Goal: Task Accomplishment & Management: Use online tool/utility

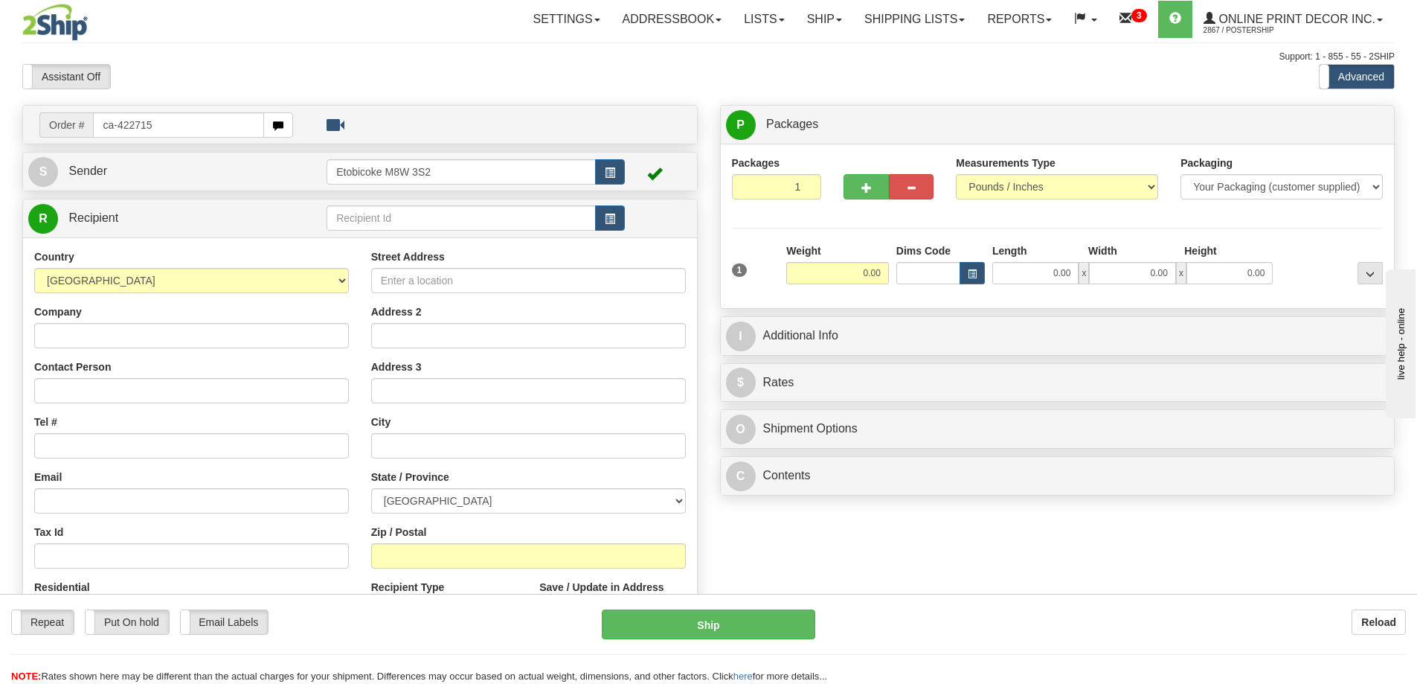
type input "ca-422715"
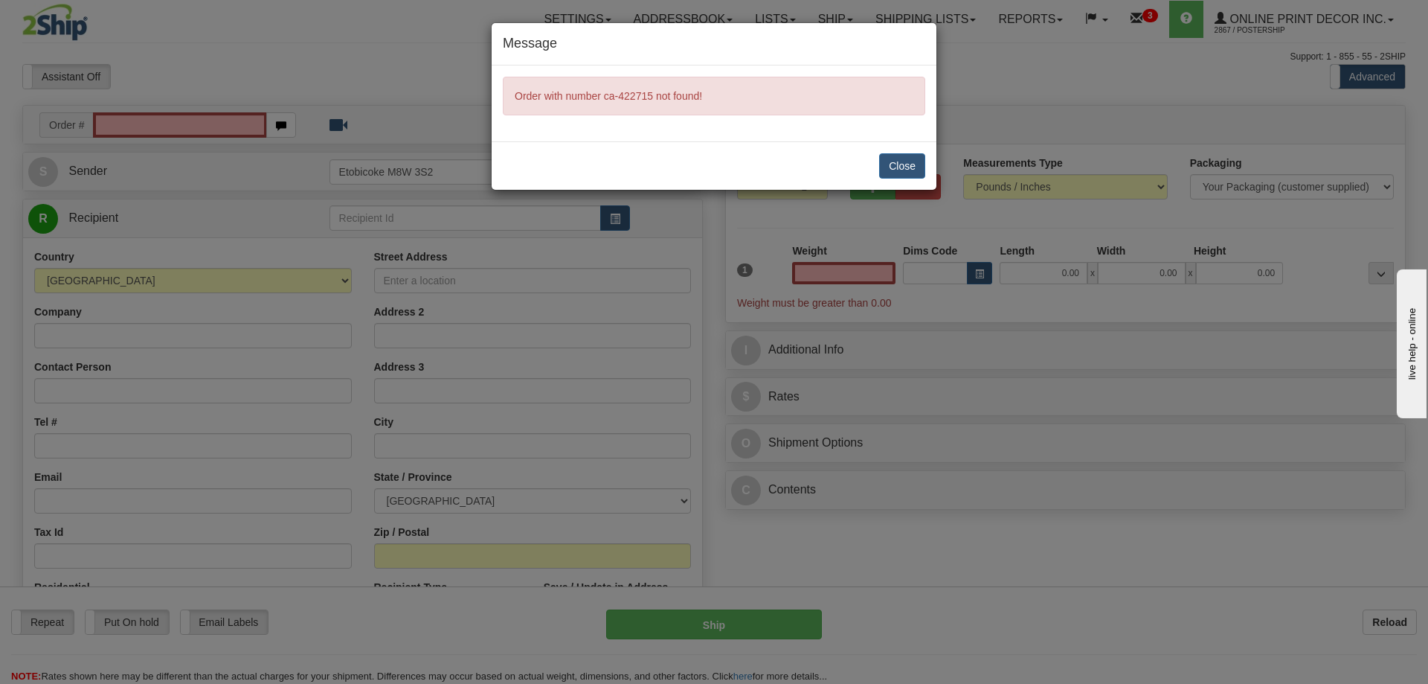
type input "0.00"
click at [903, 161] on button "Close" at bounding box center [902, 165] width 46 height 25
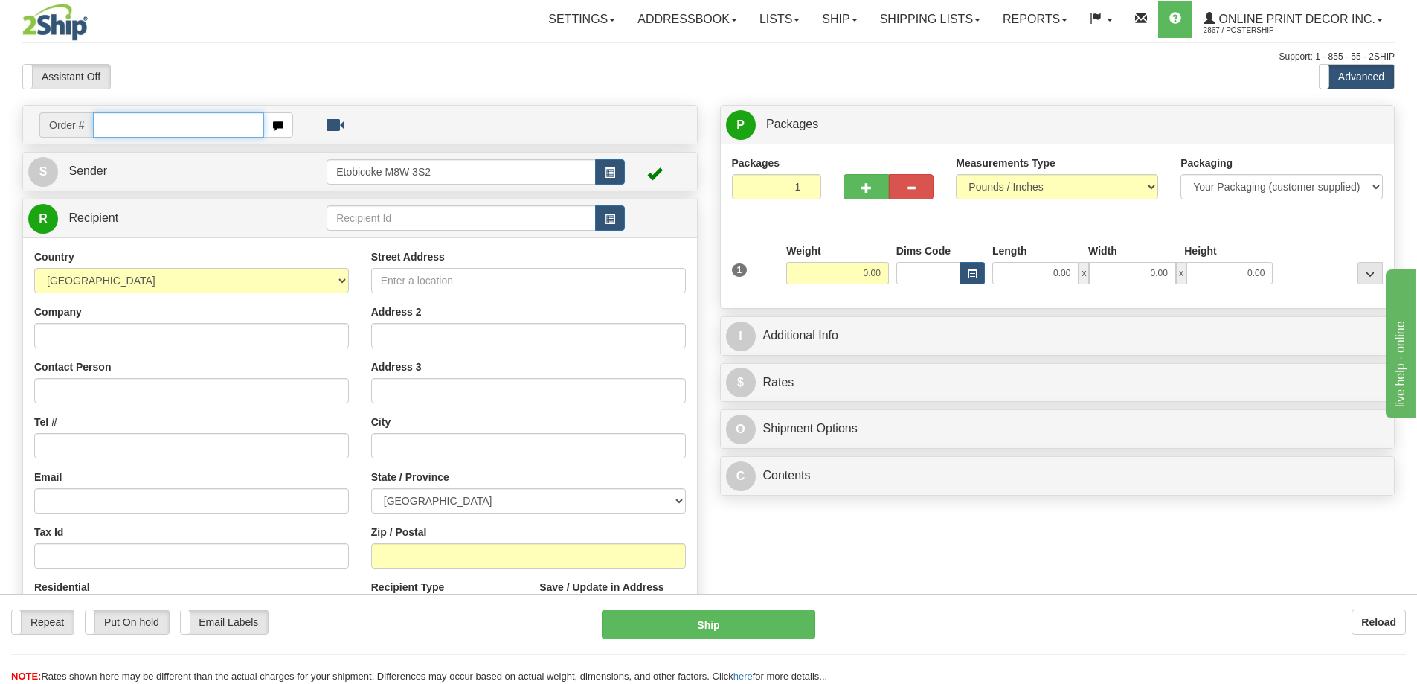
click at [123, 130] on input "text" at bounding box center [178, 124] width 171 height 25
type input "ca-422715"
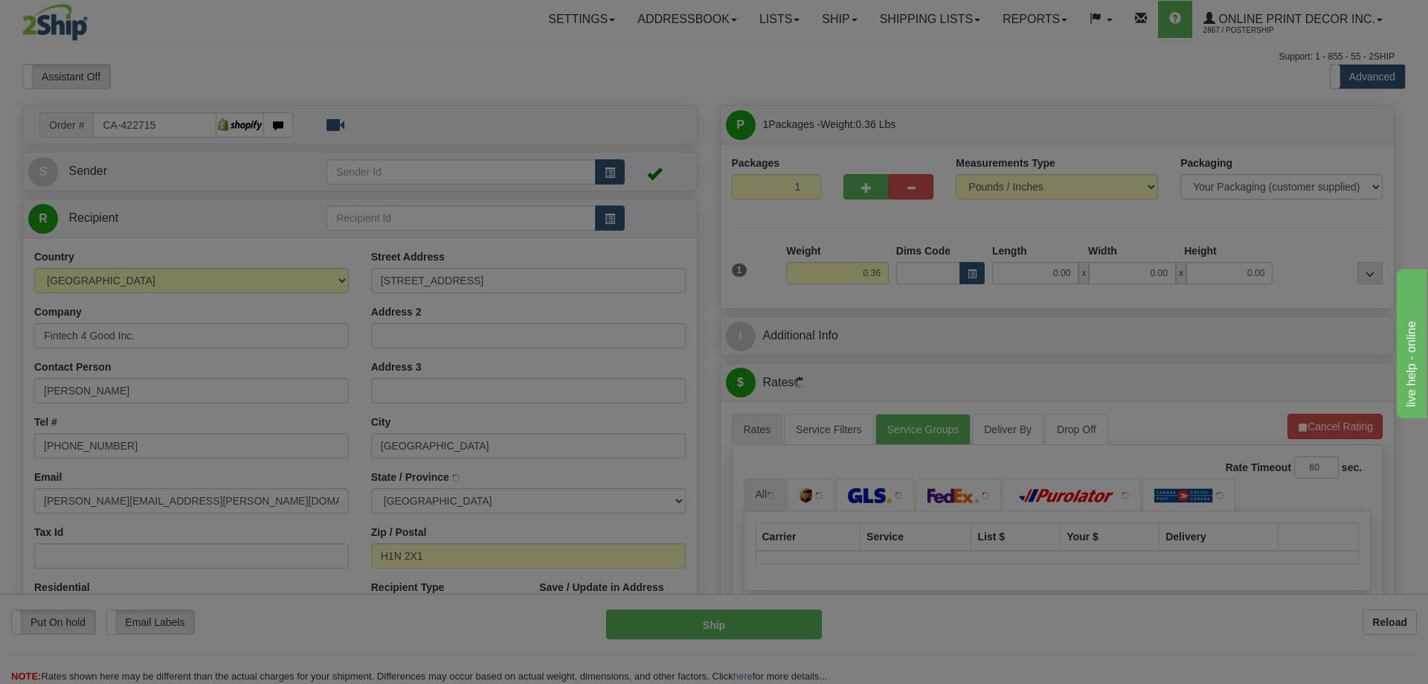
type input "MONTREAL"
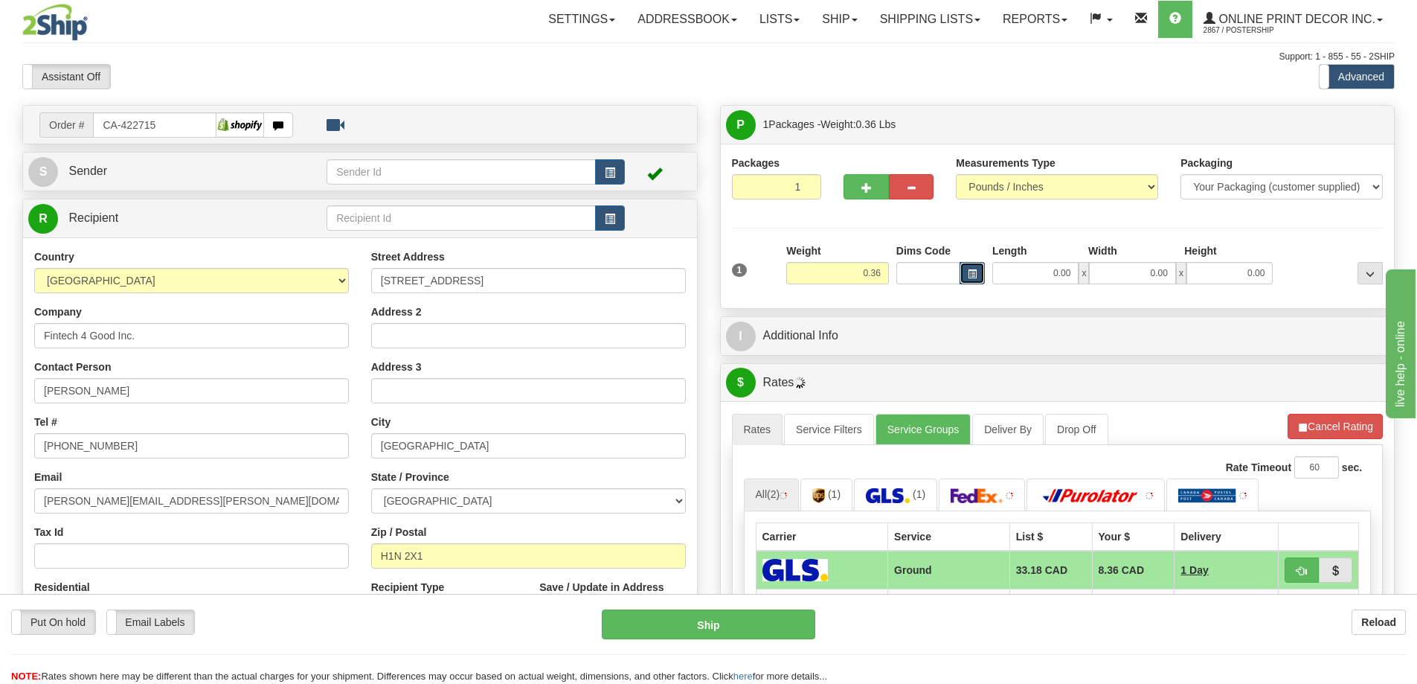
click at [971, 272] on span "button" at bounding box center [972, 274] width 9 height 8
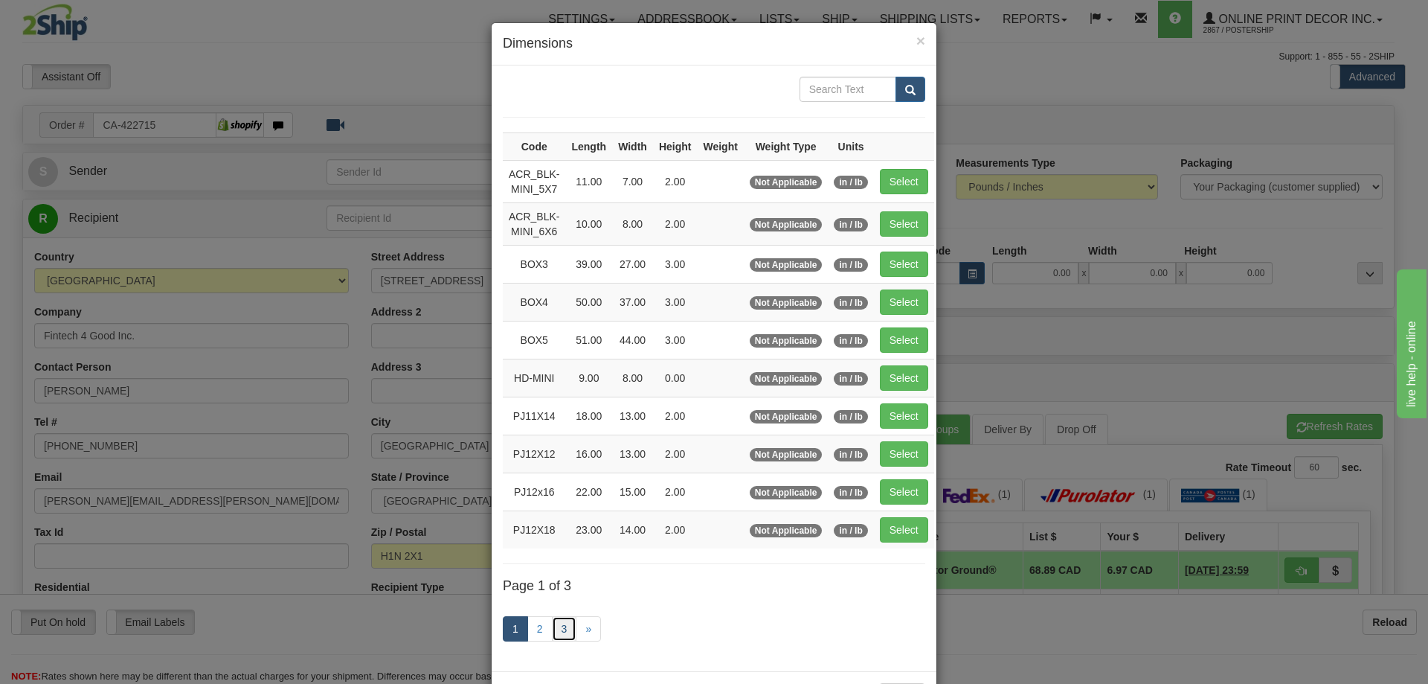
click at [553, 628] on link "3" at bounding box center [564, 628] width 25 height 25
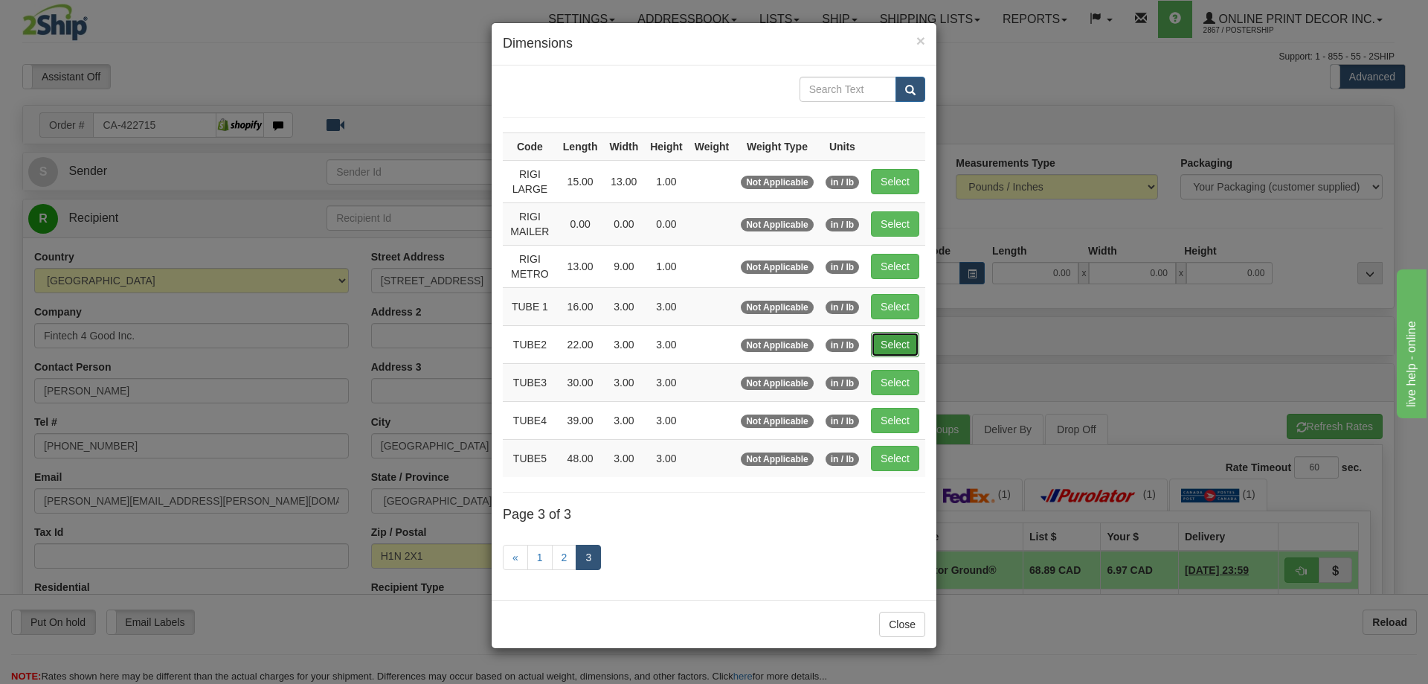
click at [899, 338] on button "Select" at bounding box center [895, 344] width 48 height 25
type input "TUBE2"
type input "22.00"
type input "3.00"
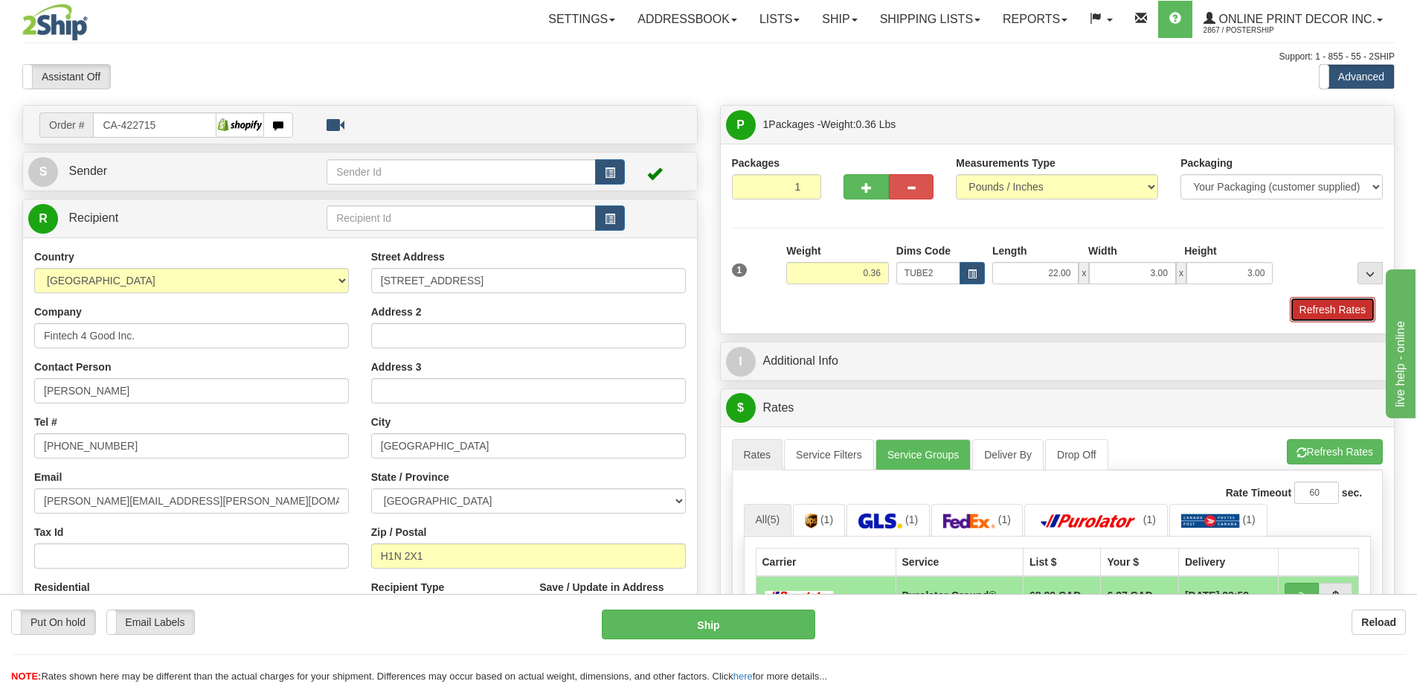
click at [1317, 307] on button "Refresh Rates" at bounding box center [1333, 309] width 86 height 25
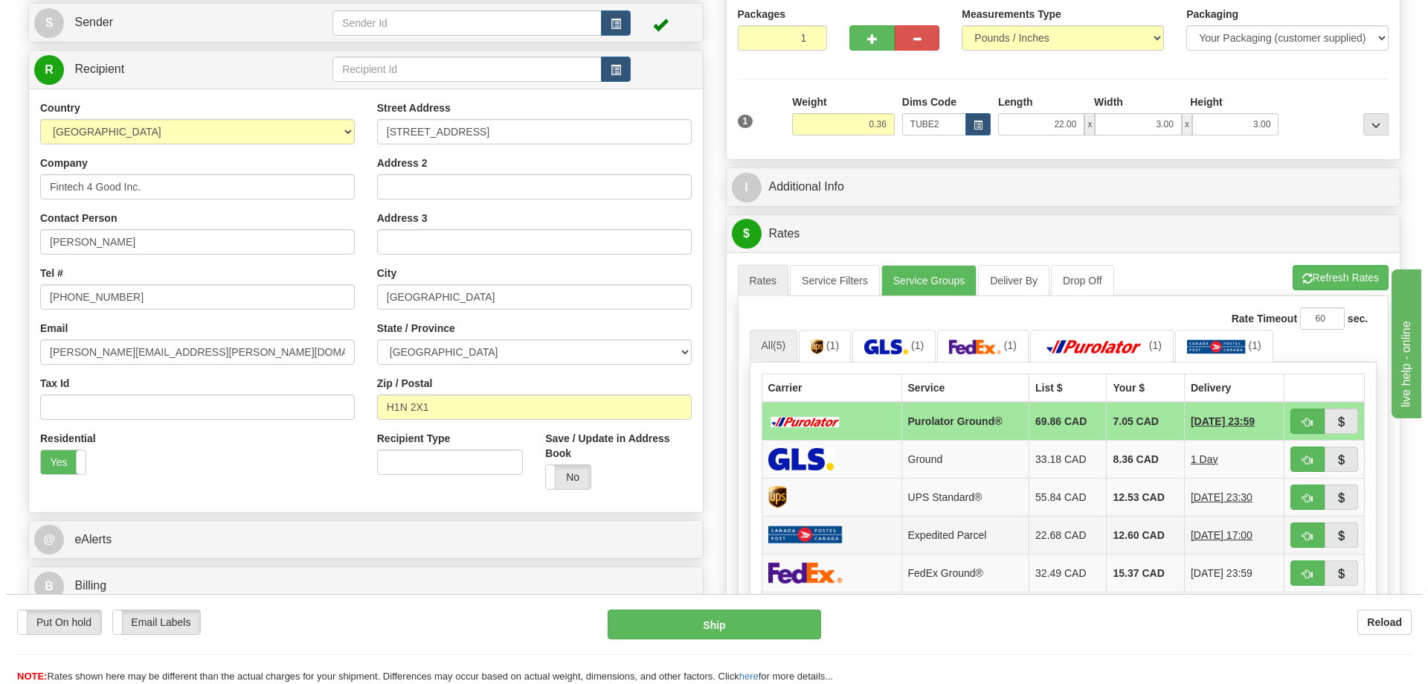
scroll to position [223, 0]
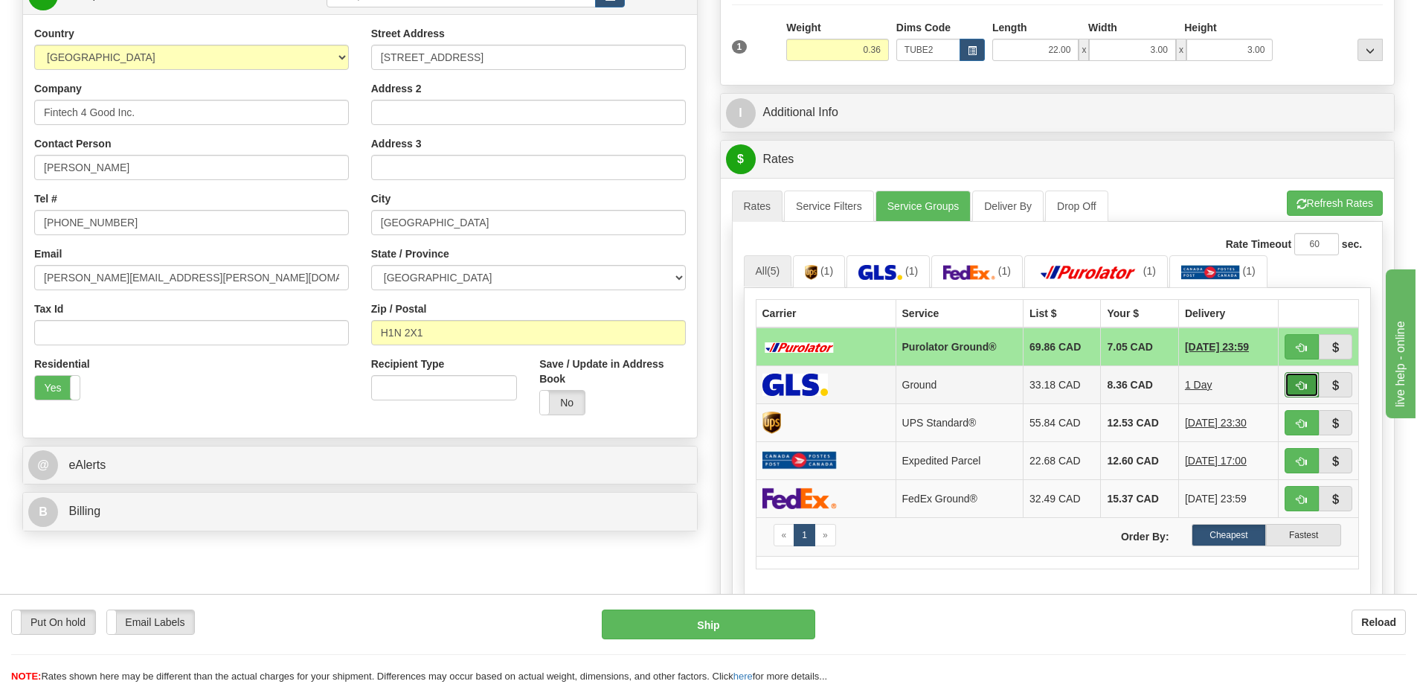
click at [1296, 382] on button "button" at bounding box center [1302, 384] width 34 height 25
type input "1"
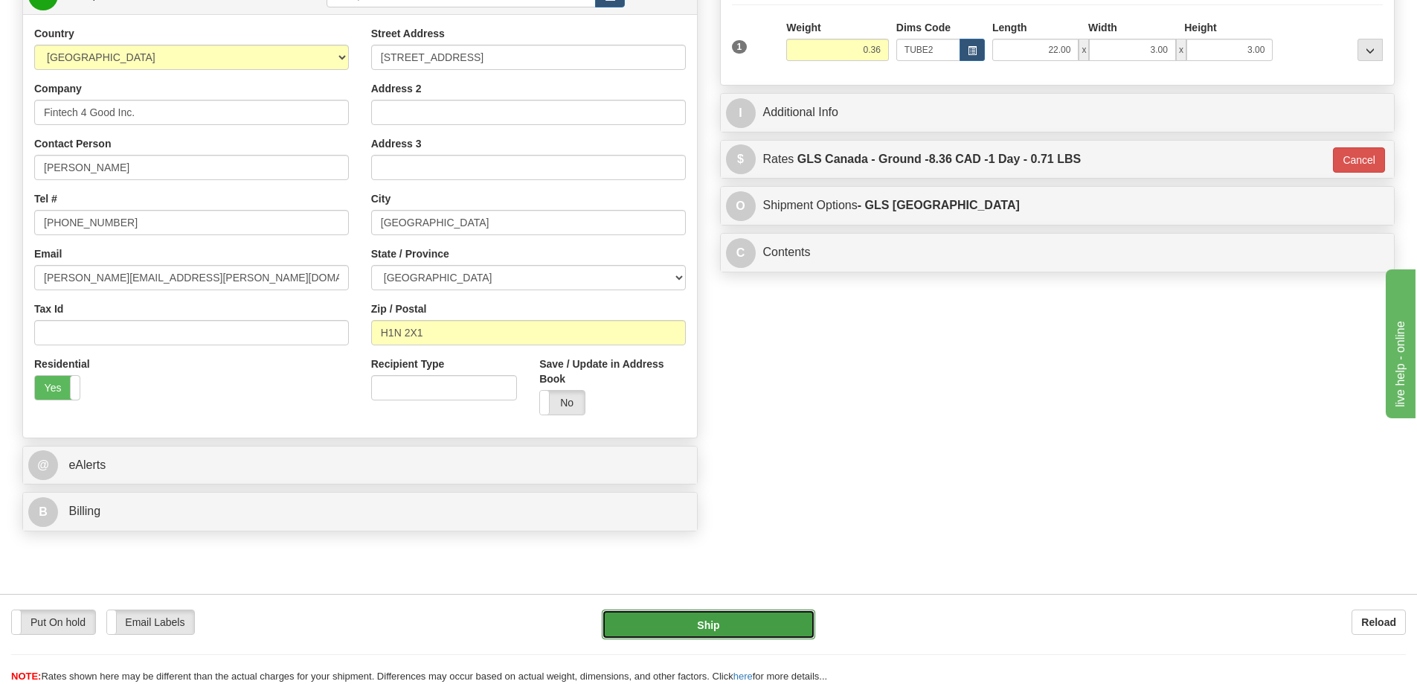
click at [797, 617] on button "Ship" at bounding box center [708, 624] width 213 height 30
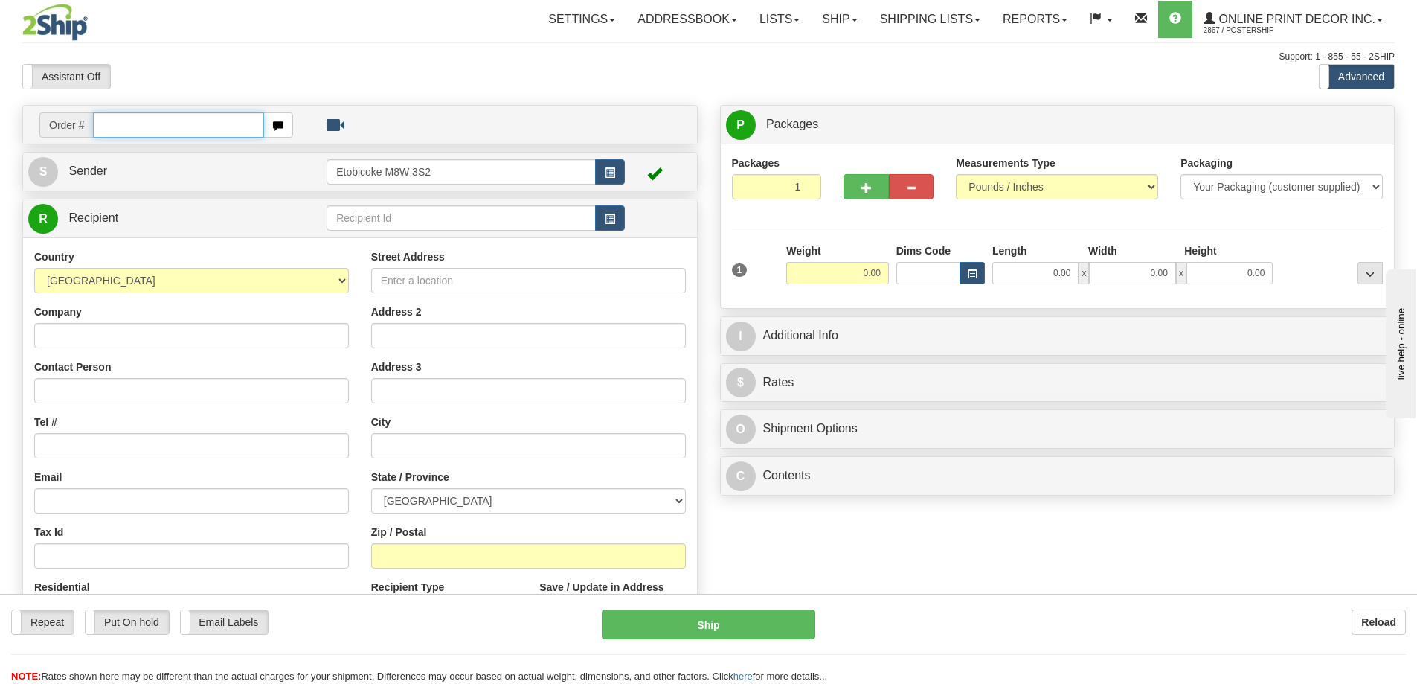
click at [169, 109] on div "Order #" at bounding box center [360, 125] width 674 height 38
type input "ca-422675"
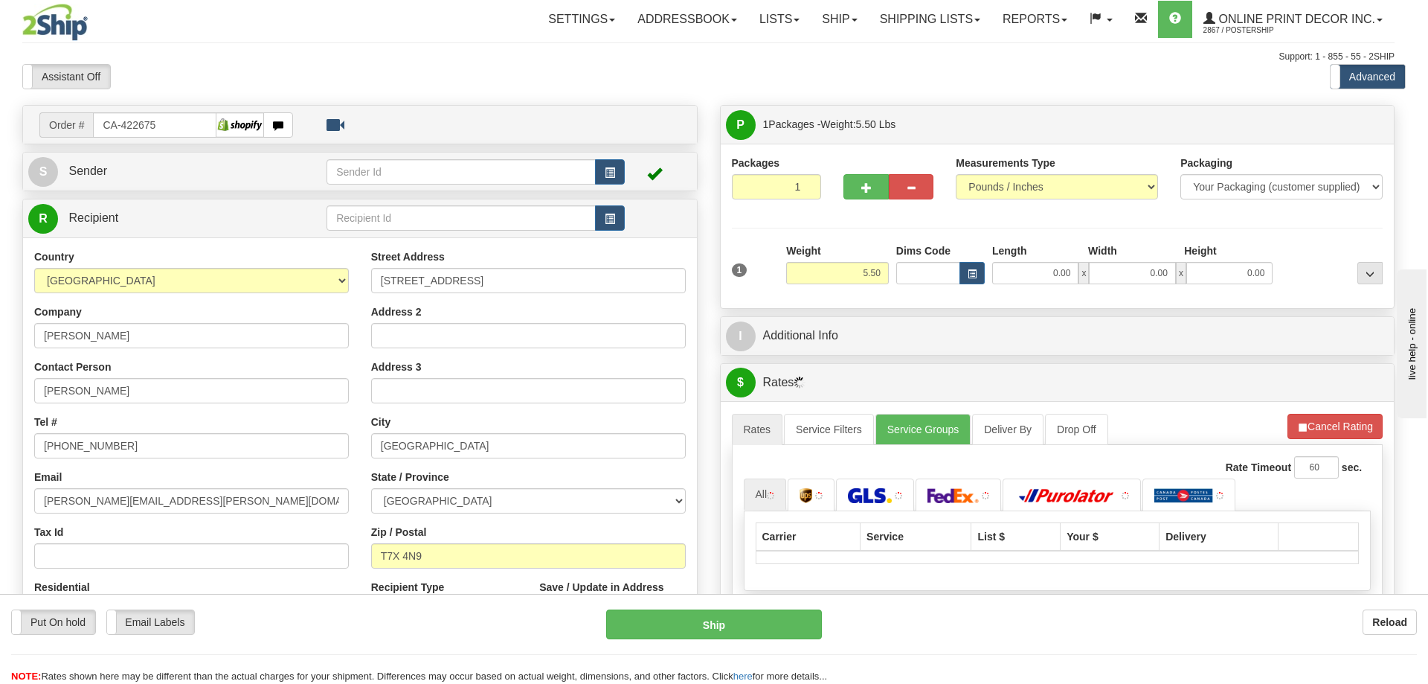
type input "SPRUCE GROVE"
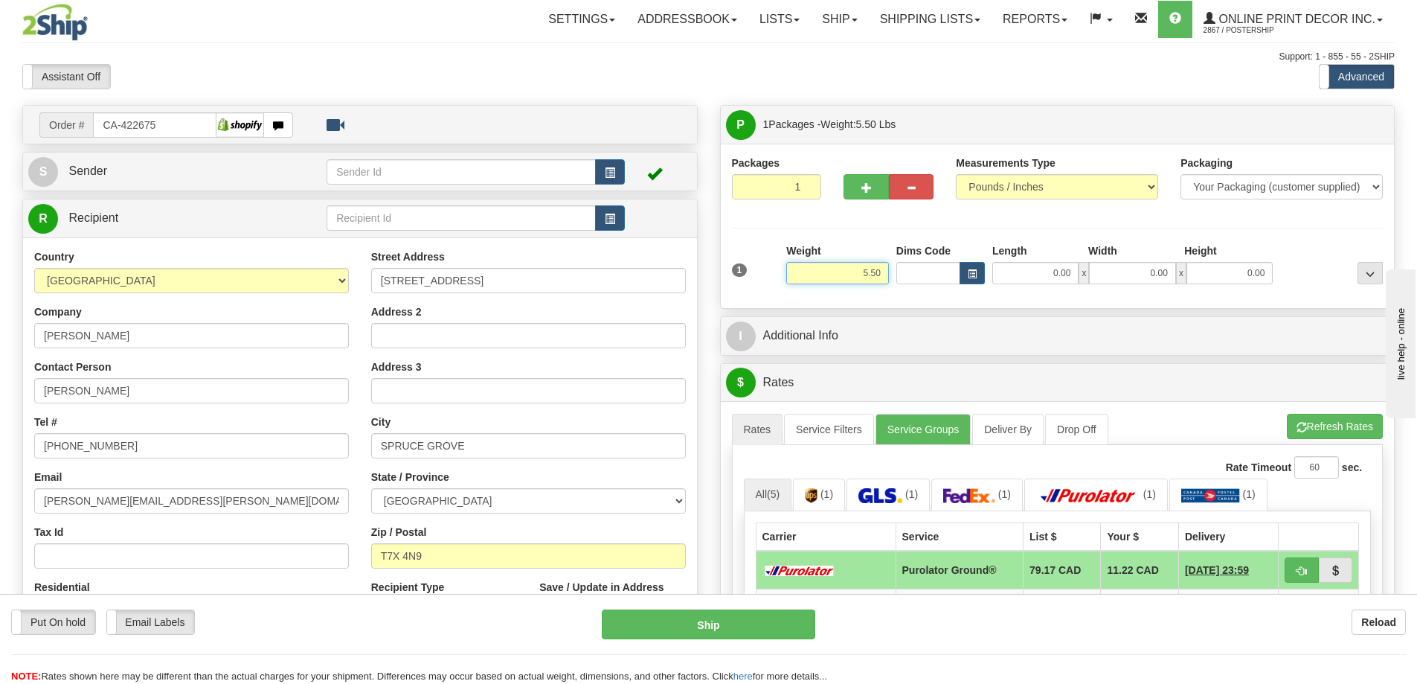
click at [885, 270] on input "5.50" at bounding box center [837, 273] width 103 height 22
type input "5"
type input "2.00"
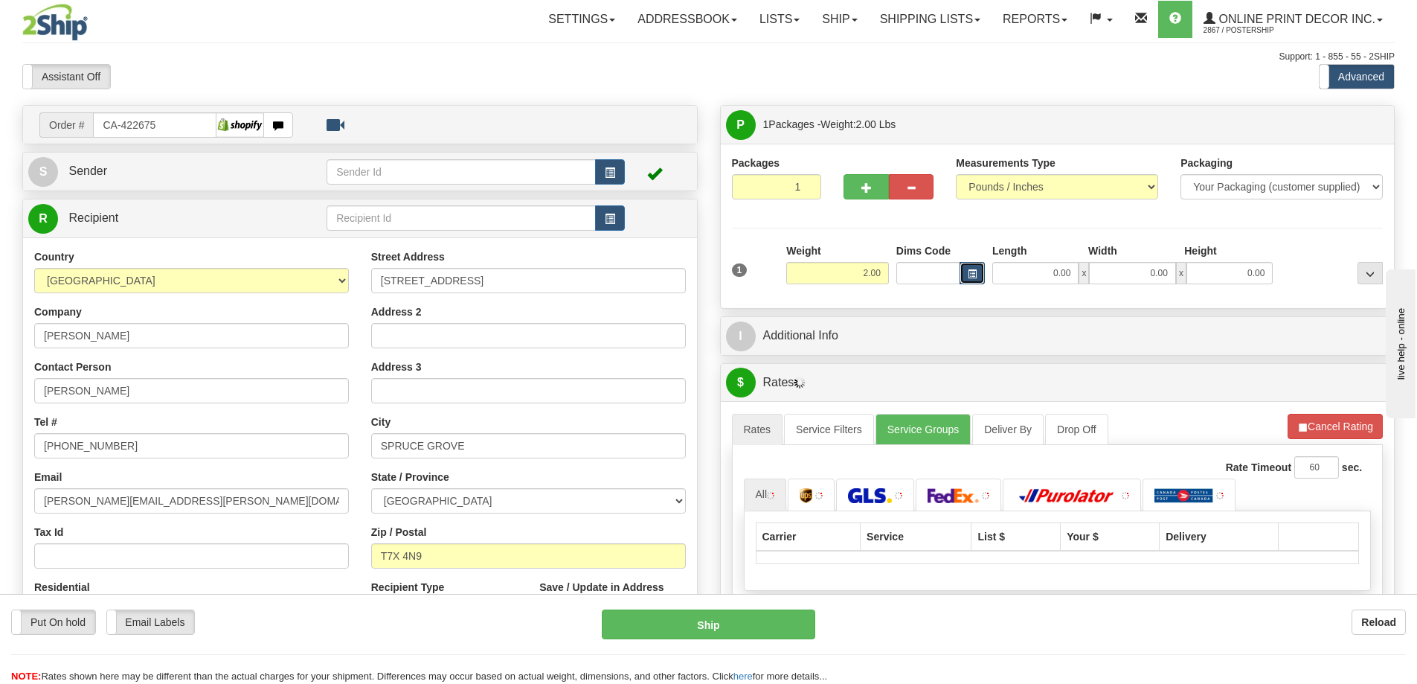
click at [966, 271] on button "button" at bounding box center [972, 273] width 25 height 22
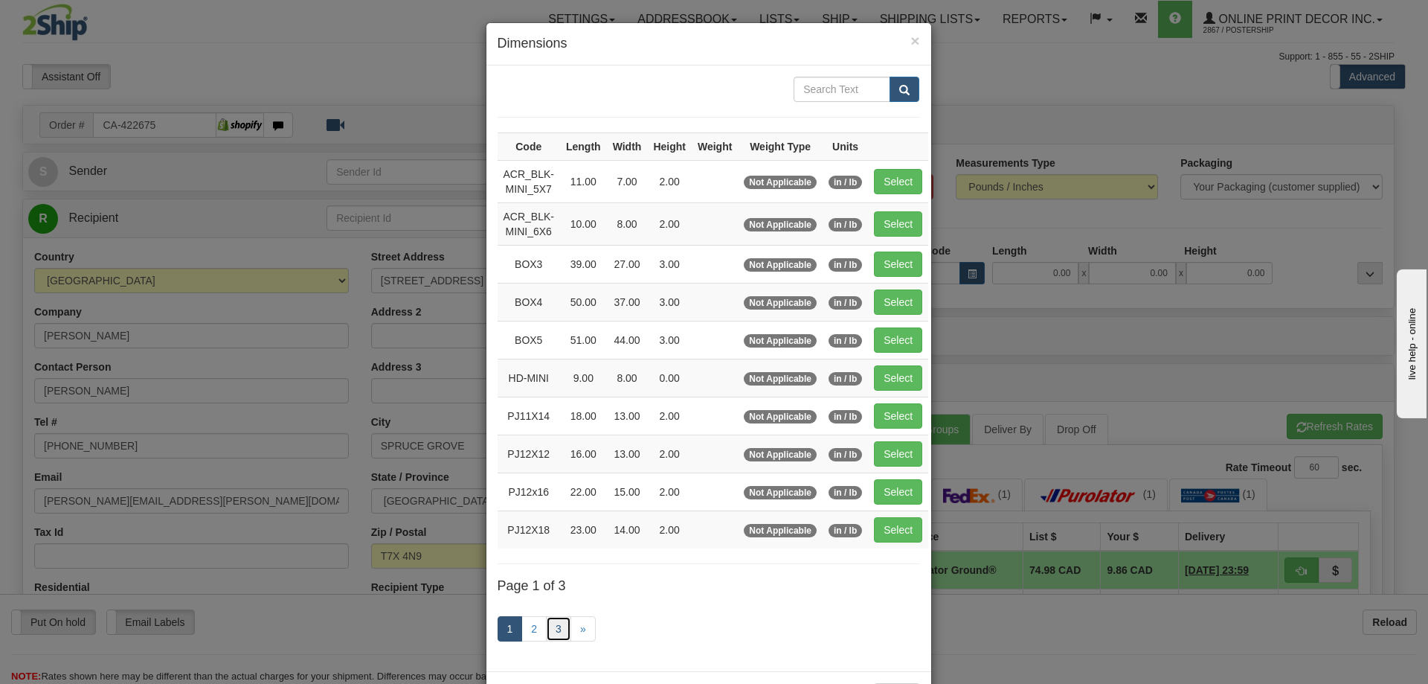
click at [552, 623] on link "3" at bounding box center [558, 628] width 25 height 25
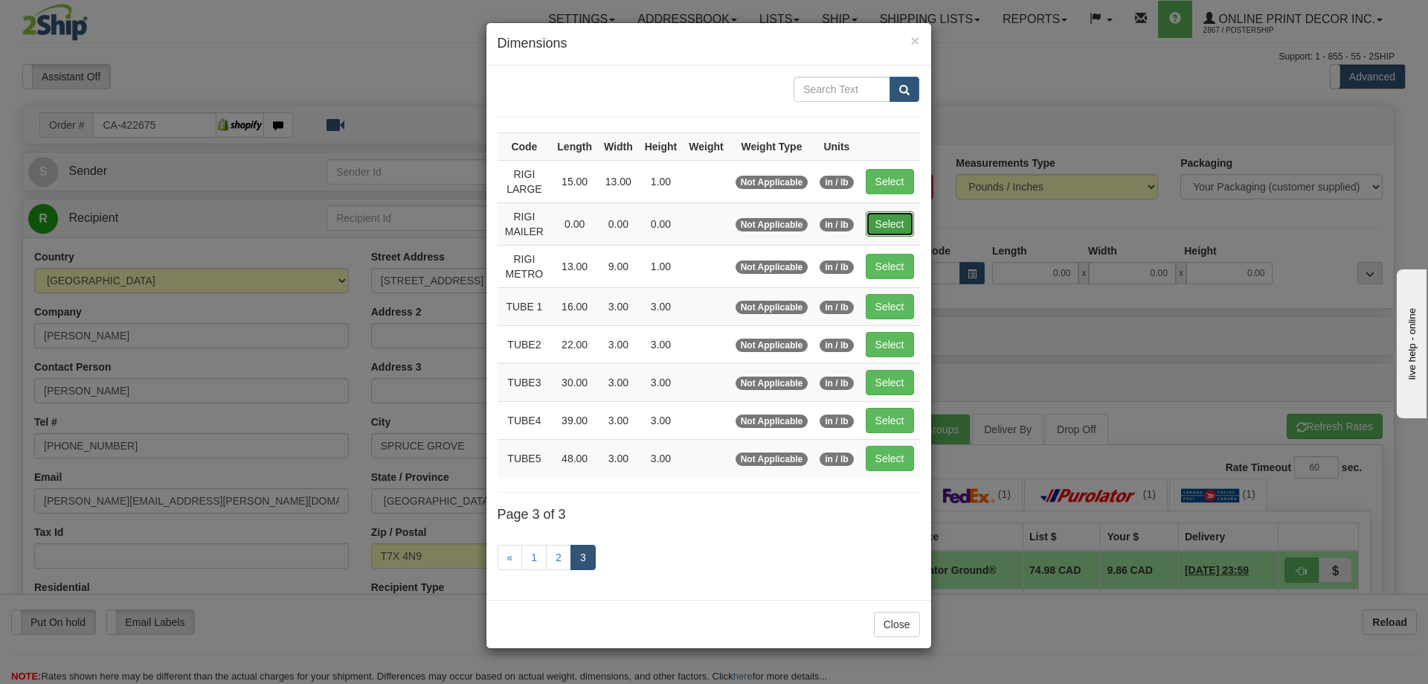
click at [881, 222] on button "Select" at bounding box center [890, 223] width 48 height 25
type input "RIGI MAILER"
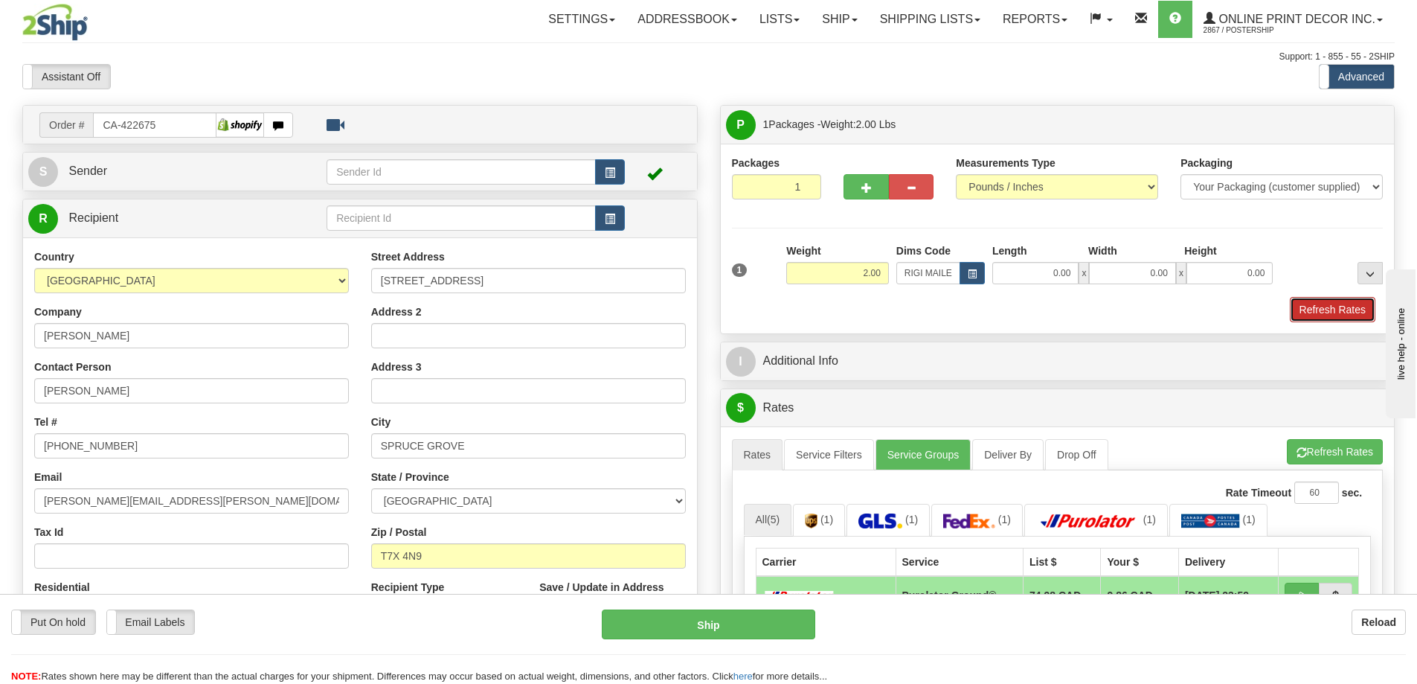
click at [1333, 312] on button "Refresh Rates" at bounding box center [1333, 309] width 86 height 25
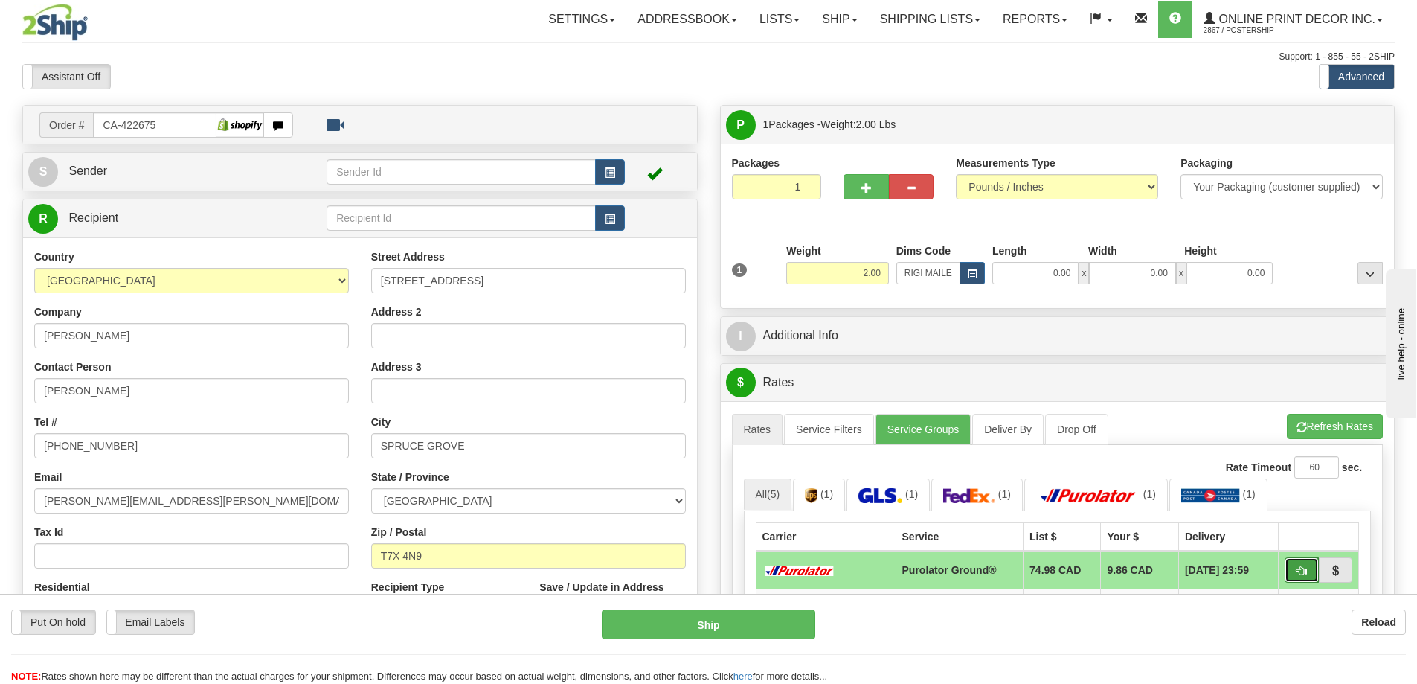
click at [1291, 566] on button "button" at bounding box center [1302, 569] width 34 height 25
type input "260"
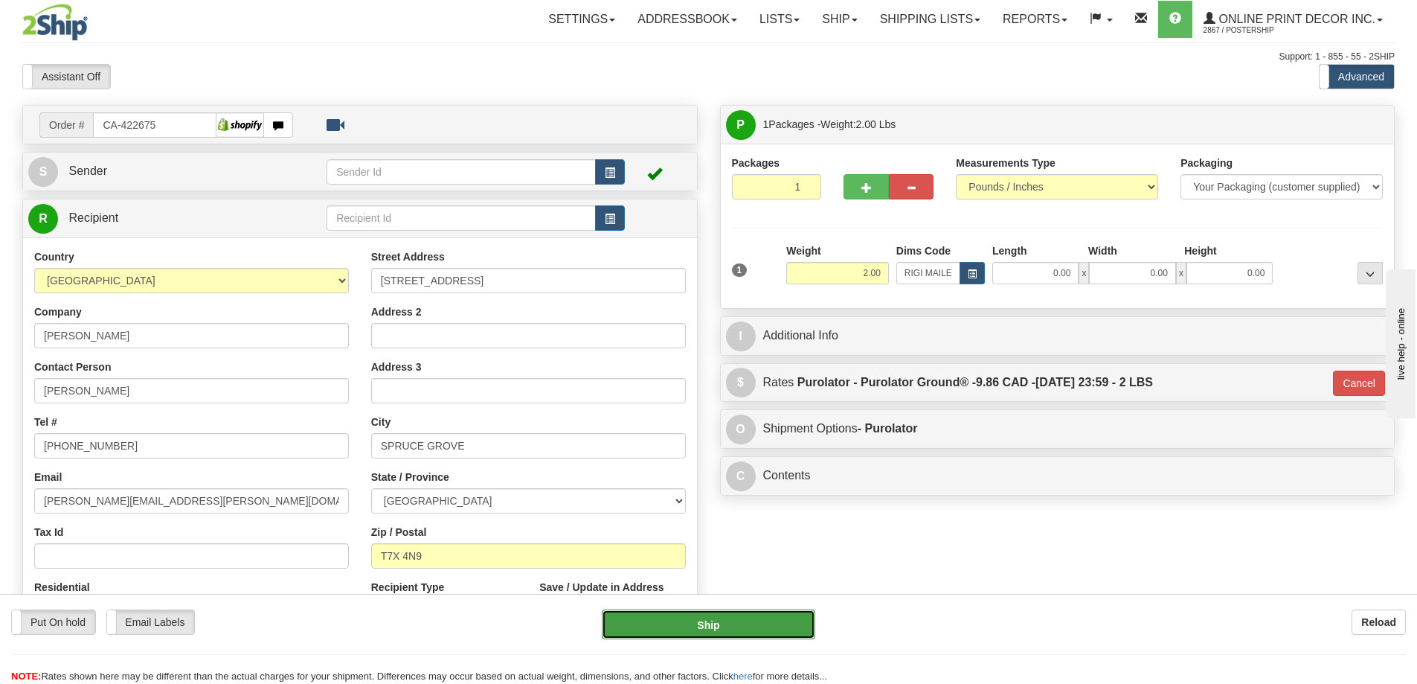
click at [752, 623] on button "Ship" at bounding box center [708, 624] width 213 height 30
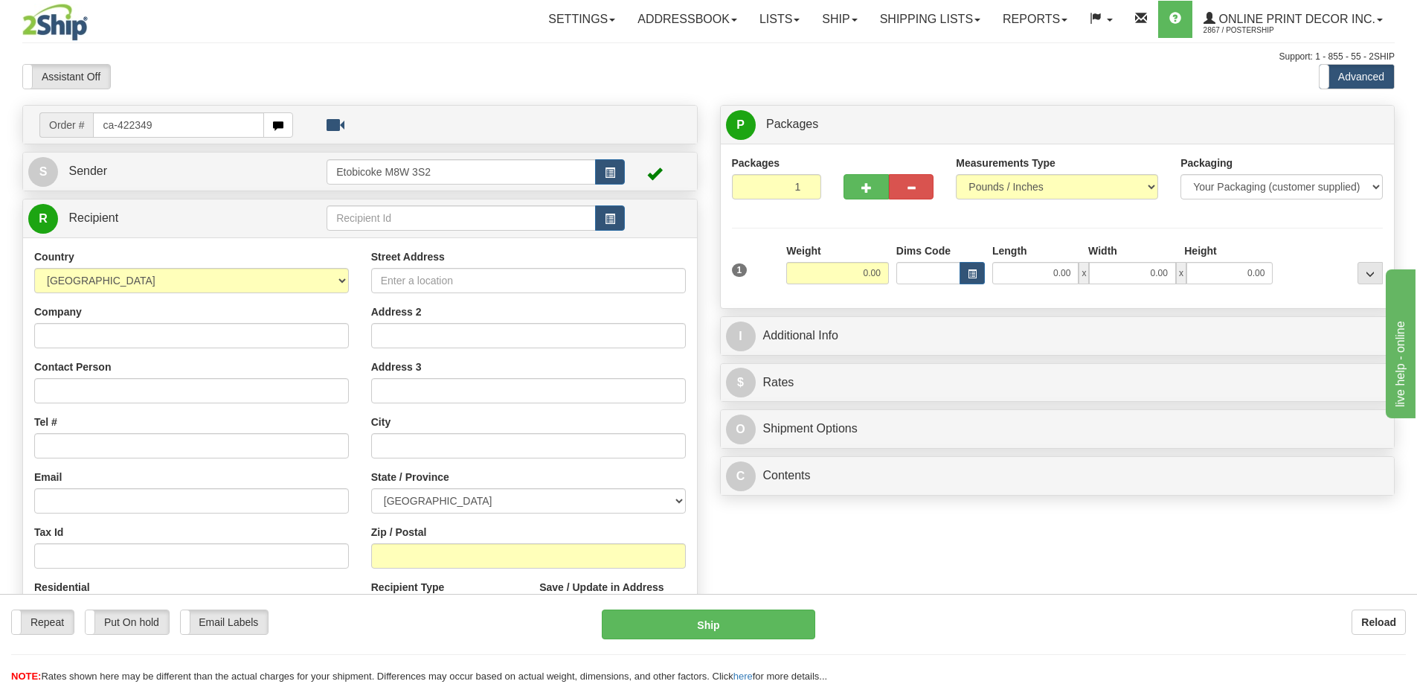
type input "ca-422349"
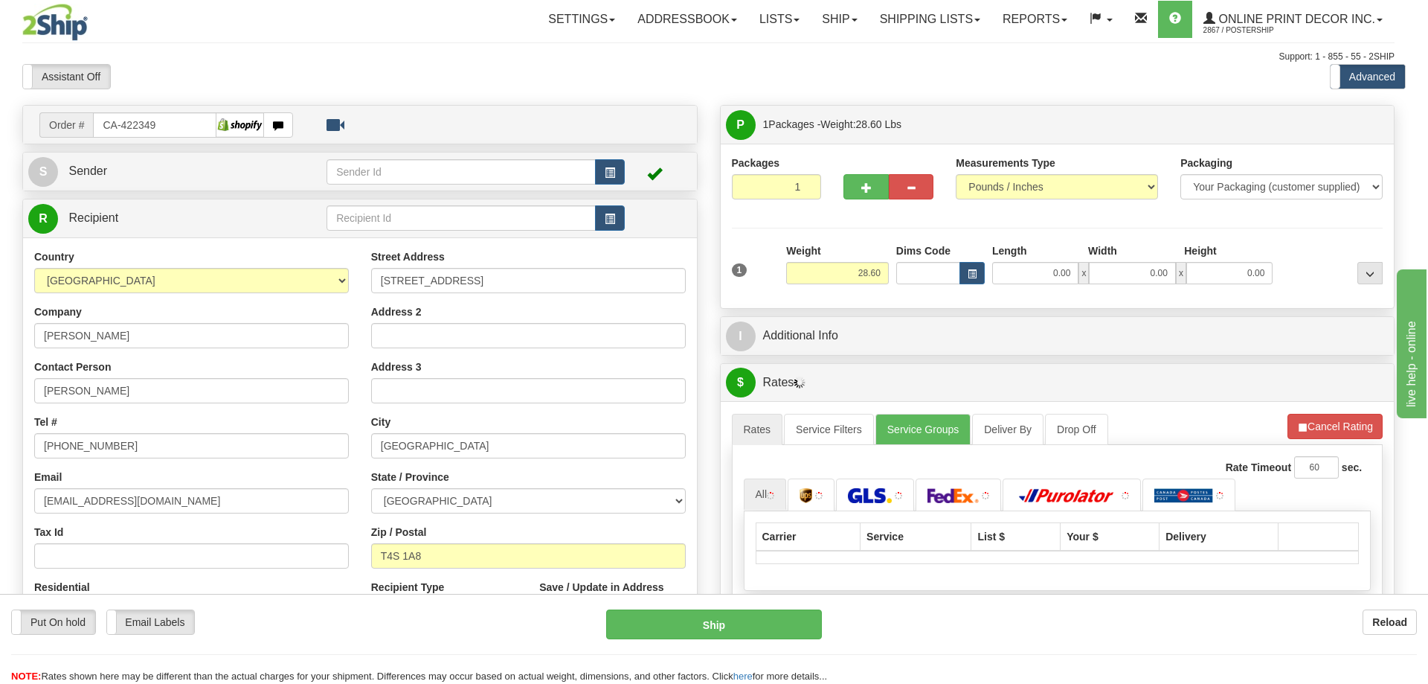
type input "SYLVAN LAKE"
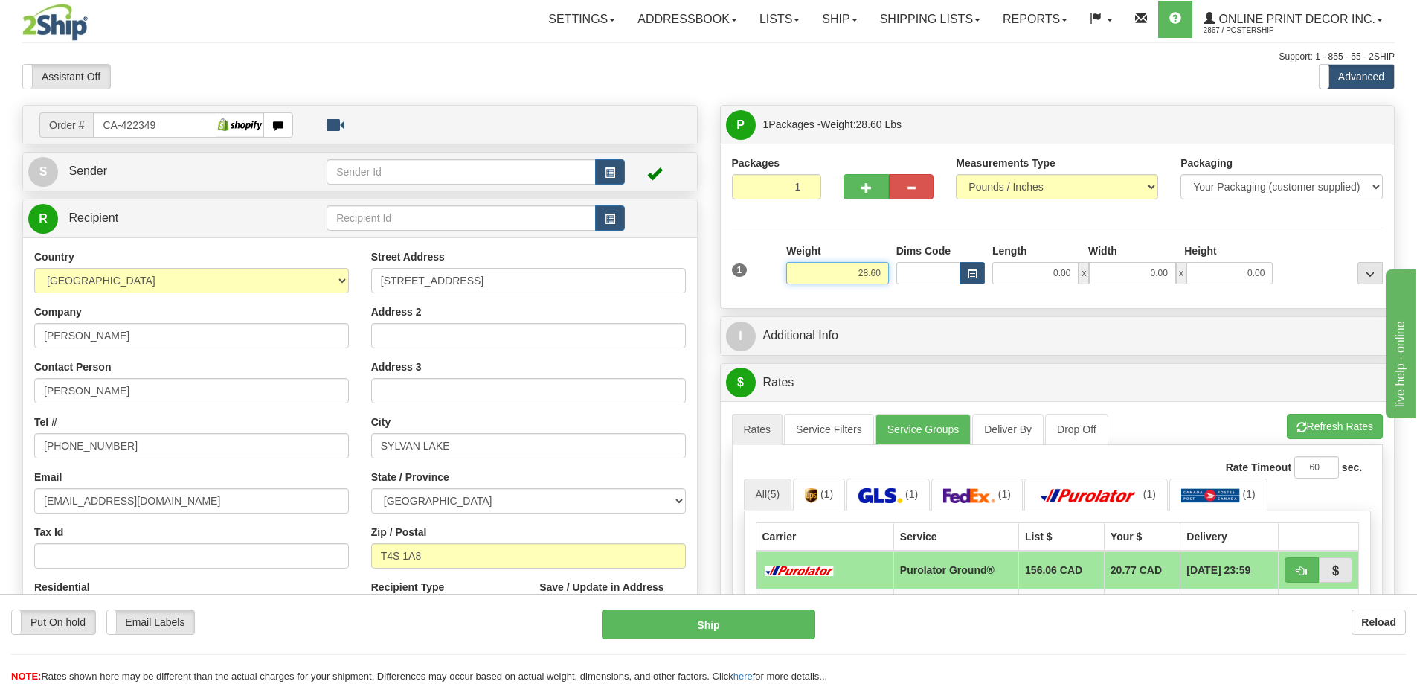
click at [886, 271] on input "28.60" at bounding box center [837, 273] width 103 height 22
type input "2"
type input "2.00"
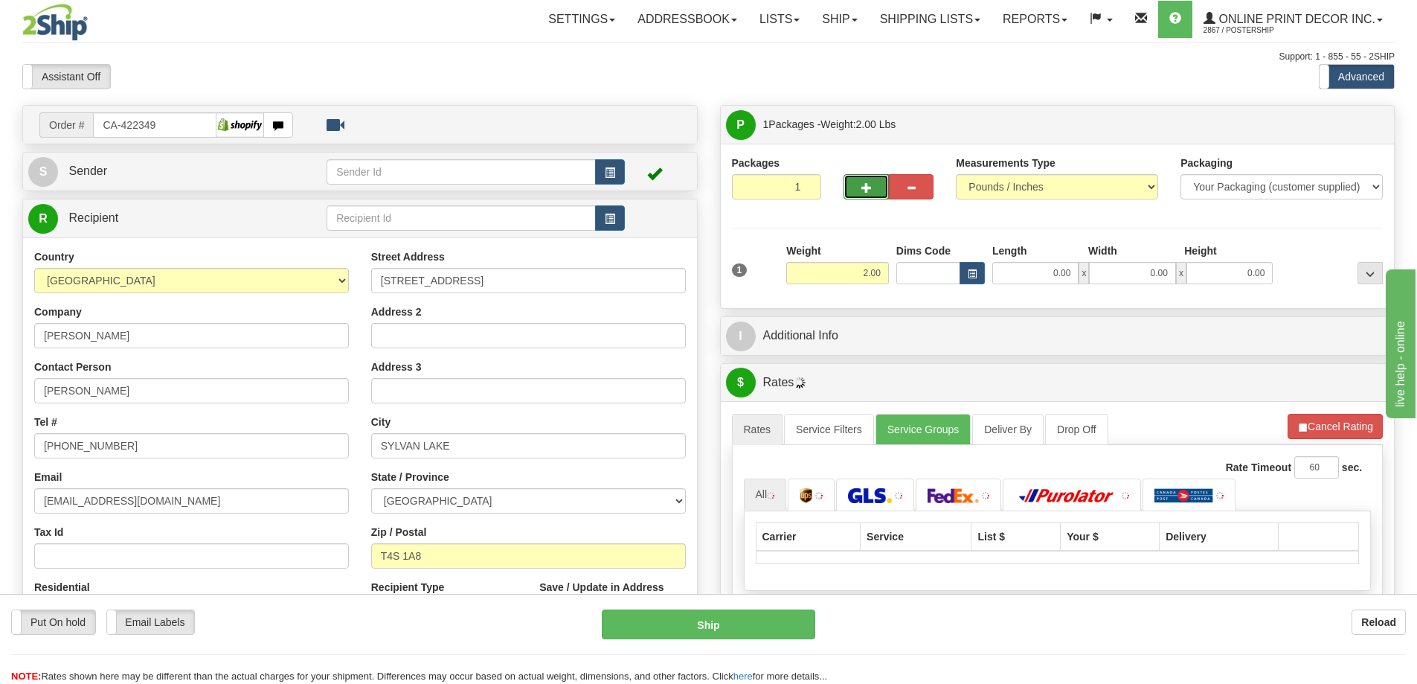
click at [864, 179] on button "button" at bounding box center [865, 186] width 45 height 25
radio input "true"
type input "2"
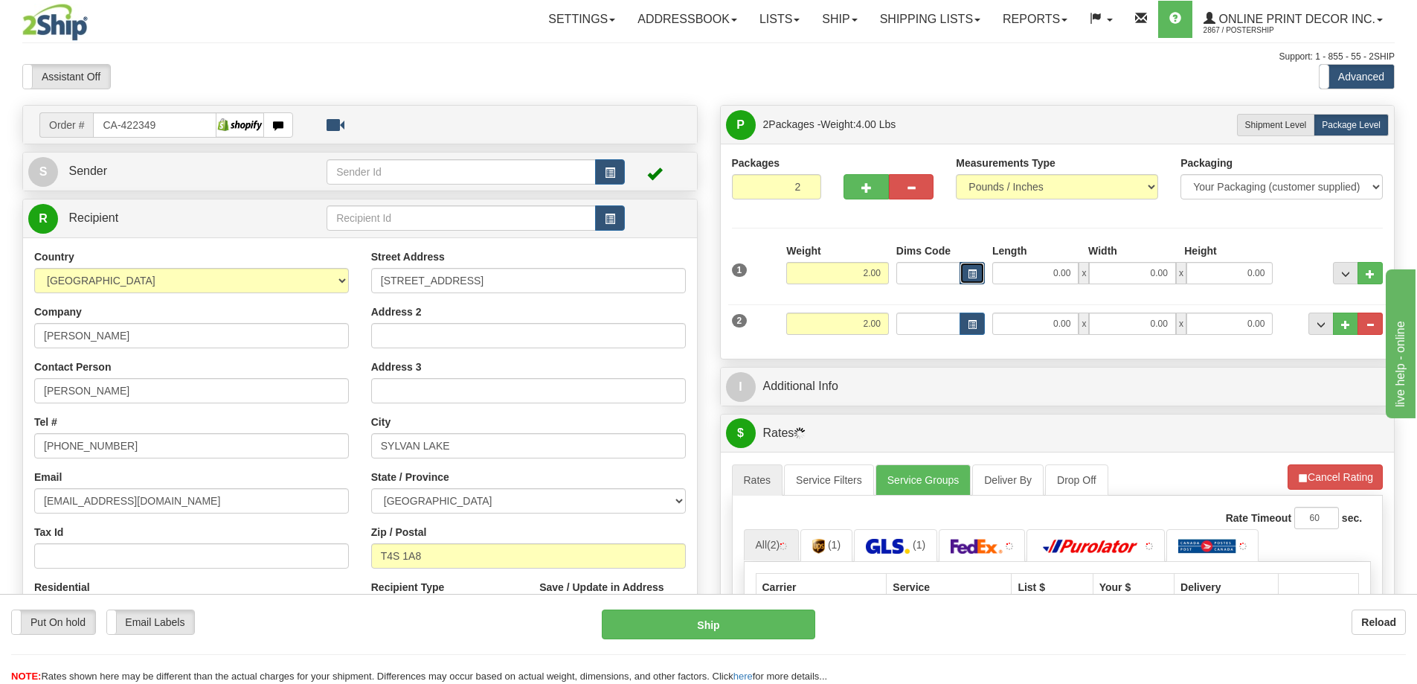
click at [968, 271] on span "button" at bounding box center [972, 274] width 9 height 8
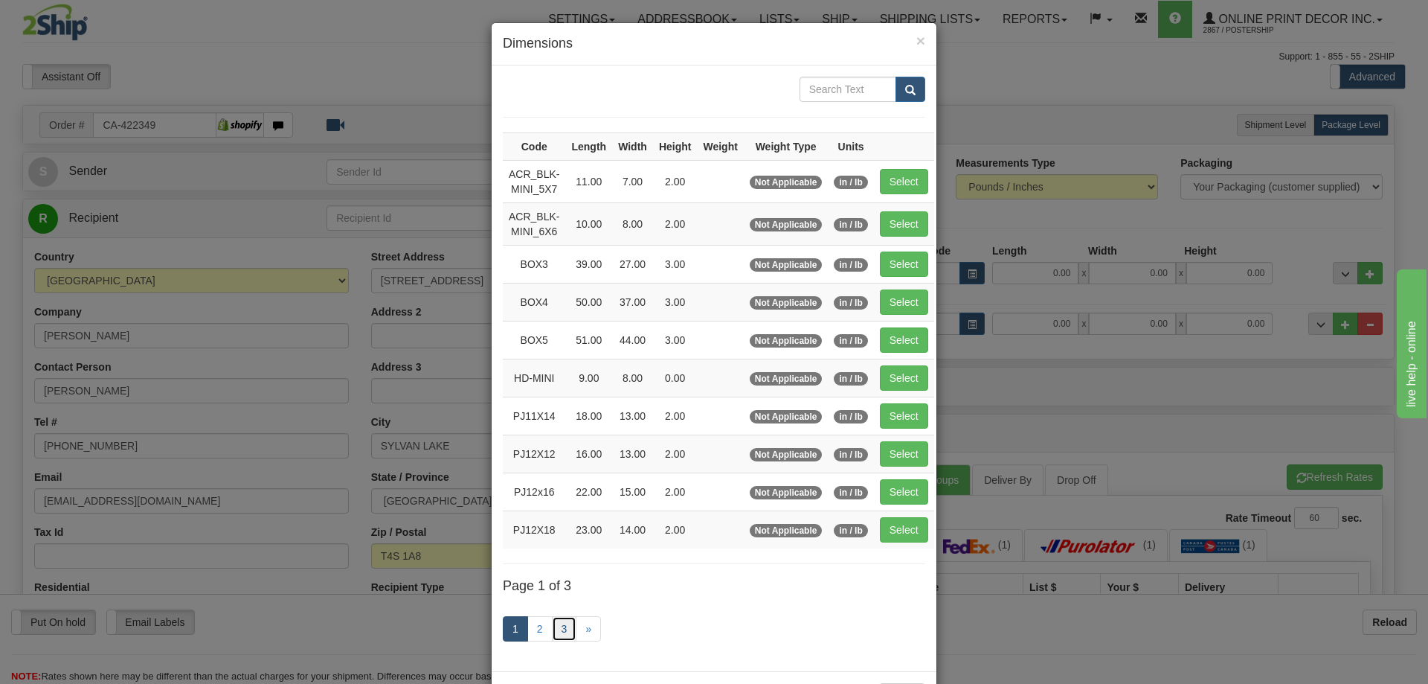
click at [553, 630] on link "3" at bounding box center [564, 628] width 25 height 25
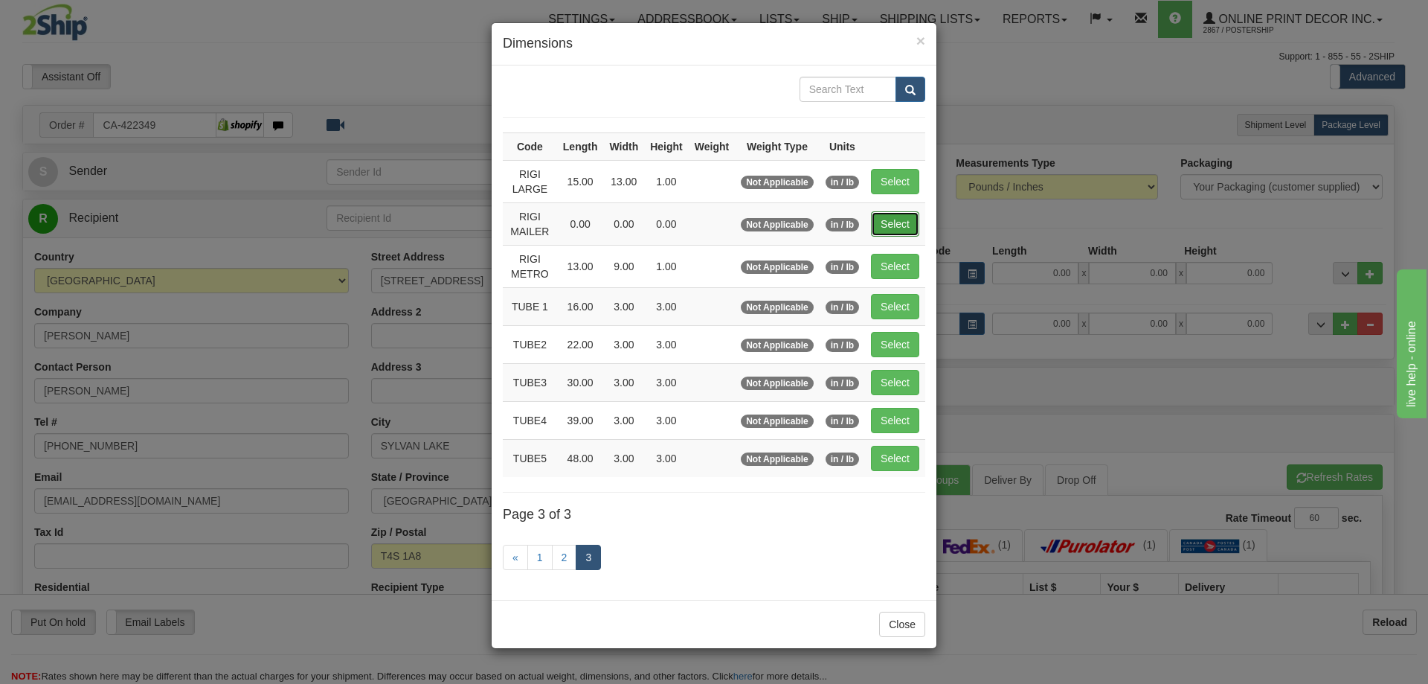
click at [901, 222] on button "Select" at bounding box center [895, 223] width 48 height 25
type input "RIGI MAILER"
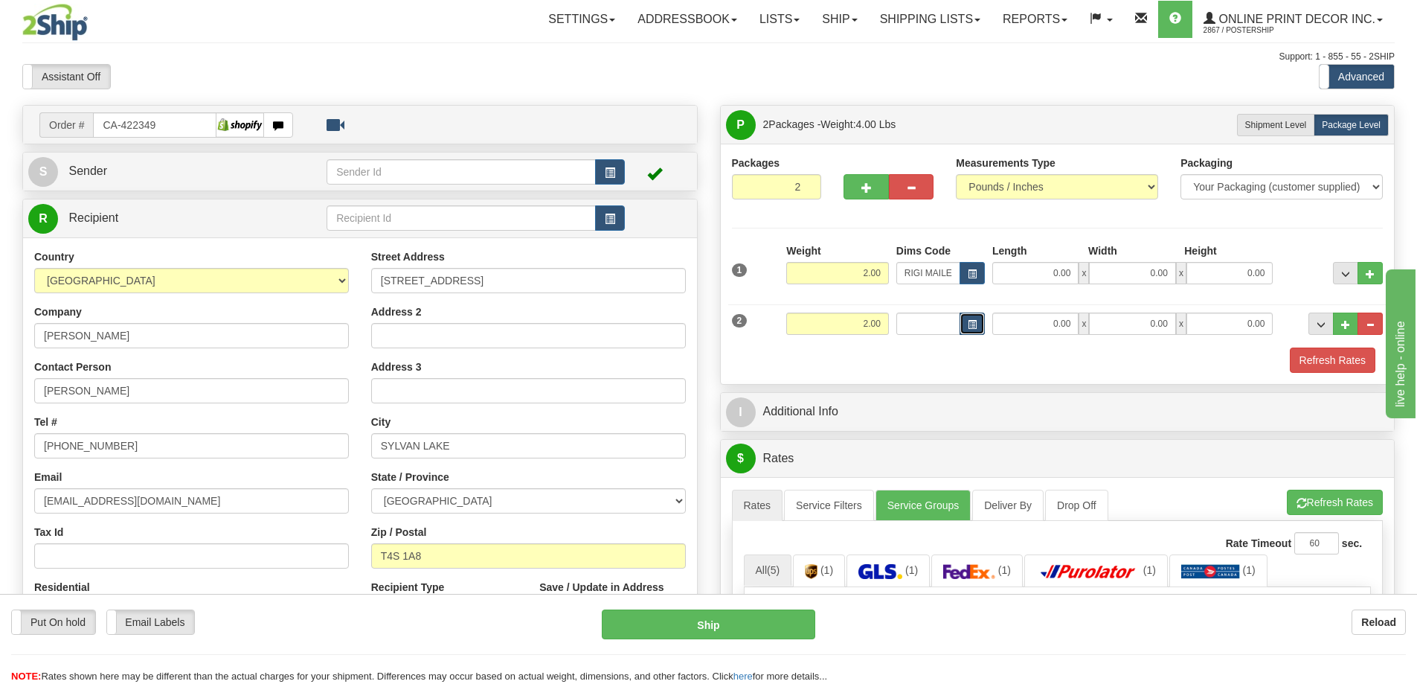
click at [977, 329] on button "button" at bounding box center [972, 323] width 25 height 22
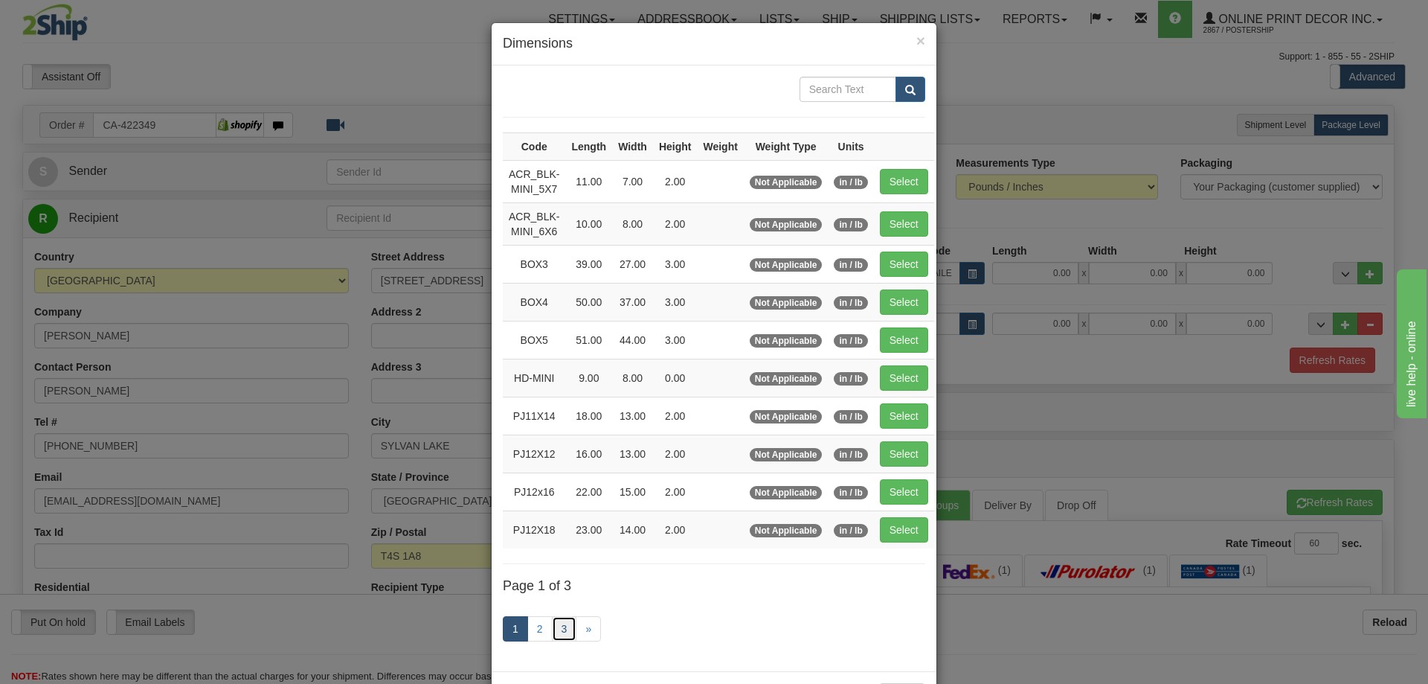
click at [560, 627] on link "3" at bounding box center [564, 628] width 25 height 25
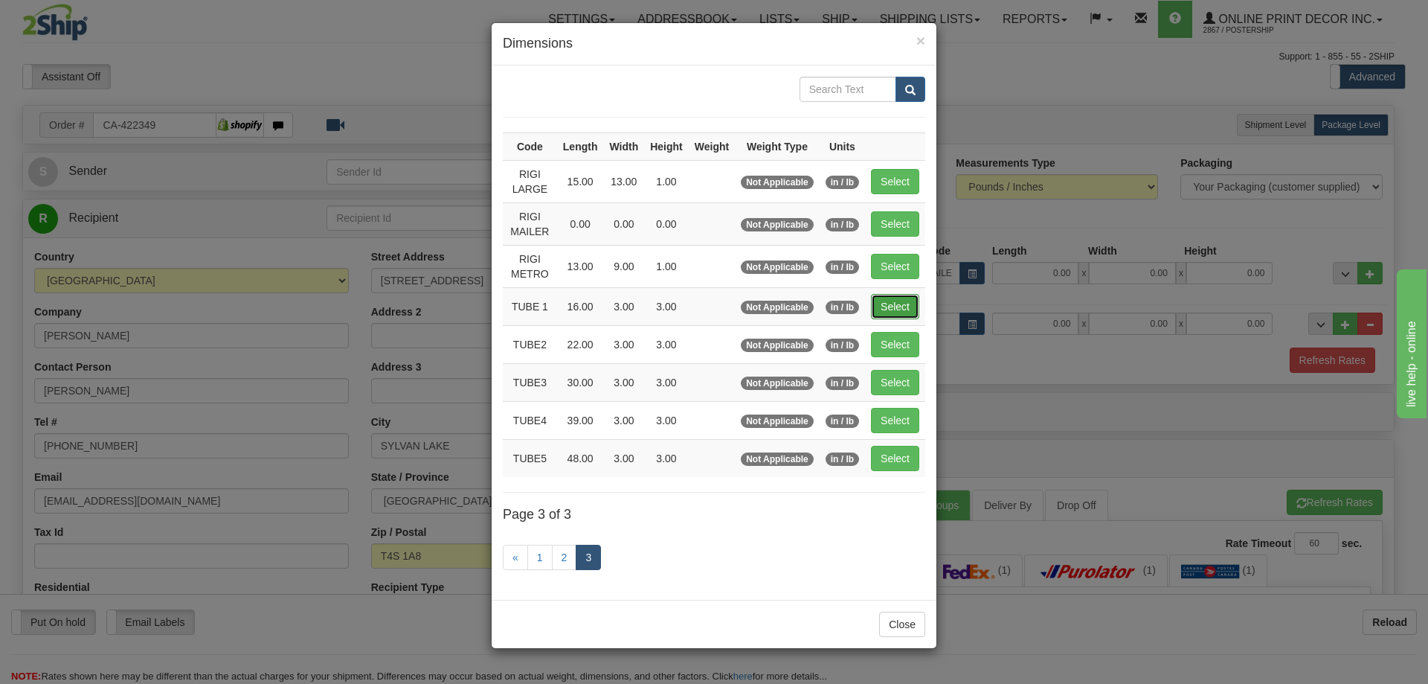
click at [897, 298] on button "Select" at bounding box center [895, 306] width 48 height 25
type input "TUBE 1"
type input "16.00"
type input "3.00"
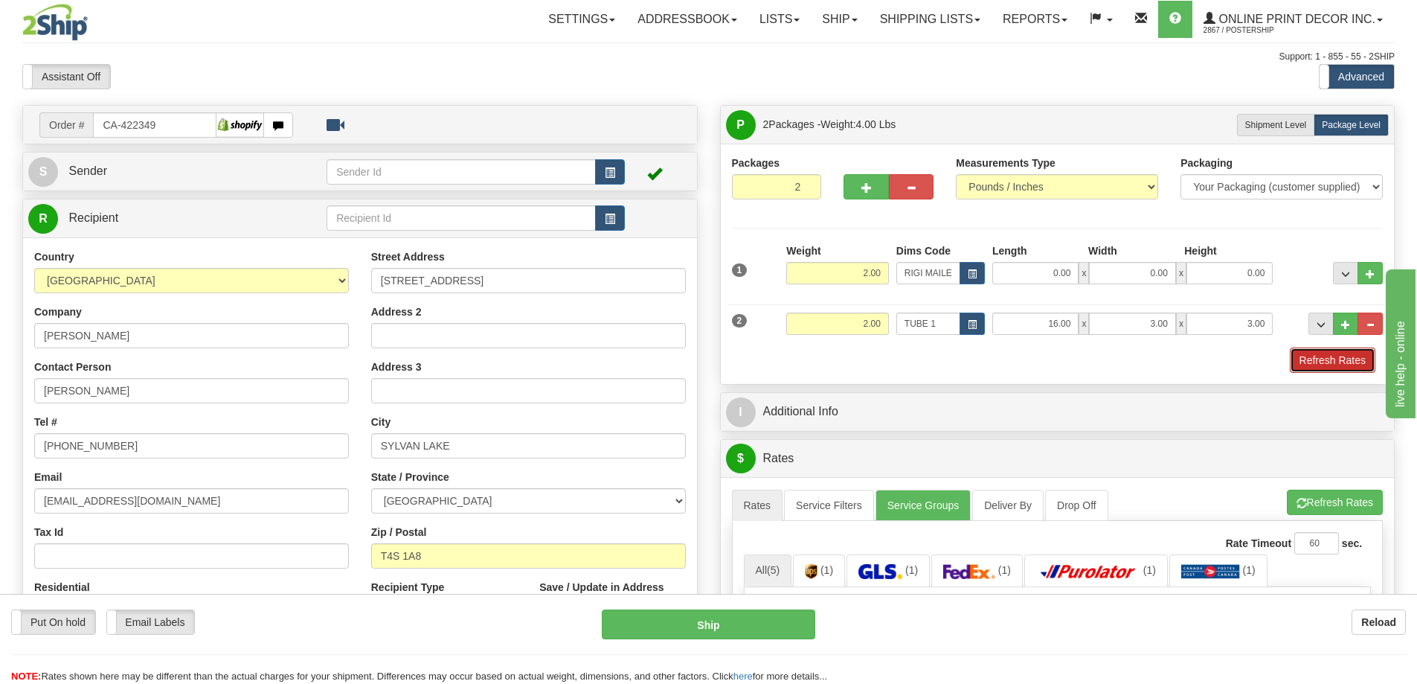
click at [1324, 359] on button "Refresh Rates" at bounding box center [1333, 359] width 86 height 25
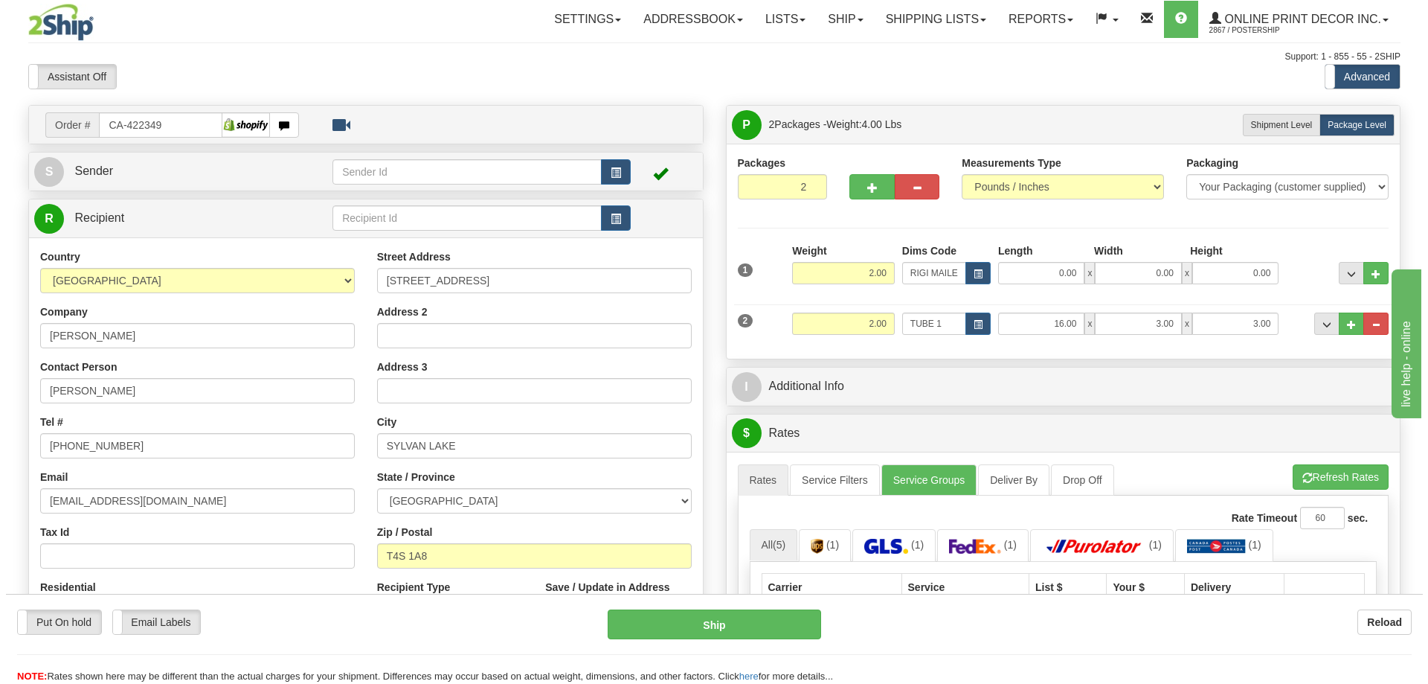
scroll to position [223, 0]
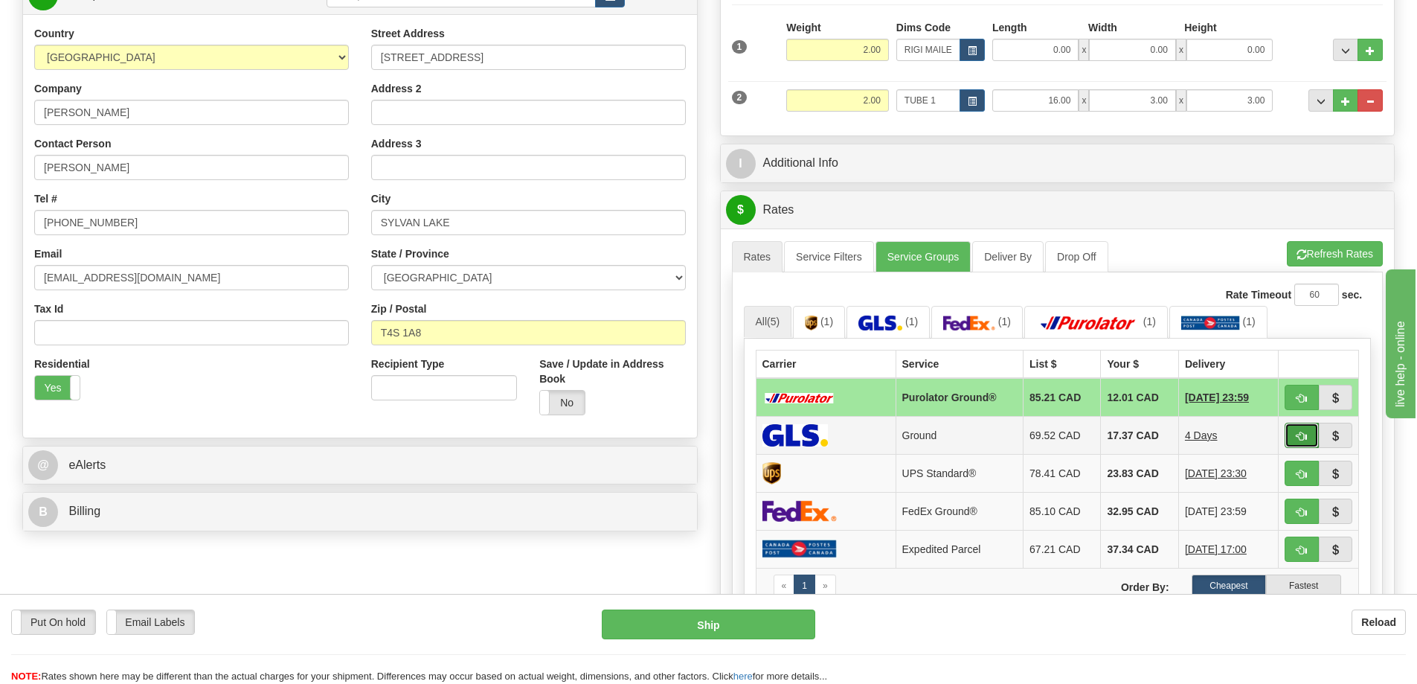
click at [1296, 434] on span "button" at bounding box center [1301, 436] width 10 height 10
type input "1"
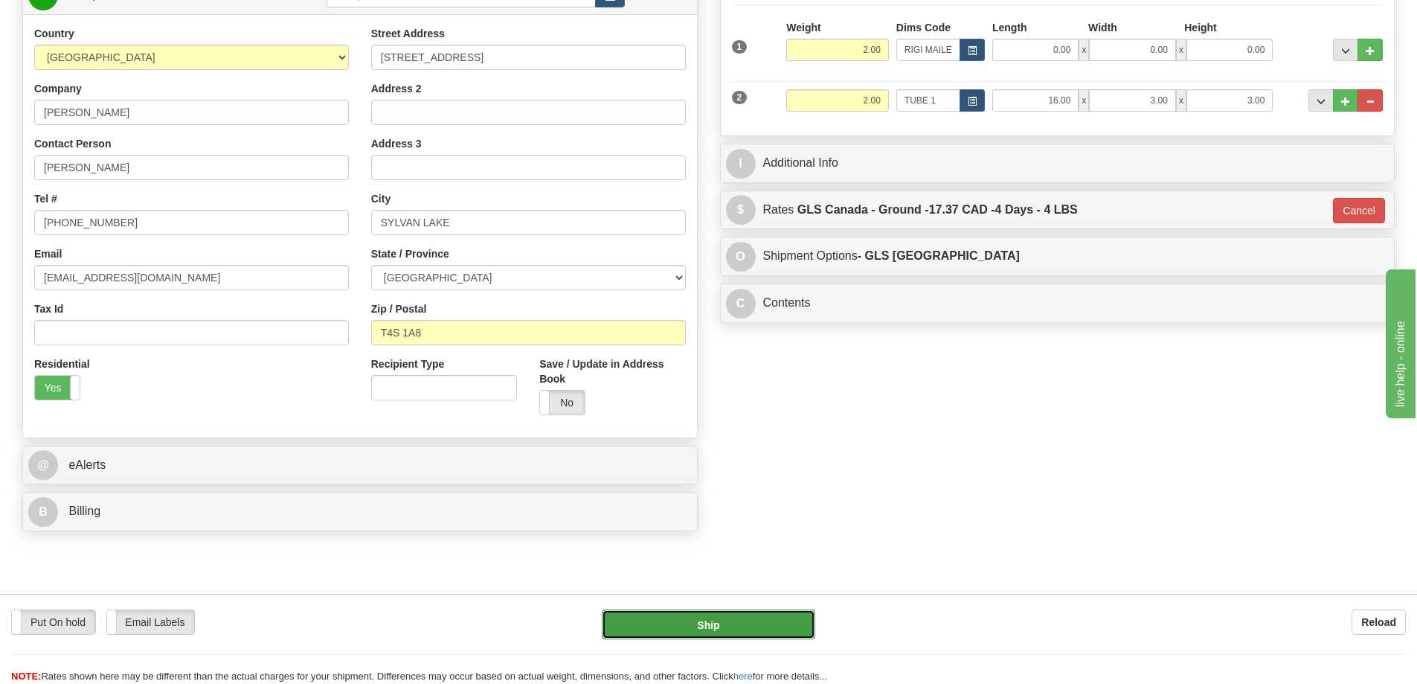
click at [767, 626] on button "Ship" at bounding box center [708, 624] width 213 height 30
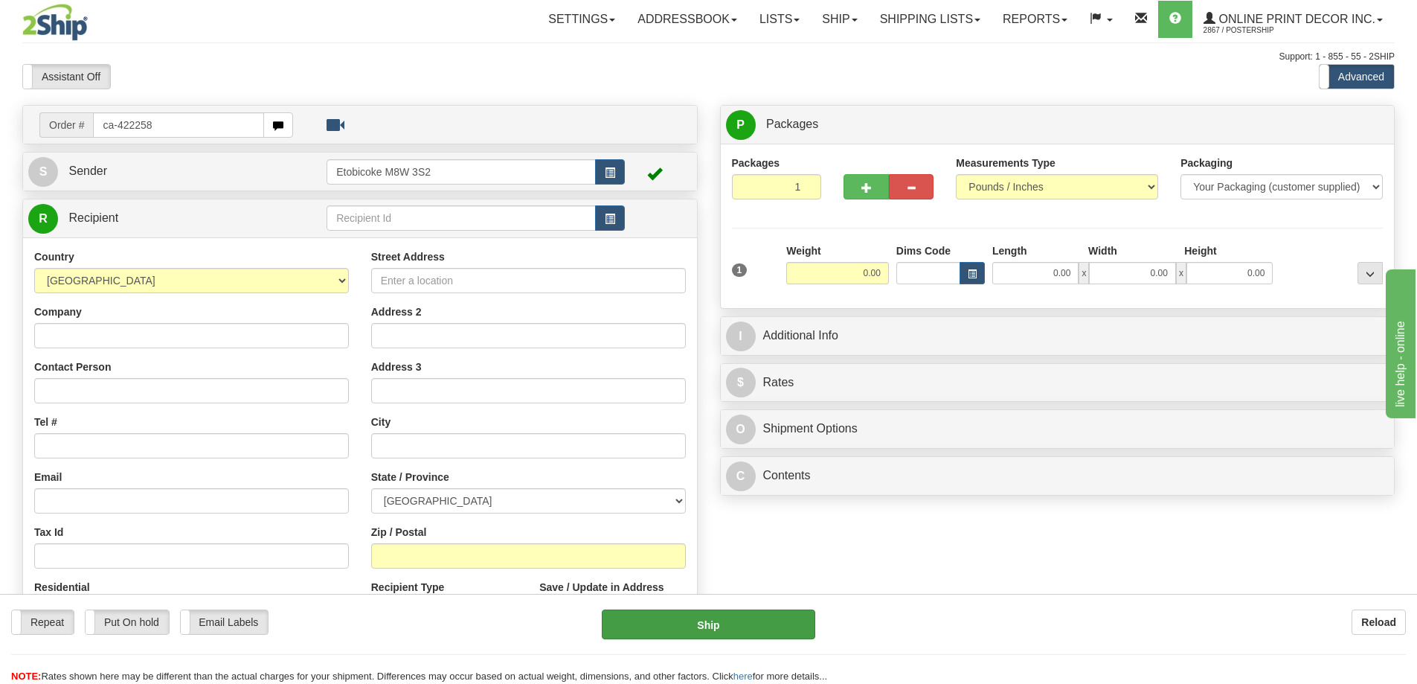
type input "ca-422258"
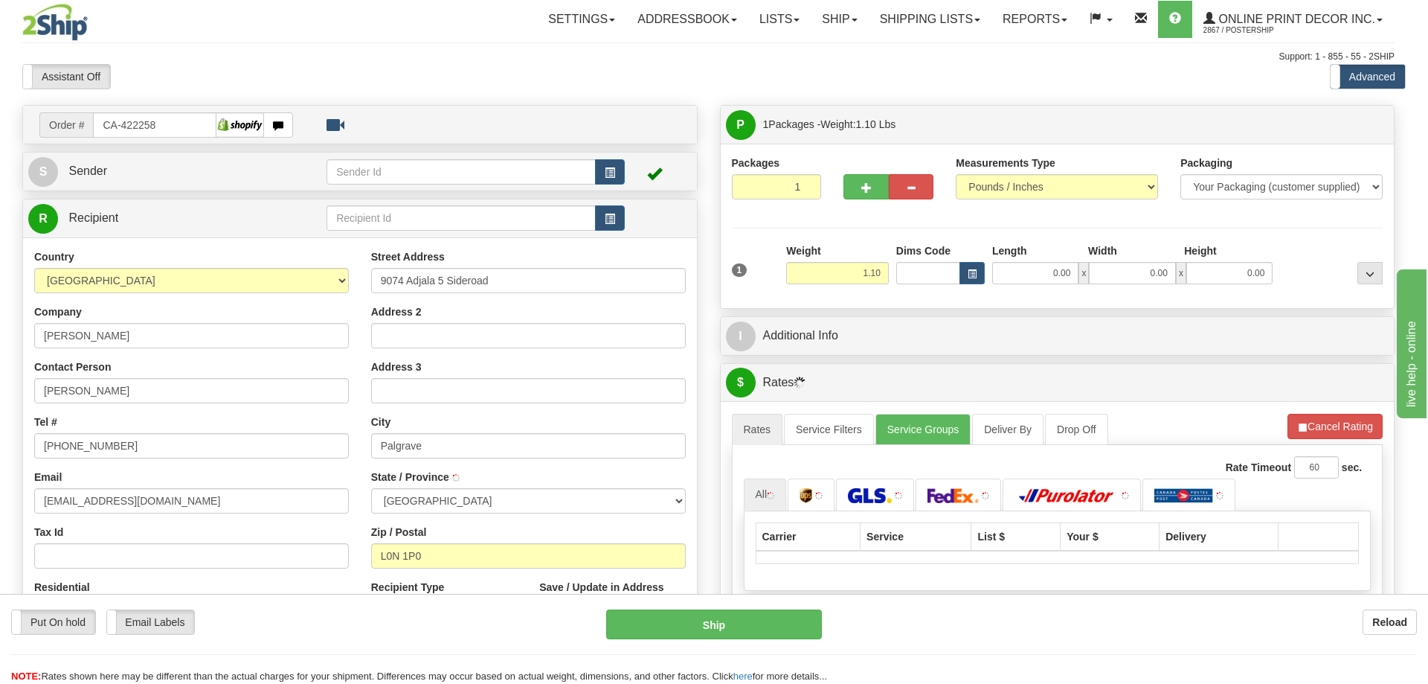
type input "PALGRAVE"
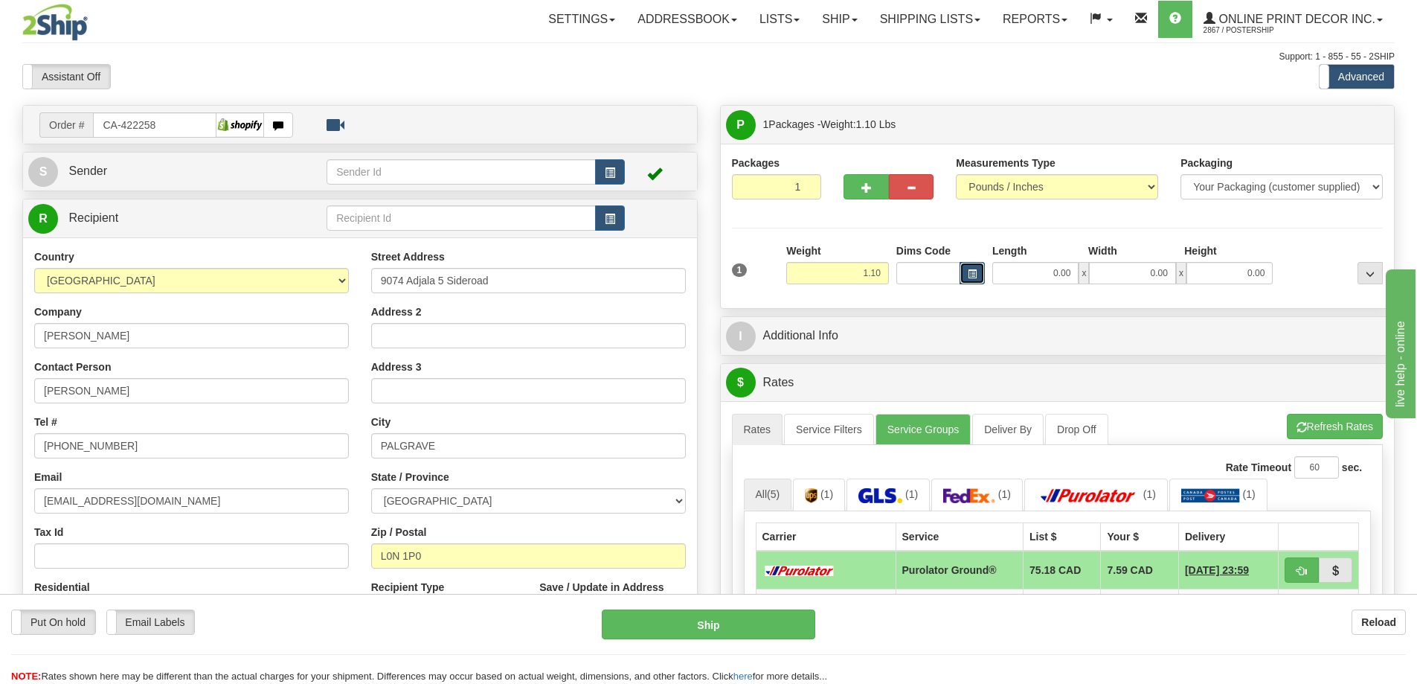
click at [974, 273] on span "button" at bounding box center [972, 274] width 9 height 8
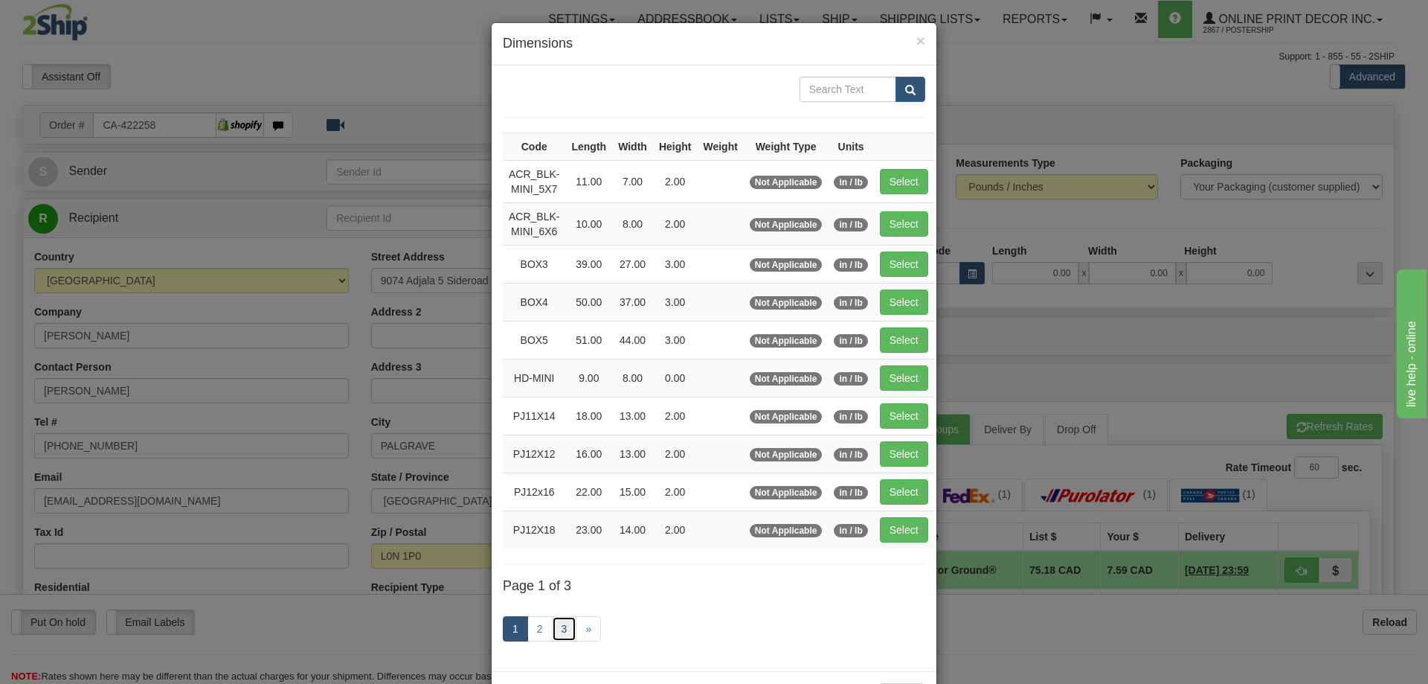
click at [559, 626] on link "3" at bounding box center [564, 628] width 25 height 25
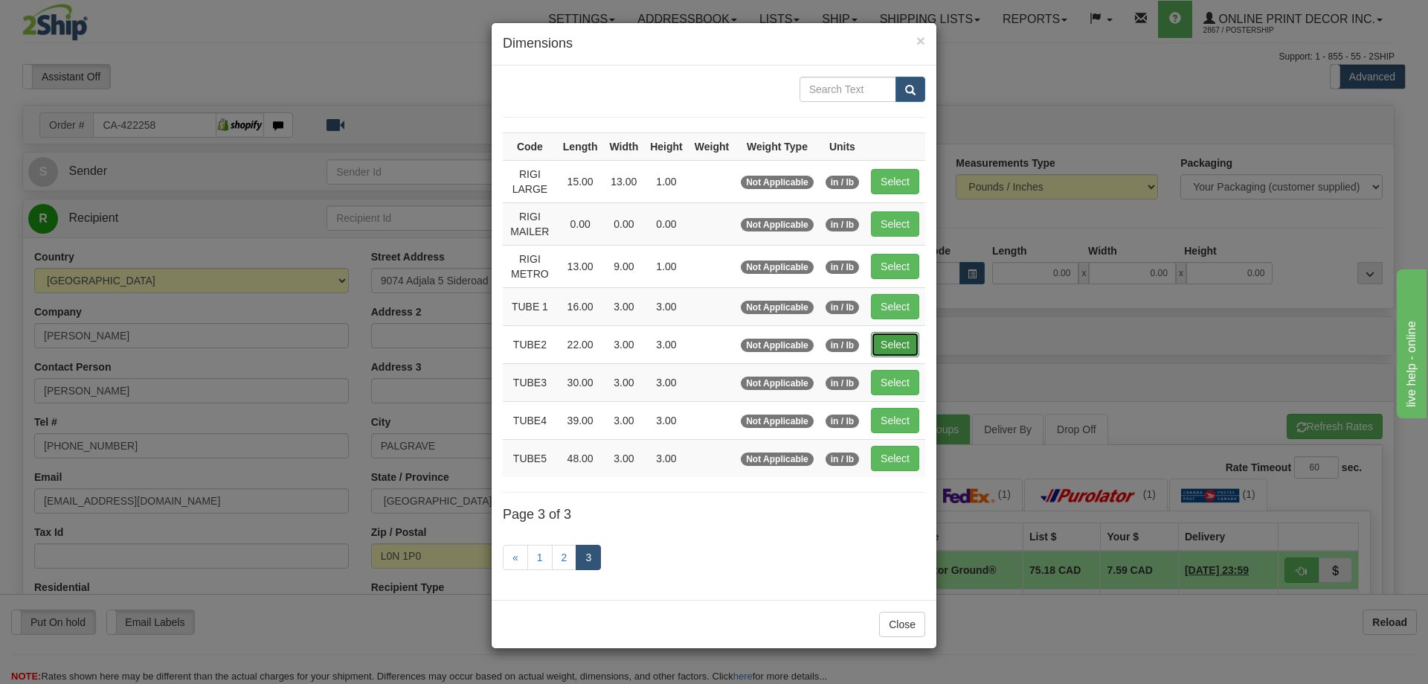
click at [901, 338] on button "Select" at bounding box center [895, 344] width 48 height 25
type input "TUBE2"
type input "22.00"
type input "3.00"
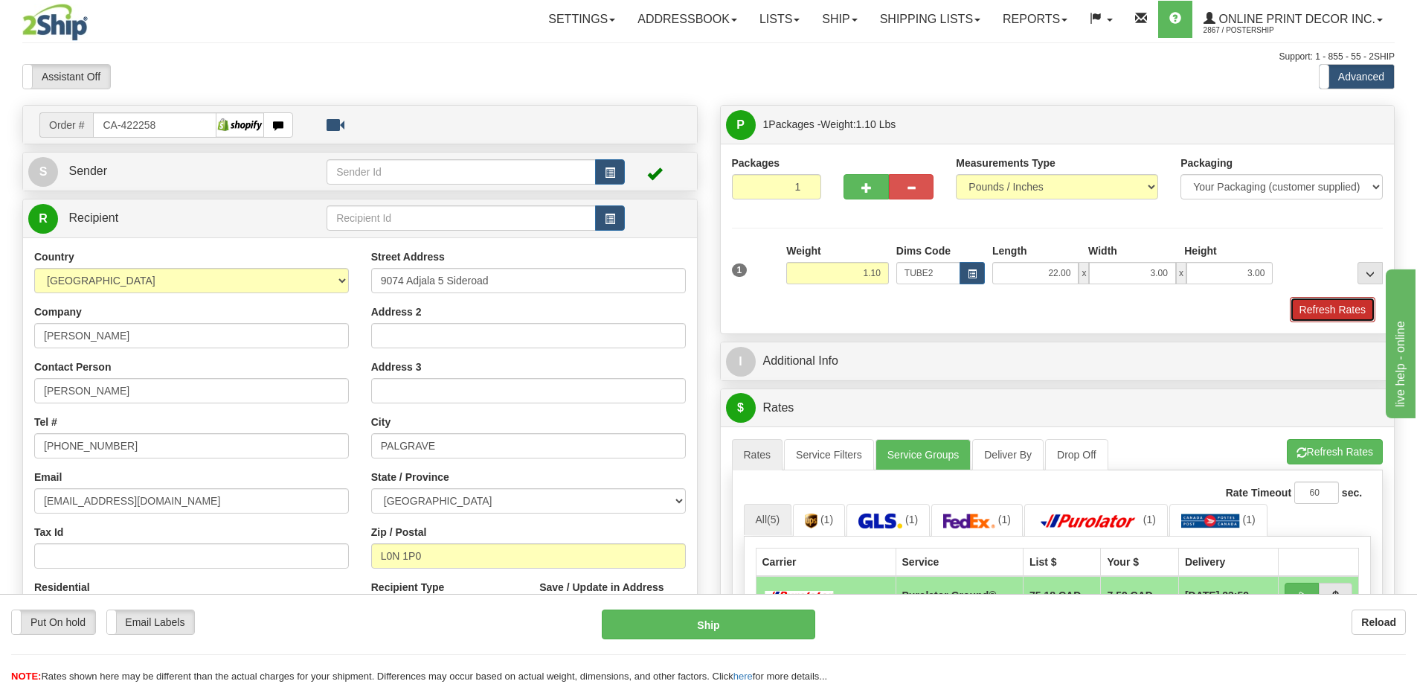
click at [1330, 305] on button "Refresh Rates" at bounding box center [1333, 309] width 86 height 25
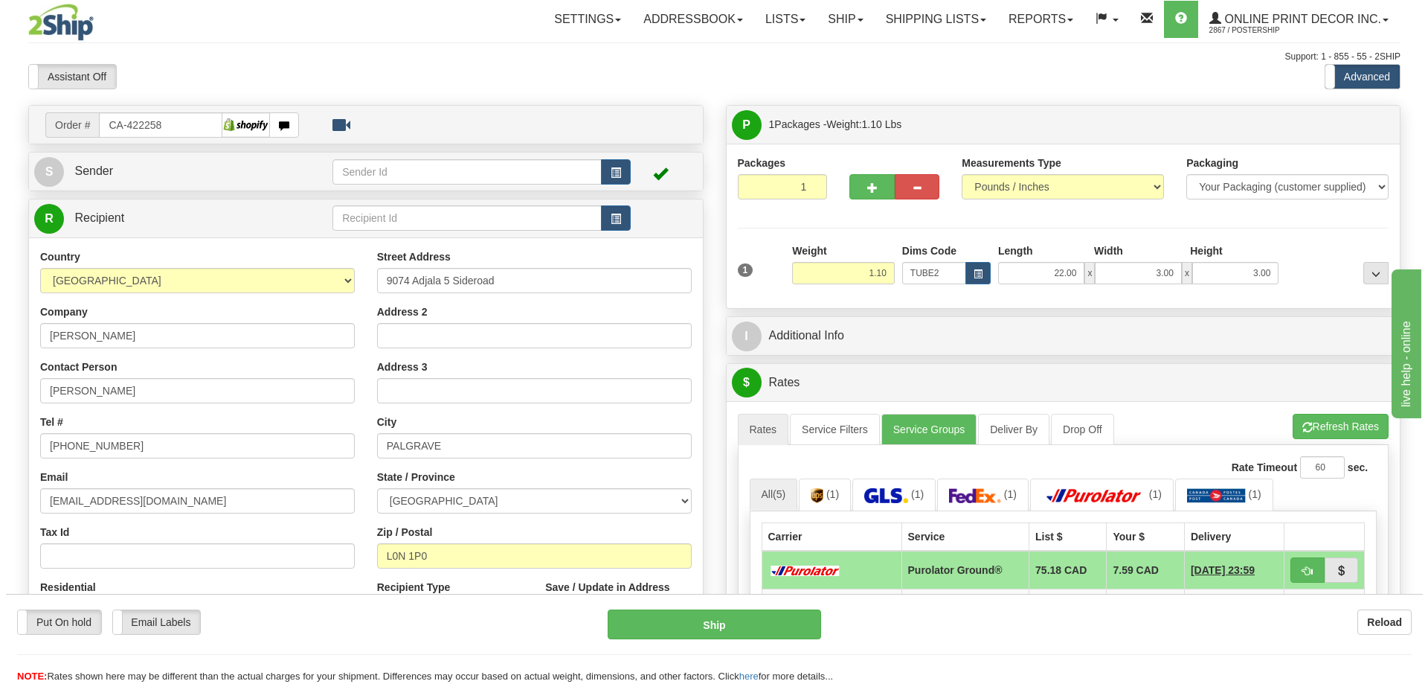
scroll to position [223, 0]
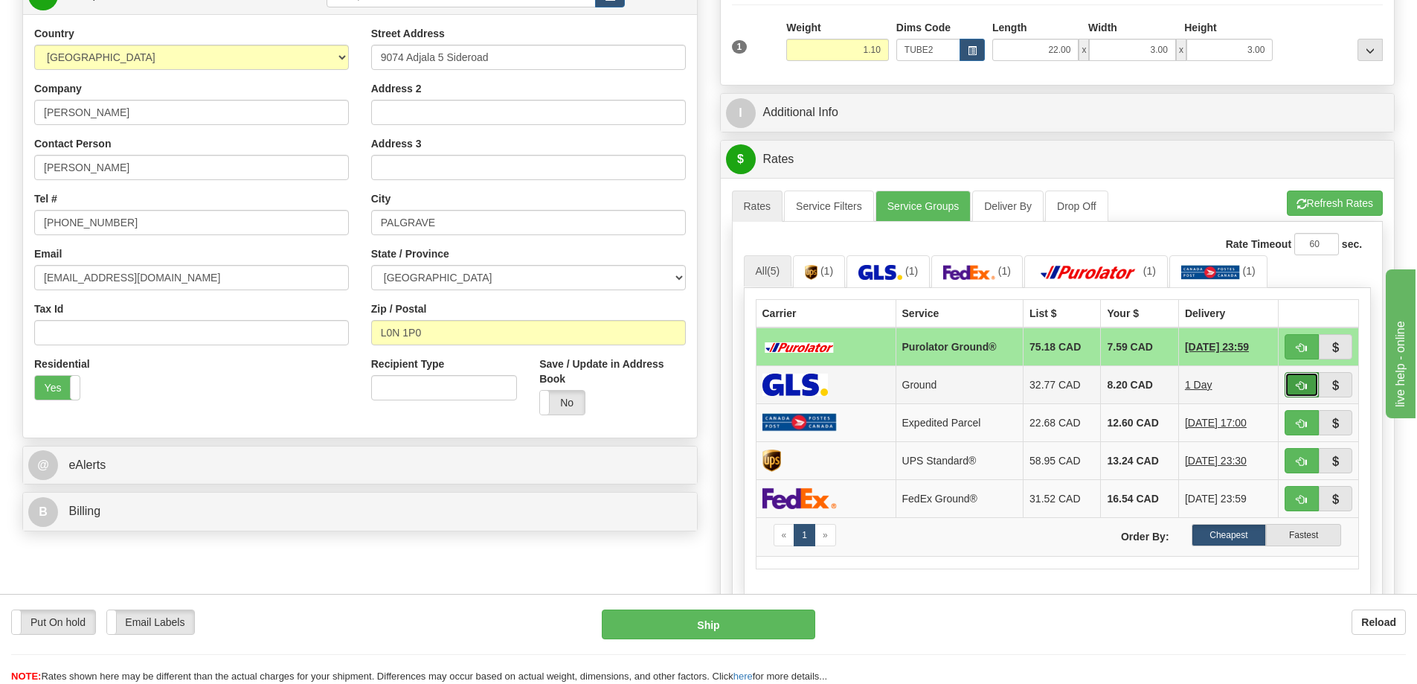
click at [1299, 377] on button "button" at bounding box center [1302, 384] width 34 height 25
type input "1"
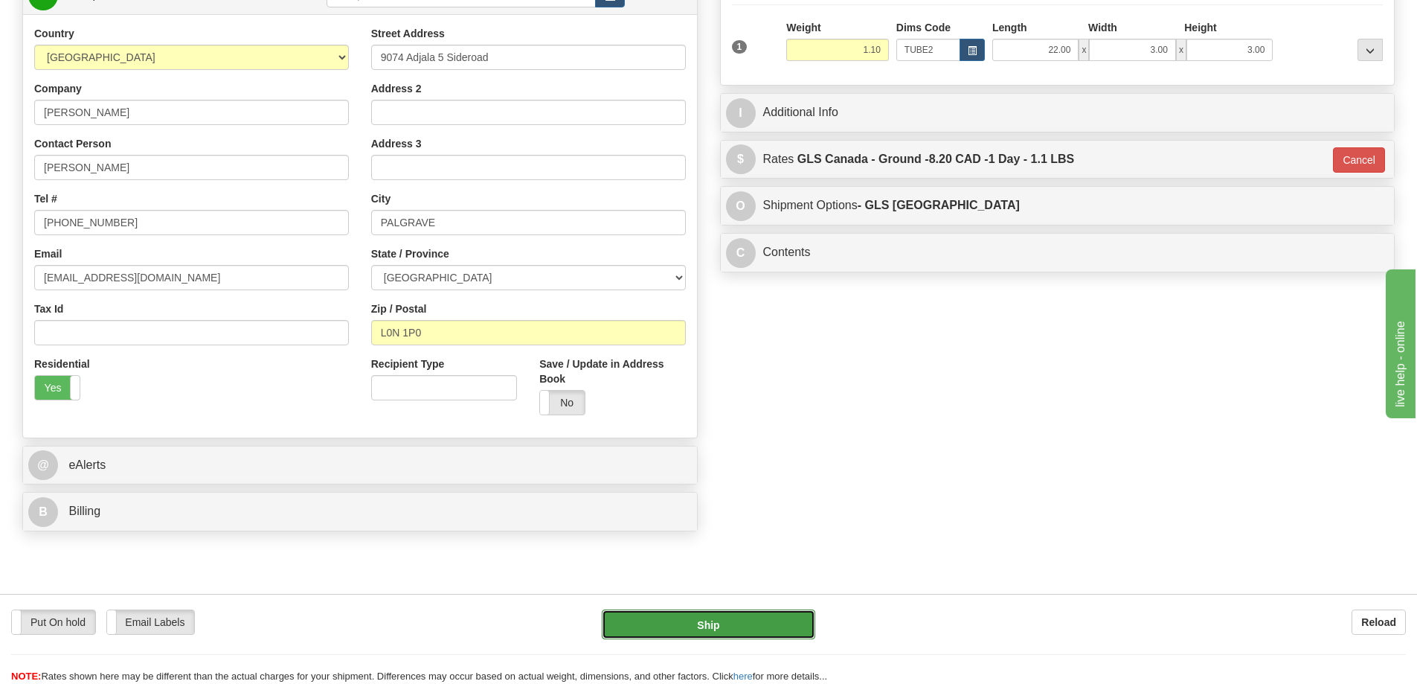
click at [761, 615] on button "Ship" at bounding box center [708, 624] width 213 height 30
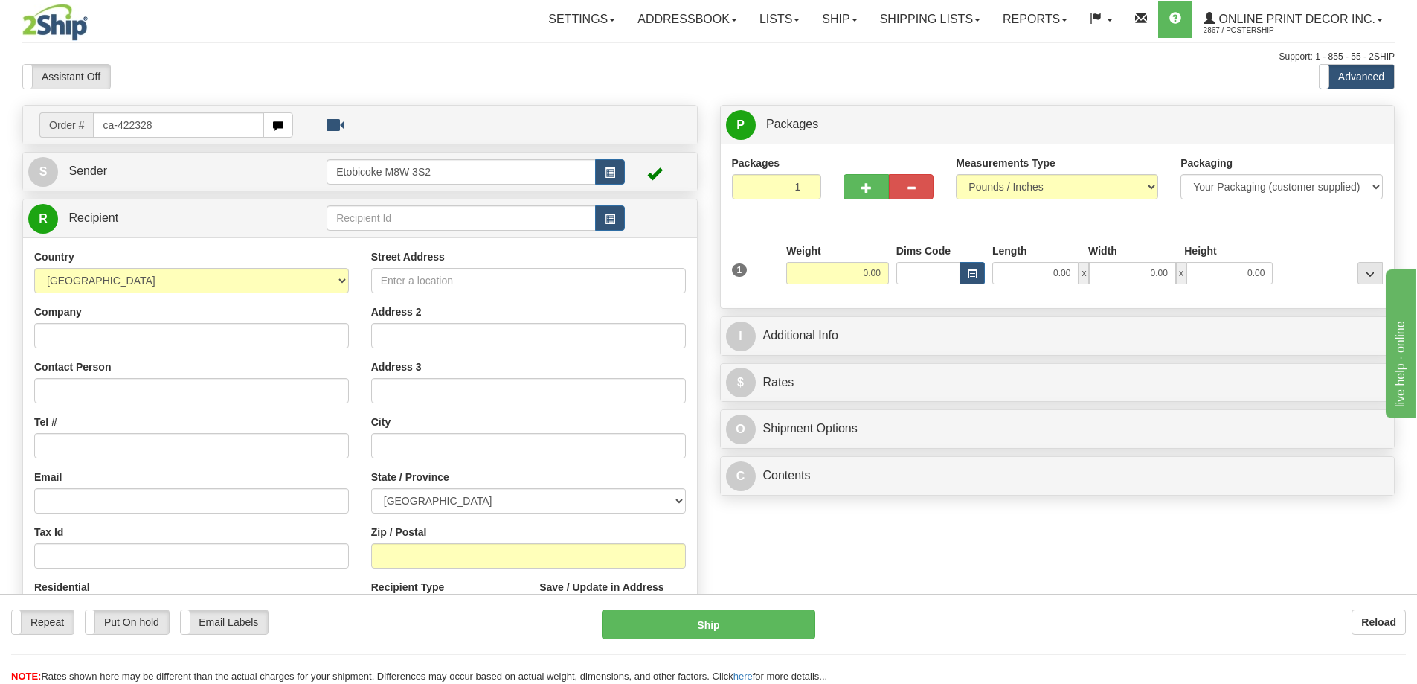
type input "ca-422328"
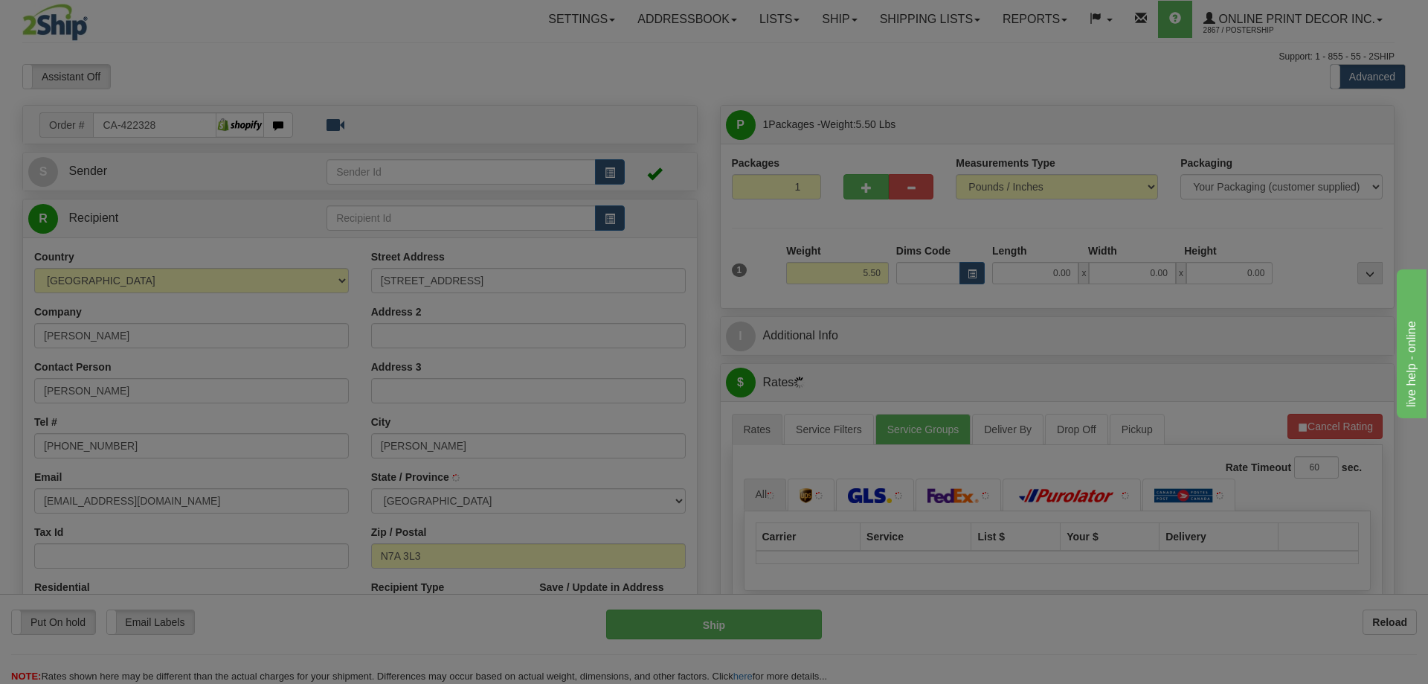
type input "GODERICH"
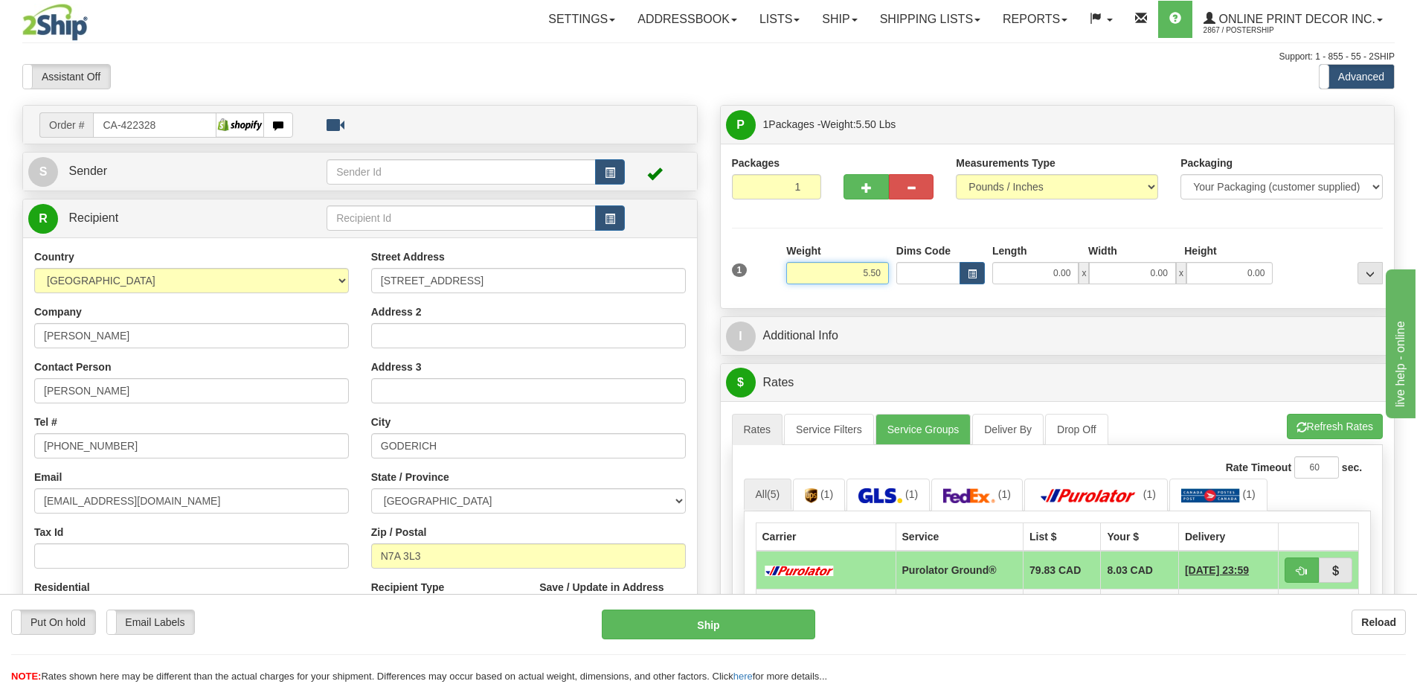
click at [885, 269] on input "5.50" at bounding box center [837, 273] width 103 height 22
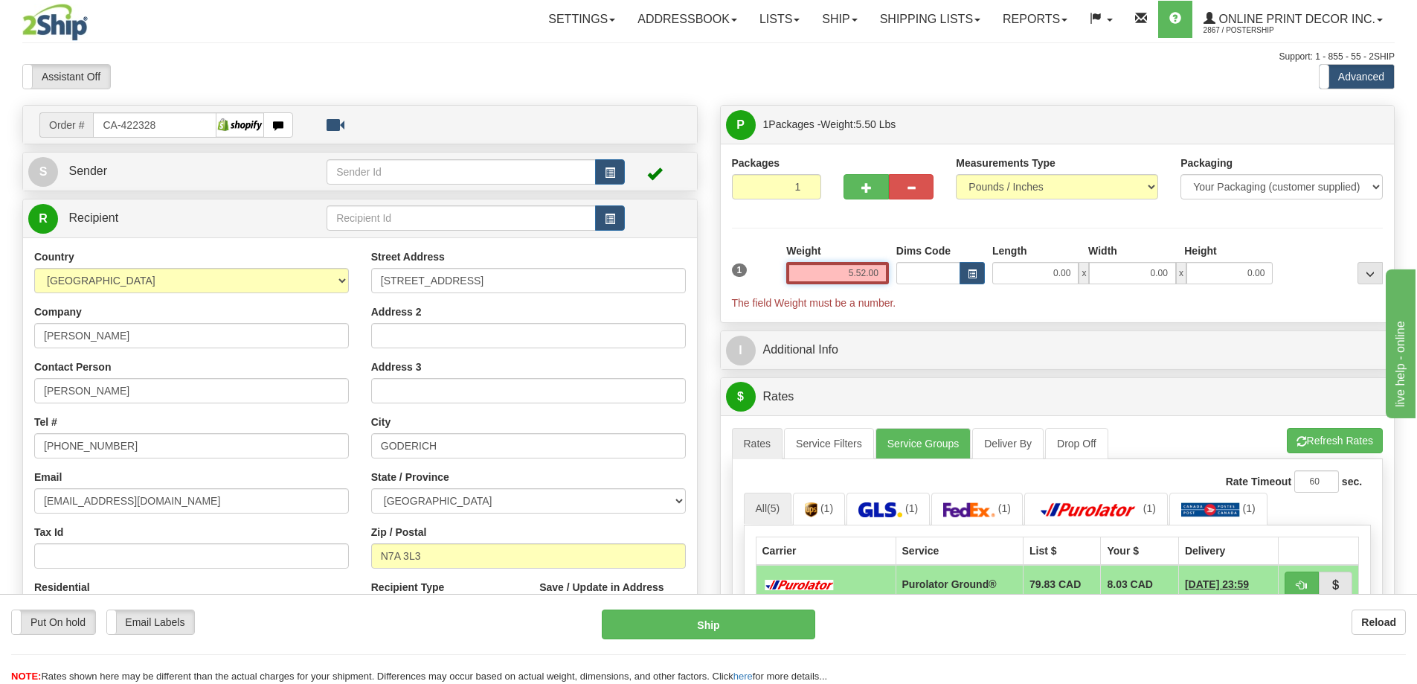
click at [859, 271] on input "5.52.00" at bounding box center [837, 273] width 103 height 22
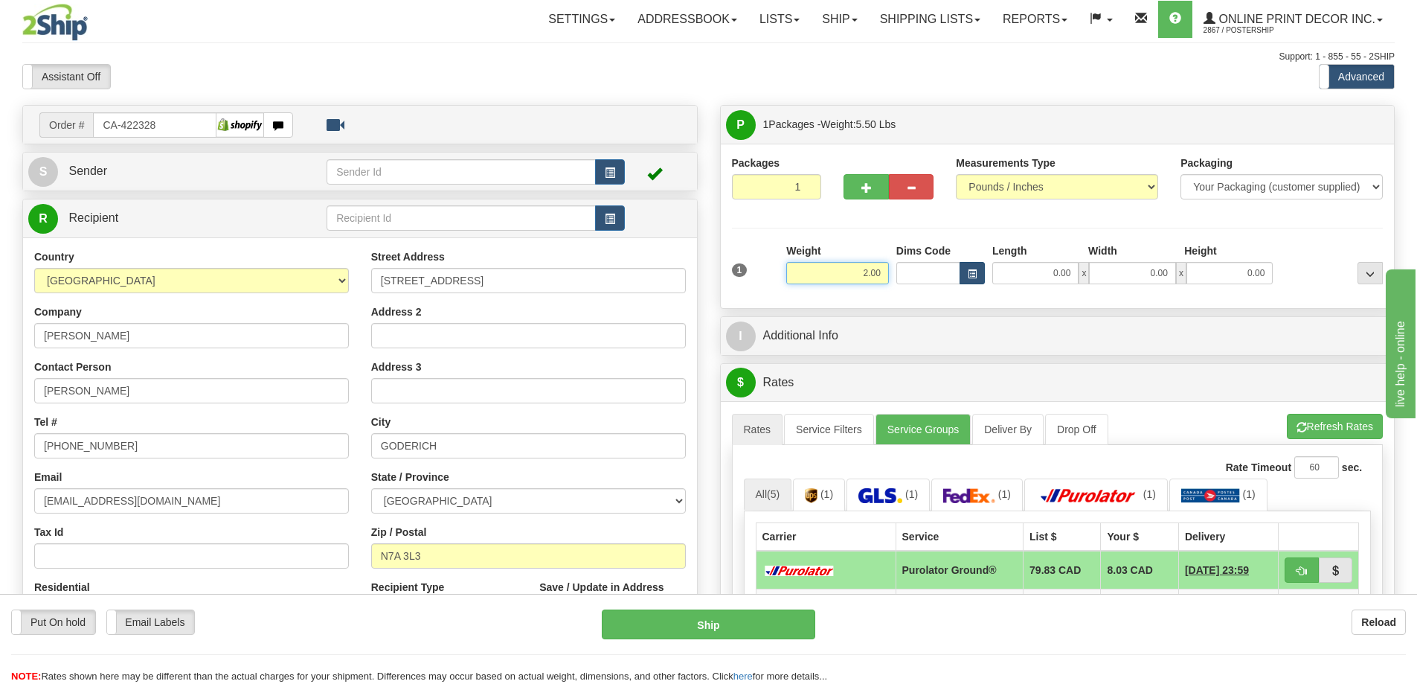
type input "2.00"
click at [968, 272] on span "button" at bounding box center [972, 274] width 9 height 8
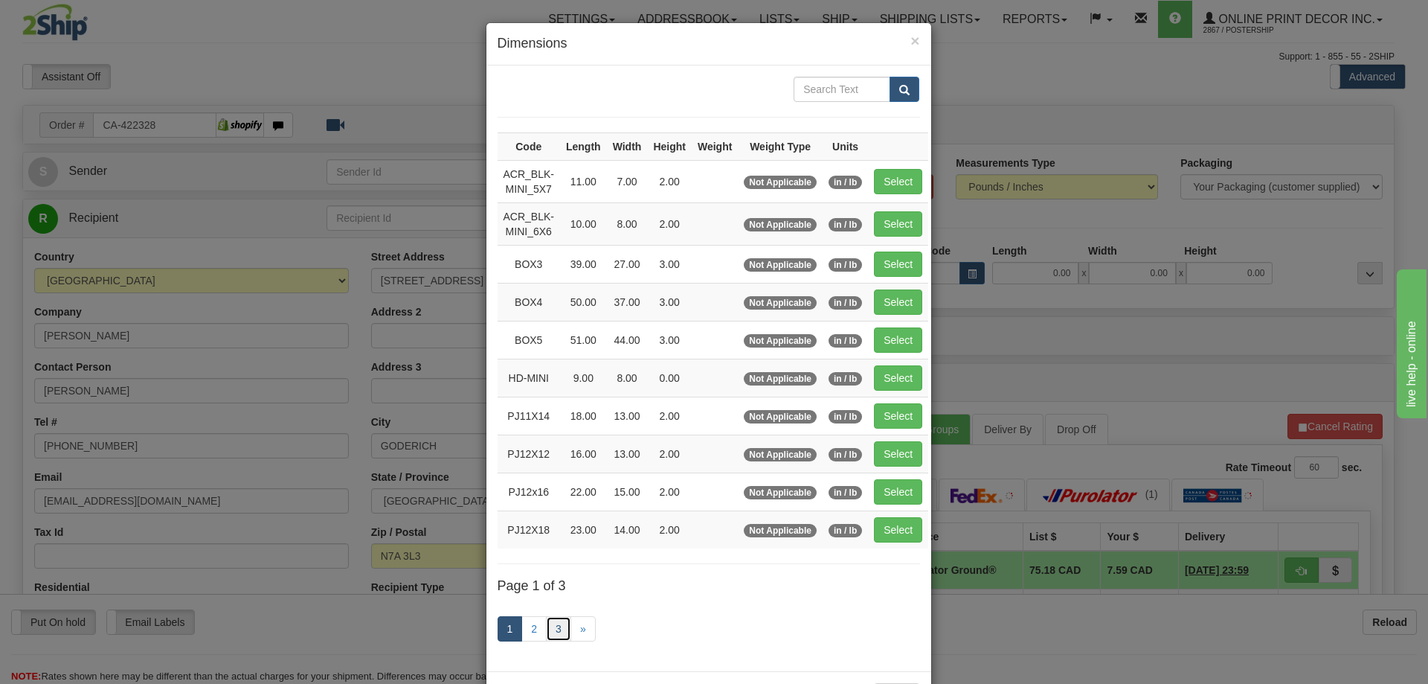
click at [559, 626] on link "3" at bounding box center [558, 628] width 25 height 25
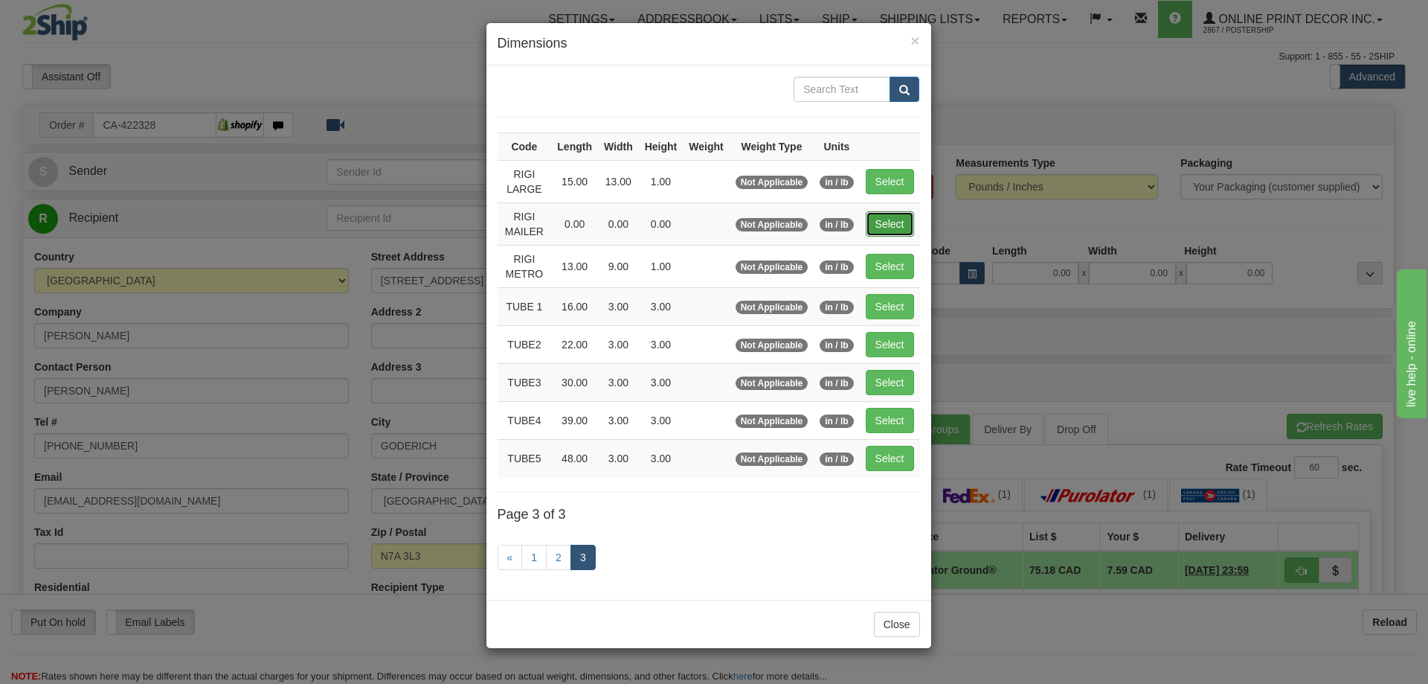
click at [892, 225] on button "Select" at bounding box center [890, 223] width 48 height 25
type input "RIGI MAILER"
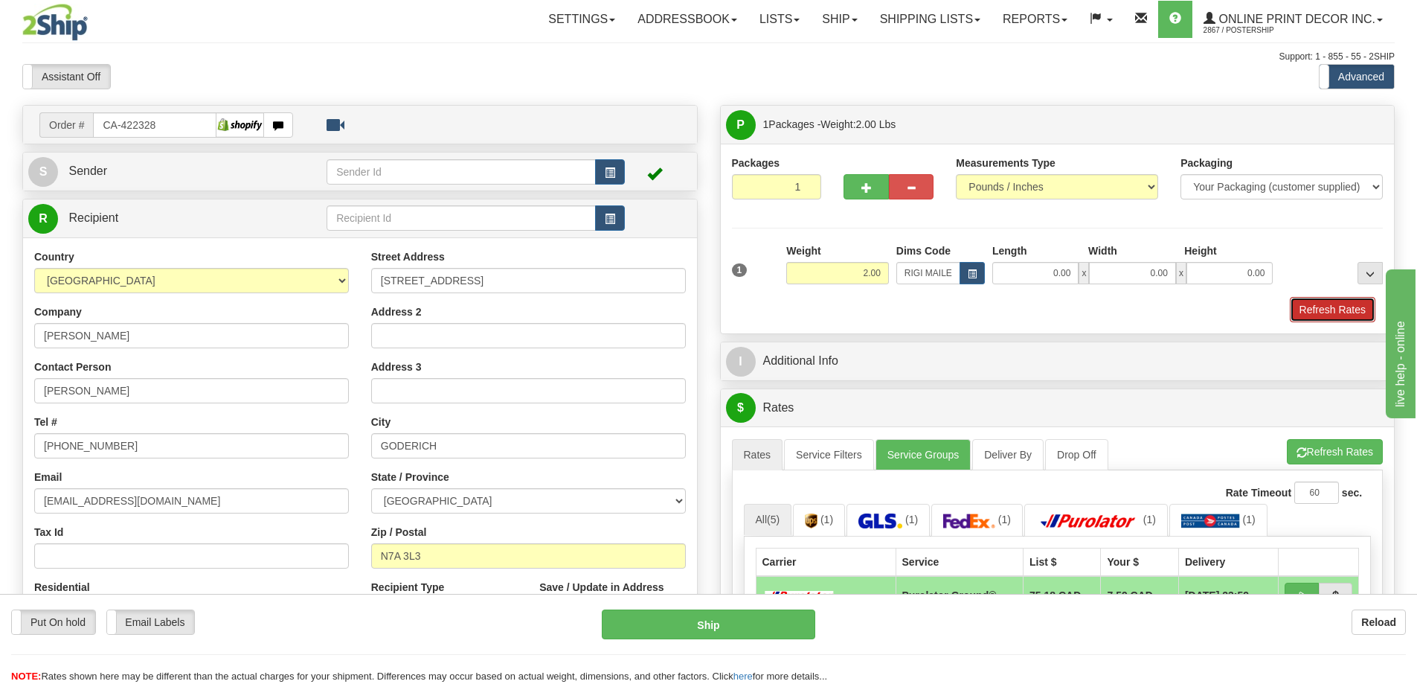
click at [1326, 316] on button "Refresh Rates" at bounding box center [1333, 309] width 86 height 25
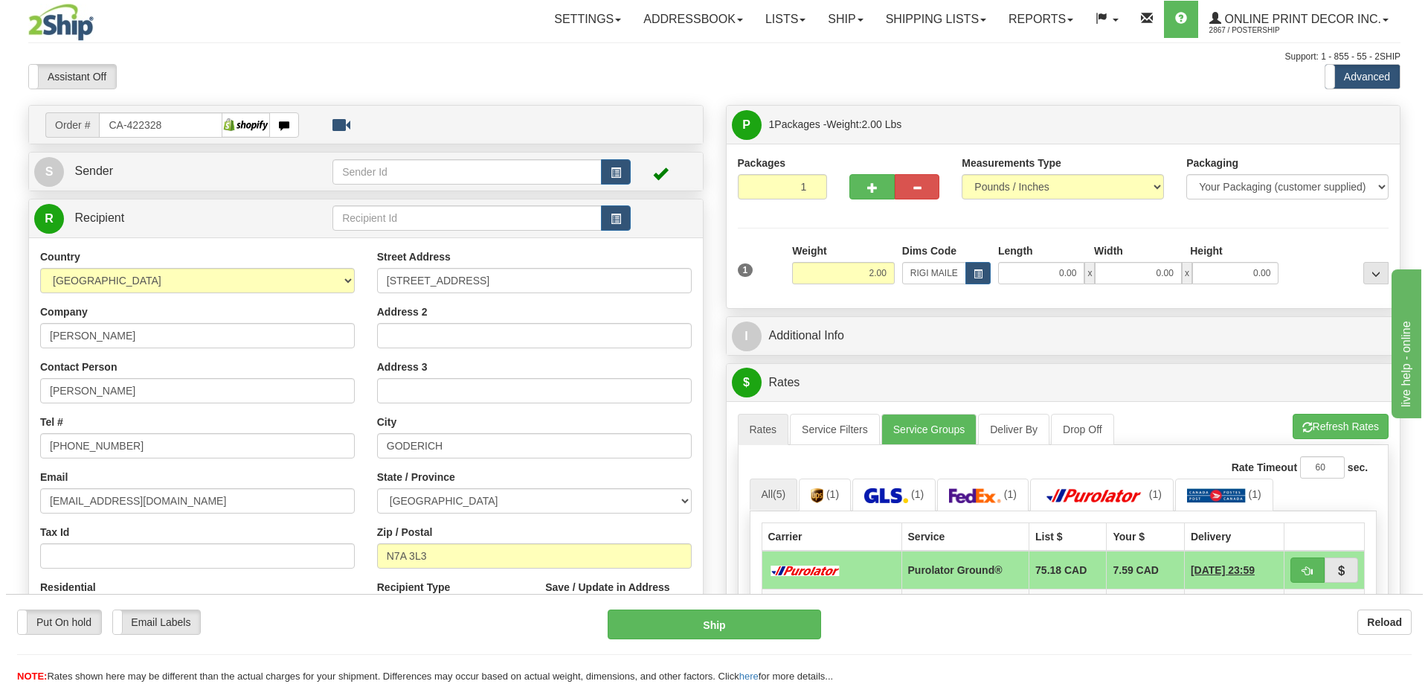
scroll to position [149, 0]
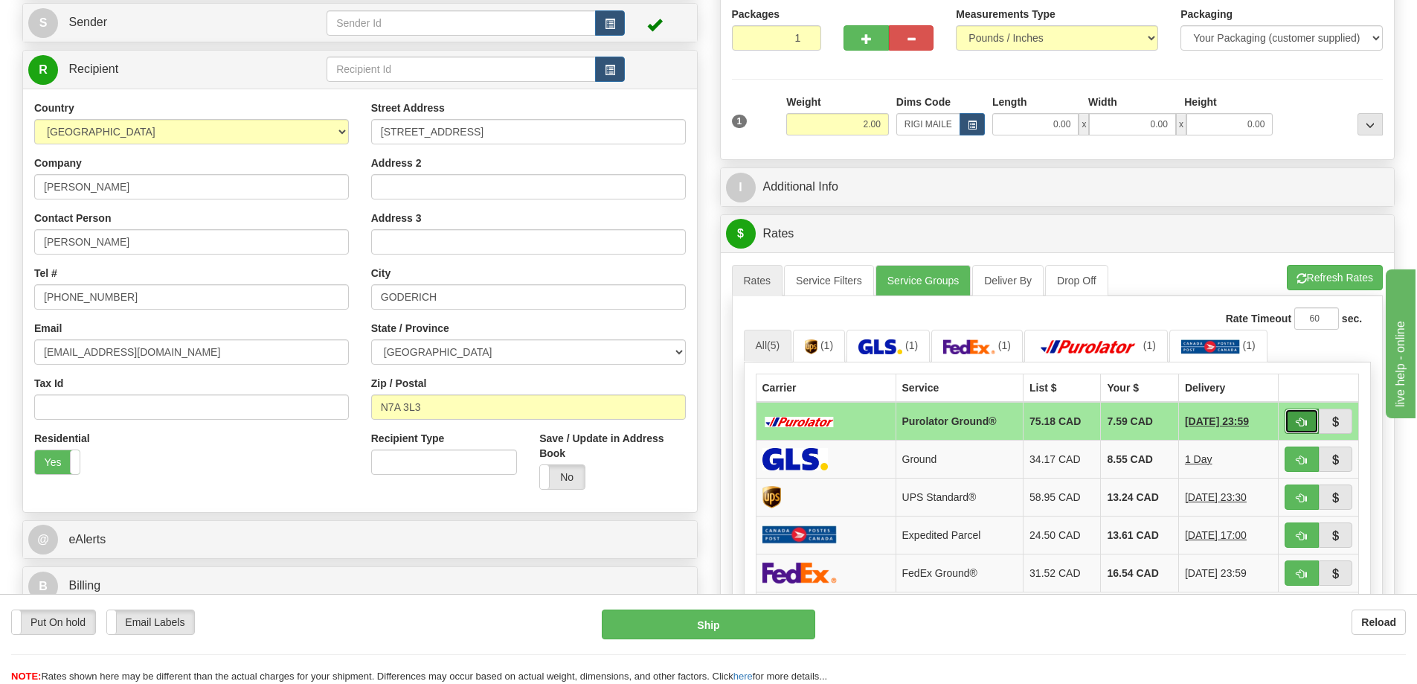
click at [1306, 420] on span "button" at bounding box center [1301, 422] width 10 height 10
type input "260"
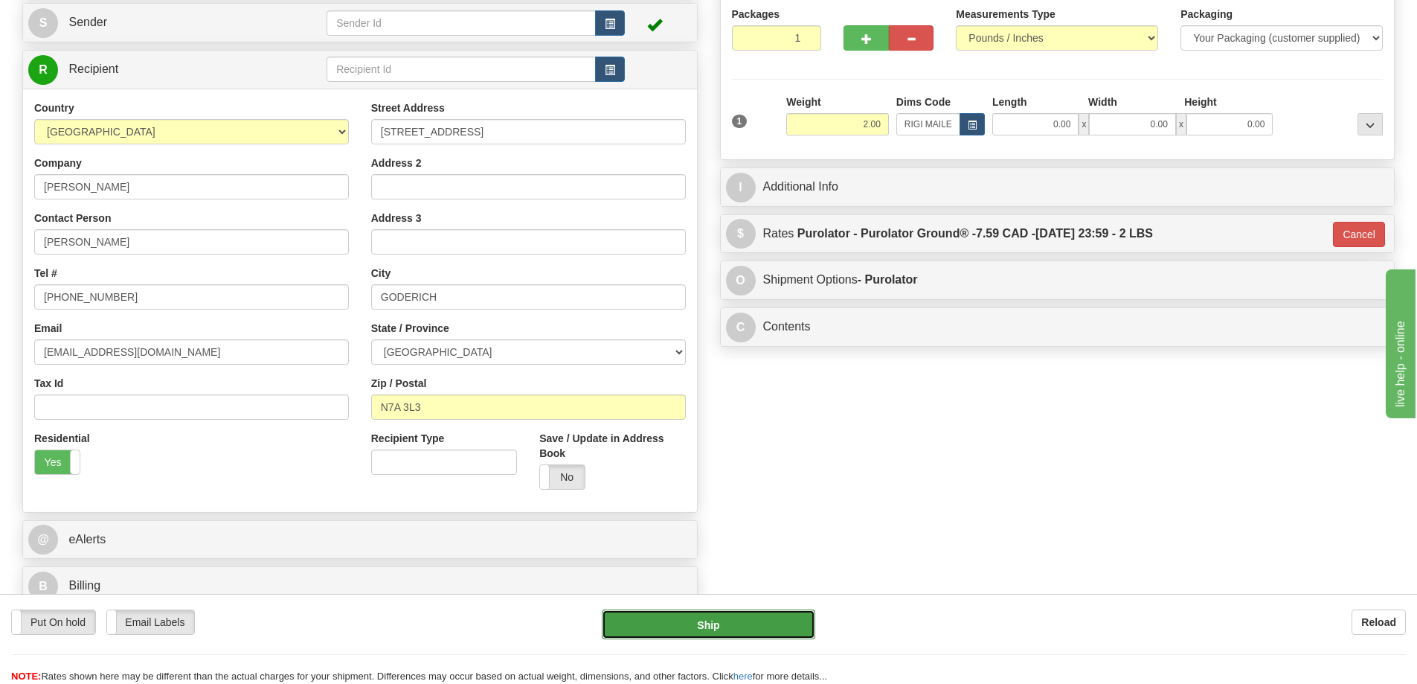
click at [780, 617] on button "Ship" at bounding box center [708, 624] width 213 height 30
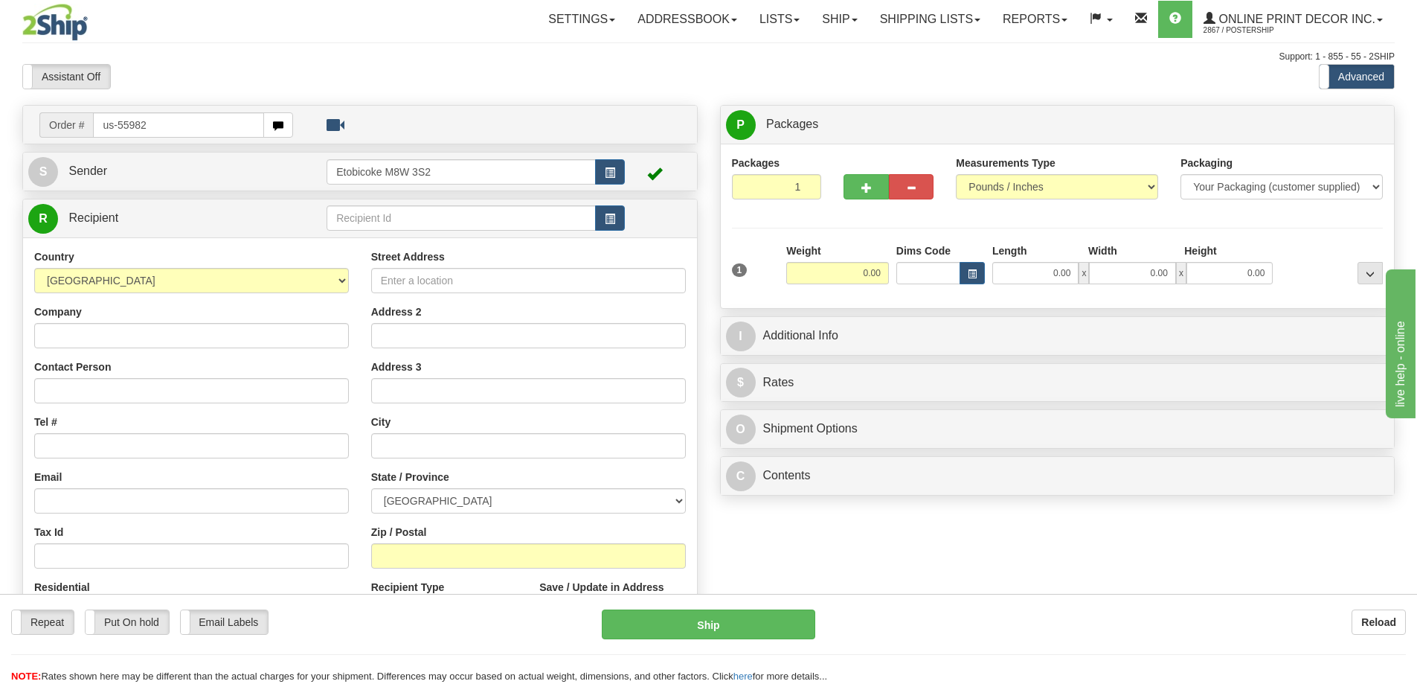
type input "us-55982"
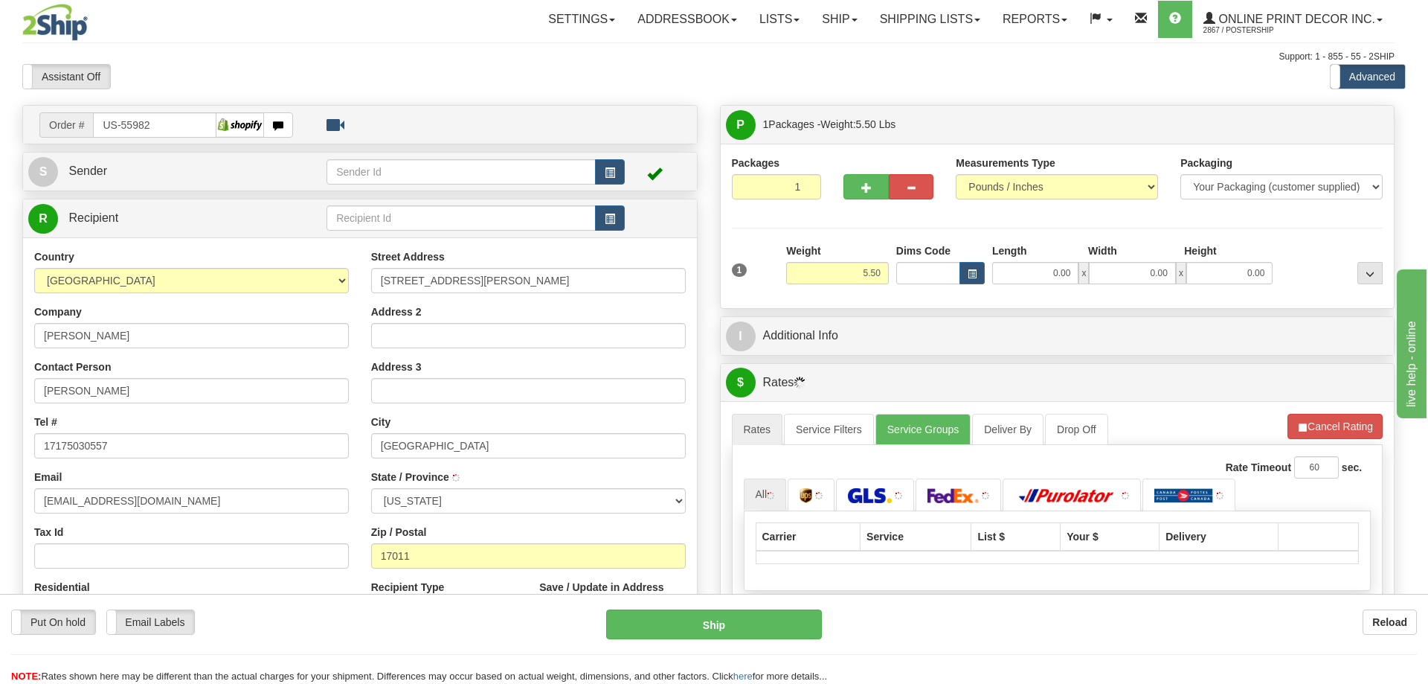
type input "CAMP HILL"
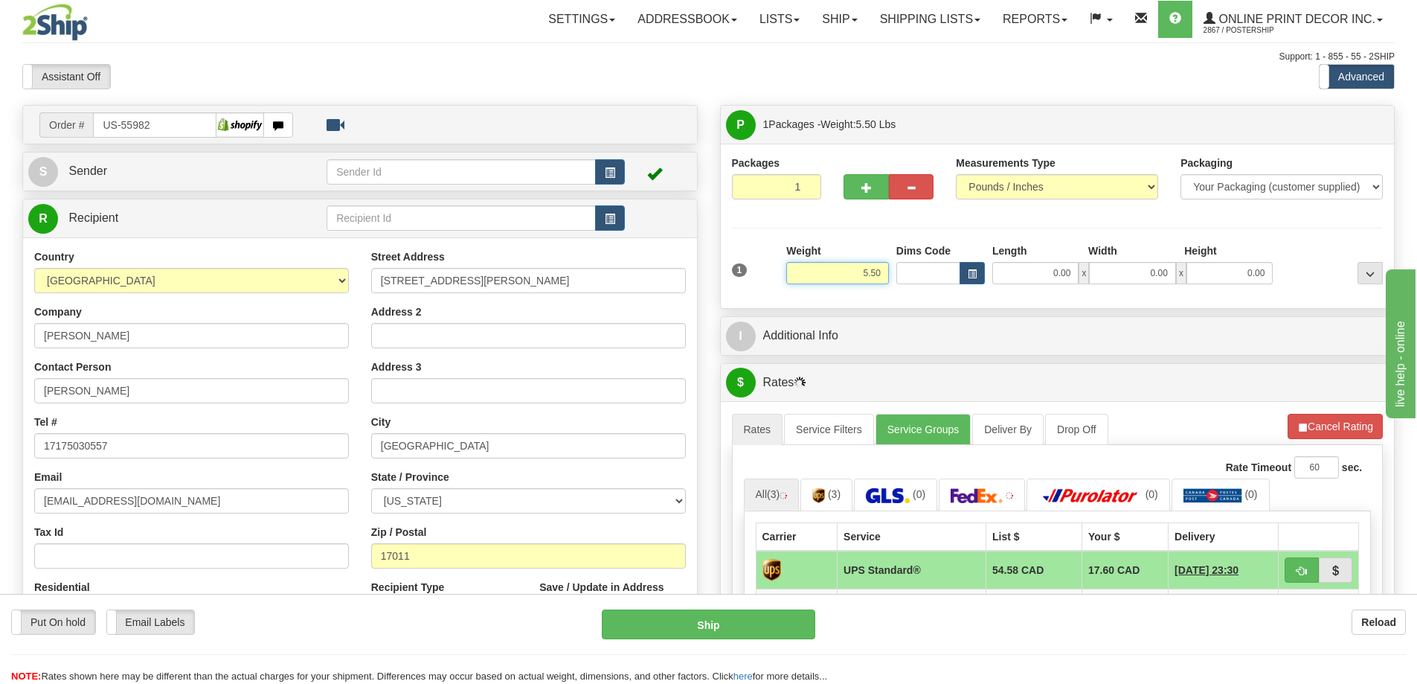
click at [883, 271] on input "5.50" at bounding box center [837, 273] width 103 height 22
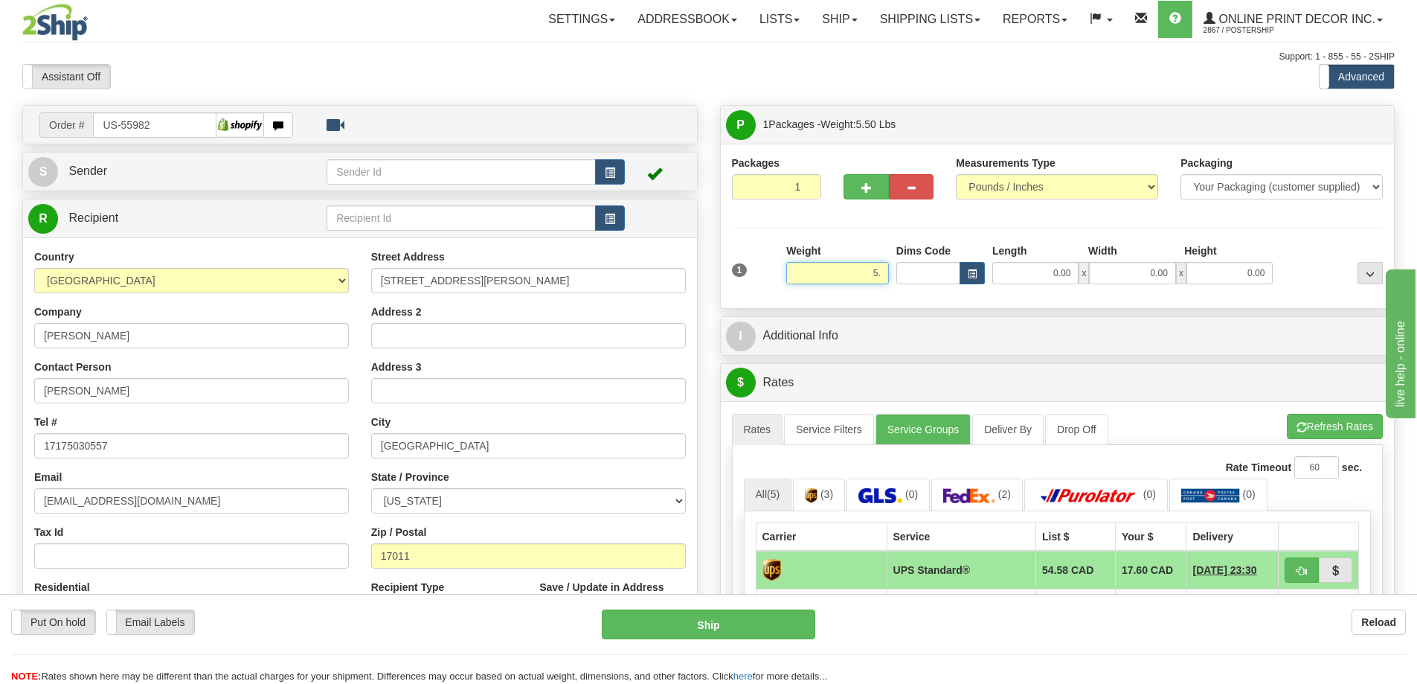
type input "5"
type input "2.00"
click at [862, 180] on button "button" at bounding box center [865, 186] width 45 height 25
radio input "true"
type input "2"
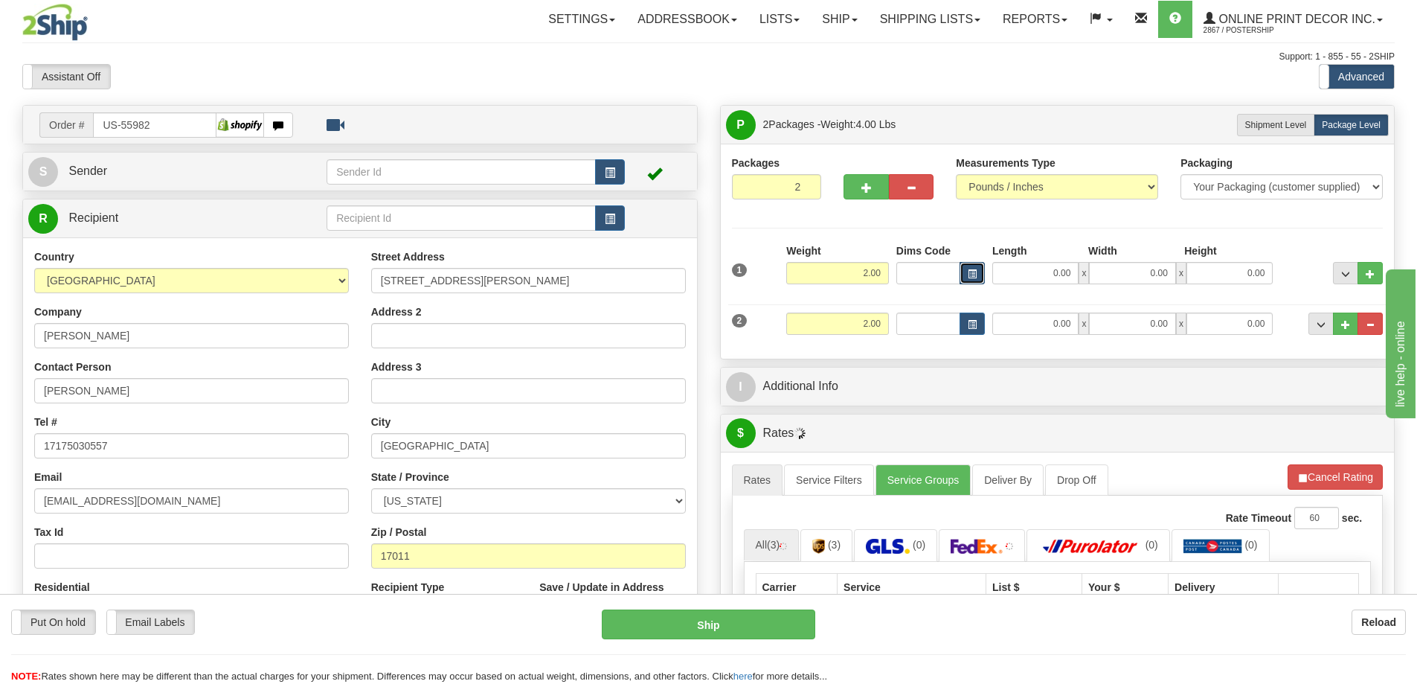
click at [974, 272] on span "button" at bounding box center [972, 274] width 9 height 8
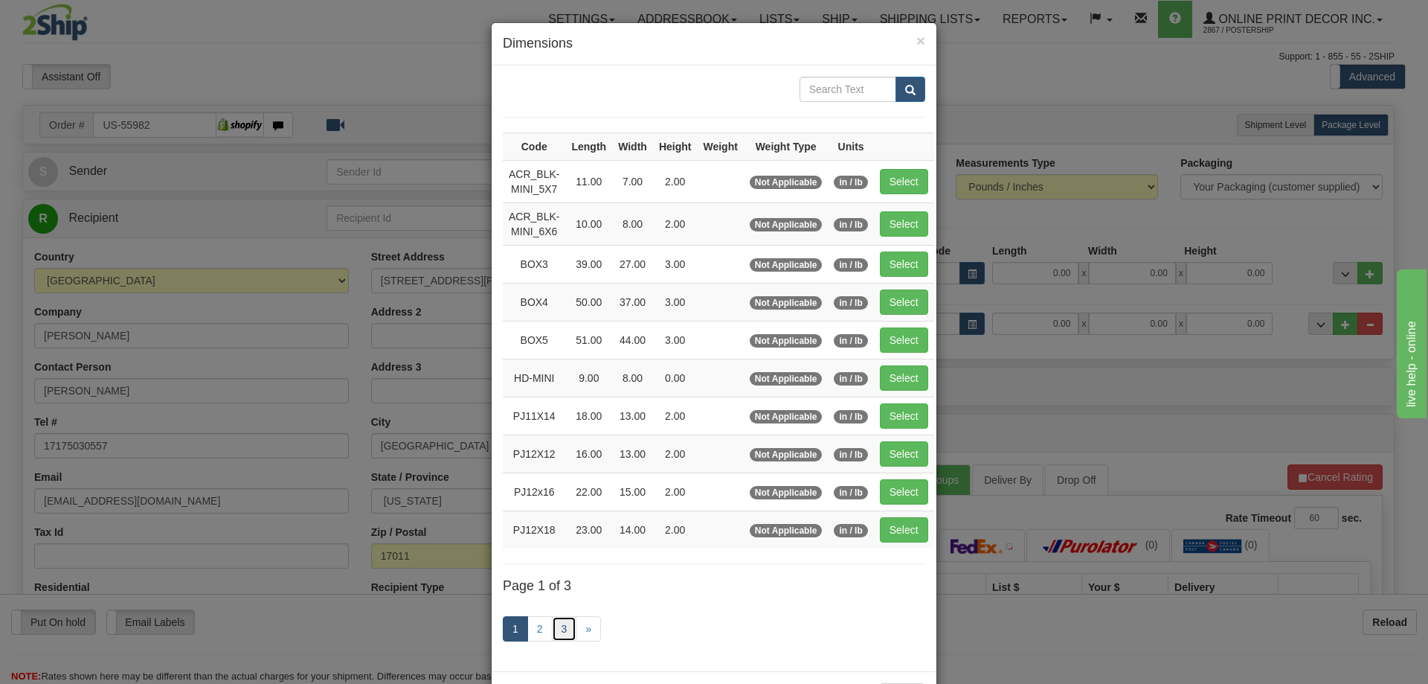
click at [557, 629] on link "3" at bounding box center [564, 628] width 25 height 25
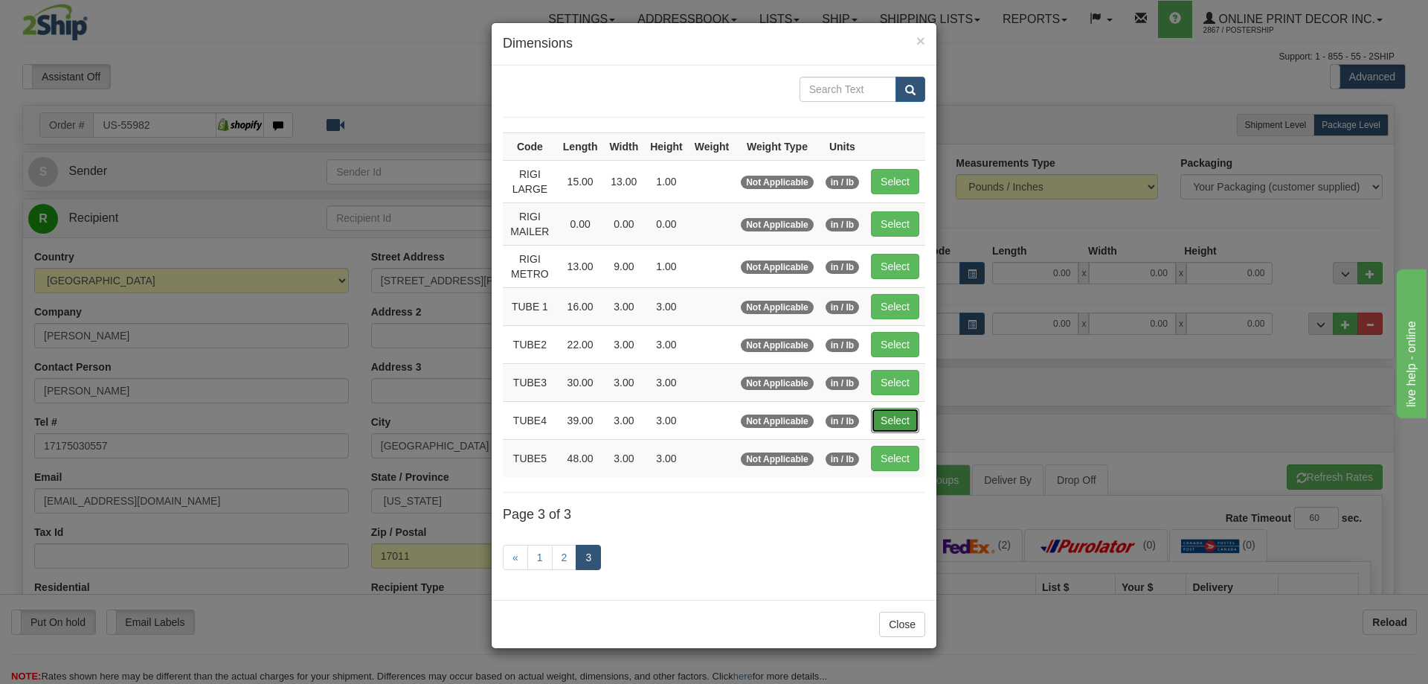
click at [904, 417] on button "Select" at bounding box center [895, 420] width 48 height 25
type input "TUBE4"
type input "39.00"
type input "3.00"
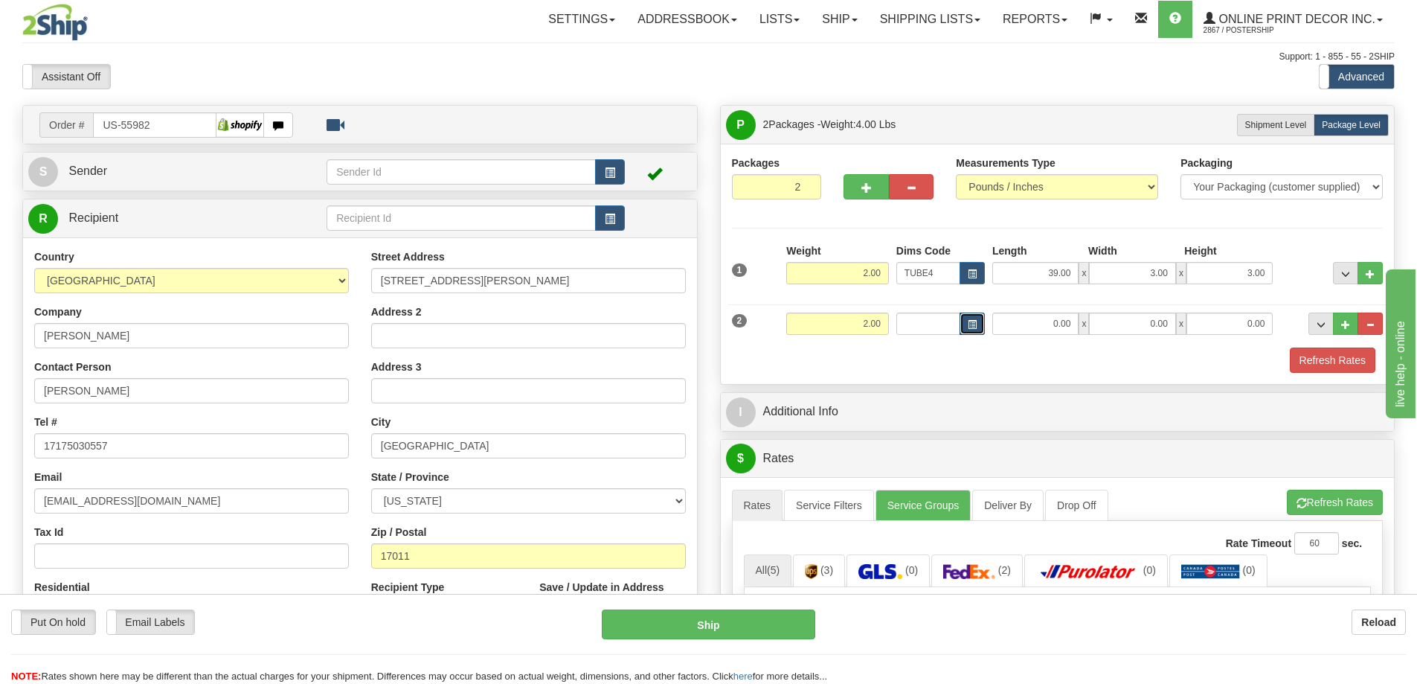
click at [976, 321] on span "button" at bounding box center [972, 325] width 9 height 8
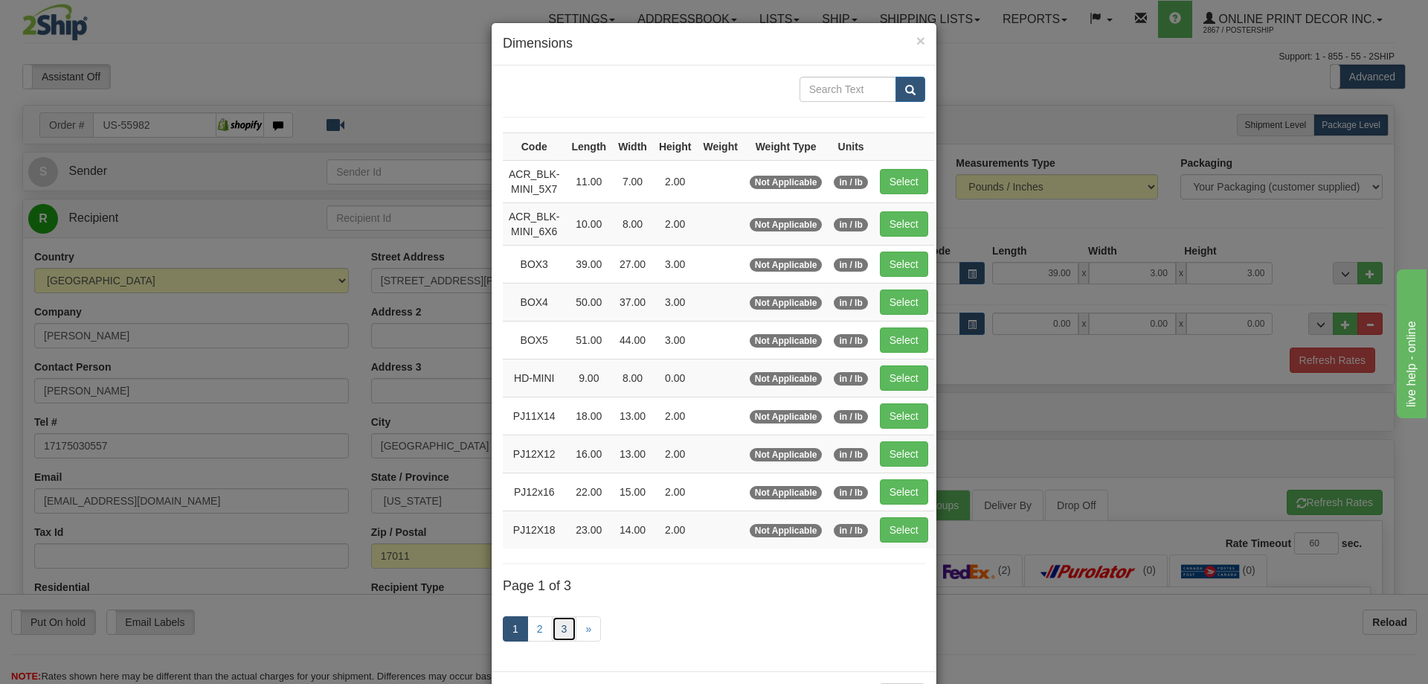
click at [558, 622] on link "3" at bounding box center [564, 628] width 25 height 25
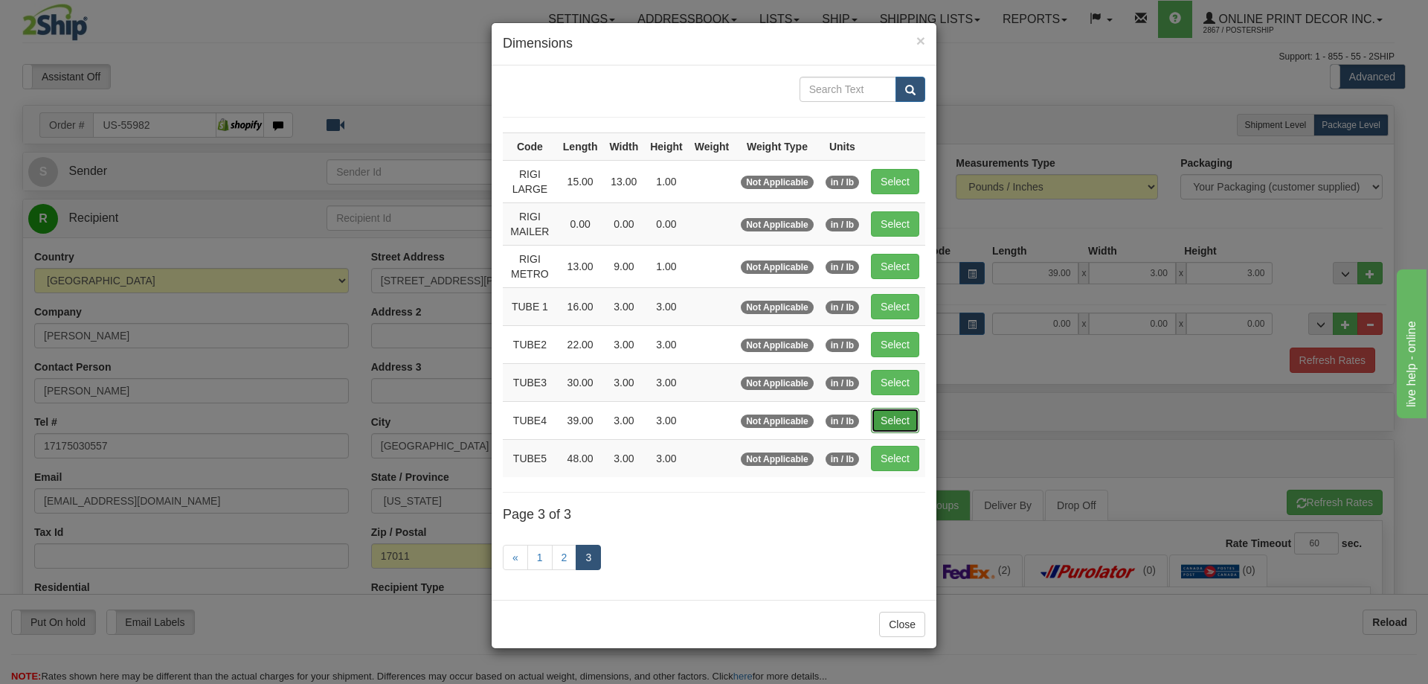
click at [895, 412] on button "Select" at bounding box center [895, 420] width 48 height 25
type input "TUBE4"
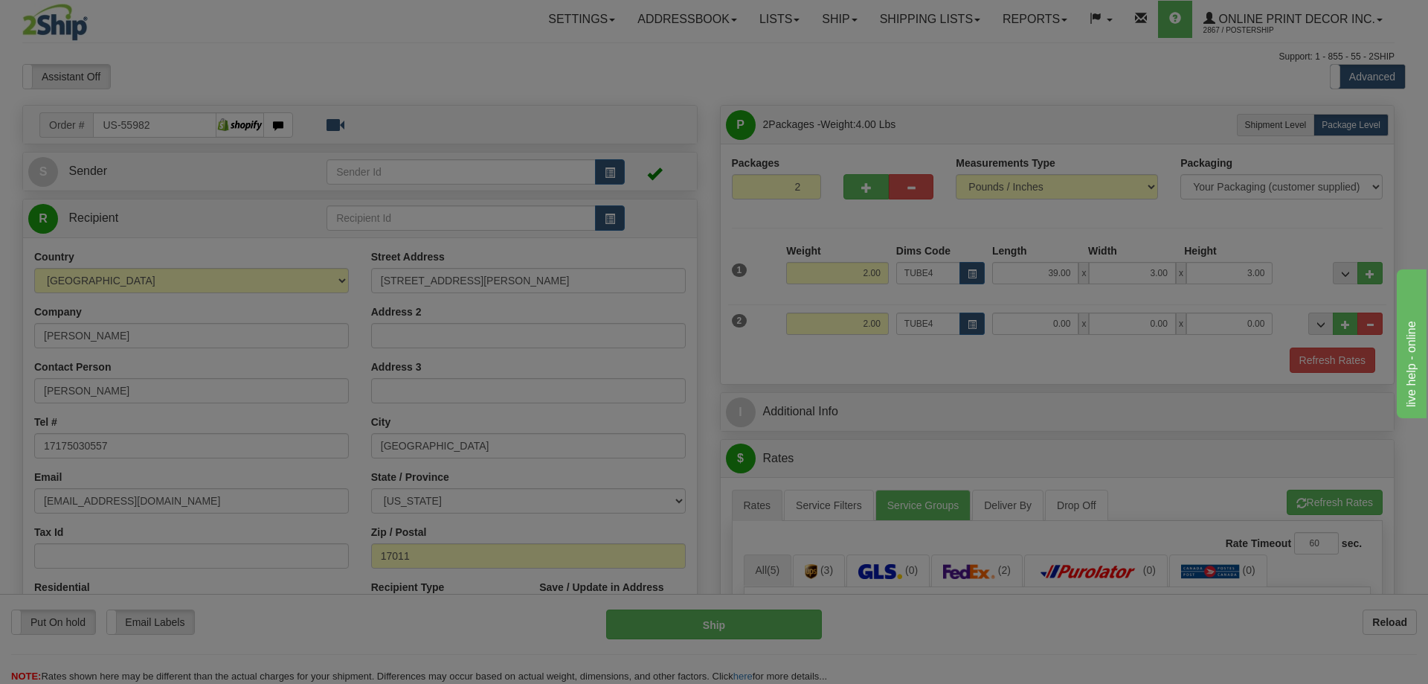
type input "39.00"
type input "3.00"
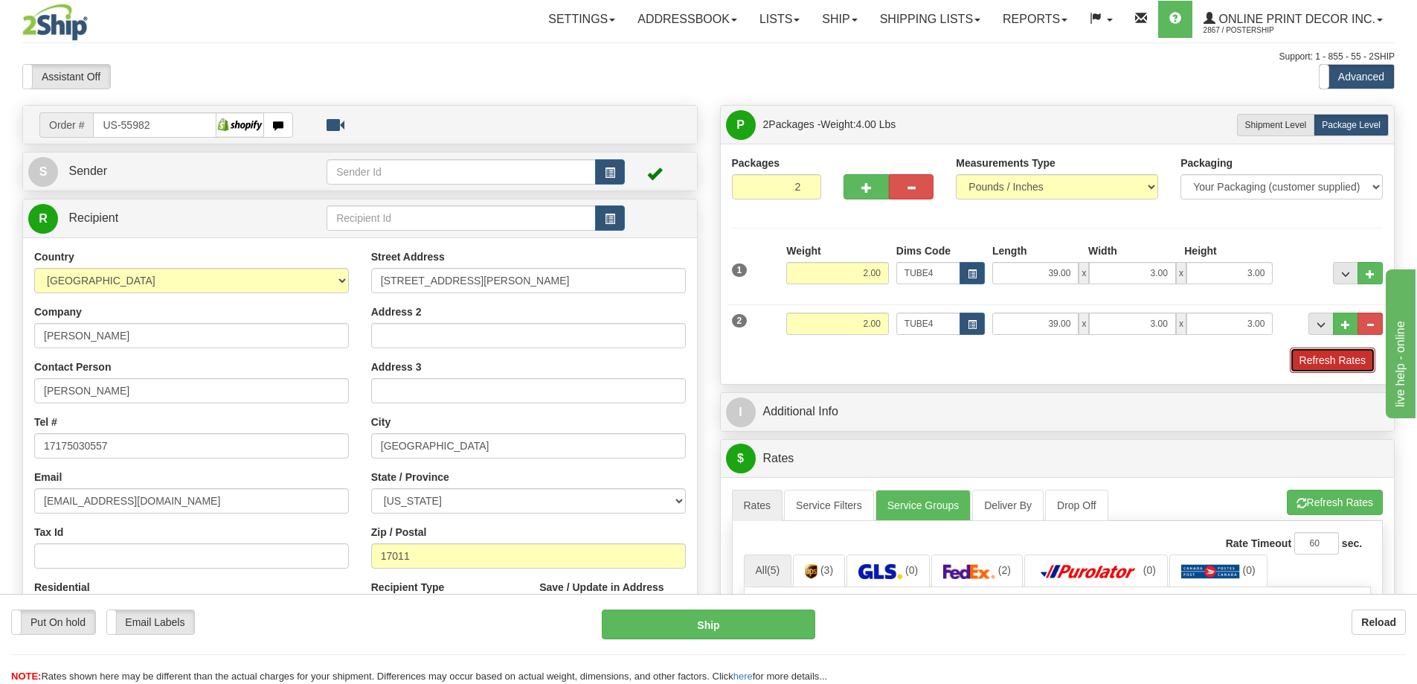
click at [1320, 358] on button "Refresh Rates" at bounding box center [1333, 359] width 86 height 25
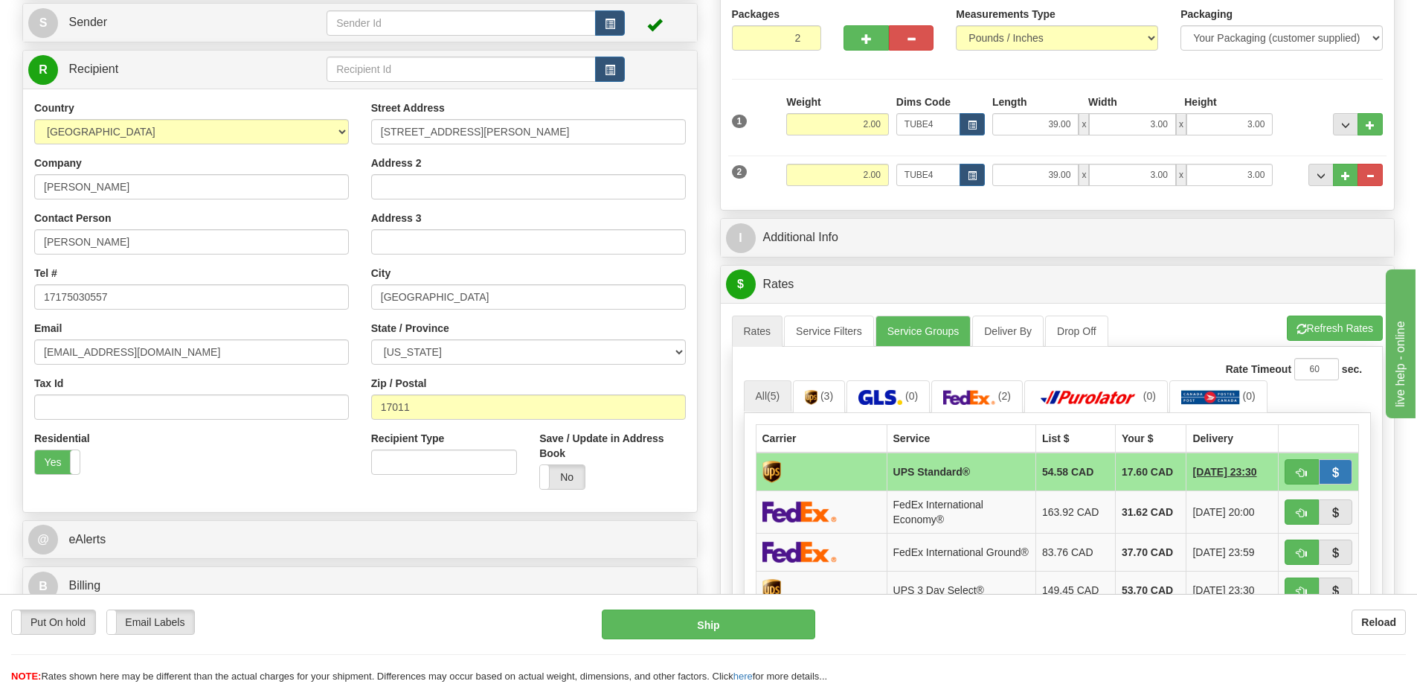
scroll to position [223, 0]
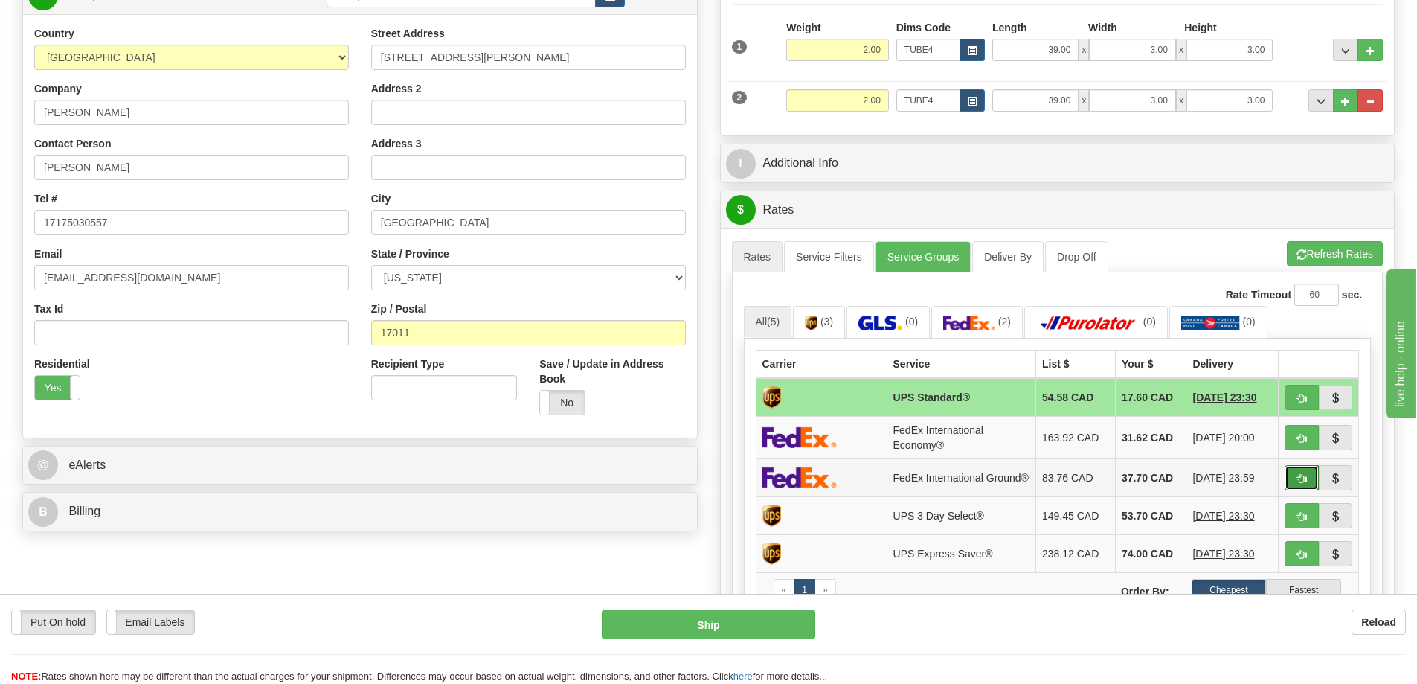
click at [1301, 475] on button "button" at bounding box center [1302, 477] width 34 height 25
type input "92"
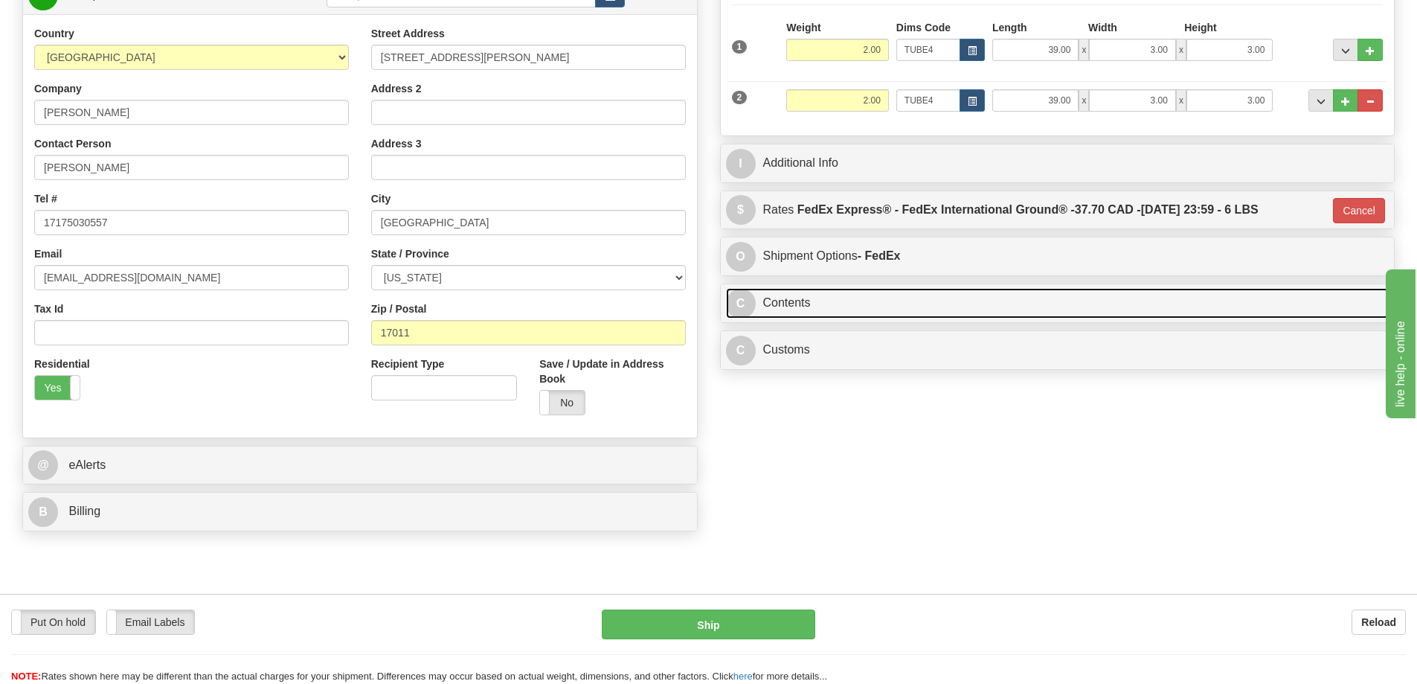
click at [1026, 299] on link "C Contents" at bounding box center [1057, 303] width 663 height 30
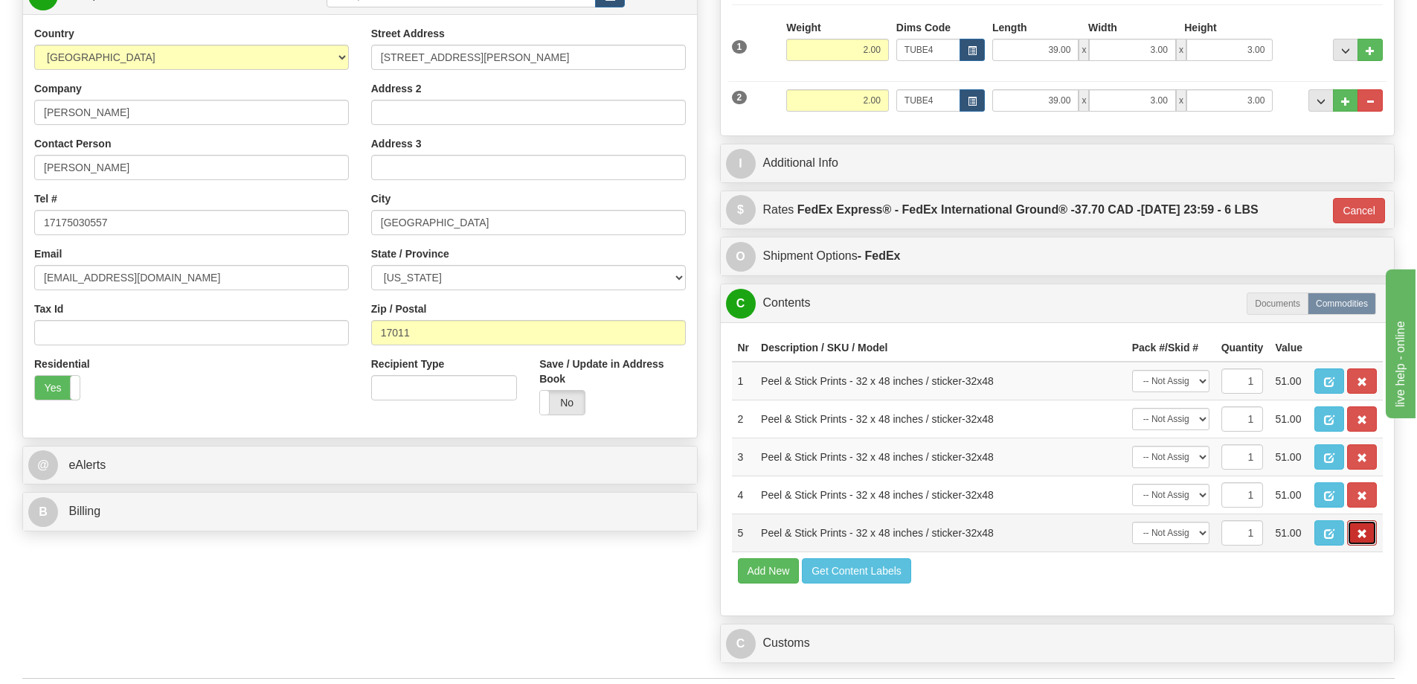
click at [1356, 539] on button "button" at bounding box center [1362, 532] width 30 height 25
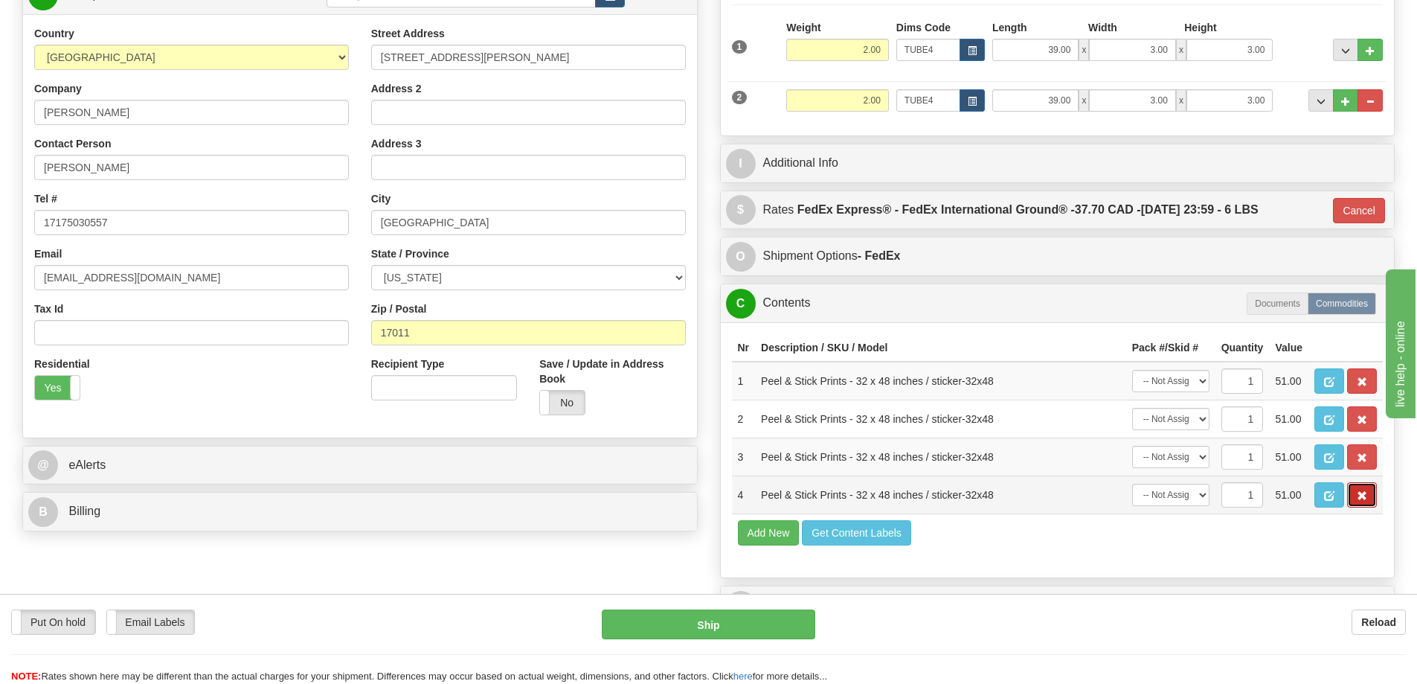
click at [1362, 498] on span "button" at bounding box center [1362, 496] width 10 height 10
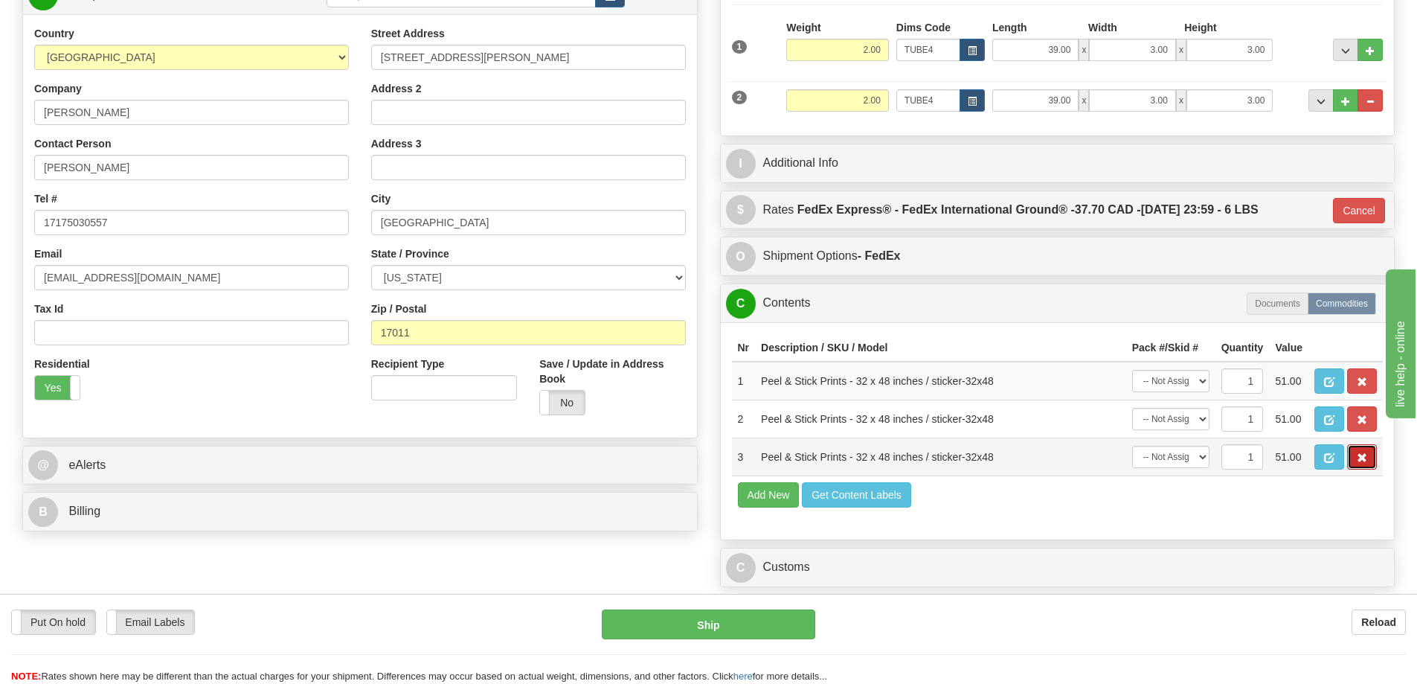
click at [1362, 463] on span "button" at bounding box center [1362, 458] width 10 height 10
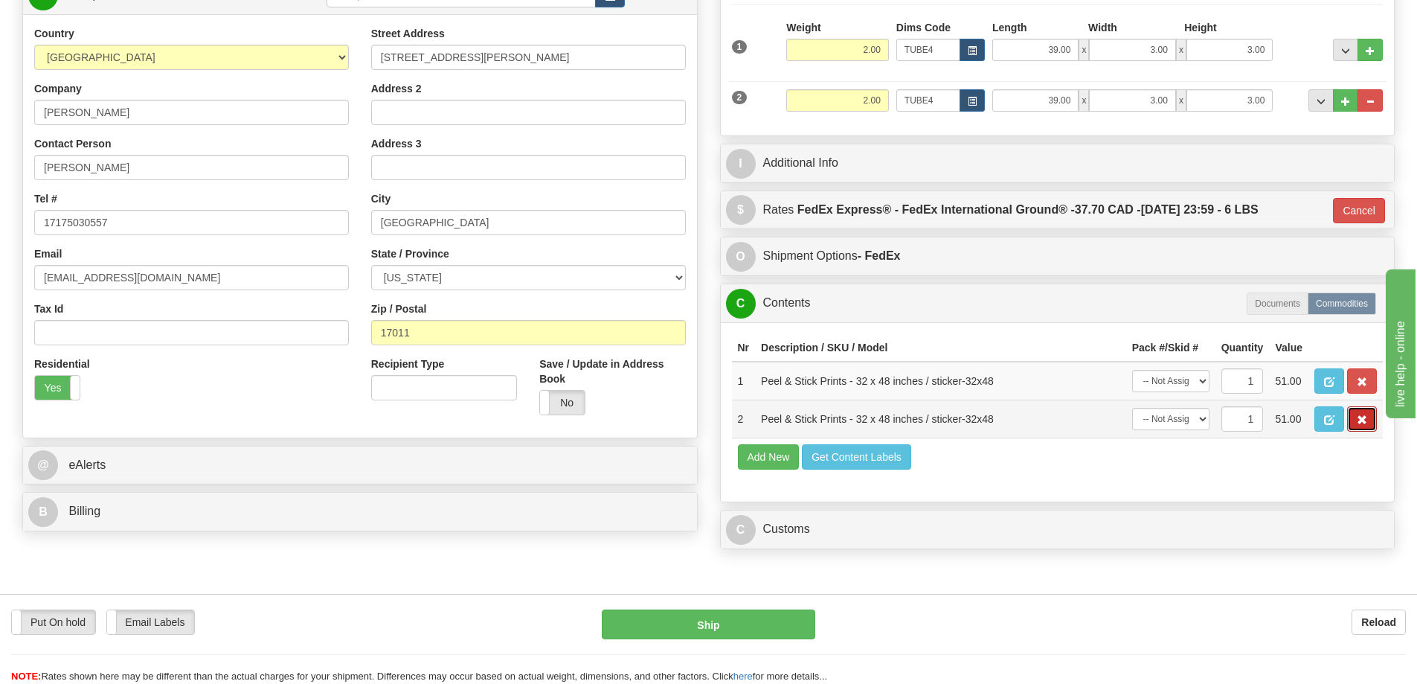
click at [1357, 422] on span "button" at bounding box center [1362, 420] width 10 height 10
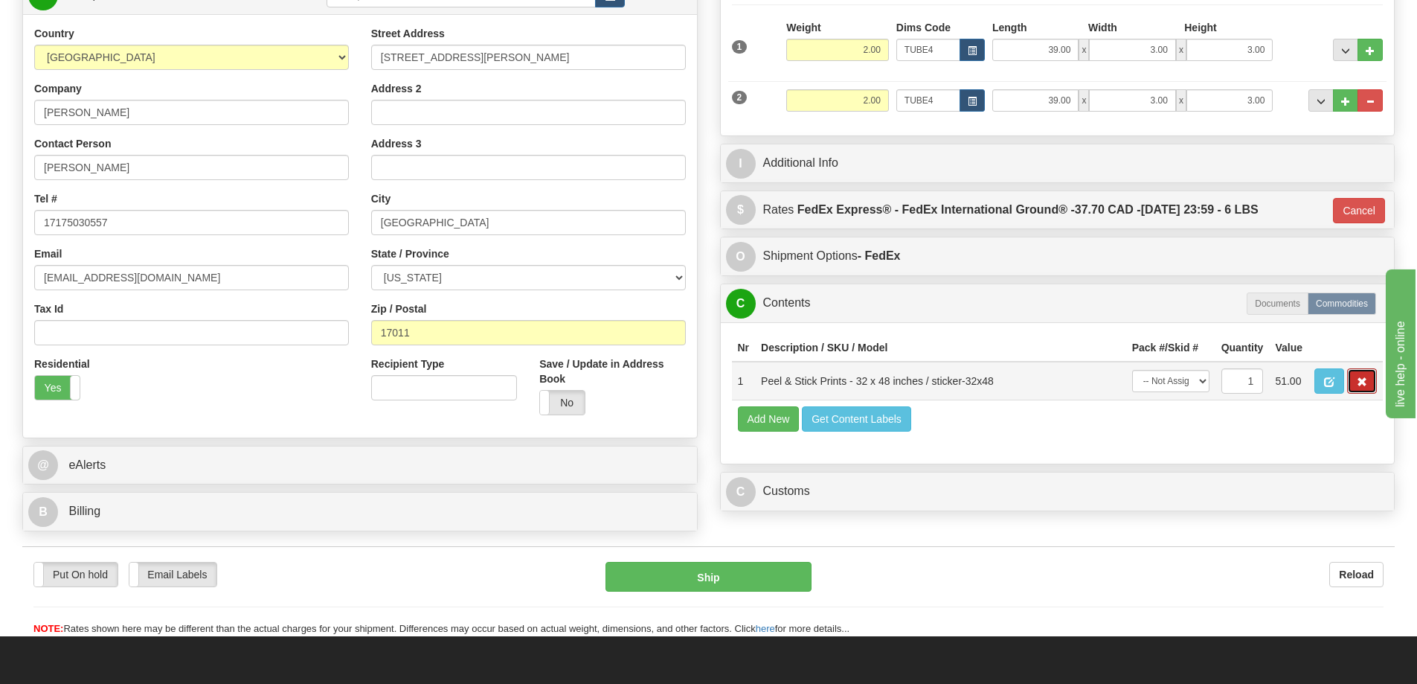
click at [1354, 377] on button "button" at bounding box center [1362, 380] width 30 height 25
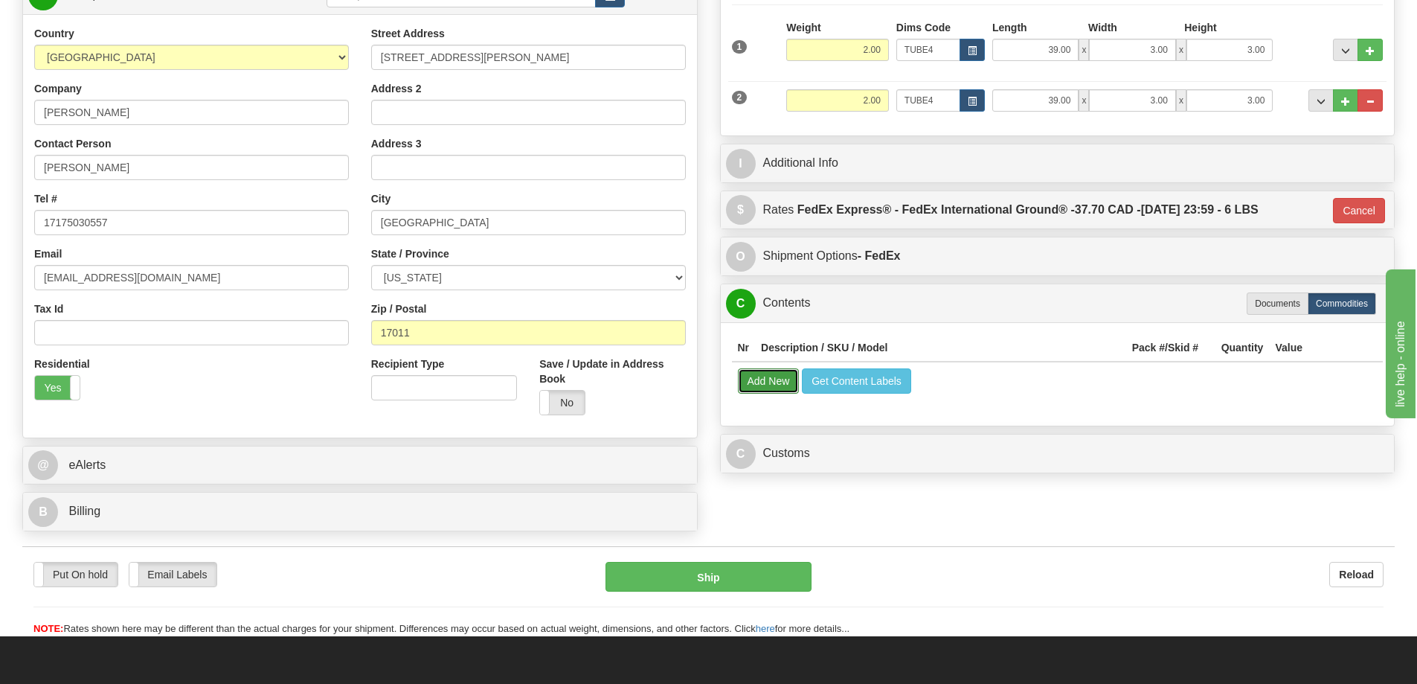
click at [781, 383] on button "Add New" at bounding box center [769, 380] width 62 height 25
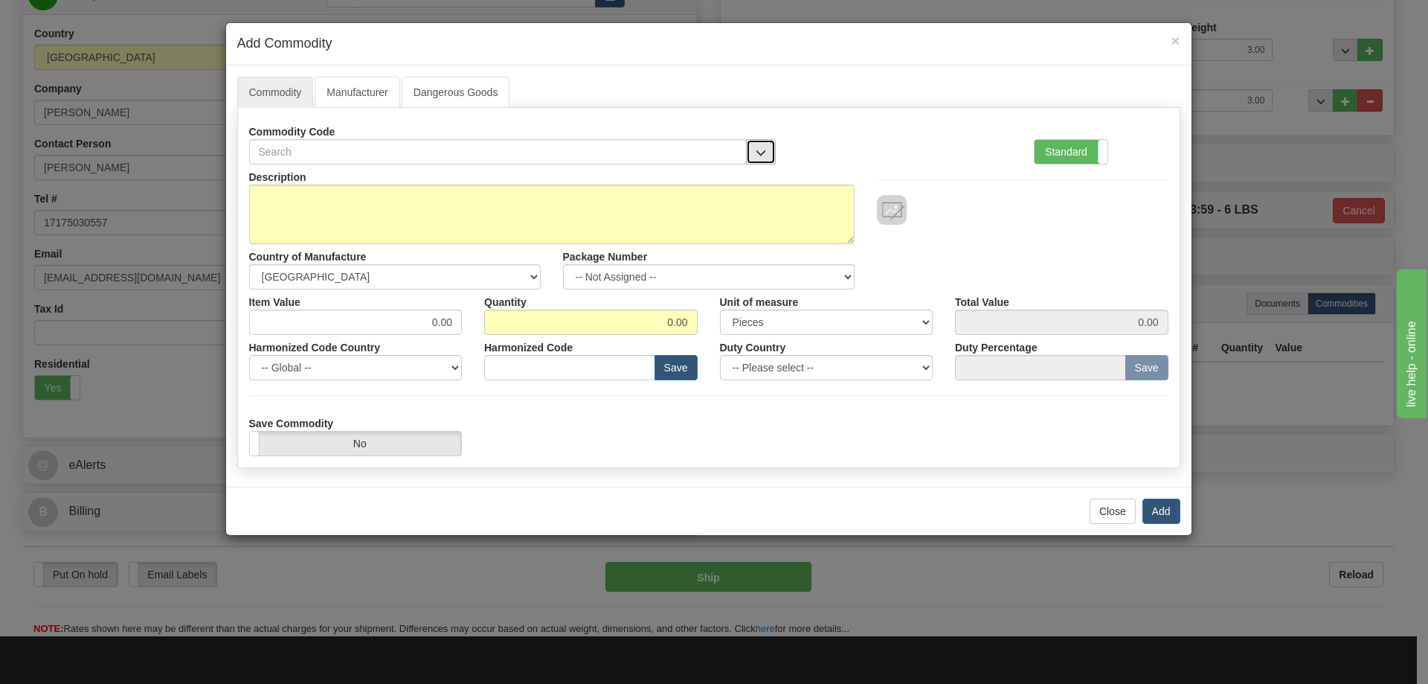
click at [765, 145] on button "button" at bounding box center [761, 151] width 30 height 25
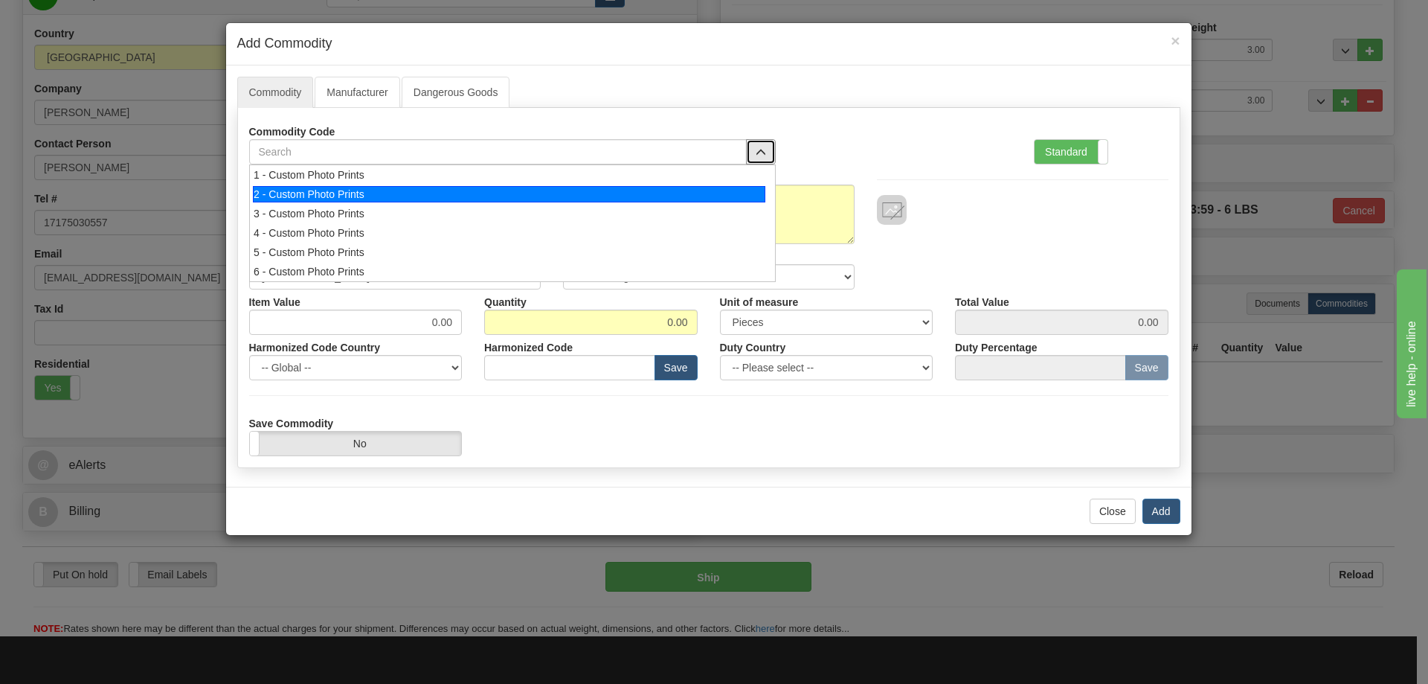
click at [736, 187] on div "2 - Custom Photo Prints" at bounding box center [509, 194] width 512 height 16
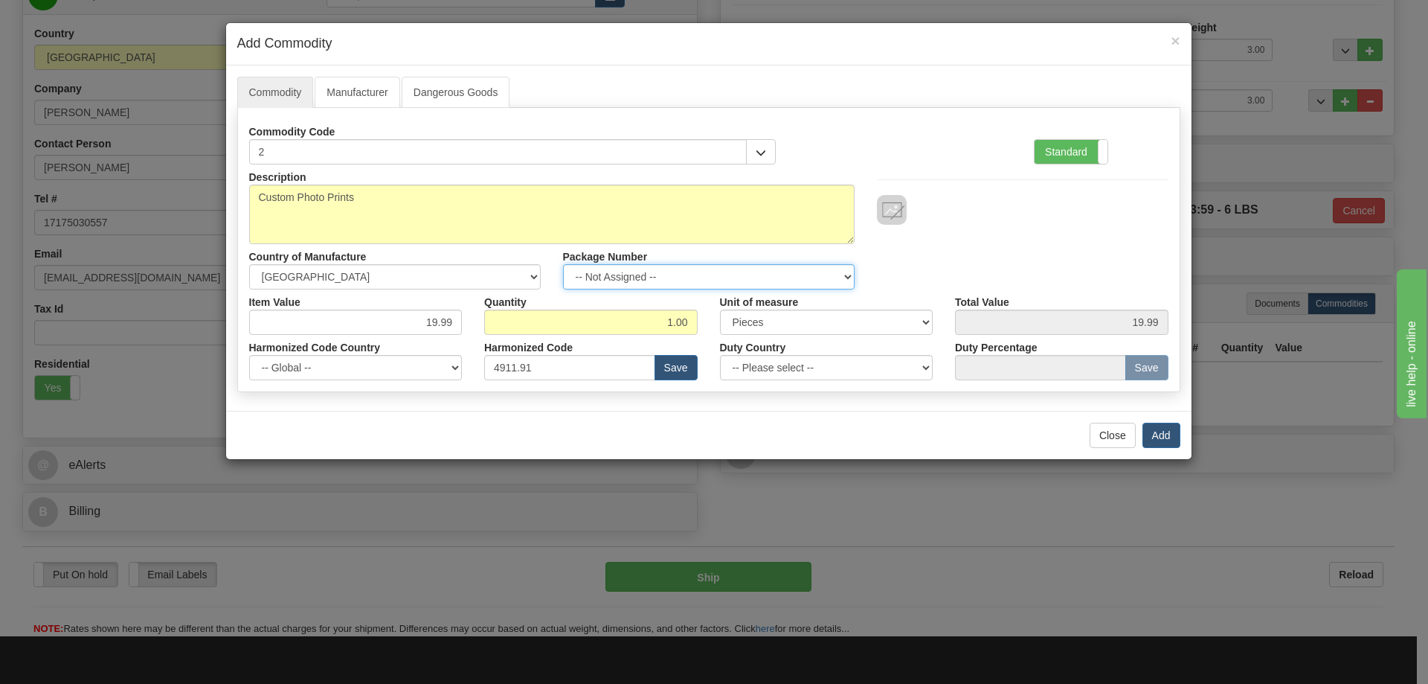
click at [839, 274] on select "-- Not Assigned -- Item 1 Item 2" at bounding box center [709, 276] width 292 height 25
select select "1"
click at [563, 264] on select "-- Not Assigned -- Item 1 Item 2" at bounding box center [709, 276] width 292 height 25
click at [1166, 439] on button "Add" at bounding box center [1161, 434] width 38 height 25
click at [1170, 440] on button "Add" at bounding box center [1161, 434] width 38 height 25
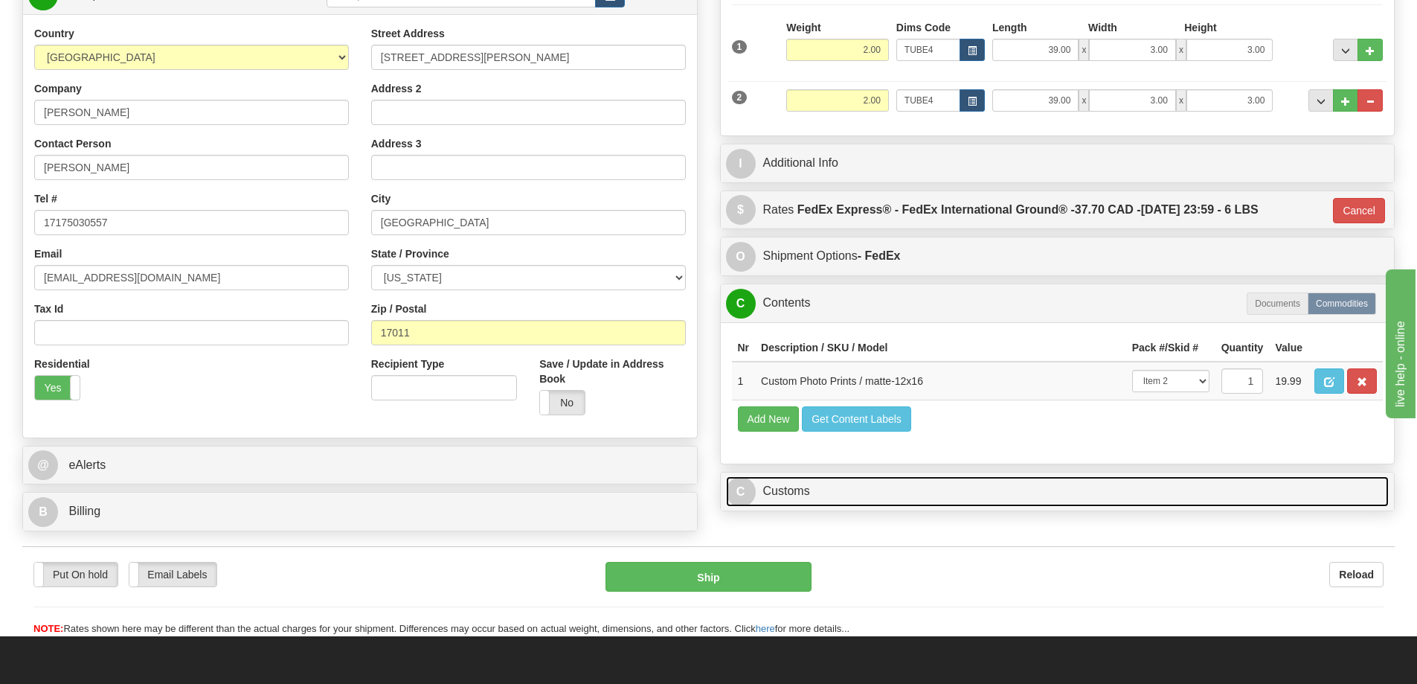
click at [1109, 486] on link "C Customs" at bounding box center [1057, 491] width 663 height 30
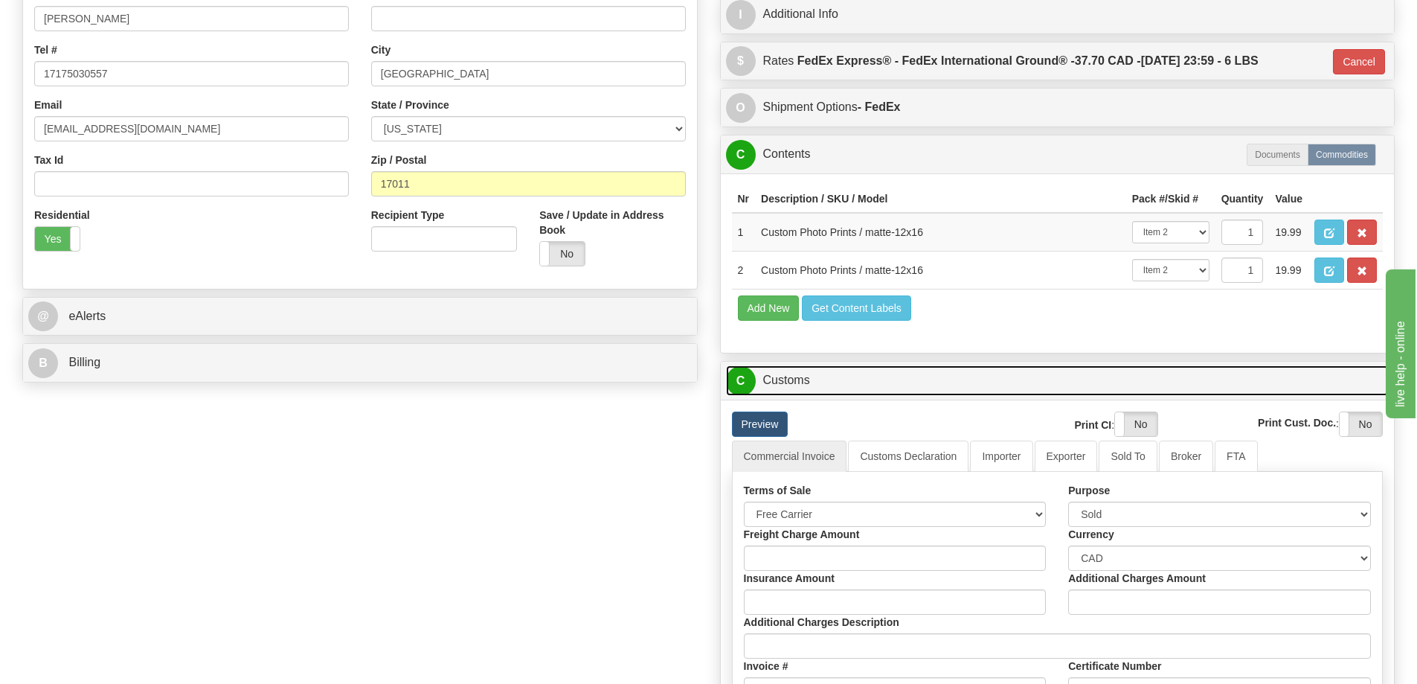
scroll to position [446, 0]
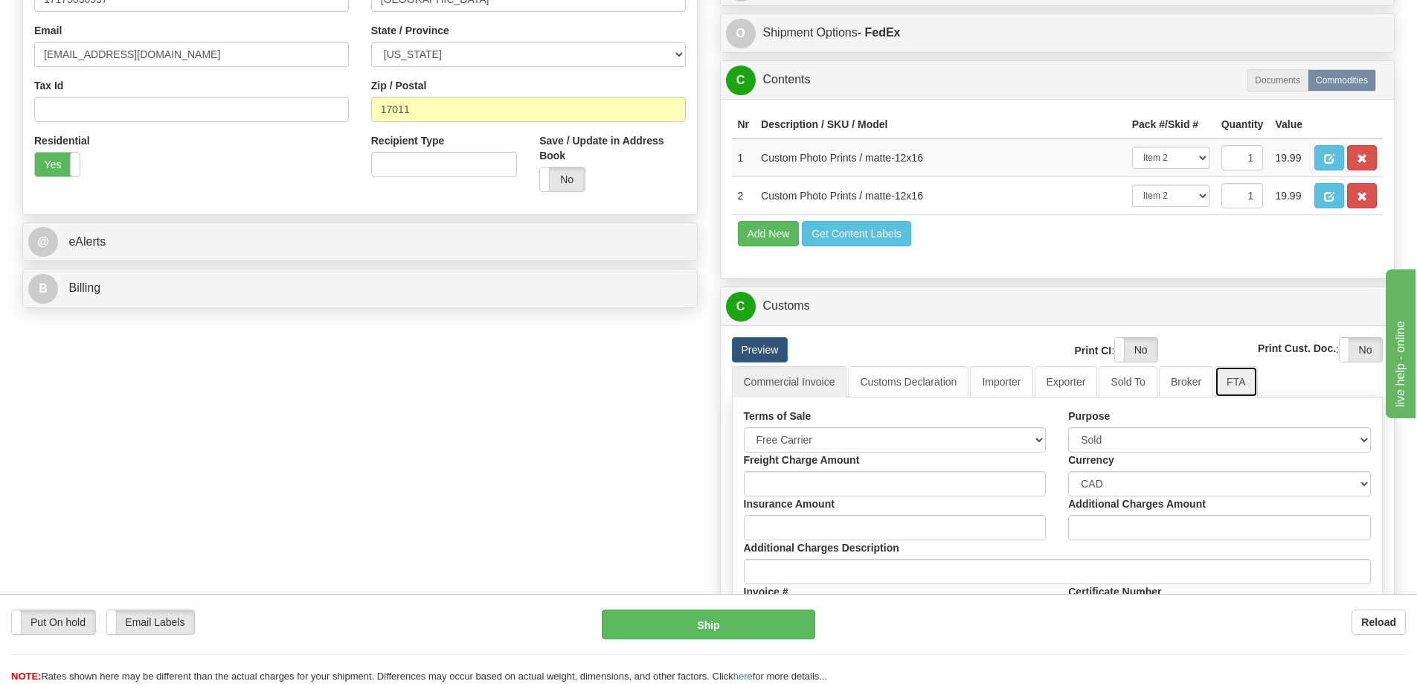
click at [1242, 385] on link "FTA" at bounding box center [1236, 381] width 42 height 31
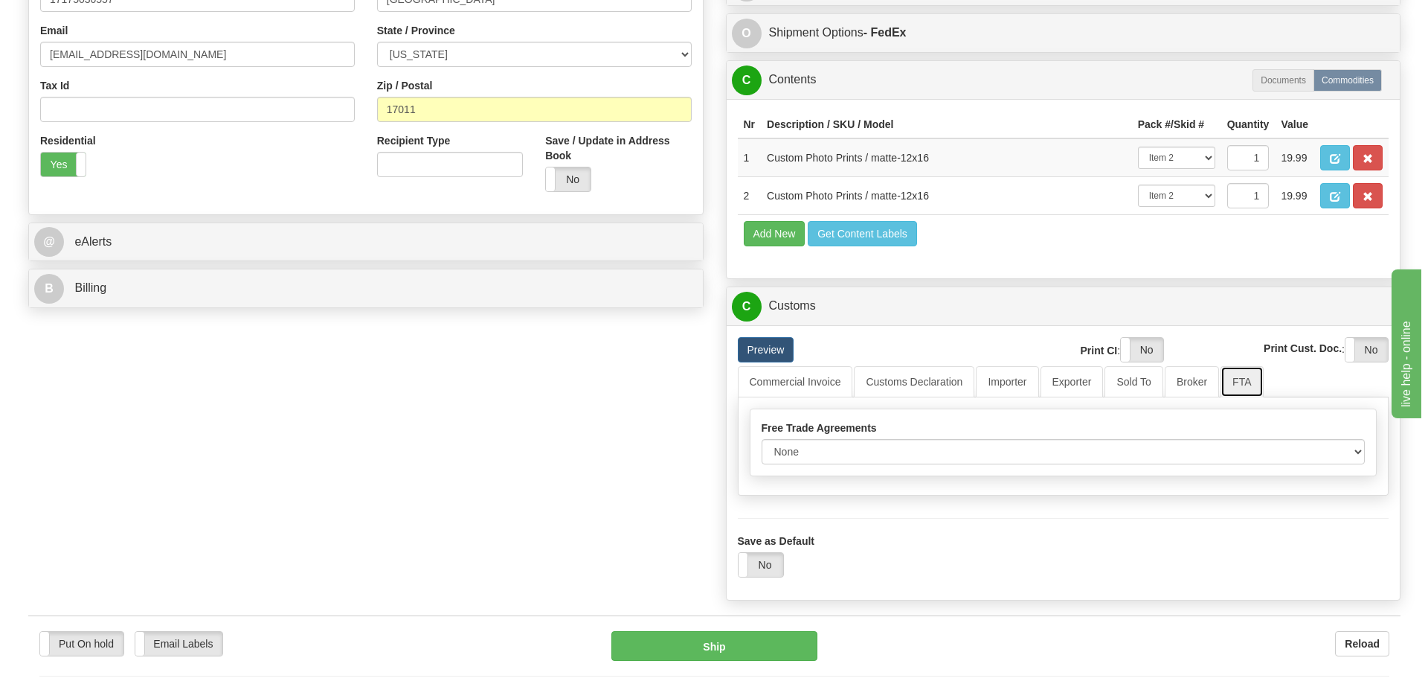
scroll to position [595, 0]
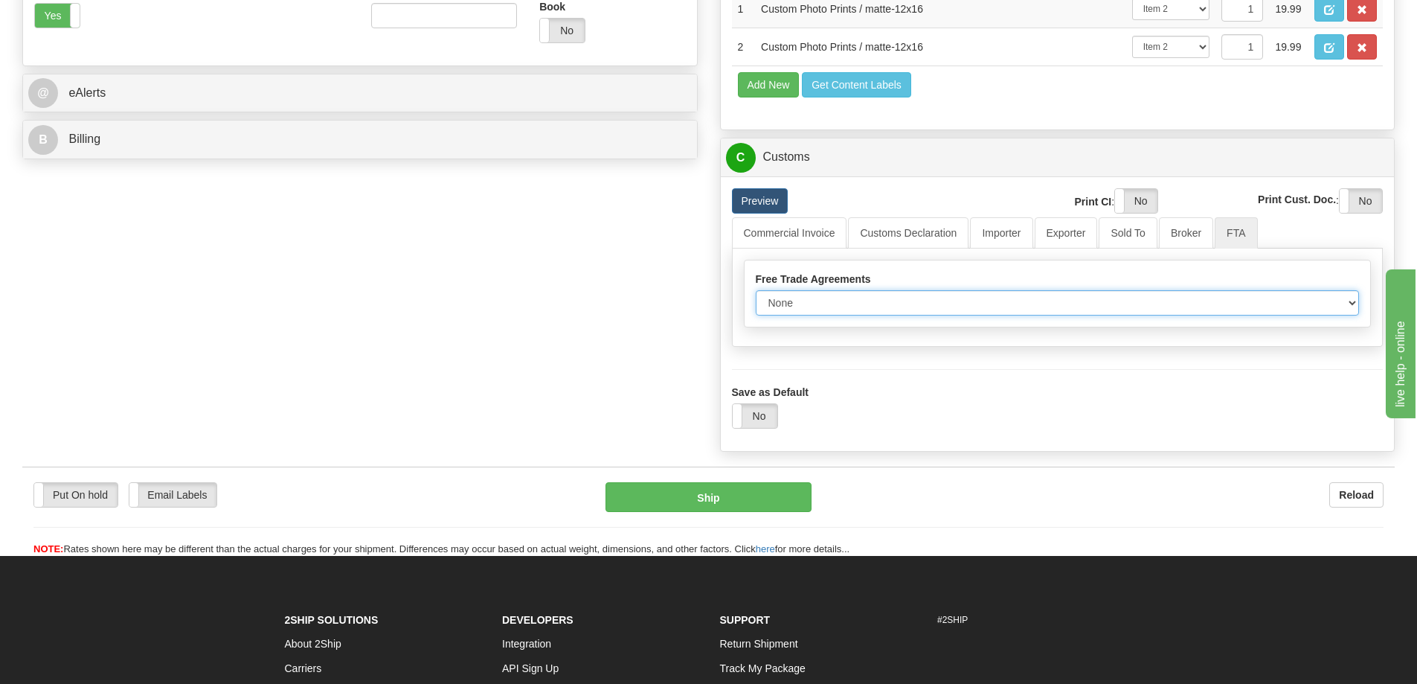
click at [1349, 311] on select "None Other USMCA CETA CUKTCA" at bounding box center [1058, 302] width 604 height 25
select select "1"
click at [756, 295] on select "None Other USMCA CETA CUKTCA" at bounding box center [1058, 302] width 604 height 25
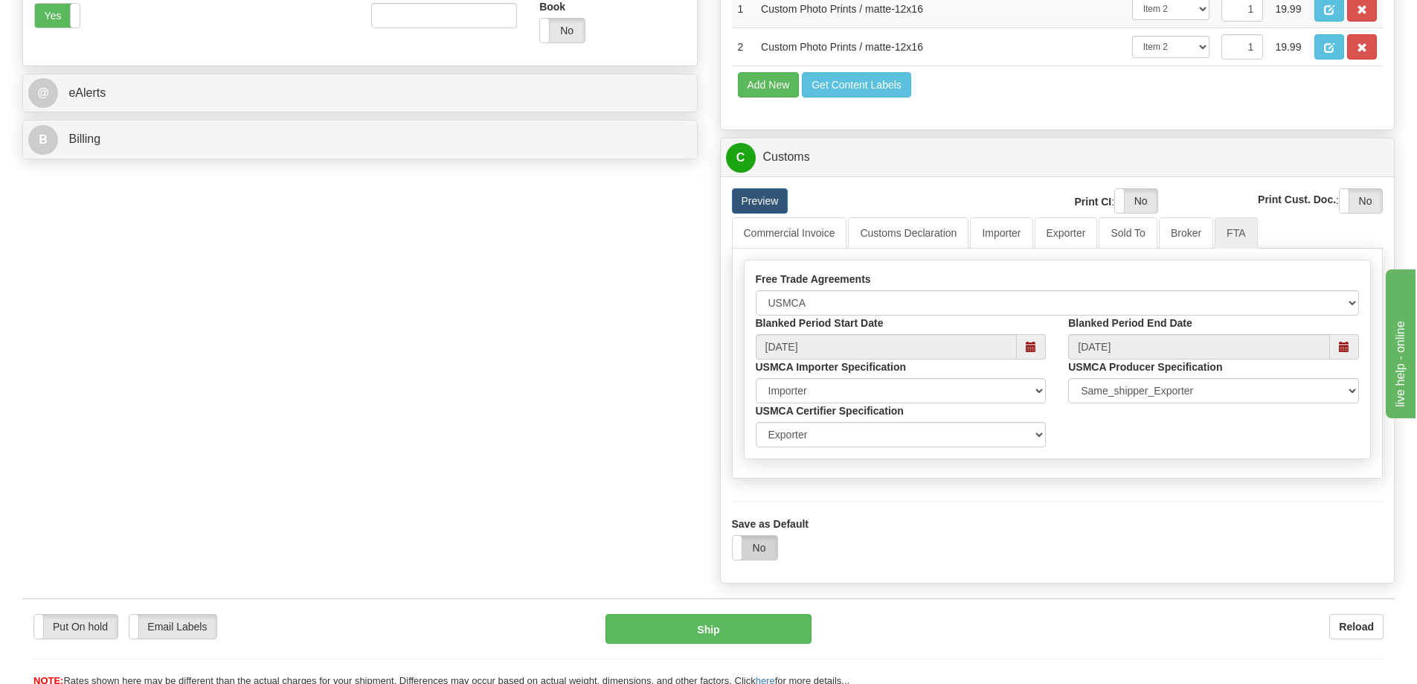
click at [765, 550] on label "No" at bounding box center [755, 548] width 45 height 24
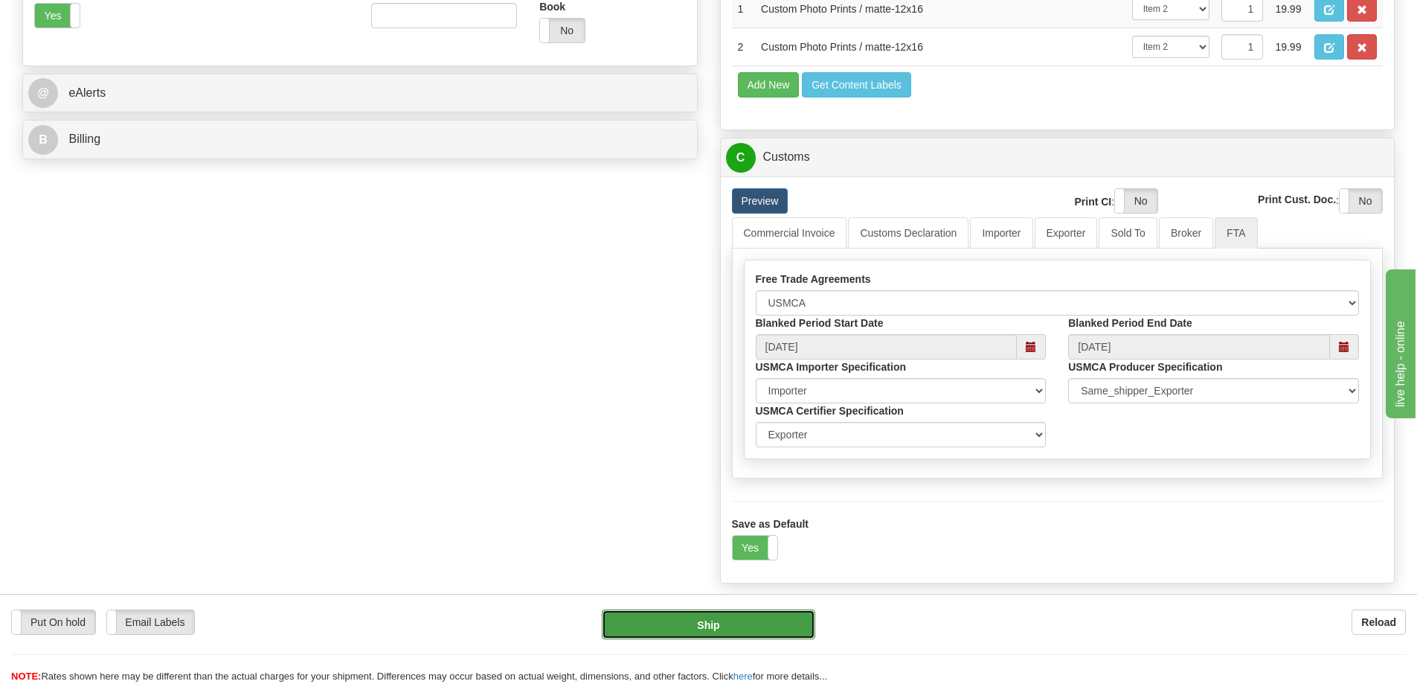
click at [777, 624] on button "Ship" at bounding box center [708, 624] width 213 height 30
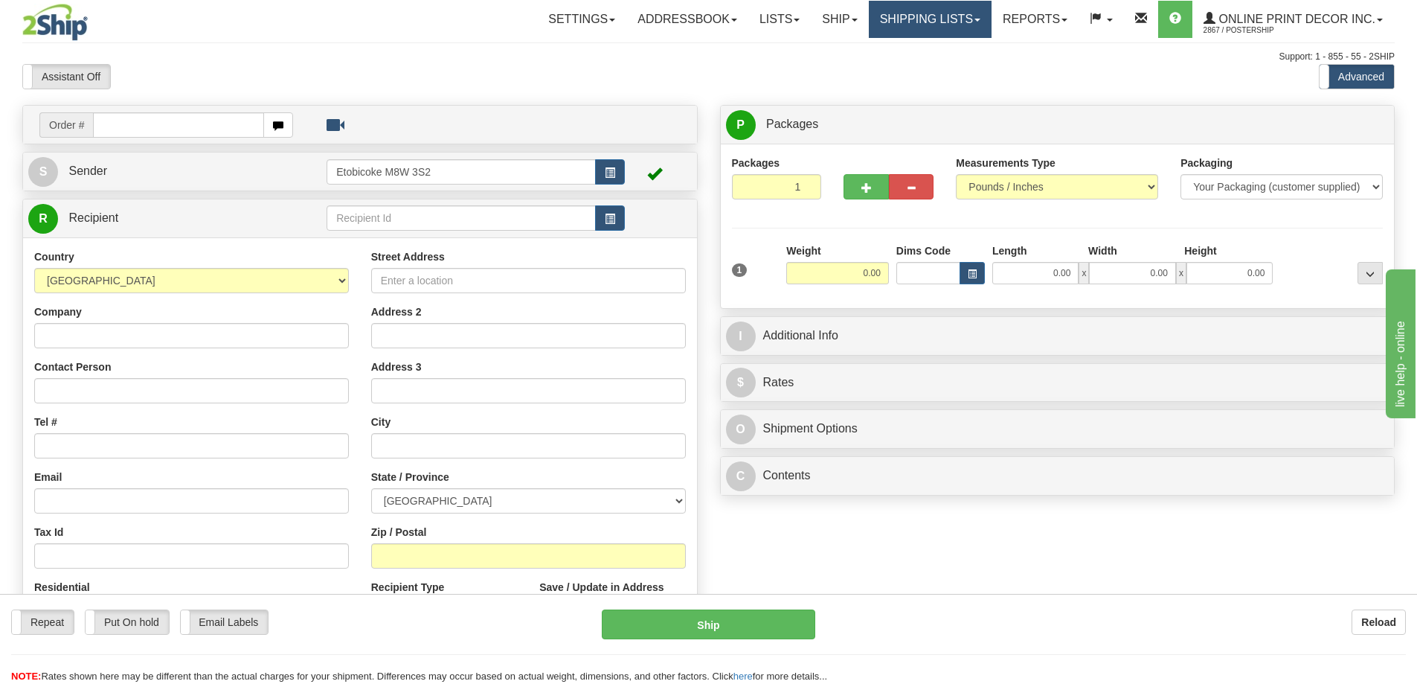
click at [911, 15] on link "Shipping lists" at bounding box center [930, 19] width 123 height 37
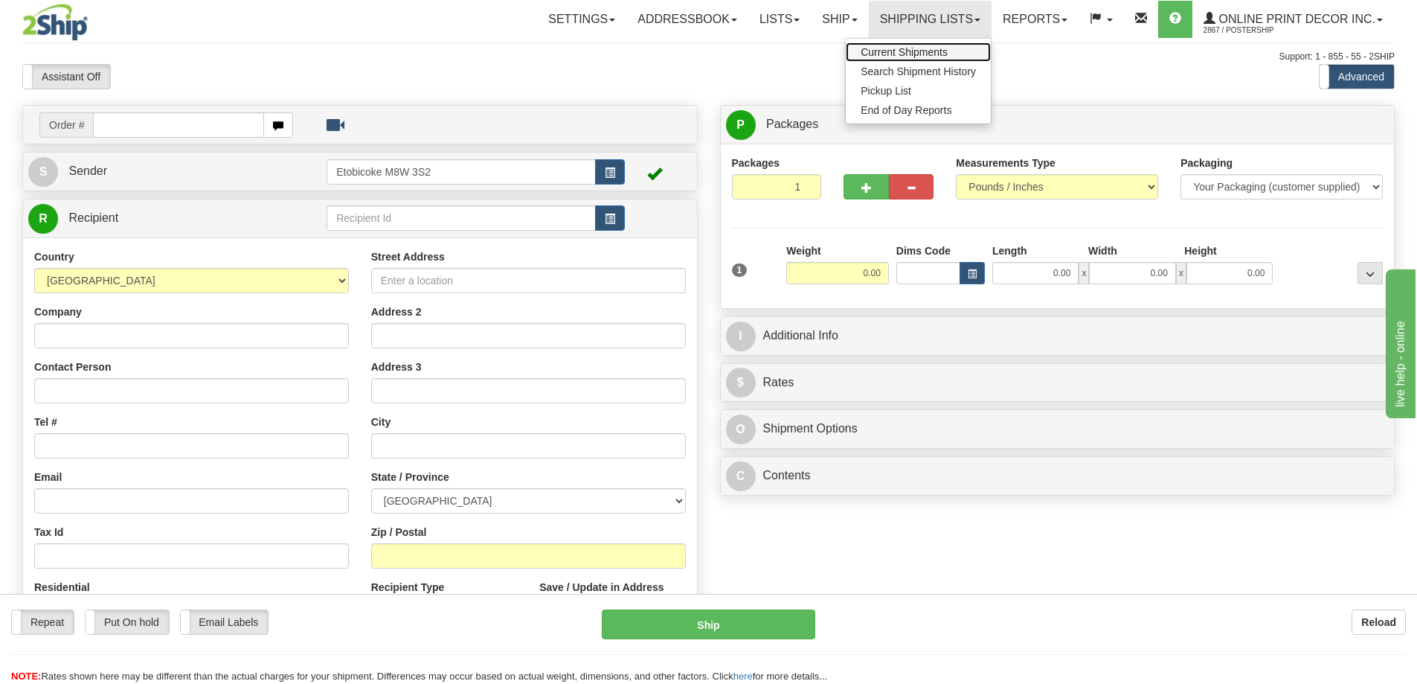
click at [890, 54] on span "Current Shipments" at bounding box center [904, 52] width 87 height 12
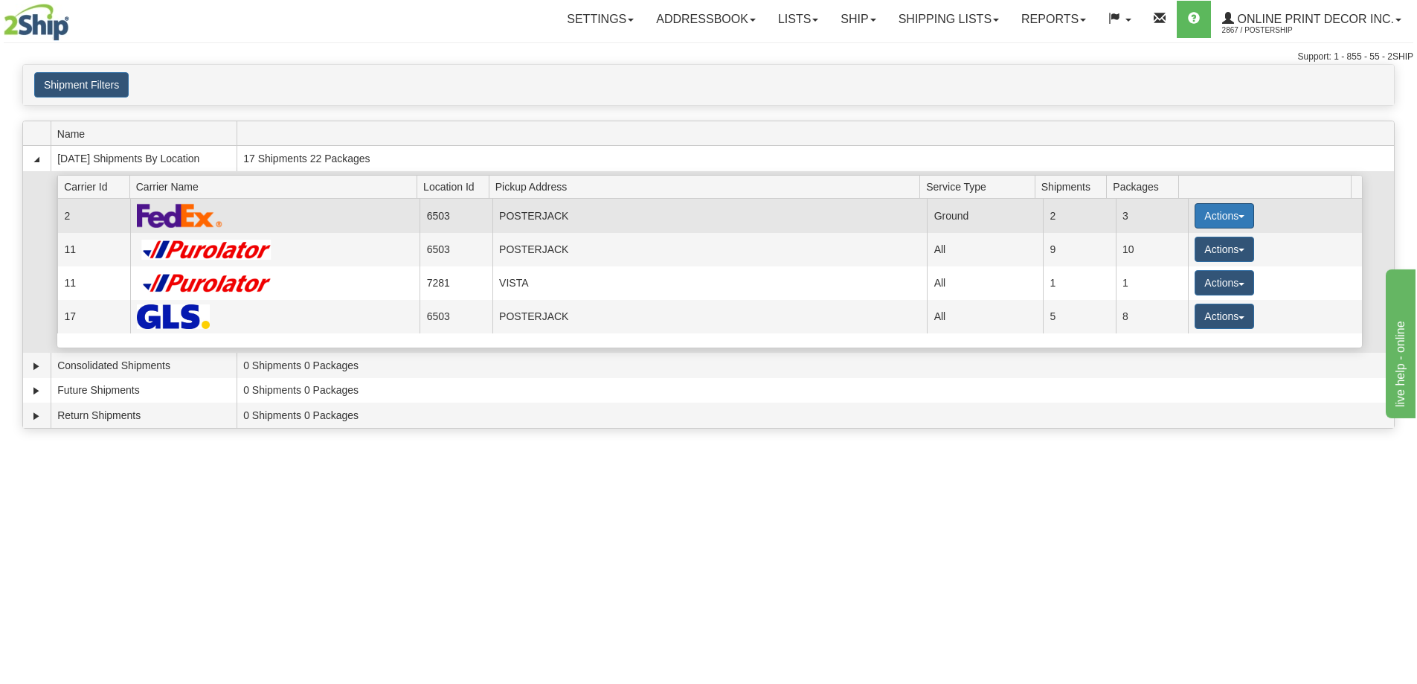
click at [1211, 213] on button "Actions" at bounding box center [1225, 215] width 60 height 25
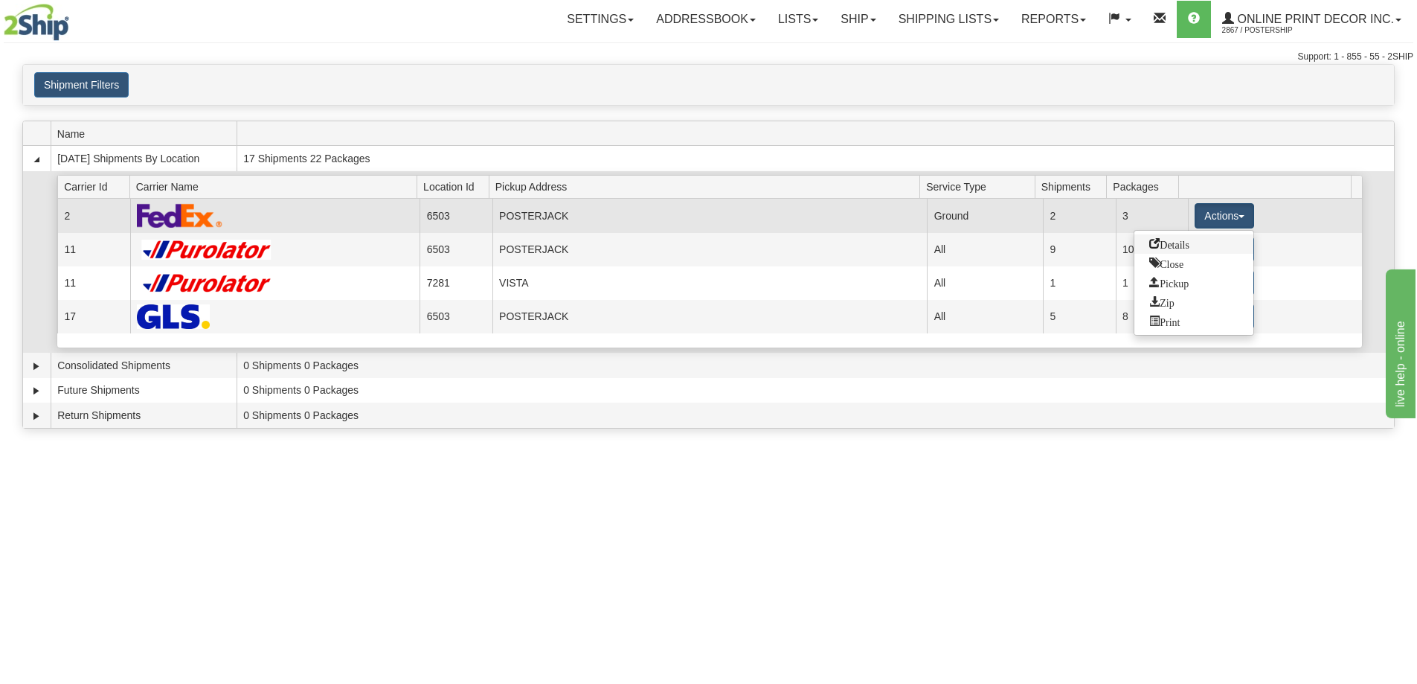
click at [1170, 245] on span "Details" at bounding box center [1169, 243] width 40 height 10
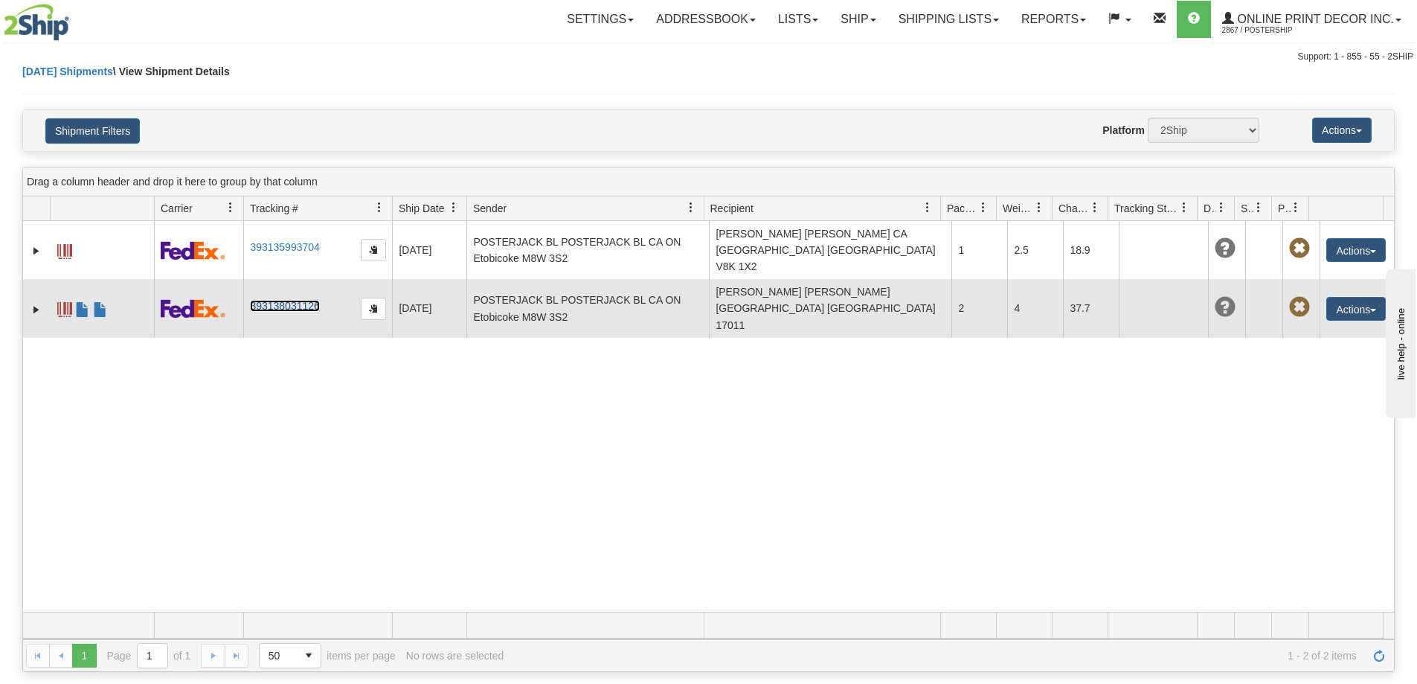
click at [291, 300] on link "393138031126" at bounding box center [284, 306] width 69 height 12
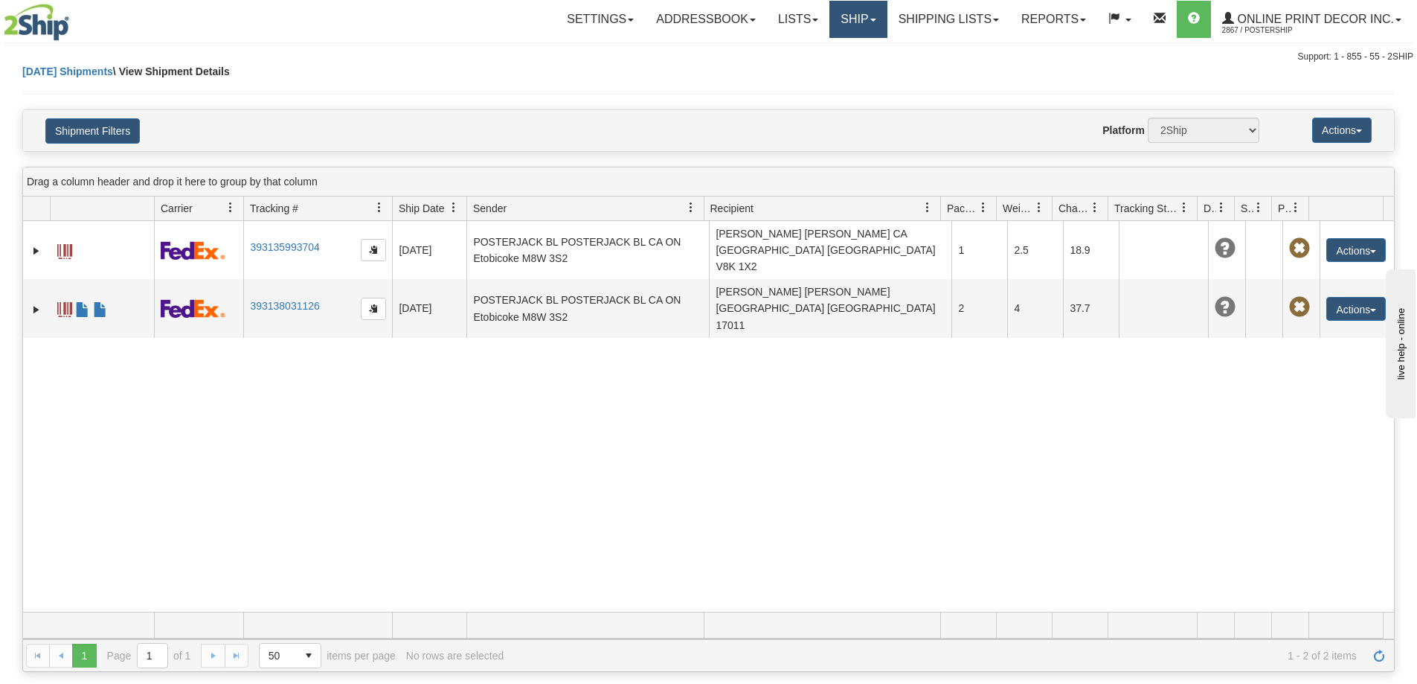
click at [861, 14] on link "Ship" at bounding box center [857, 19] width 57 height 37
click at [795, 56] on span "Ship Screen" at bounding box center [795, 52] width 57 height 12
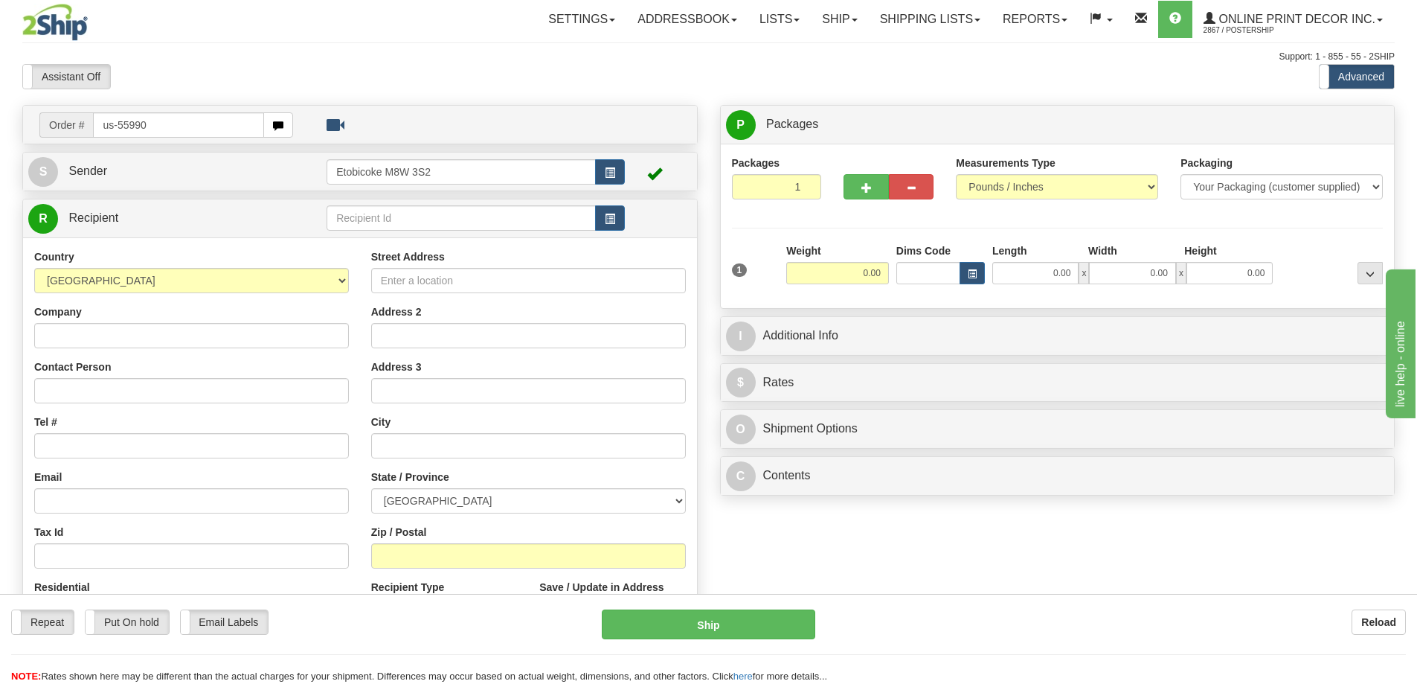
type input "us-55990"
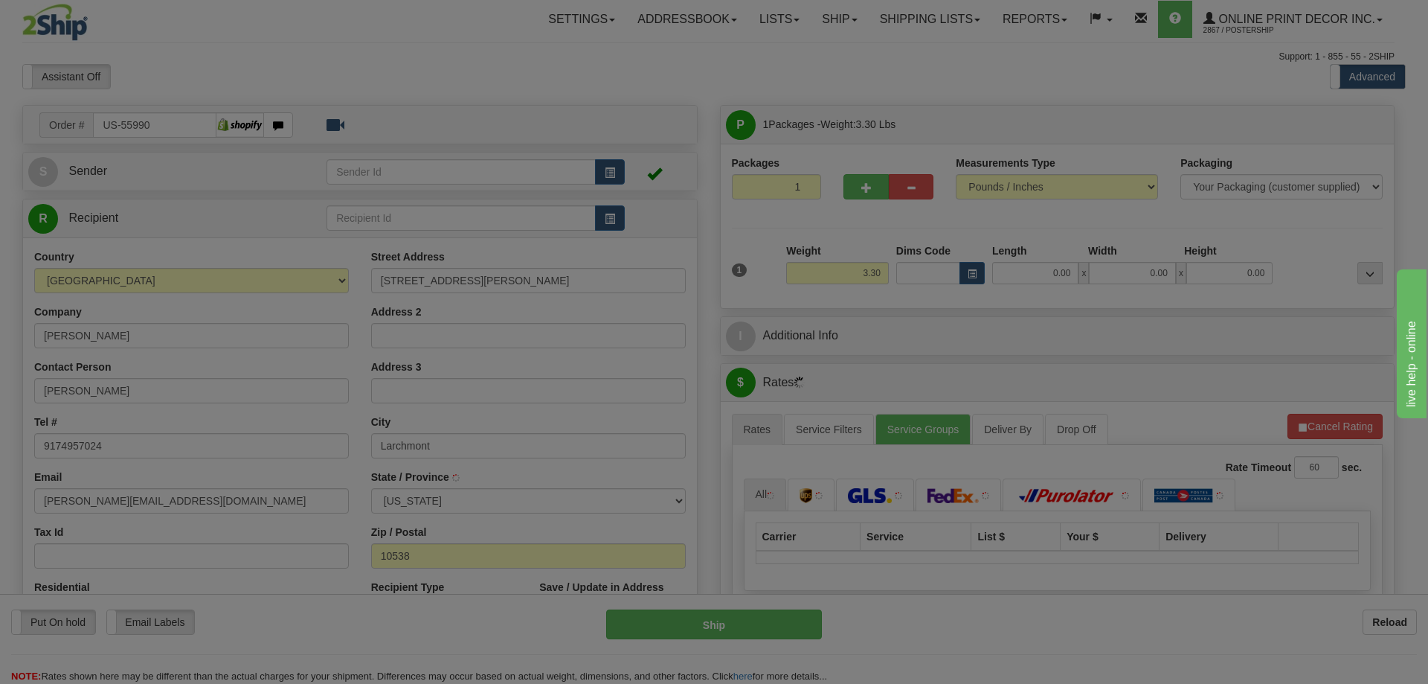
type input "LARCHMONT"
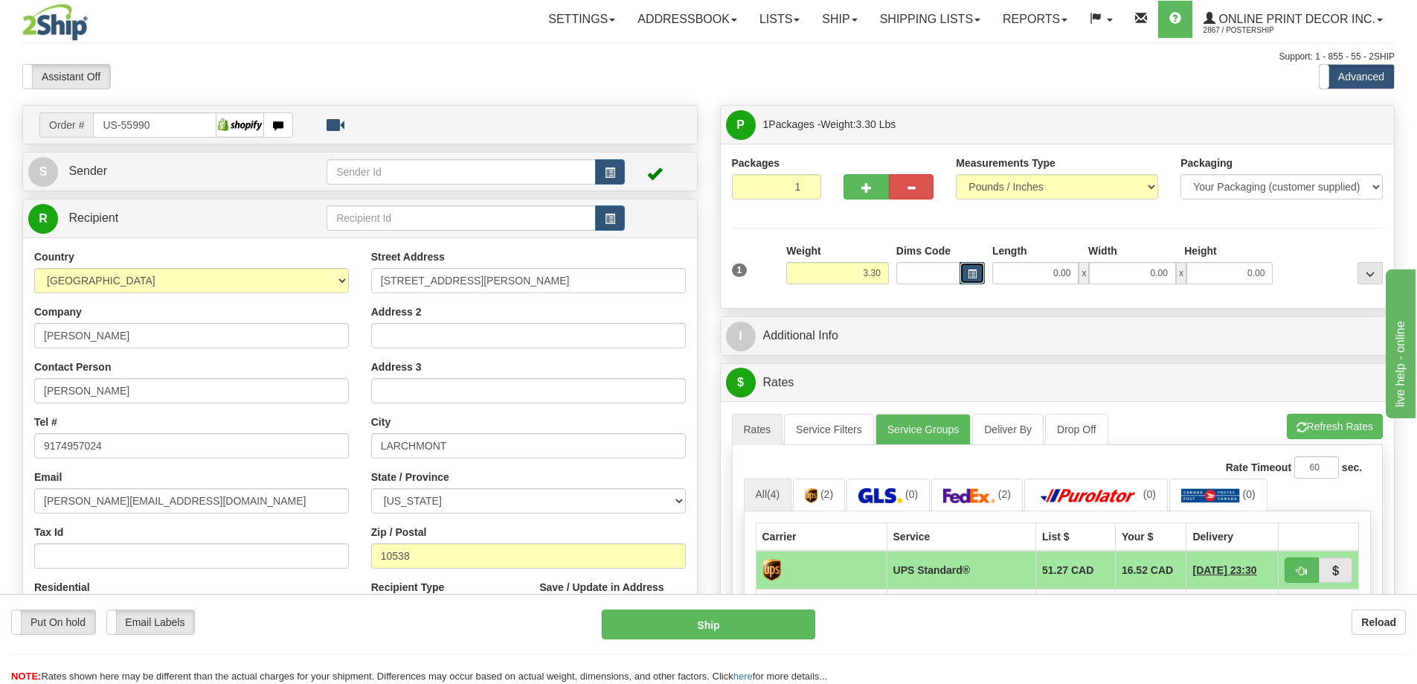
click at [968, 274] on span "button" at bounding box center [972, 274] width 9 height 8
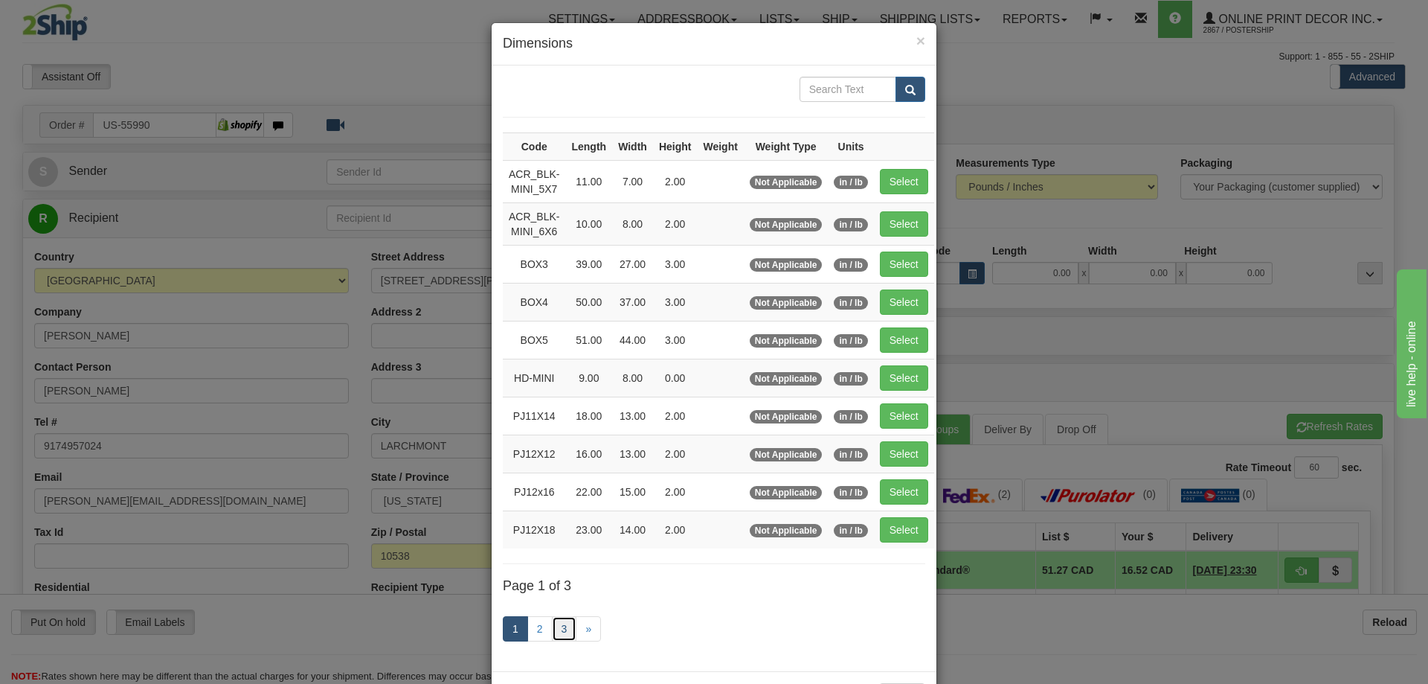
click at [555, 626] on link "3" at bounding box center [564, 628] width 25 height 25
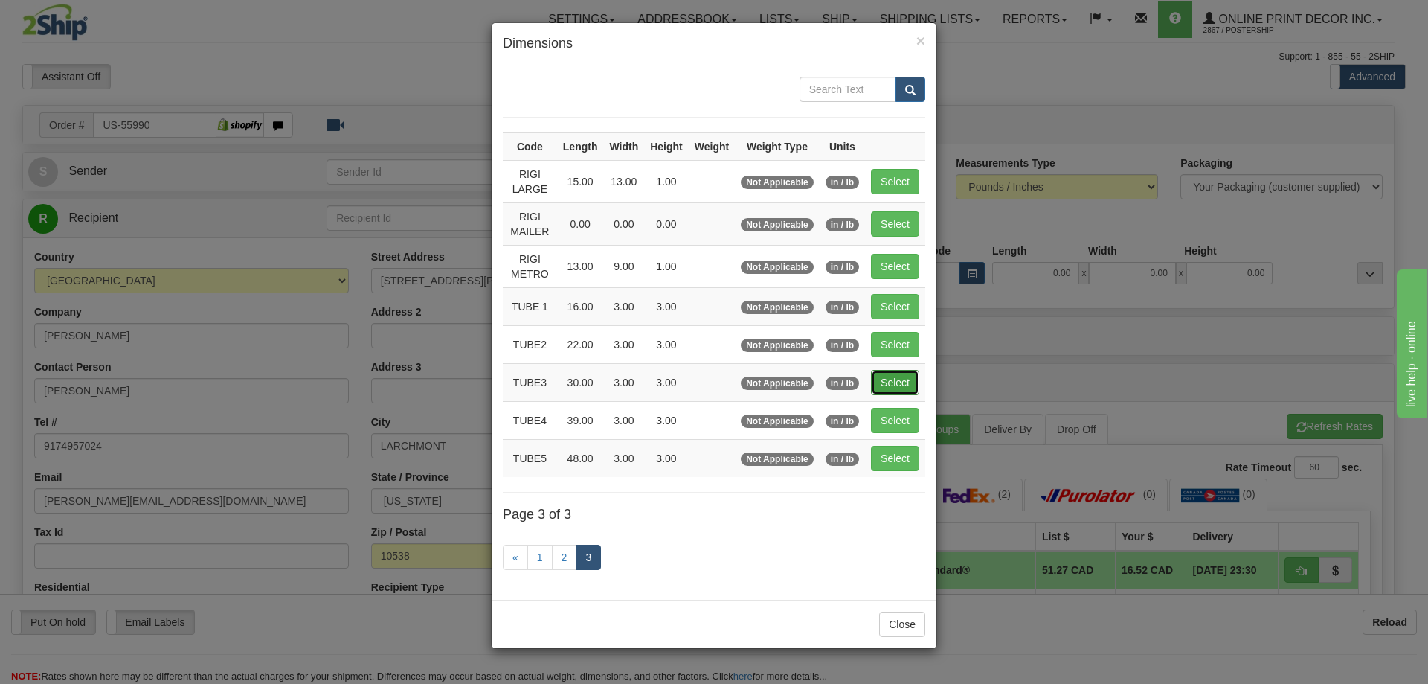
click at [903, 379] on button "Select" at bounding box center [895, 382] width 48 height 25
type input "TUBE3"
type input "30.00"
type input "3.00"
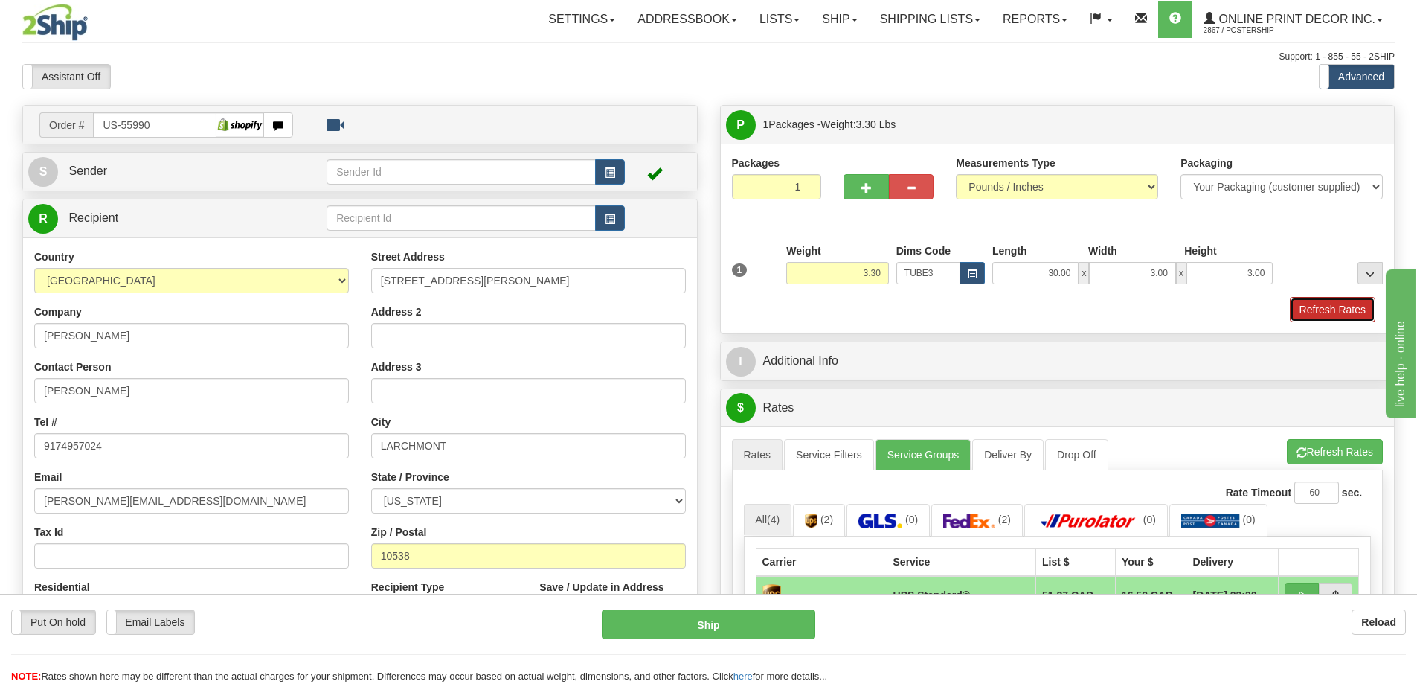
click at [1313, 307] on button "Refresh Rates" at bounding box center [1333, 309] width 86 height 25
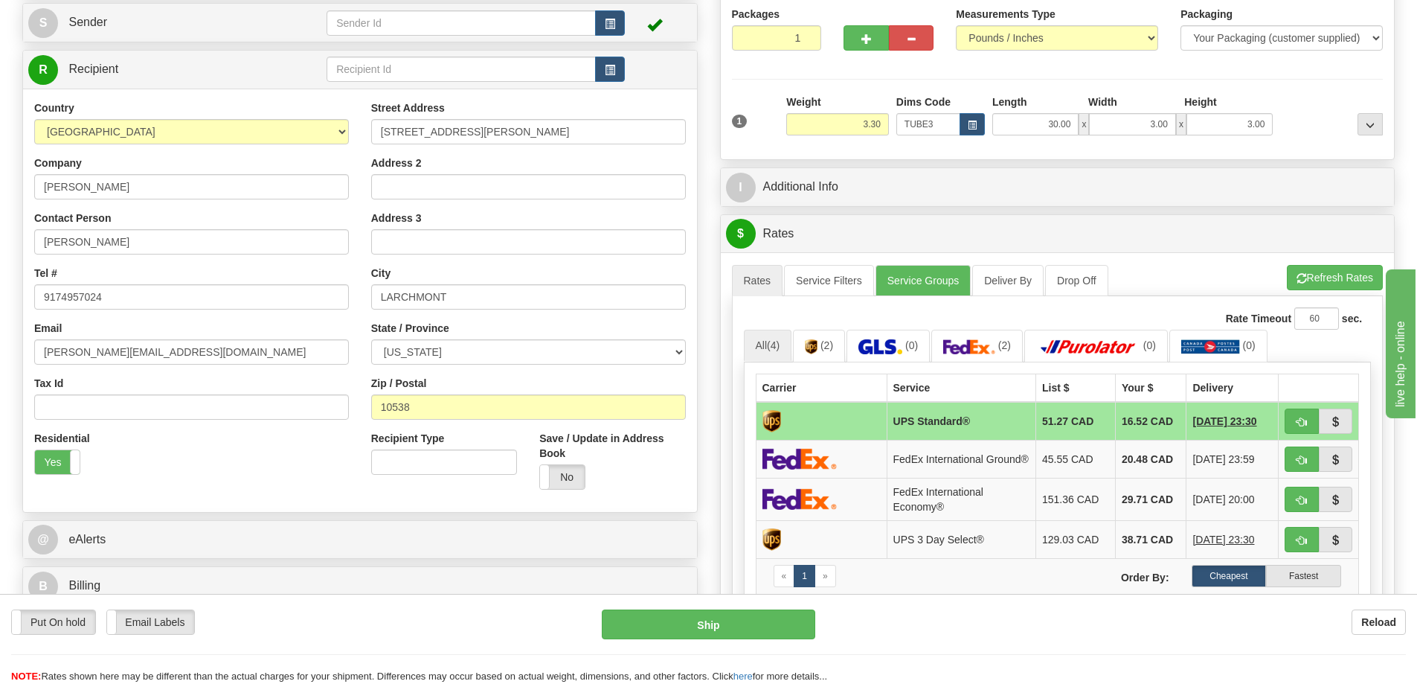
scroll to position [223, 0]
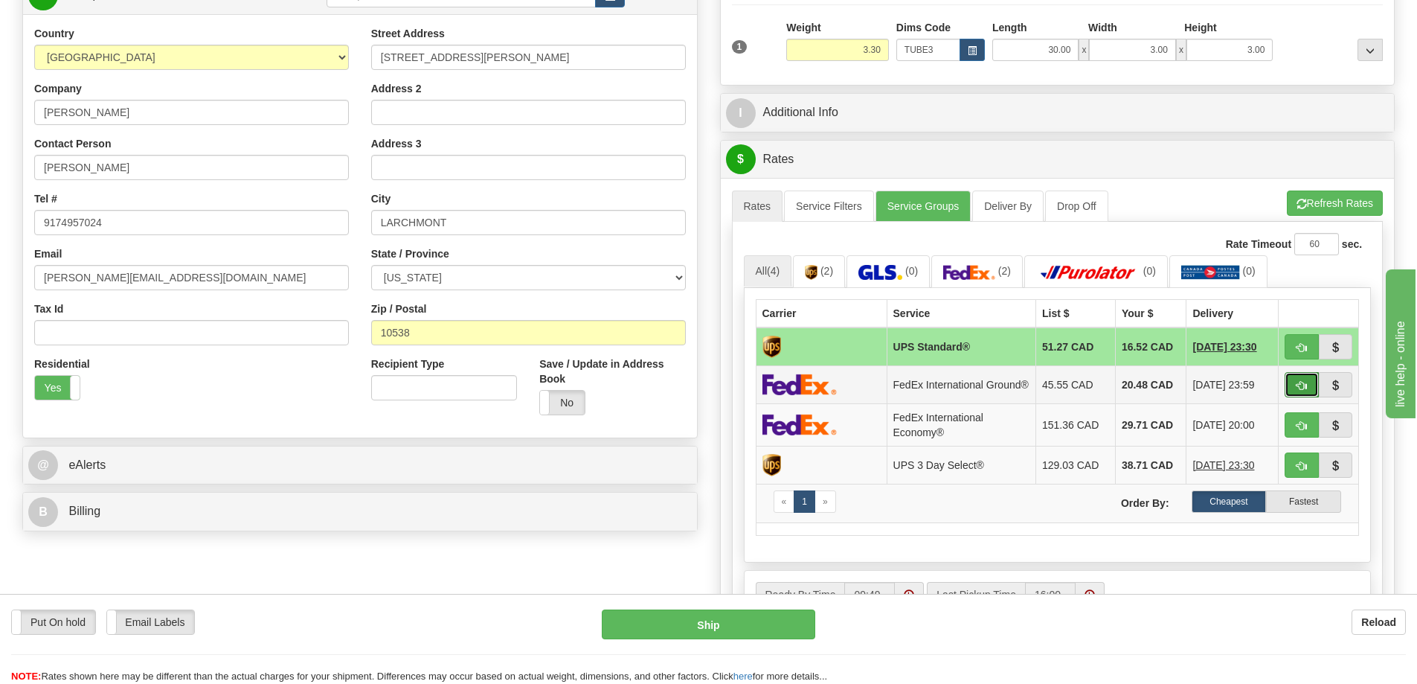
click at [1294, 383] on button "button" at bounding box center [1302, 384] width 34 height 25
type input "92"
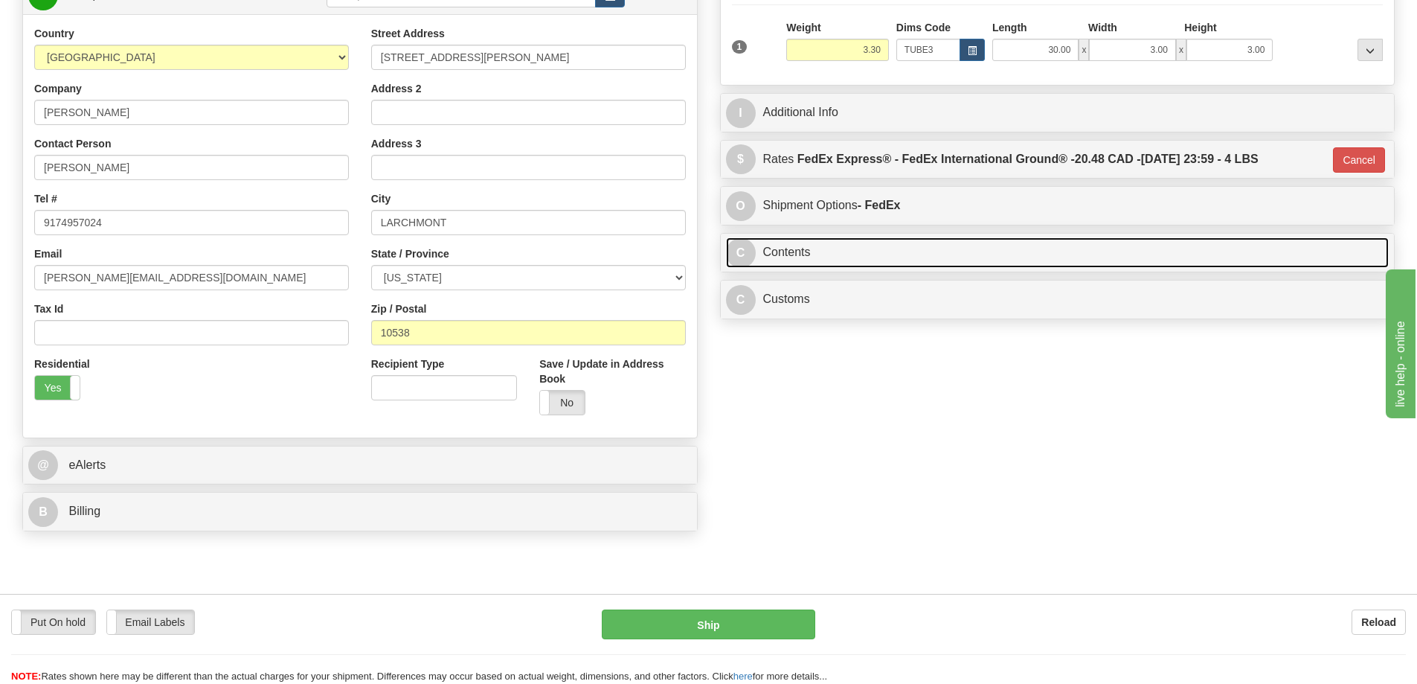
click at [881, 259] on link "C Contents" at bounding box center [1057, 252] width 663 height 30
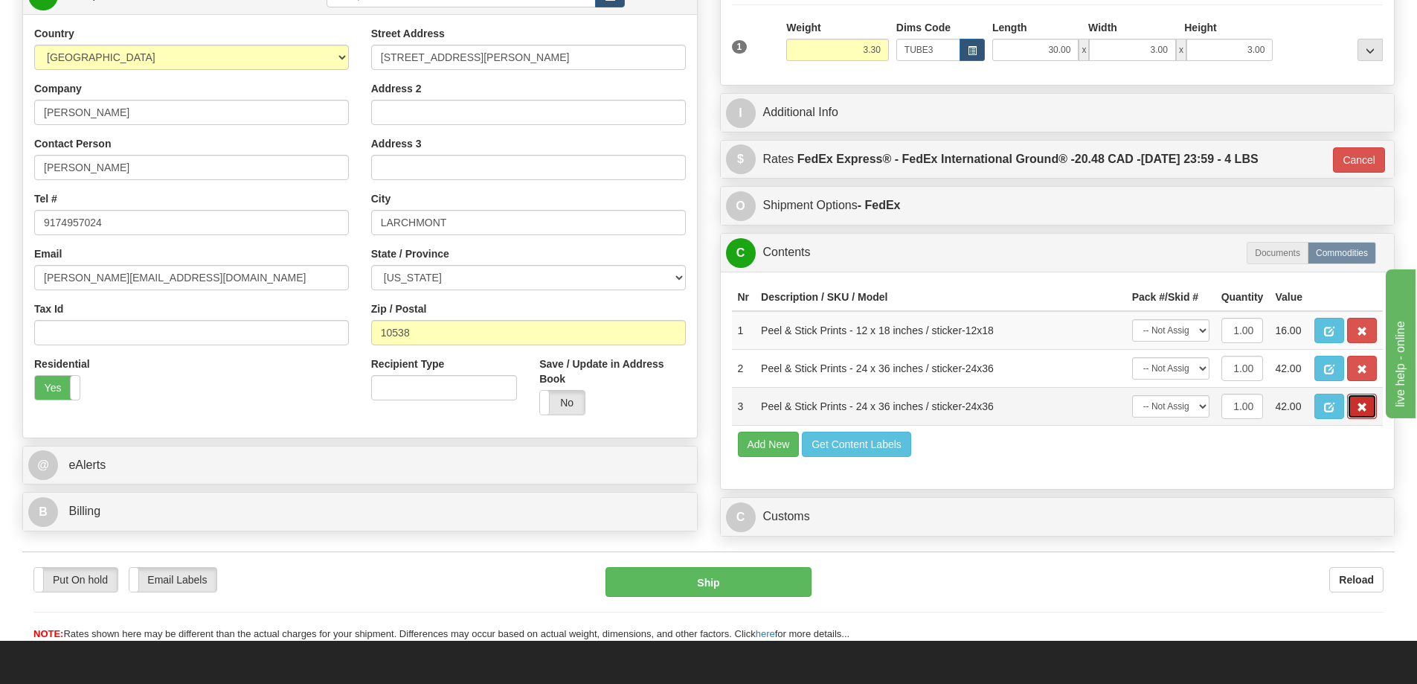
click at [1353, 406] on button "button" at bounding box center [1362, 405] width 30 height 25
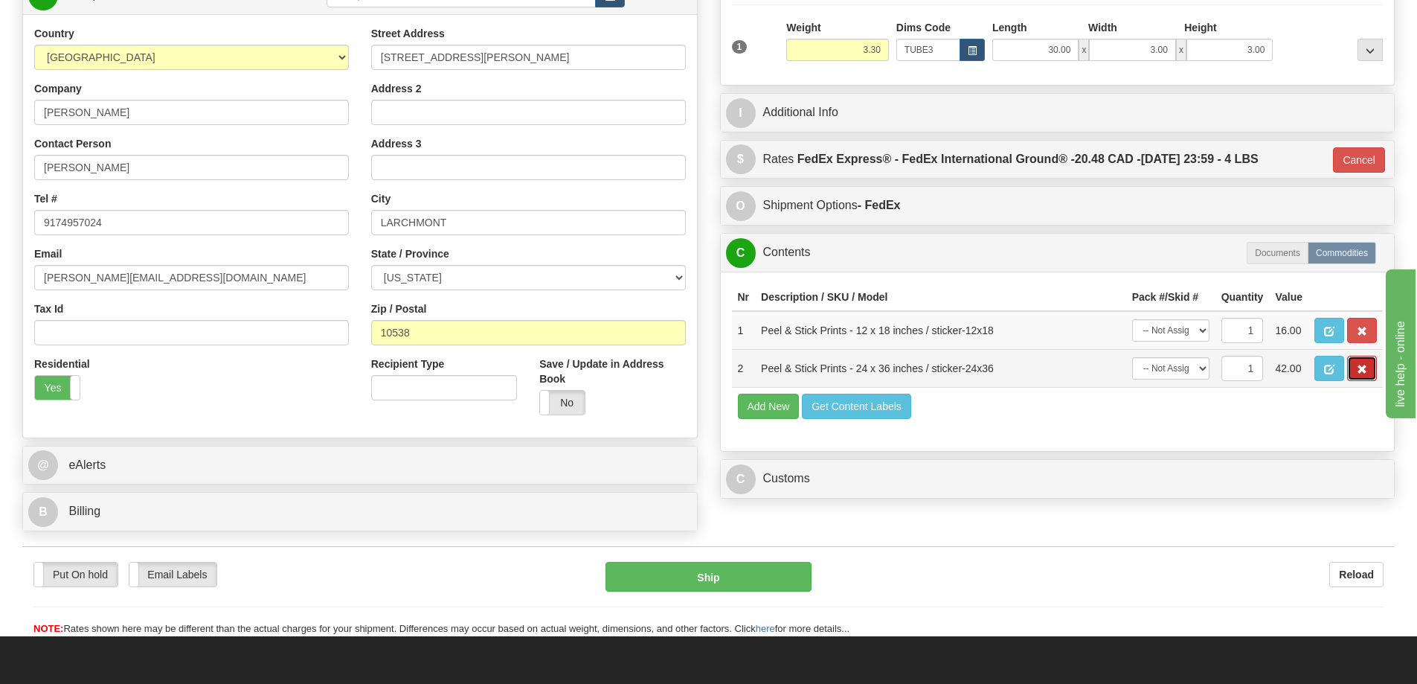
click at [1368, 371] on button "button" at bounding box center [1362, 368] width 30 height 25
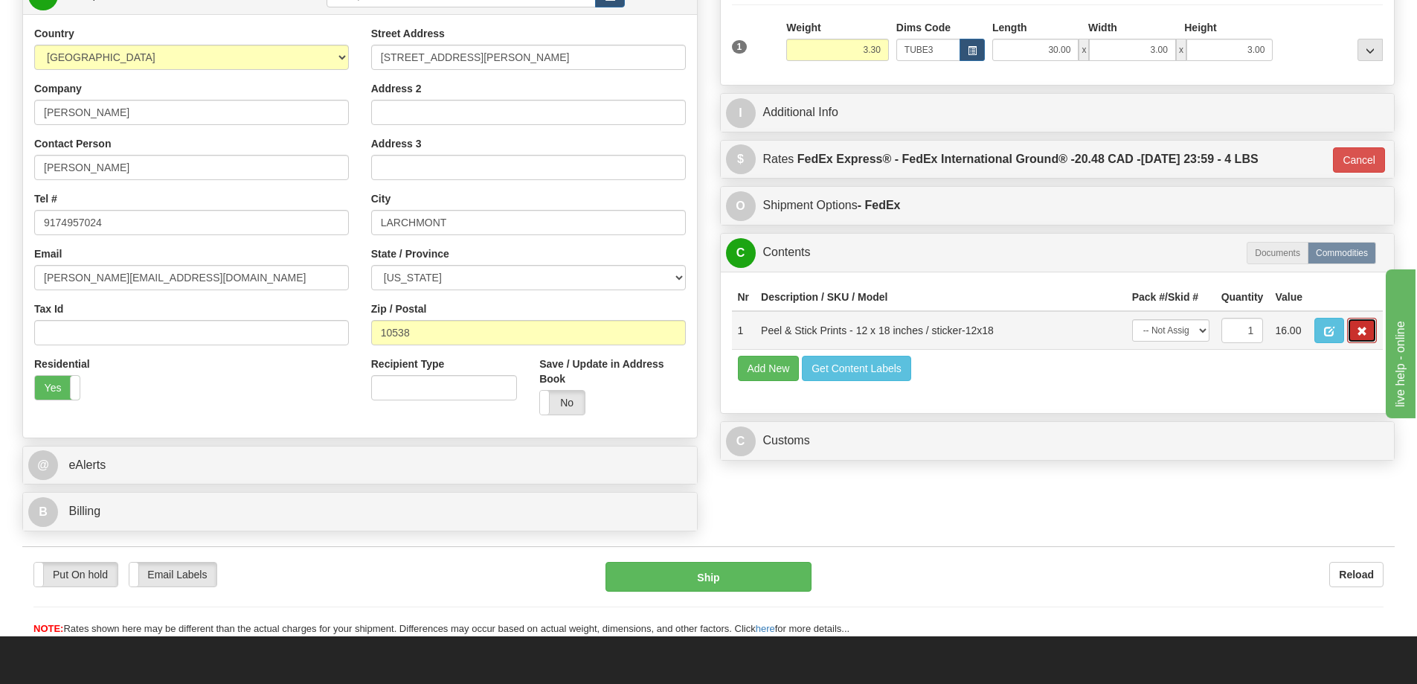
click at [1366, 334] on span "button" at bounding box center [1362, 332] width 10 height 10
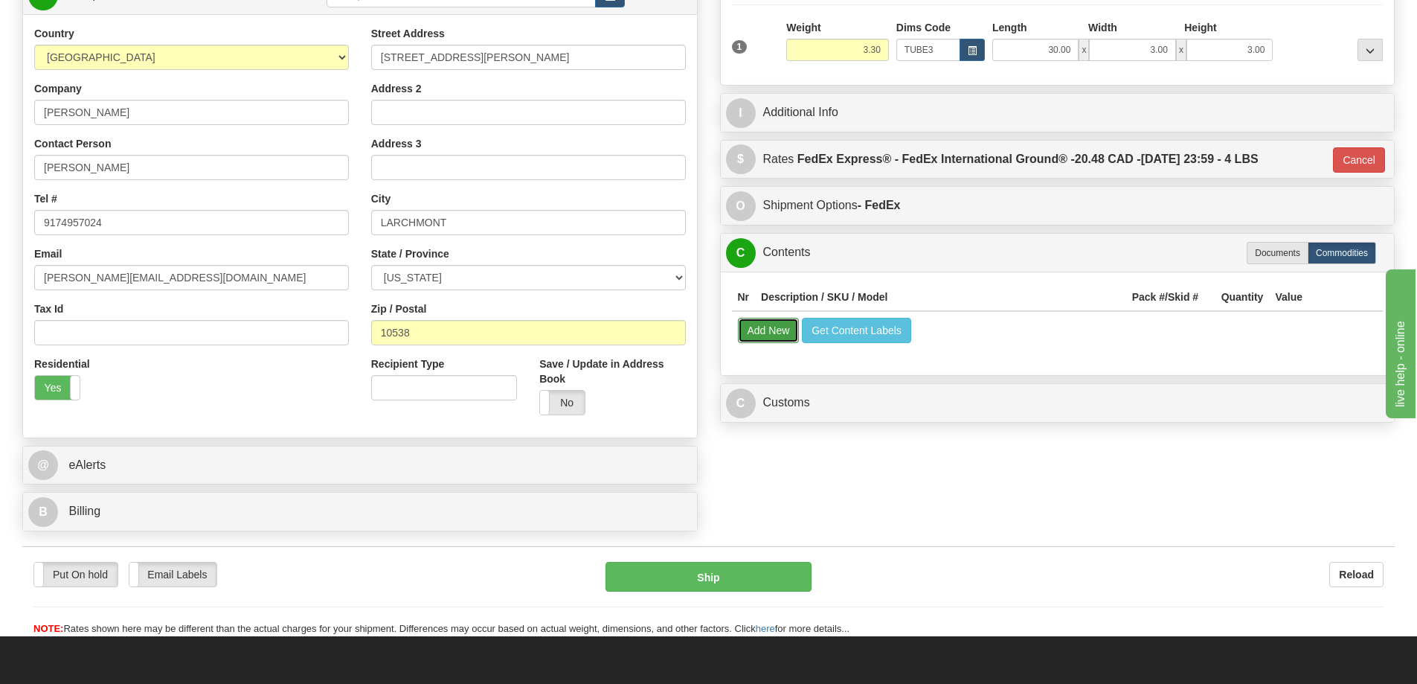
click at [786, 332] on button "Add New" at bounding box center [769, 330] width 62 height 25
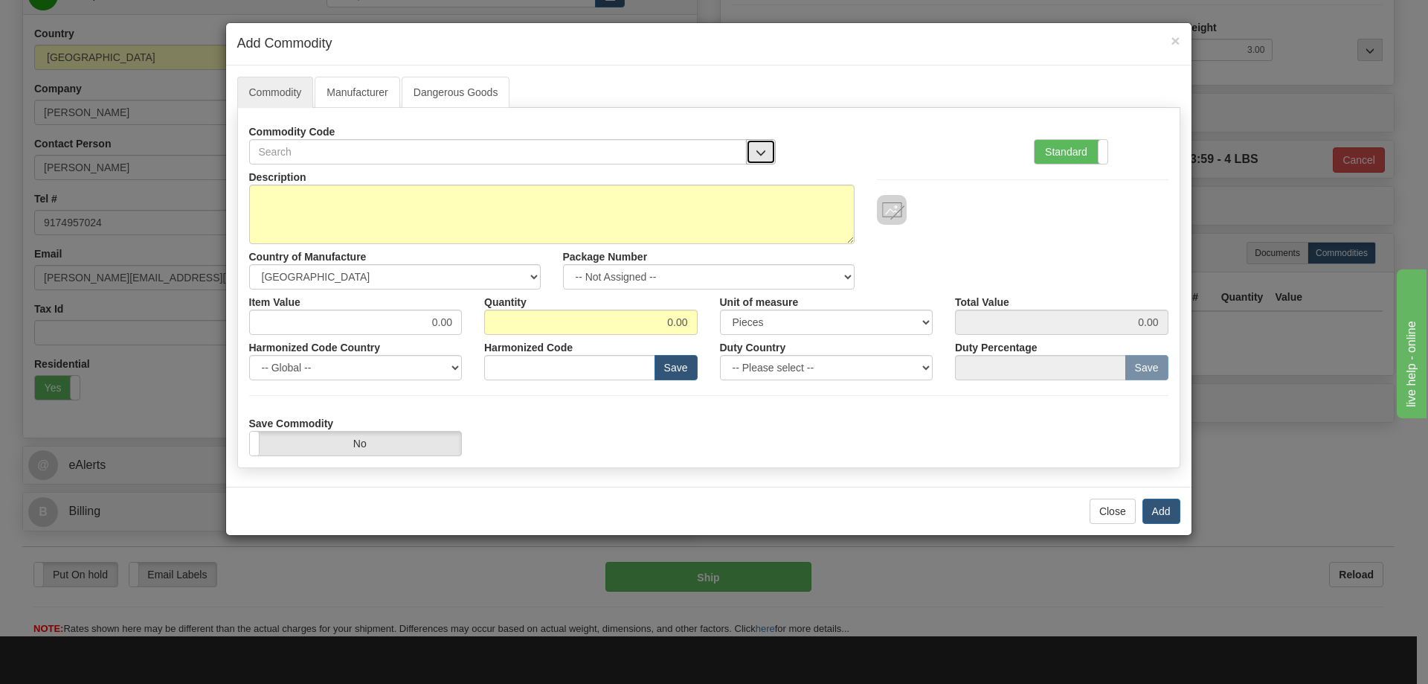
click at [760, 142] on button "button" at bounding box center [761, 151] width 30 height 25
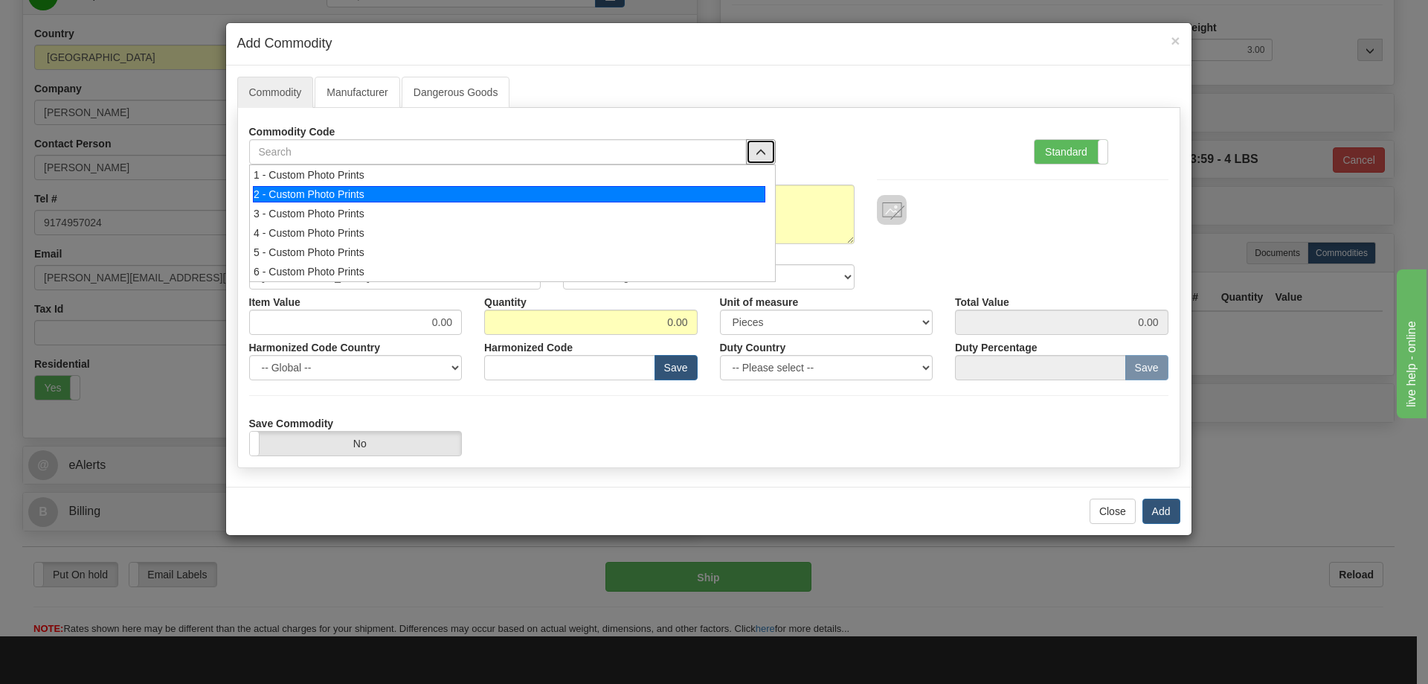
click at [733, 190] on div "2 - Custom Photo Prints" at bounding box center [509, 194] width 512 height 16
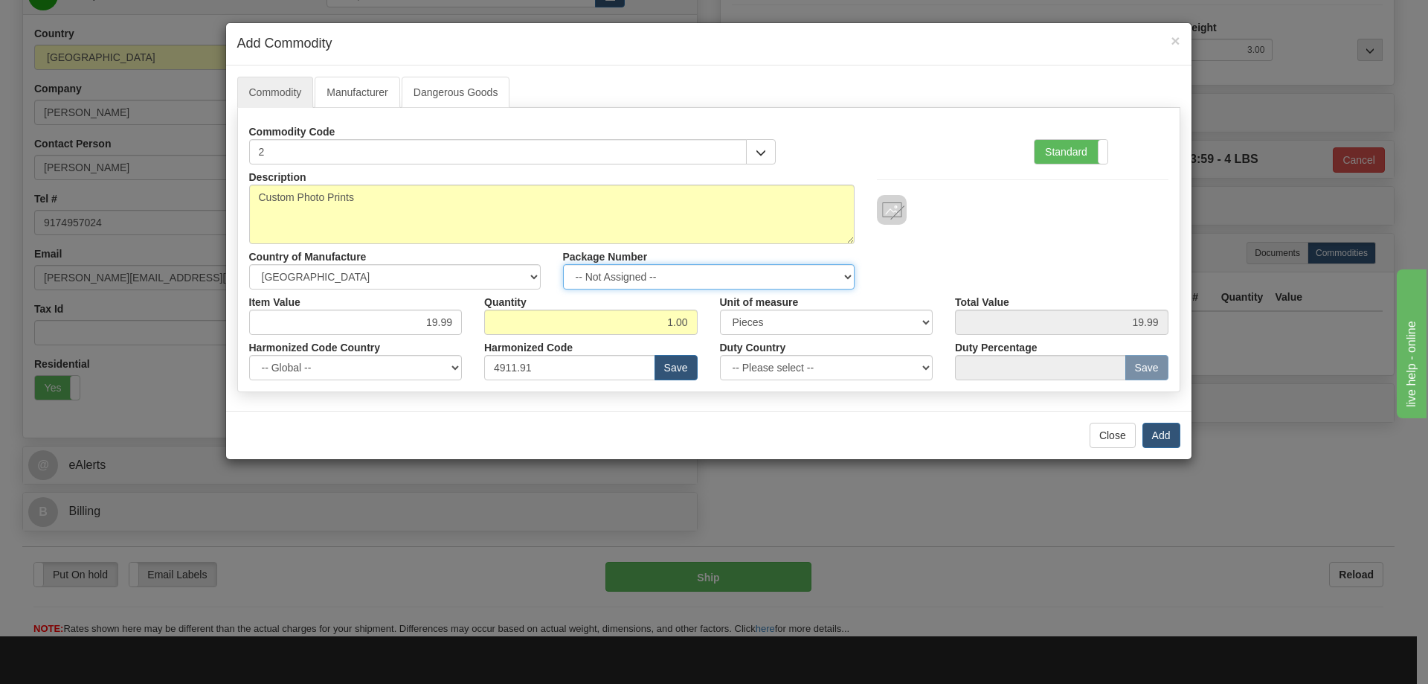
click at [846, 268] on select "-- Not Assigned -- Item 1" at bounding box center [709, 276] width 292 height 25
click at [843, 271] on select "-- Not Assigned -- Item 1" at bounding box center [709, 276] width 292 height 25
click at [843, 276] on select "-- Not Assigned -- Item 1" at bounding box center [709, 276] width 292 height 25
click at [883, 408] on div "Commodity Manufacturer Dangerous Goods Commodity Code 2 Standard Advanced" at bounding box center [708, 237] width 965 height 345
click at [846, 274] on select "-- Not Assigned -- Item 1" at bounding box center [709, 276] width 292 height 25
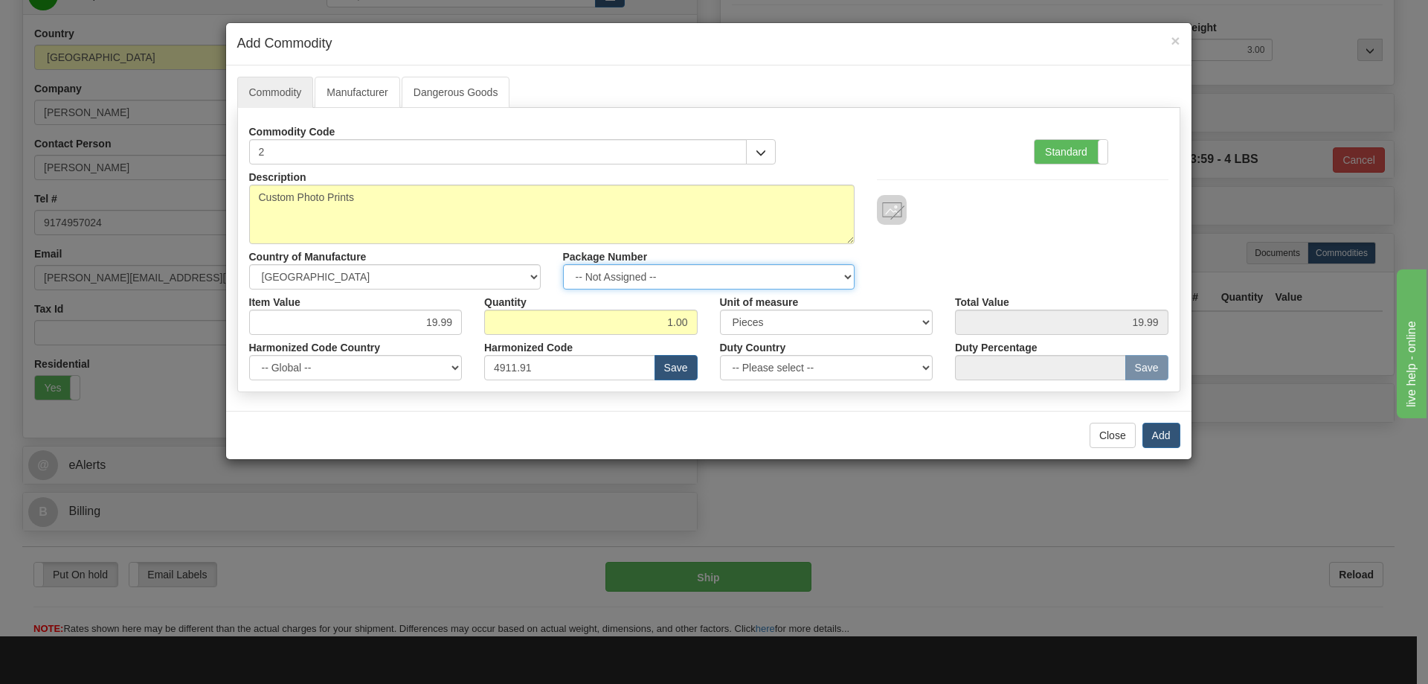
select select "0"
click at [563, 264] on select "-- Not Assigned -- Item 1" at bounding box center [709, 276] width 292 height 25
click at [1159, 436] on button "Add" at bounding box center [1161, 434] width 38 height 25
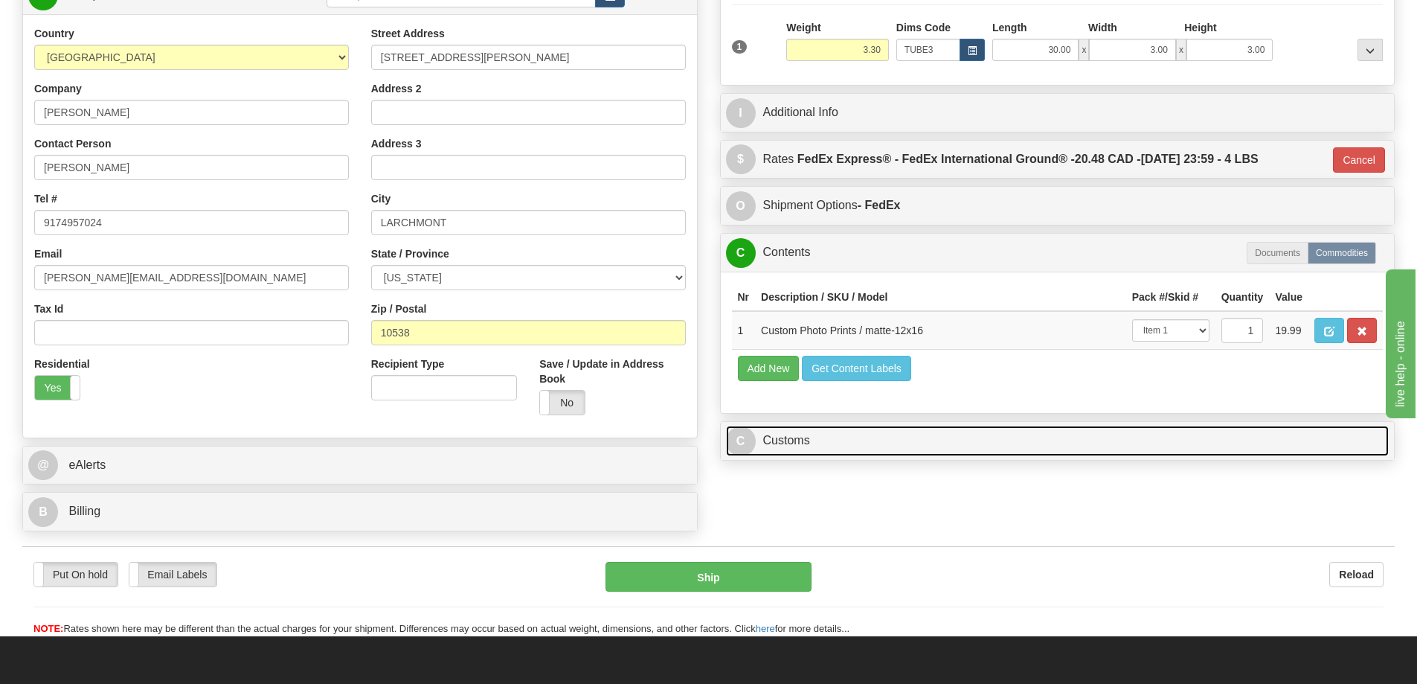
click at [1007, 445] on link "C Customs" at bounding box center [1057, 440] width 663 height 30
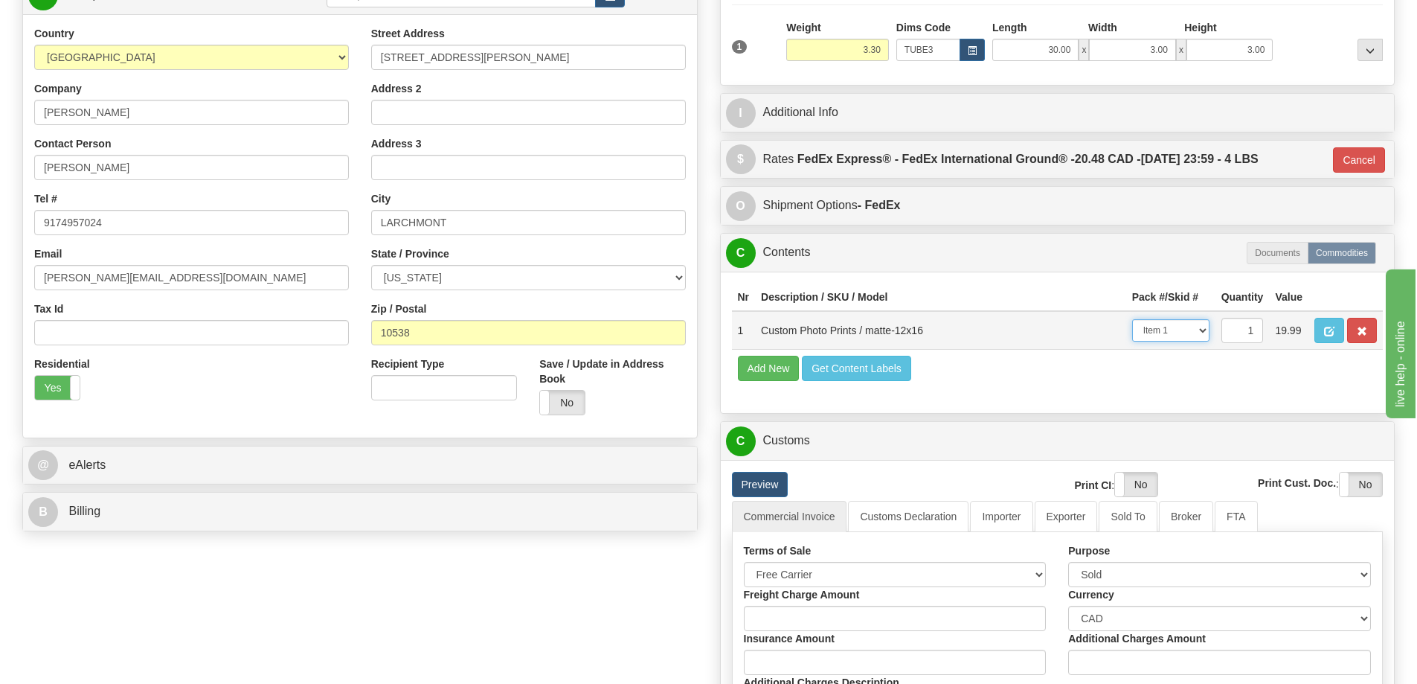
click at [1199, 333] on select "-- Not Assigned -- Item 1" at bounding box center [1170, 330] width 77 height 22
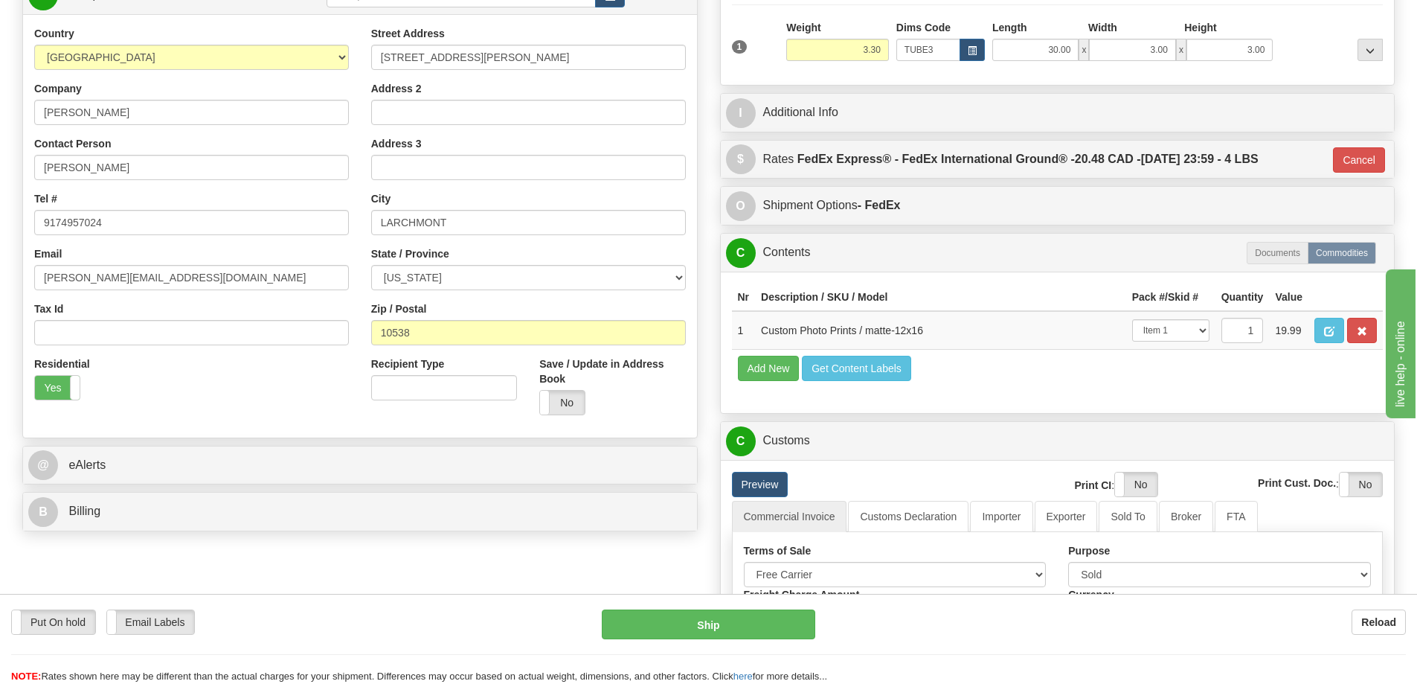
click at [1047, 407] on div "Nr Description / SKU / Model Pack #/Skid # Quantity Value 1 Custom Photo Prints…" at bounding box center [1058, 341] width 674 height 141
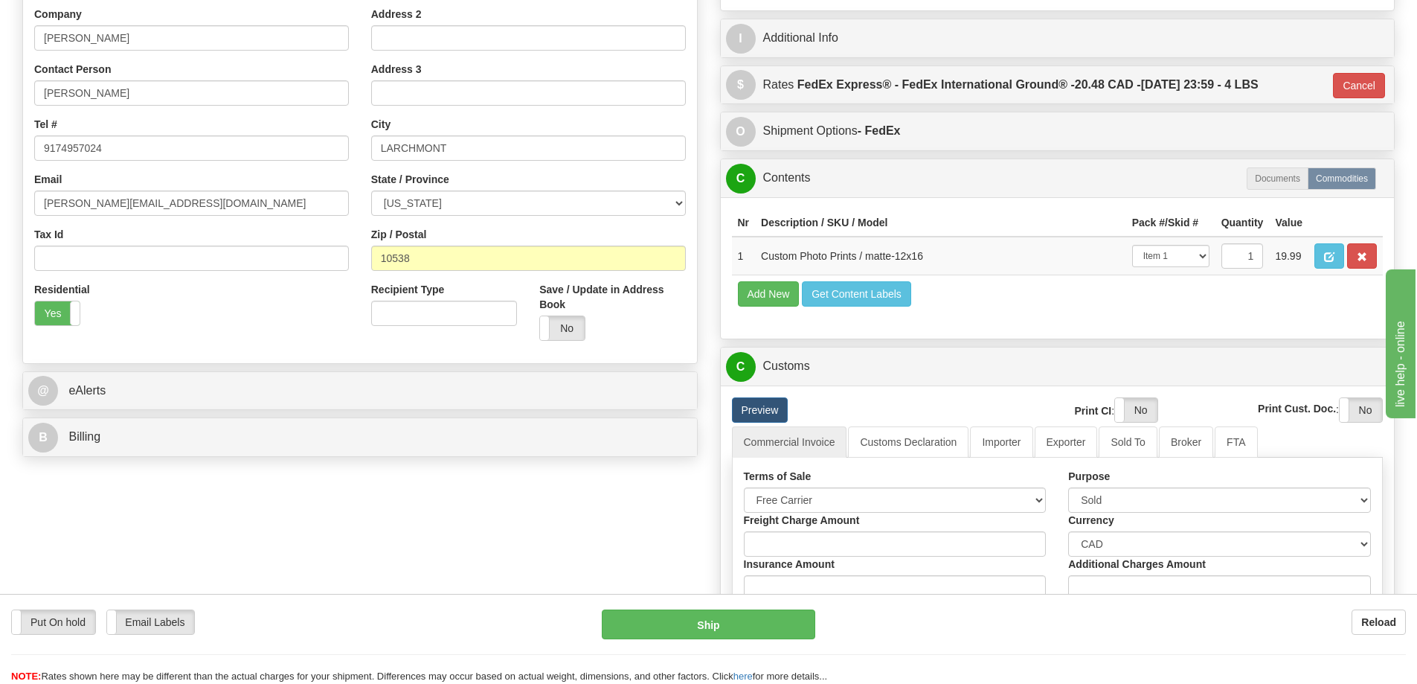
scroll to position [446, 0]
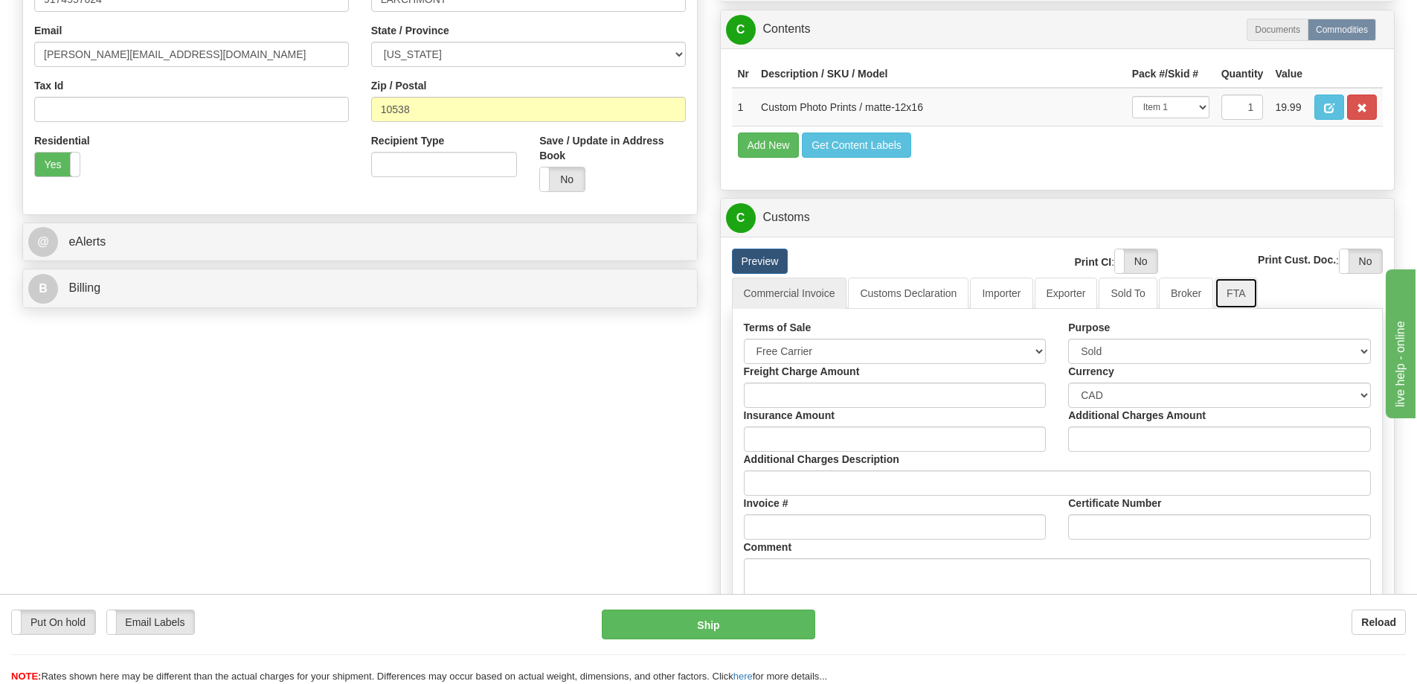
click at [1241, 300] on link "FTA" at bounding box center [1236, 292] width 42 height 31
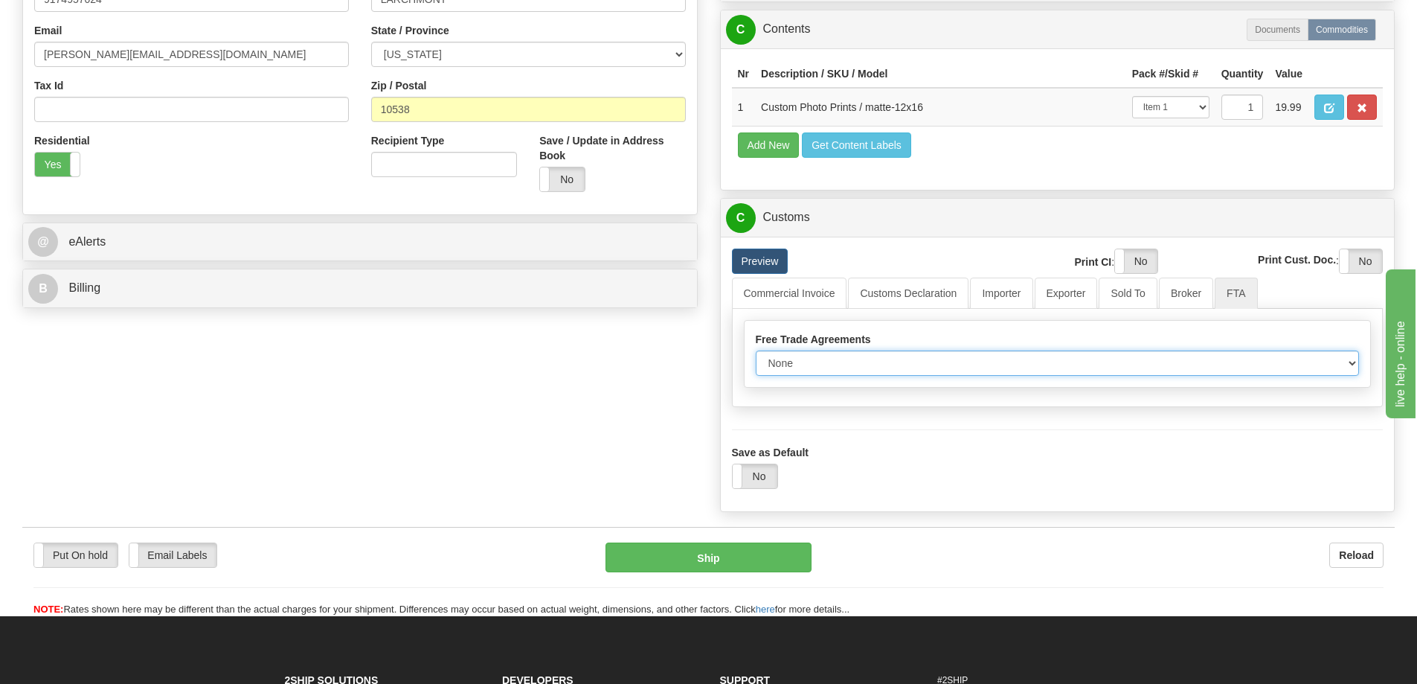
click at [1341, 363] on select "None Other USMCA CETA CUKTCA" at bounding box center [1058, 362] width 604 height 25
select select "1"
click at [756, 356] on select "None Other USMCA CETA CUKTCA" at bounding box center [1058, 362] width 604 height 25
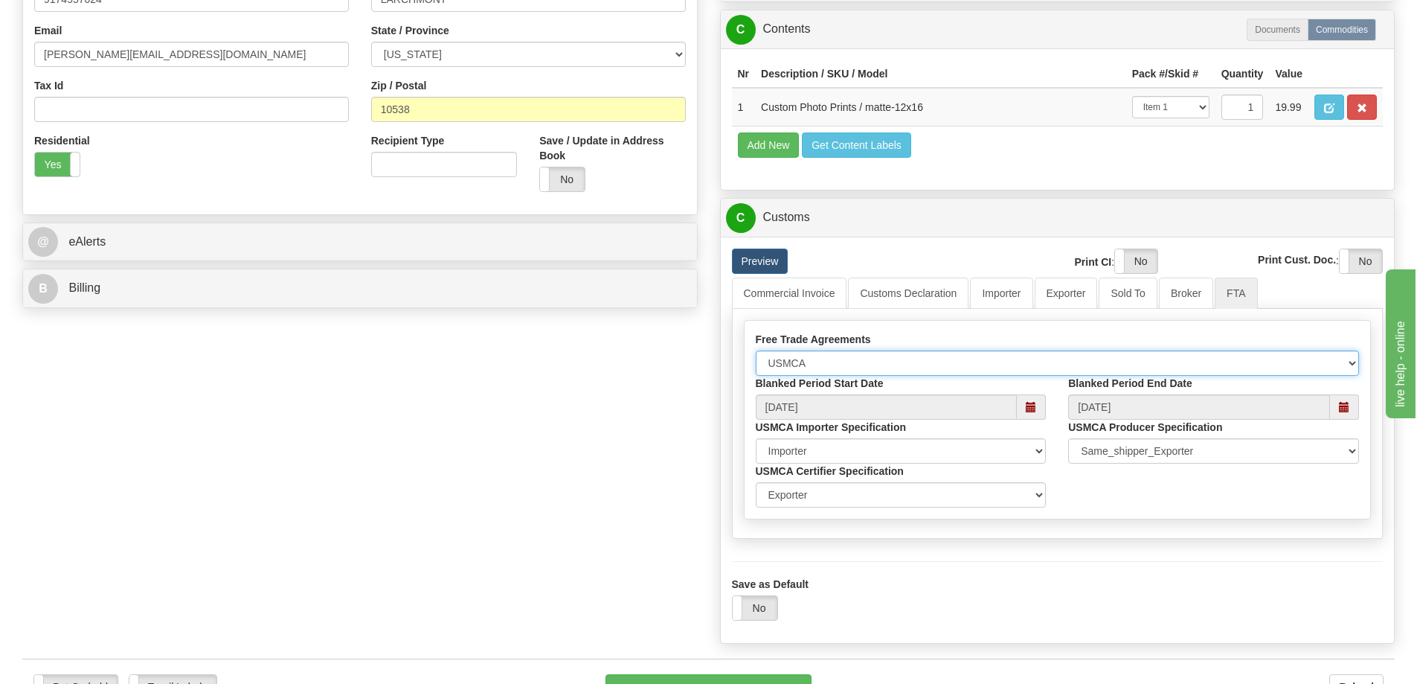
scroll to position [595, 0]
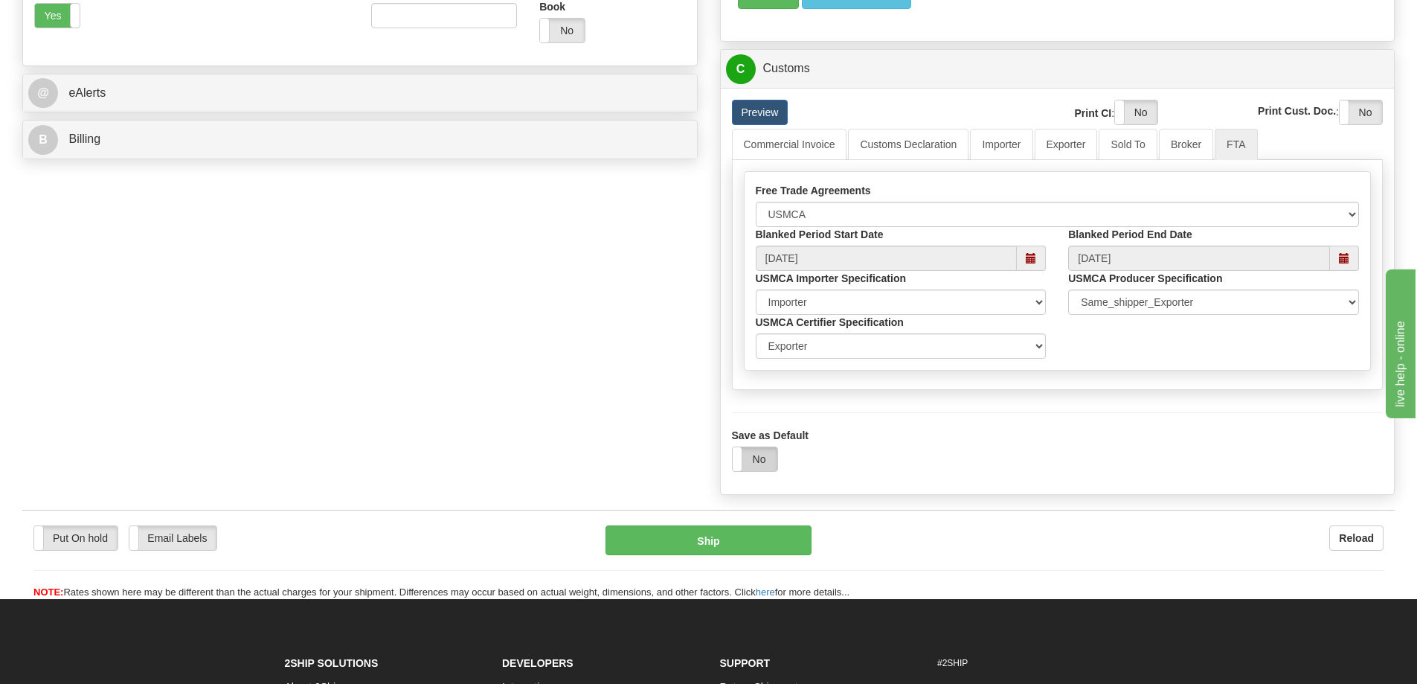
click at [752, 463] on label "No" at bounding box center [755, 459] width 45 height 24
click at [758, 542] on button "Ship" at bounding box center [708, 540] width 206 height 30
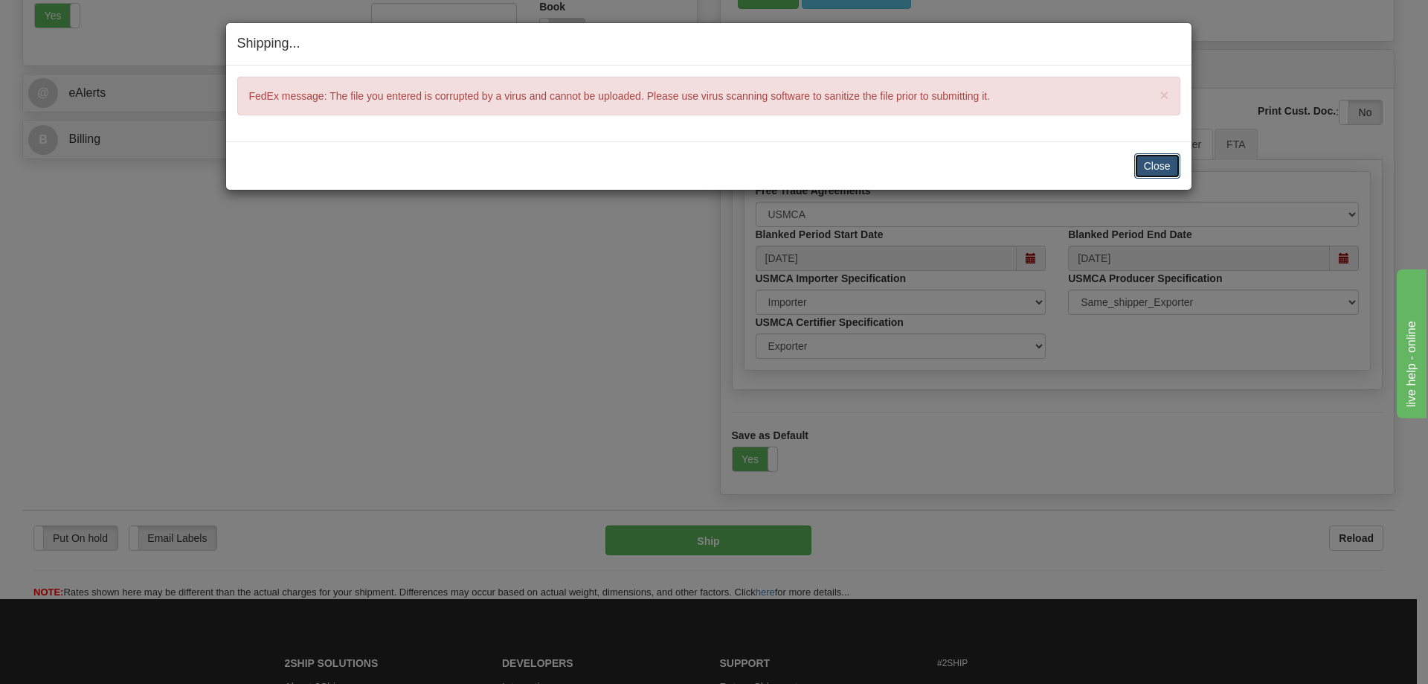
click at [1162, 161] on button "Close" at bounding box center [1157, 165] width 46 height 25
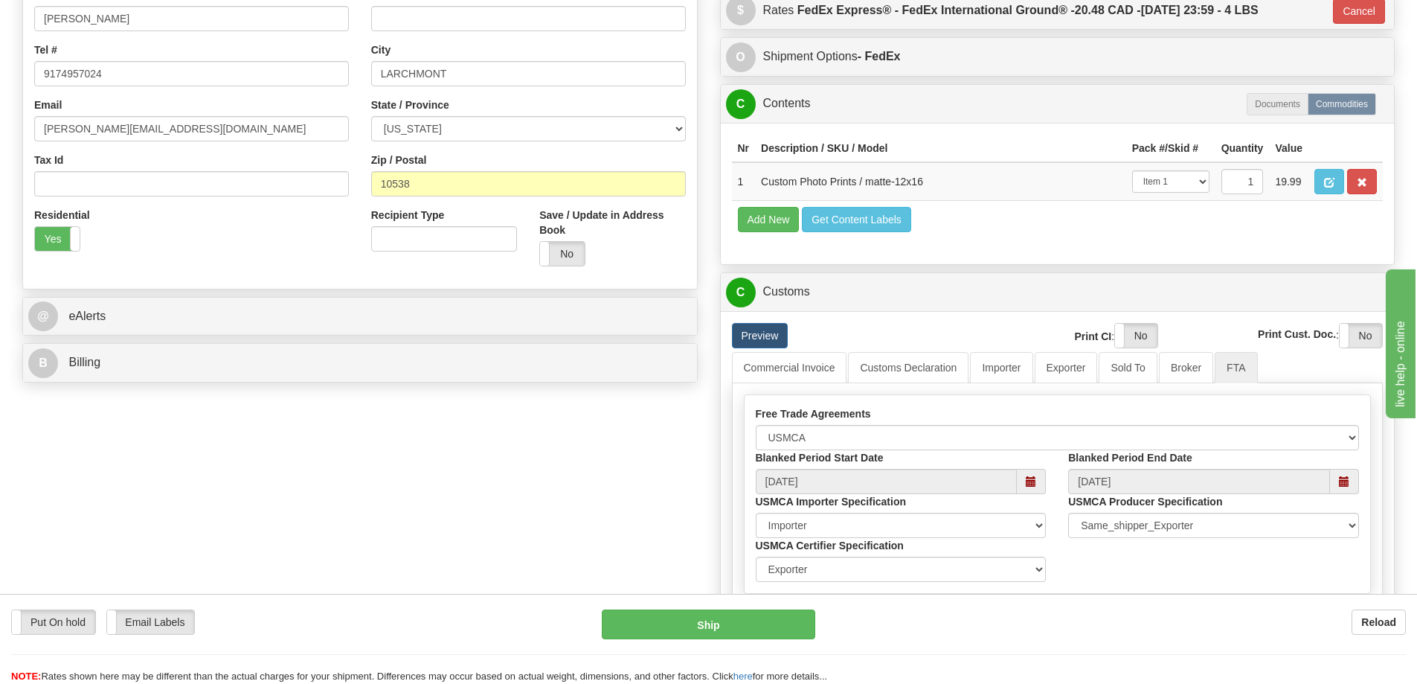
scroll to position [446, 0]
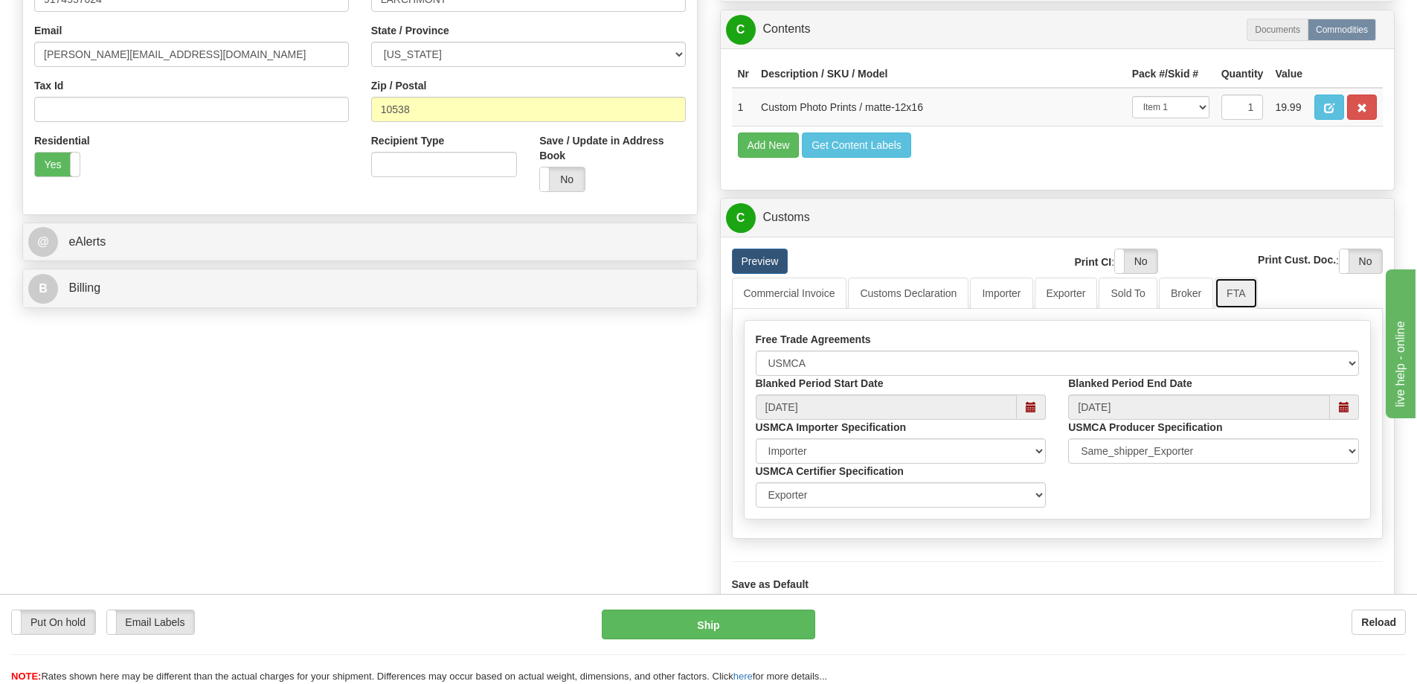
click at [1238, 291] on link "FTA" at bounding box center [1236, 292] width 42 height 31
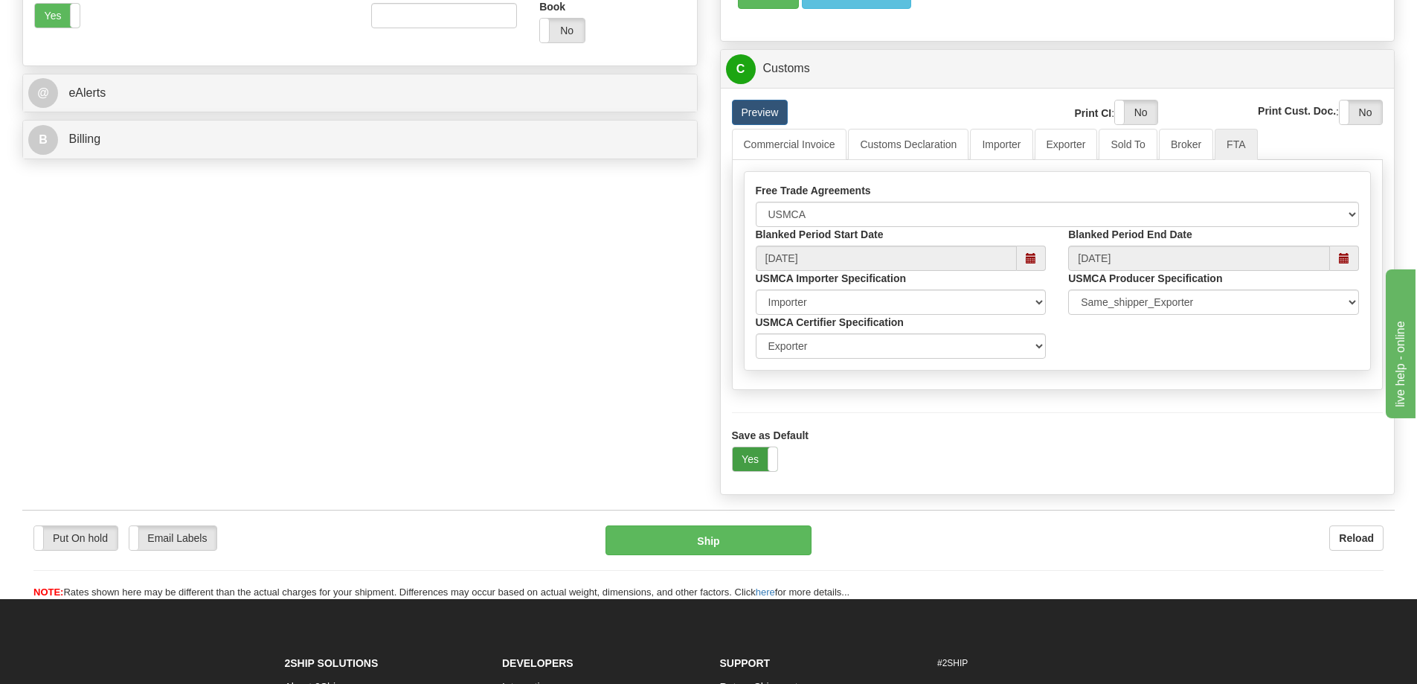
click at [753, 466] on label "Yes" at bounding box center [755, 459] width 45 height 24
click at [762, 458] on label "No" at bounding box center [755, 459] width 45 height 24
click at [746, 544] on button "Ship" at bounding box center [708, 540] width 206 height 30
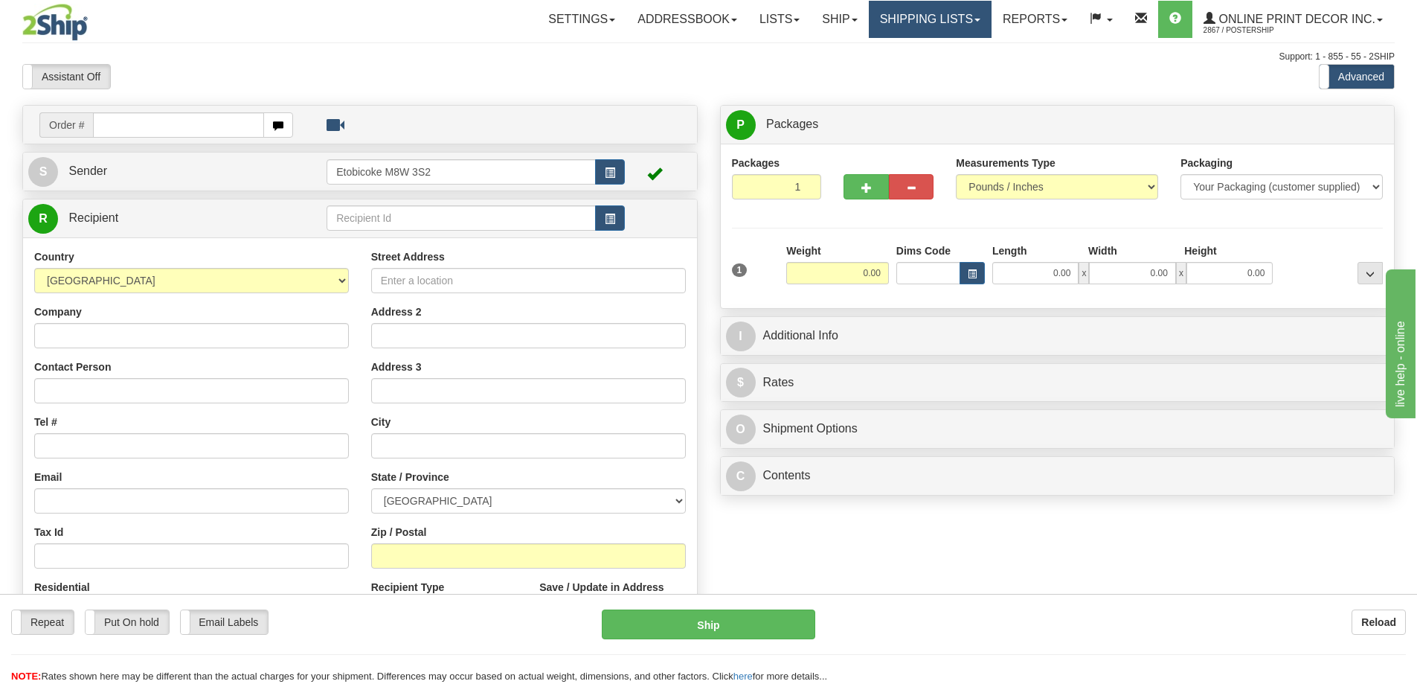
click at [931, 18] on link "Shipping lists" at bounding box center [930, 19] width 123 height 37
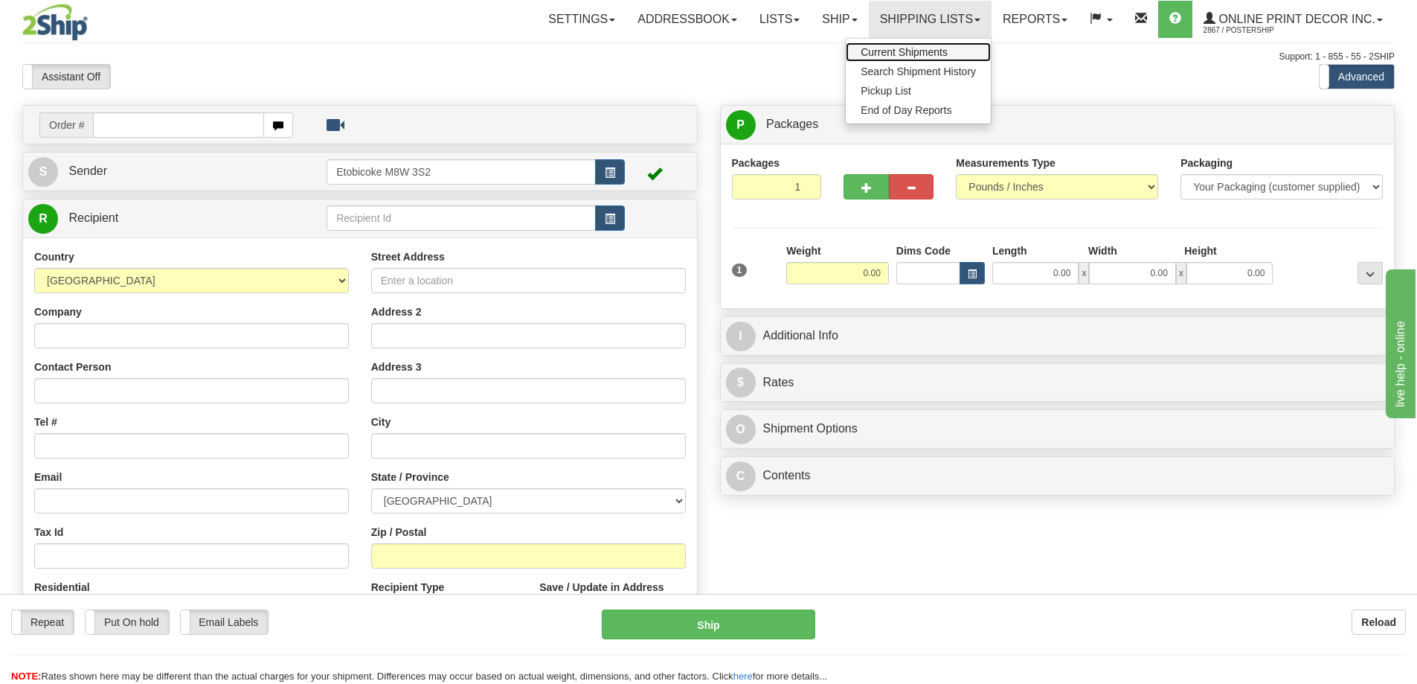
click at [909, 51] on span "Current Shipments" at bounding box center [904, 52] width 87 height 12
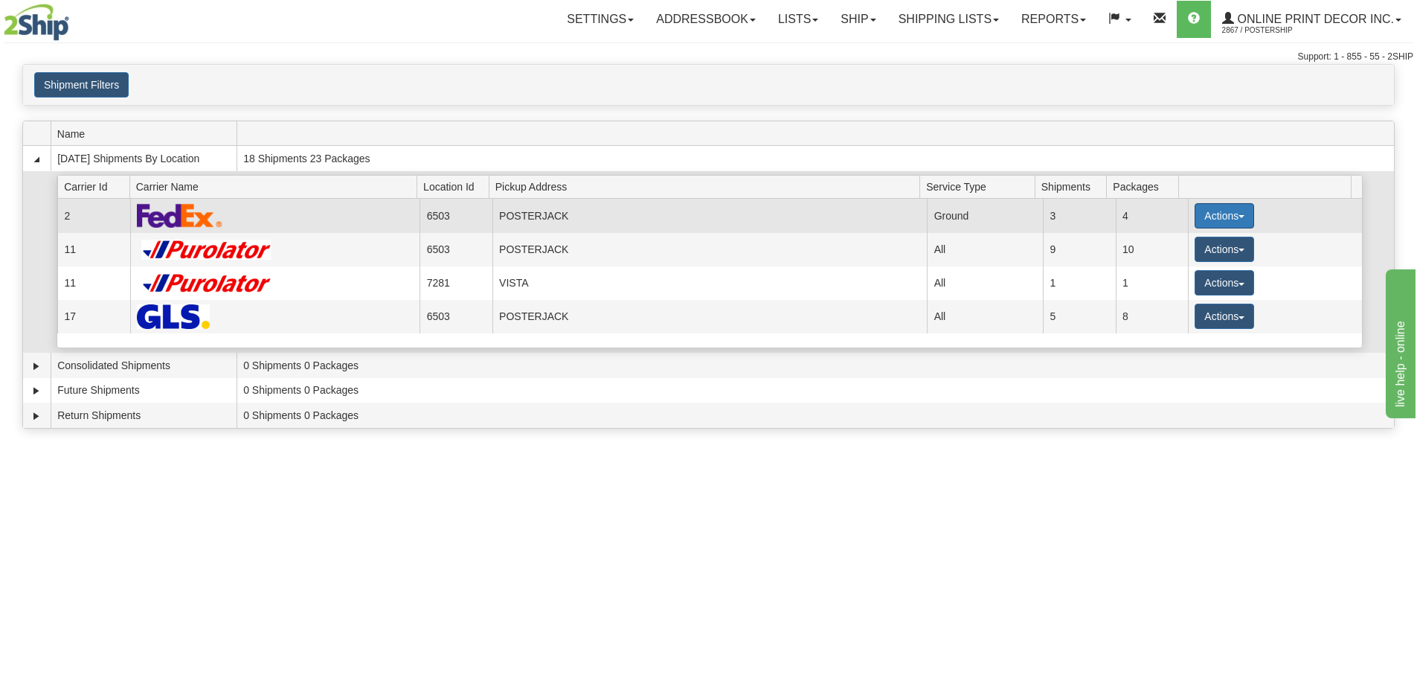
drag, startPoint x: 1185, startPoint y: 210, endPoint x: 1200, endPoint y: 210, distance: 14.9
click at [1200, 210] on button "Actions" at bounding box center [1225, 215] width 60 height 25
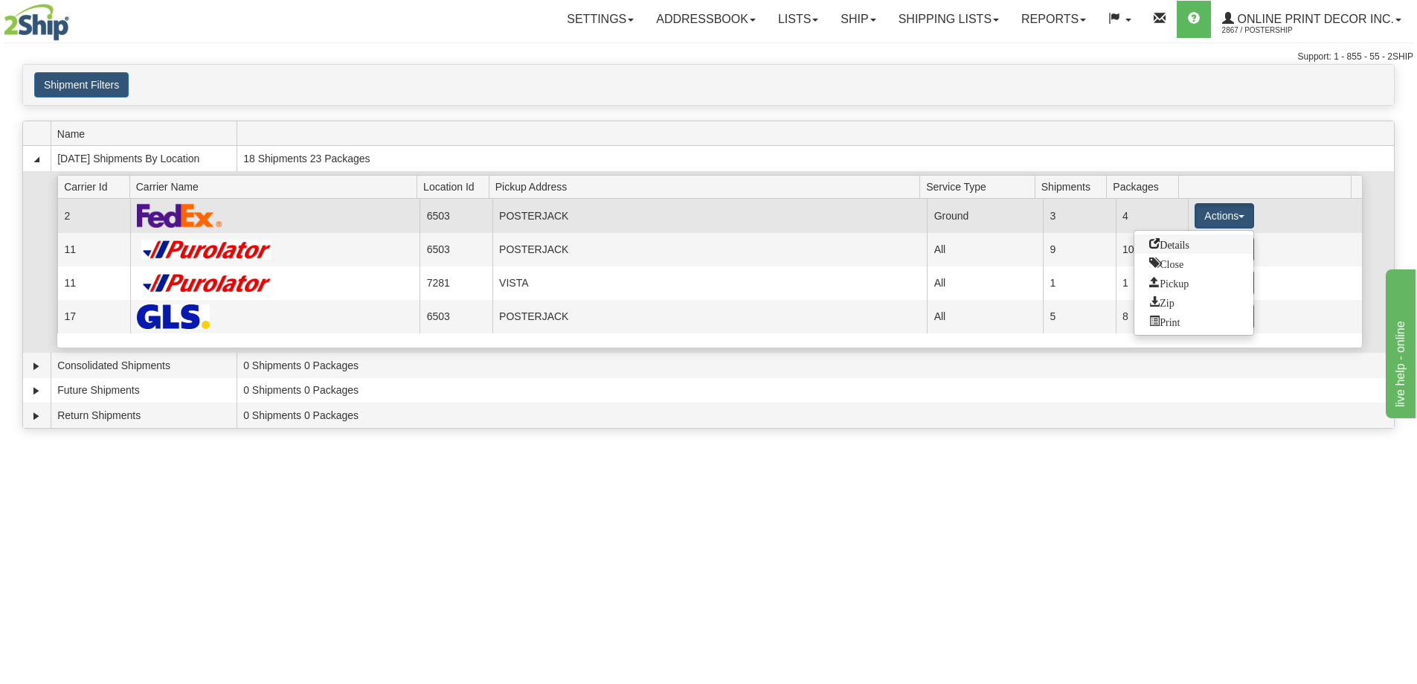
click at [1175, 244] on span "Details" at bounding box center [1169, 243] width 40 height 10
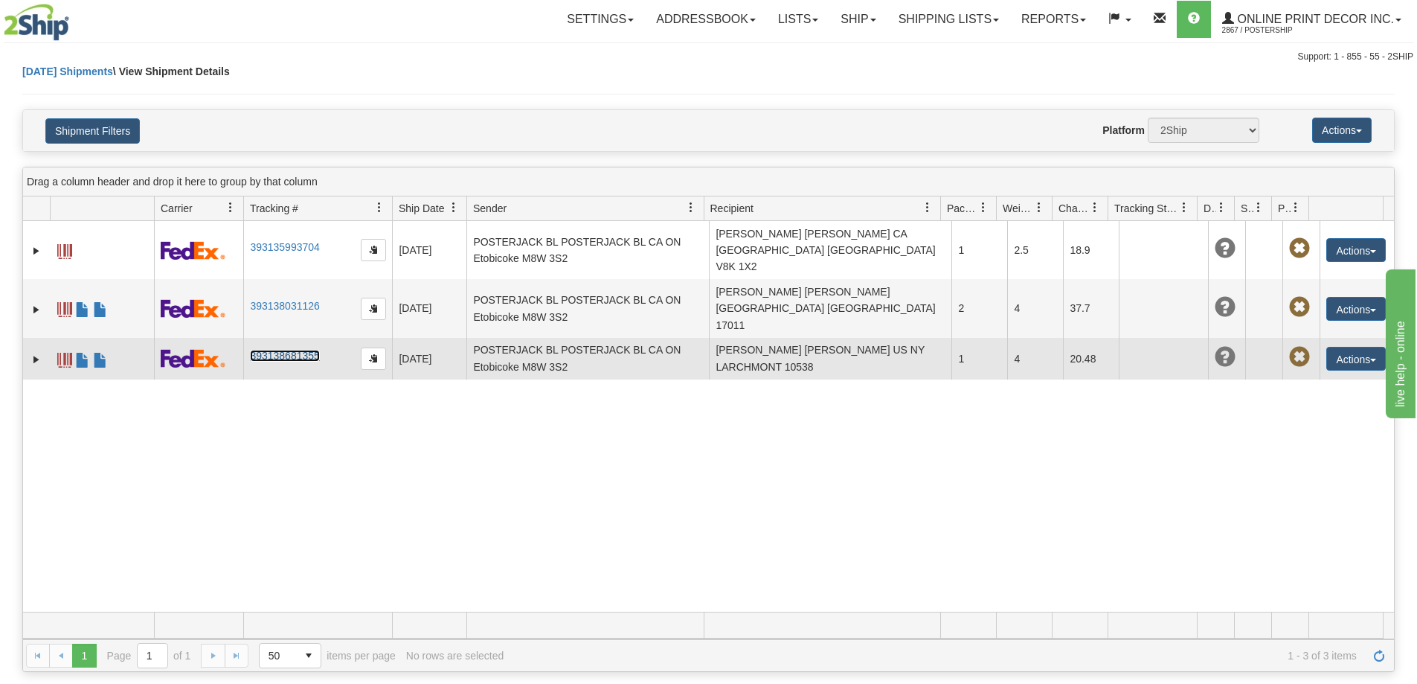
click at [271, 350] on link "393138681355" at bounding box center [284, 356] width 69 height 12
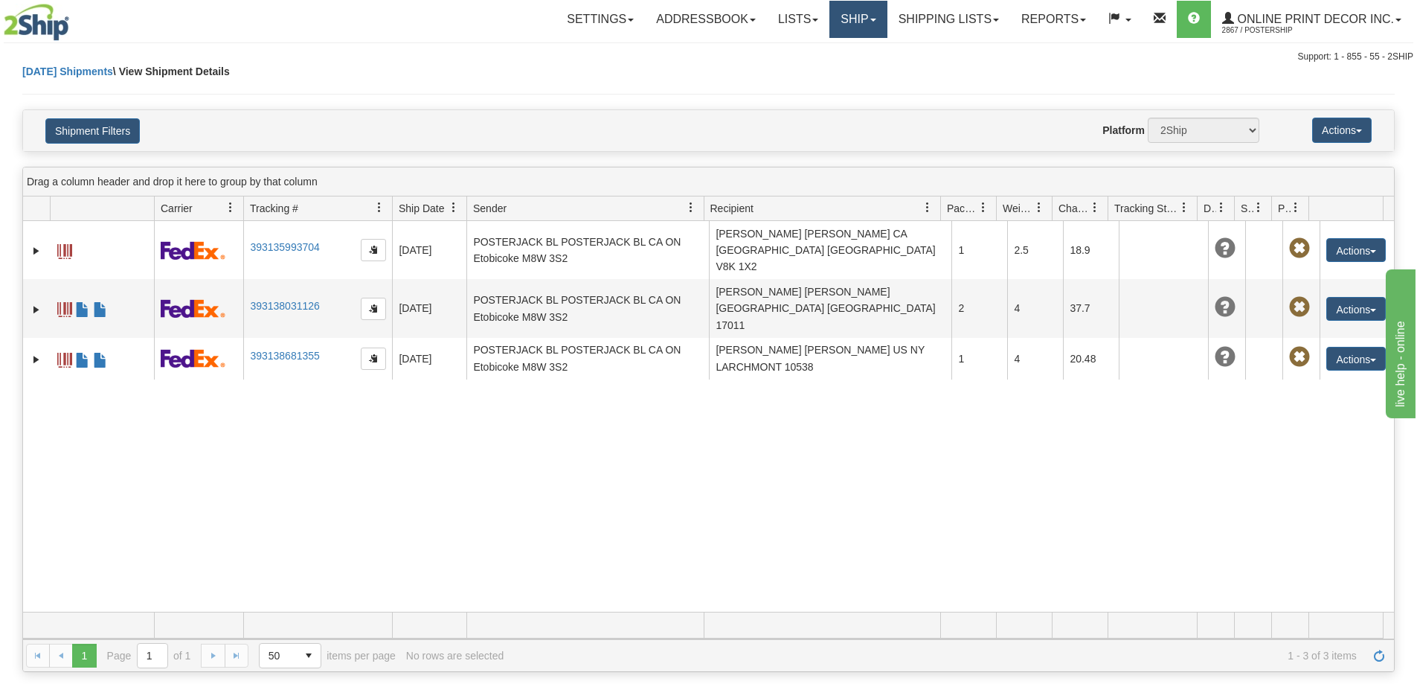
click at [855, 18] on link "Ship" at bounding box center [857, 19] width 57 height 37
click at [816, 53] on span "Ship Screen" at bounding box center [795, 52] width 57 height 12
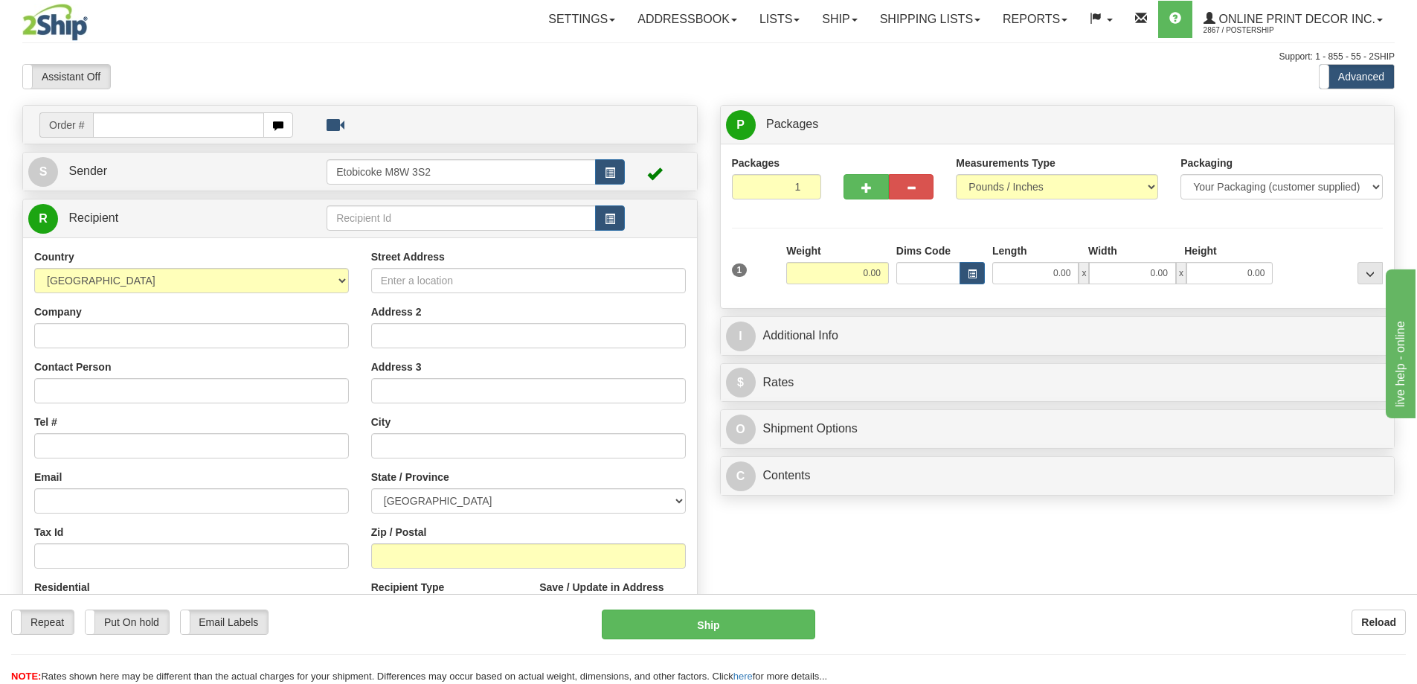
drag, startPoint x: 145, startPoint y: 131, endPoint x: 152, endPoint y: 129, distance: 7.8
click at [145, 131] on input "text" at bounding box center [178, 124] width 171 height 25
type input "ca-422488"
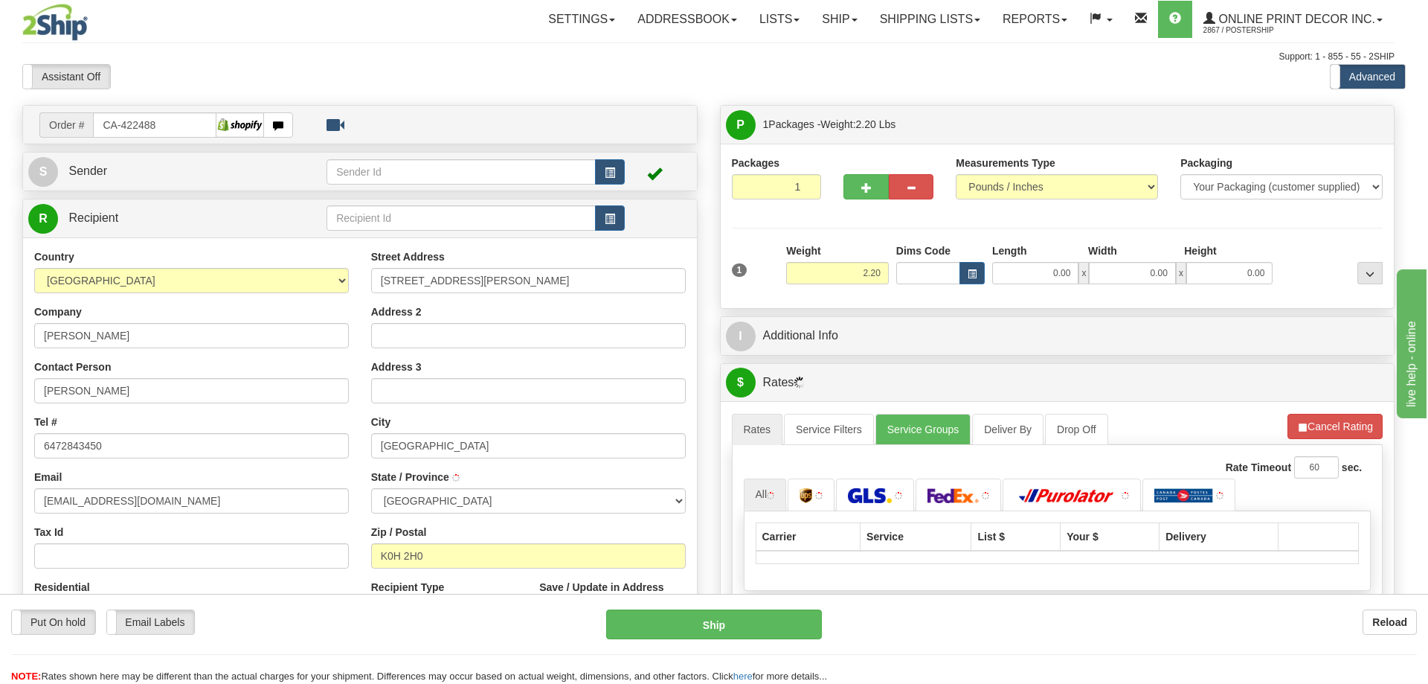
type input "ODESSA"
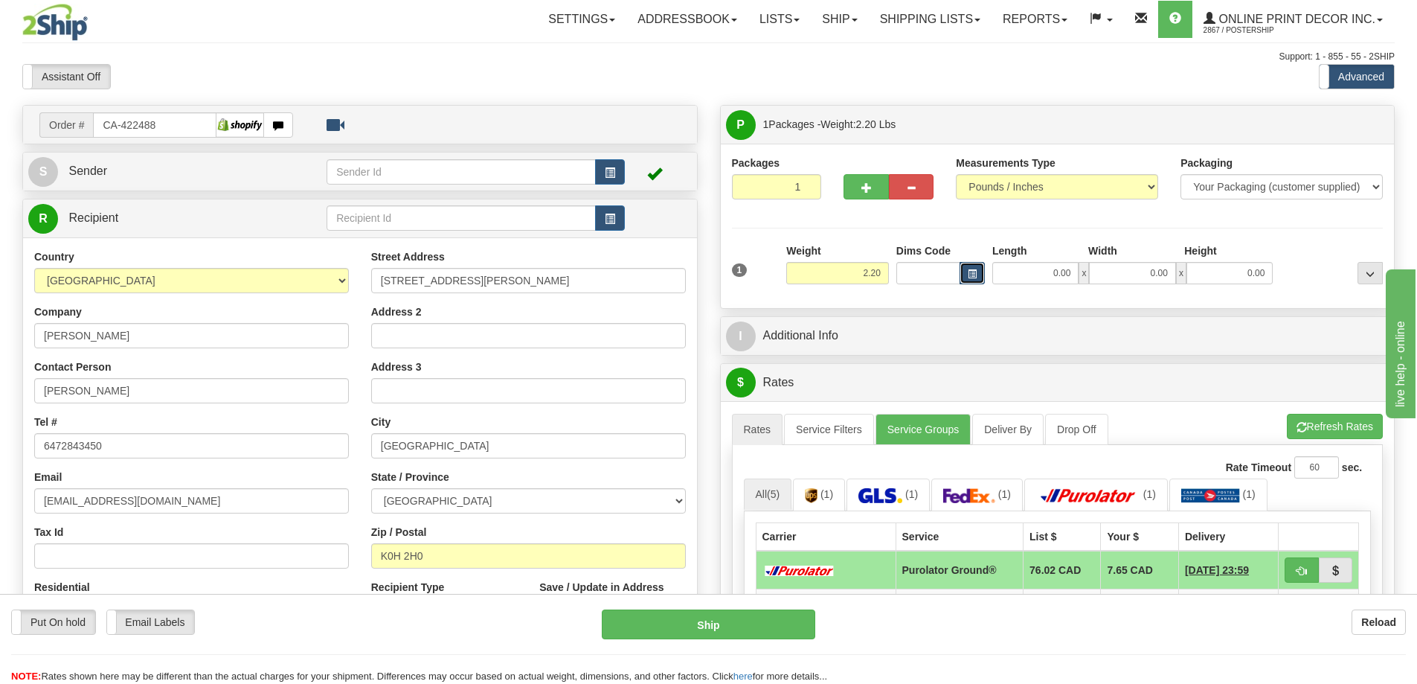
click at [968, 272] on span "button" at bounding box center [972, 274] width 9 height 8
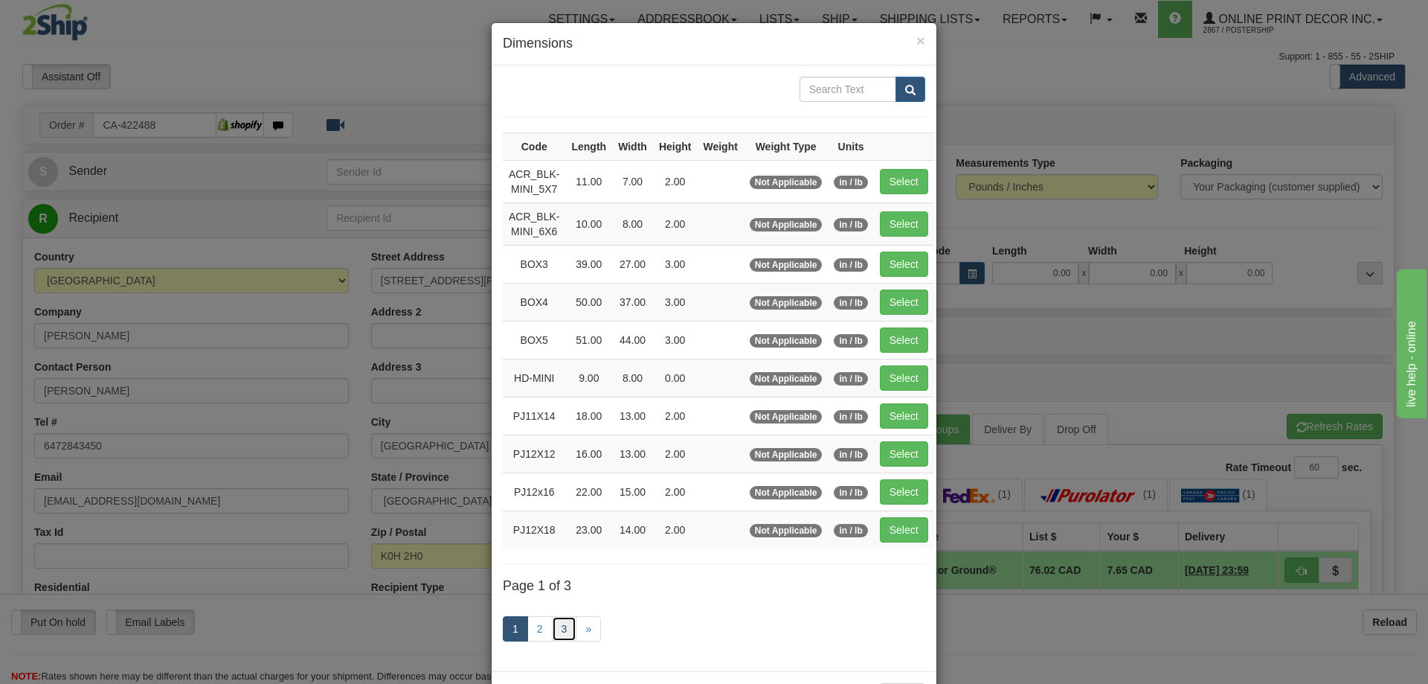
click at [565, 624] on link "3" at bounding box center [564, 628] width 25 height 25
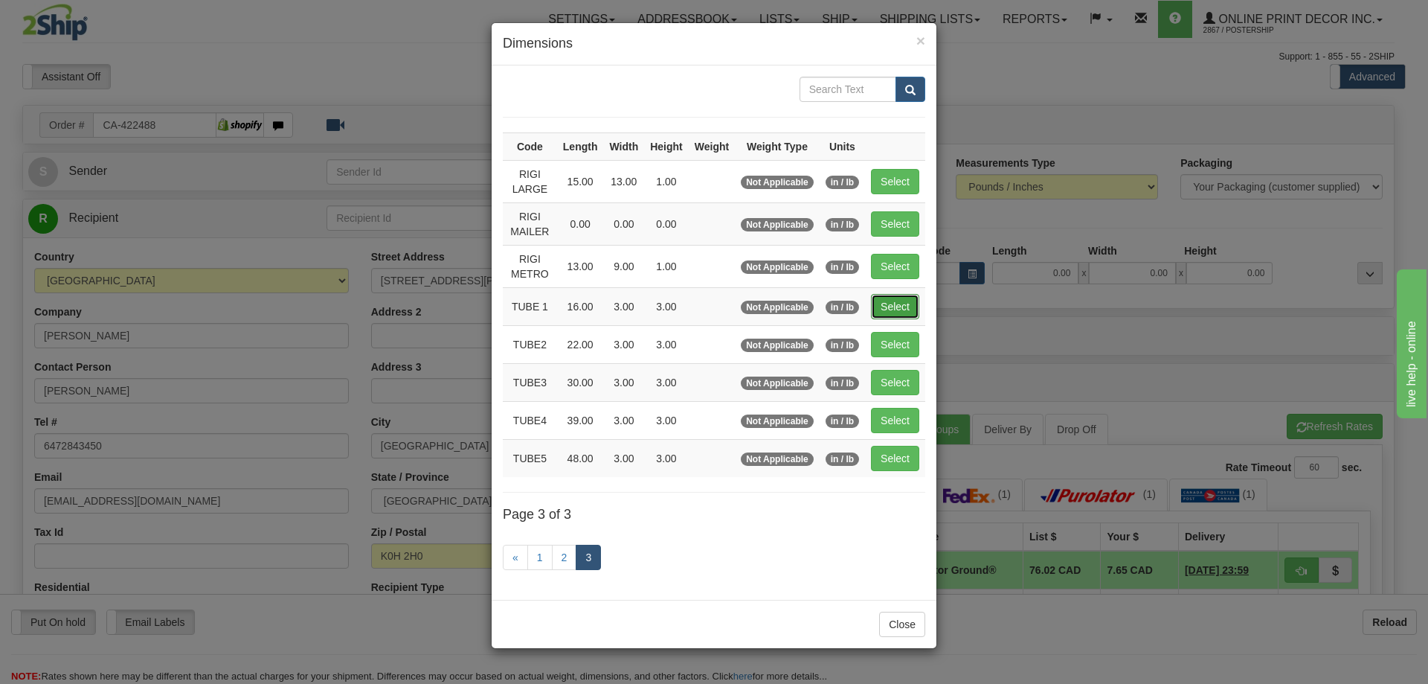
click at [910, 302] on button "Select" at bounding box center [895, 306] width 48 height 25
type input "TUBE 1"
type input "16.00"
type input "3.00"
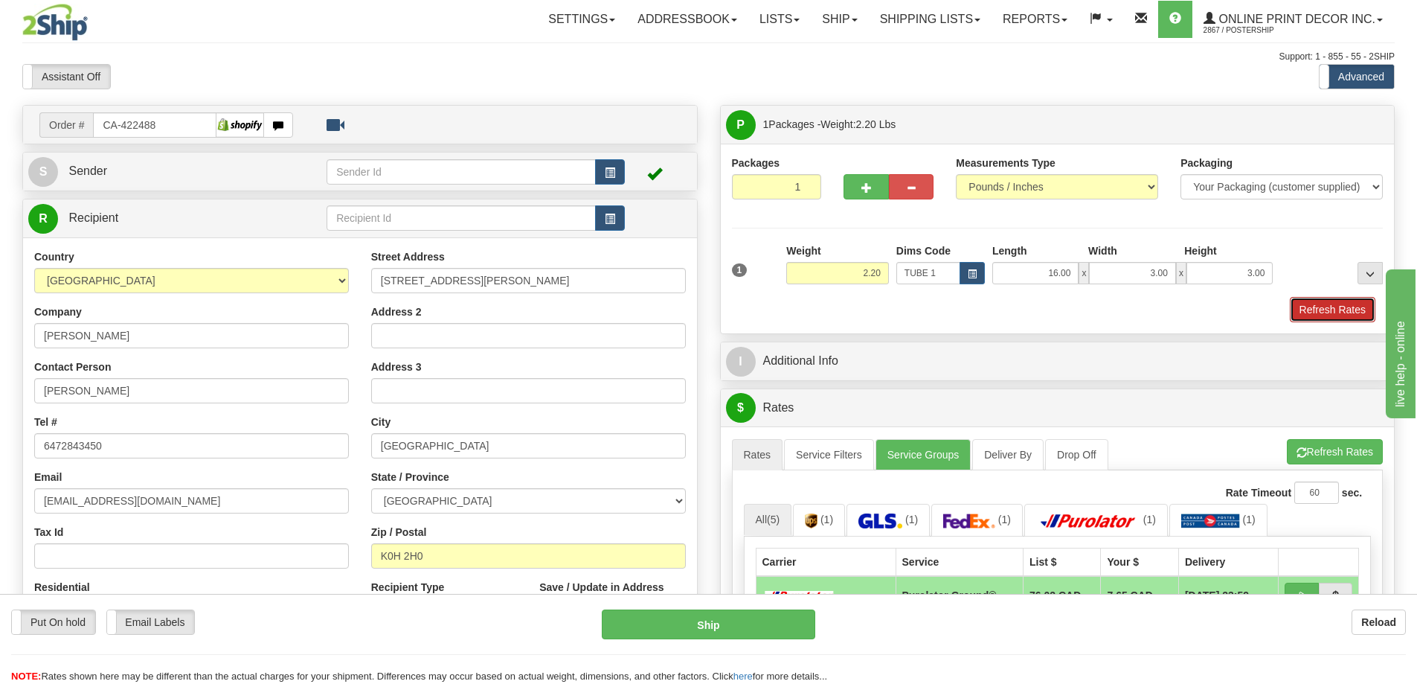
click at [1330, 309] on button "Refresh Rates" at bounding box center [1333, 309] width 86 height 25
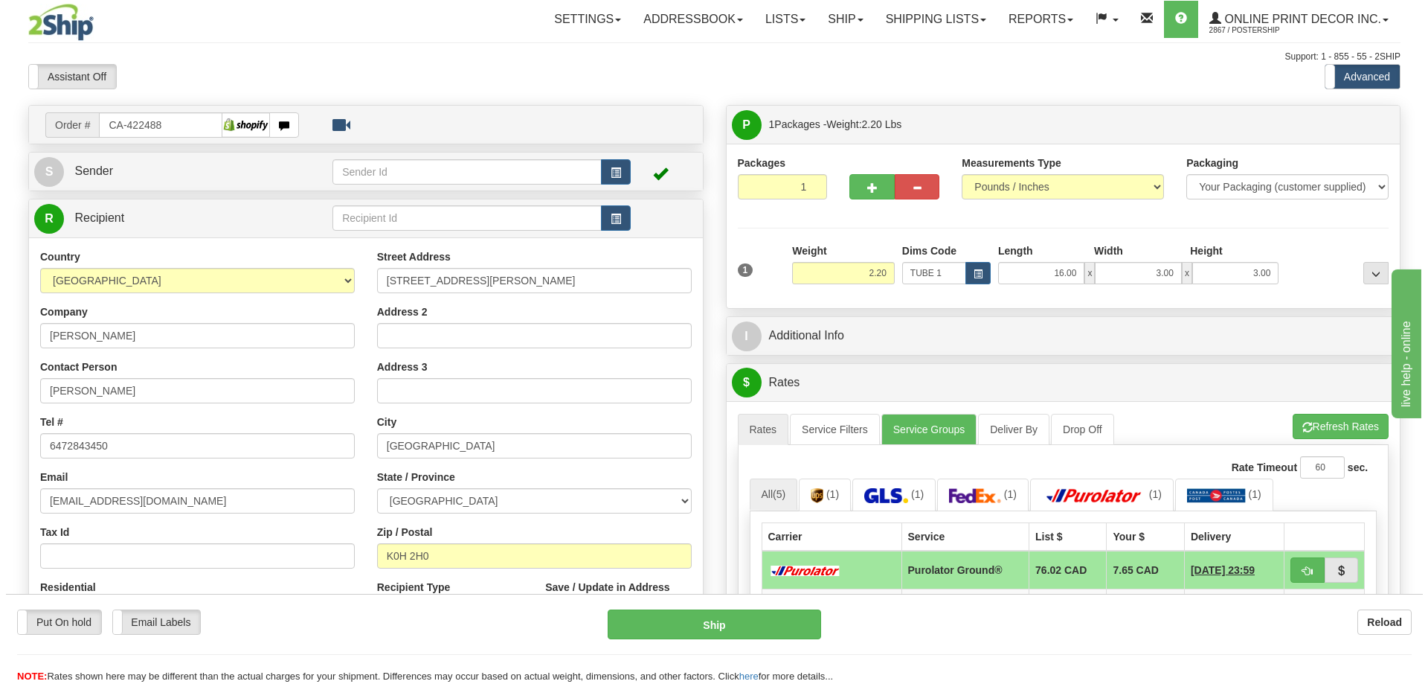
scroll to position [149, 0]
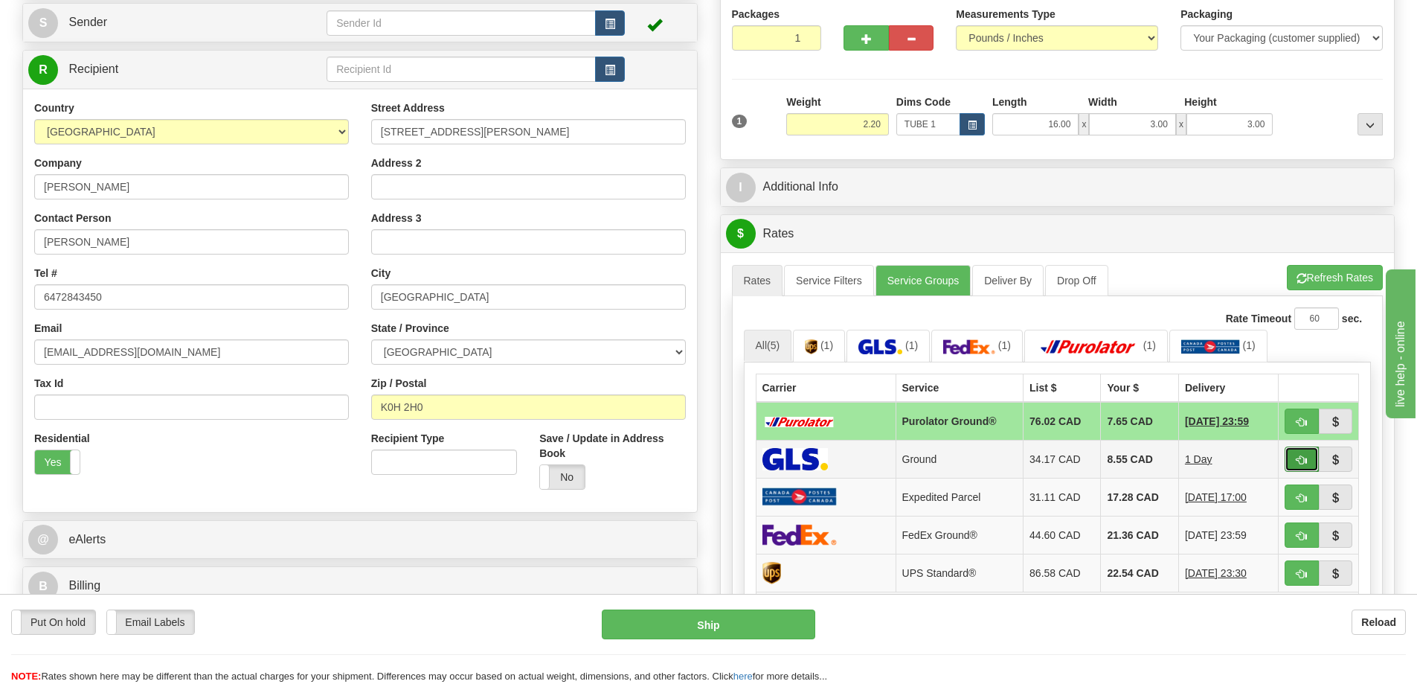
click at [1301, 459] on span "button" at bounding box center [1301, 460] width 10 height 10
type input "1"
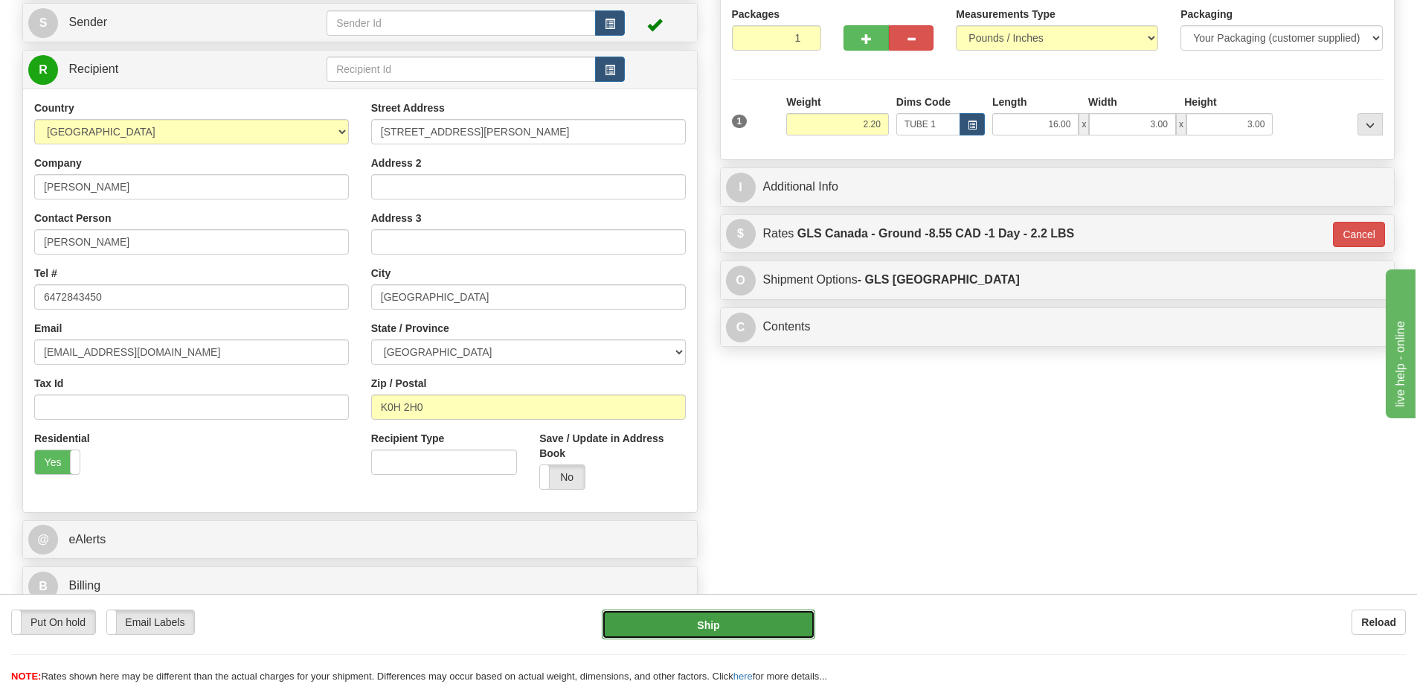
click at [738, 617] on button "Ship" at bounding box center [708, 624] width 213 height 30
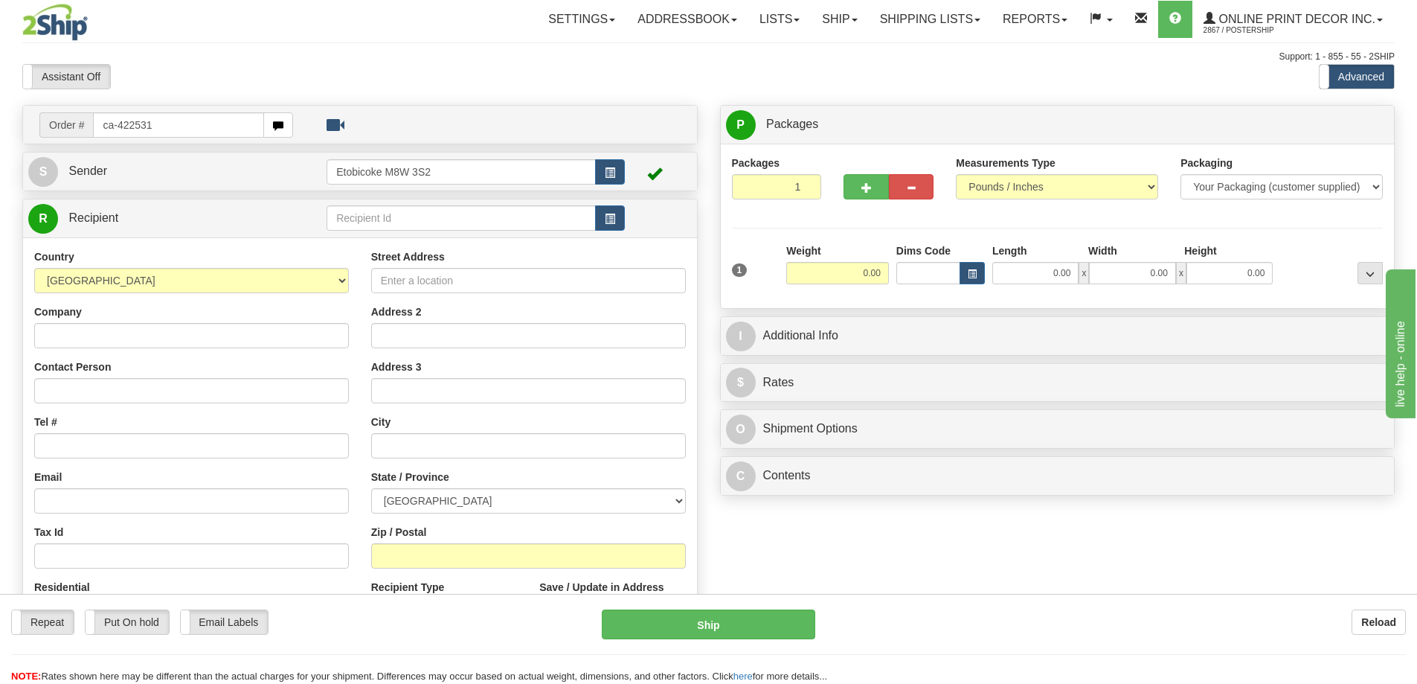
type input "ca-422531"
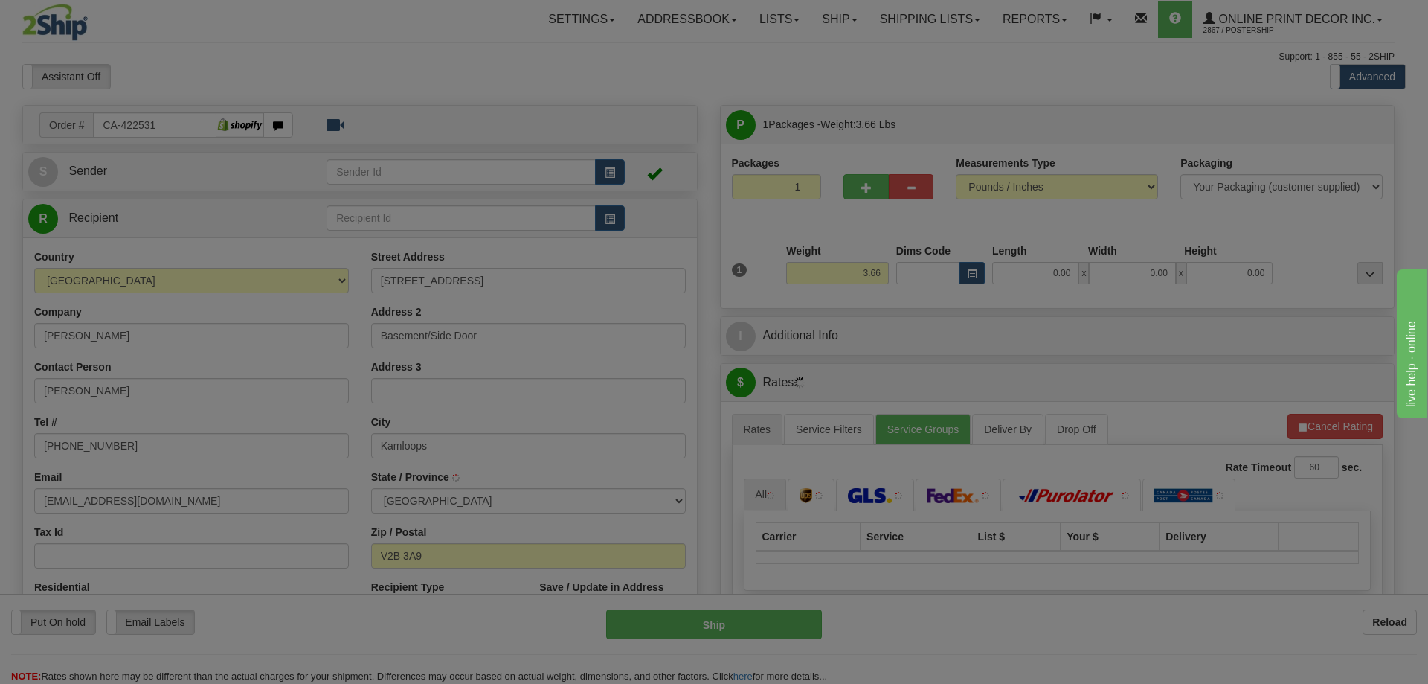
type input "KAMLOOPS"
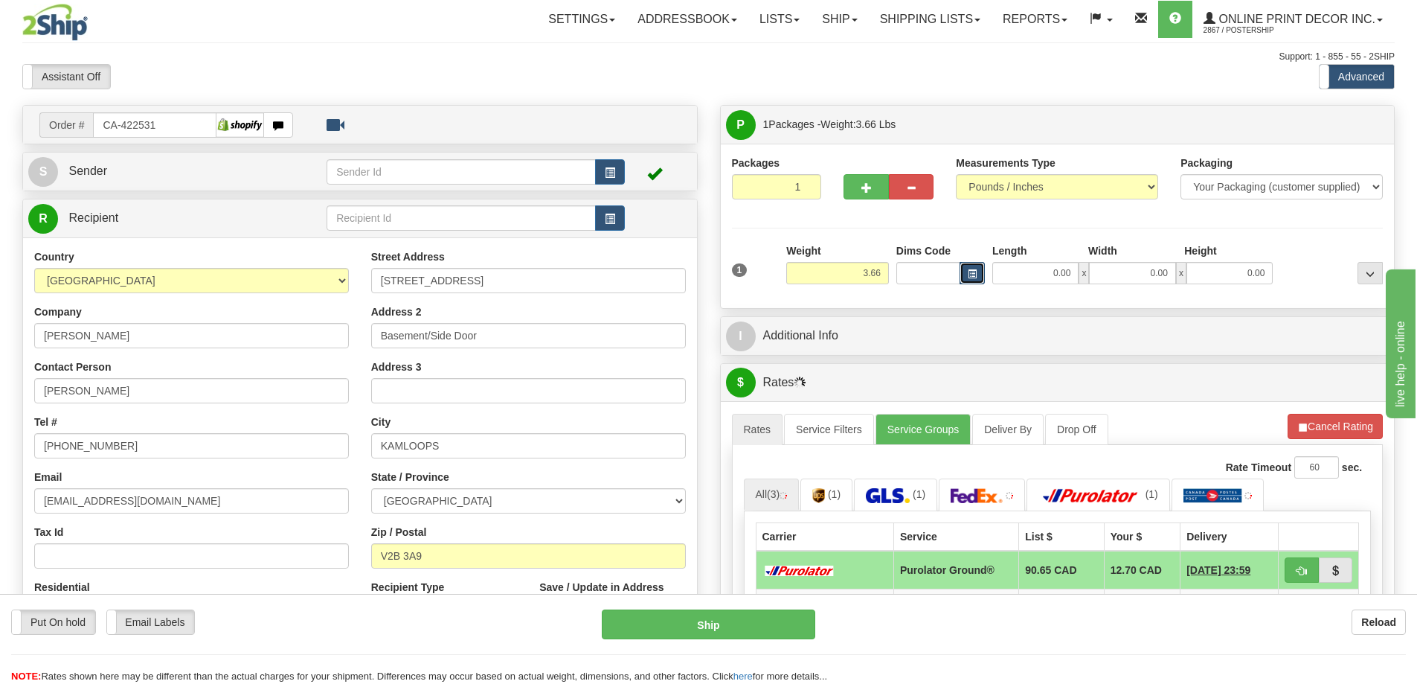
click at [979, 271] on button "button" at bounding box center [972, 273] width 25 height 22
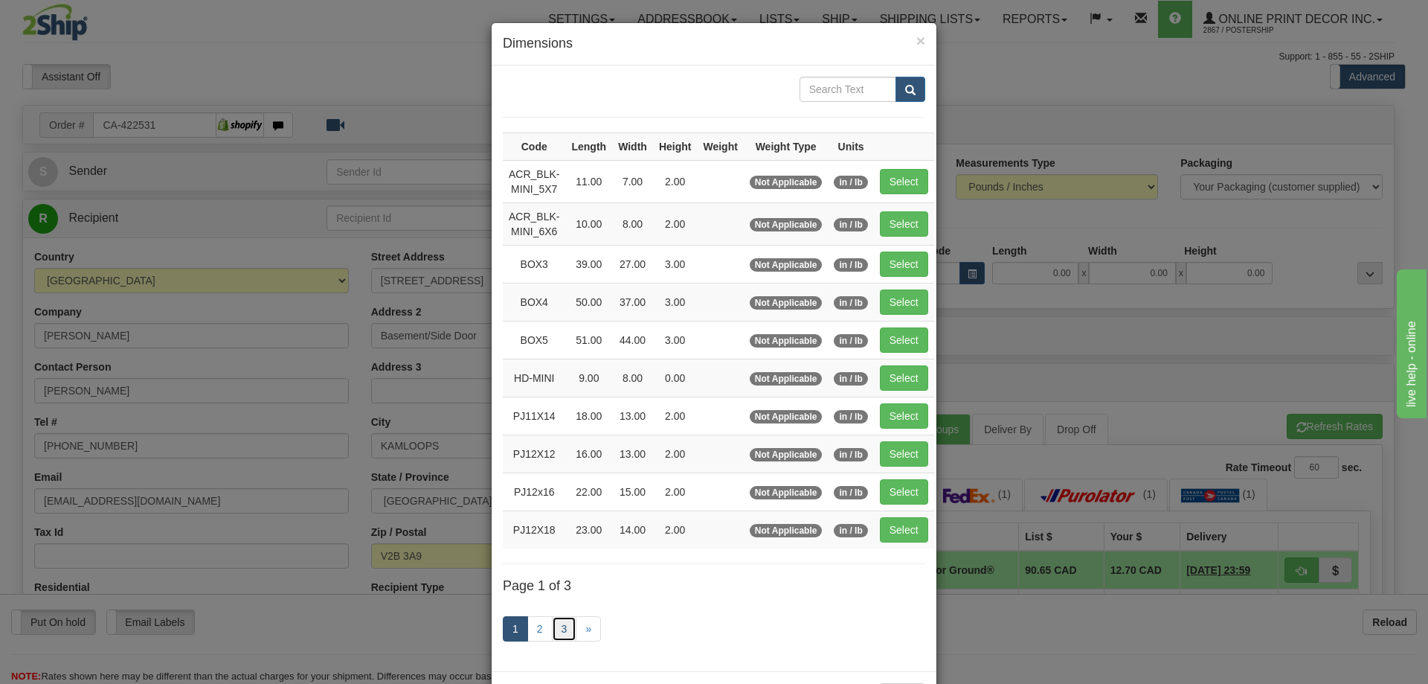
click at [565, 628] on link "3" at bounding box center [564, 628] width 25 height 25
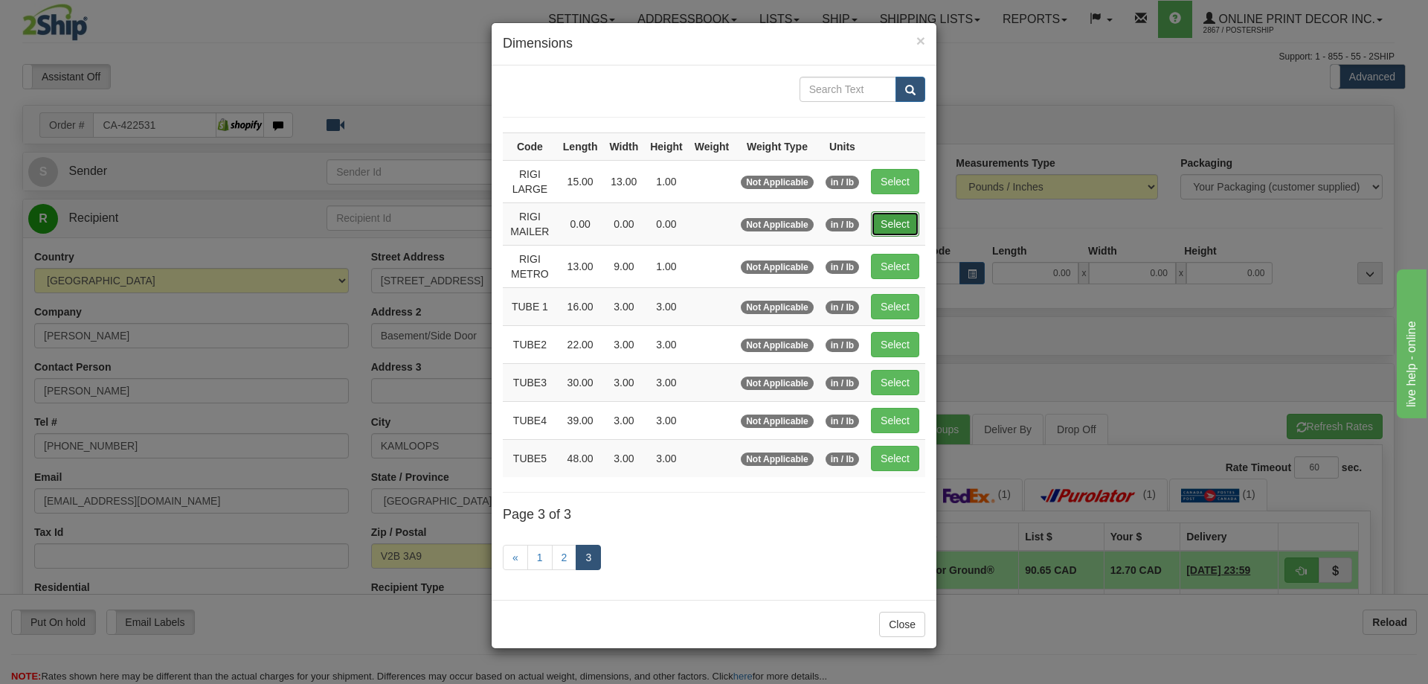
click at [903, 219] on button "Select" at bounding box center [895, 223] width 48 height 25
type input "RIGI MAILER"
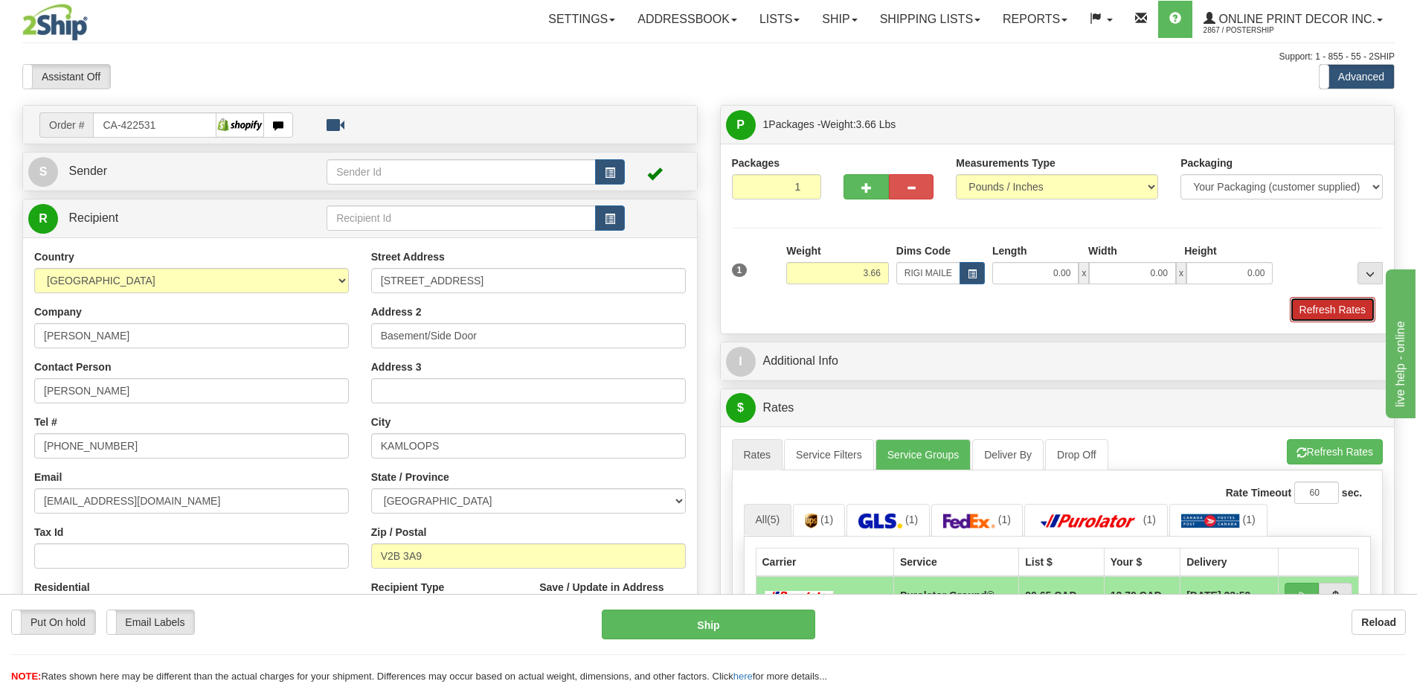
click at [1343, 312] on button "Refresh Rates" at bounding box center [1333, 309] width 86 height 25
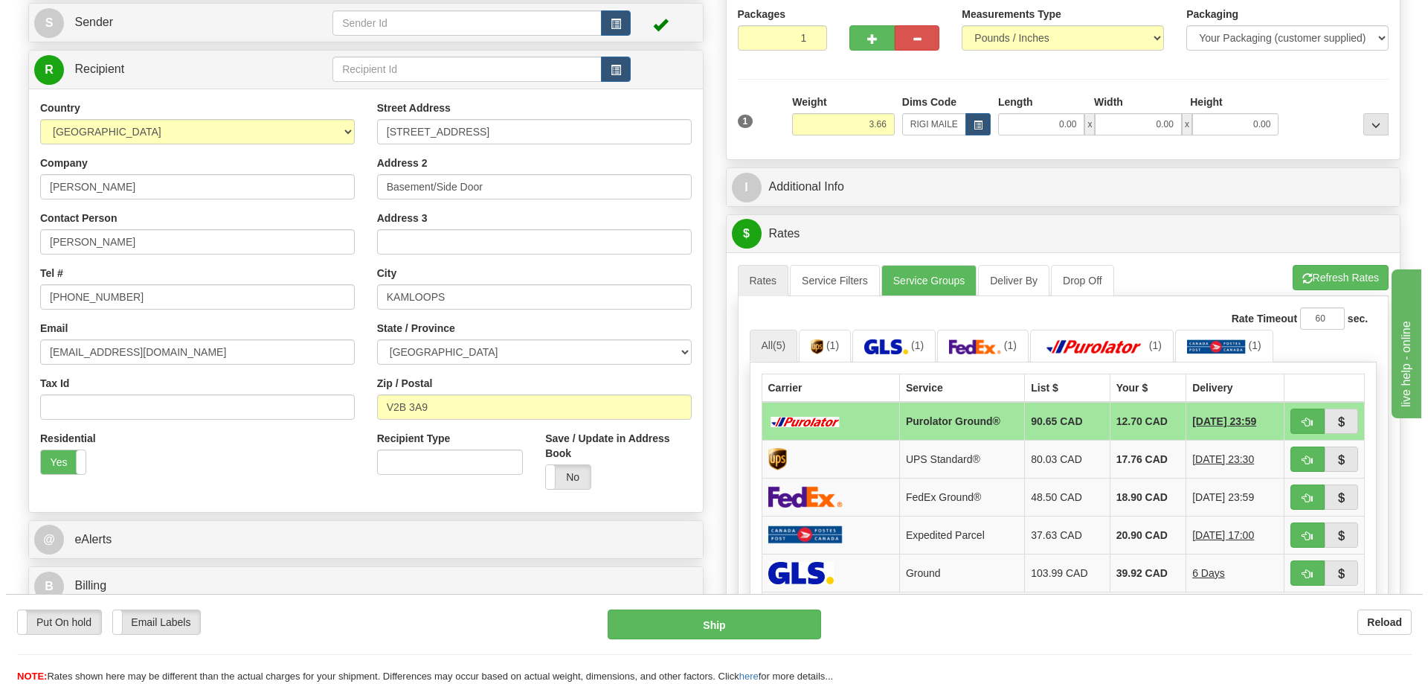
scroll to position [223, 0]
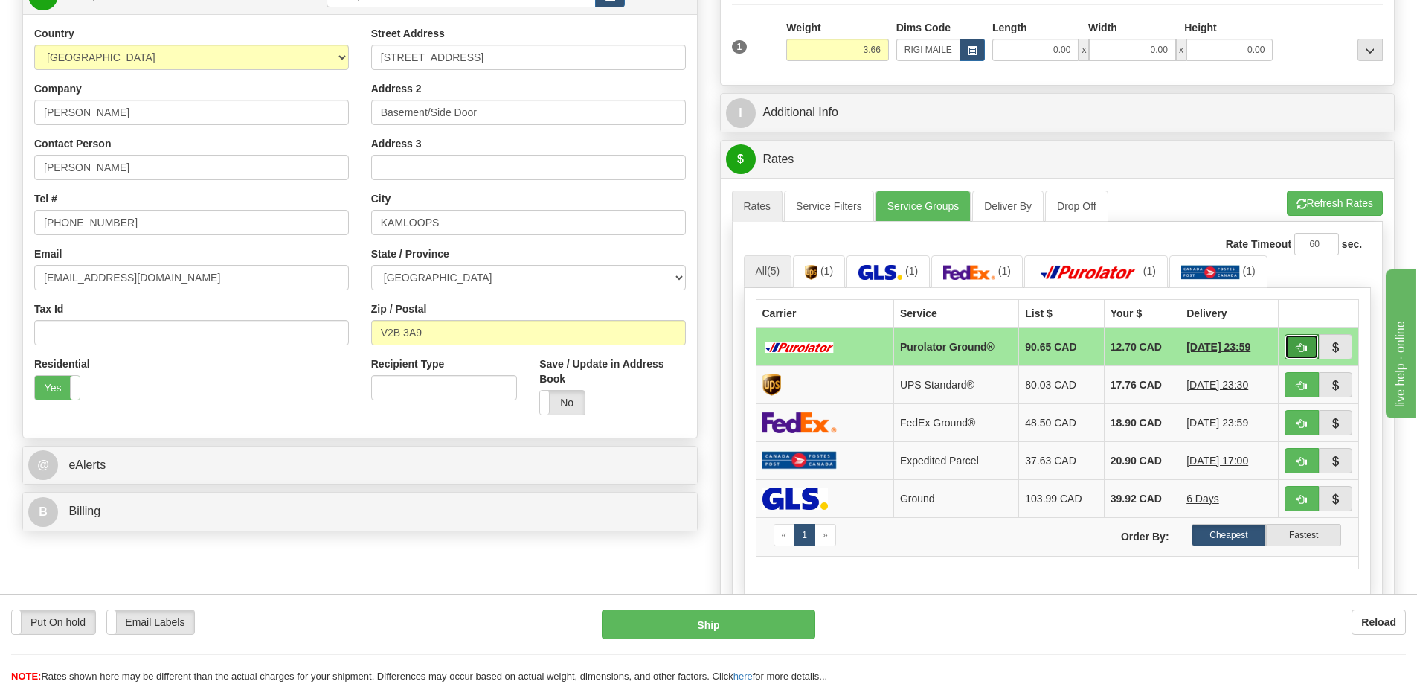
click at [1290, 347] on button "button" at bounding box center [1302, 346] width 34 height 25
type input "260"
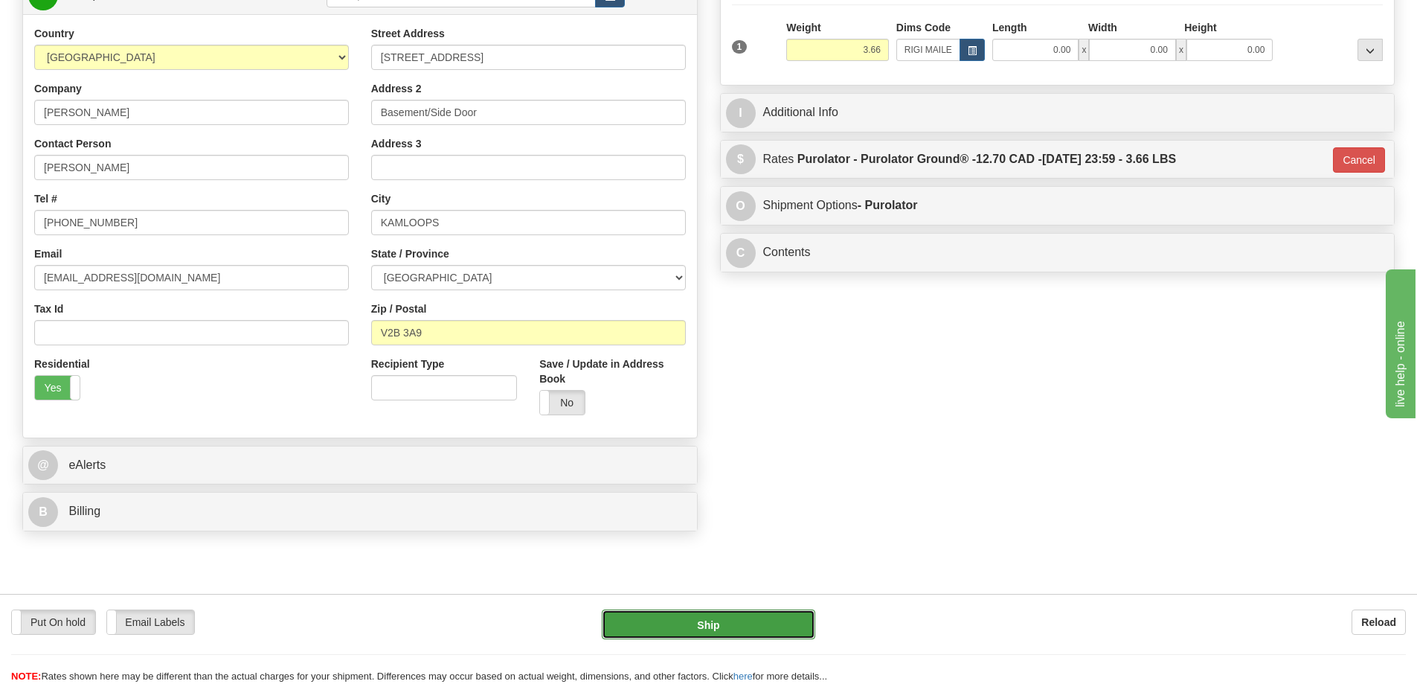
click at [707, 625] on button "Ship" at bounding box center [708, 624] width 213 height 30
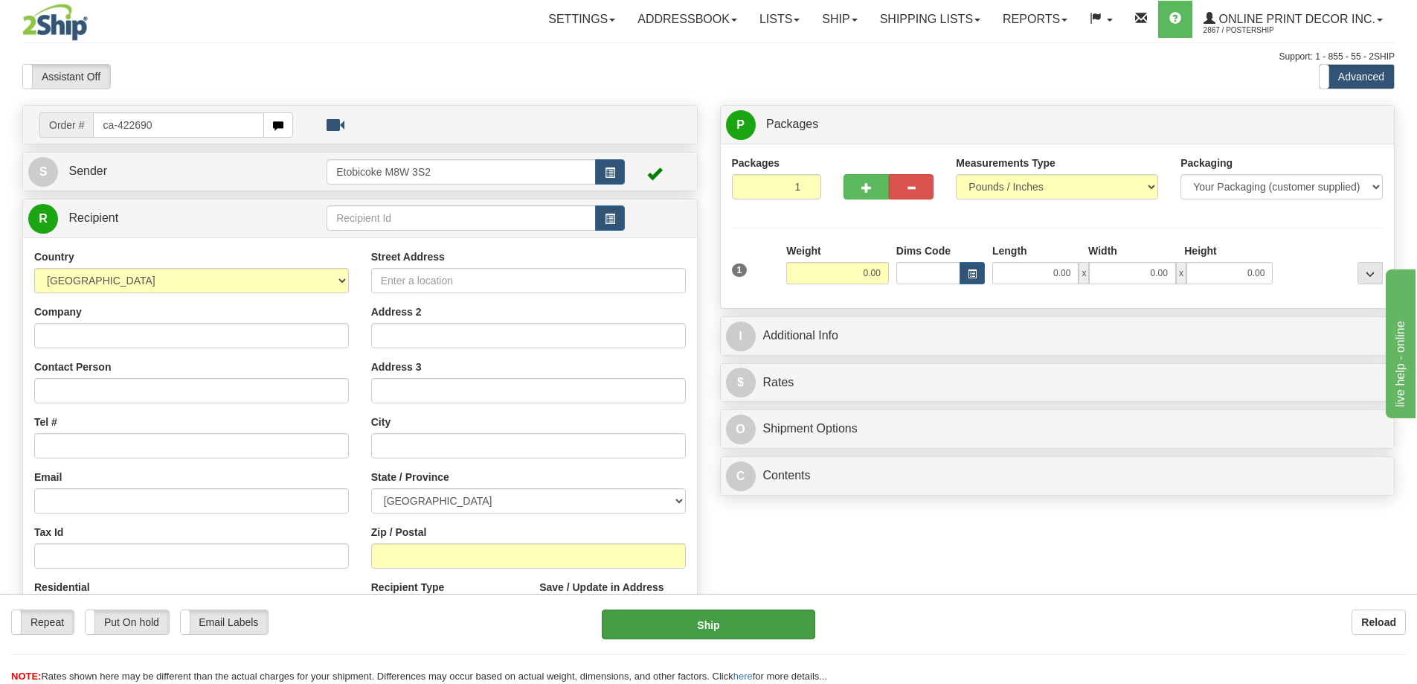
type input "ca-422690"
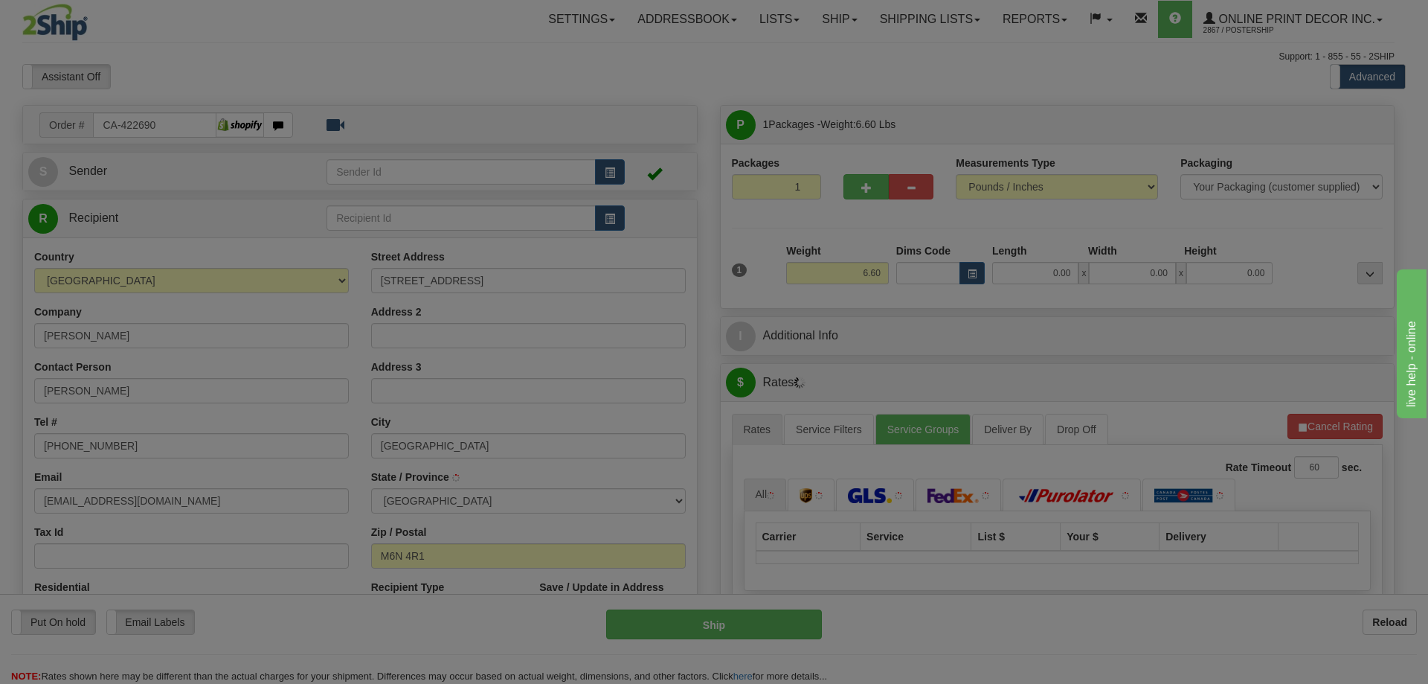
type input "TORONTO"
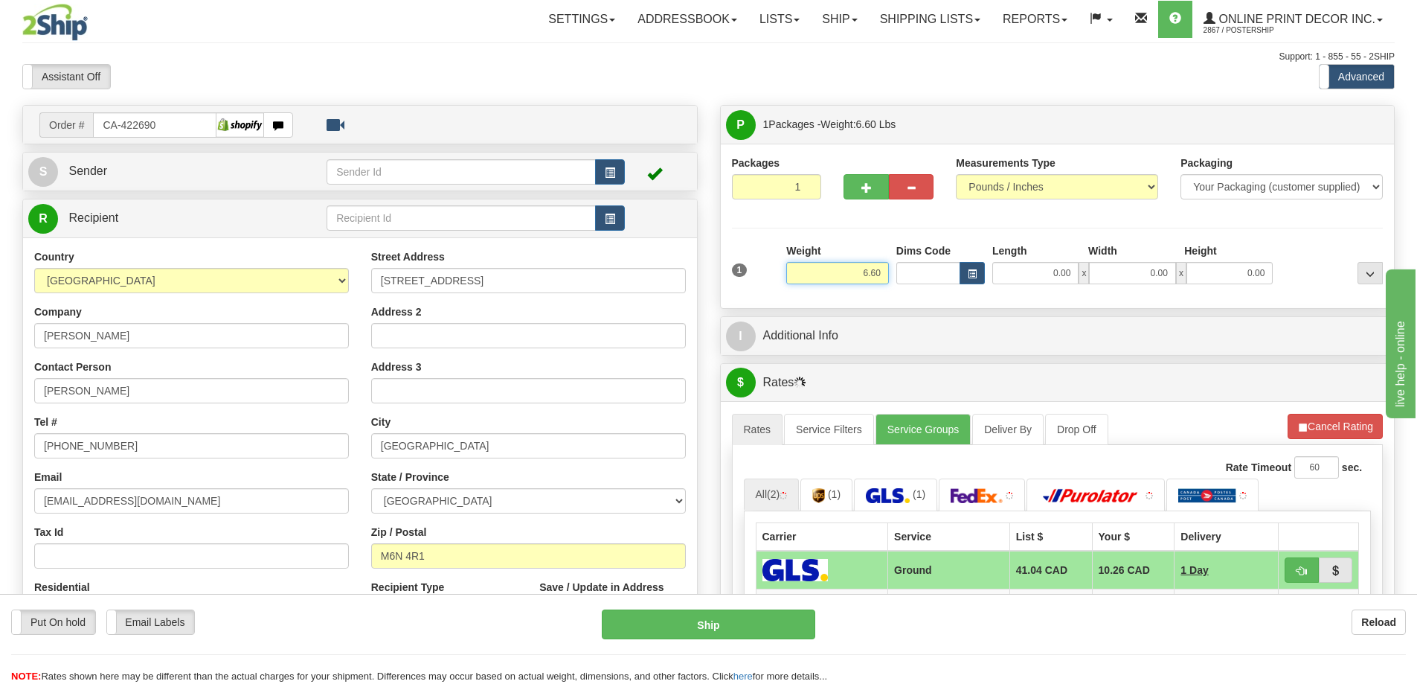
click at [884, 269] on input "6.60" at bounding box center [837, 273] width 103 height 22
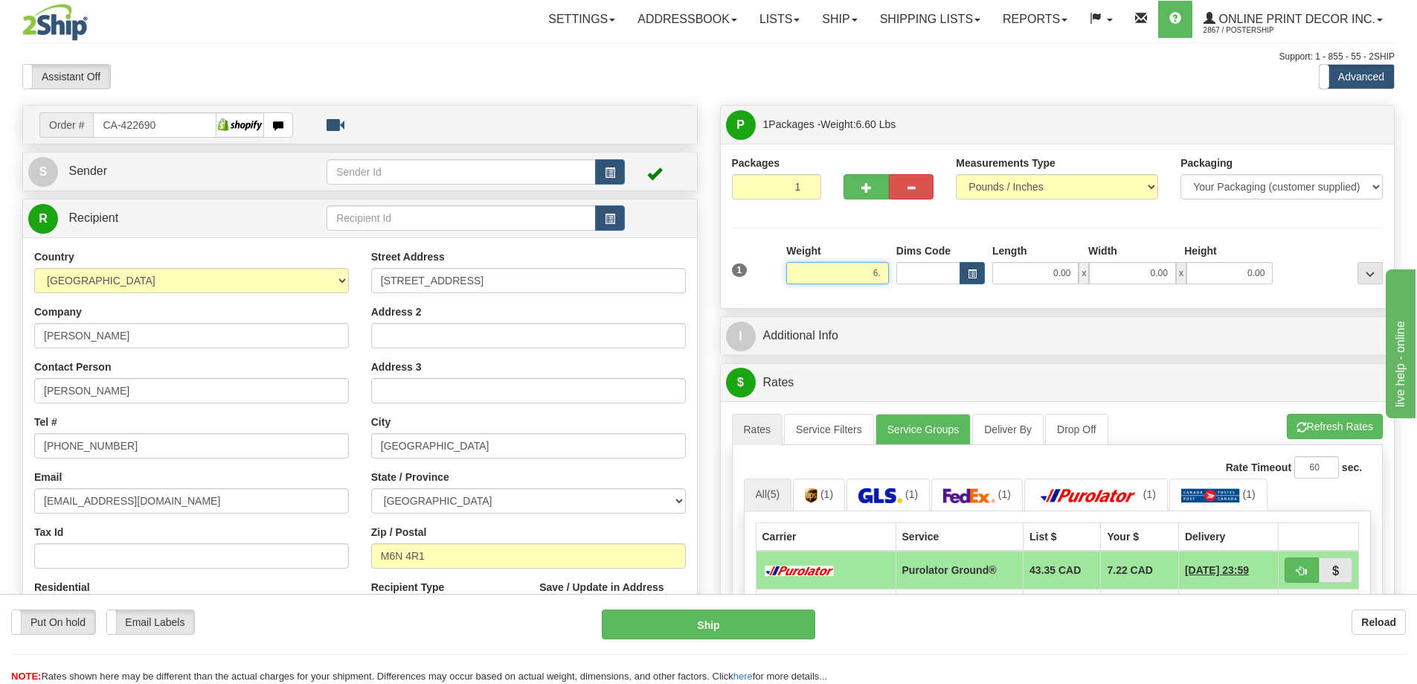
type input "6"
type input "2.00"
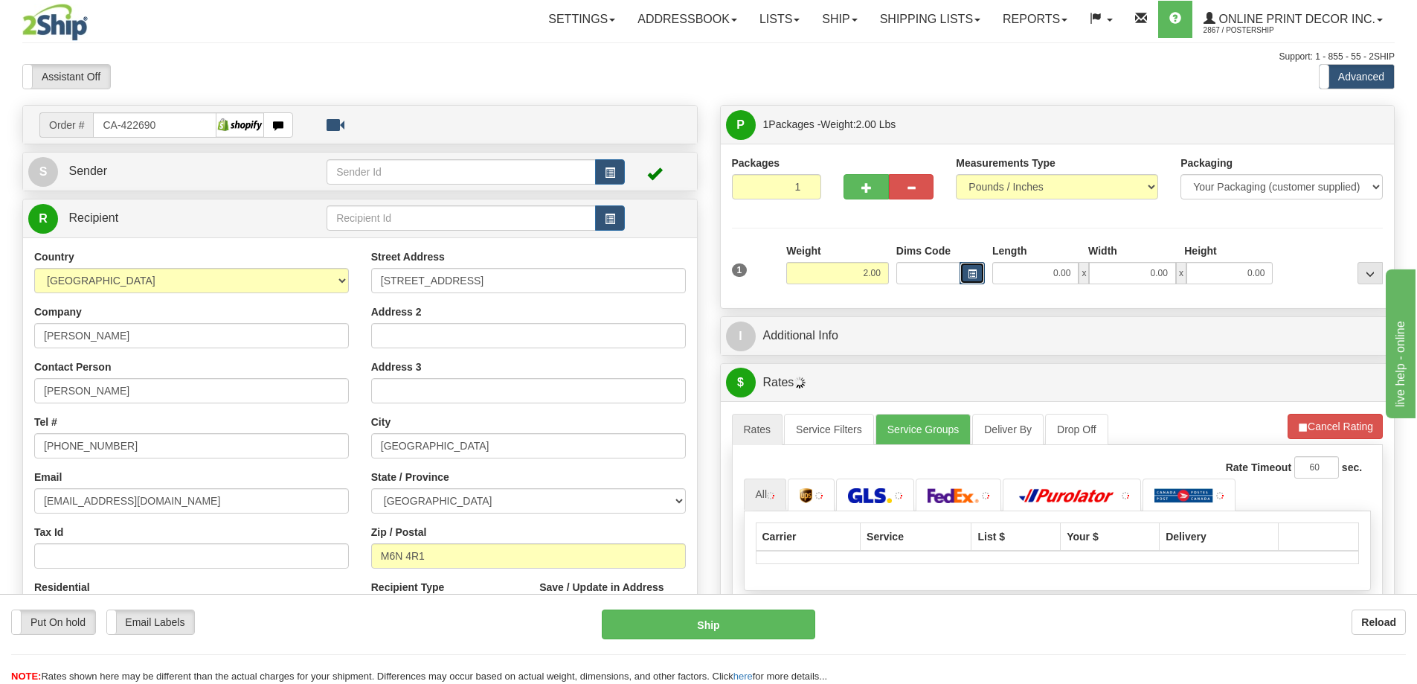
click at [971, 276] on span "button" at bounding box center [972, 274] width 9 height 8
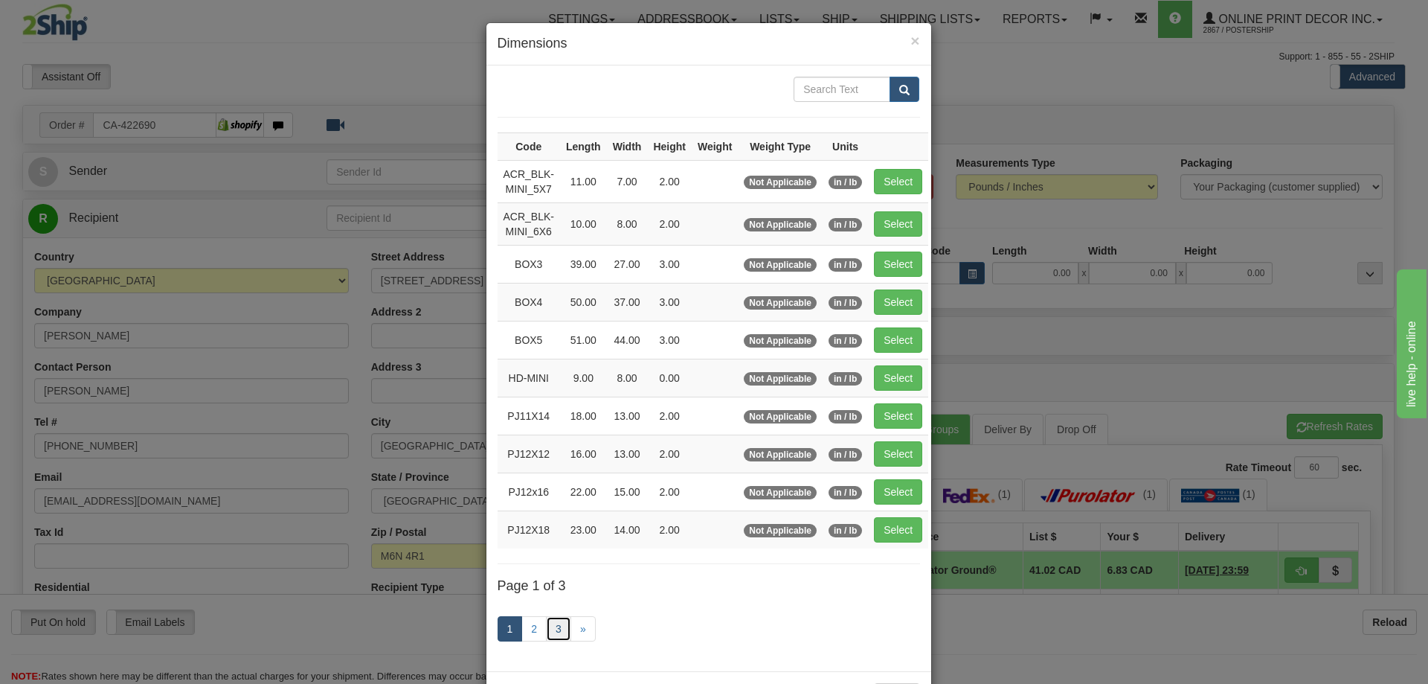
click at [546, 631] on link "3" at bounding box center [558, 628] width 25 height 25
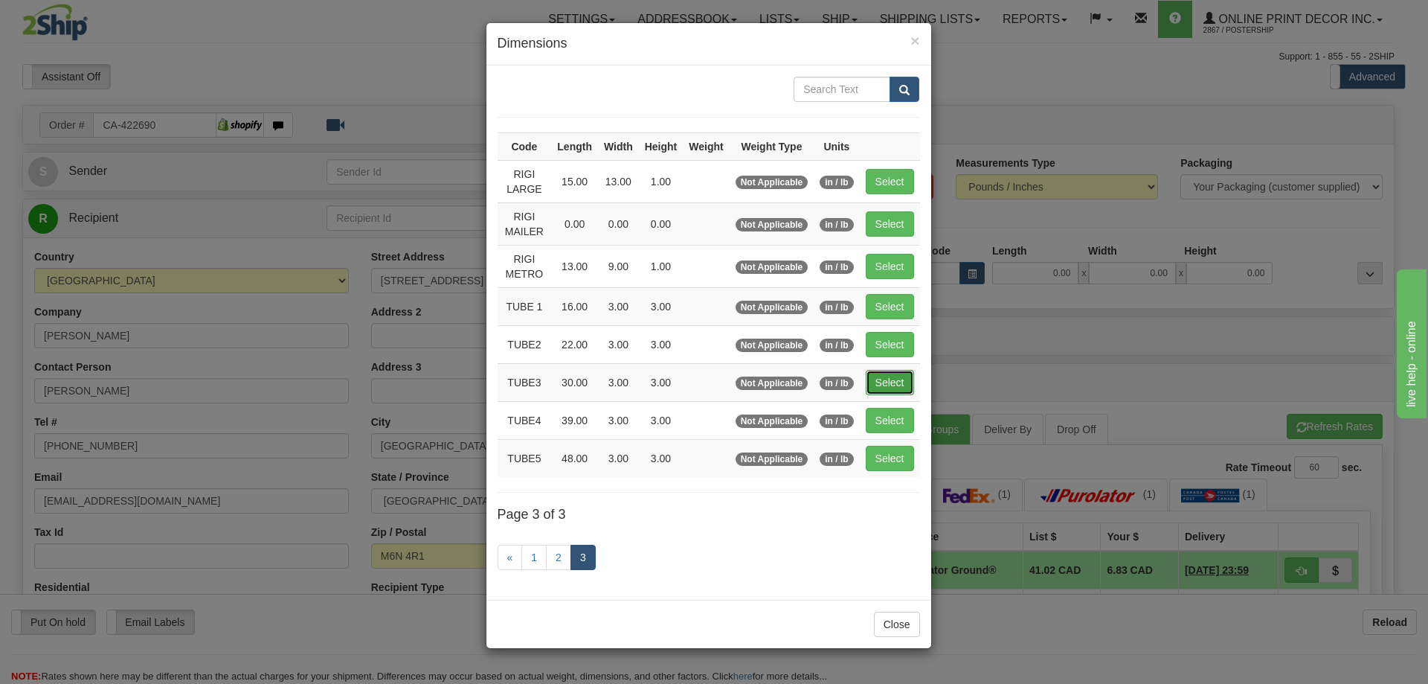
click at [898, 374] on button "Select" at bounding box center [890, 382] width 48 height 25
type input "TUBE3"
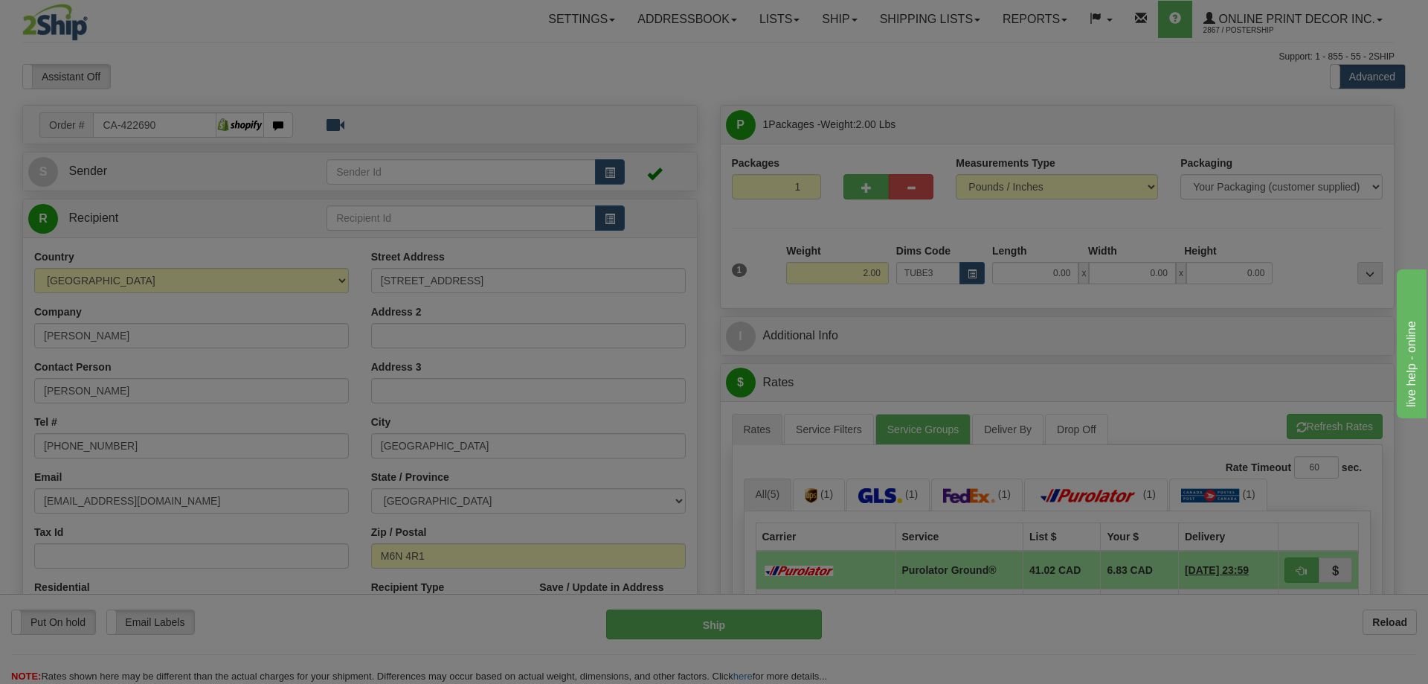
type input "30.00"
type input "3.00"
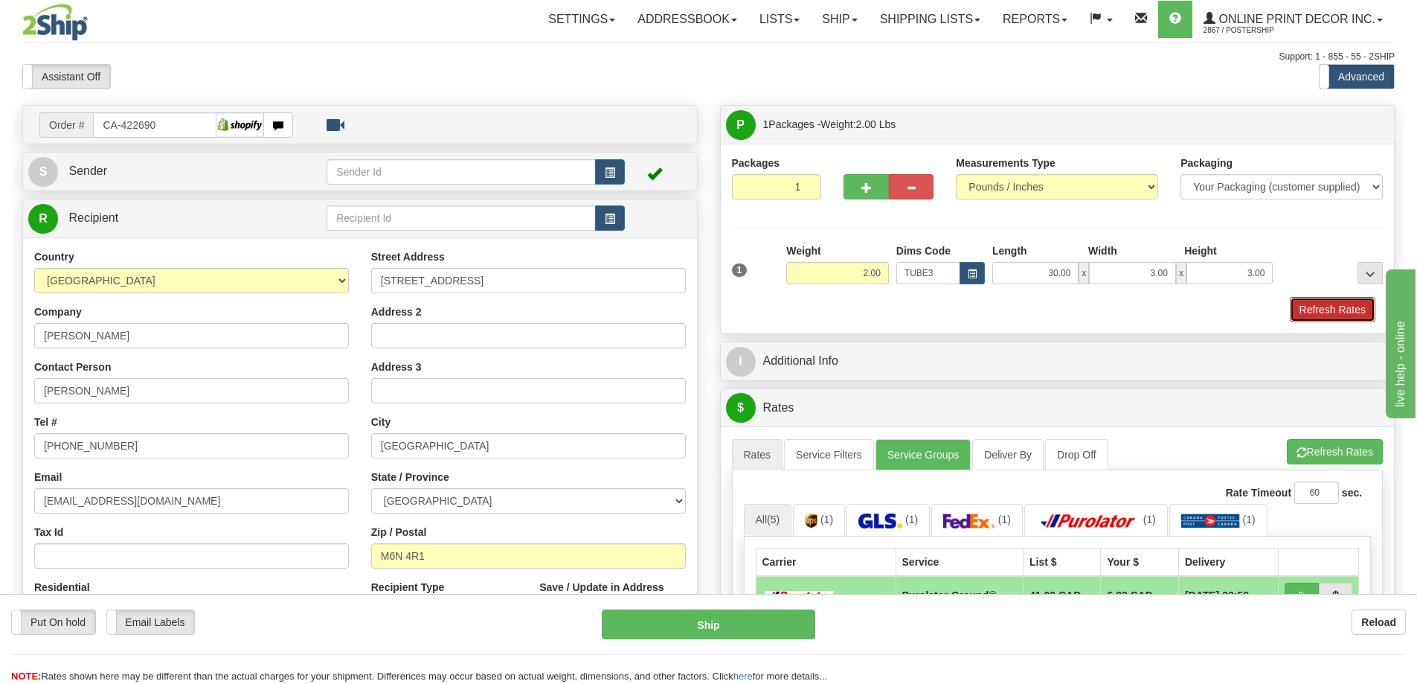
click at [1346, 298] on button "Refresh Rates" at bounding box center [1333, 309] width 86 height 25
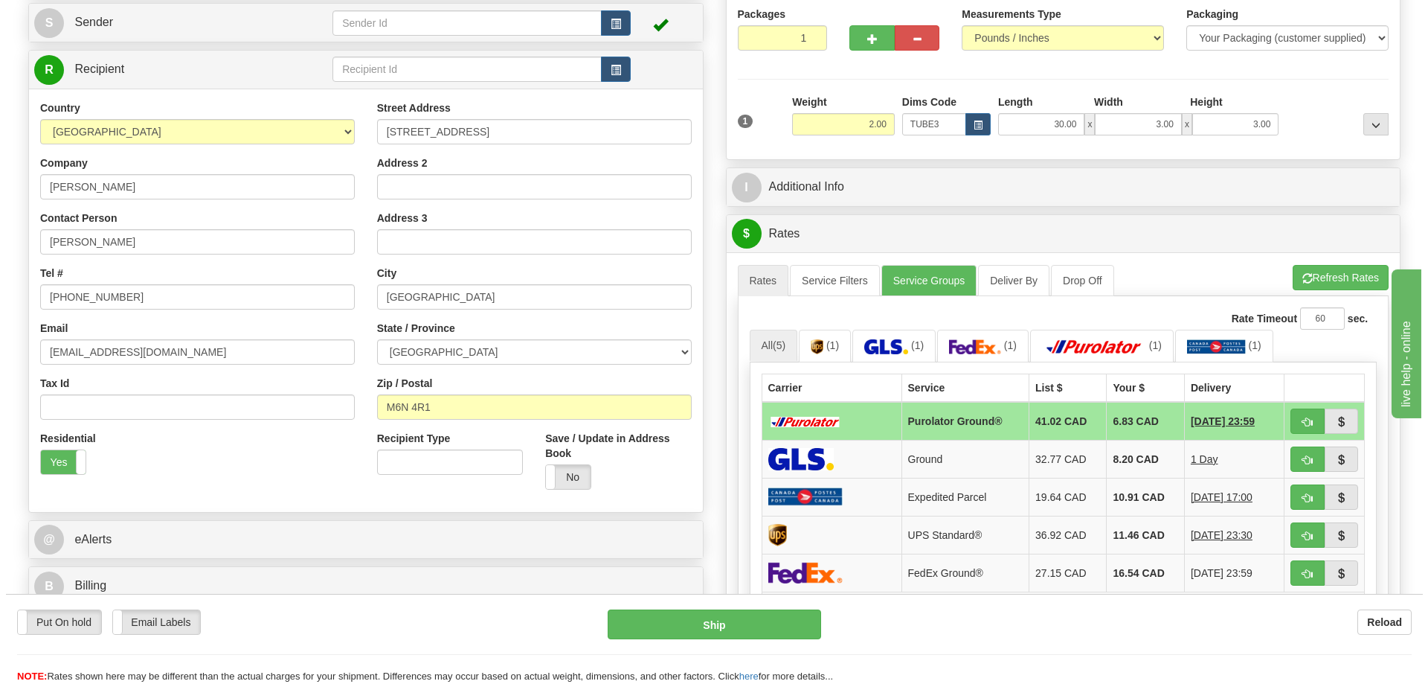
scroll to position [298, 0]
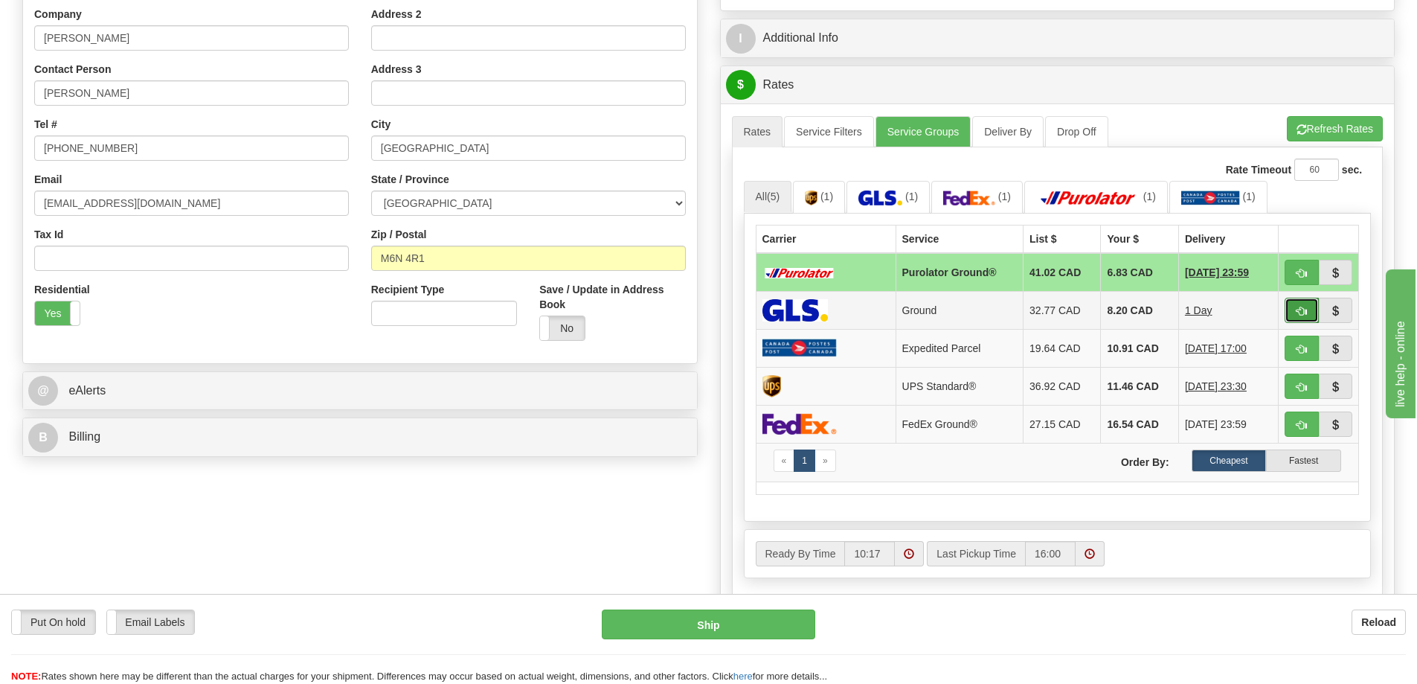
click at [1307, 312] on button "button" at bounding box center [1302, 310] width 34 height 25
type input "1"
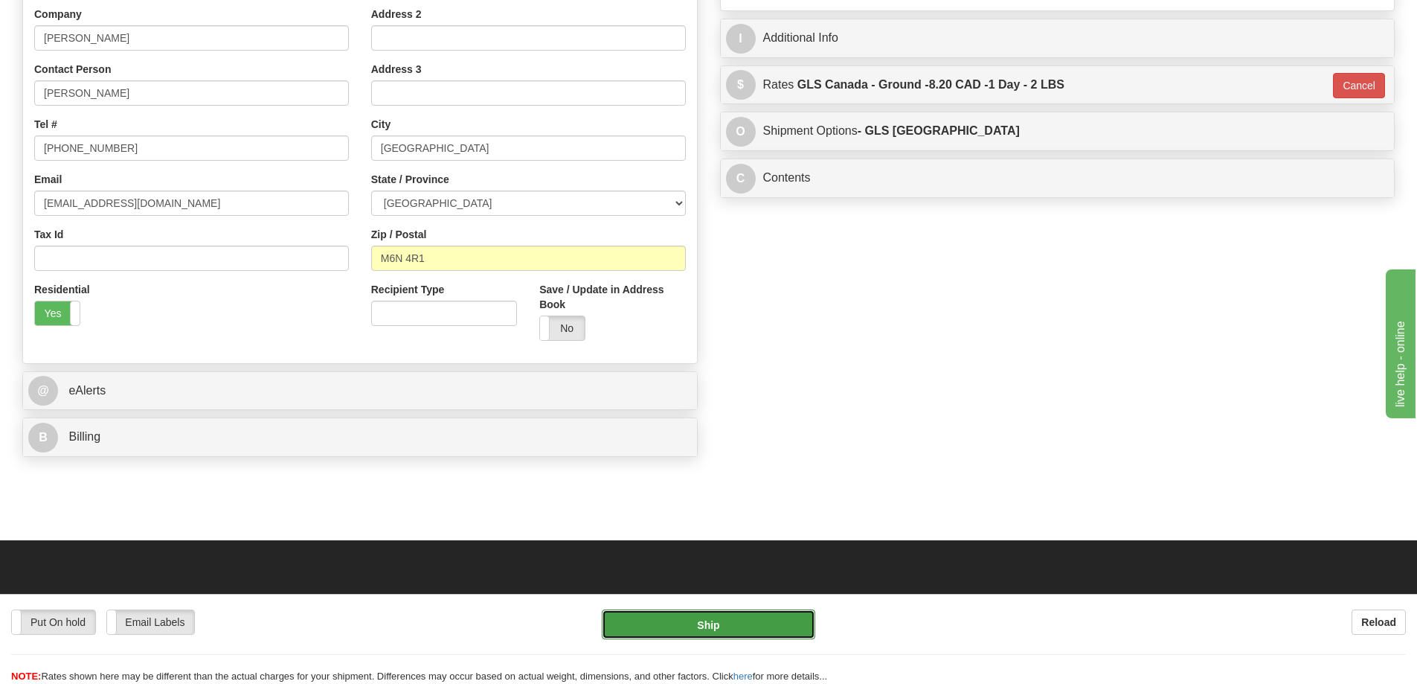
click at [718, 629] on button "Ship" at bounding box center [708, 624] width 213 height 30
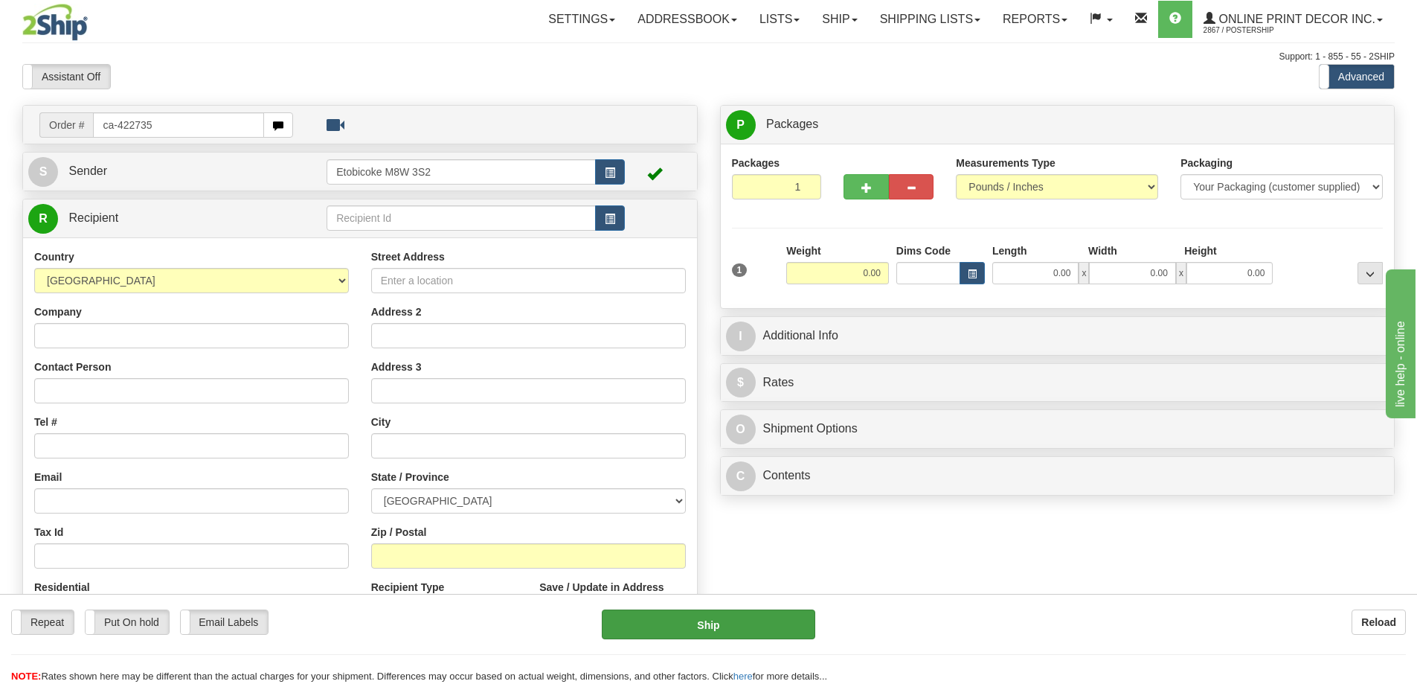
type input "ca-422735"
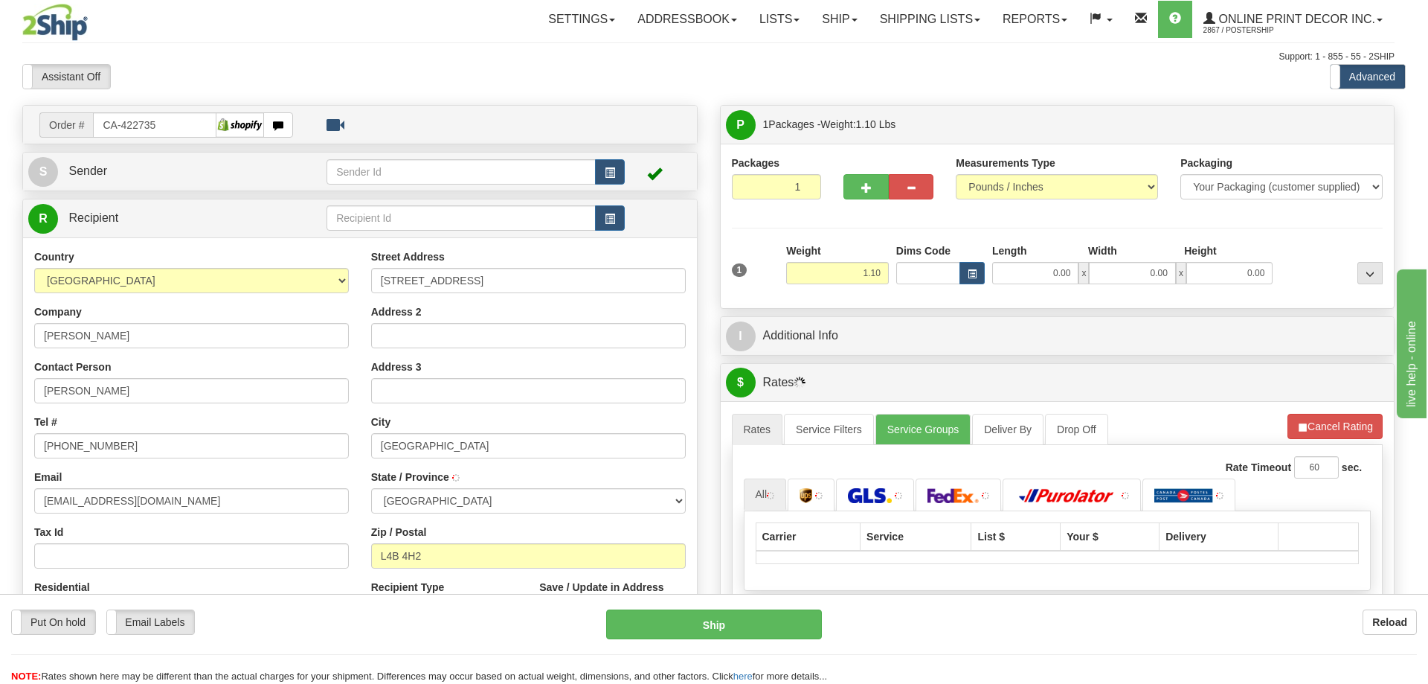
type input "RICHMOND HILL"
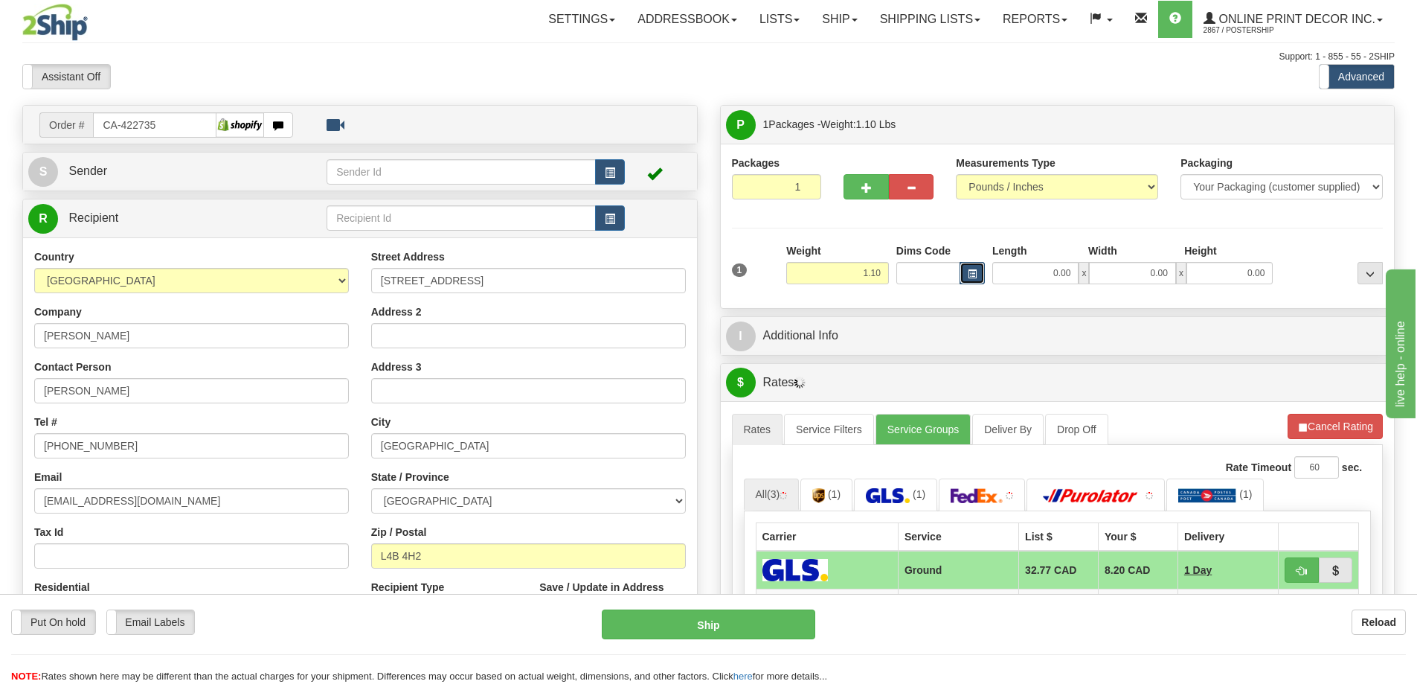
click at [970, 270] on span "button" at bounding box center [972, 274] width 9 height 8
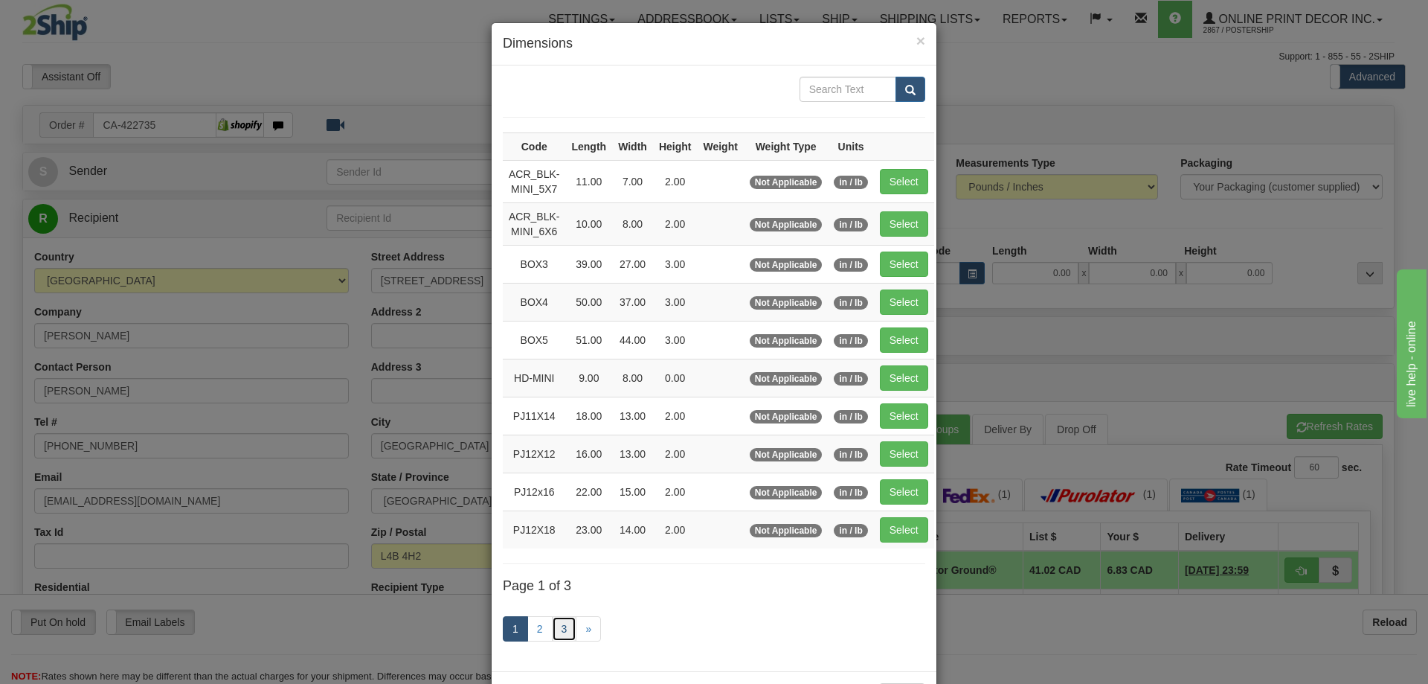
click at [556, 622] on link "3" at bounding box center [564, 628] width 25 height 25
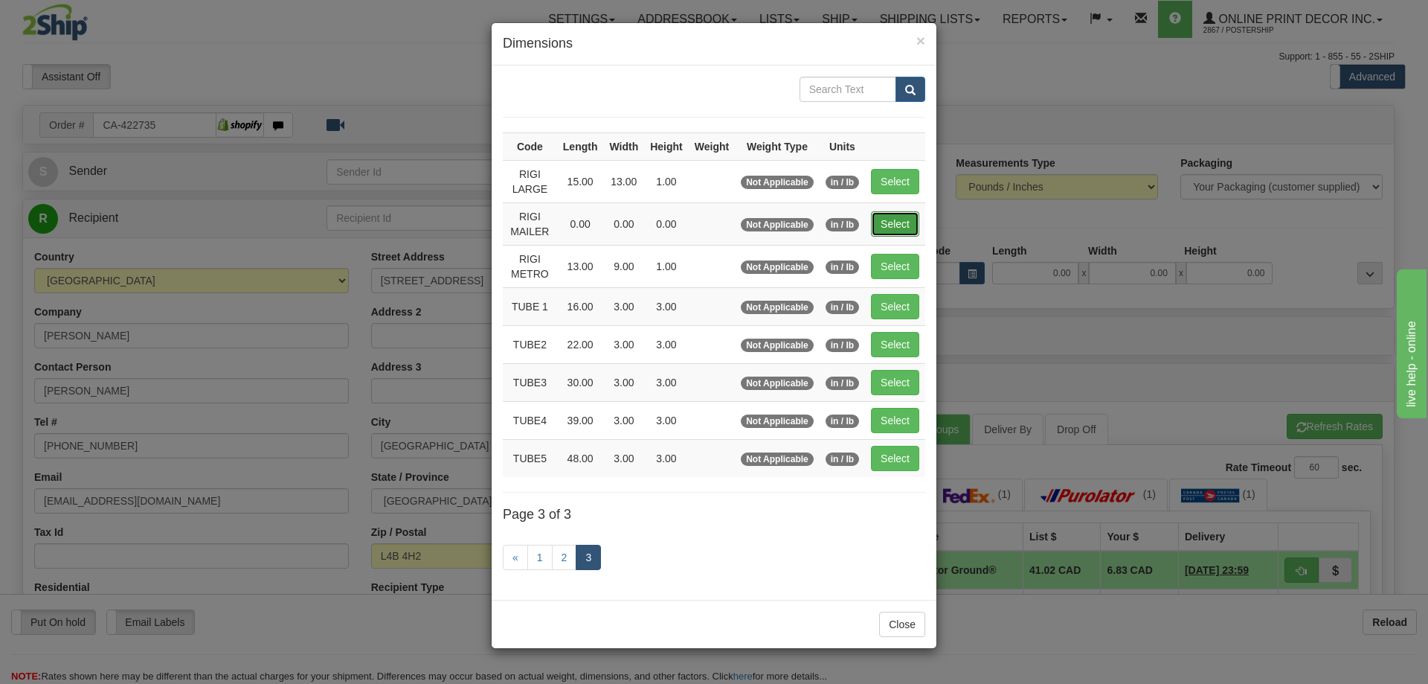
click at [890, 223] on button "Select" at bounding box center [895, 223] width 48 height 25
type input "RIGI MAILER"
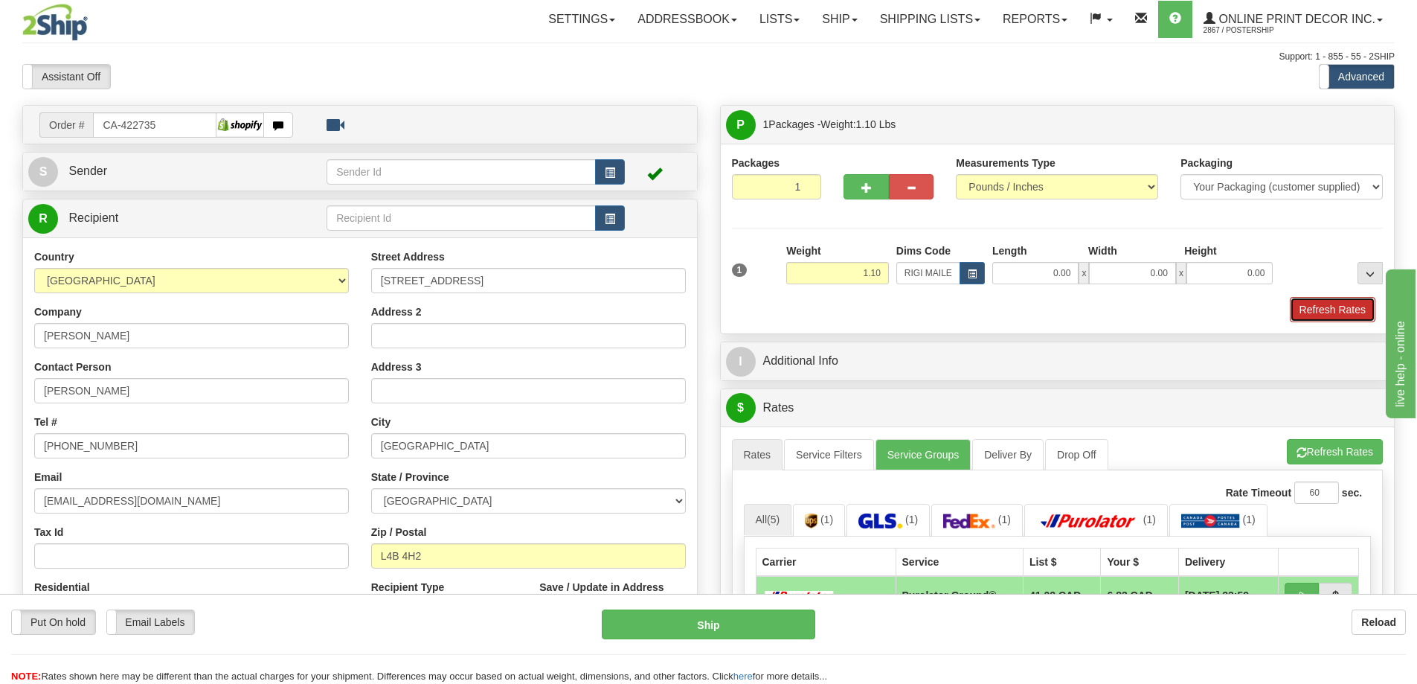
click at [1322, 305] on button "Refresh Rates" at bounding box center [1333, 309] width 86 height 25
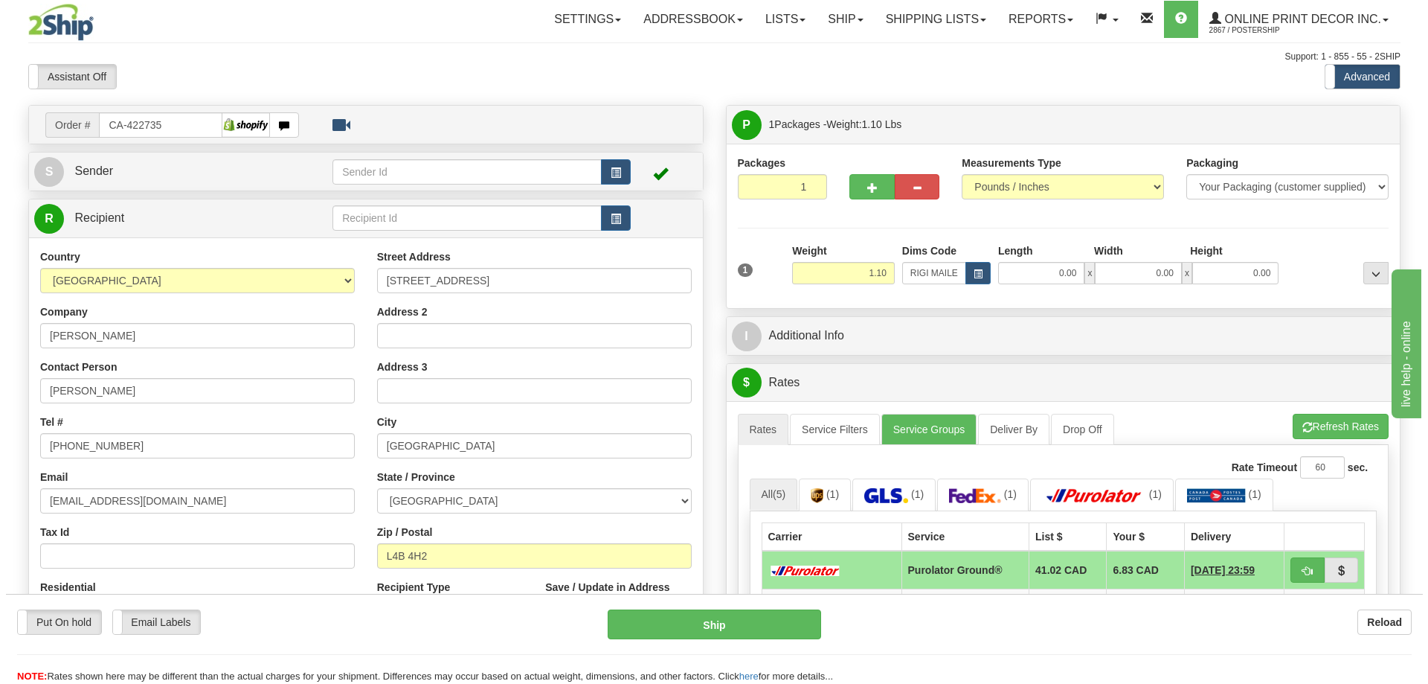
scroll to position [149, 0]
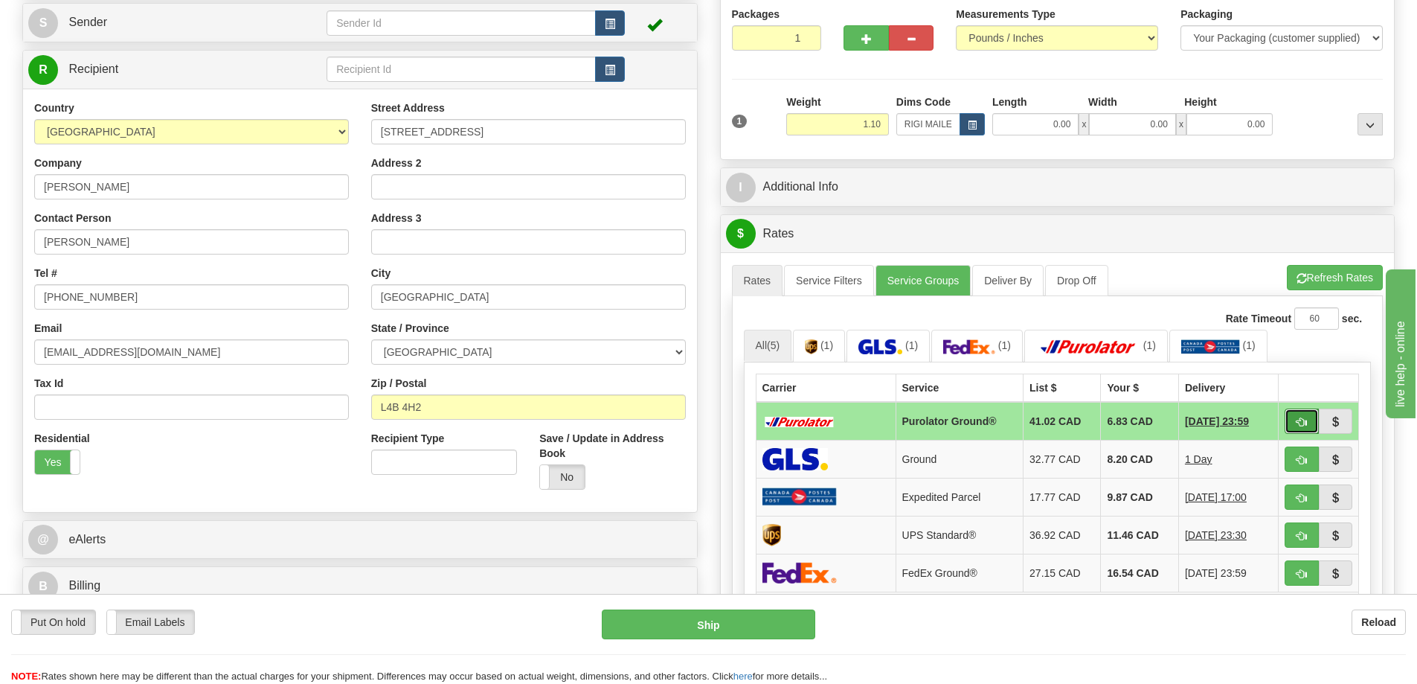
click at [1304, 420] on span "button" at bounding box center [1301, 422] width 10 height 10
type input "260"
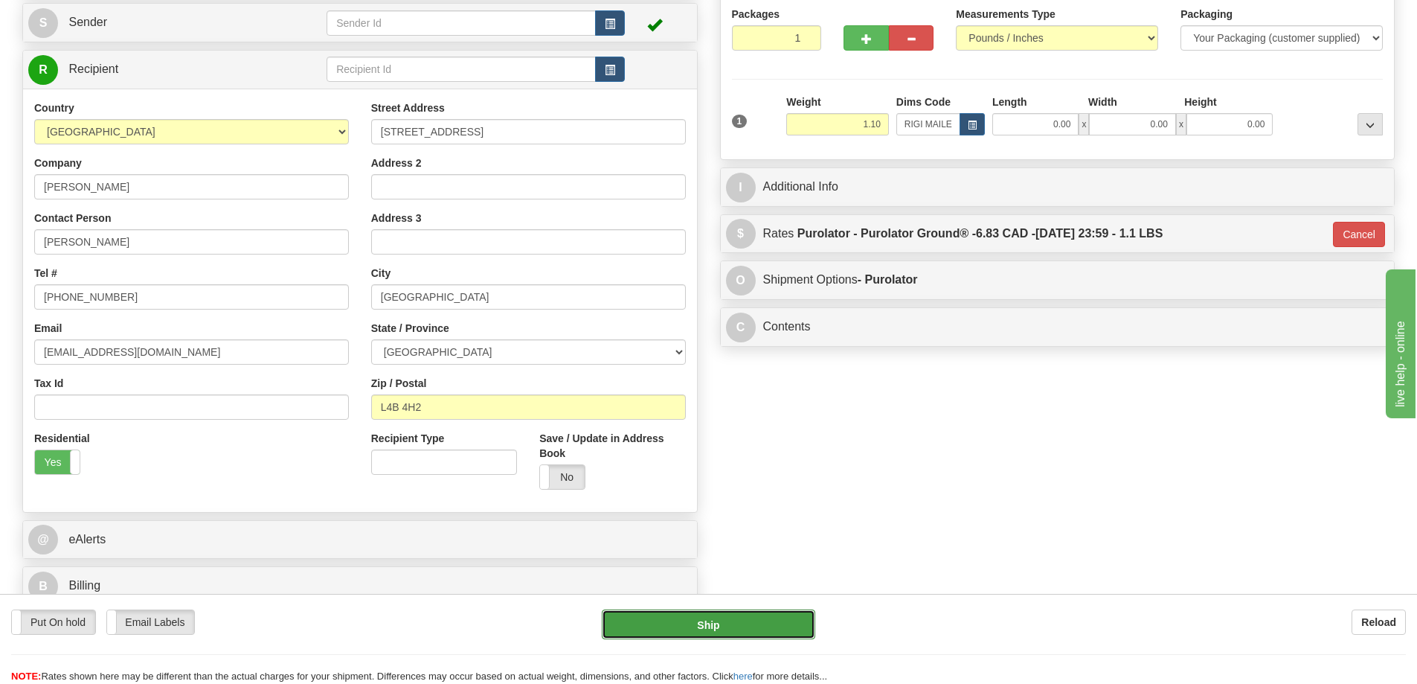
click at [755, 625] on button "Ship" at bounding box center [708, 624] width 213 height 30
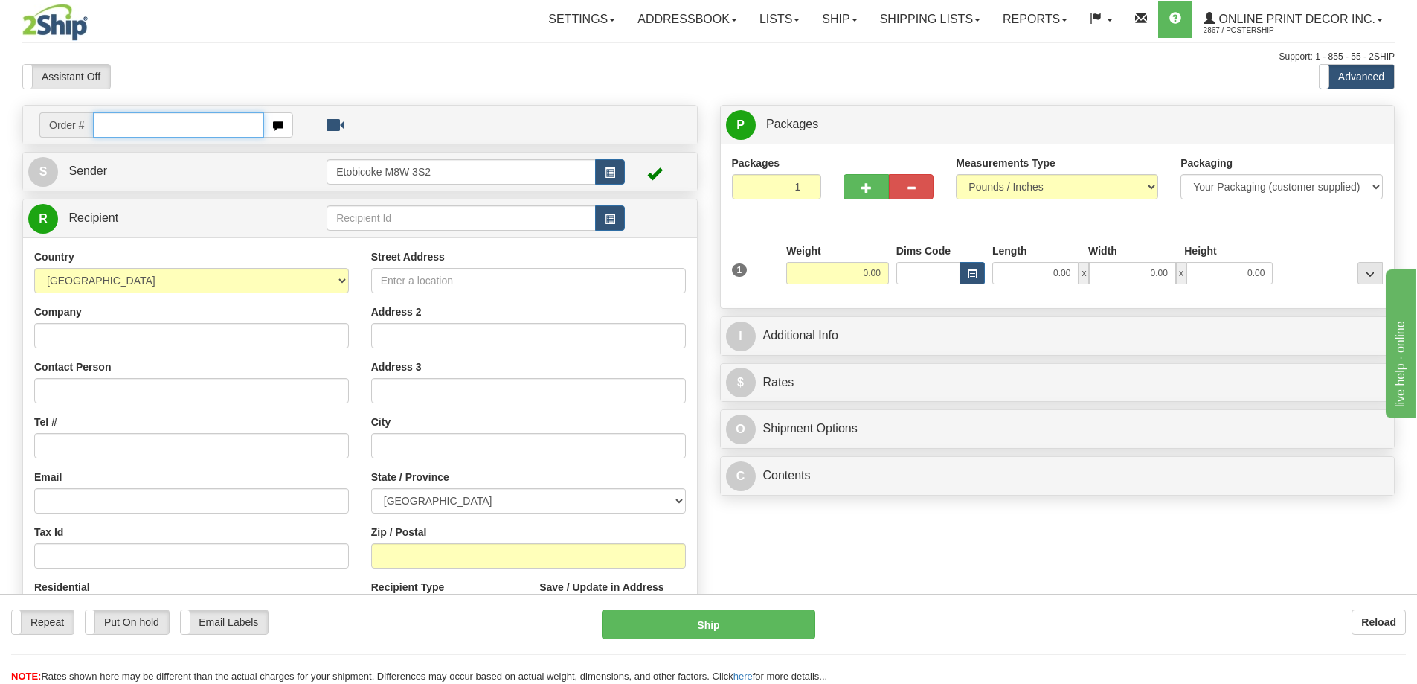
click at [194, 124] on input "text" at bounding box center [178, 124] width 171 height 25
type input "ca-422701"
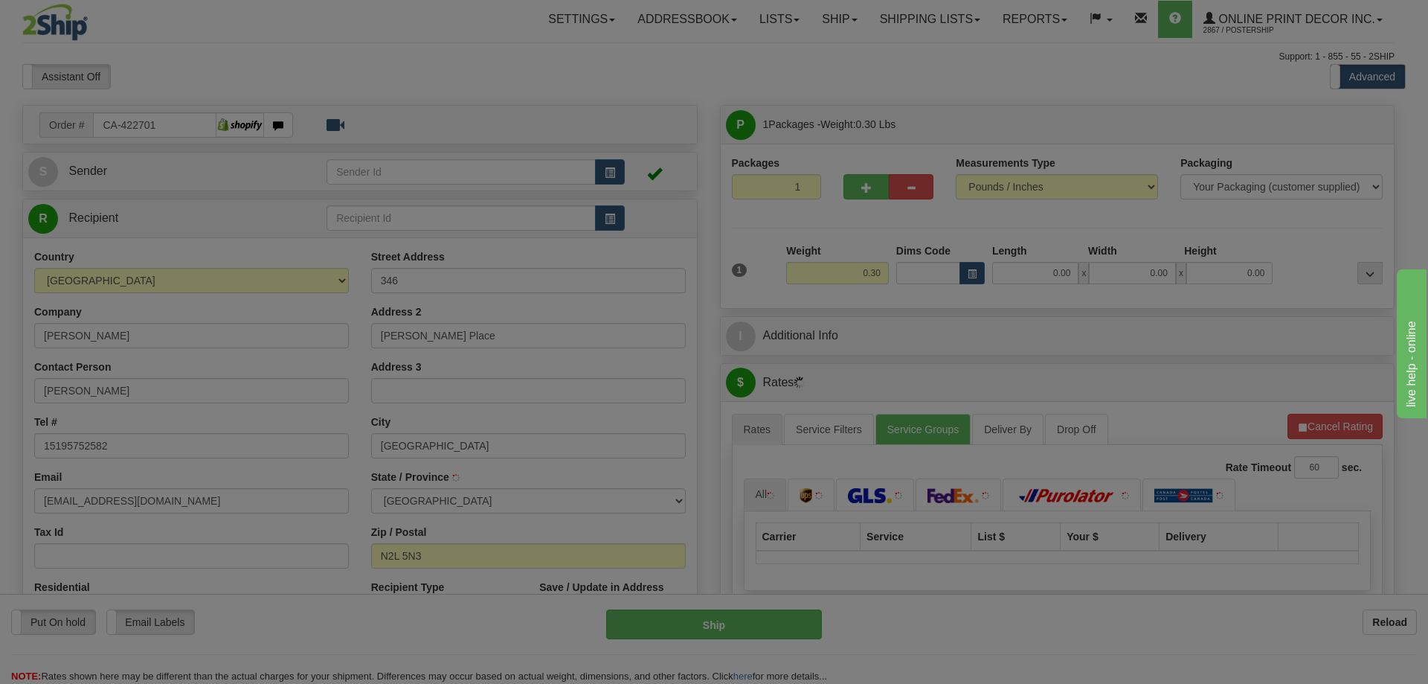
type input "WATERLOO"
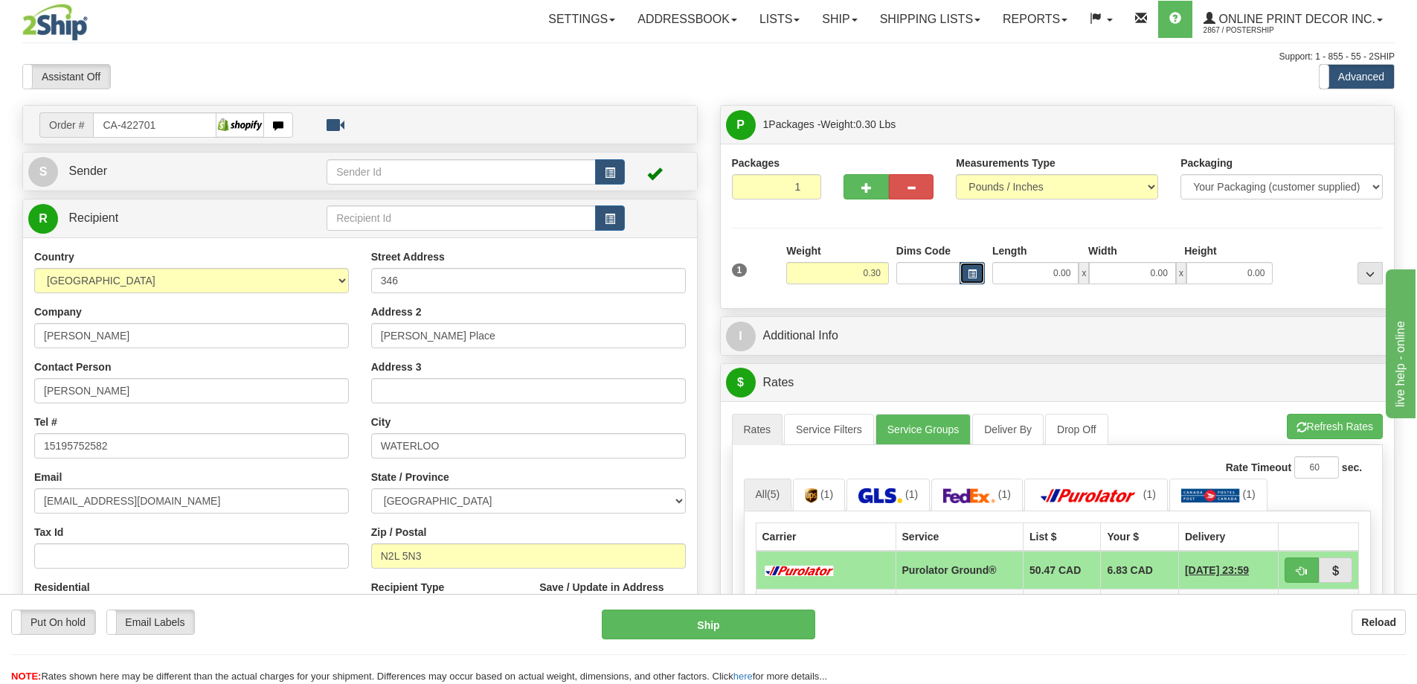
click at [974, 271] on span "button" at bounding box center [972, 274] width 9 height 8
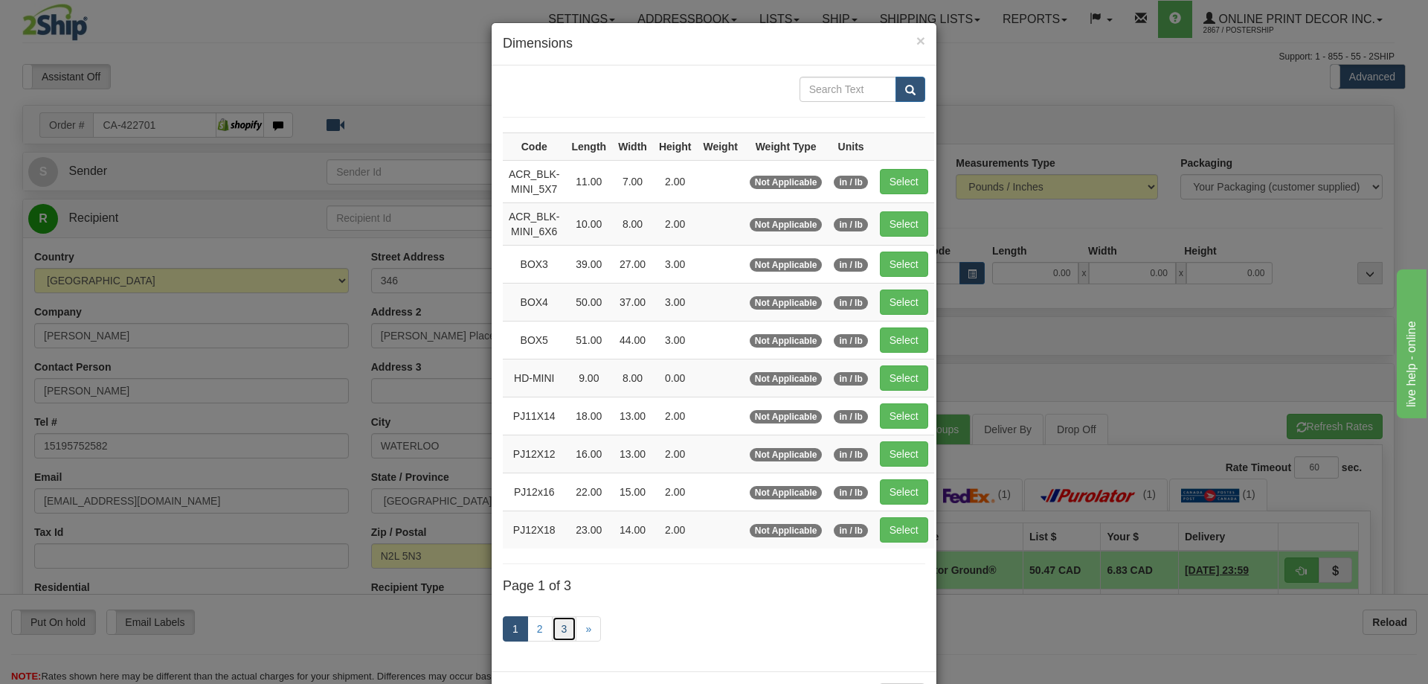
click at [559, 629] on link "3" at bounding box center [564, 628] width 25 height 25
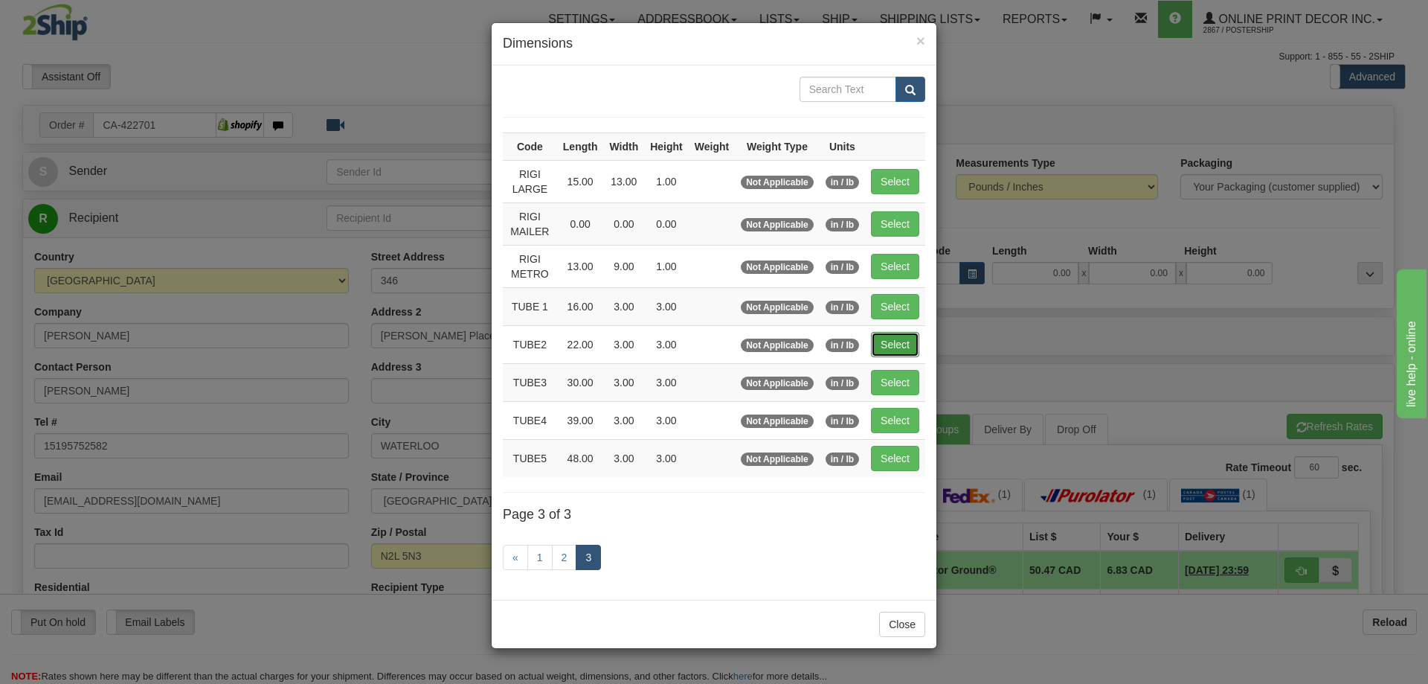
click at [875, 343] on button "Select" at bounding box center [895, 344] width 48 height 25
type input "TUBE2"
type input "22.00"
type input "3.00"
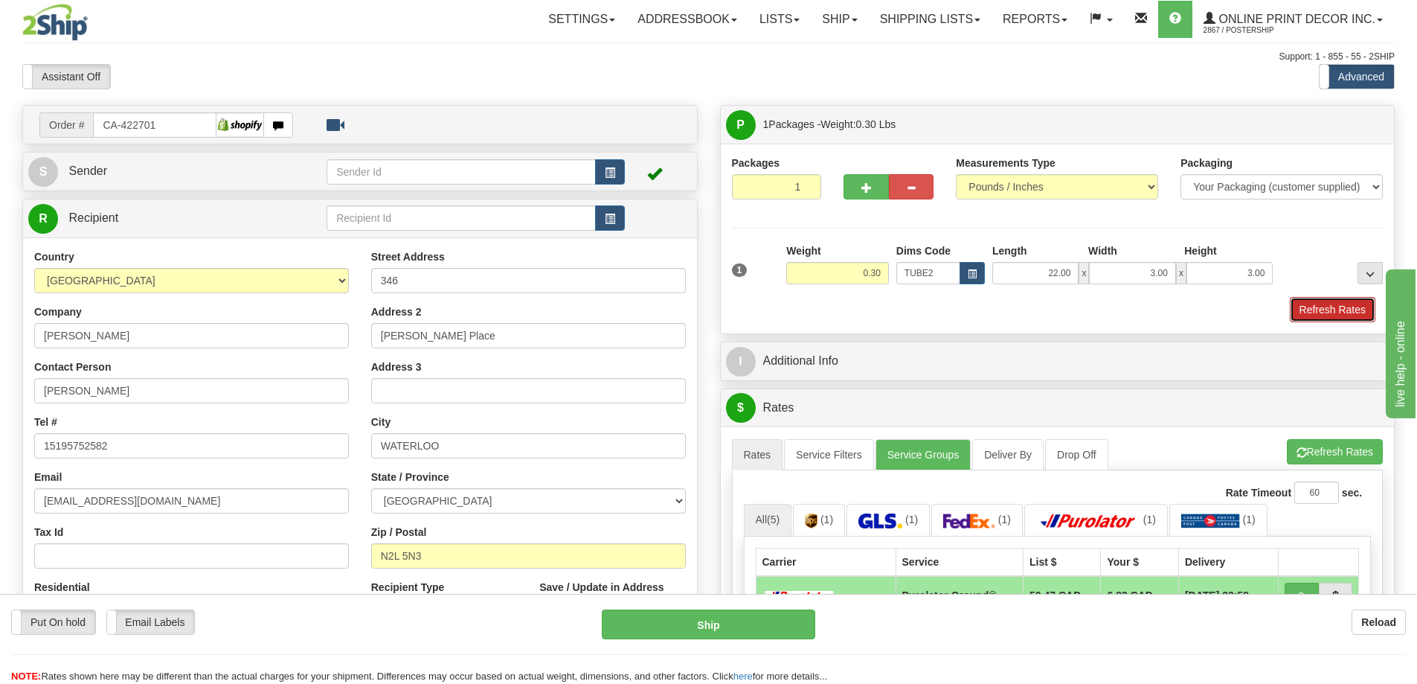
click at [1347, 312] on button "Refresh Rates" at bounding box center [1333, 309] width 86 height 25
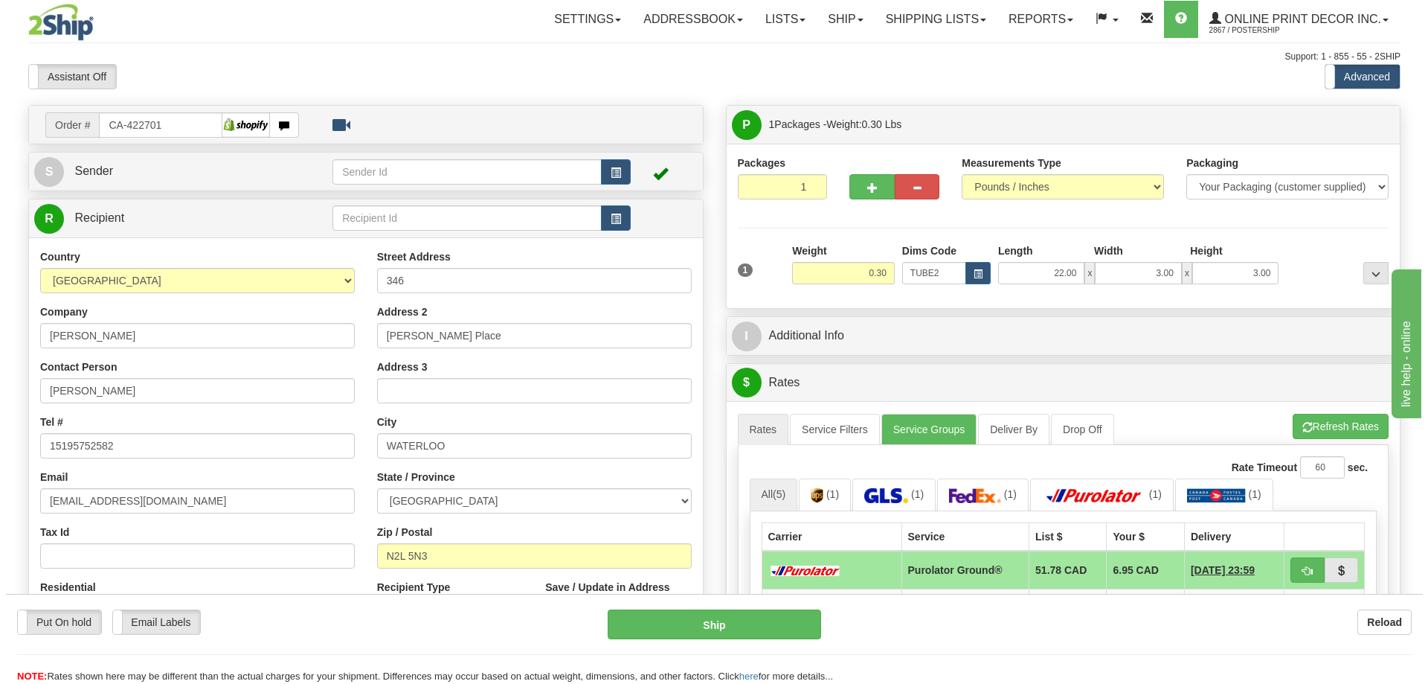
scroll to position [74, 0]
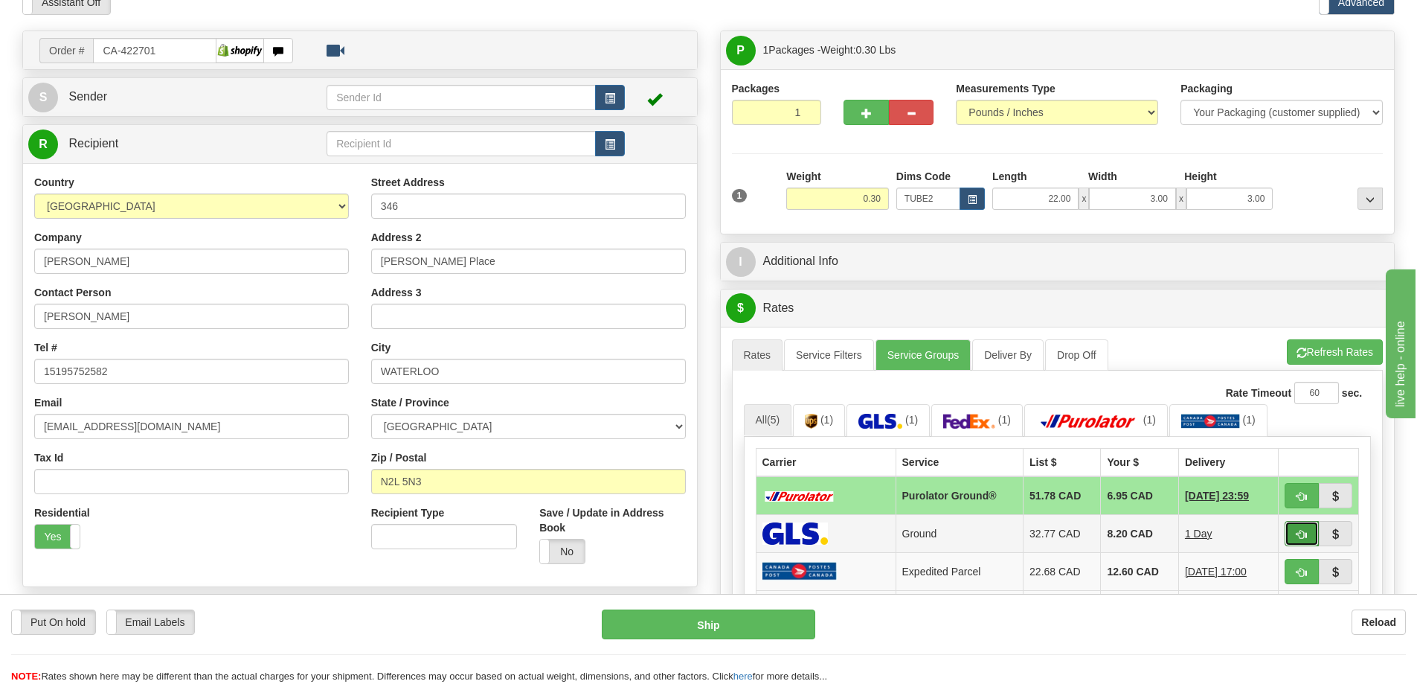
click at [1291, 532] on button "button" at bounding box center [1302, 533] width 34 height 25
type input "1"
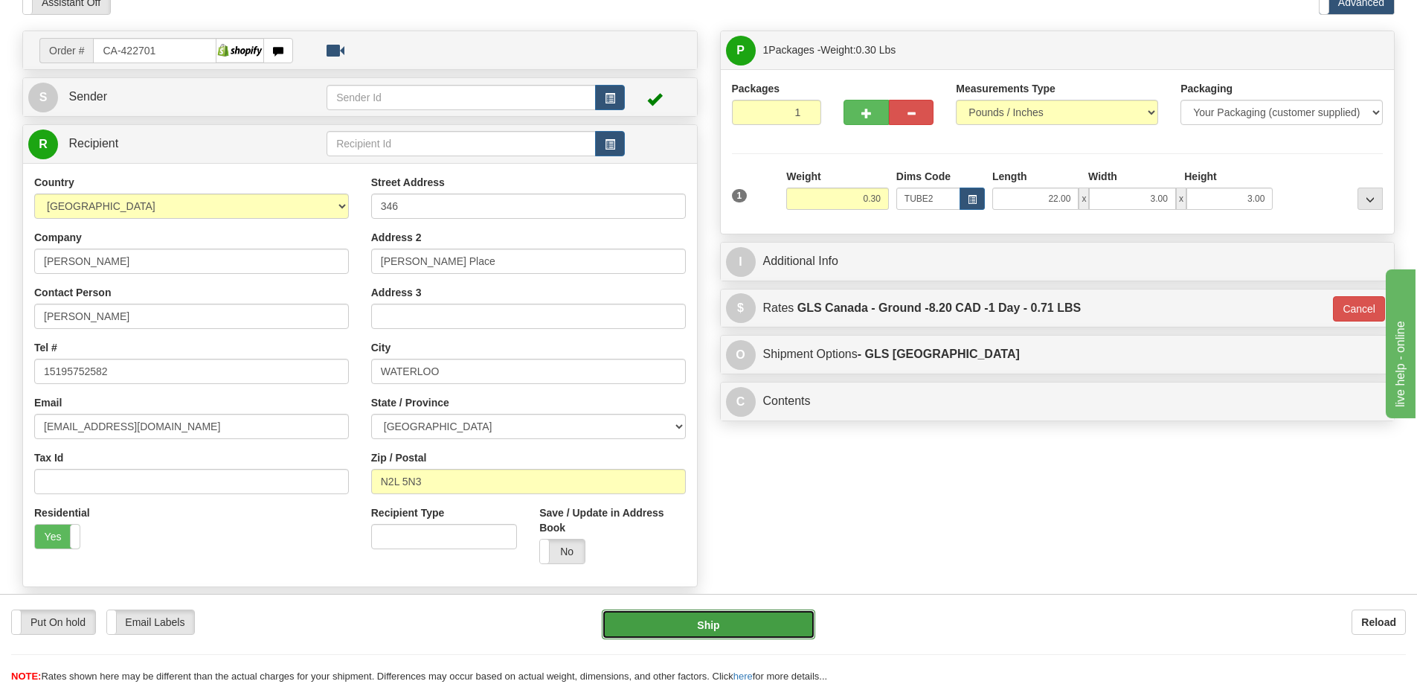
click at [794, 622] on button "Ship" at bounding box center [708, 624] width 213 height 30
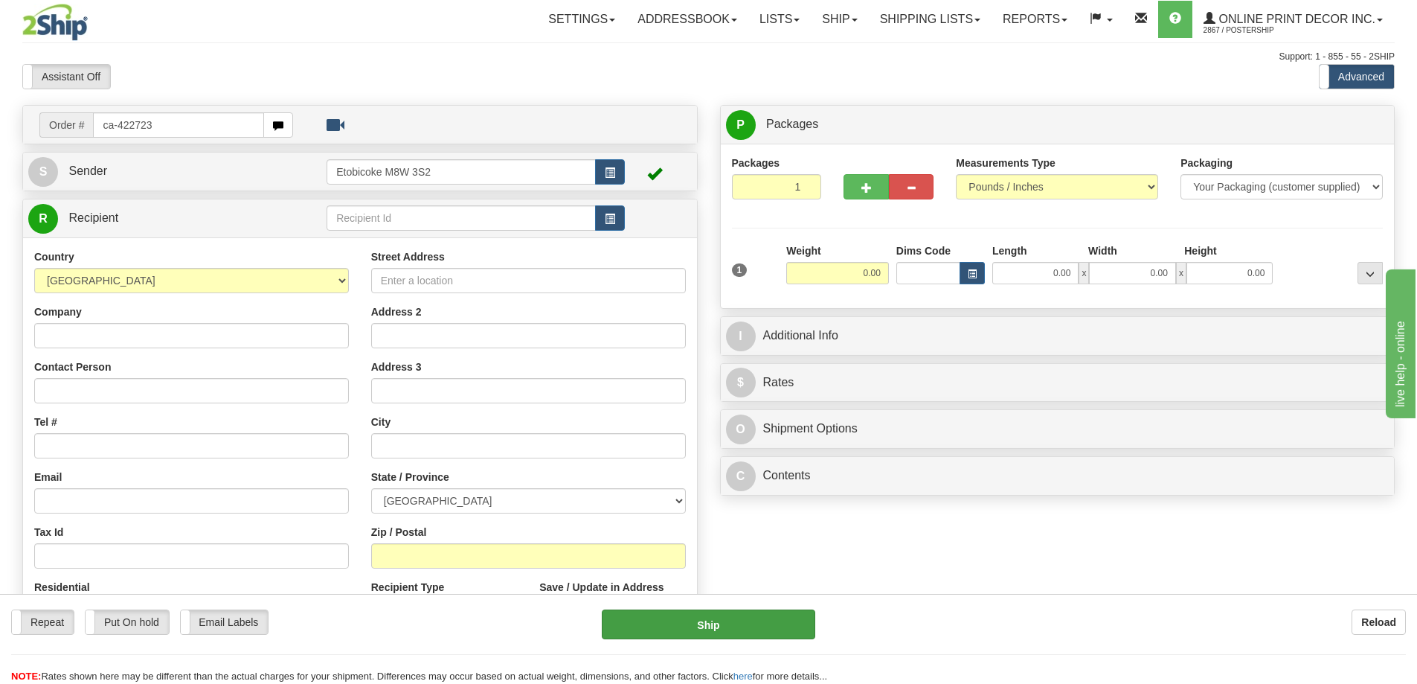
type input "ca-422723"
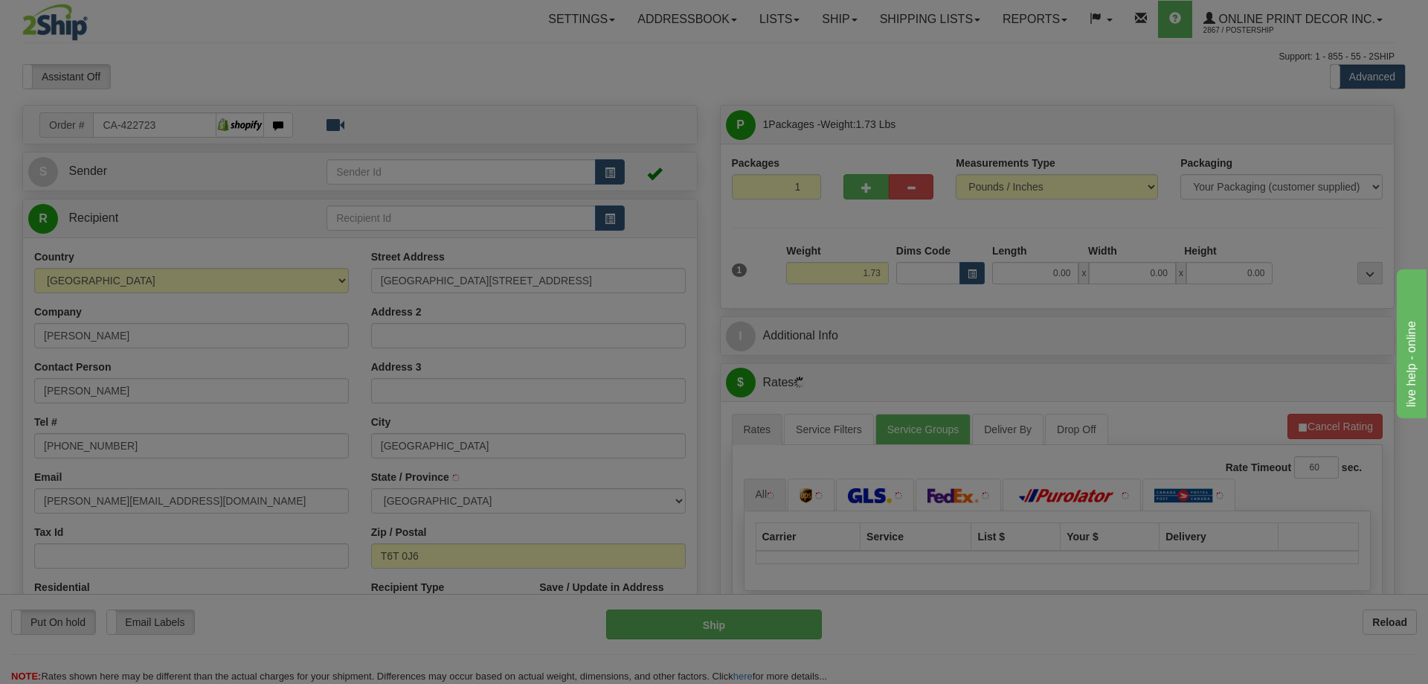
type input "[GEOGRAPHIC_DATA]"
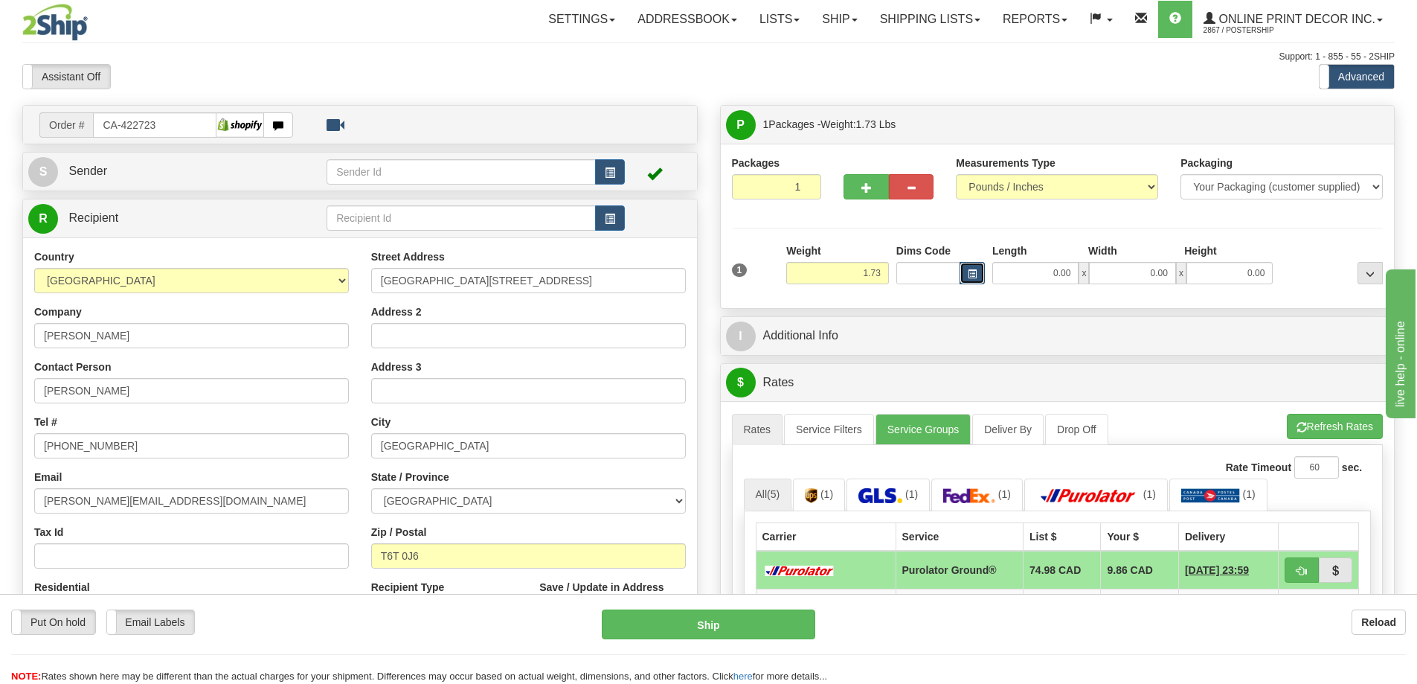
click at [970, 271] on span "button" at bounding box center [972, 274] width 9 height 8
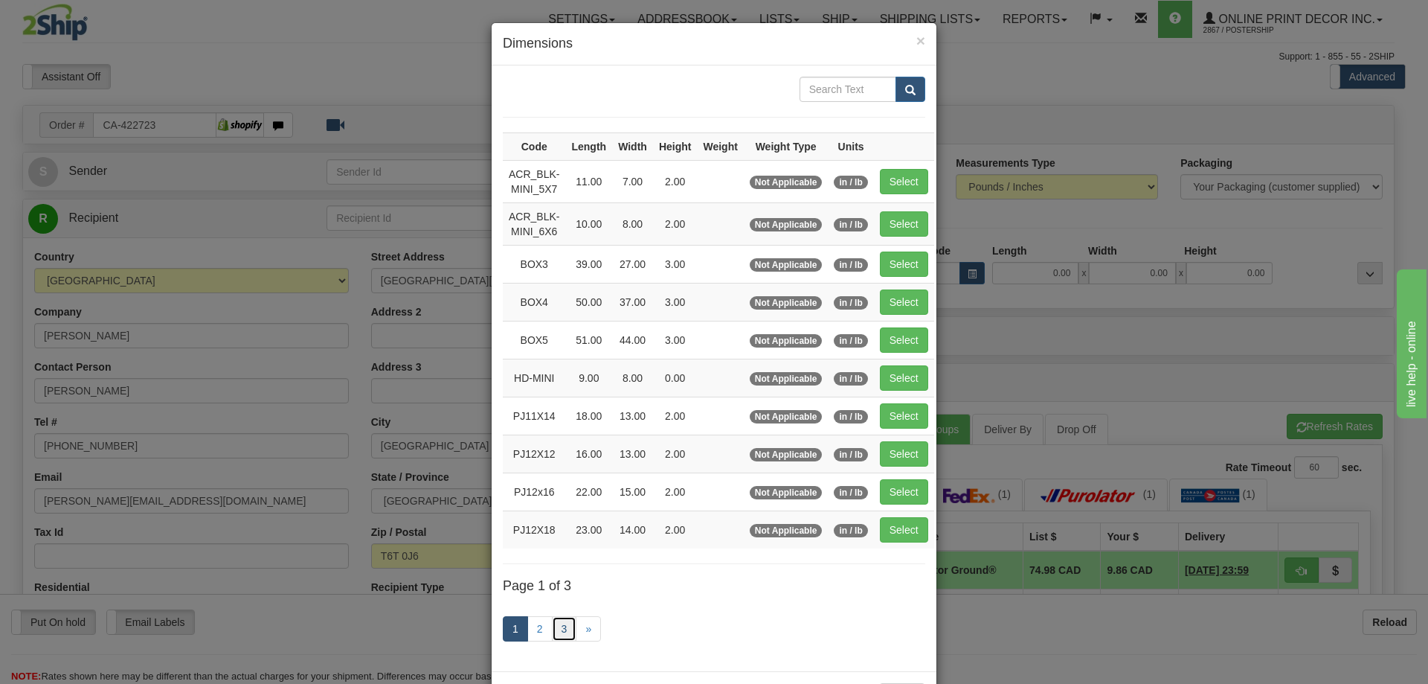
click at [555, 617] on link "3" at bounding box center [564, 628] width 25 height 25
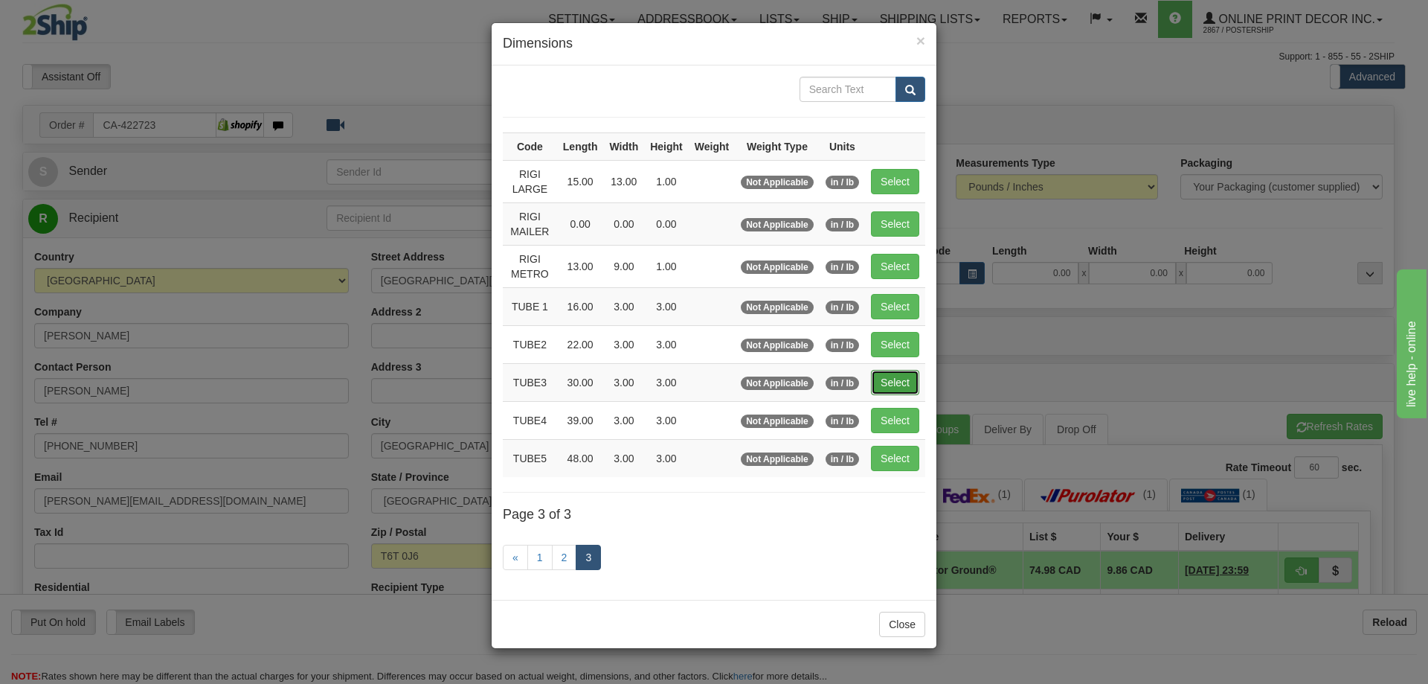
click at [890, 382] on button "Select" at bounding box center [895, 382] width 48 height 25
type input "TUBE3"
type input "30.00"
type input "3.00"
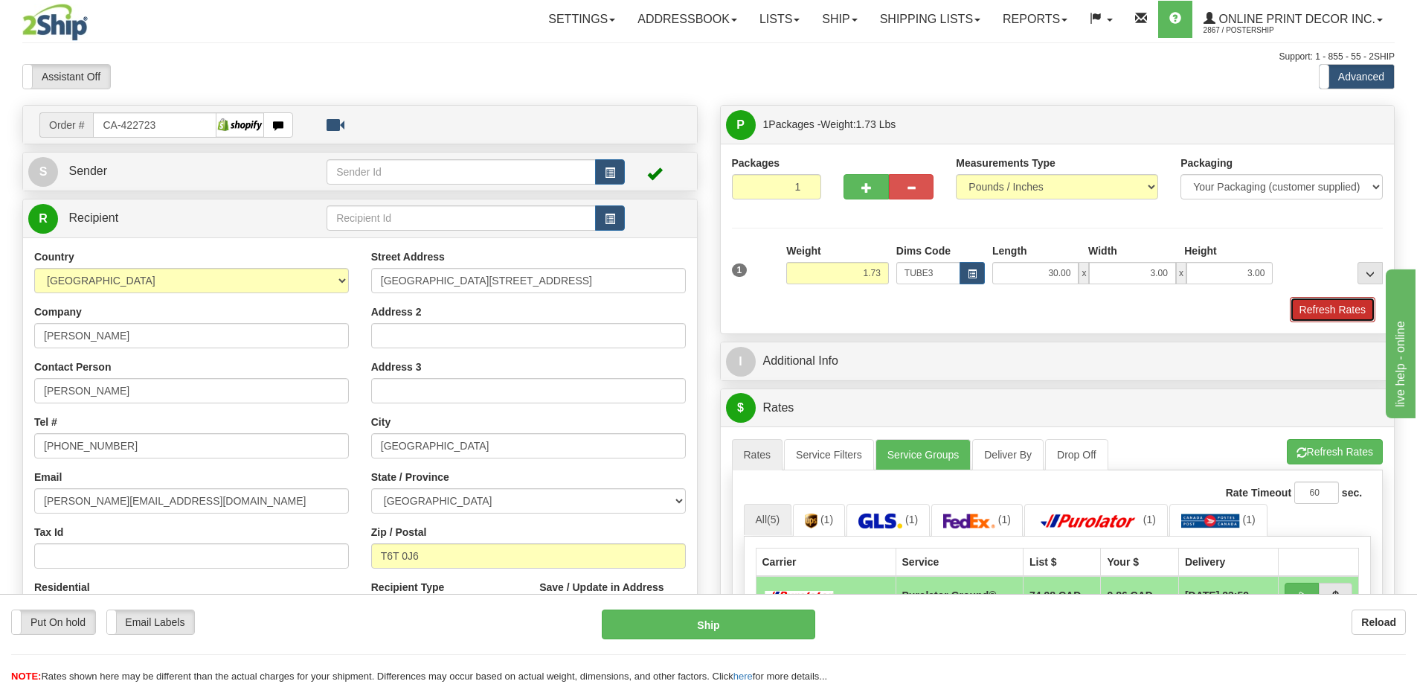
click at [1318, 310] on button "Refresh Rates" at bounding box center [1333, 309] width 86 height 25
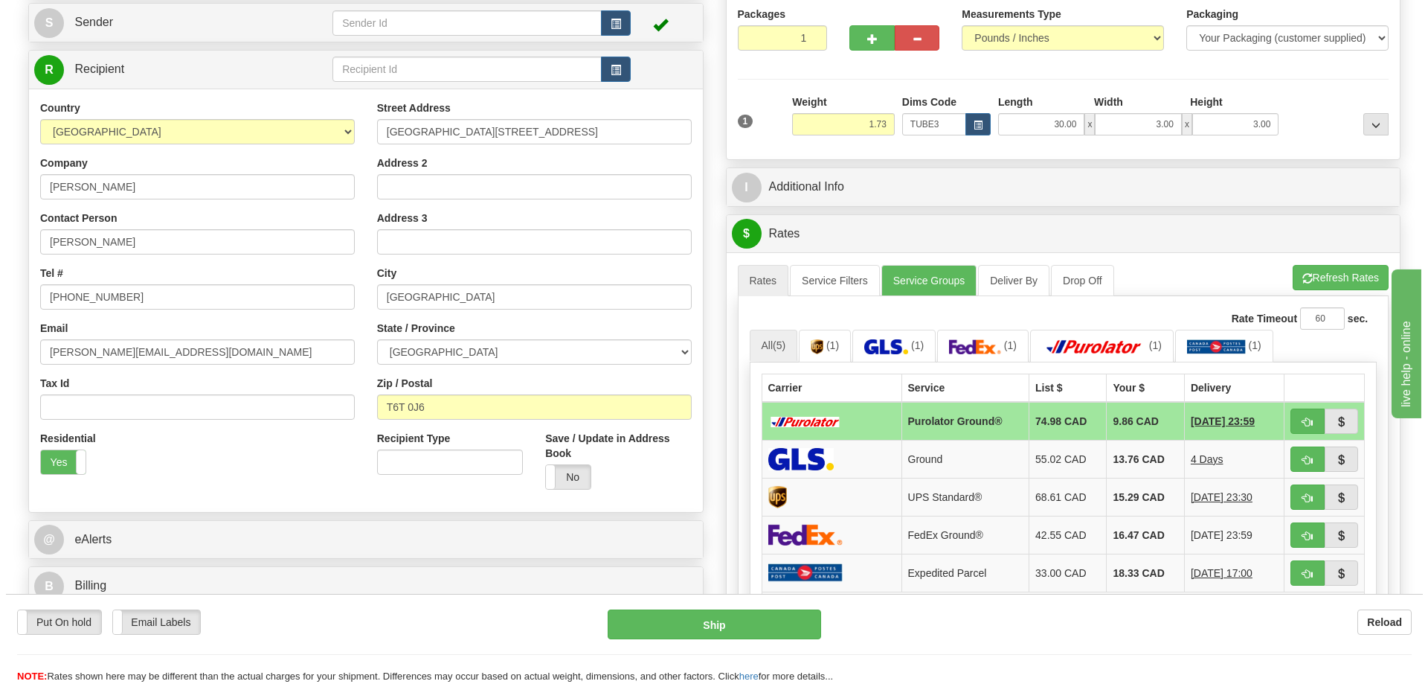
scroll to position [223, 0]
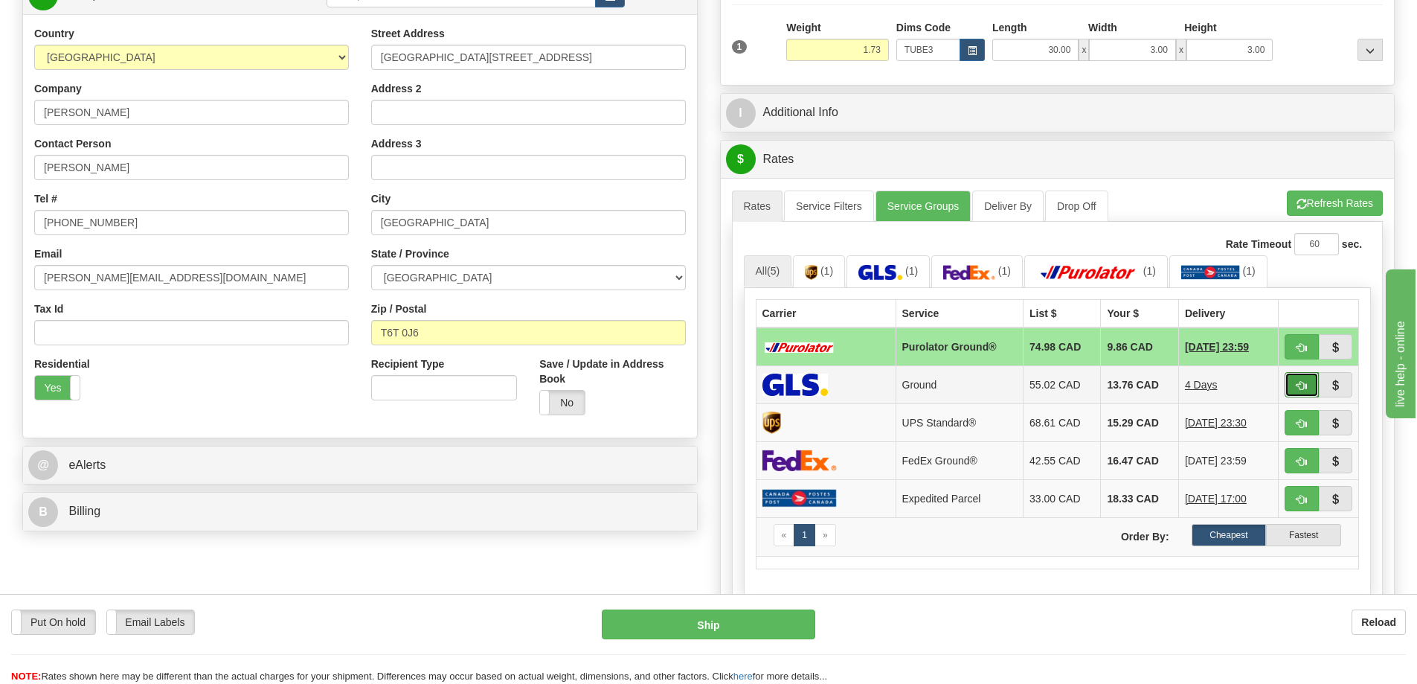
click at [1316, 383] on button "button" at bounding box center [1302, 384] width 34 height 25
type input "1"
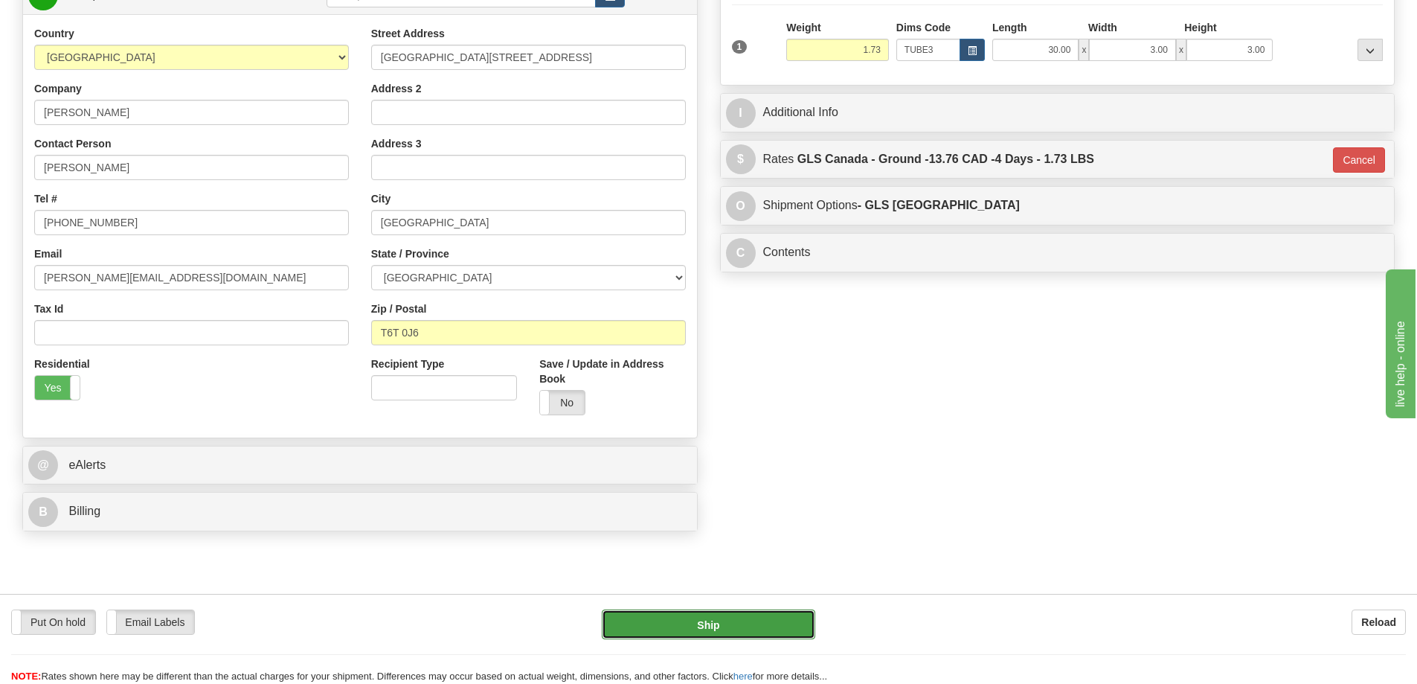
click at [761, 630] on button "Ship" at bounding box center [708, 624] width 213 height 30
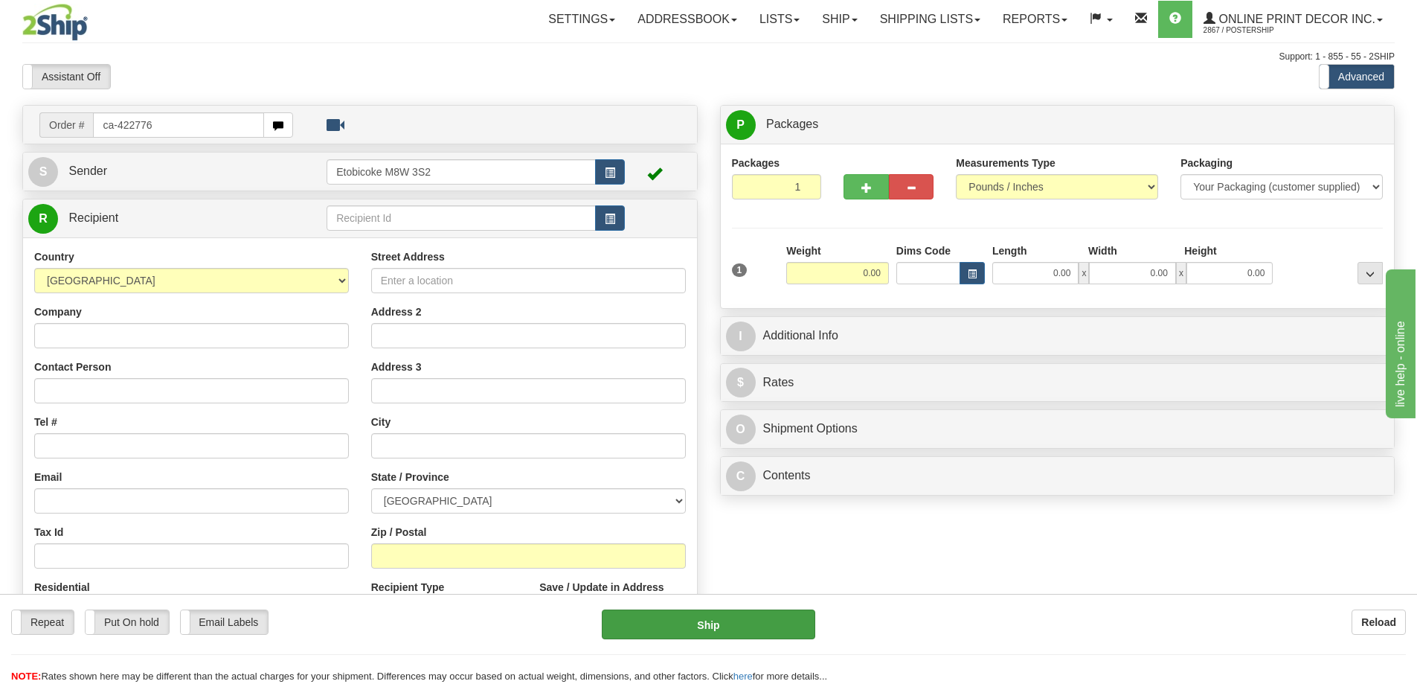
type input "ca-422776"
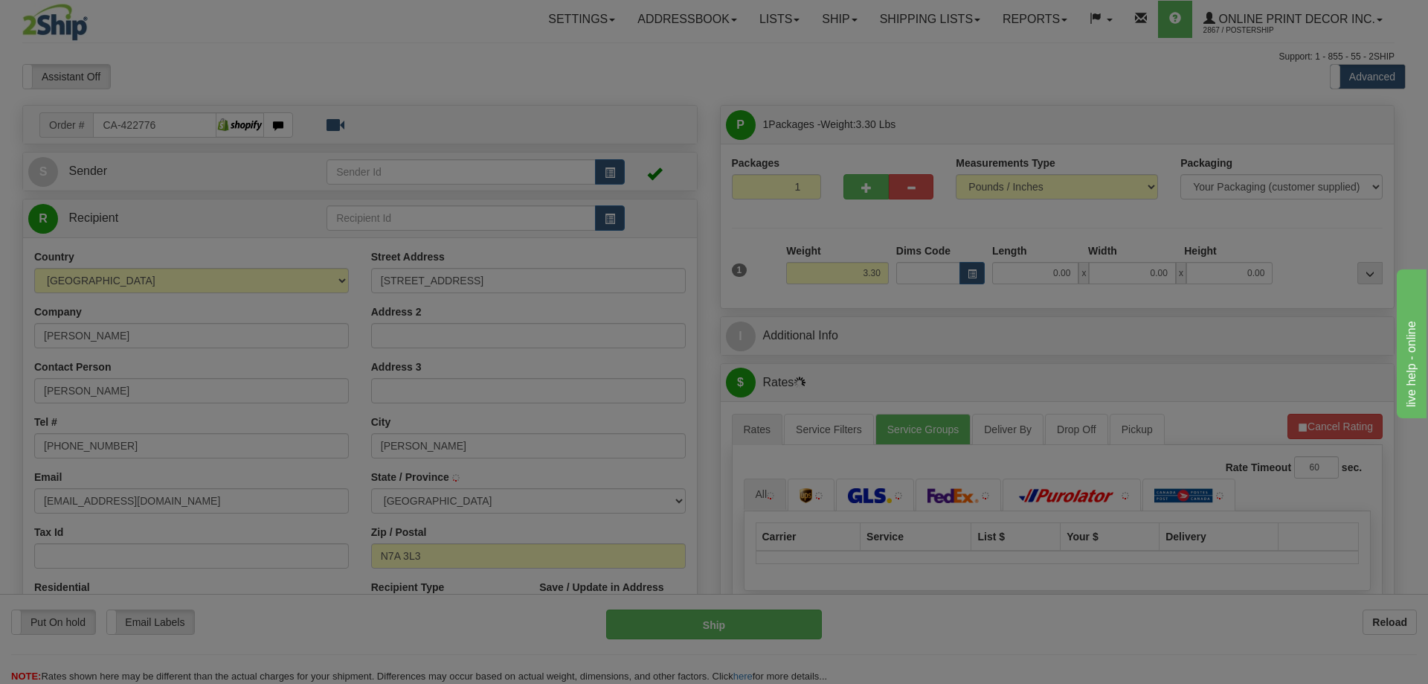
type input "GODERICH"
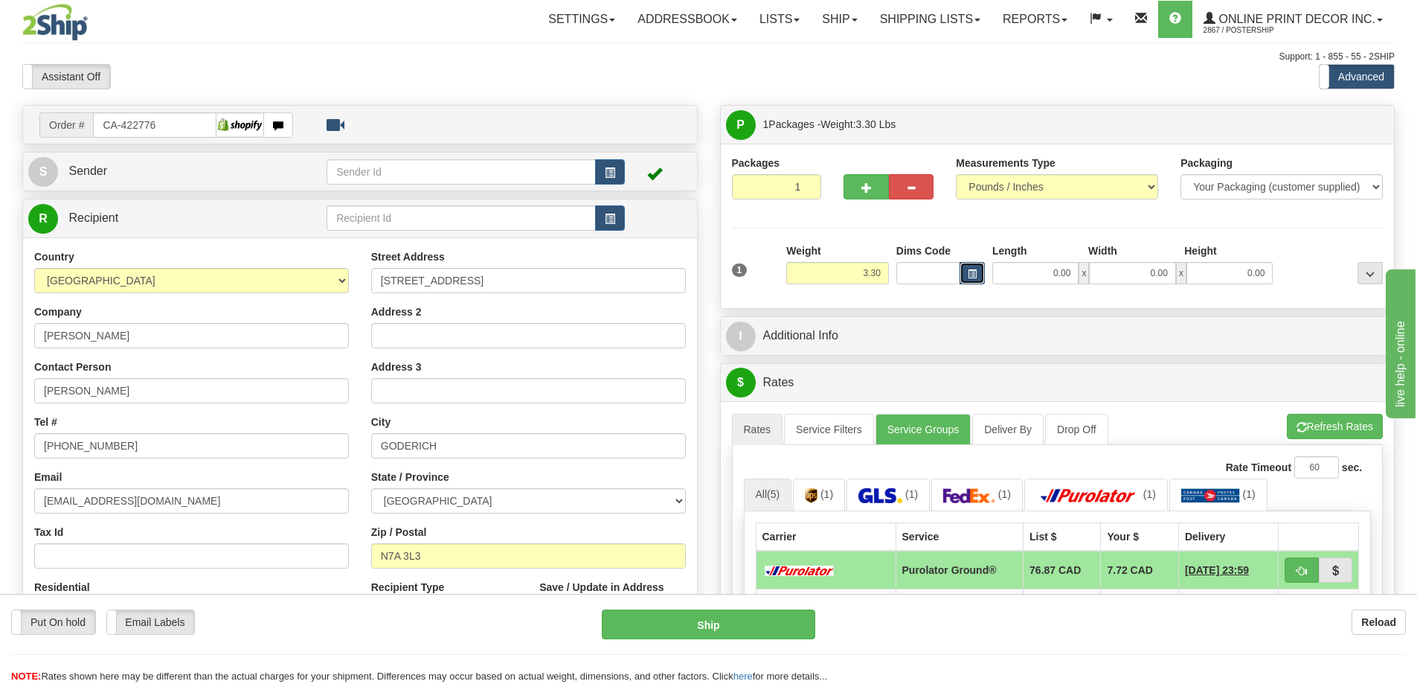
click at [974, 274] on span "button" at bounding box center [972, 274] width 9 height 8
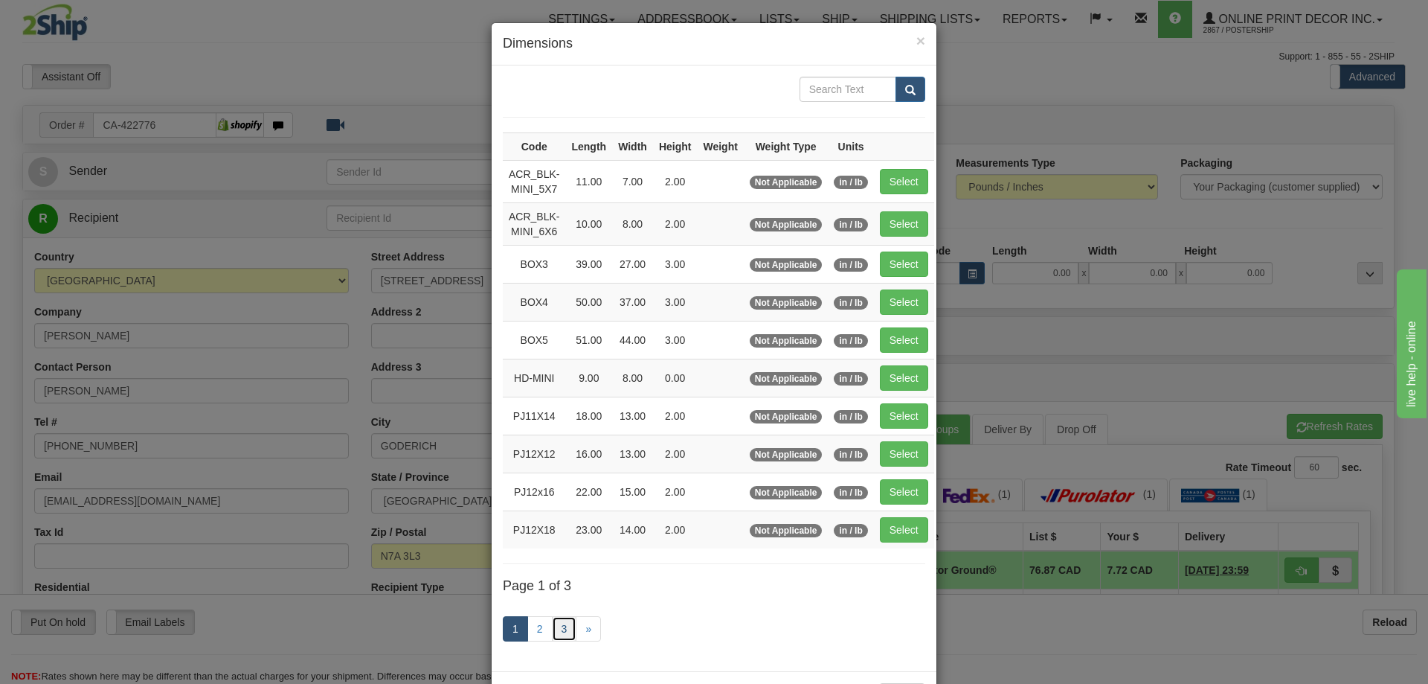
click at [562, 626] on link "3" at bounding box center [564, 628] width 25 height 25
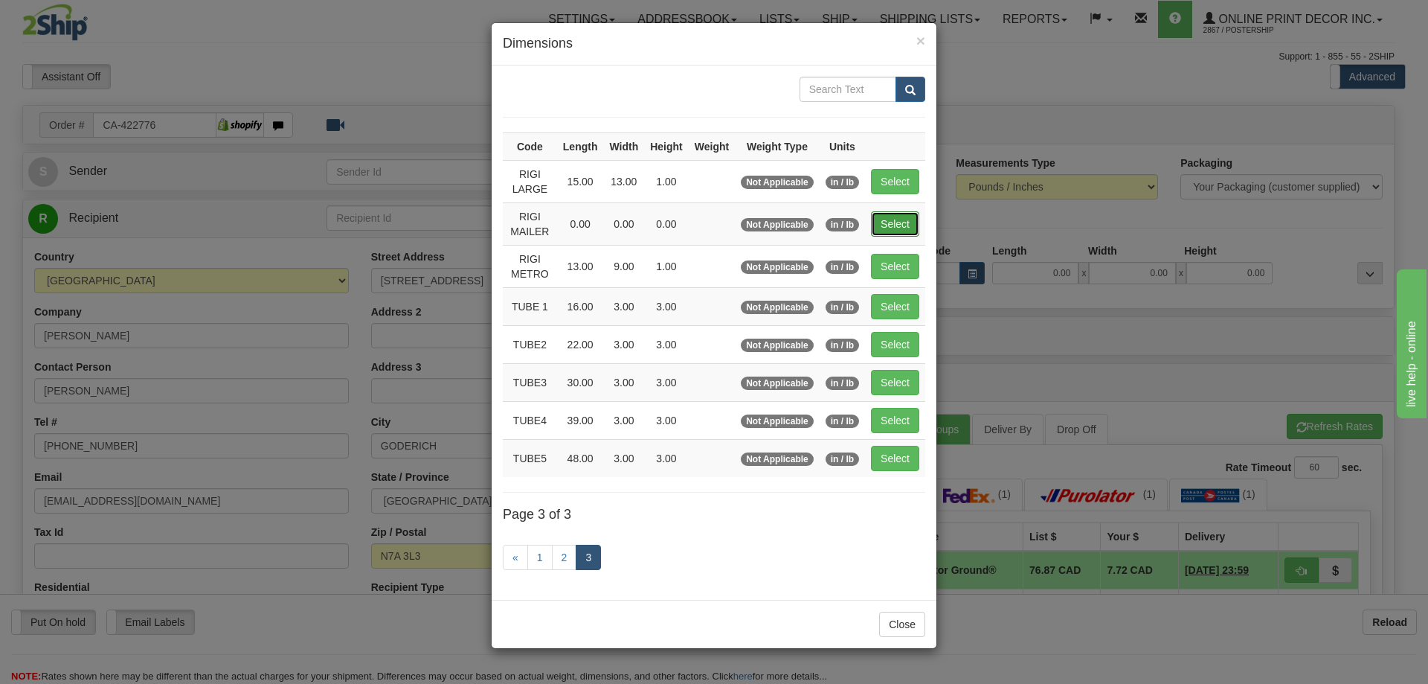
click at [896, 224] on button "Select" at bounding box center [895, 223] width 48 height 25
type input "RIGI MAILER"
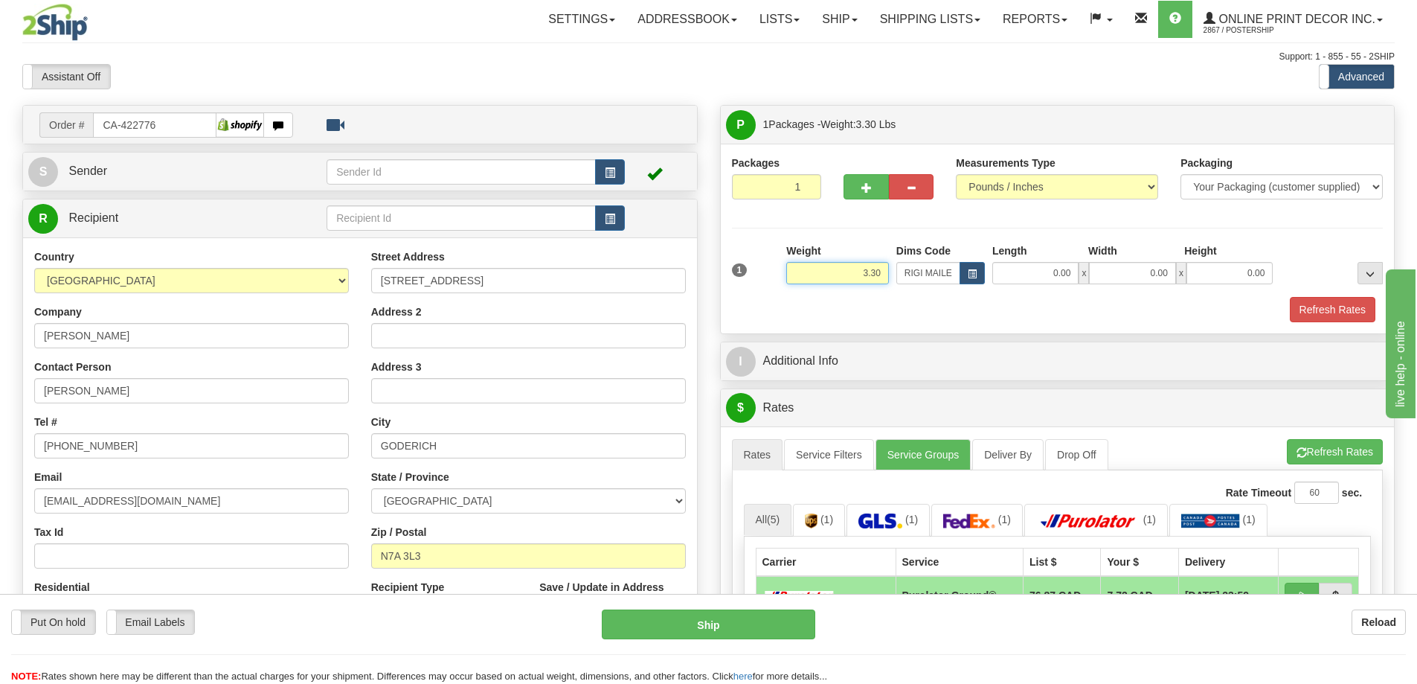
click at [881, 273] on input "3.30" at bounding box center [837, 273] width 103 height 22
type input "3"
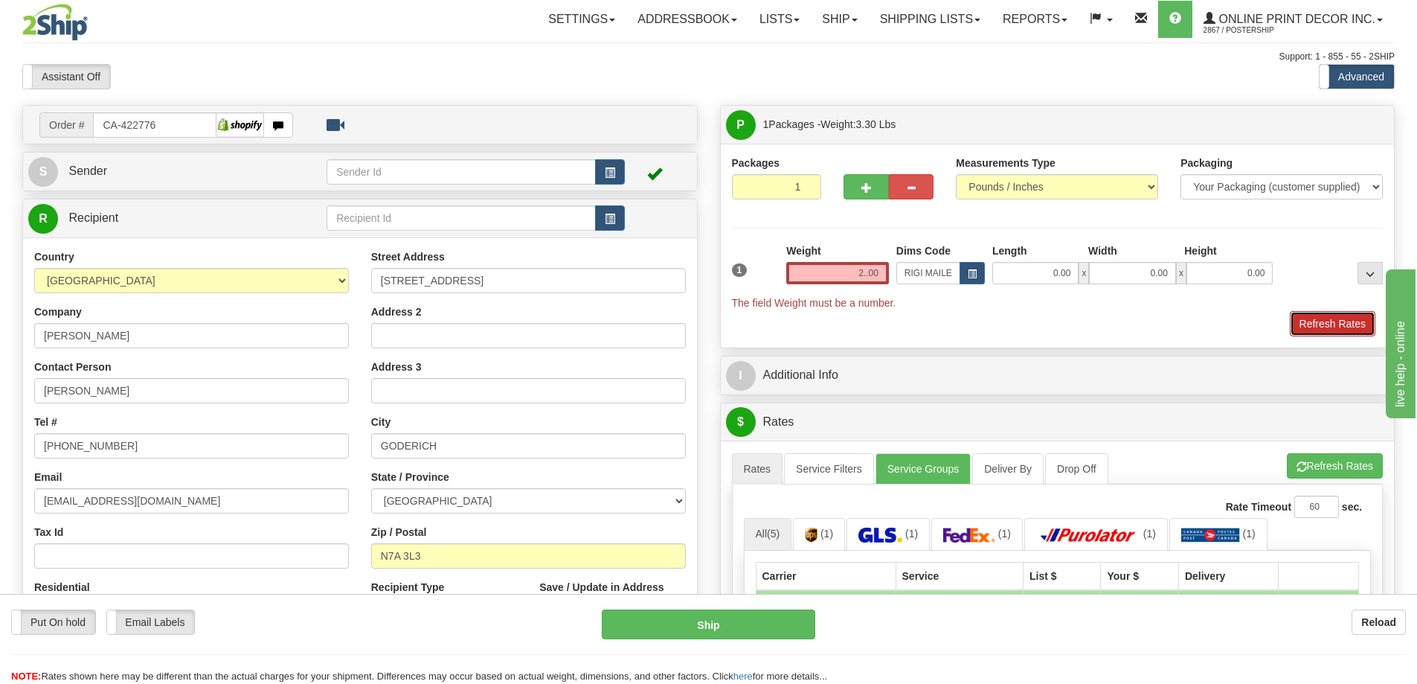
type input "0.00"
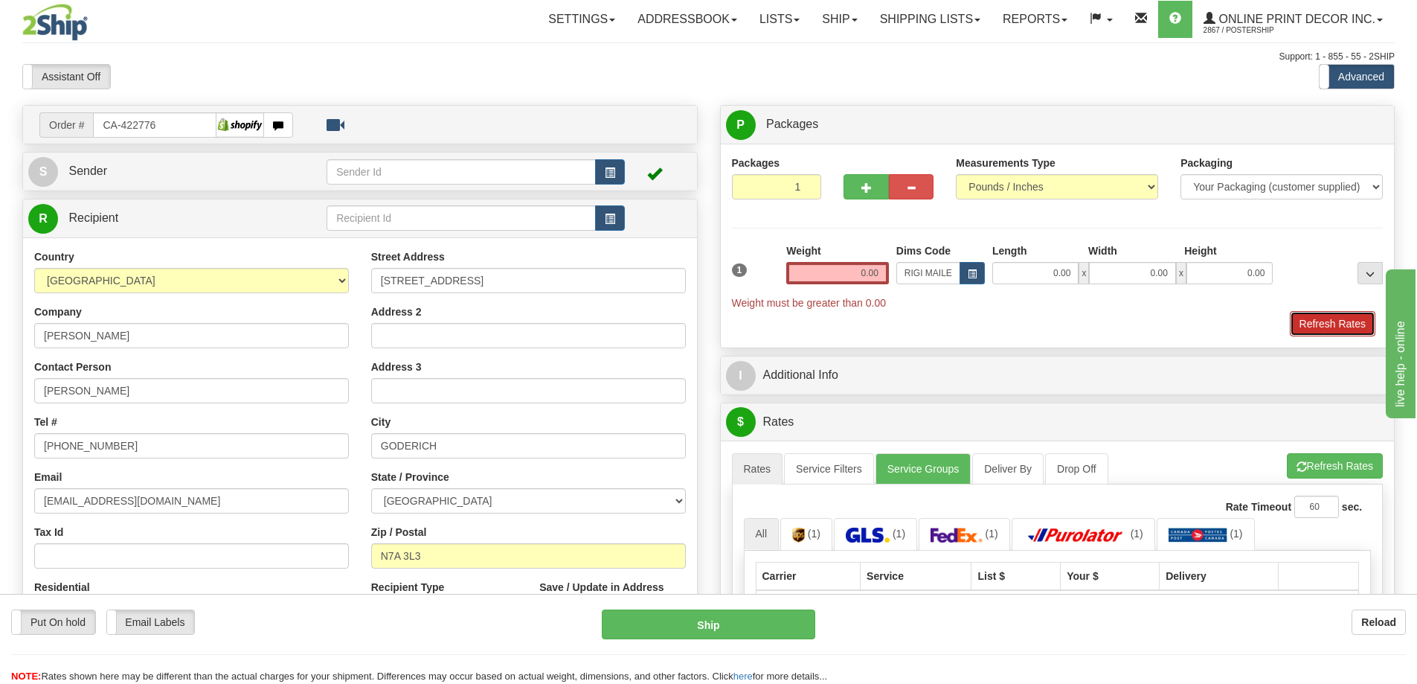
click at [1341, 320] on button "Refresh Rates" at bounding box center [1333, 323] width 86 height 25
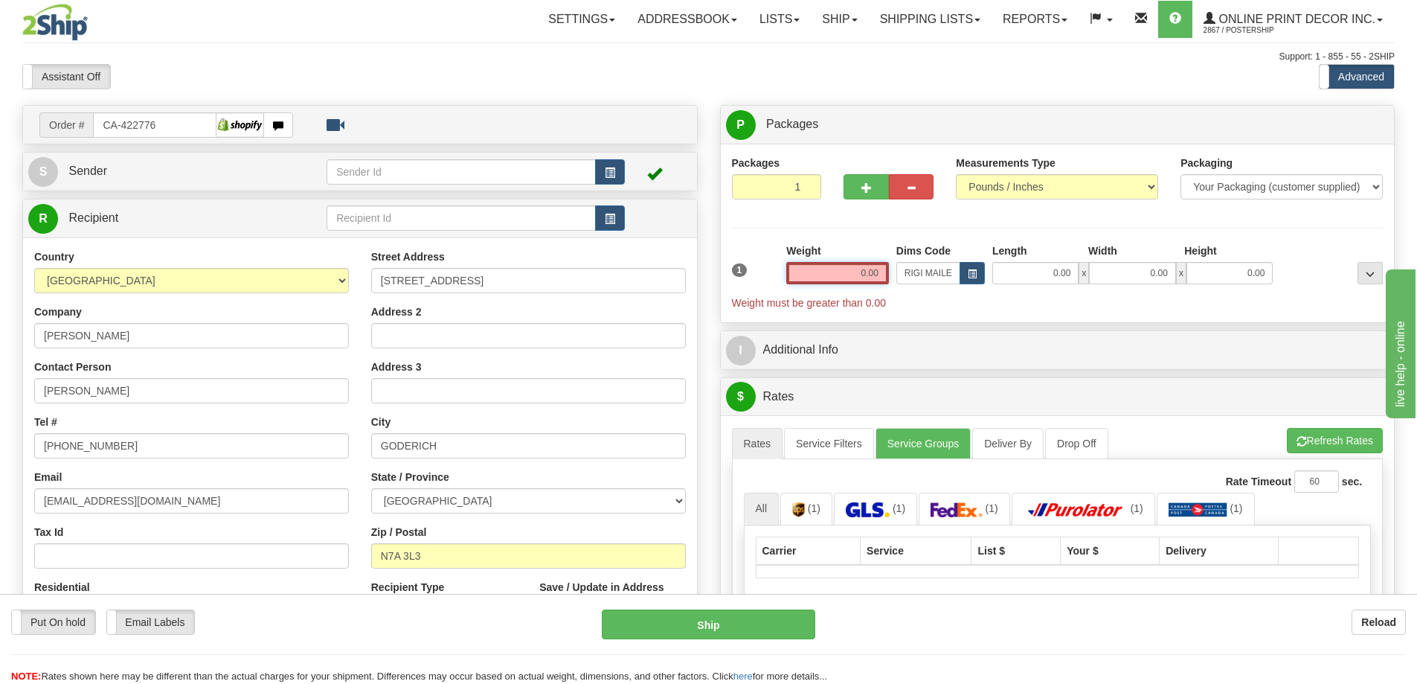
click at [884, 268] on input "0.00" at bounding box center [837, 273] width 103 height 22
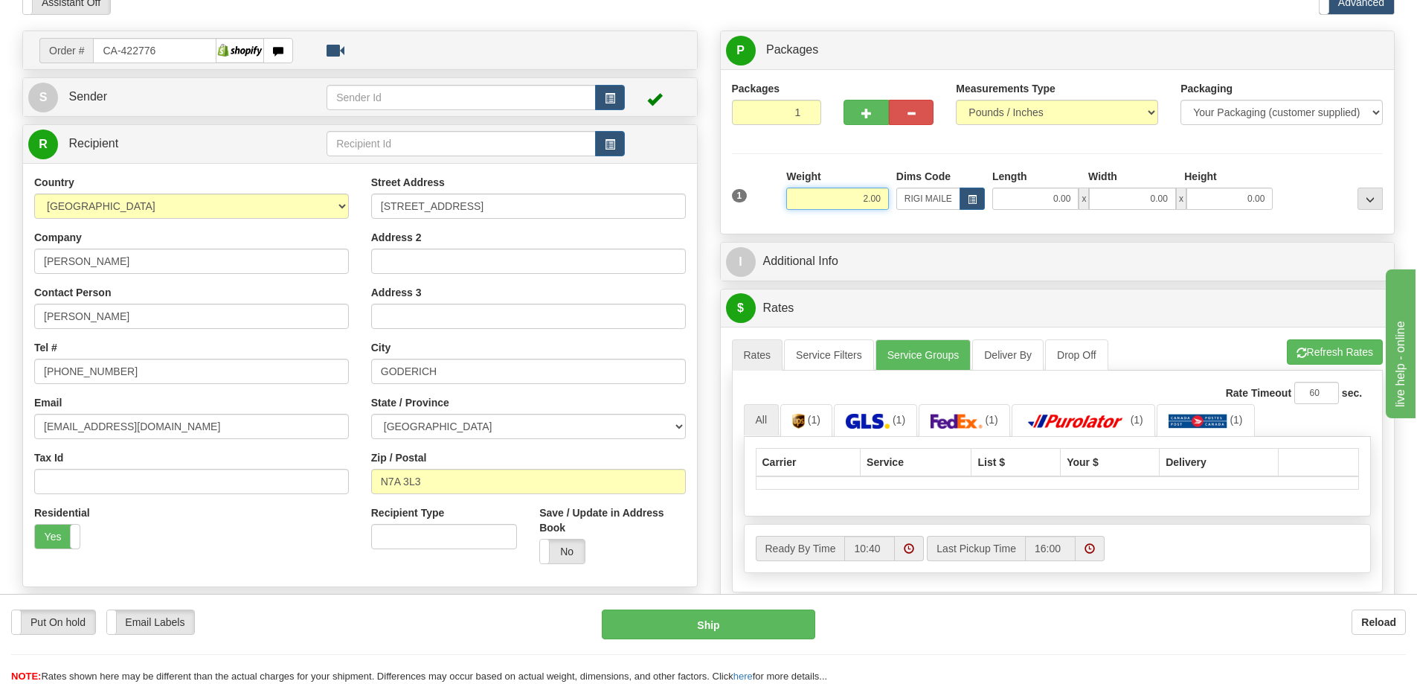
scroll to position [149, 0]
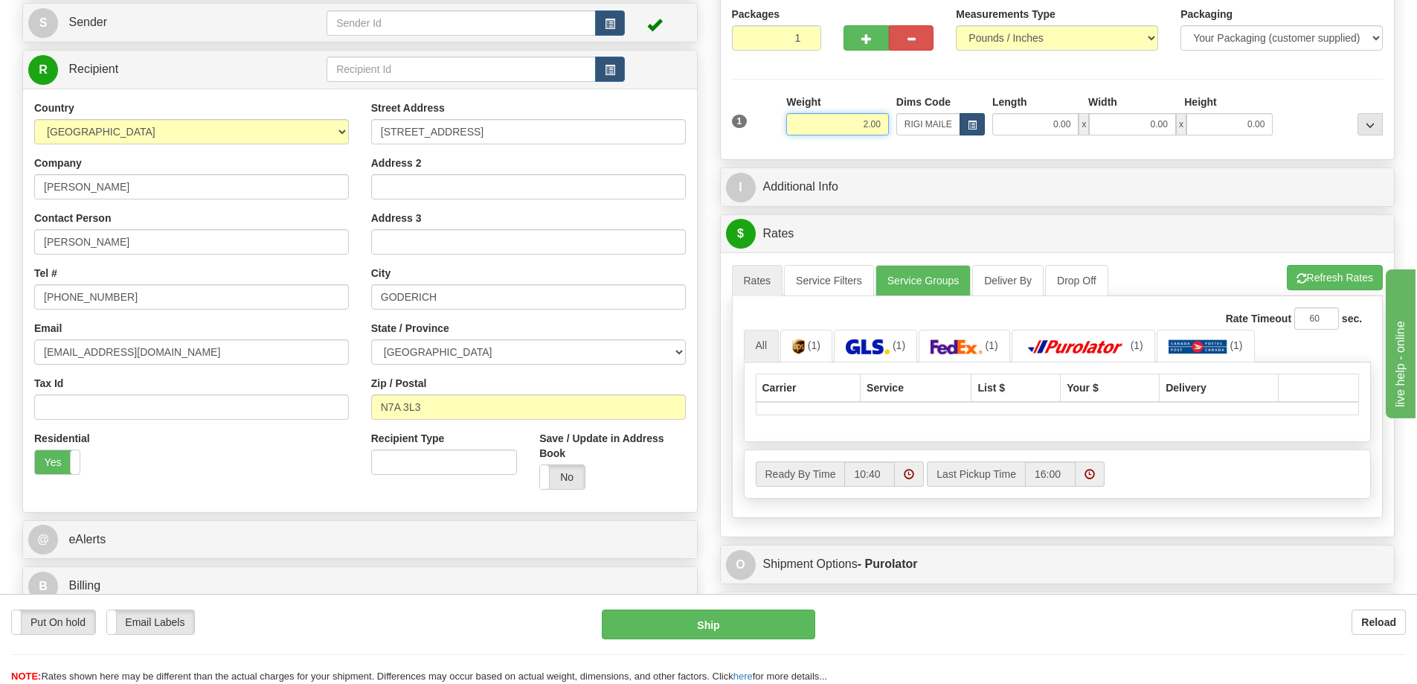
type input "2.00"
click at [968, 124] on span "button" at bounding box center [972, 125] width 9 height 8
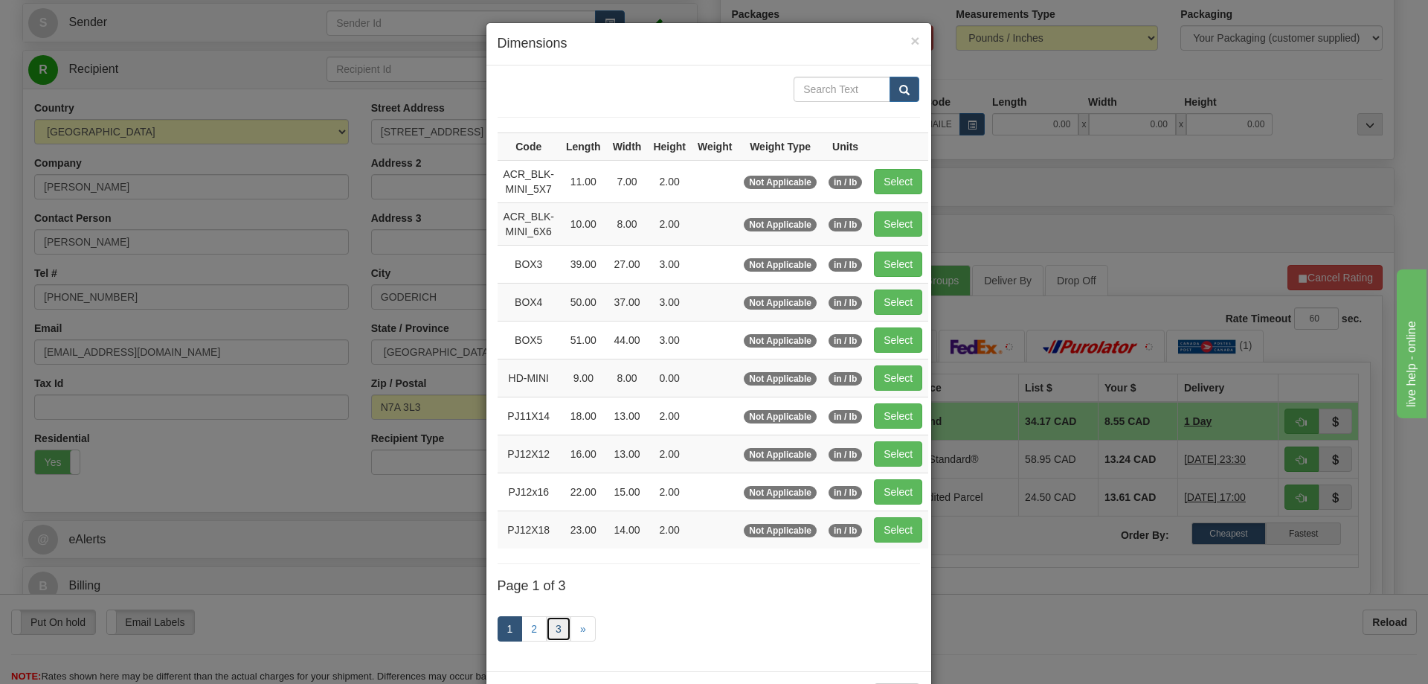
click at [555, 620] on link "3" at bounding box center [558, 628] width 25 height 25
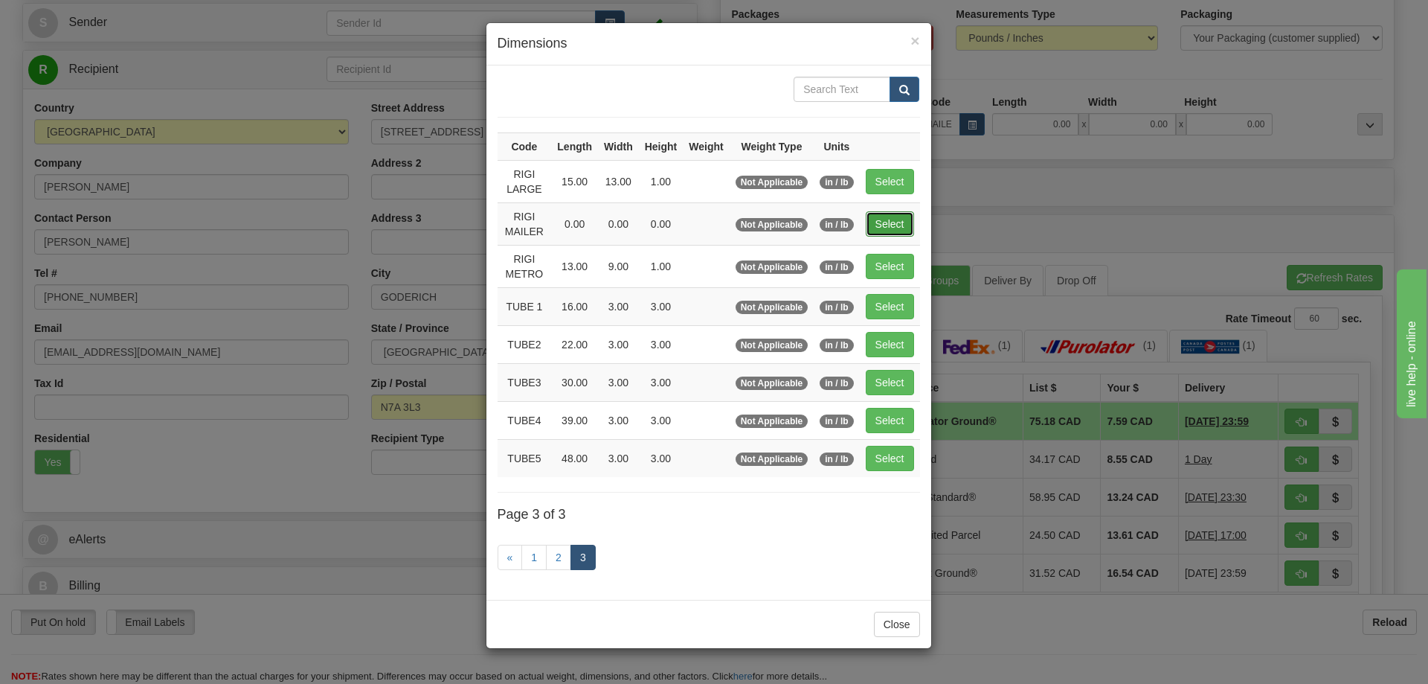
click at [902, 222] on button "Select" at bounding box center [890, 223] width 48 height 25
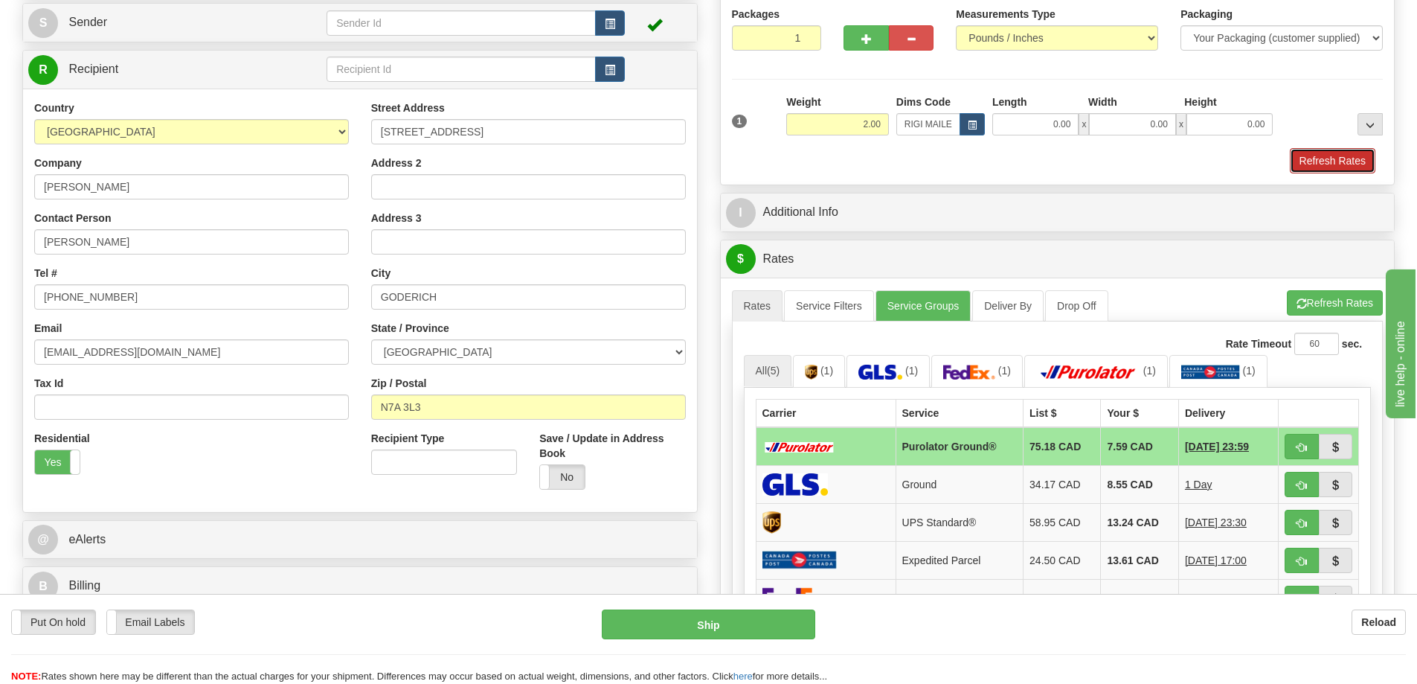
click at [1309, 161] on button "Refresh Rates" at bounding box center [1333, 160] width 86 height 25
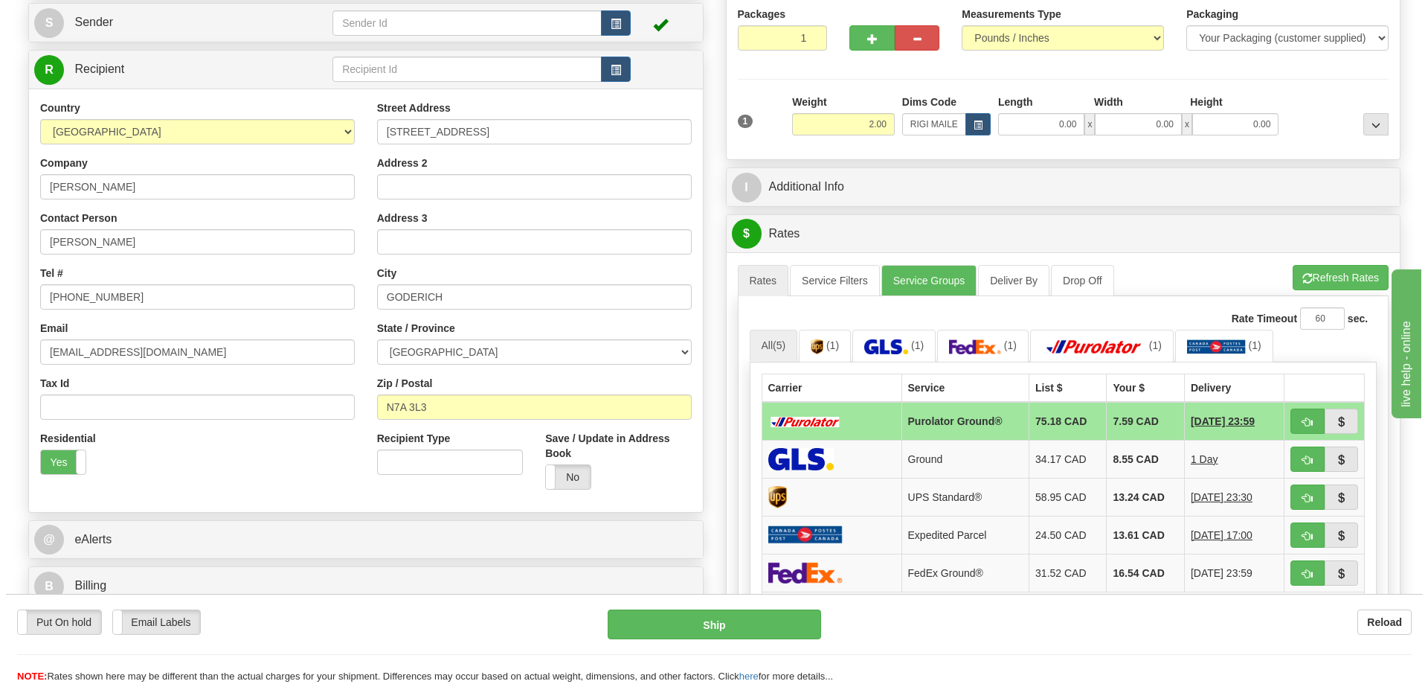
scroll to position [298, 0]
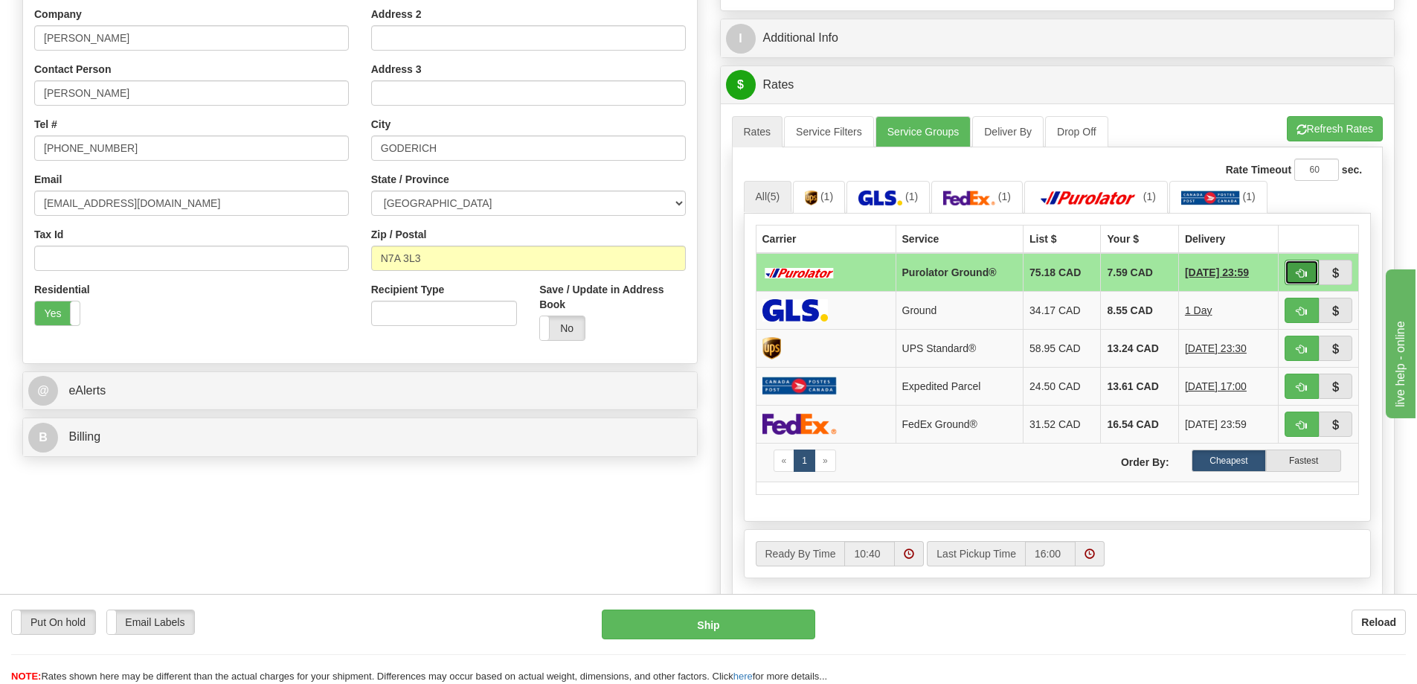
click at [1296, 276] on span "button" at bounding box center [1301, 274] width 10 height 10
type input "260"
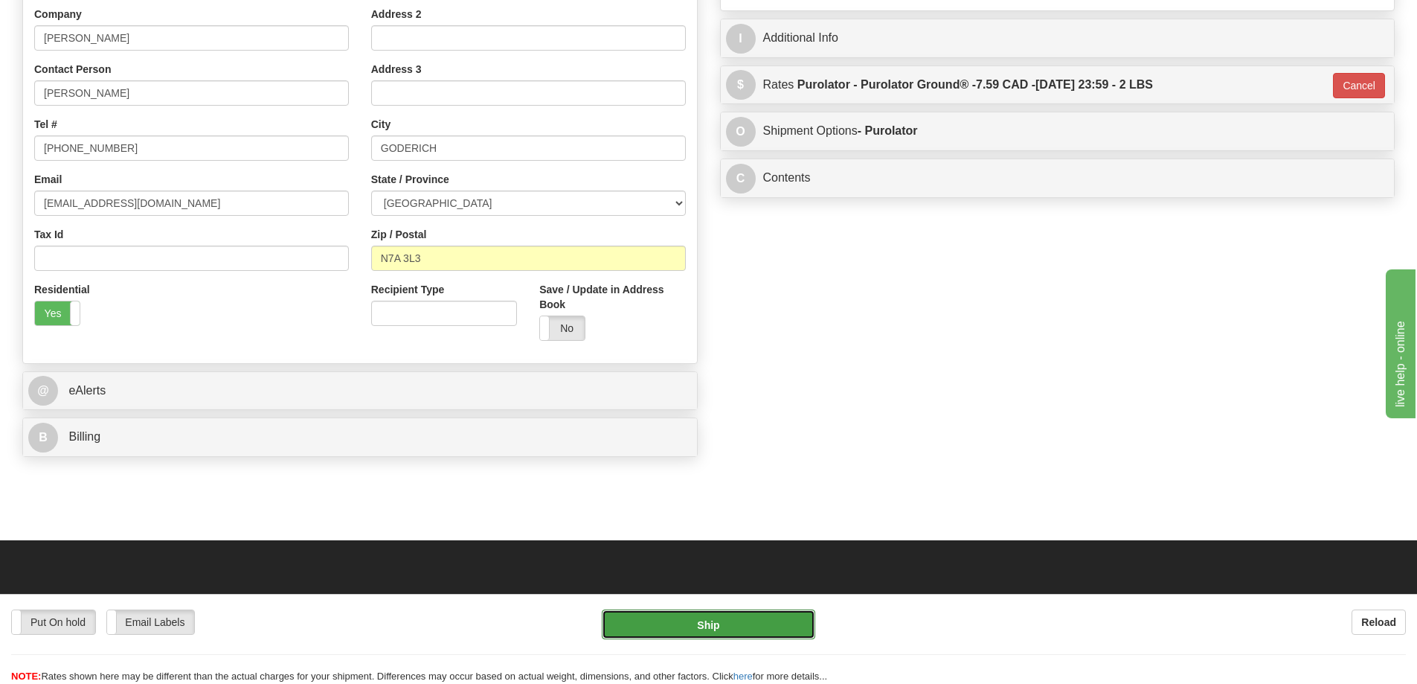
click at [785, 617] on button "Ship" at bounding box center [708, 624] width 213 height 30
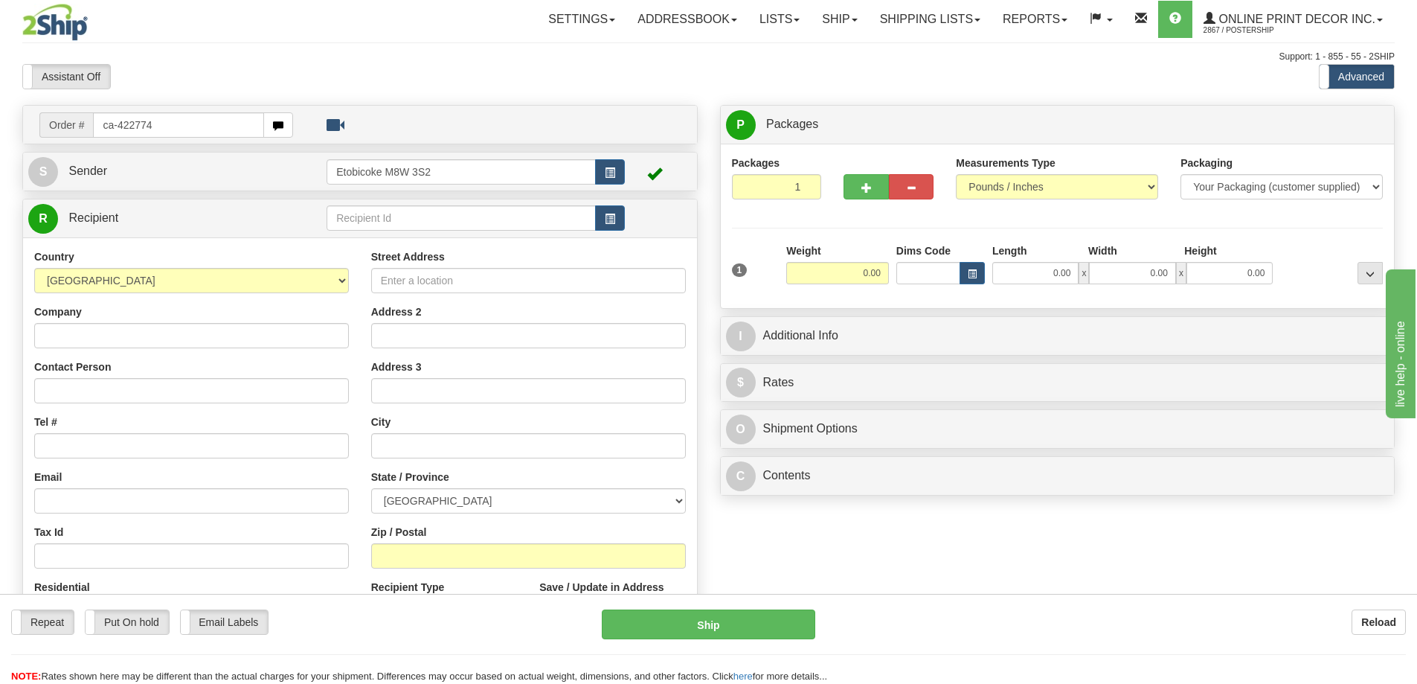
type input "ca-422774"
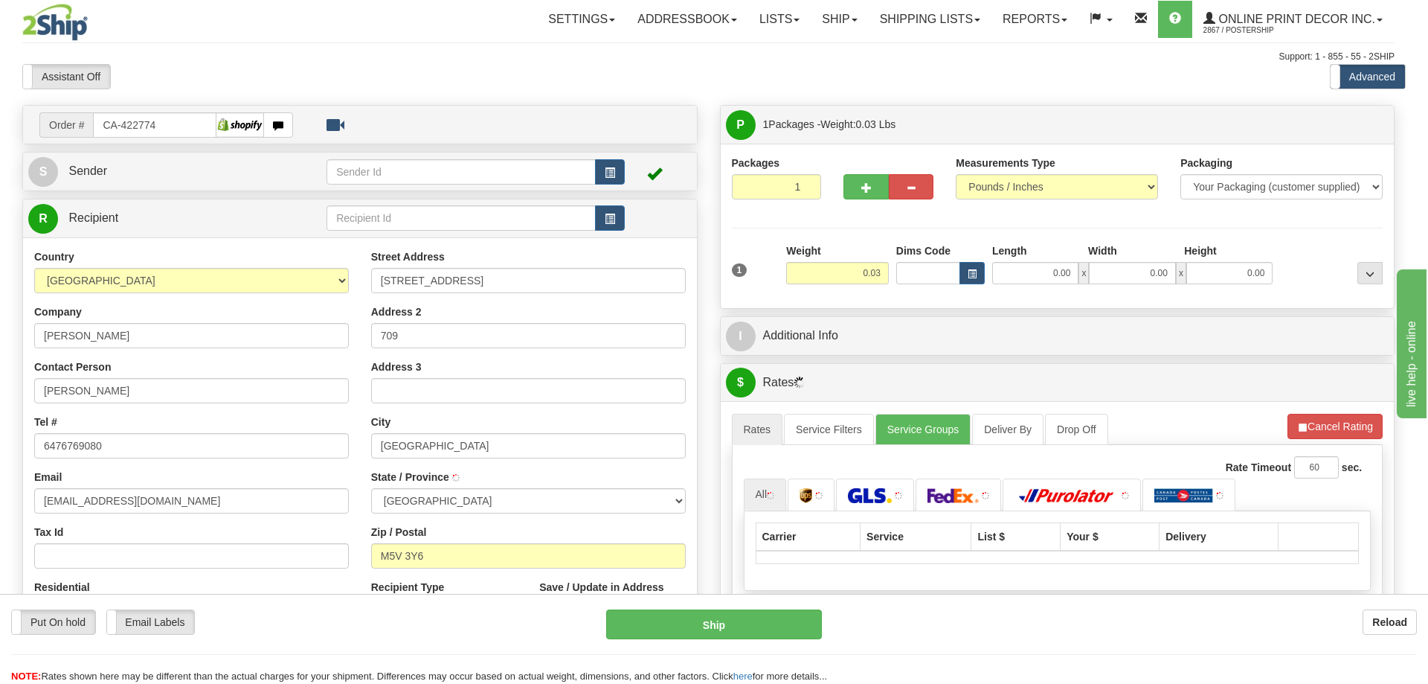
type input "[GEOGRAPHIC_DATA]"
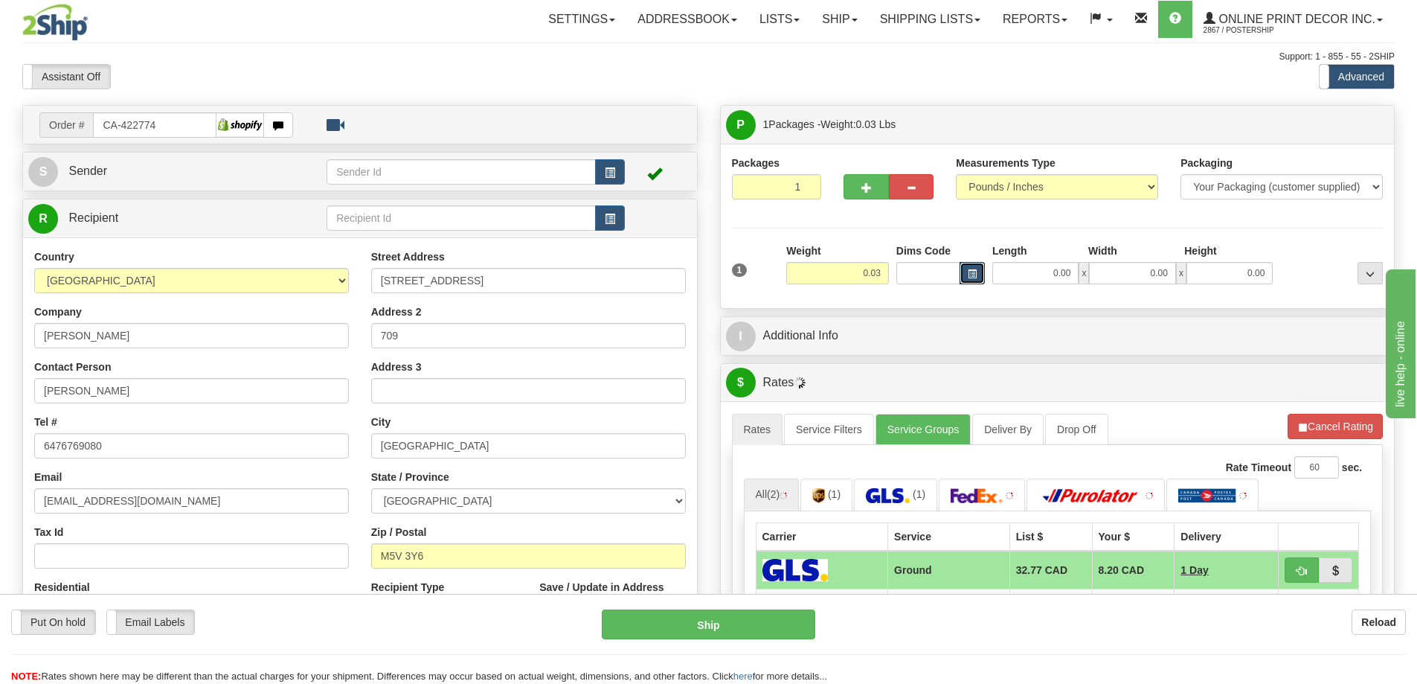
click at [970, 274] on span "button" at bounding box center [972, 274] width 9 height 8
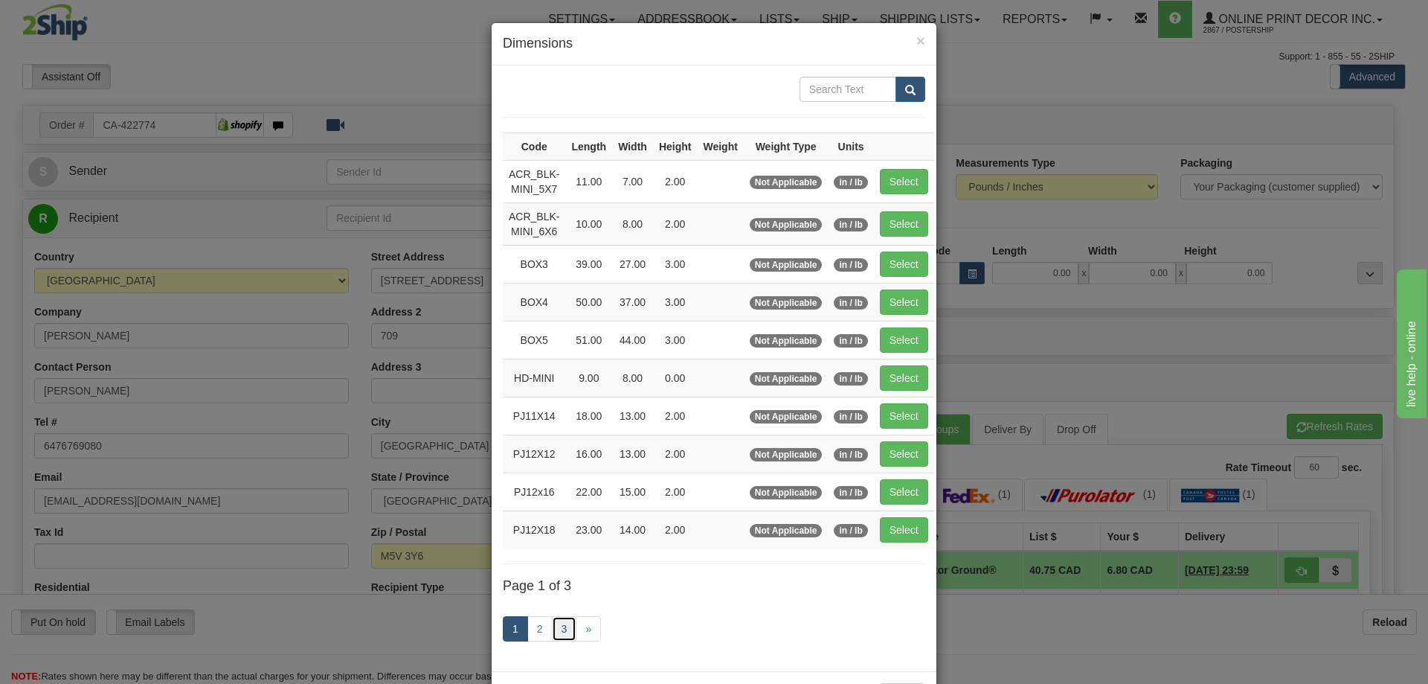
click at [562, 627] on link "3" at bounding box center [564, 628] width 25 height 25
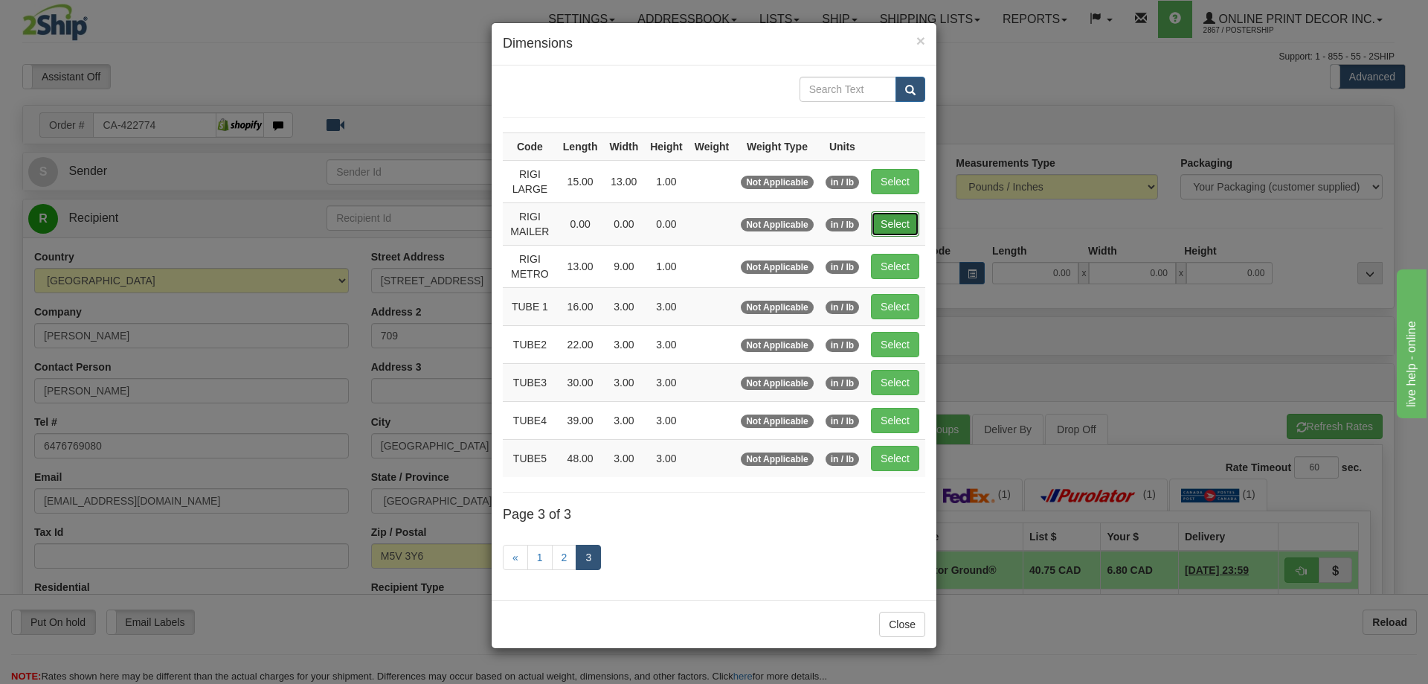
click at [907, 221] on button "Select" at bounding box center [895, 223] width 48 height 25
type input "RIGI MAILER"
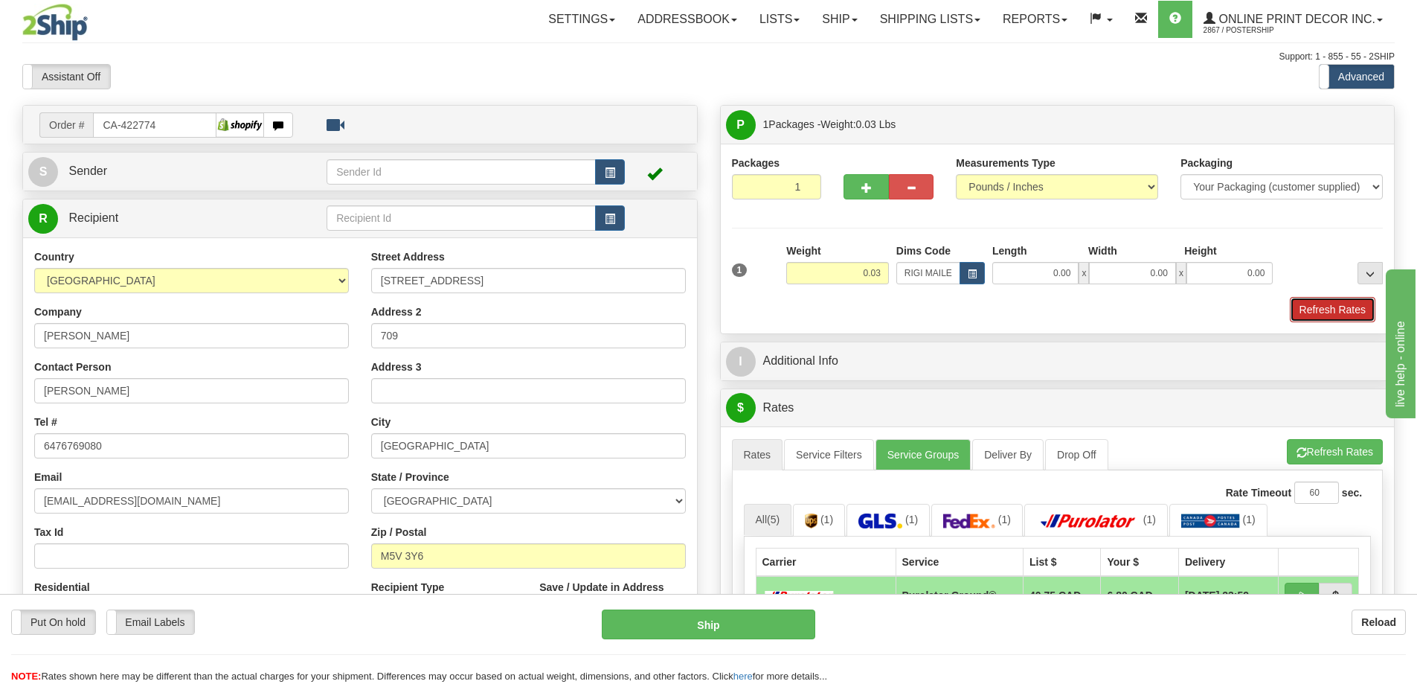
drag, startPoint x: 1336, startPoint y: 313, endPoint x: 1334, endPoint y: 306, distance: 7.8
click at [1336, 311] on button "Refresh Rates" at bounding box center [1333, 309] width 86 height 25
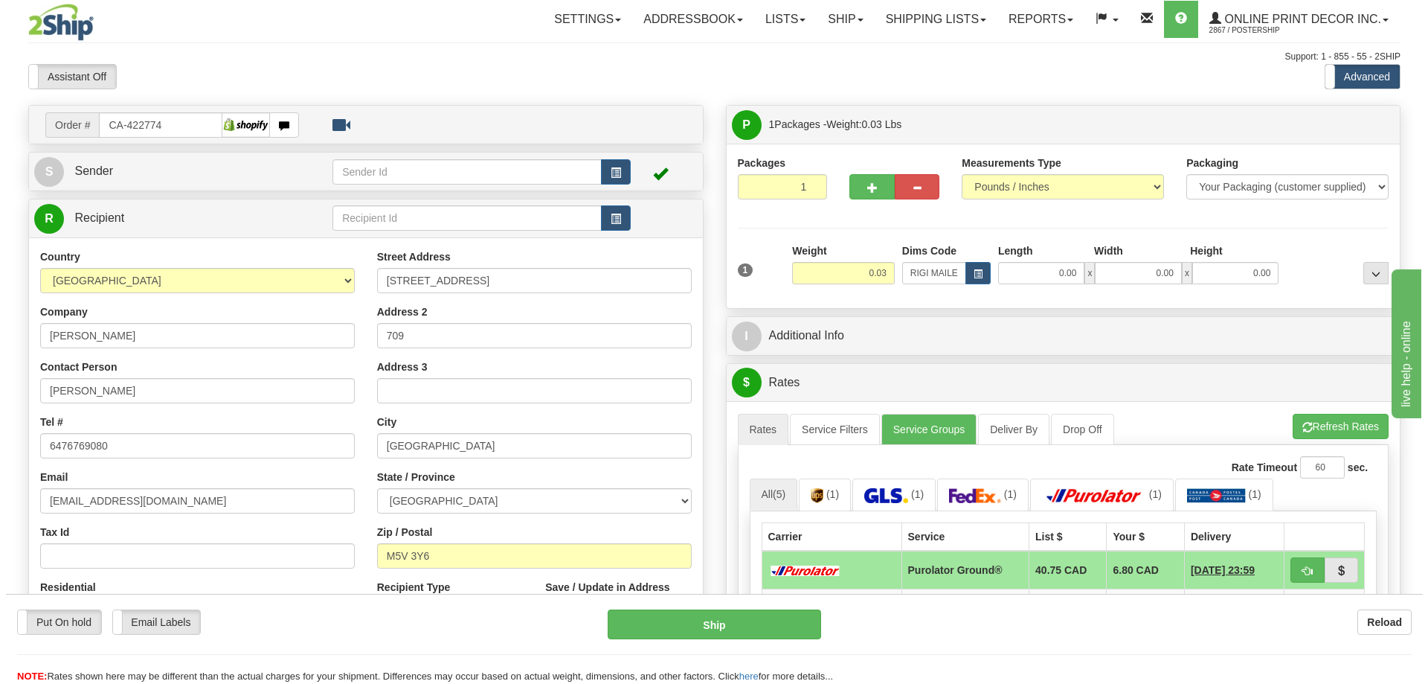
scroll to position [149, 0]
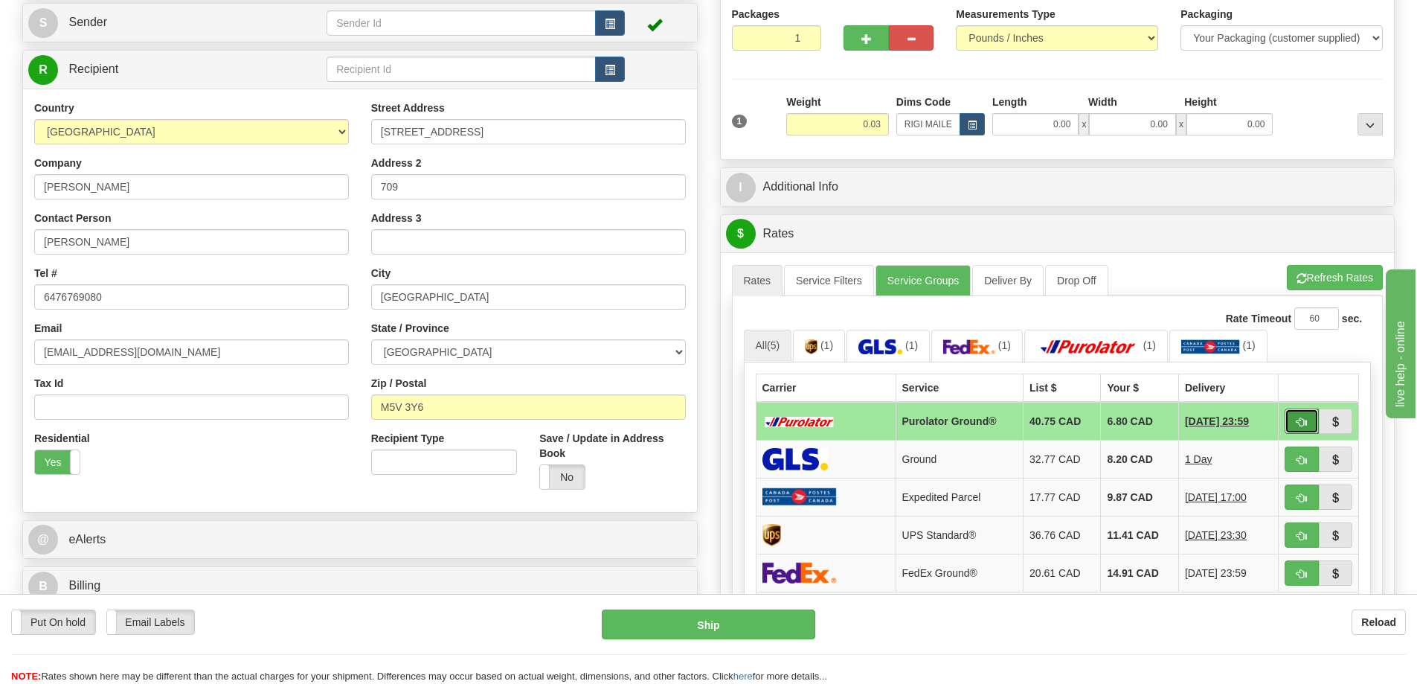
click at [1297, 421] on span "button" at bounding box center [1301, 422] width 10 height 10
type input "260"
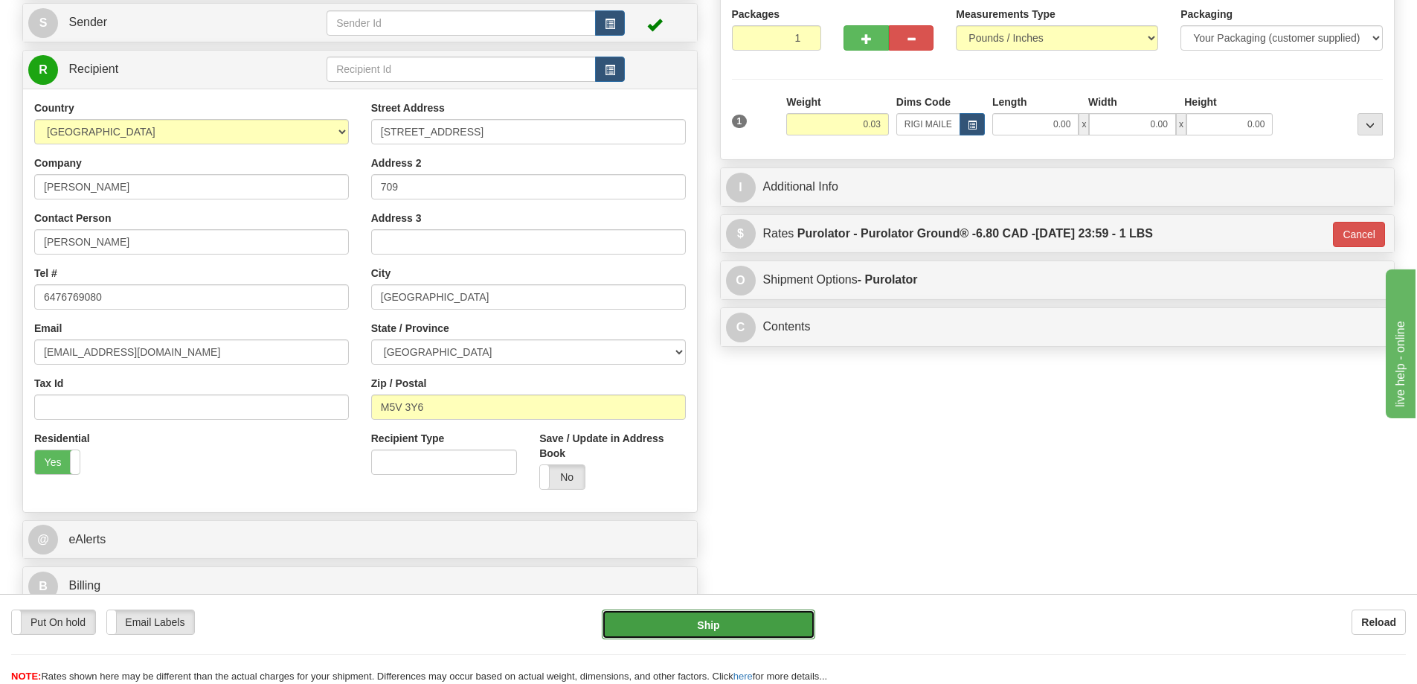
click at [720, 618] on button "Ship" at bounding box center [708, 624] width 213 height 30
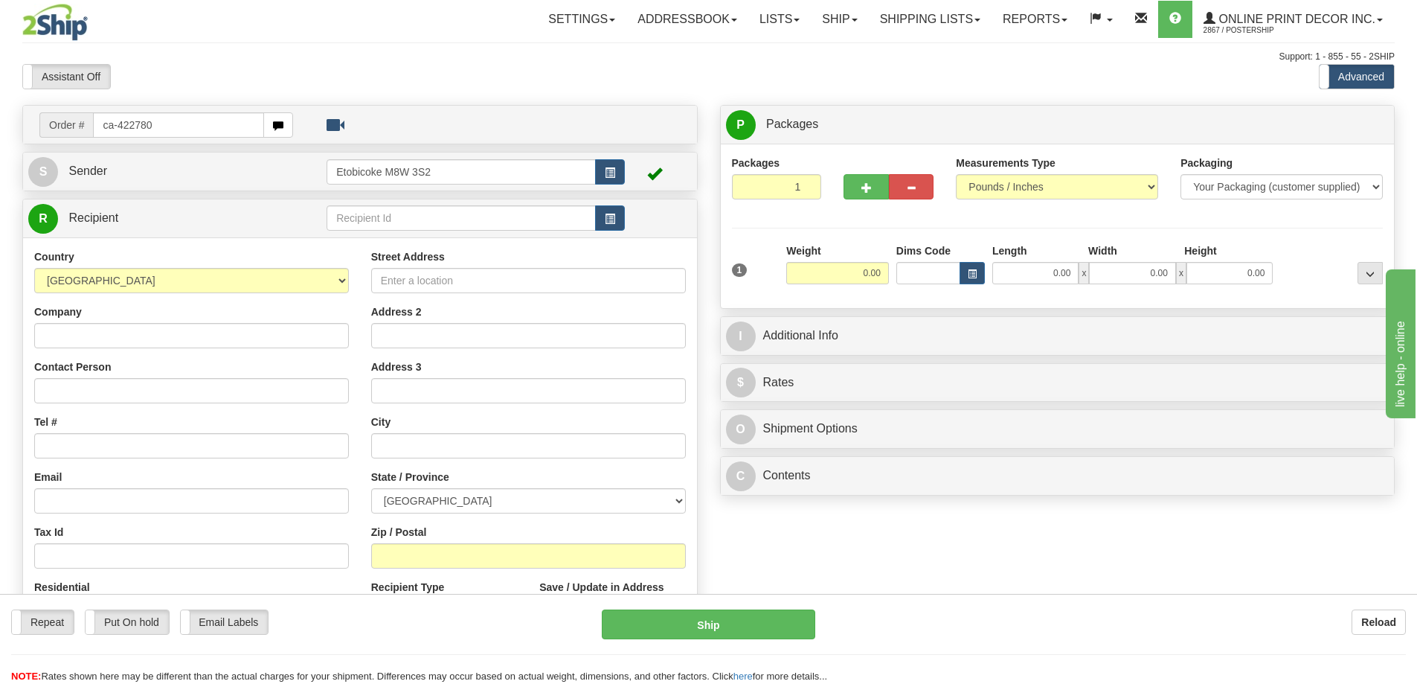
type input "ca-422780"
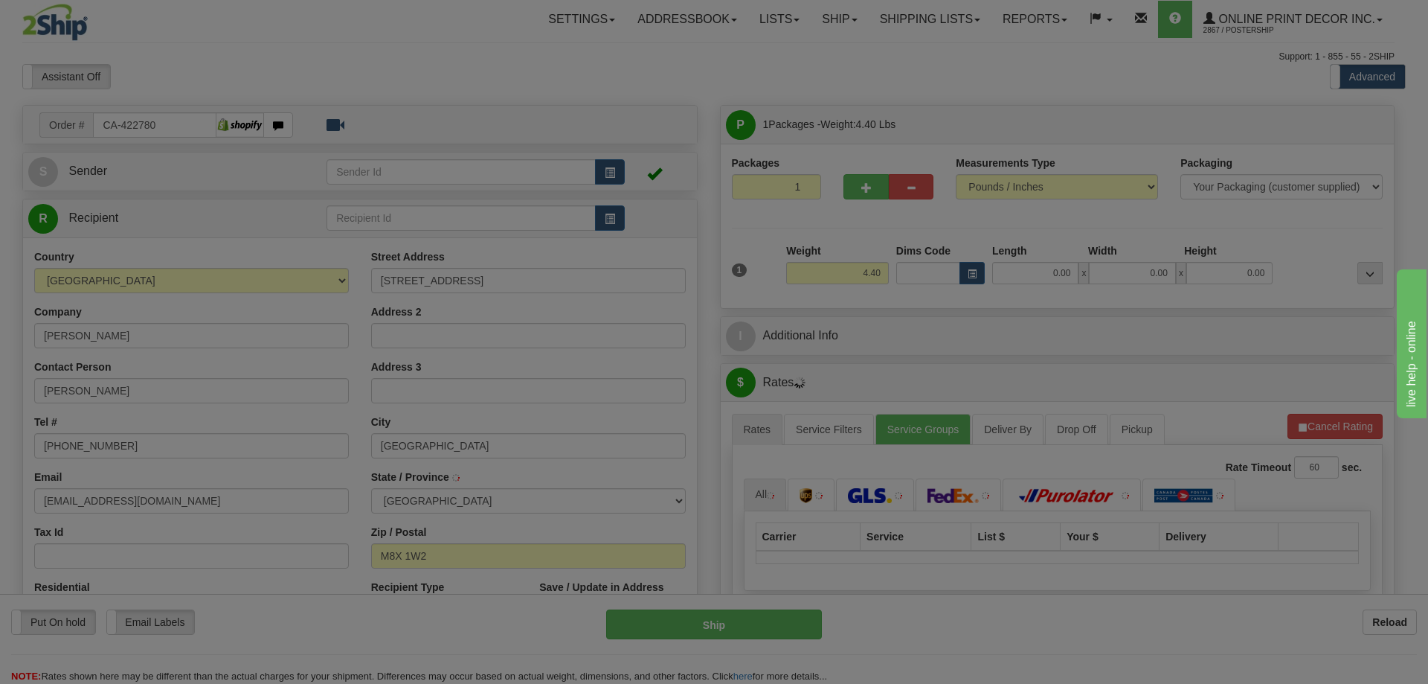
type input "ETOBICOKE"
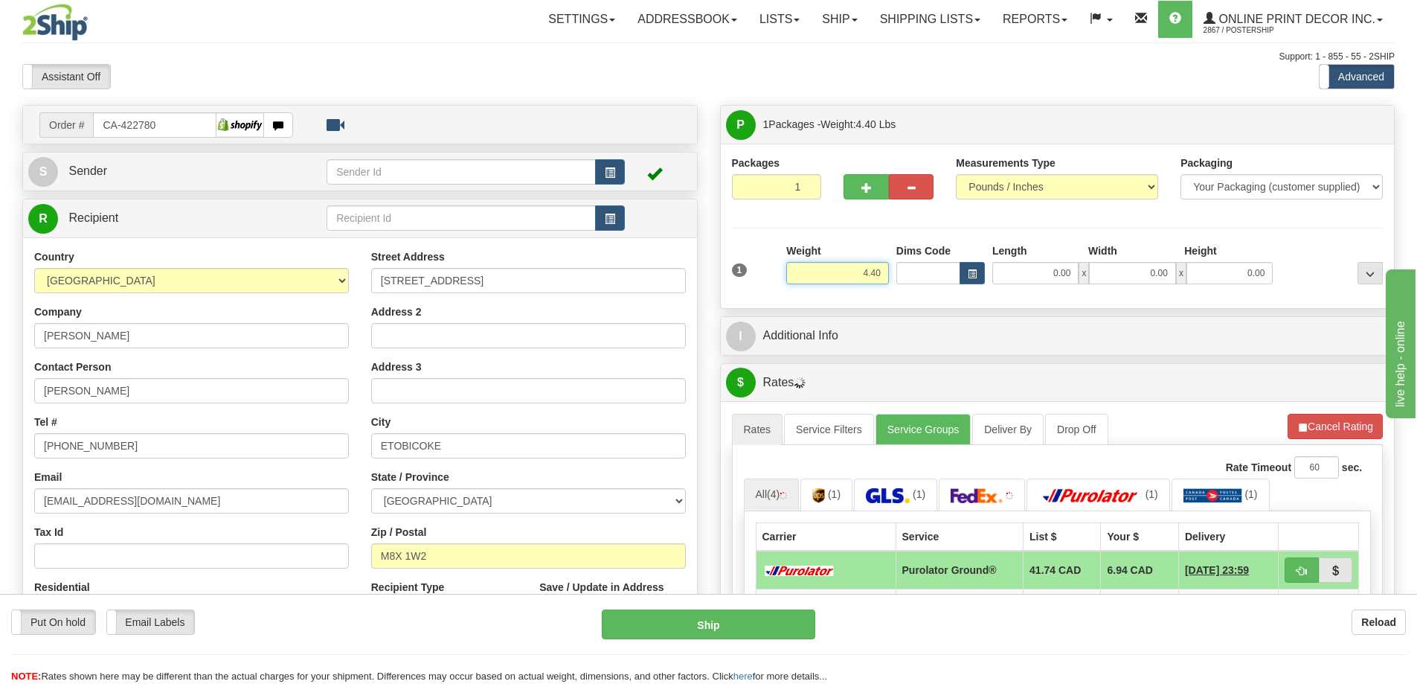
click at [884, 272] on input "4.40" at bounding box center [837, 273] width 103 height 22
type input "4"
type input "2.00"
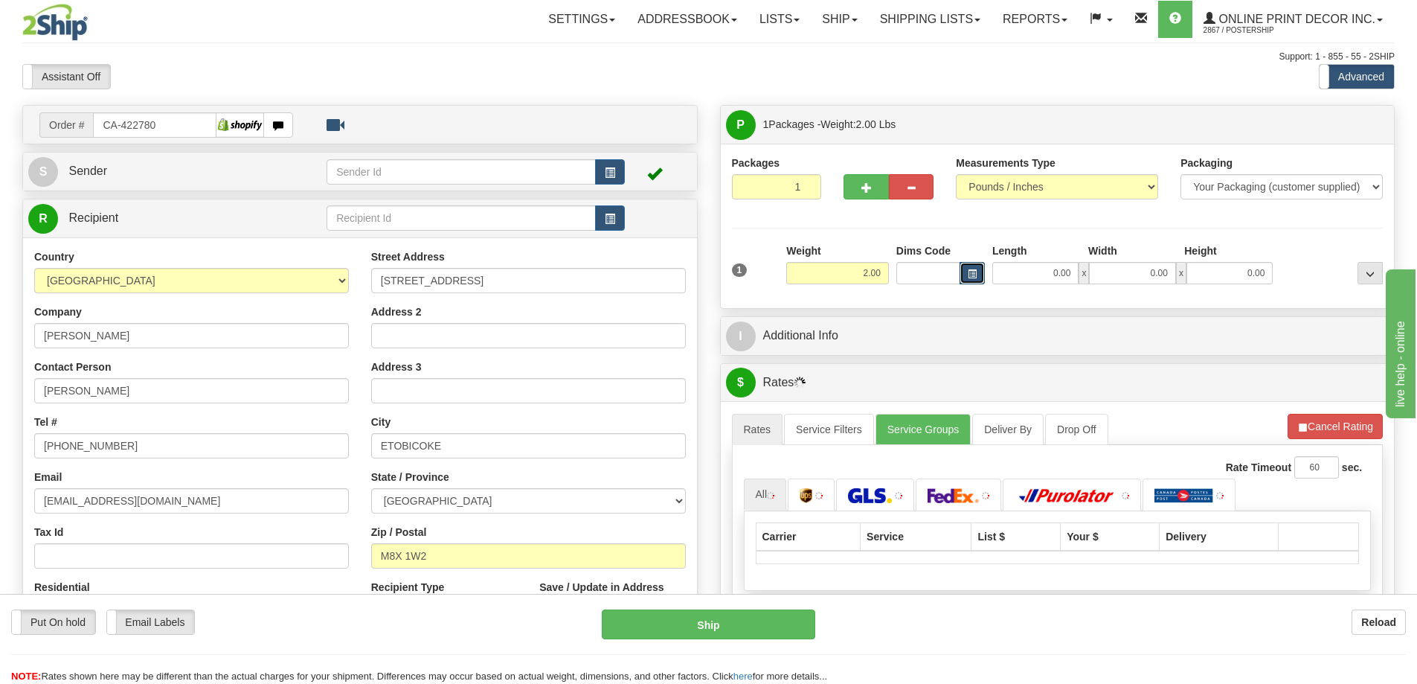
click at [964, 271] on button "button" at bounding box center [972, 273] width 25 height 22
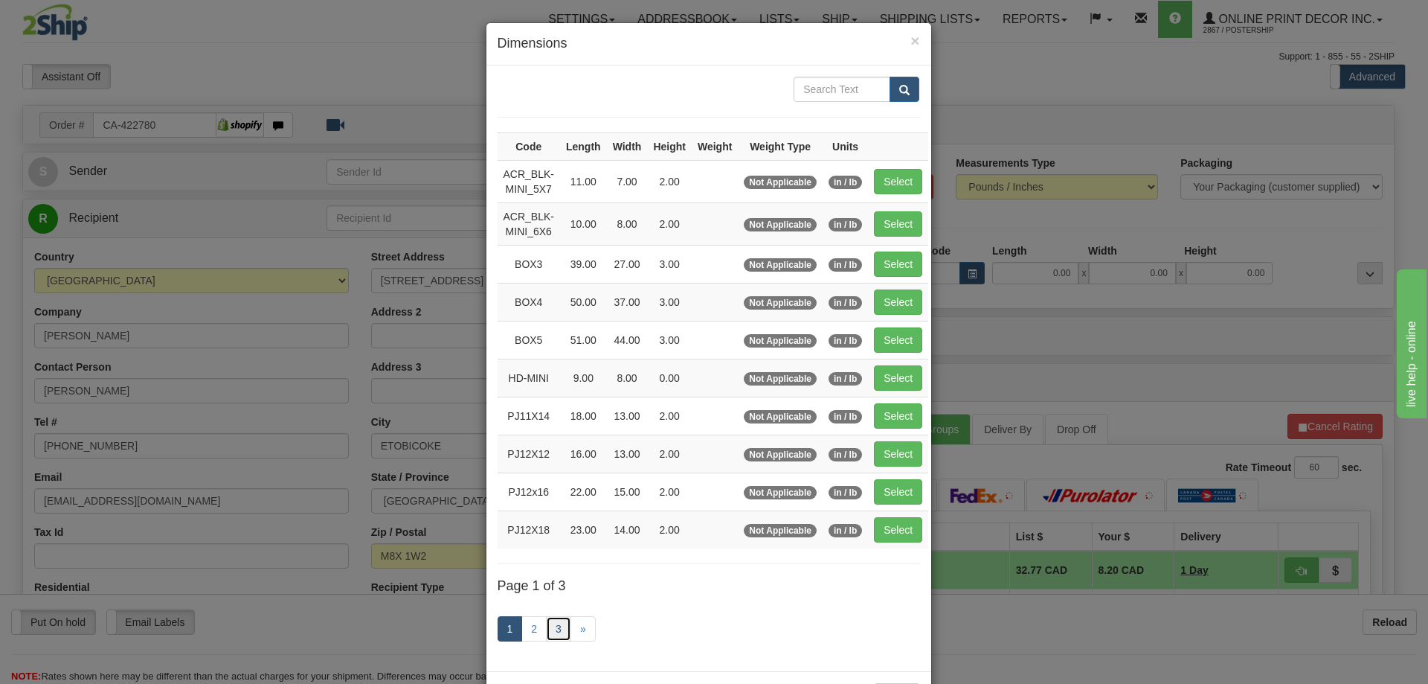
click at [555, 627] on link "3" at bounding box center [558, 628] width 25 height 25
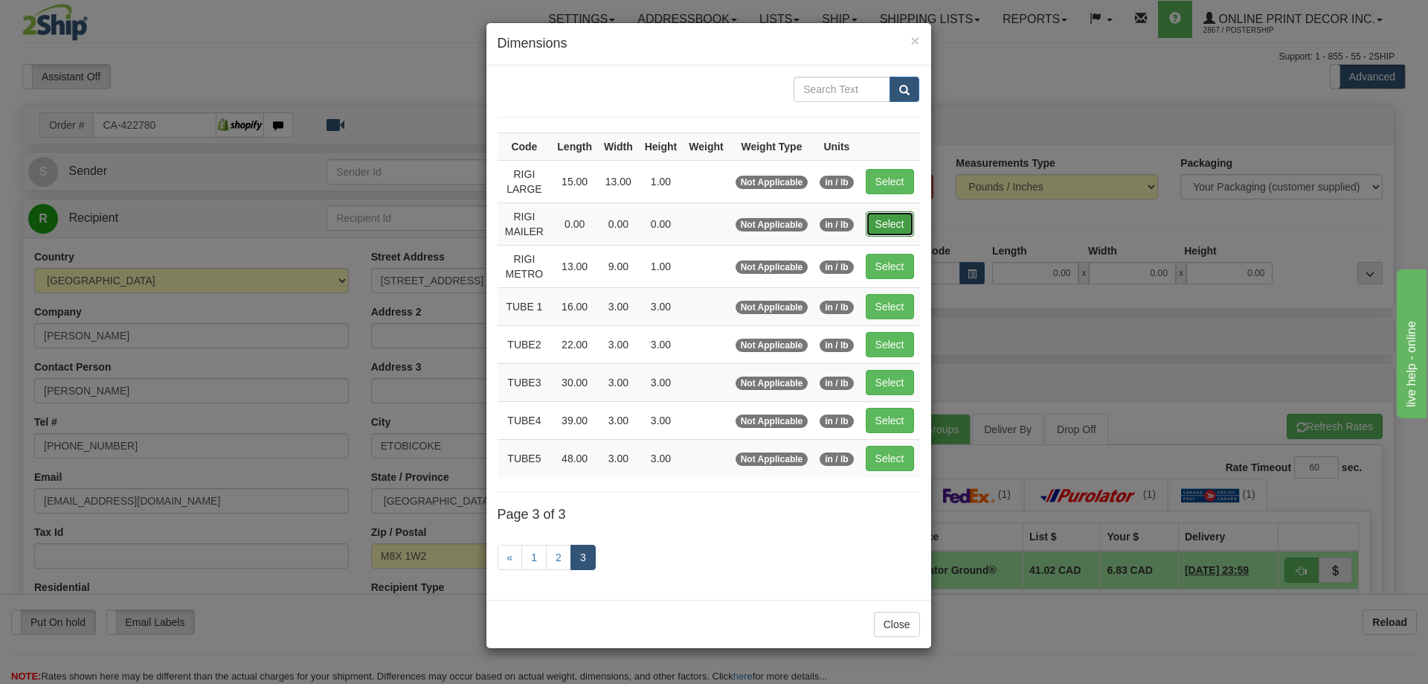
click at [895, 219] on button "Select" at bounding box center [890, 223] width 48 height 25
type input "RIGI MAILER"
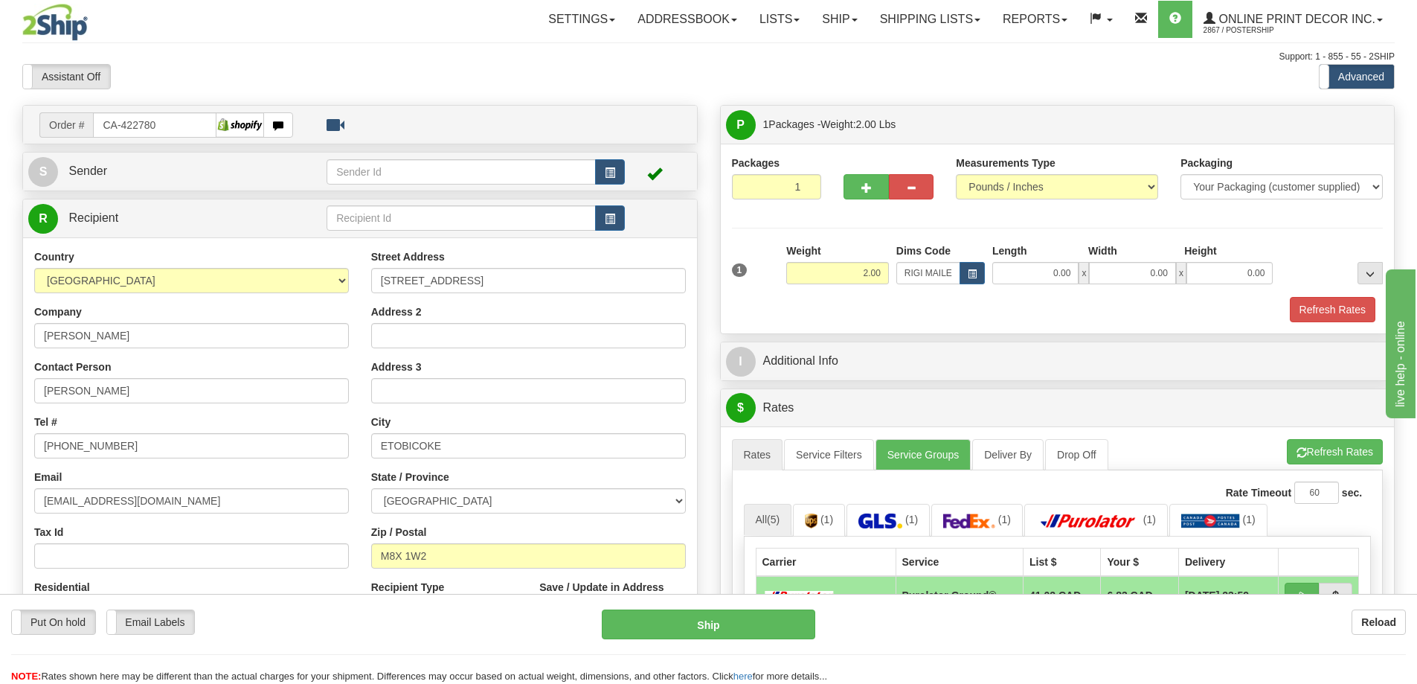
click at [1375, 316] on div "Refresh Rates" at bounding box center [1057, 309] width 659 height 25
click at [1343, 311] on button "Refresh Rates" at bounding box center [1333, 309] width 86 height 25
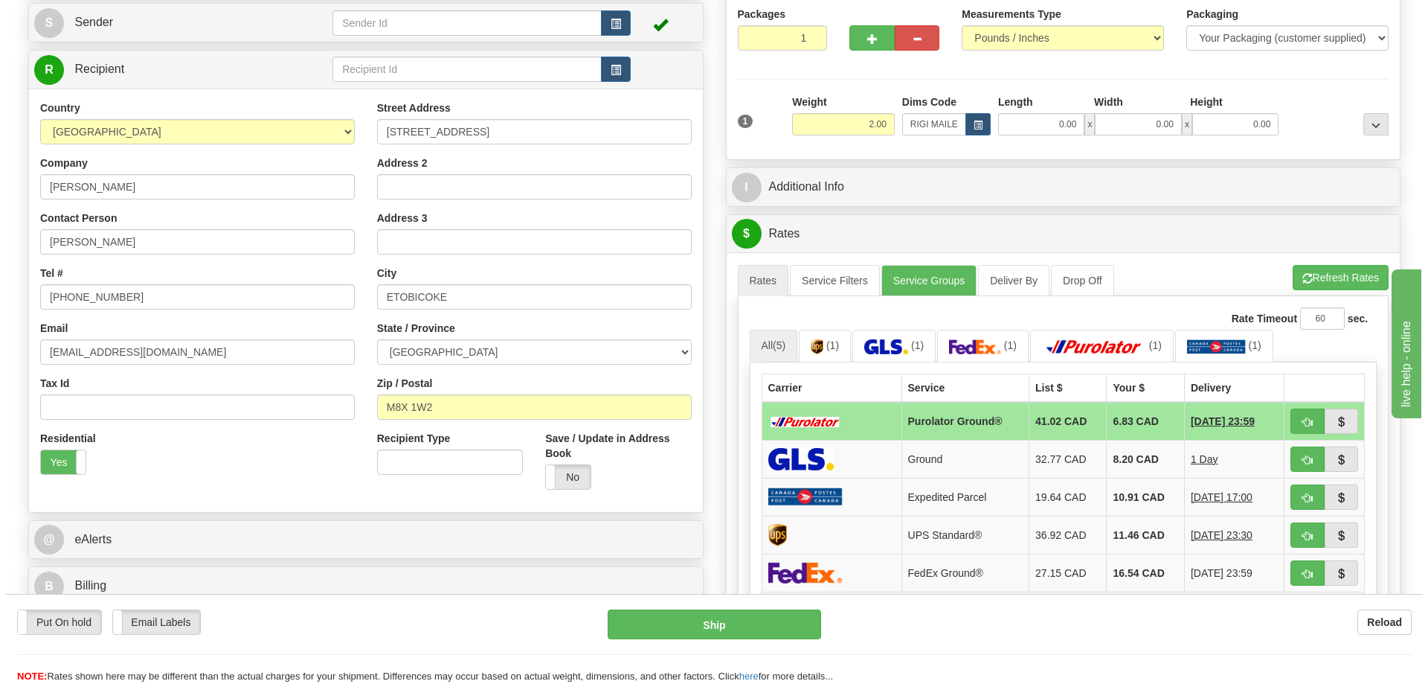
scroll to position [223, 0]
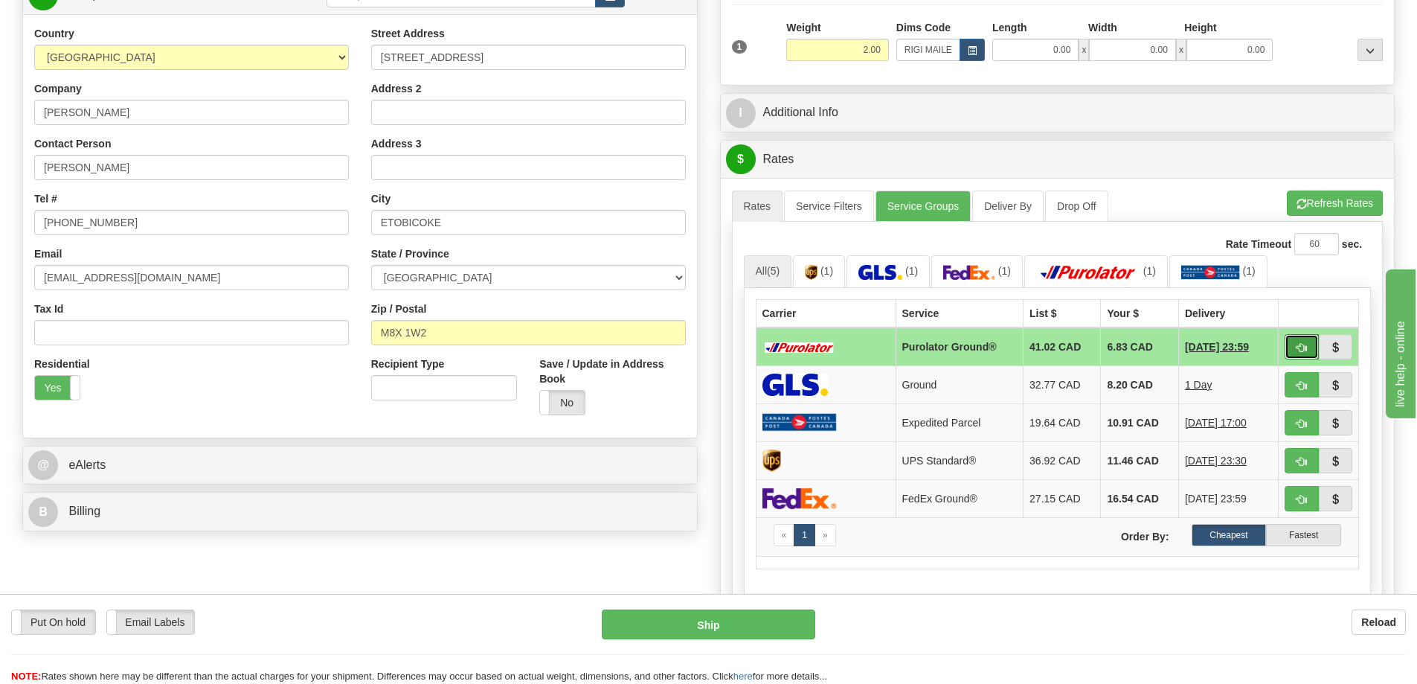
click at [1308, 344] on button "button" at bounding box center [1302, 346] width 34 height 25
type input "260"
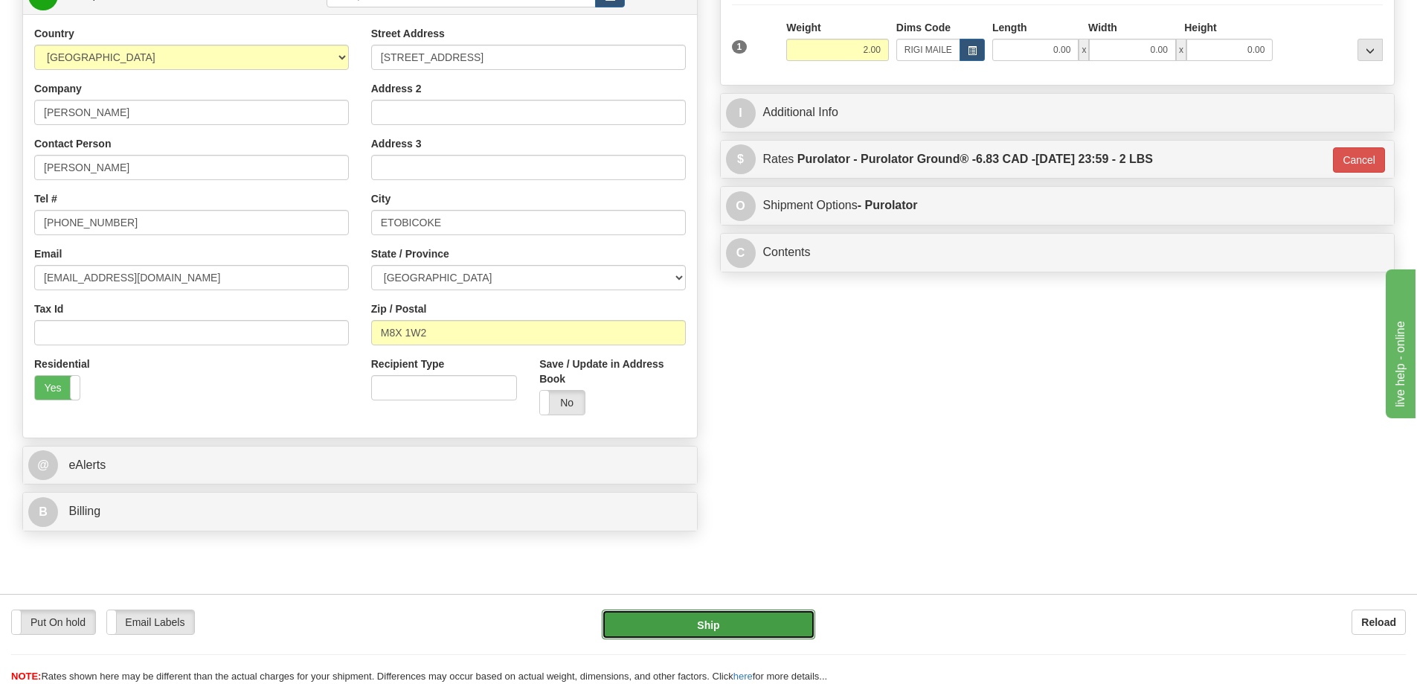
click at [768, 620] on button "Ship" at bounding box center [708, 624] width 213 height 30
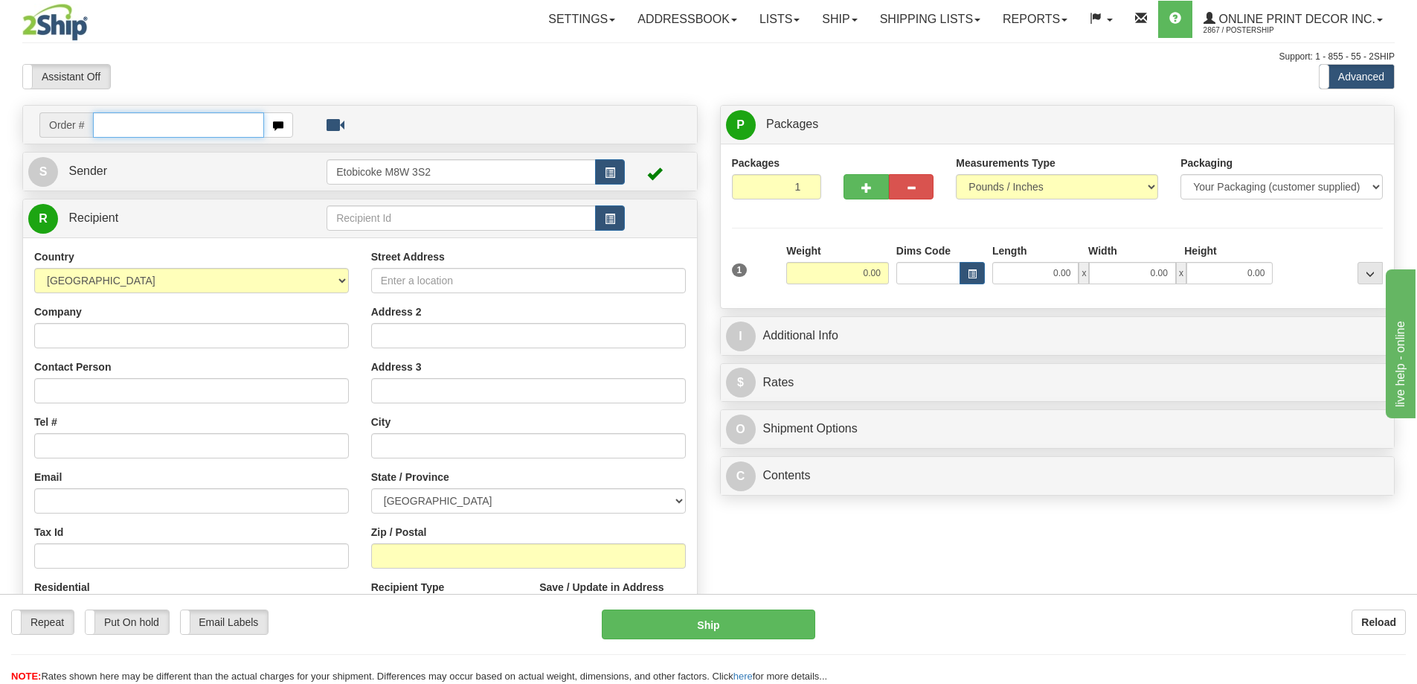
click at [132, 122] on input "text" at bounding box center [178, 124] width 171 height 25
type input "ca-422781"
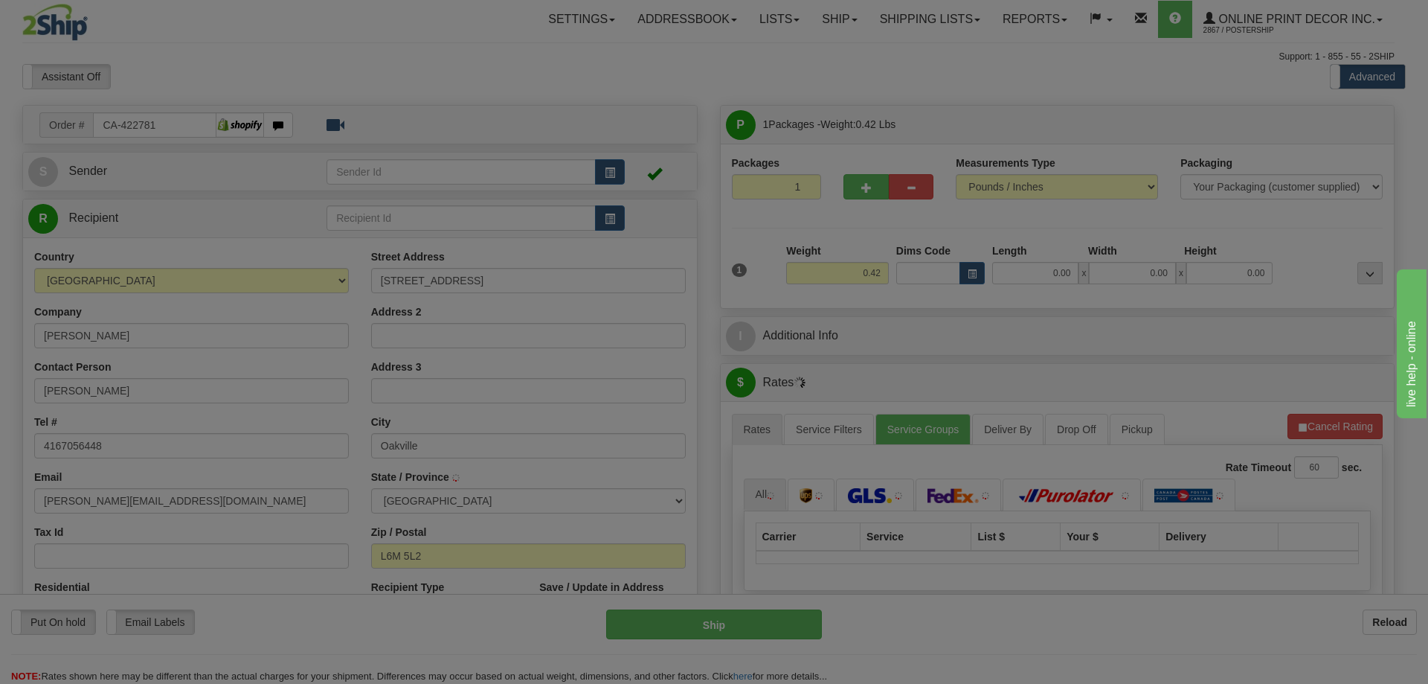
type input "OAKVILLE"
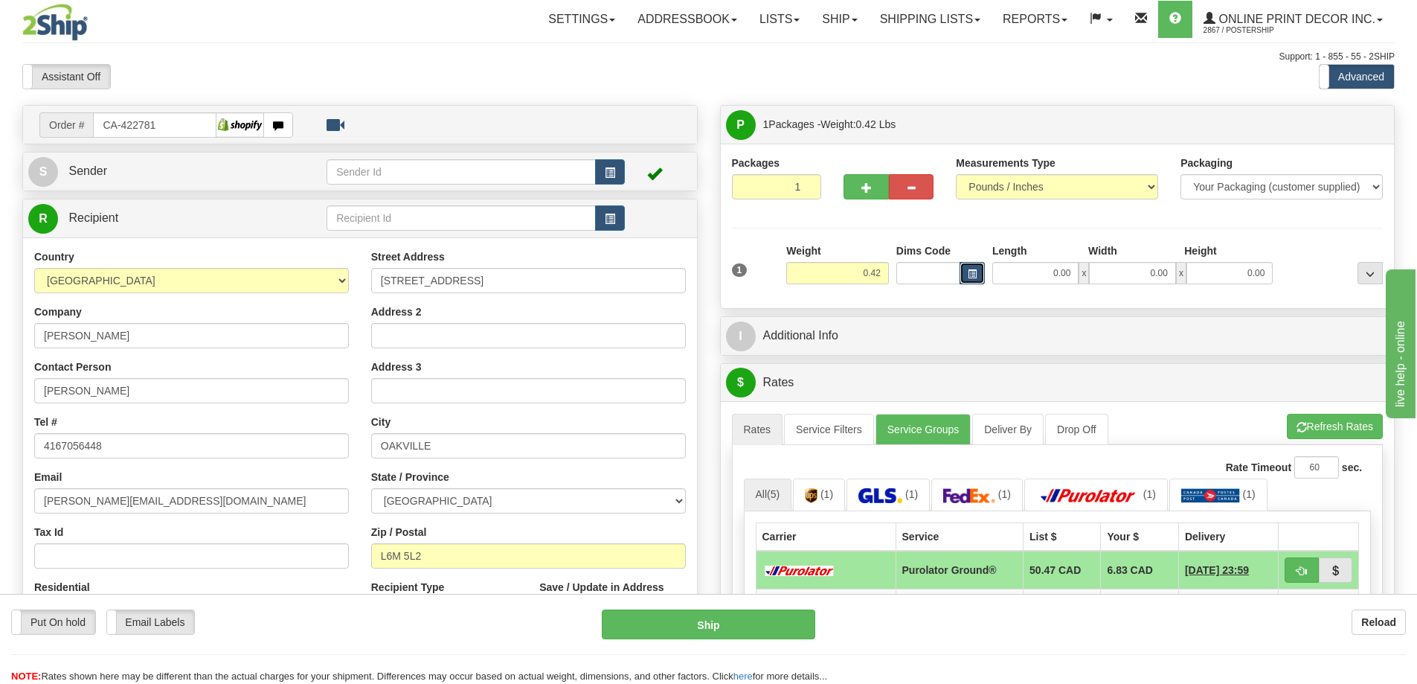
click at [965, 269] on button "button" at bounding box center [972, 273] width 25 height 22
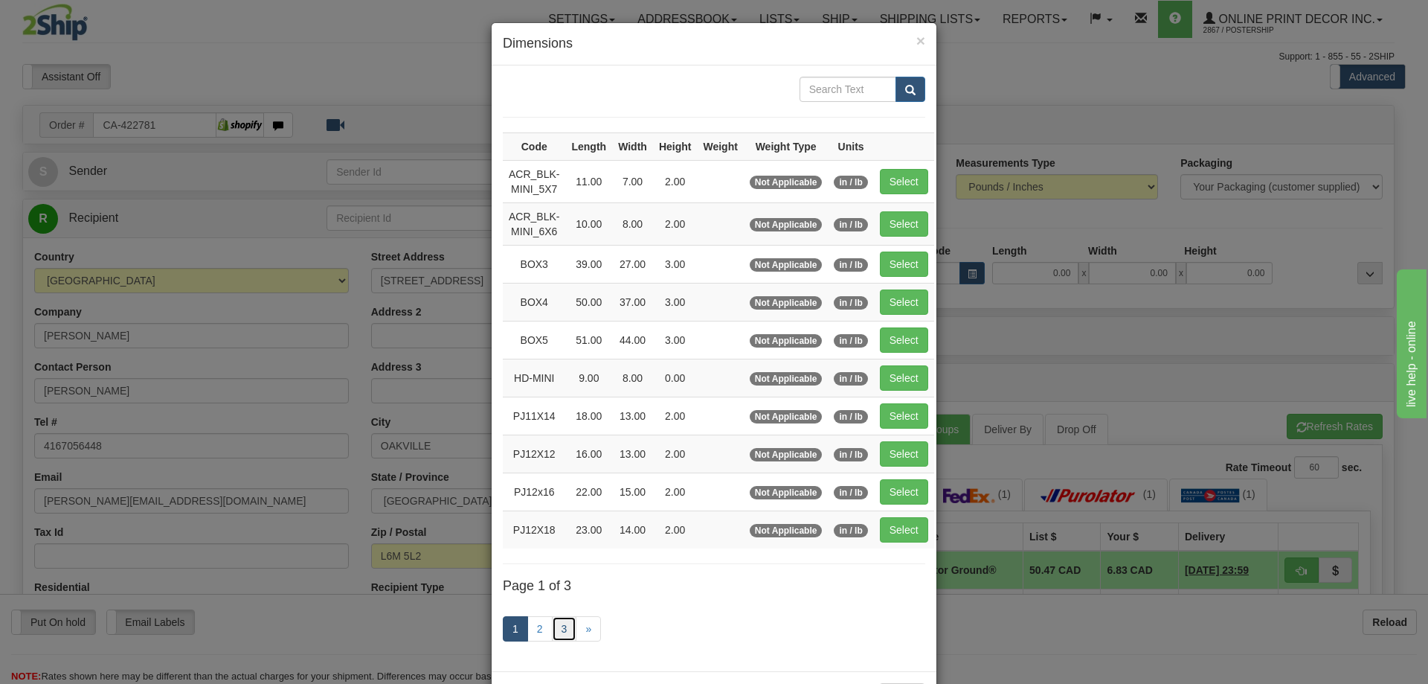
click at [552, 618] on link "3" at bounding box center [564, 628] width 25 height 25
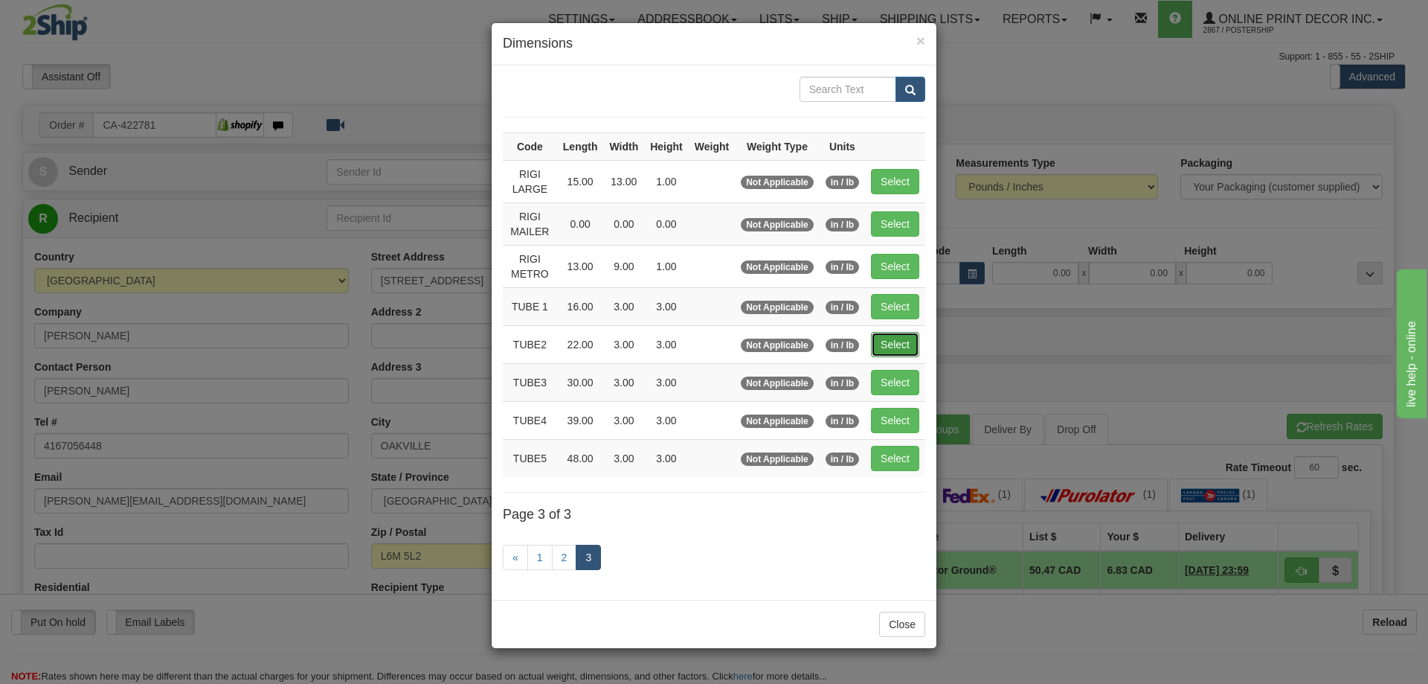
click at [900, 336] on button "Select" at bounding box center [895, 344] width 48 height 25
type input "TUBE2"
type input "22.00"
type input "3.00"
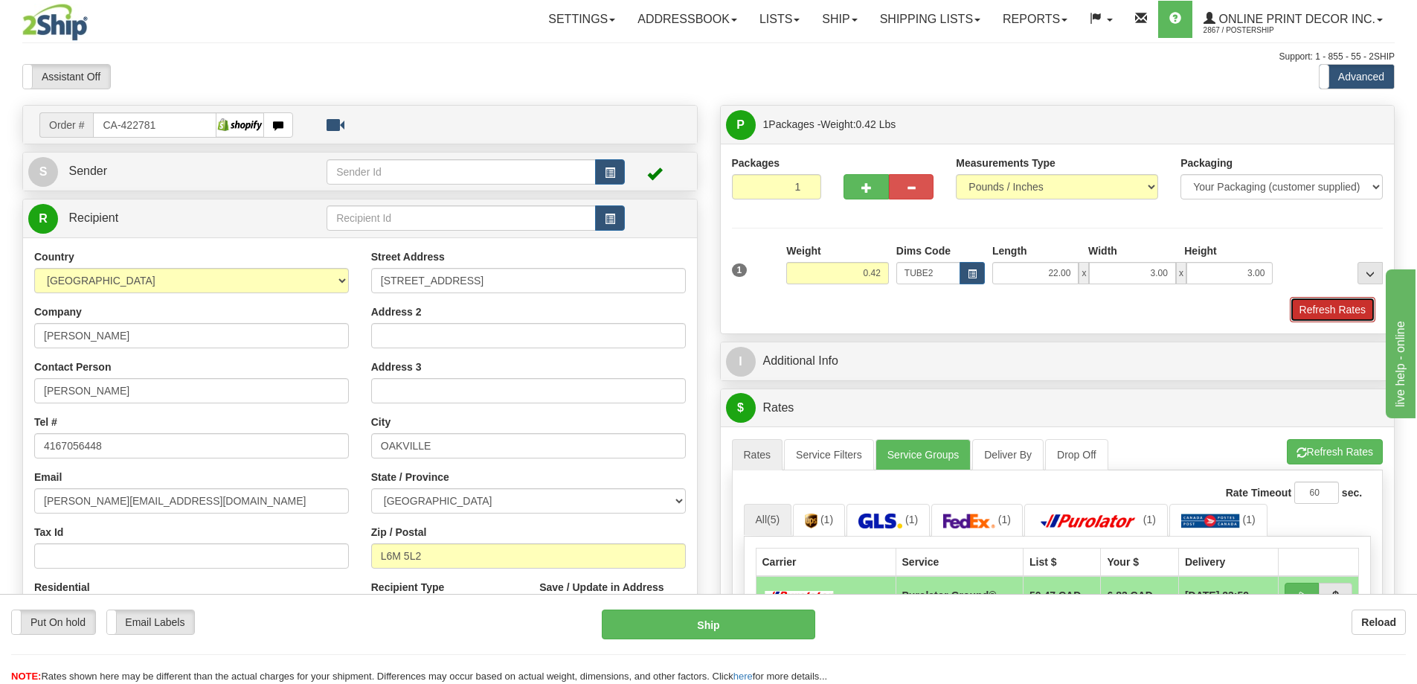
click at [1317, 310] on button "Refresh Rates" at bounding box center [1333, 309] width 86 height 25
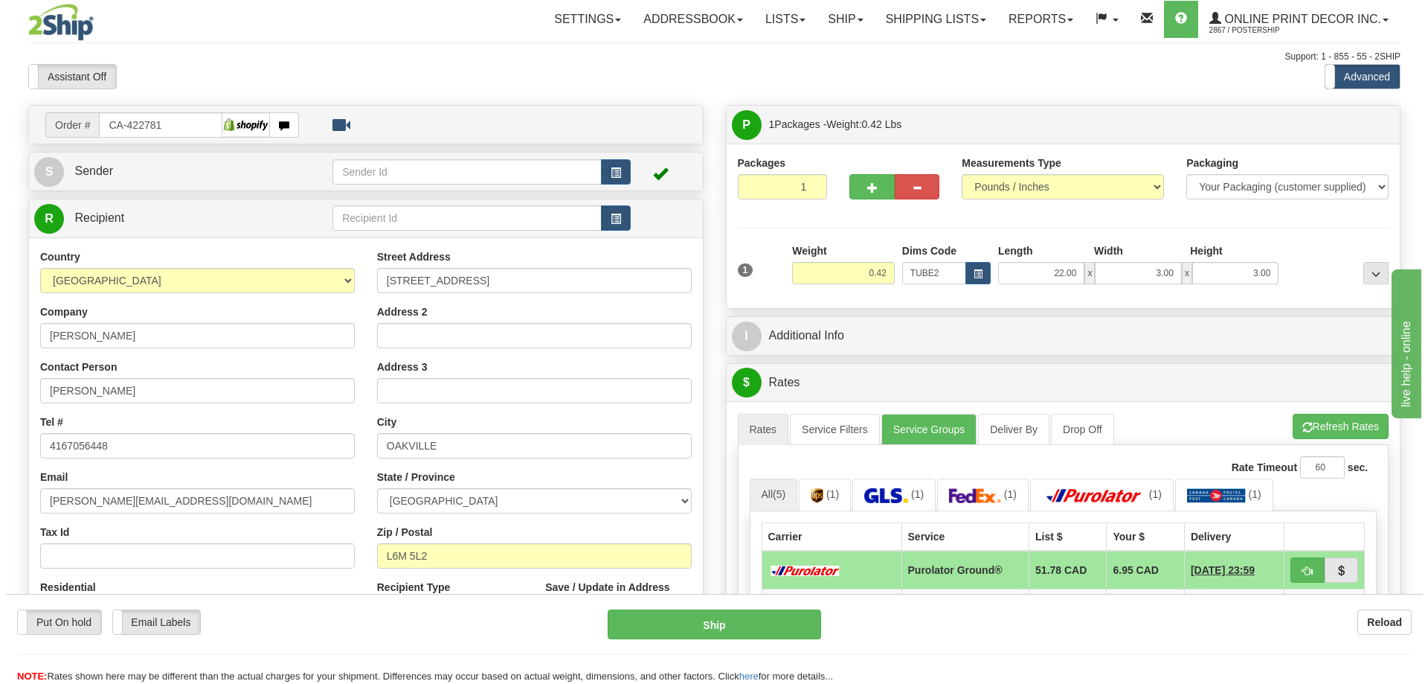
scroll to position [149, 0]
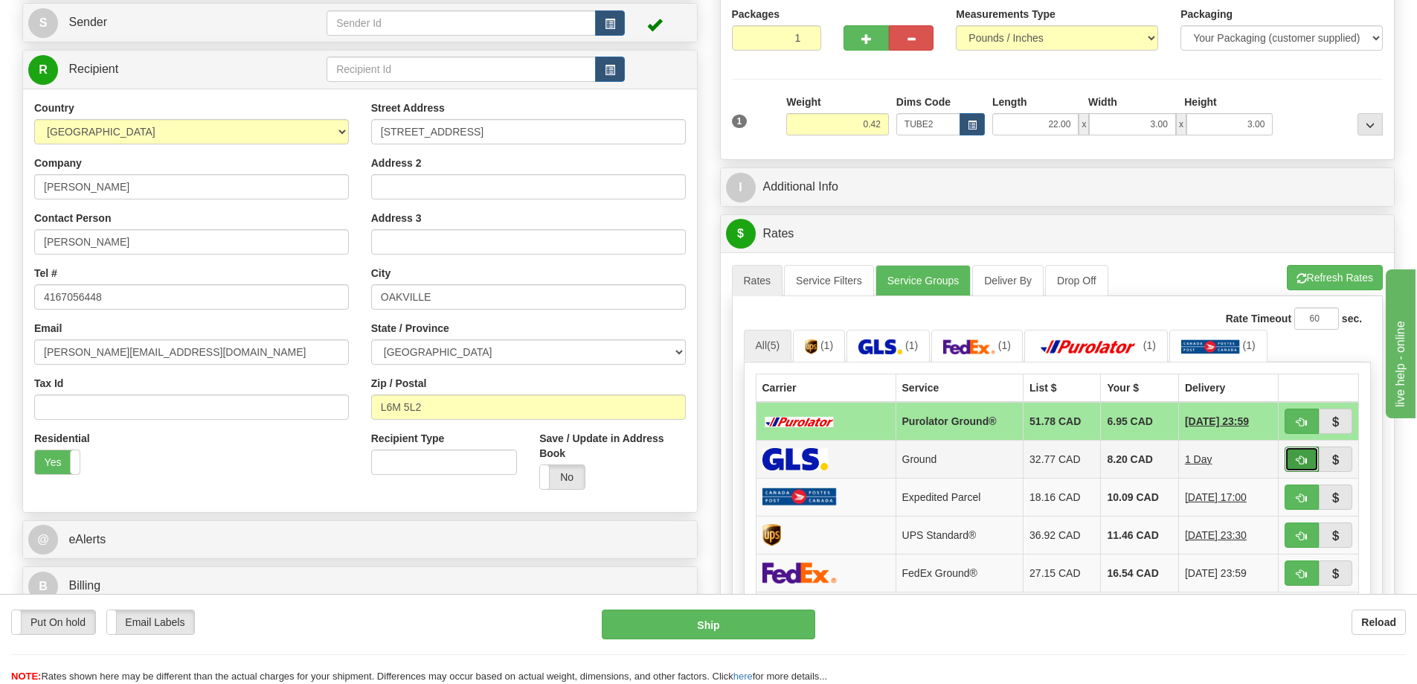
click at [1302, 458] on span "button" at bounding box center [1301, 460] width 10 height 10
type input "1"
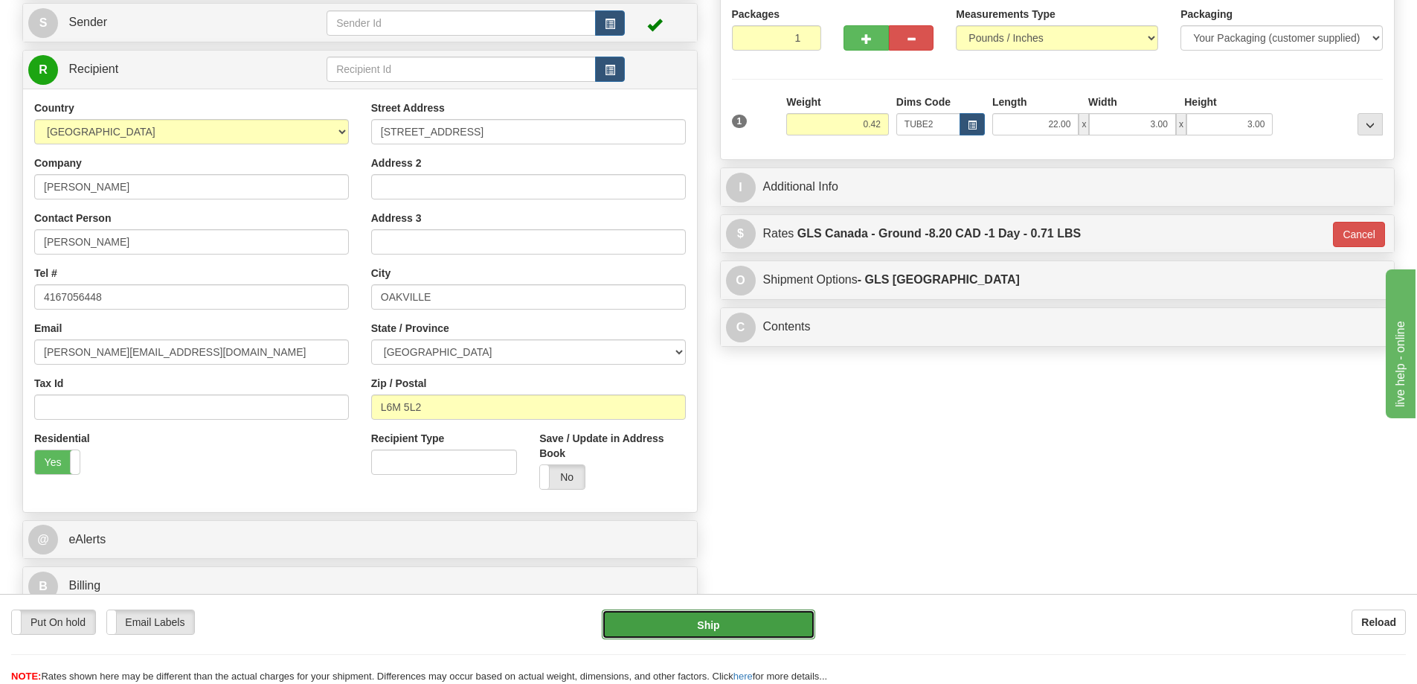
click at [736, 613] on button "Ship" at bounding box center [708, 624] width 213 height 30
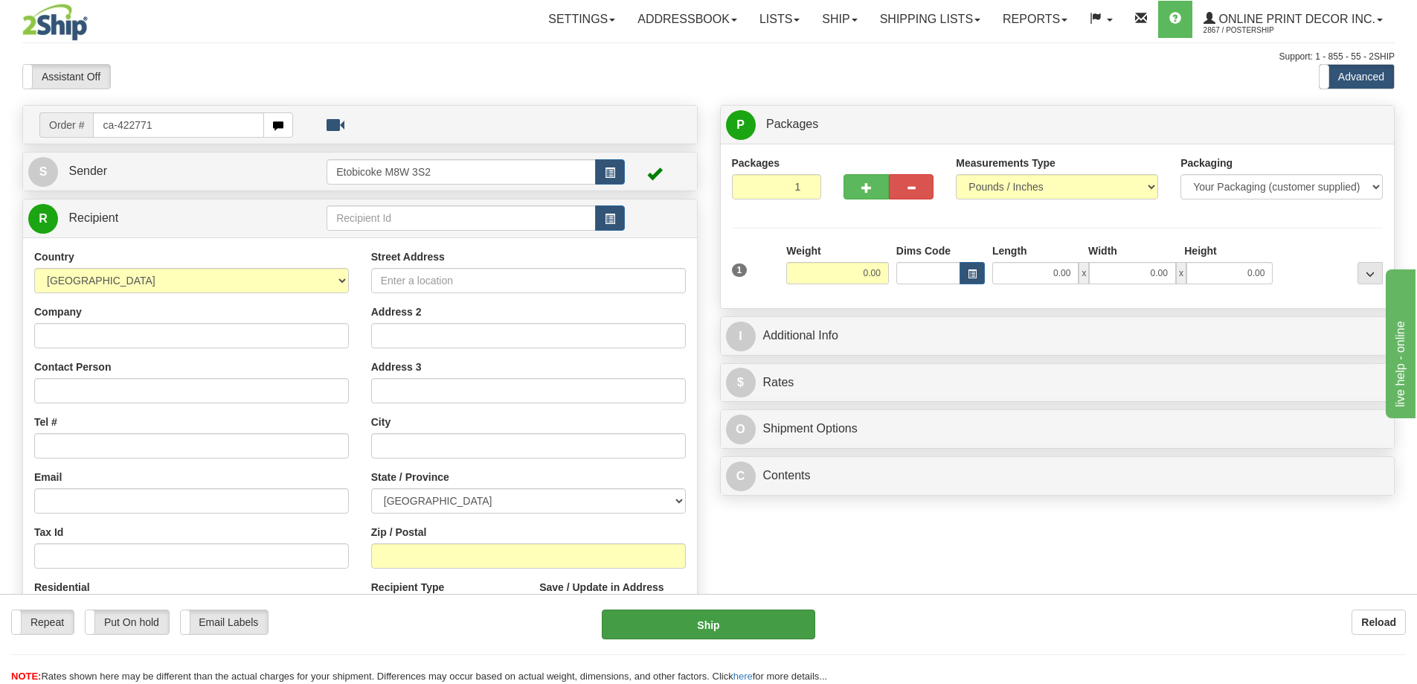
type input "ca-422771"
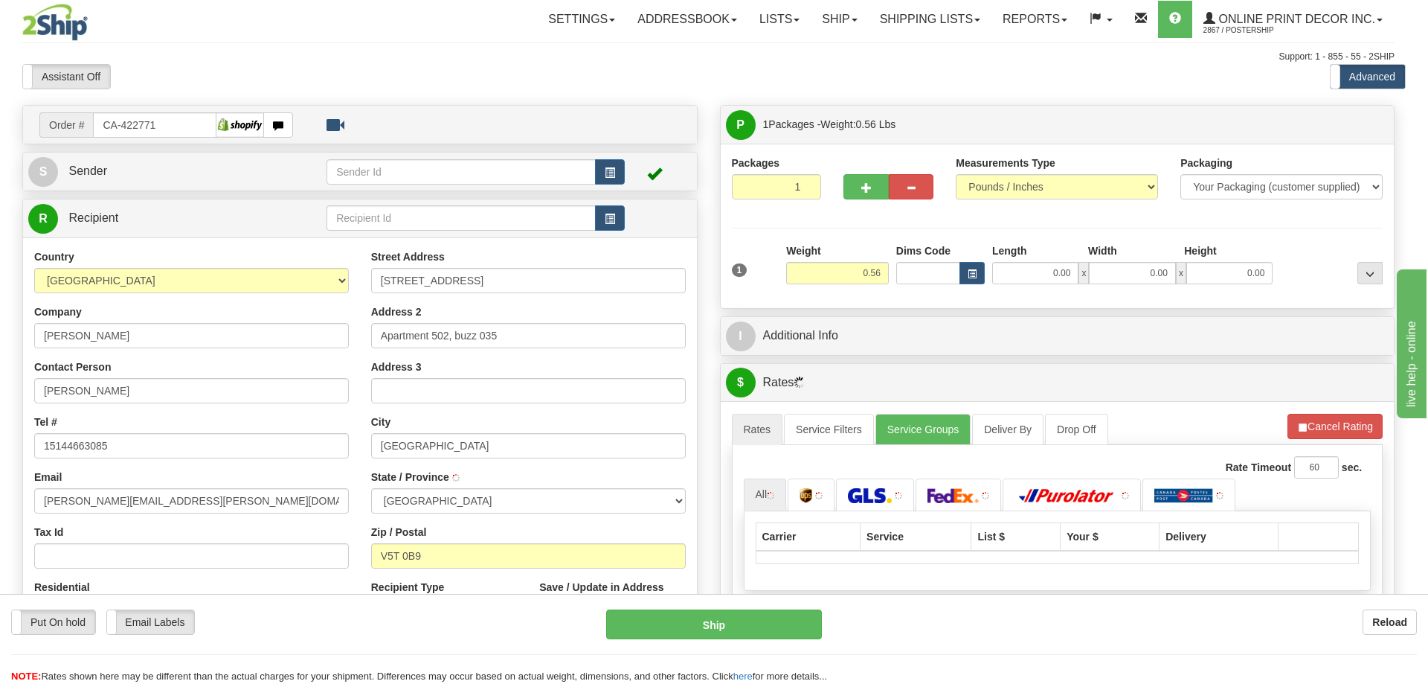
type input "[GEOGRAPHIC_DATA]"
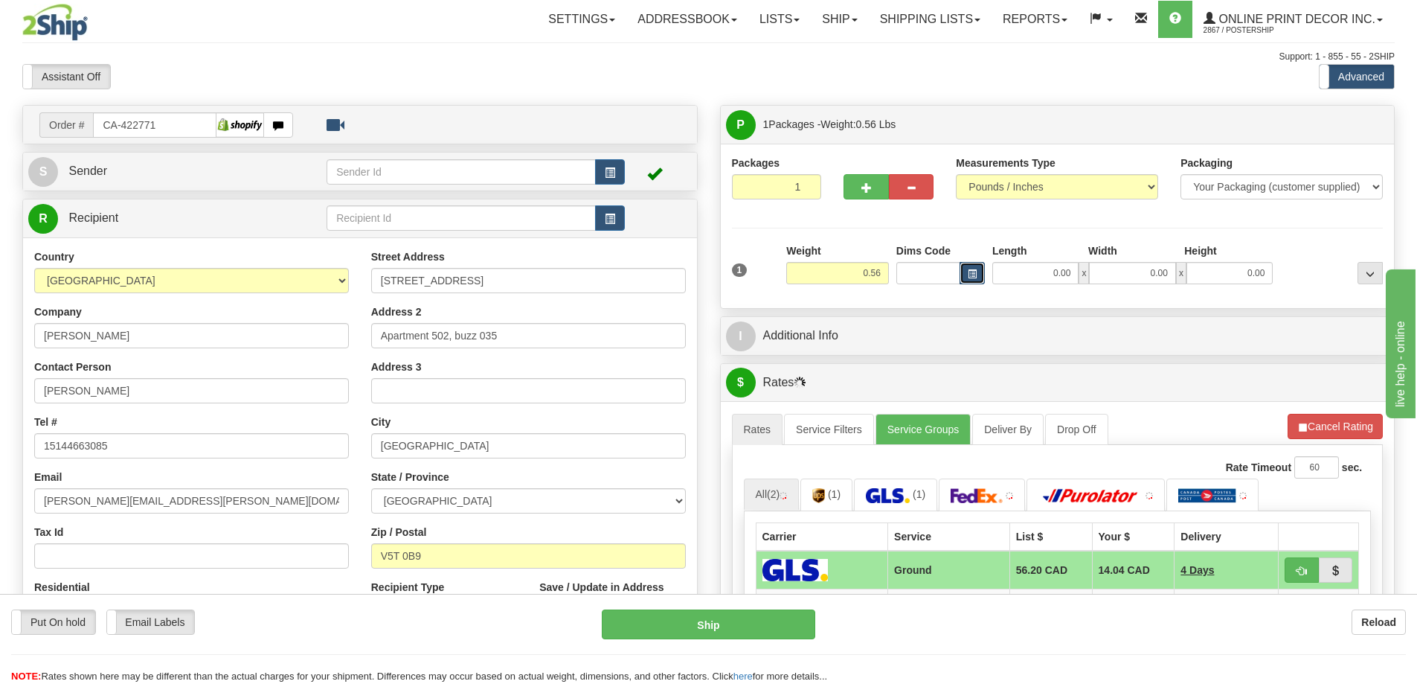
click at [967, 269] on button "button" at bounding box center [972, 273] width 25 height 22
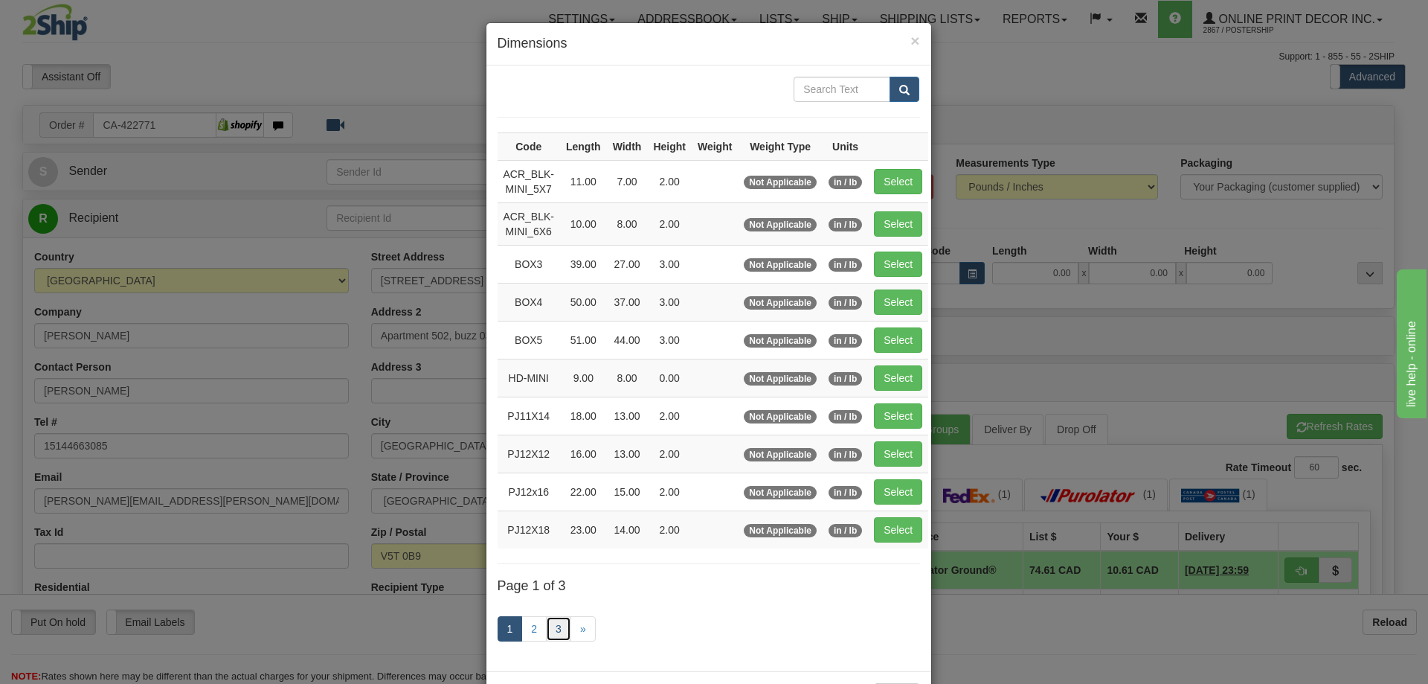
click at [556, 620] on link "3" at bounding box center [558, 628] width 25 height 25
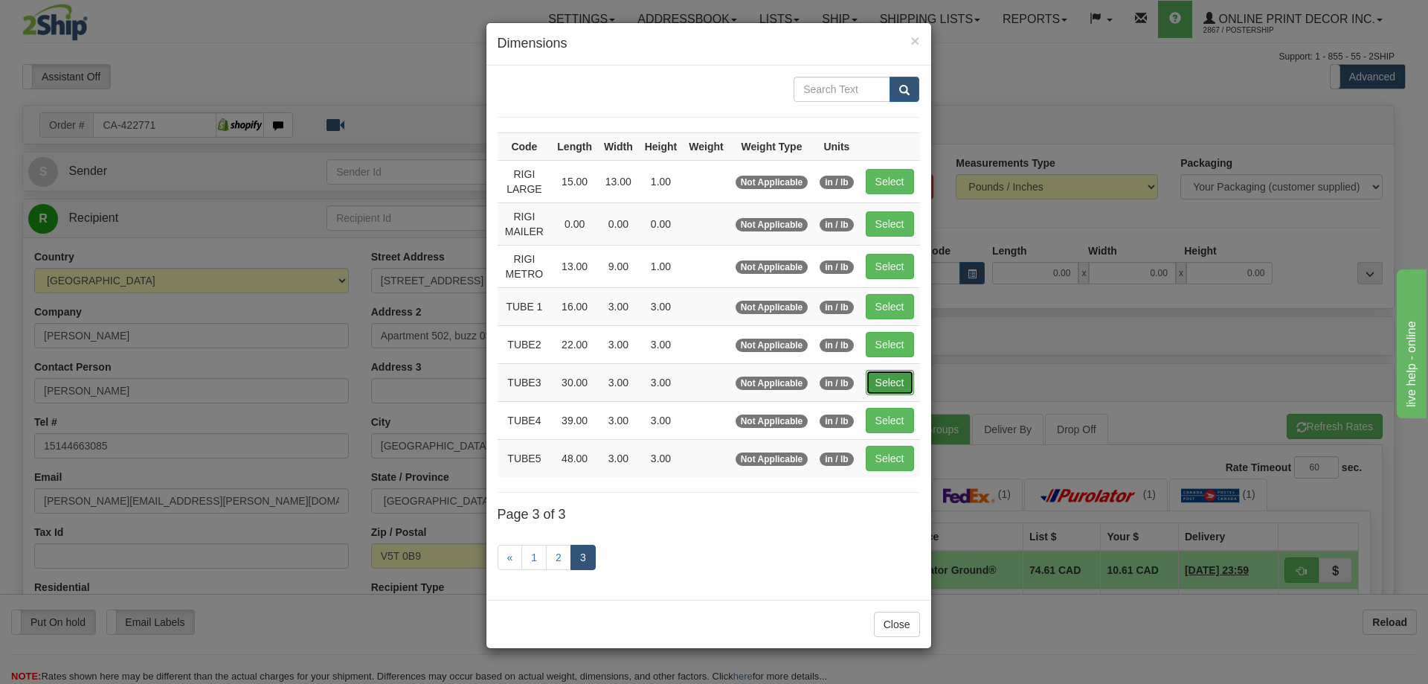
click at [895, 375] on button "Select" at bounding box center [890, 382] width 48 height 25
type input "TUBE3"
type input "30.00"
type input "3.00"
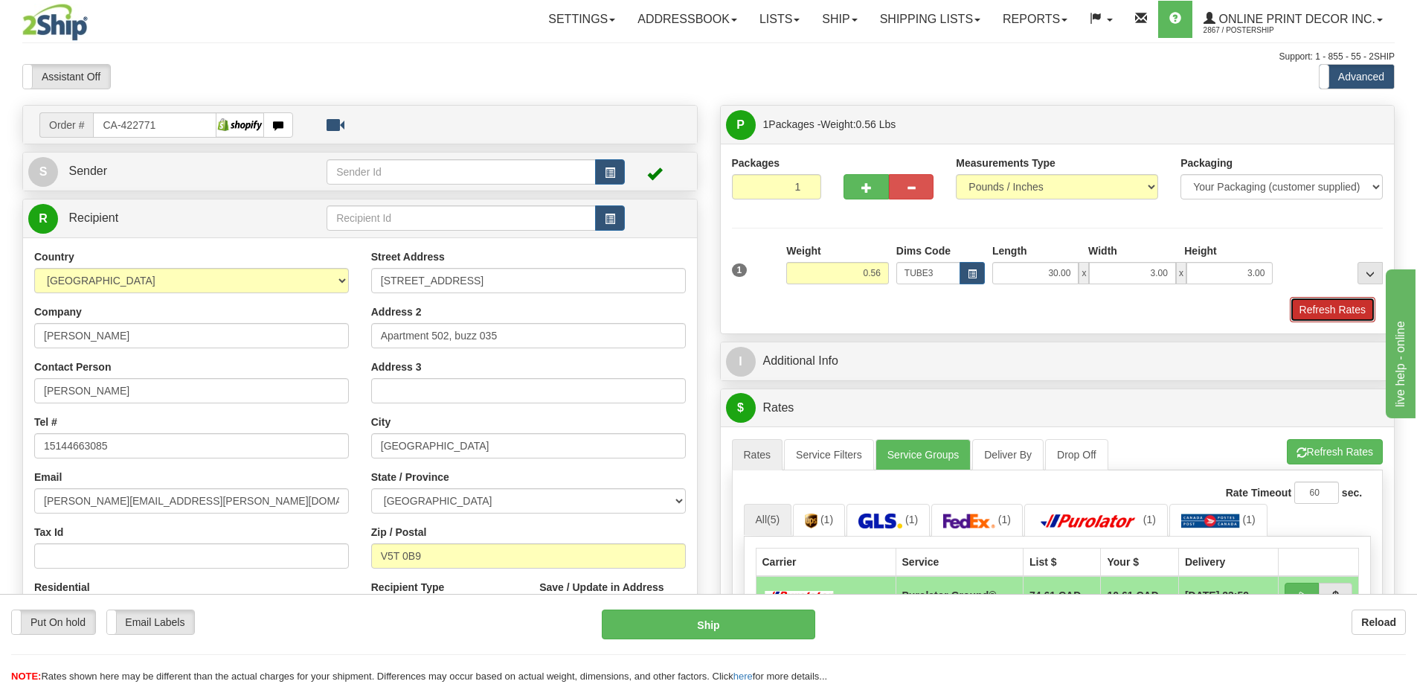
click at [1331, 302] on button "Refresh Rates" at bounding box center [1333, 309] width 86 height 25
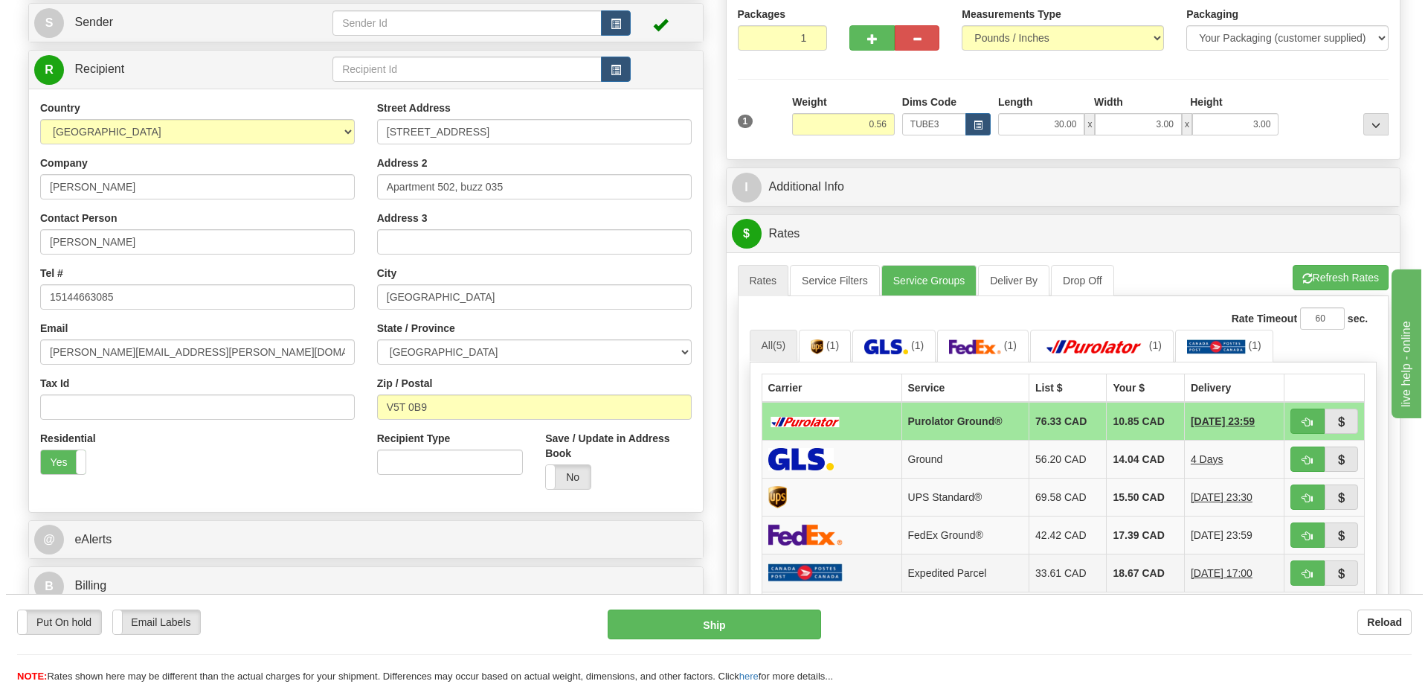
scroll to position [298, 0]
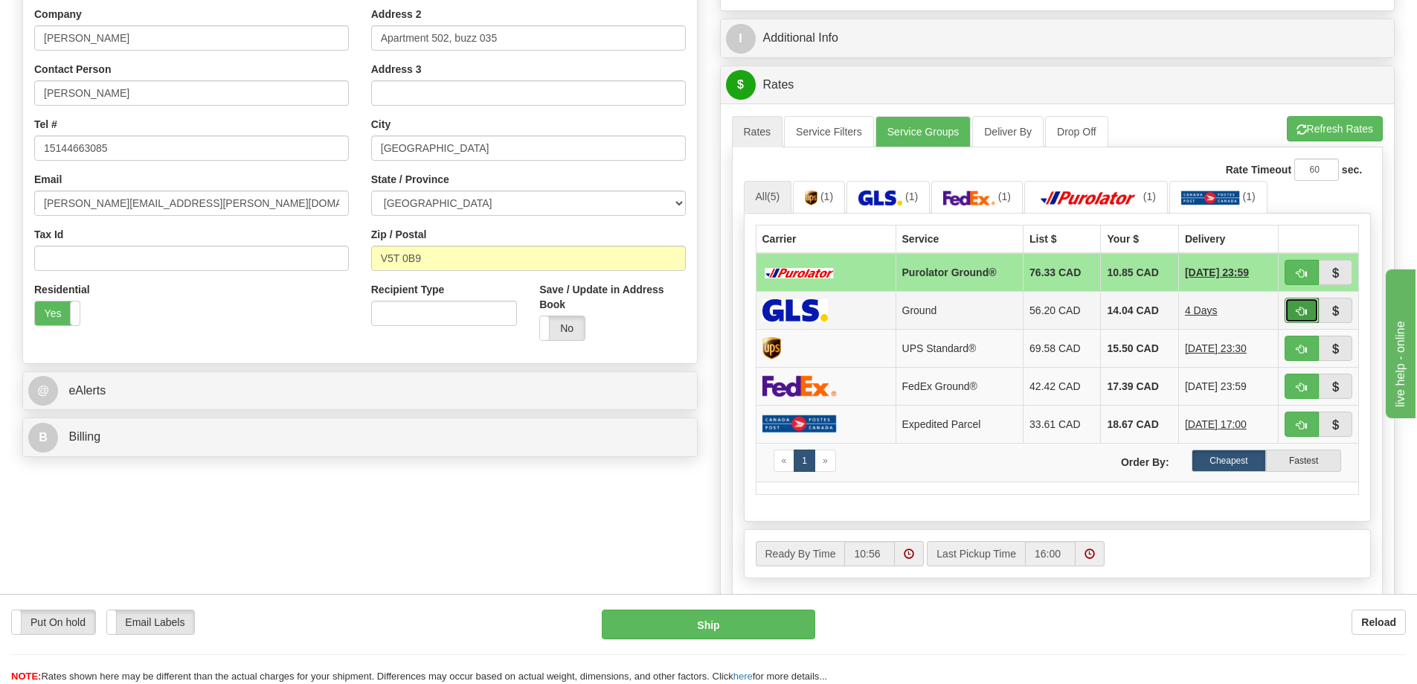
click at [1302, 312] on span "button" at bounding box center [1301, 311] width 10 height 10
type input "1"
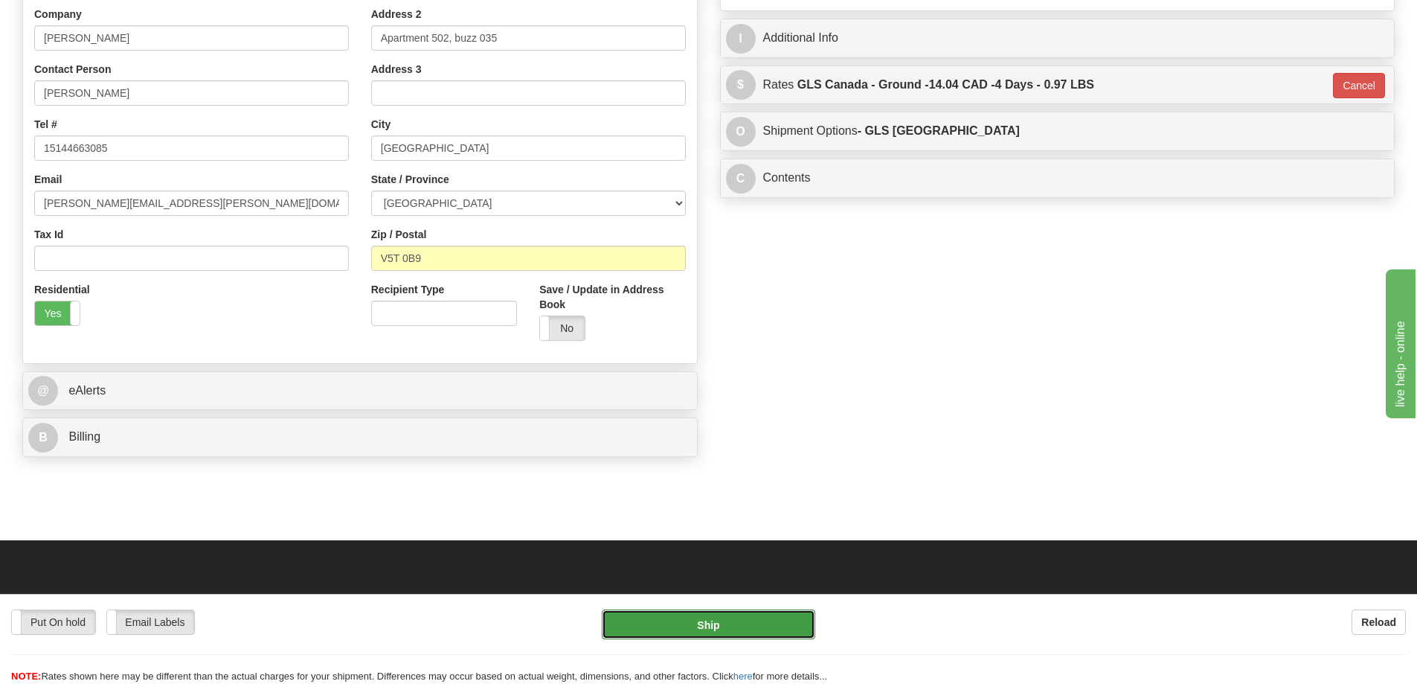
click at [759, 630] on button "Ship" at bounding box center [708, 624] width 213 height 30
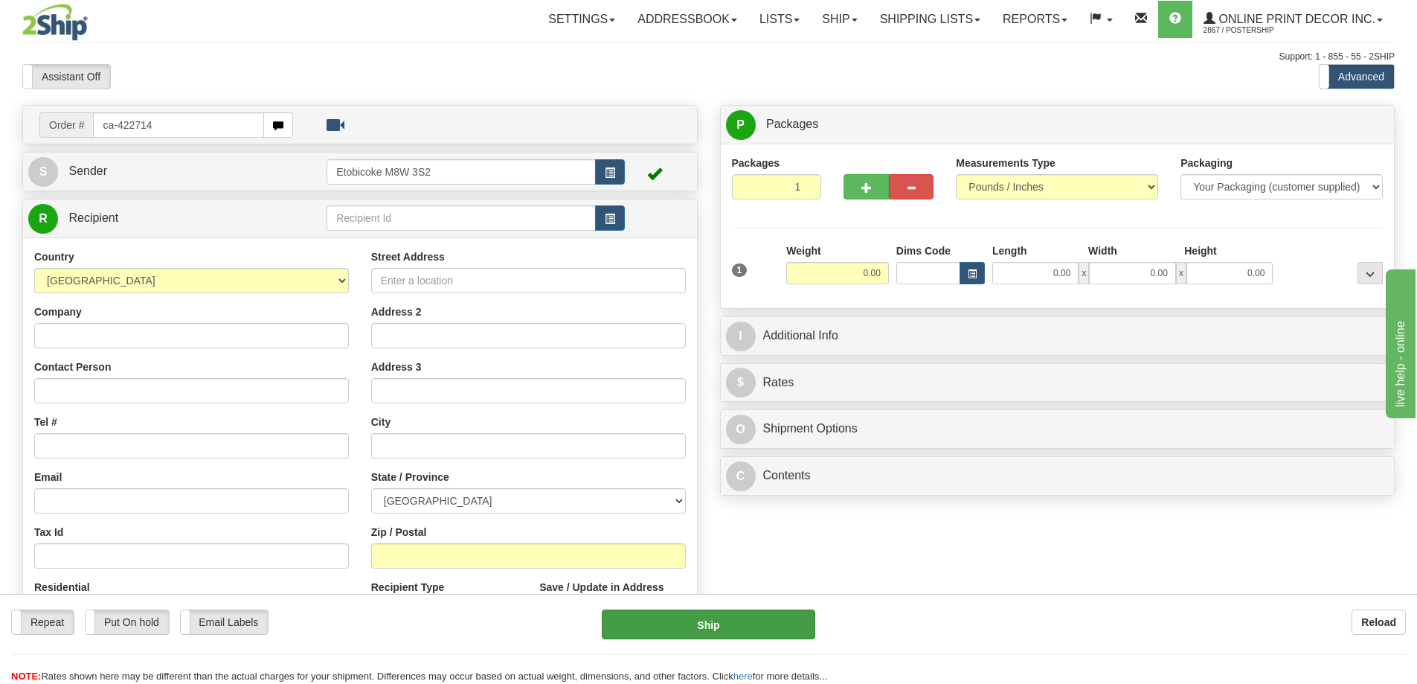
type input "ca-422714"
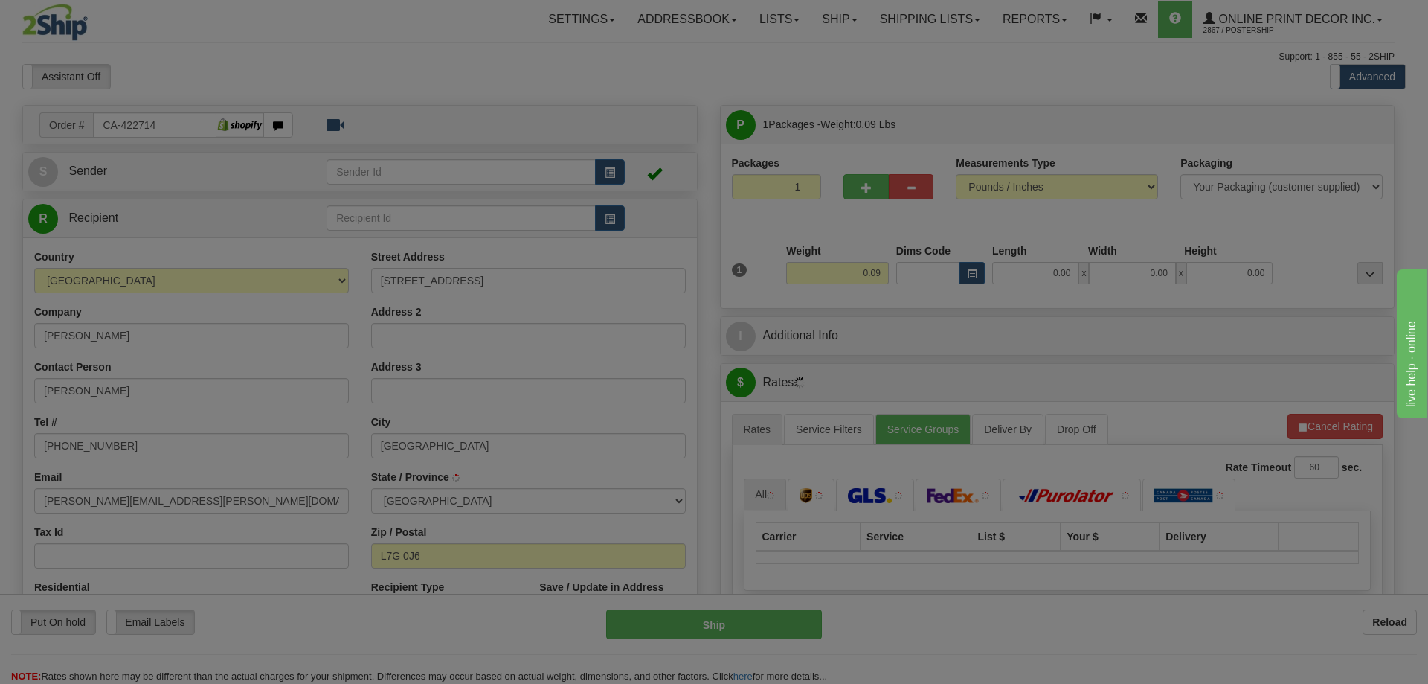
type input "[GEOGRAPHIC_DATA]"
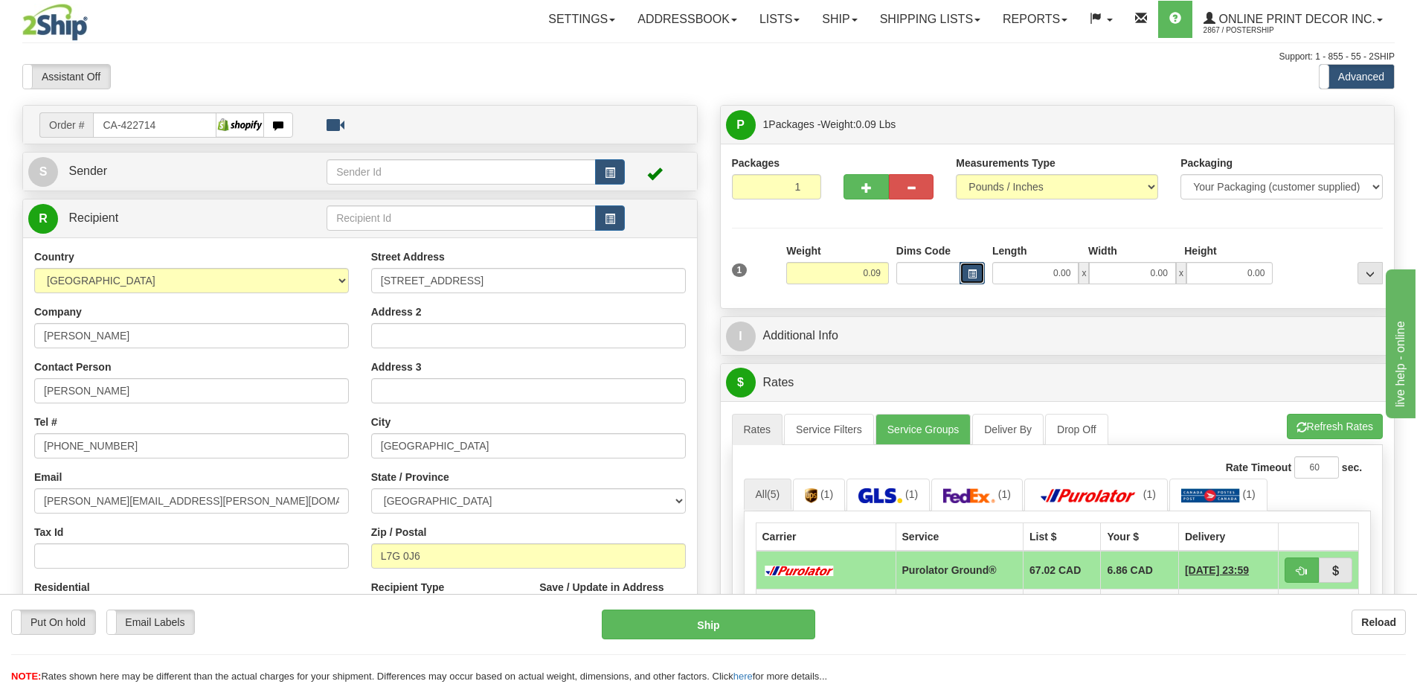
click at [961, 269] on button "button" at bounding box center [972, 273] width 25 height 22
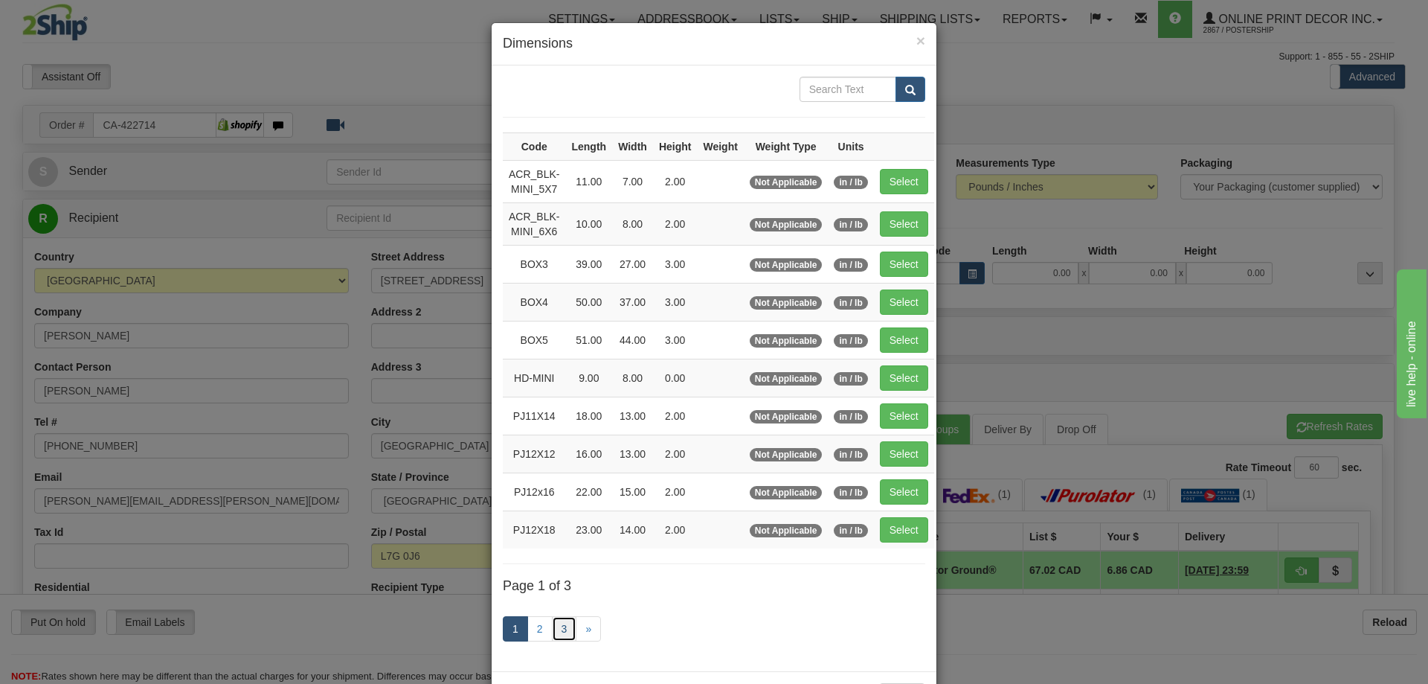
click at [561, 621] on link "3" at bounding box center [564, 628] width 25 height 25
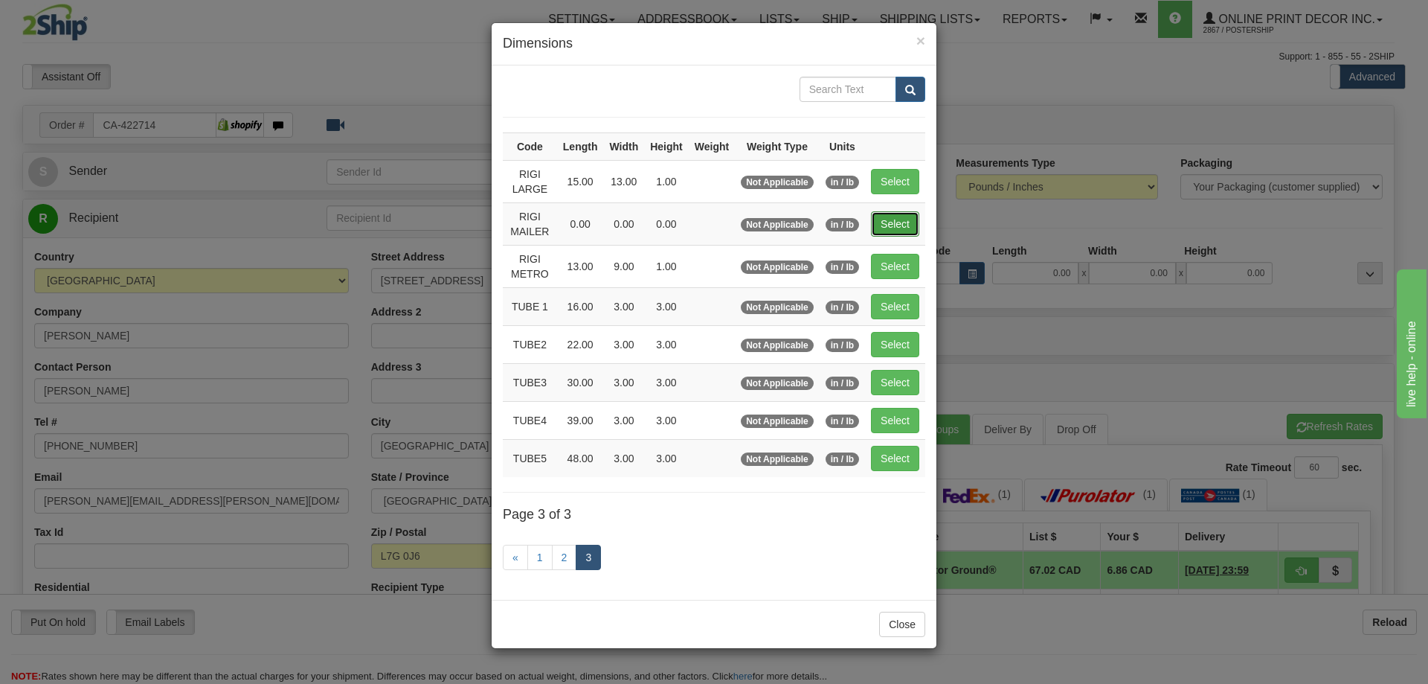
click at [890, 220] on button "Select" at bounding box center [895, 223] width 48 height 25
type input "RIGI MAILER"
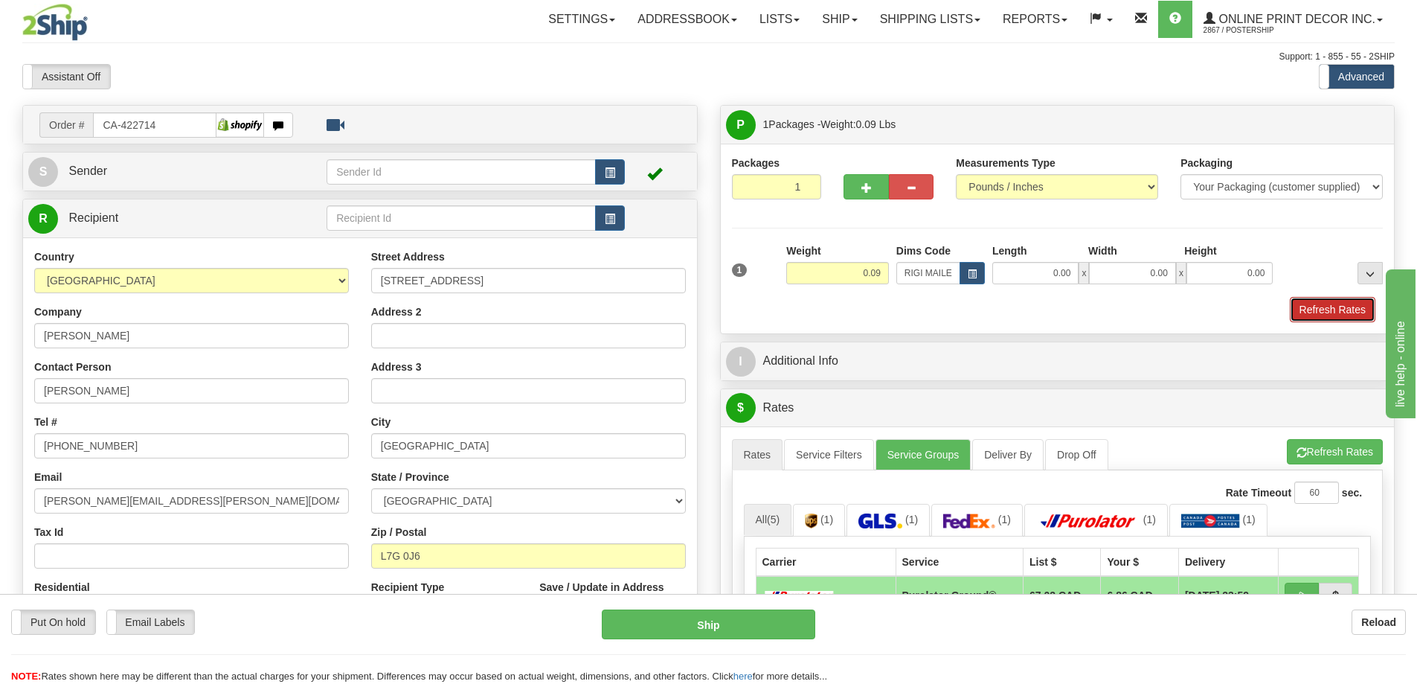
click at [1332, 312] on button "Refresh Rates" at bounding box center [1333, 309] width 86 height 25
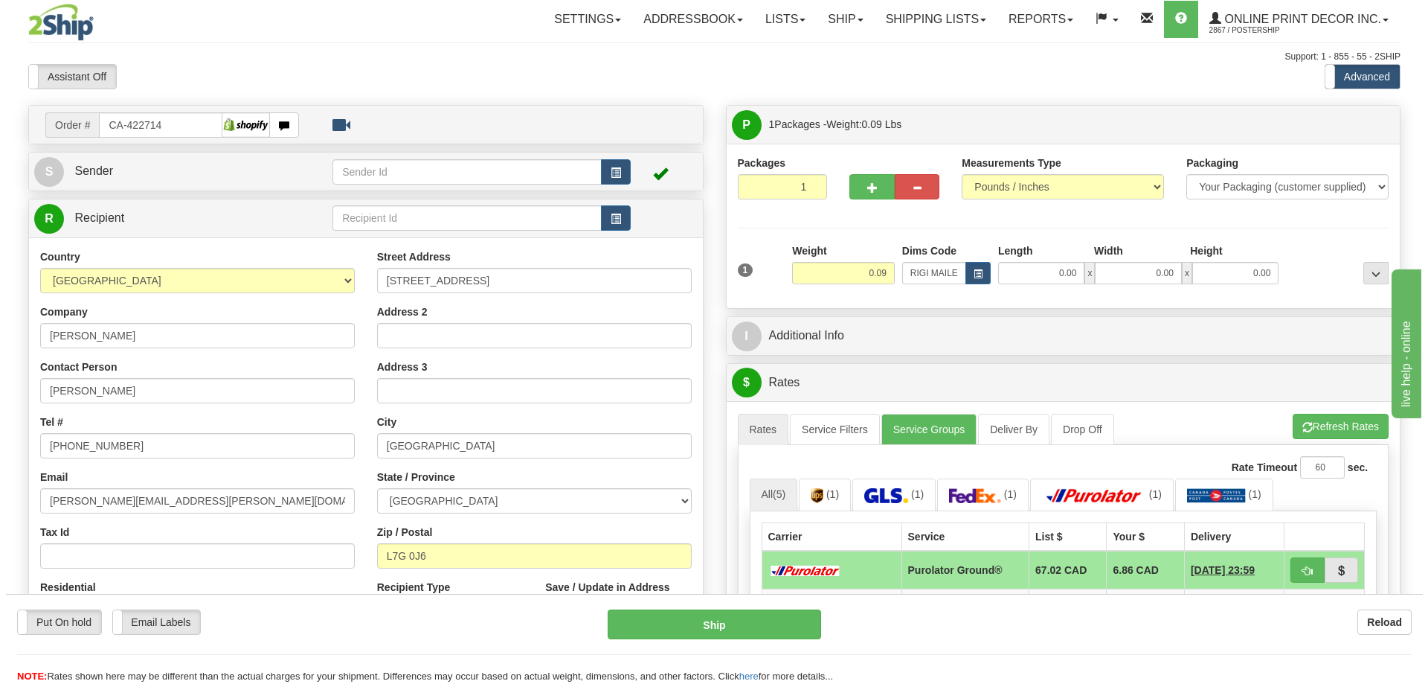
scroll to position [223, 0]
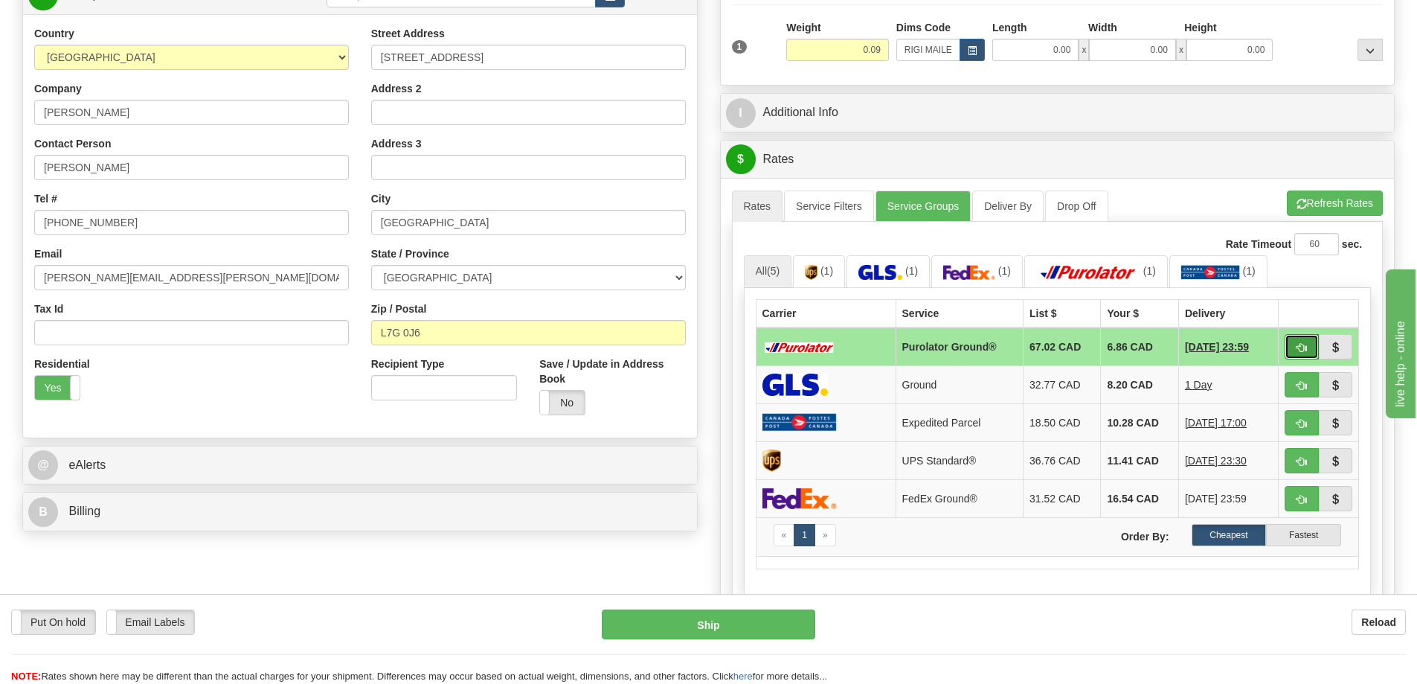
click at [1304, 339] on button "button" at bounding box center [1302, 346] width 34 height 25
type input "260"
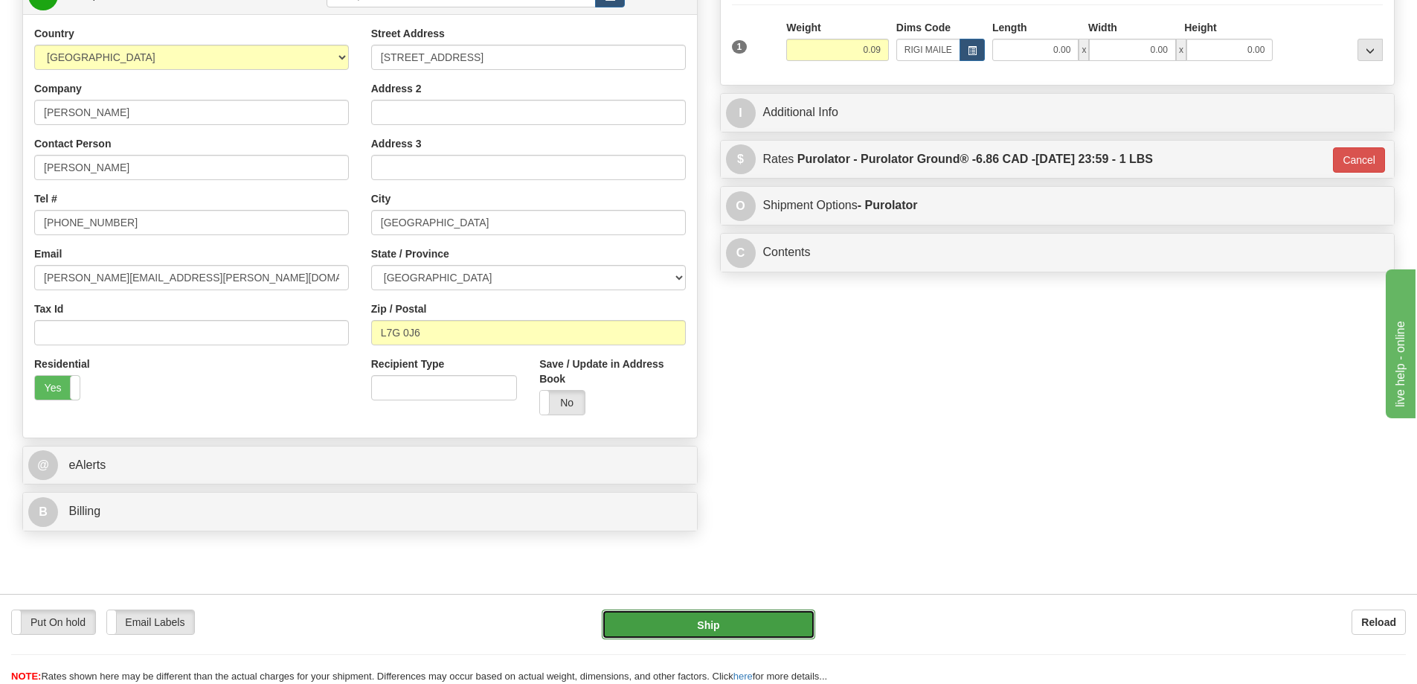
click at [753, 627] on button "Ship" at bounding box center [708, 624] width 213 height 30
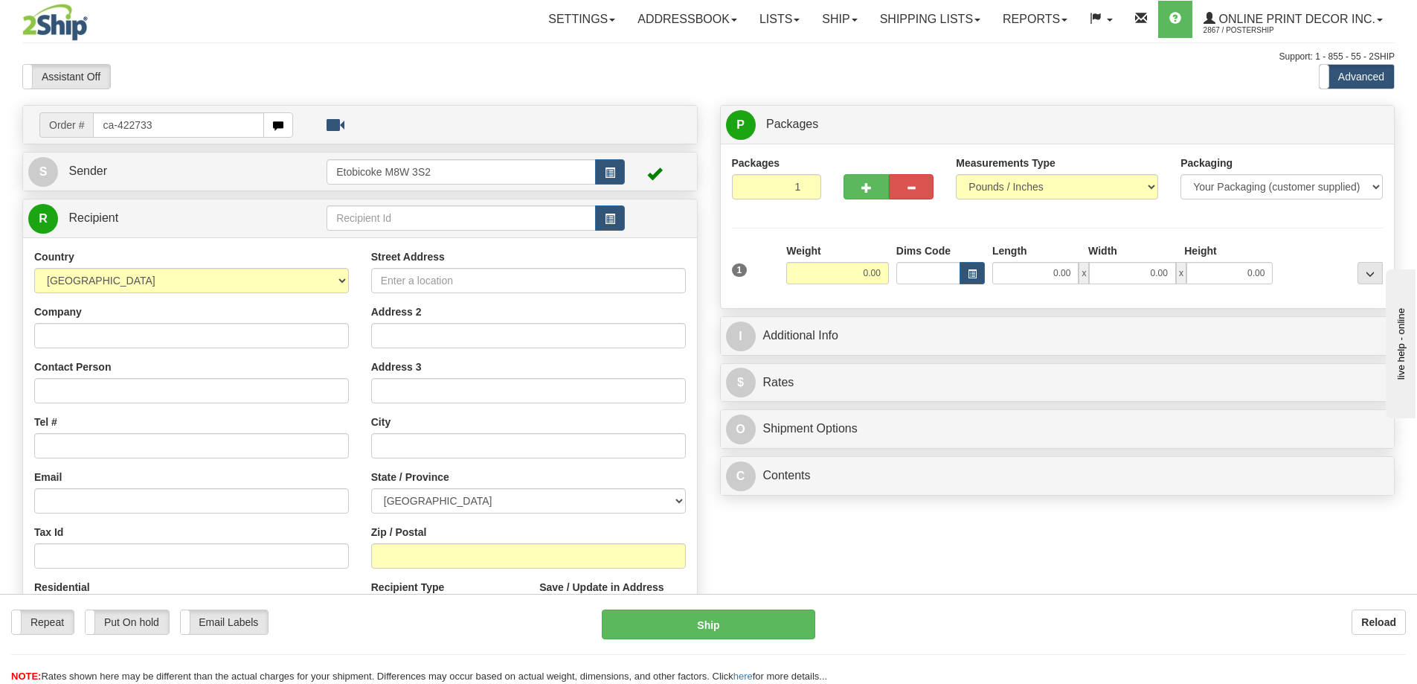
type input "ca-422733"
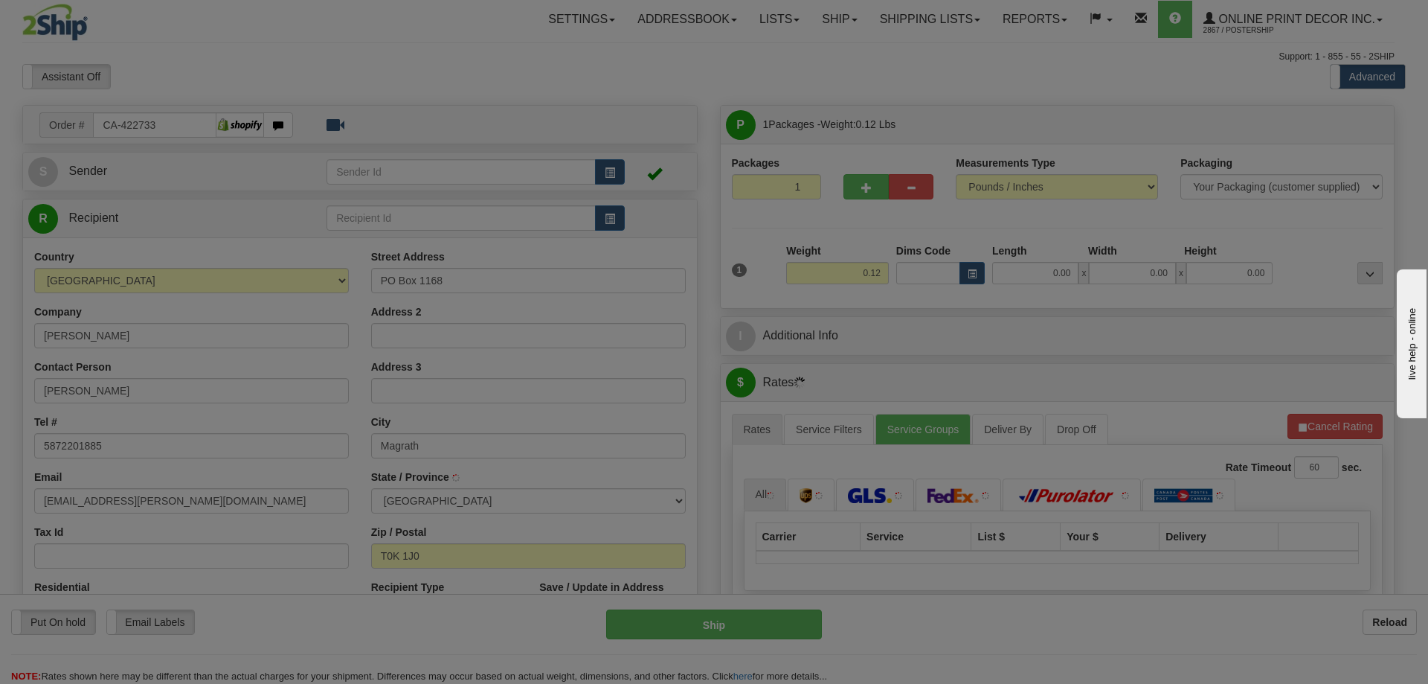
type input "MAGRATH"
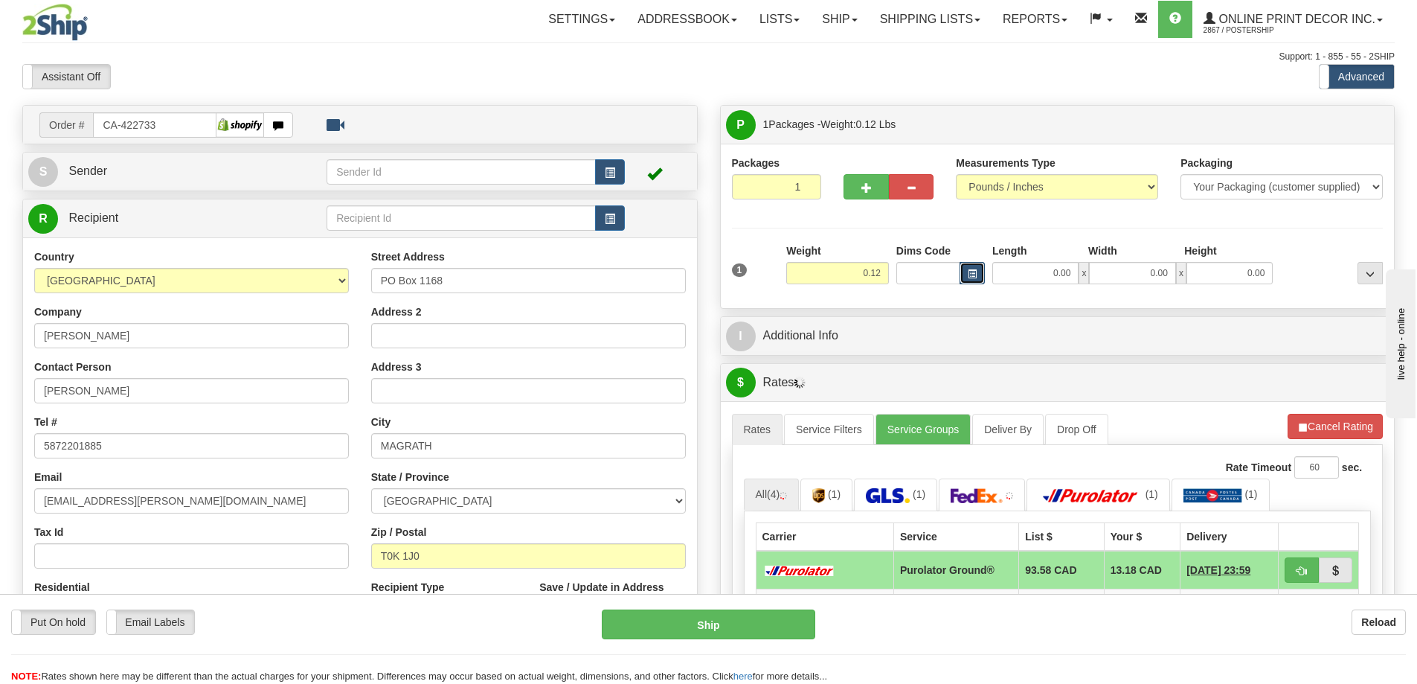
click at [974, 273] on span "button" at bounding box center [972, 274] width 9 height 8
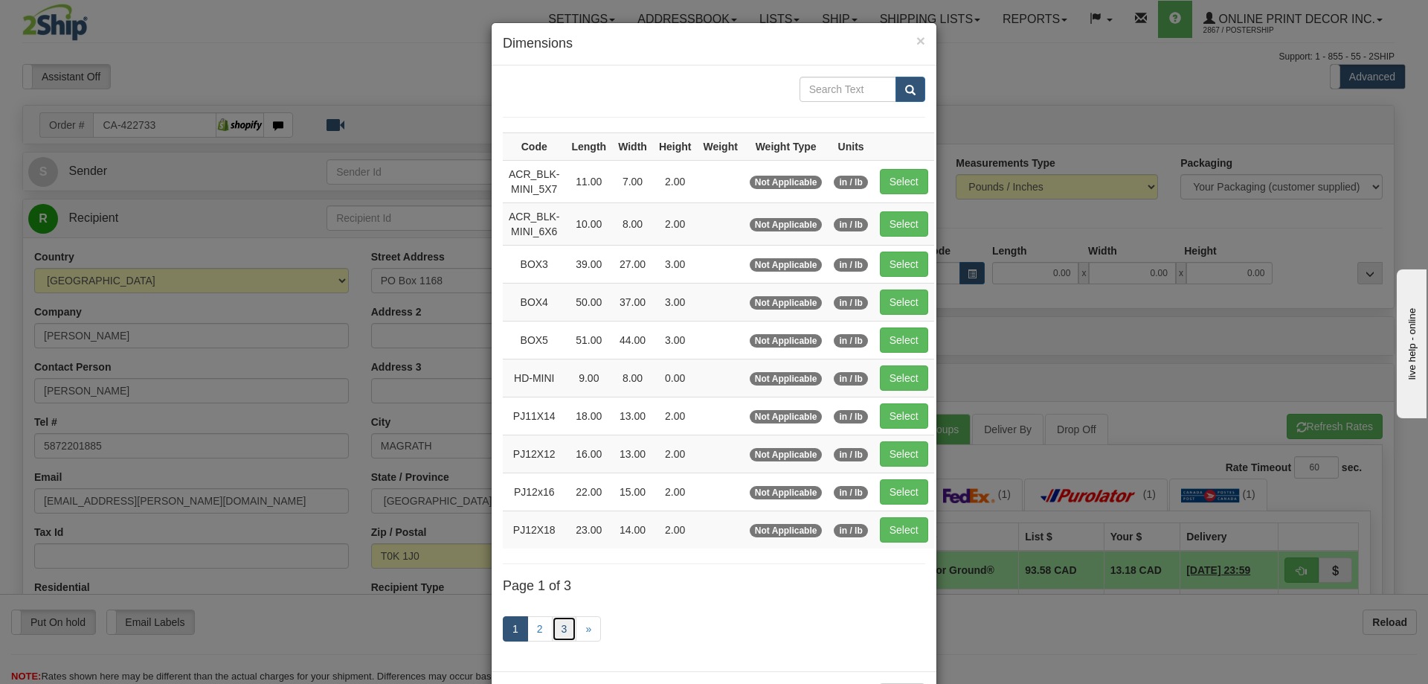
click at [562, 620] on link "3" at bounding box center [564, 628] width 25 height 25
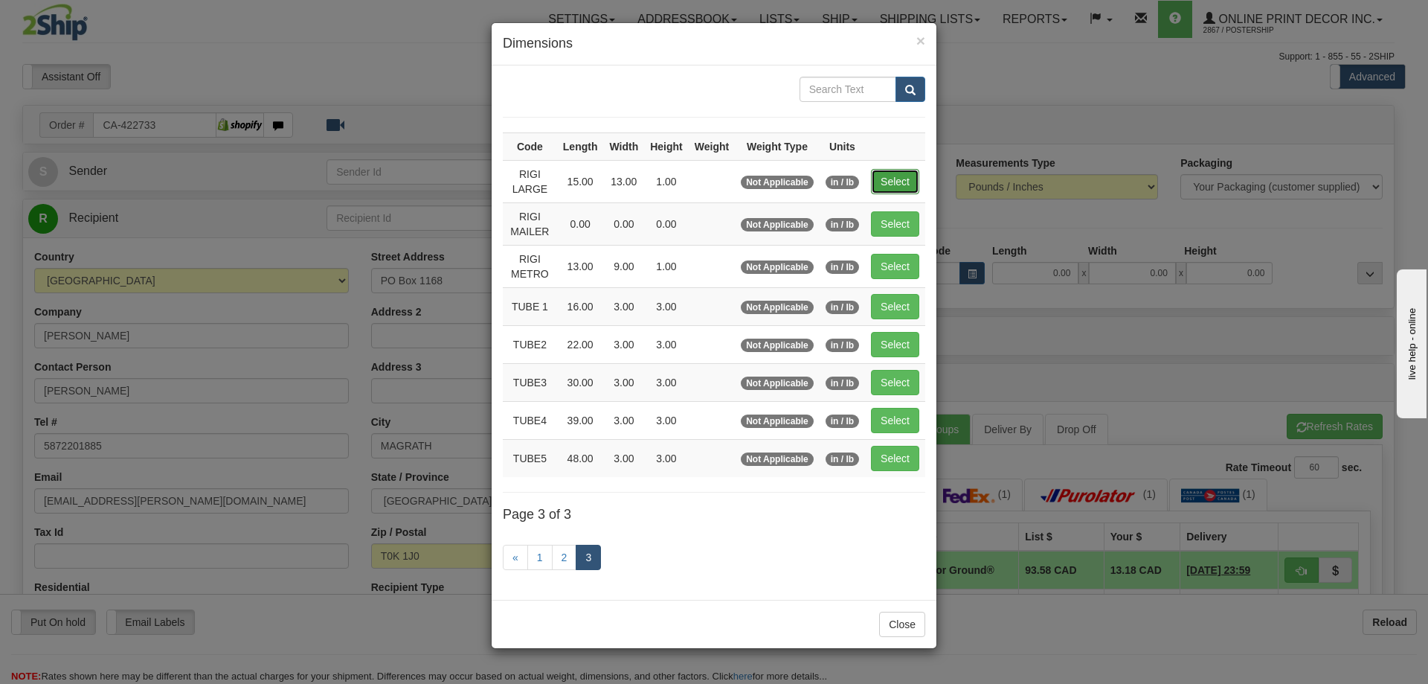
click at [905, 169] on button "Select" at bounding box center [895, 181] width 48 height 25
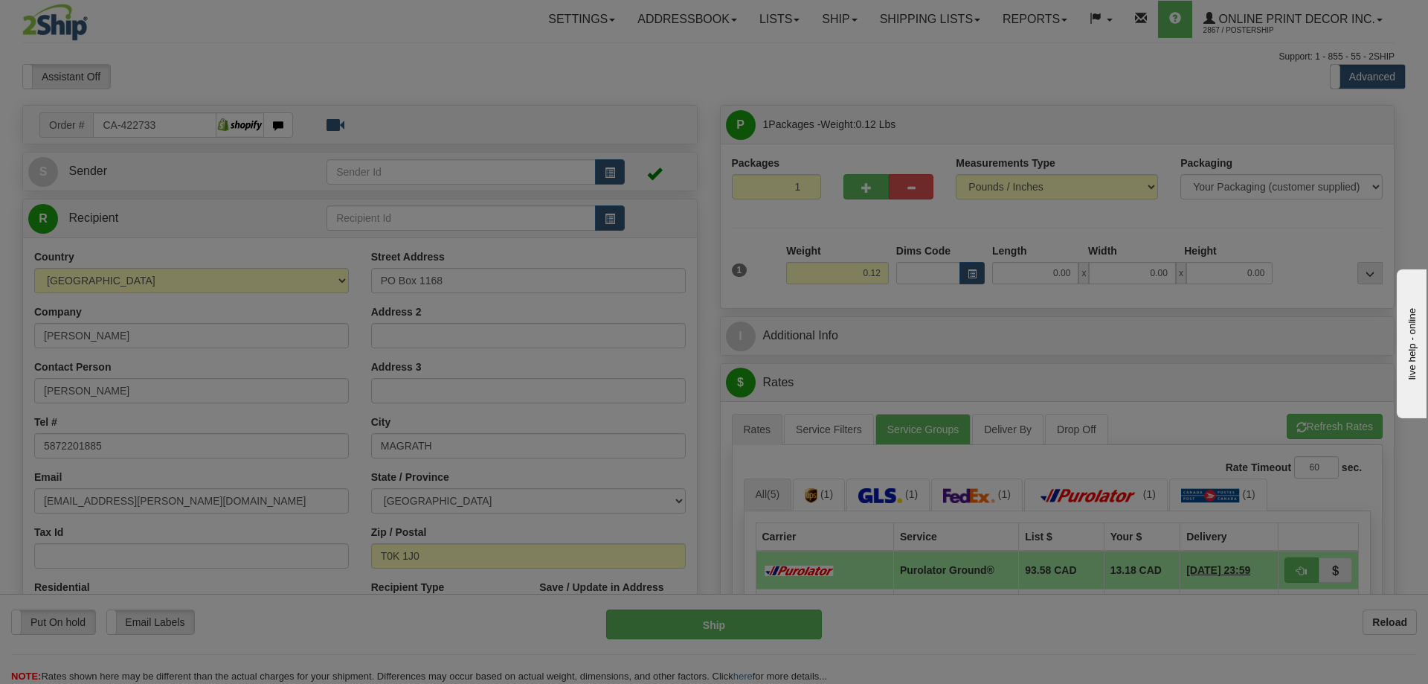
type input "RIGI LARGE"
type input "15.00"
type input "13.00"
type input "1.00"
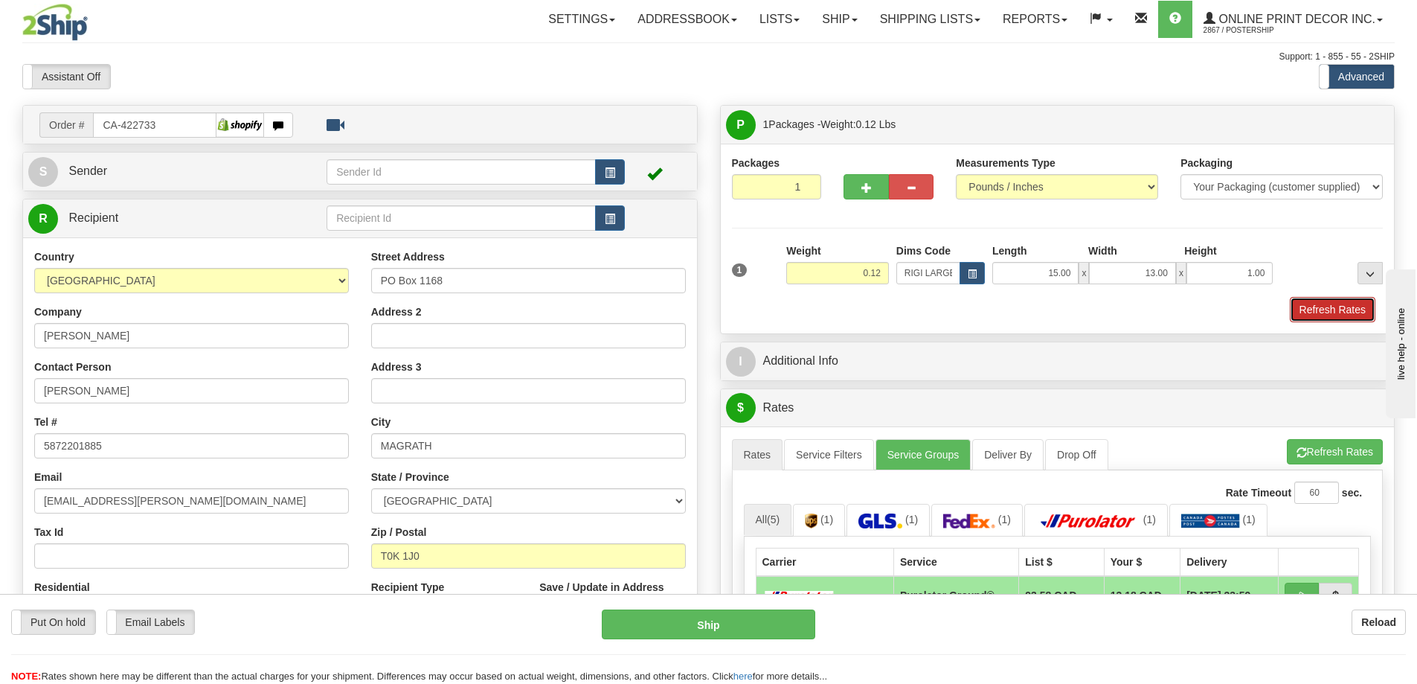
click at [1334, 308] on button "Refresh Rates" at bounding box center [1333, 309] width 86 height 25
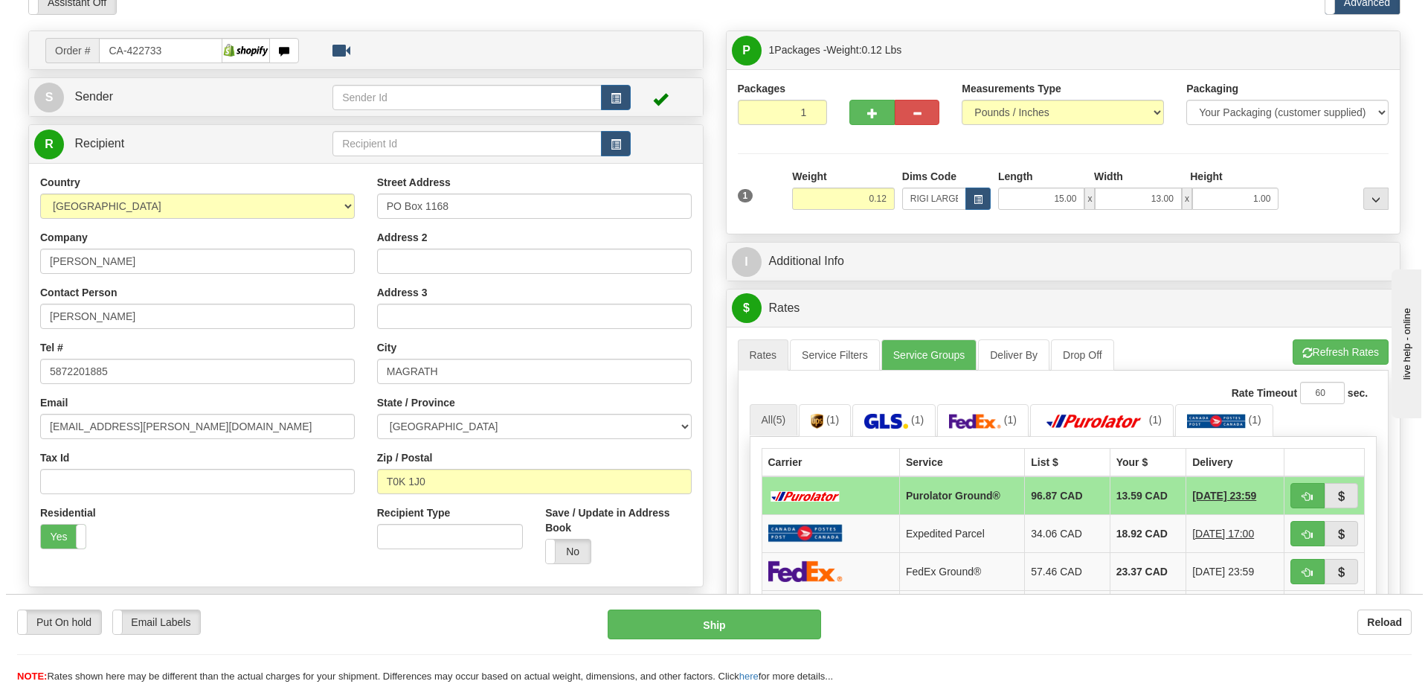
scroll to position [149, 0]
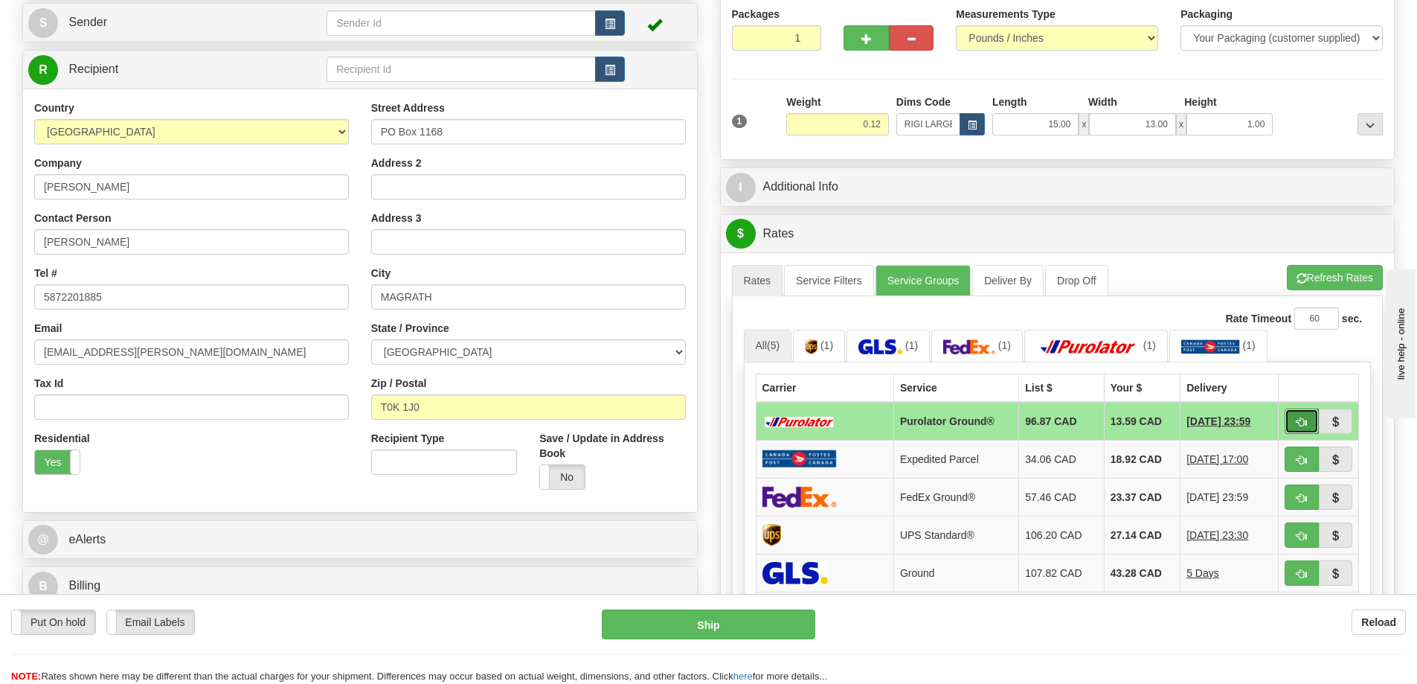
click at [1299, 420] on span "button" at bounding box center [1301, 422] width 10 height 10
type input "260"
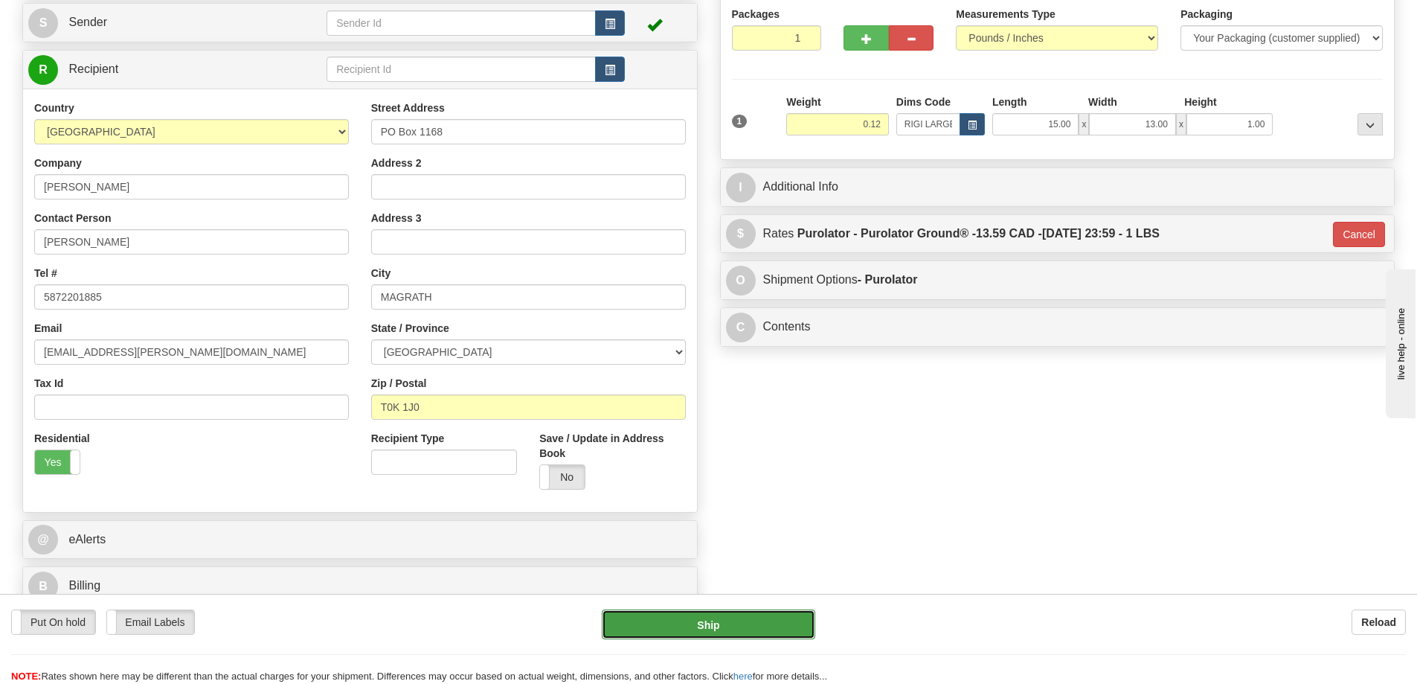
click at [753, 614] on button "Ship" at bounding box center [708, 624] width 213 height 30
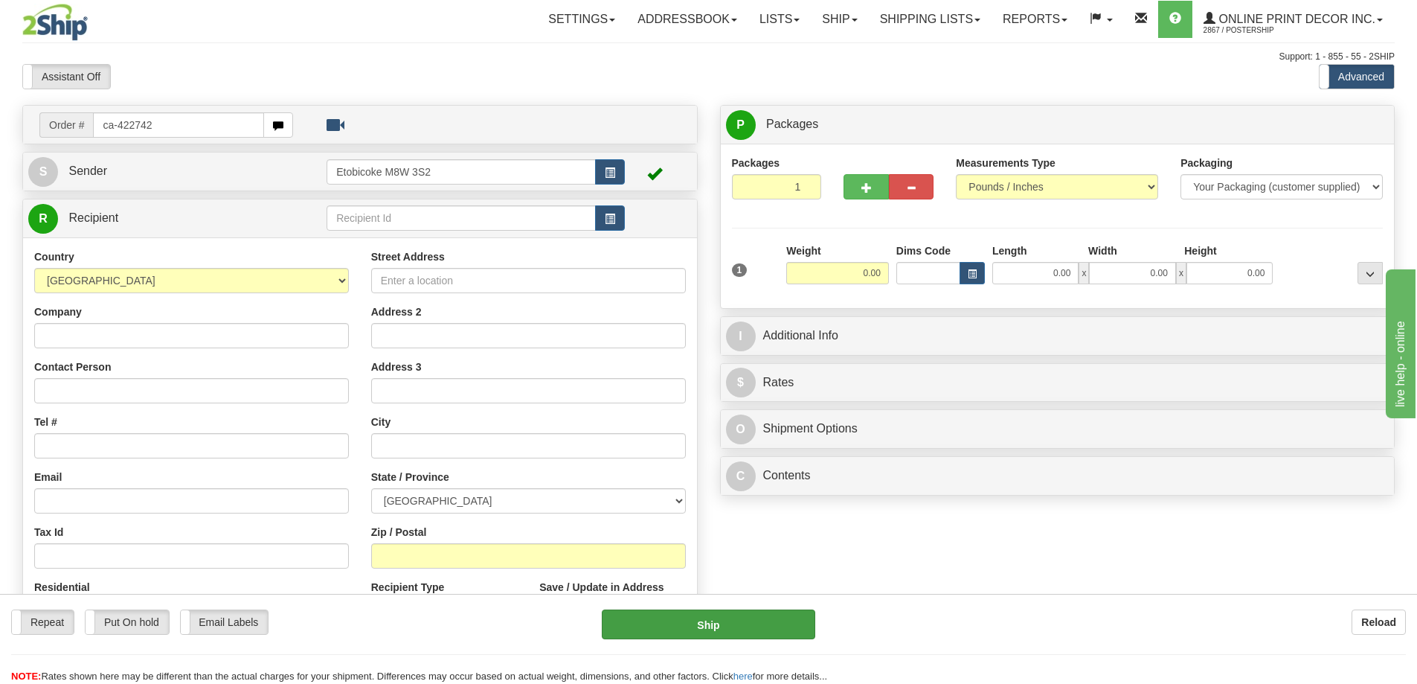
type input "ca-422742"
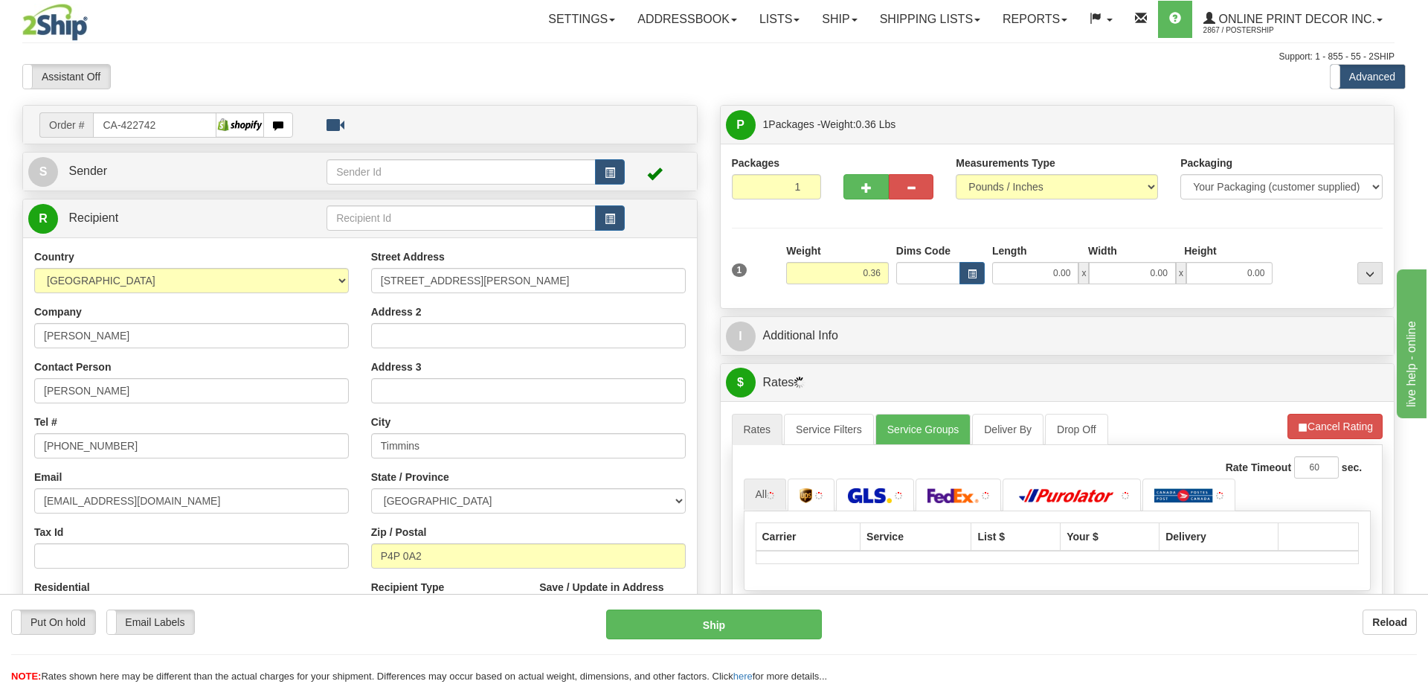
type input "TIMMINS"
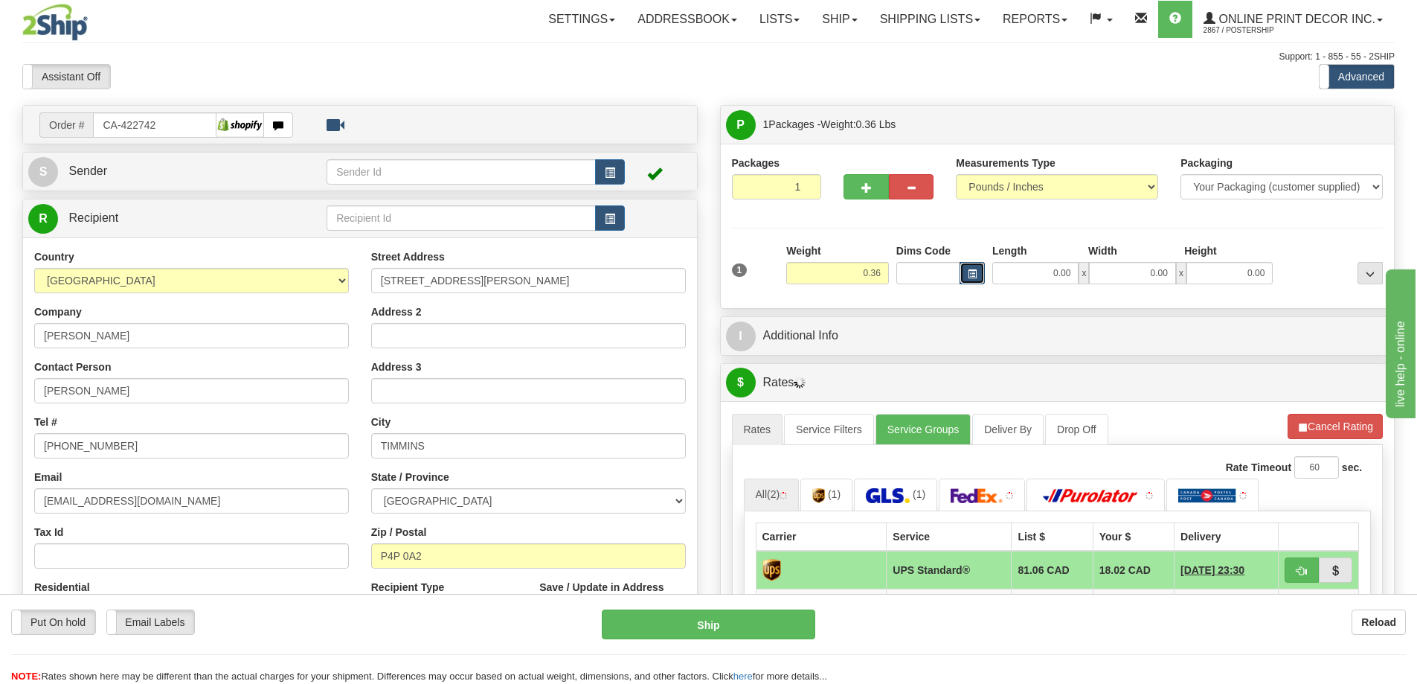
click at [981, 269] on button "button" at bounding box center [972, 273] width 25 height 22
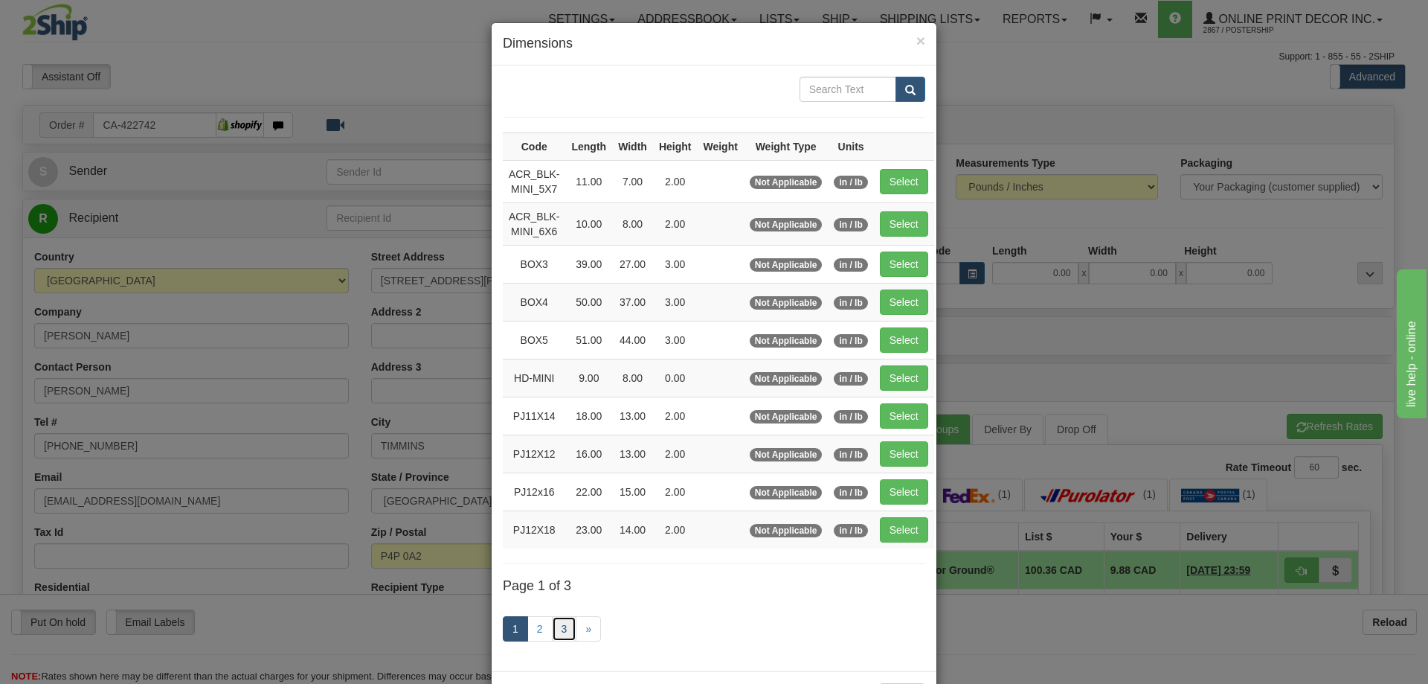
click at [564, 623] on link "3" at bounding box center [564, 628] width 25 height 25
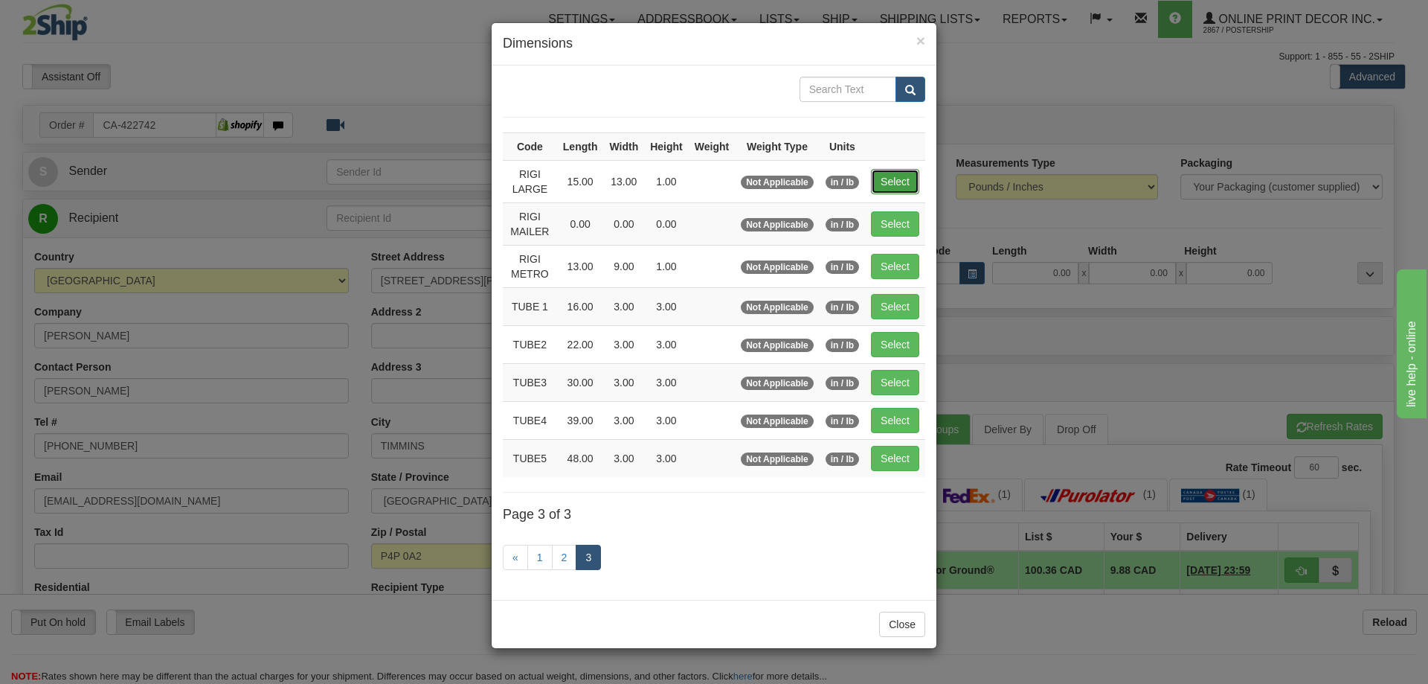
click at [891, 170] on button "Select" at bounding box center [895, 181] width 48 height 25
type input "RIGI LARGE"
type input "15.00"
type input "13.00"
type input "1.00"
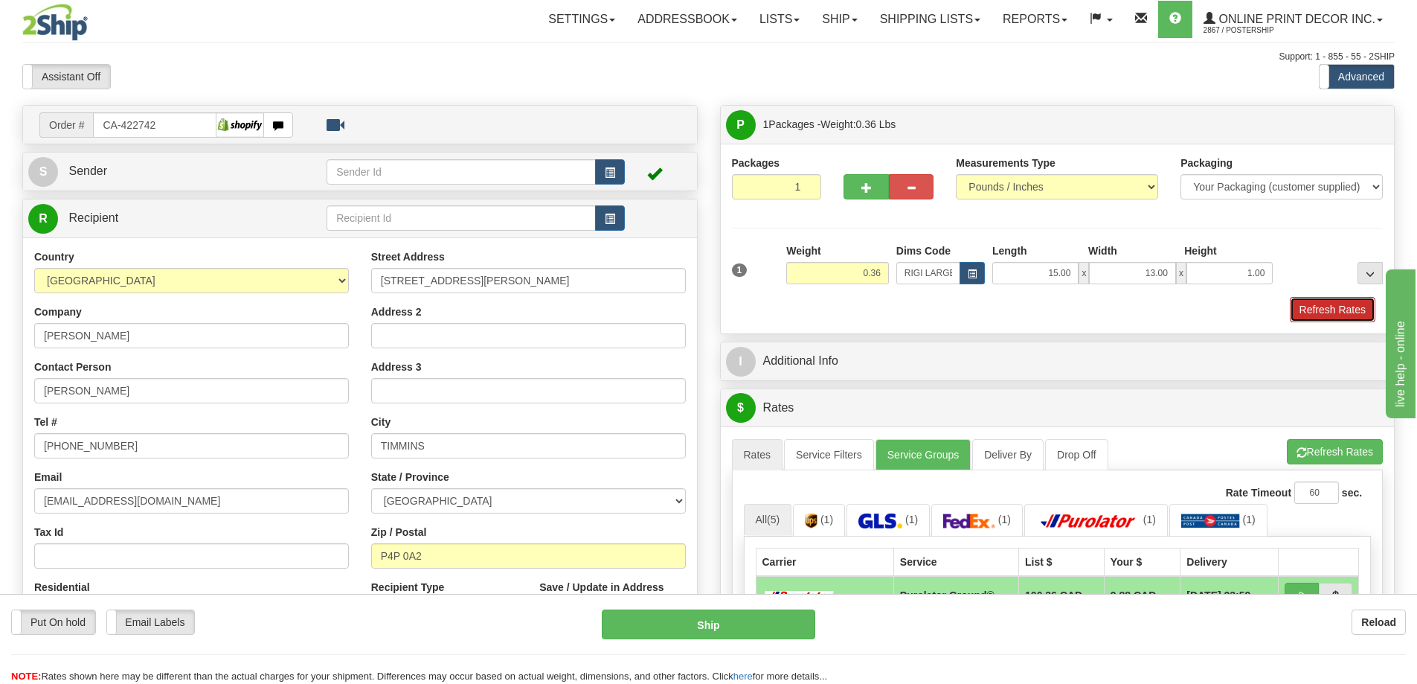
click at [1321, 303] on button "Refresh Rates" at bounding box center [1333, 309] width 86 height 25
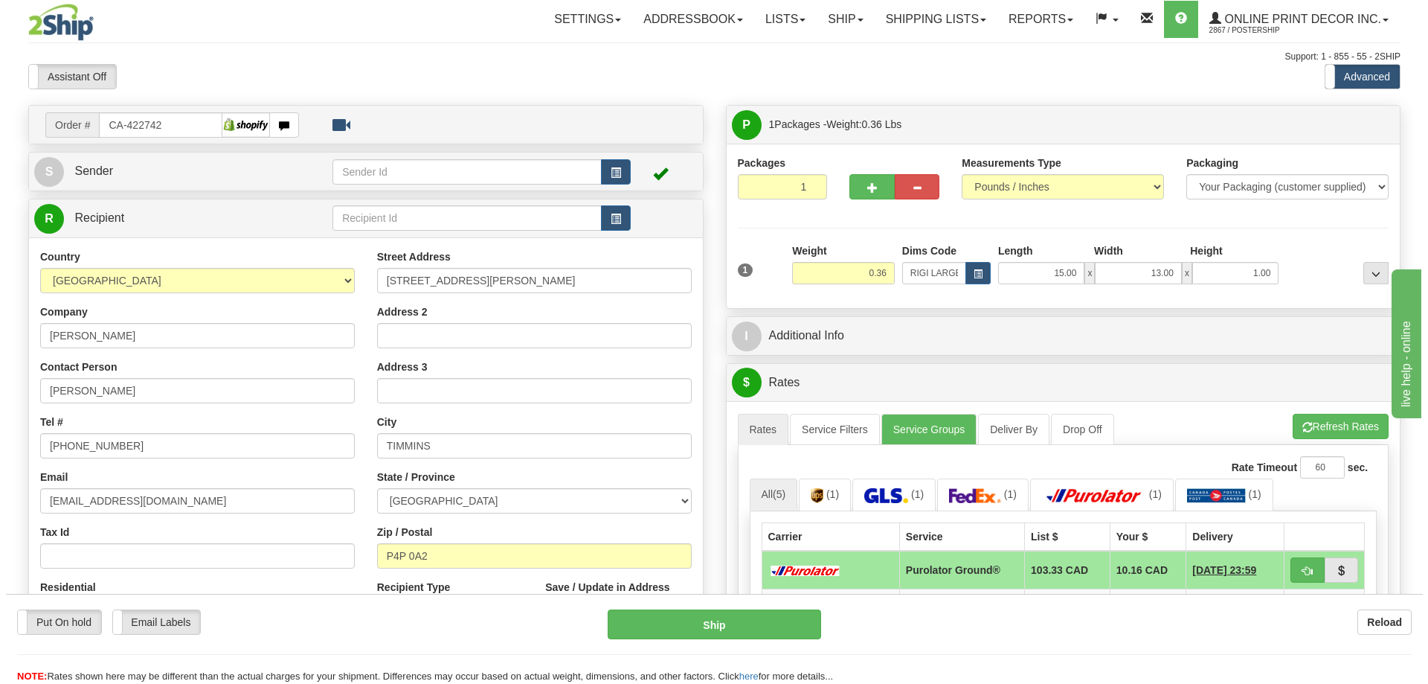
scroll to position [149, 0]
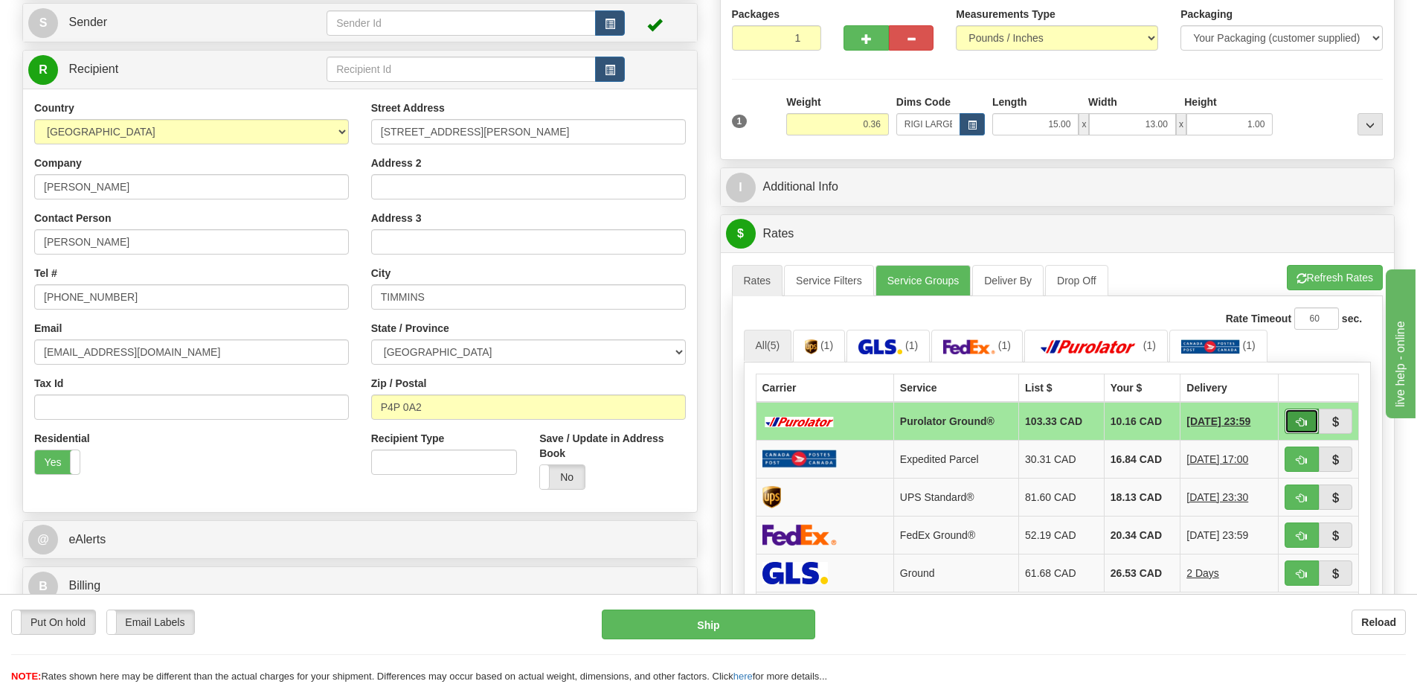
click at [1300, 414] on button "button" at bounding box center [1302, 420] width 34 height 25
type input "260"
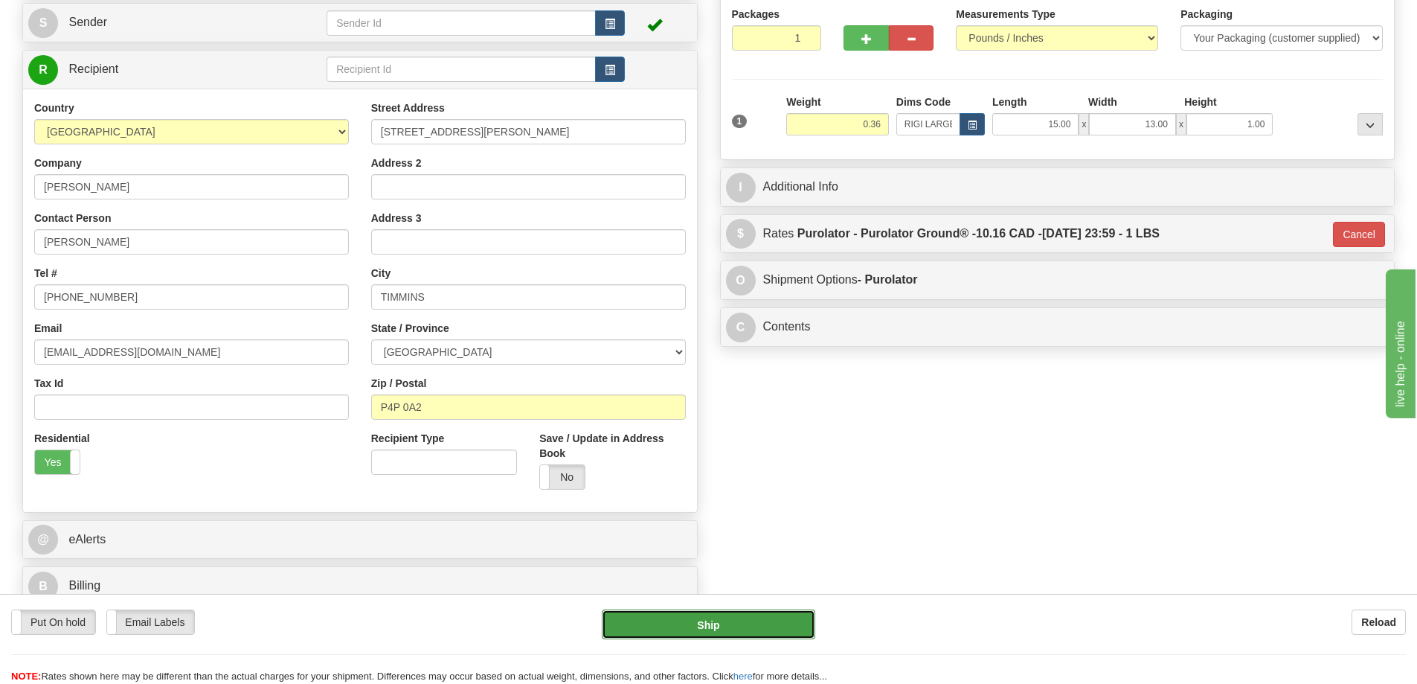
click at [768, 626] on button "Ship" at bounding box center [708, 624] width 213 height 30
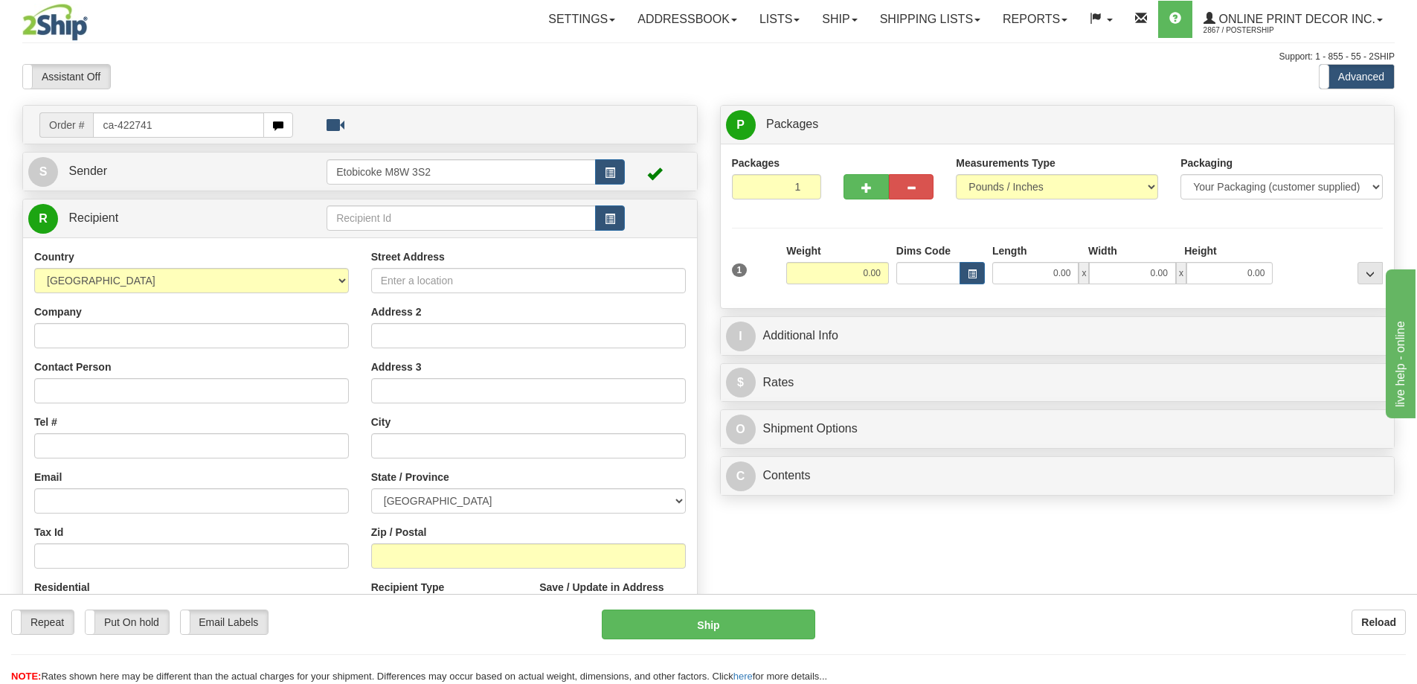
type input "ca-422741"
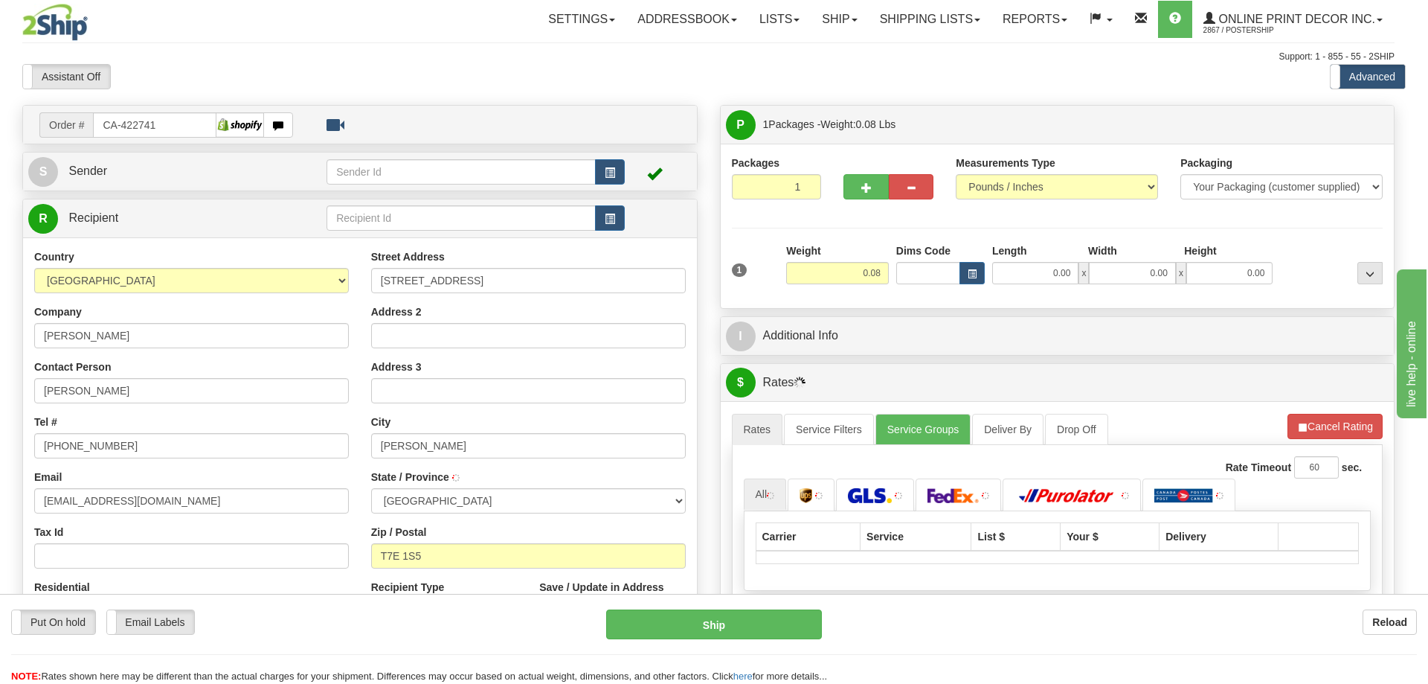
type input "EDSON"
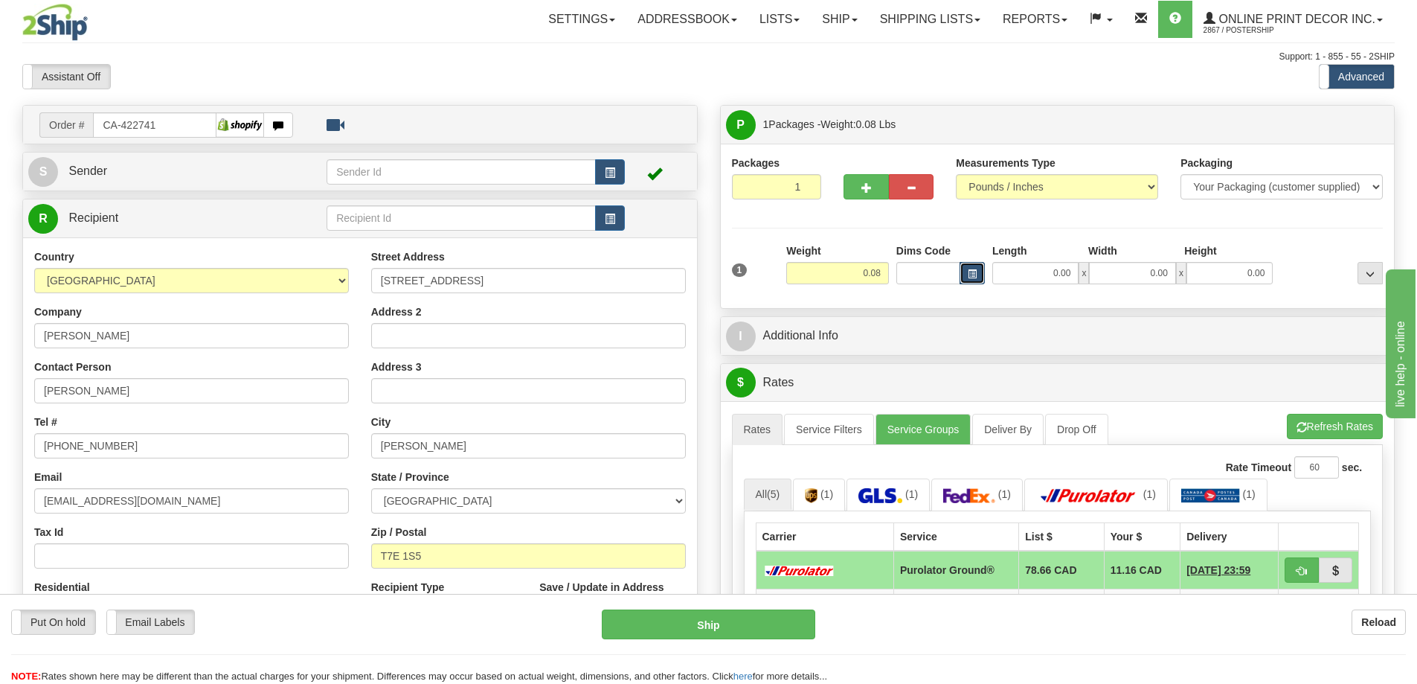
click at [971, 275] on span "button" at bounding box center [972, 274] width 9 height 8
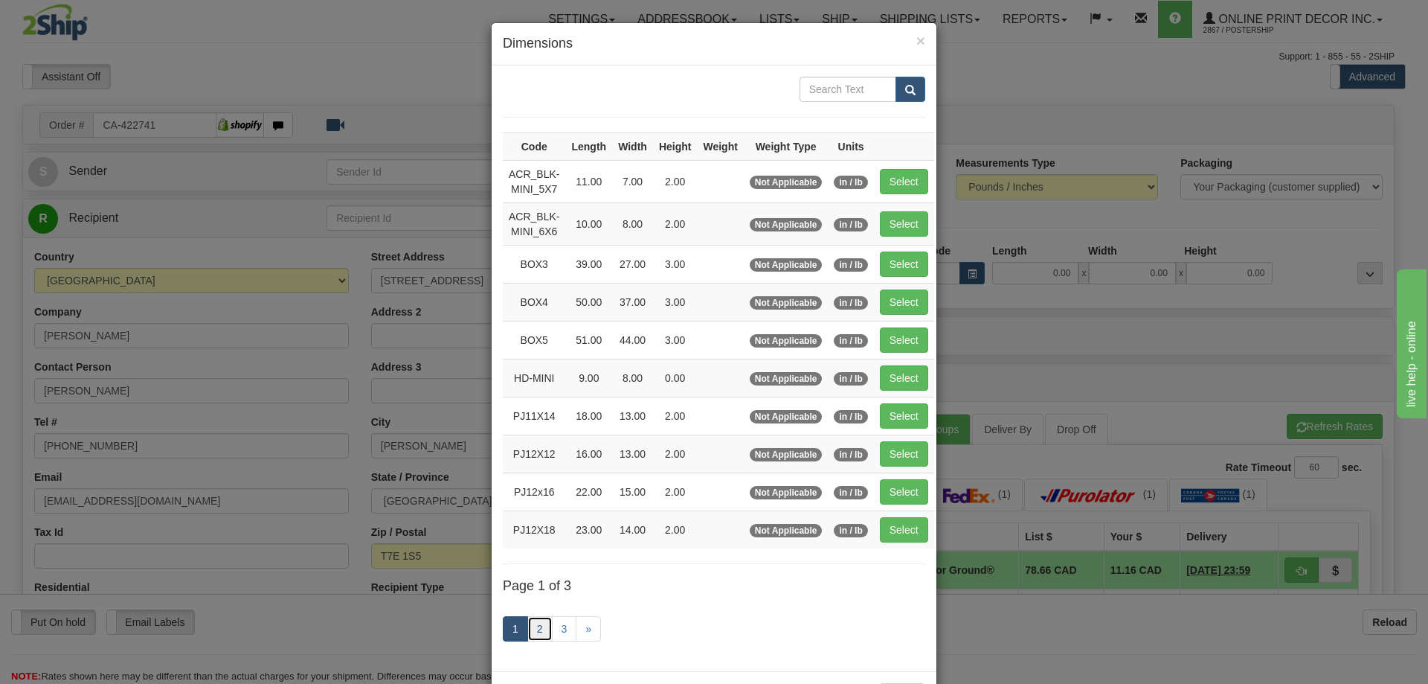
click at [544, 627] on link "2" at bounding box center [539, 628] width 25 height 25
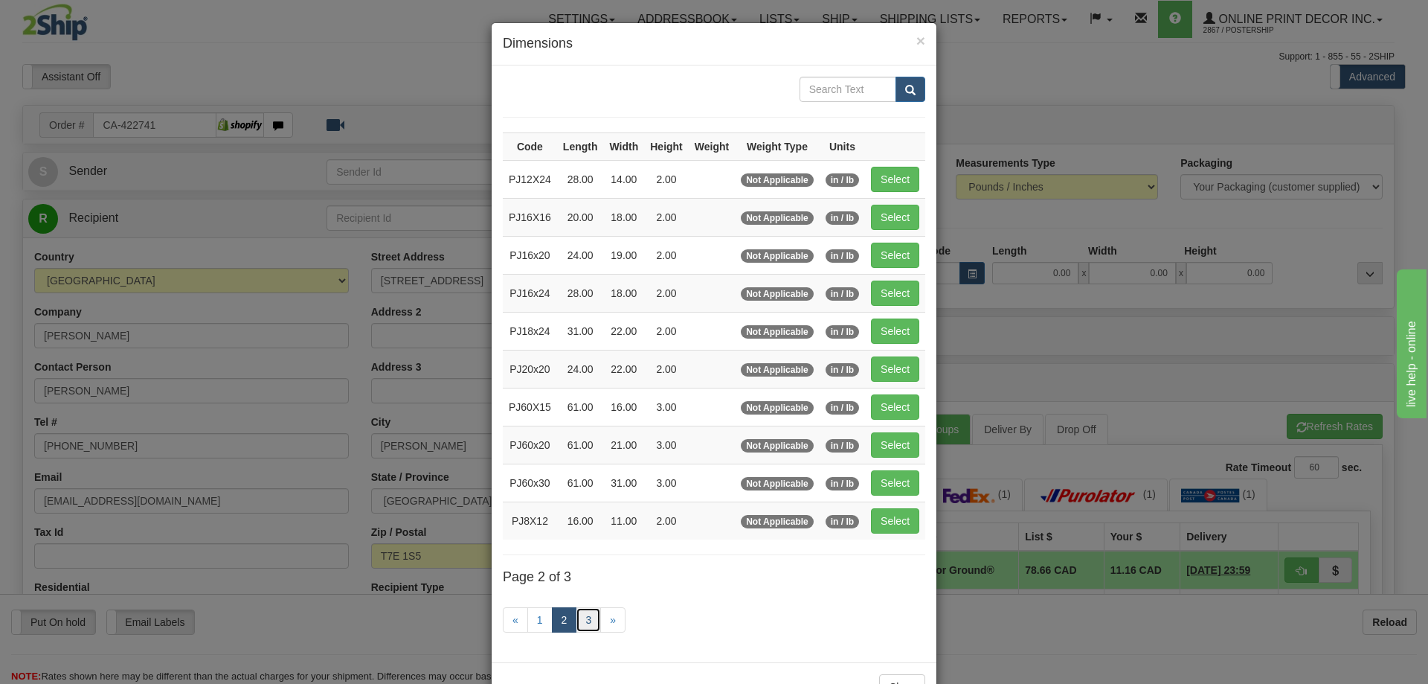
click at [580, 616] on link "3" at bounding box center [588, 619] width 25 height 25
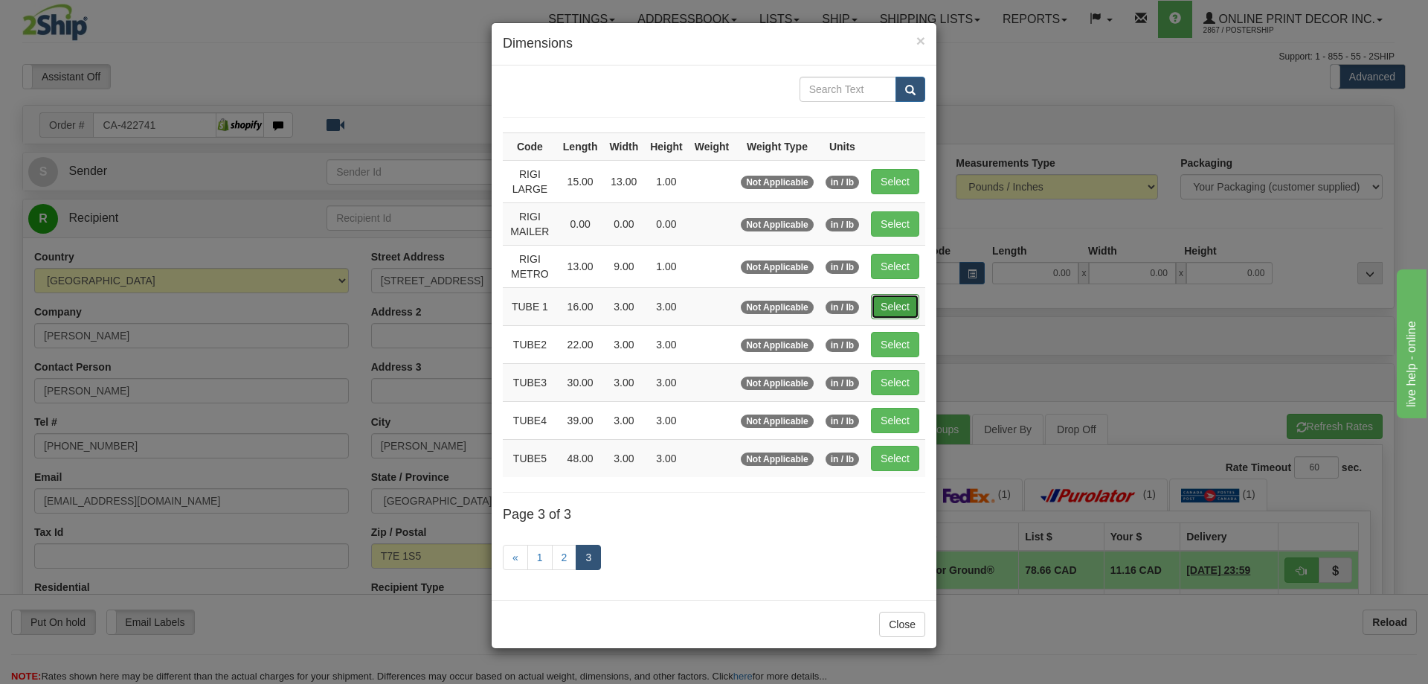
click at [894, 298] on button "Select" at bounding box center [895, 306] width 48 height 25
type input "TUBE 1"
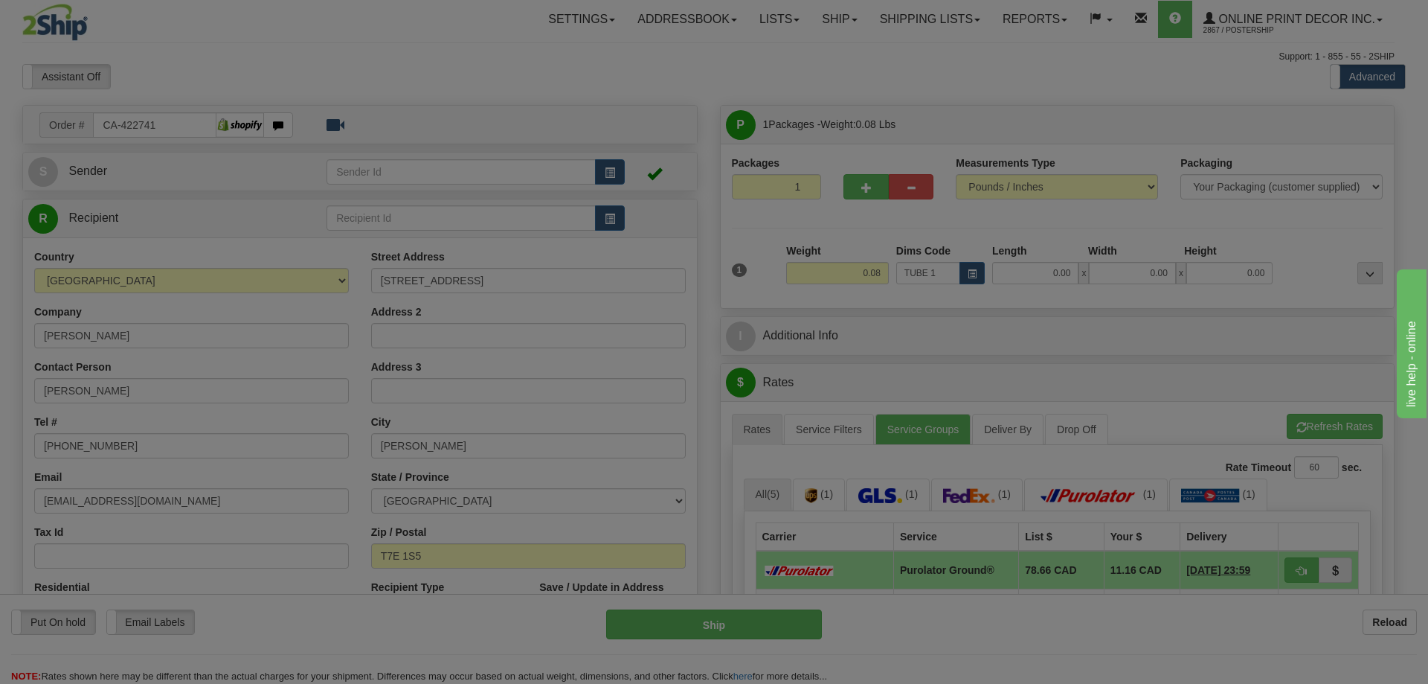
type input "16.00"
type input "3.00"
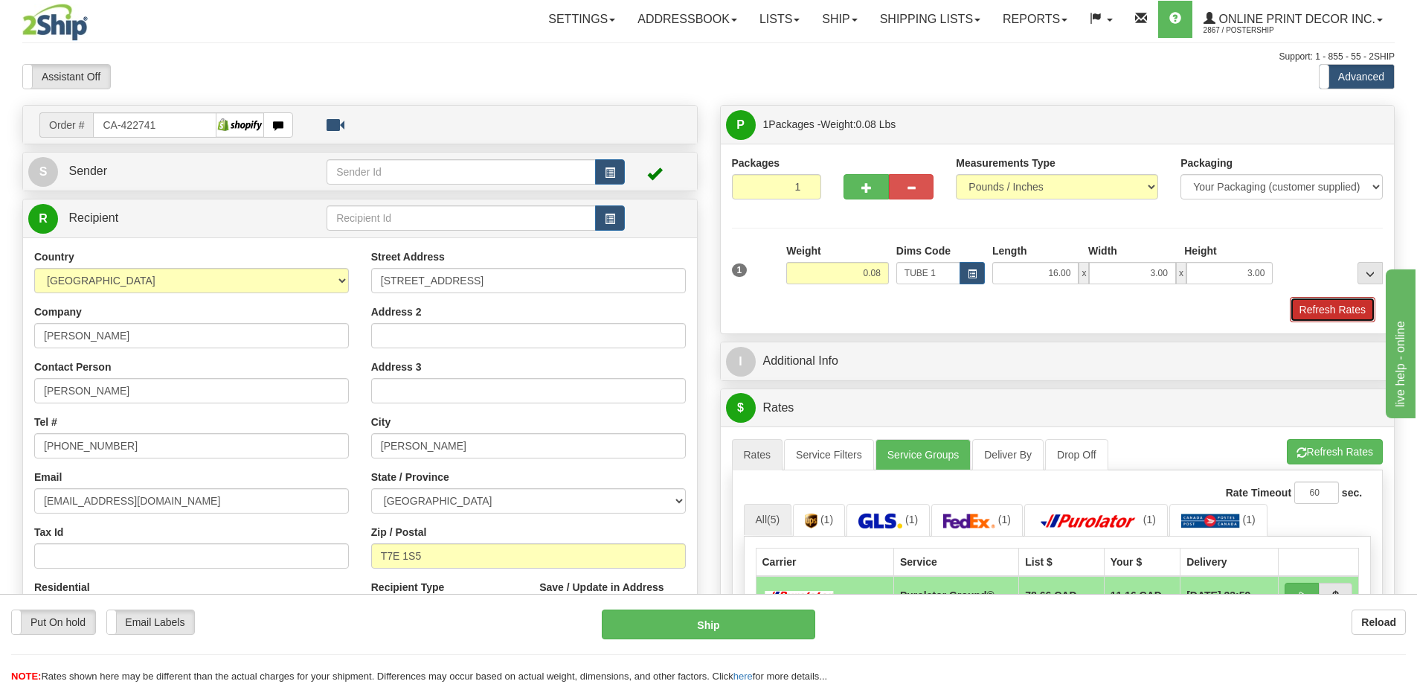
click at [1347, 312] on button "Refresh Rates" at bounding box center [1333, 309] width 86 height 25
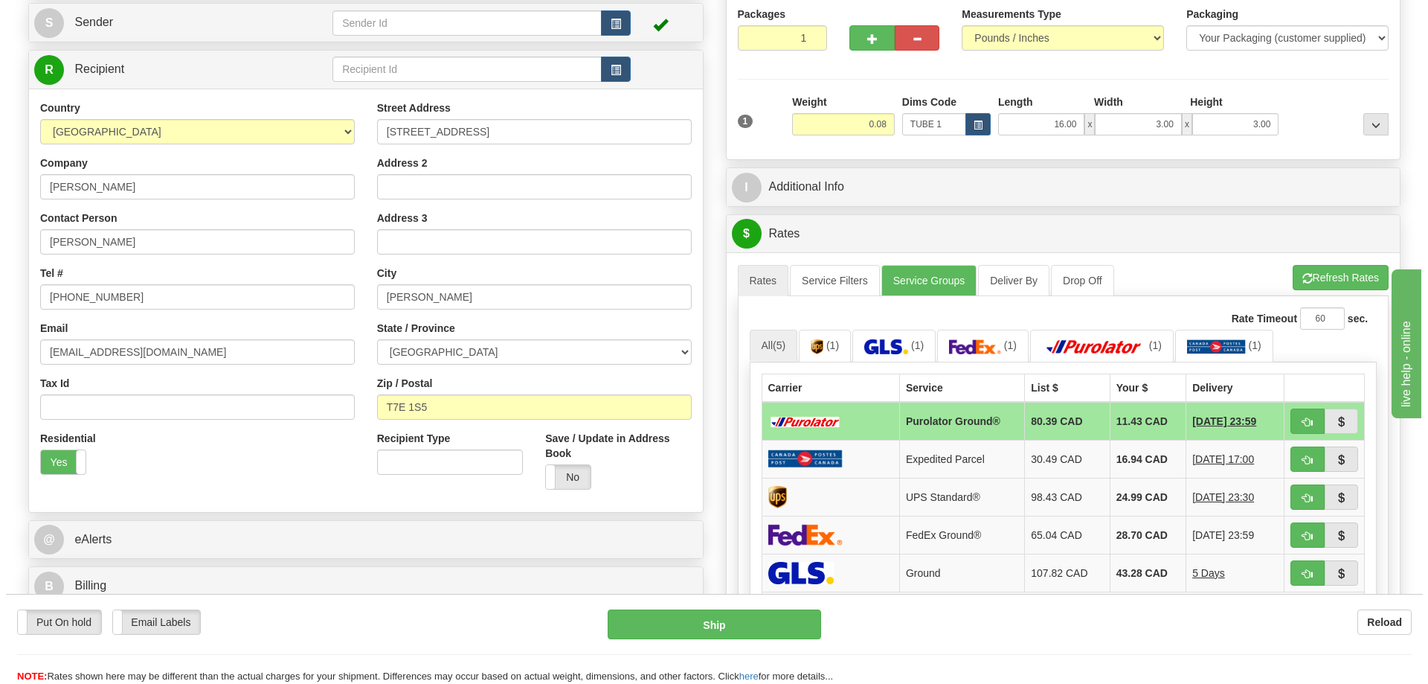
scroll to position [223, 0]
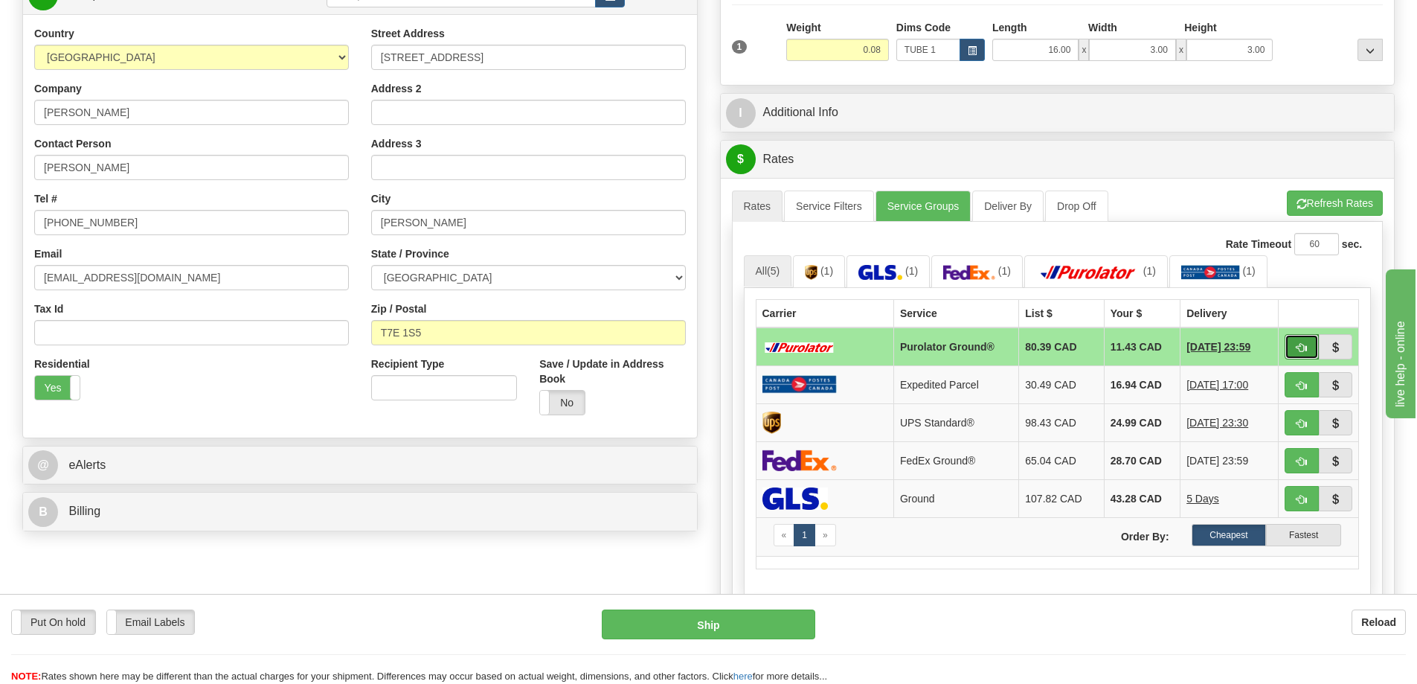
click at [1302, 349] on span "button" at bounding box center [1301, 348] width 10 height 10
type input "260"
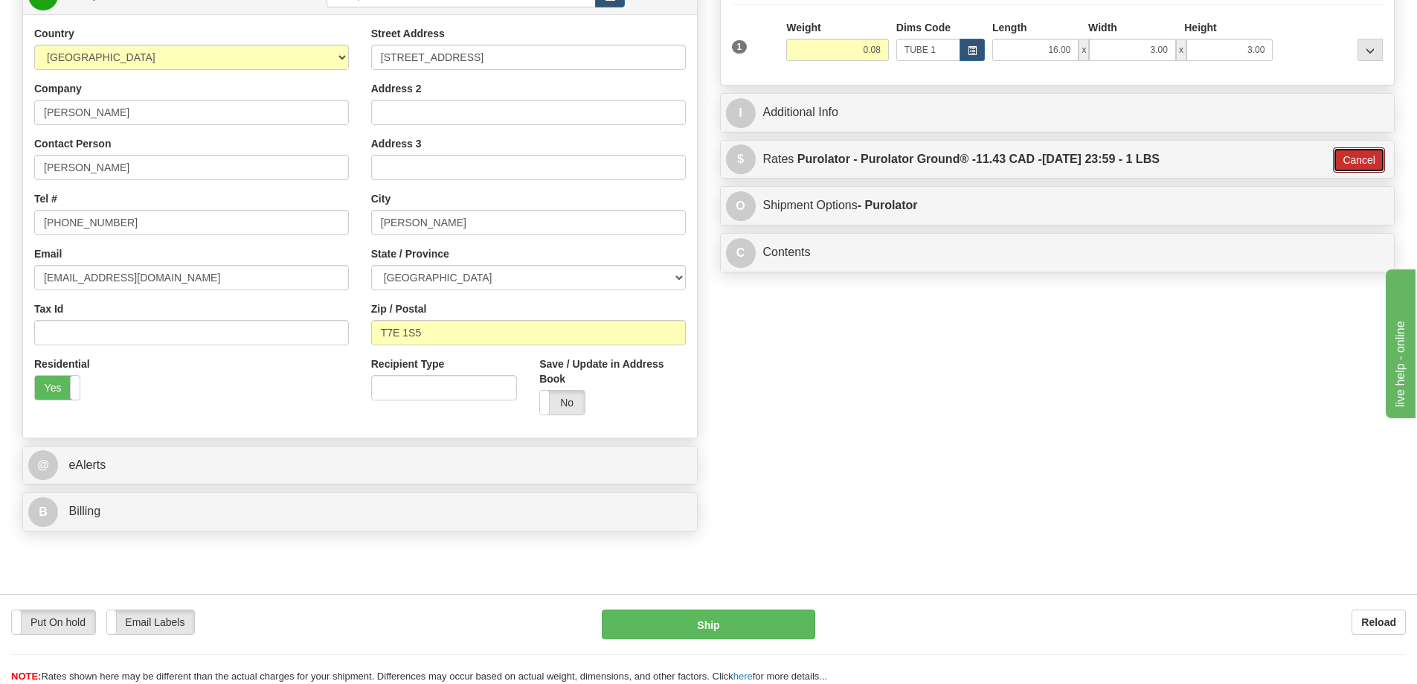
click at [1360, 163] on button "Cancel" at bounding box center [1359, 159] width 52 height 25
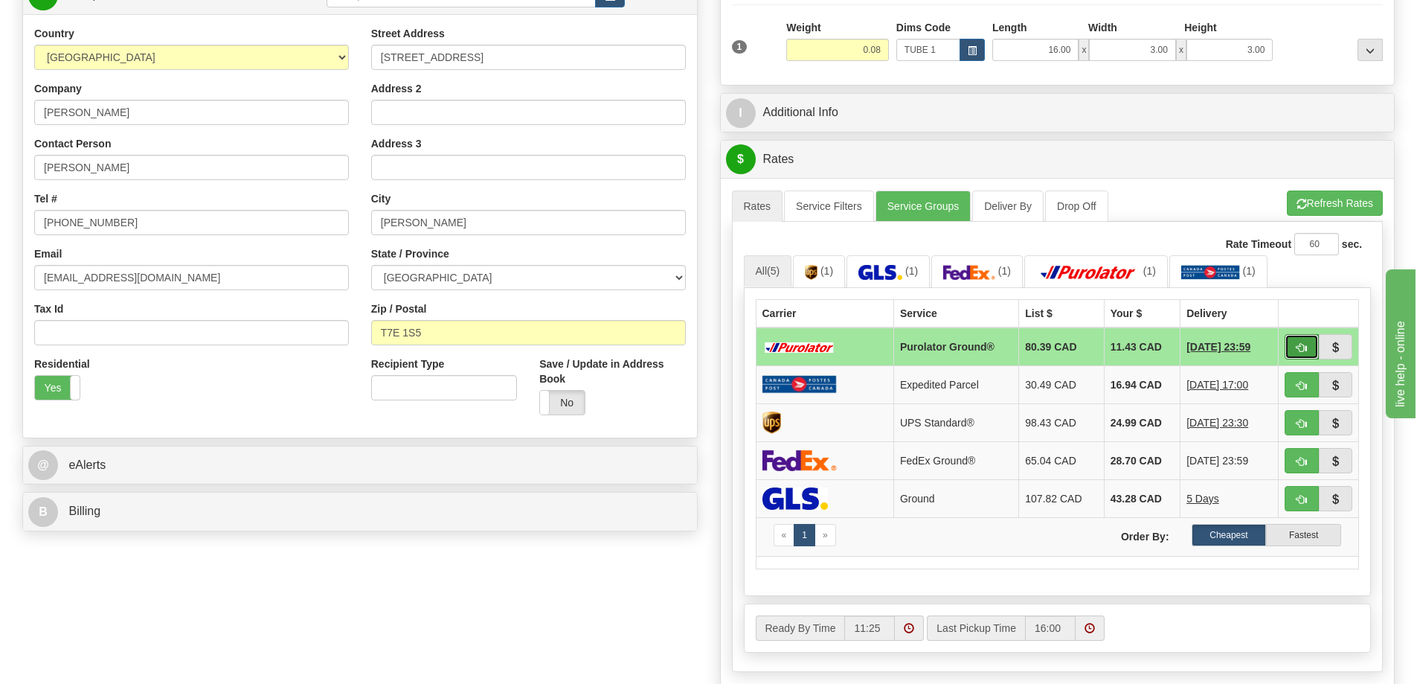
click at [1296, 345] on span "button" at bounding box center [1301, 348] width 10 height 10
type input "260"
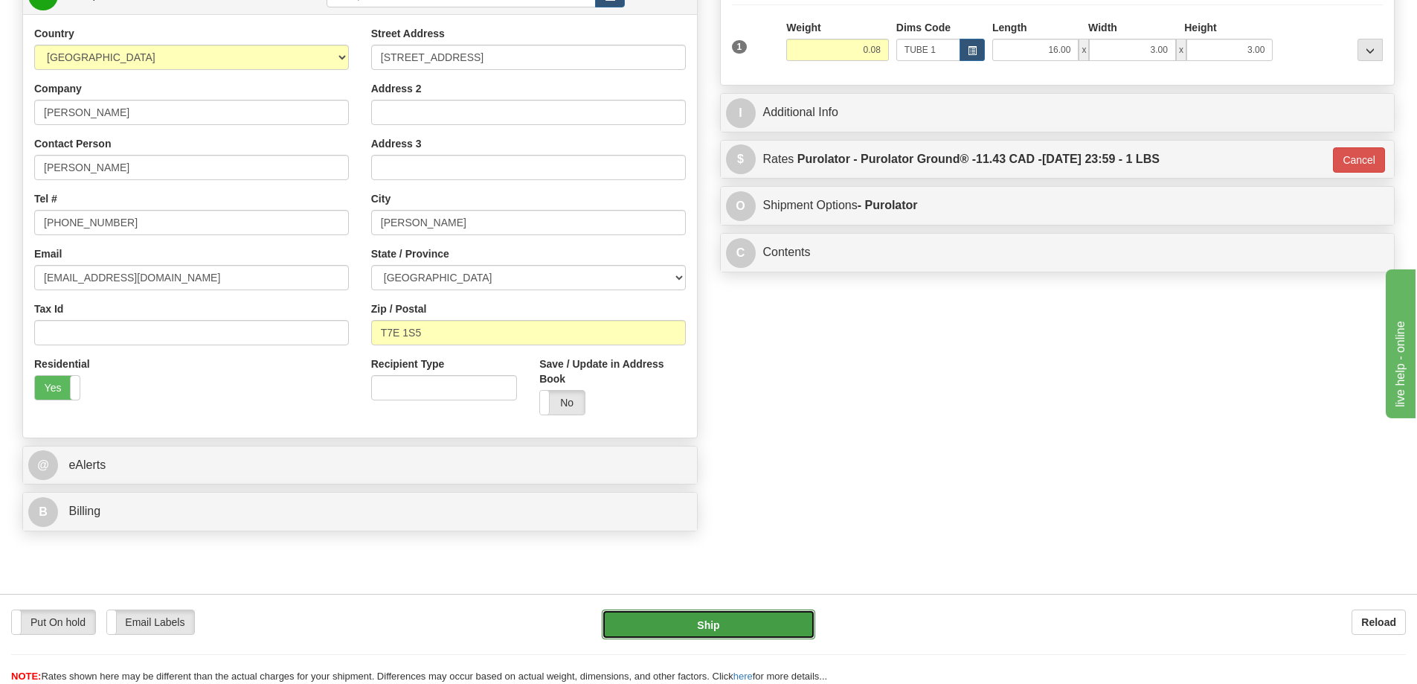
click at [719, 626] on button "Ship" at bounding box center [708, 624] width 213 height 30
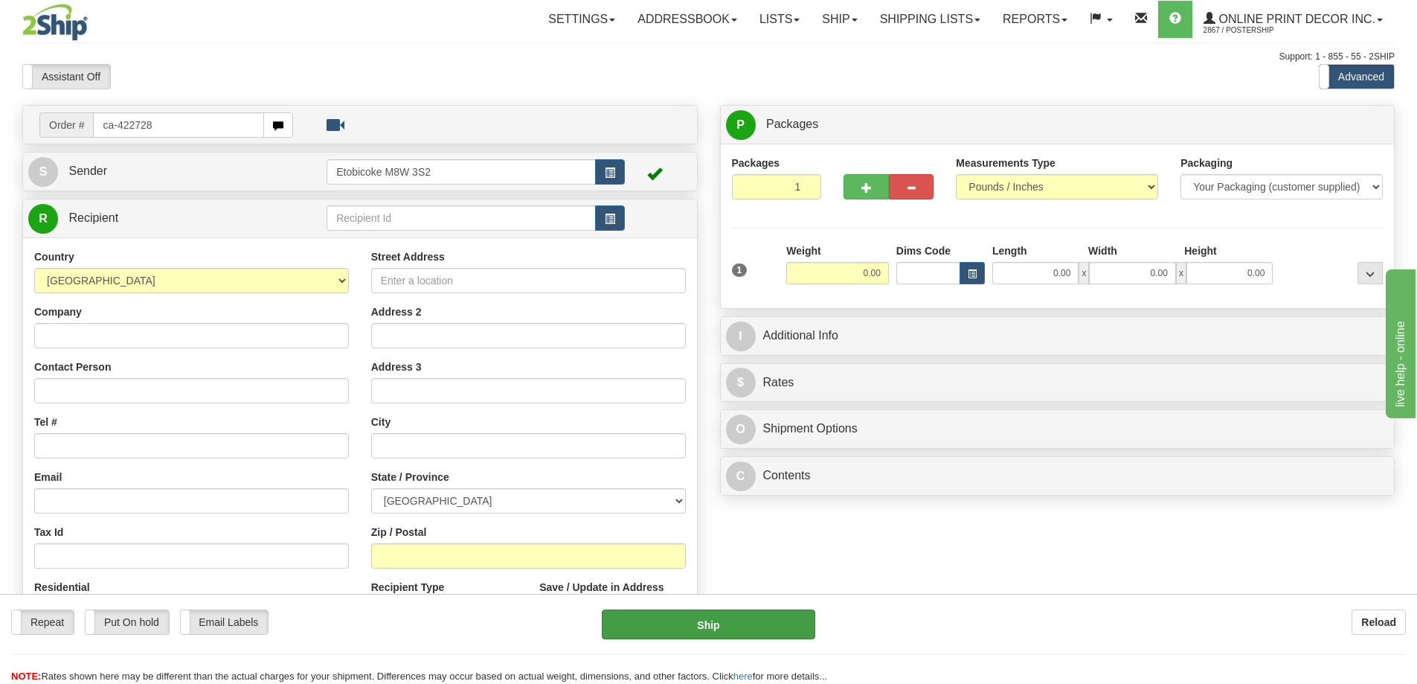
type input "ca-422728"
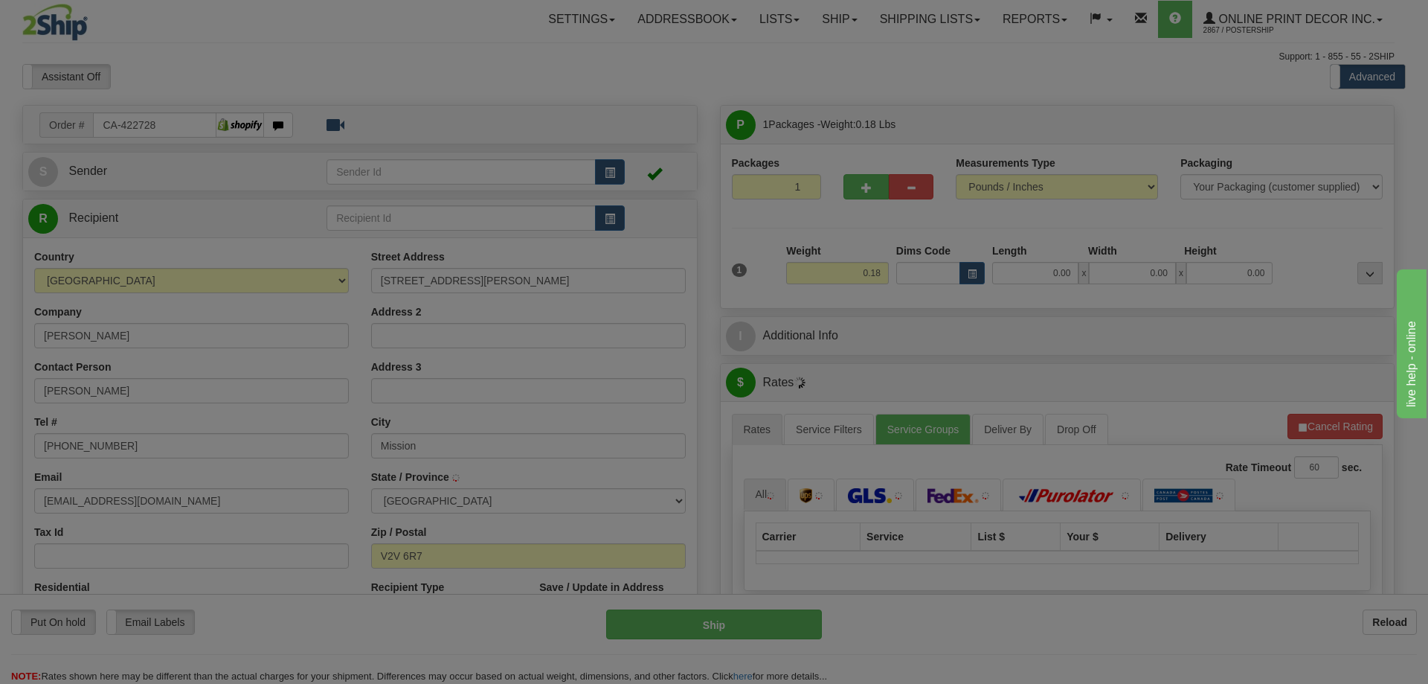
type input "MISSION"
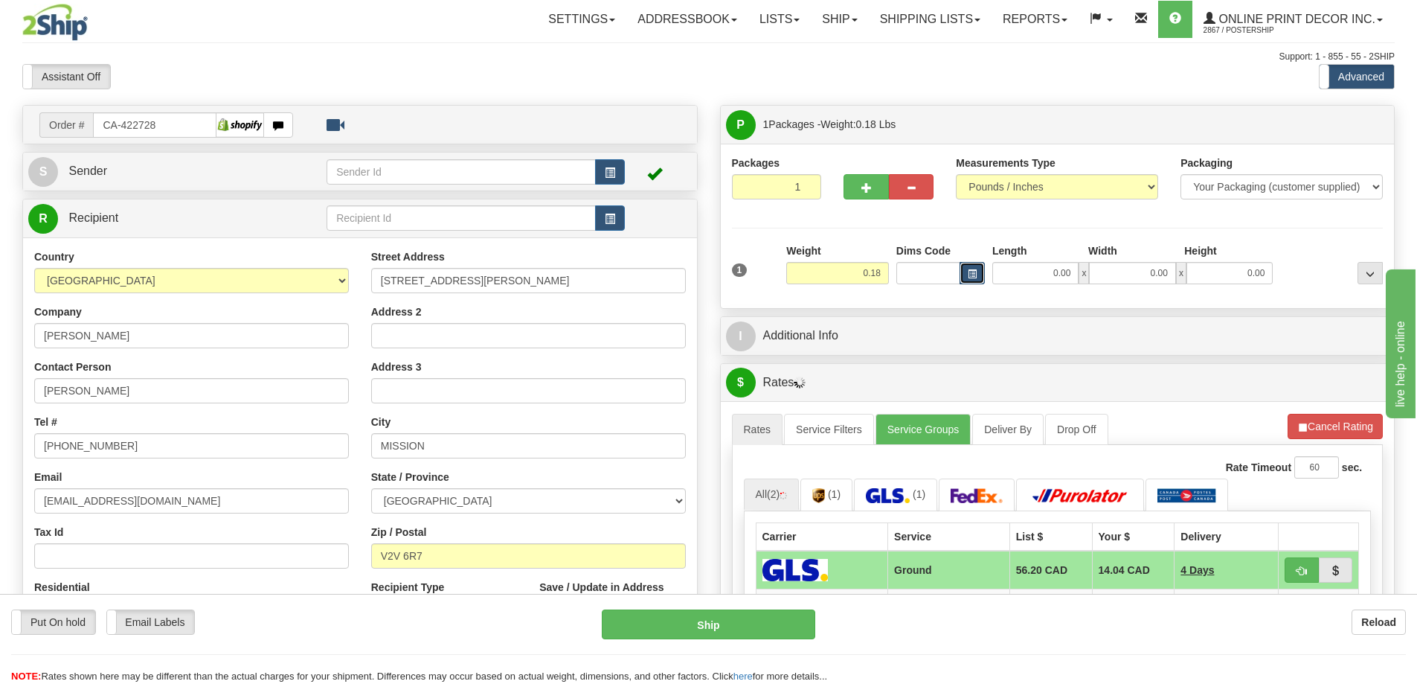
click at [973, 272] on span "button" at bounding box center [972, 274] width 9 height 8
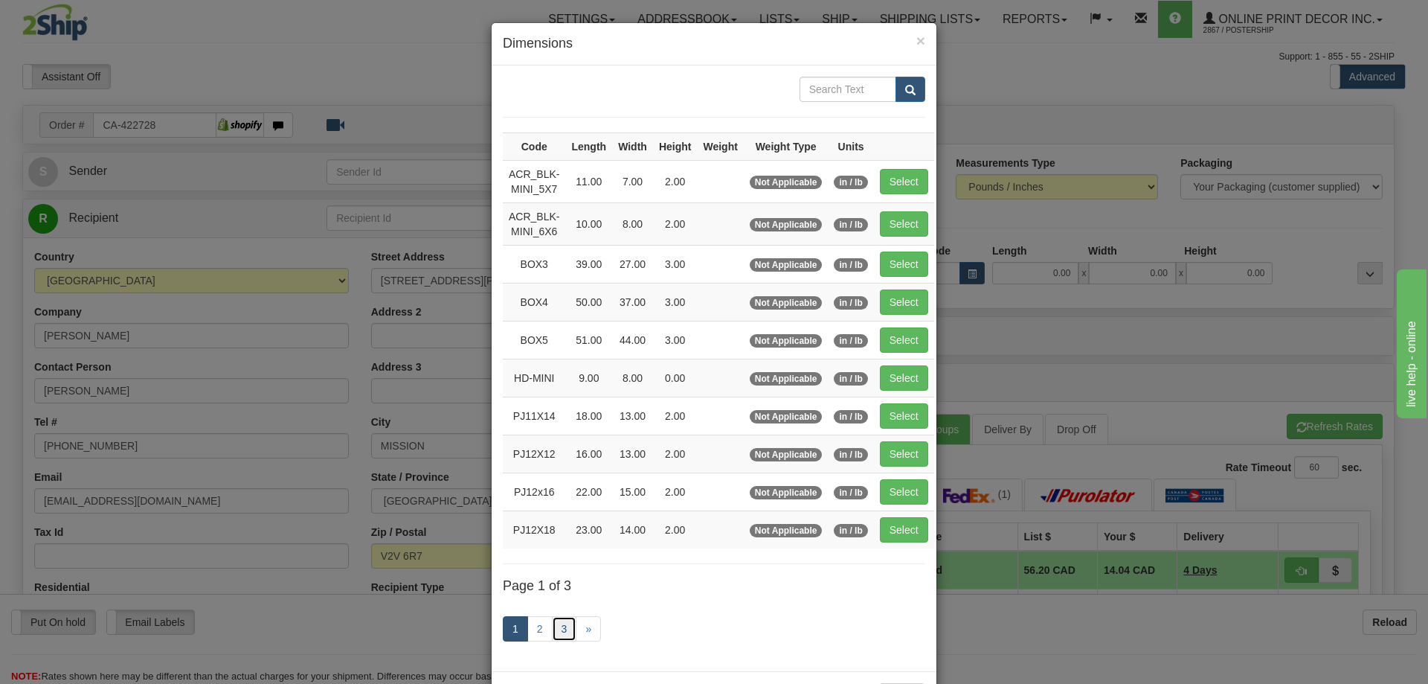
click at [559, 629] on link "3" at bounding box center [564, 628] width 25 height 25
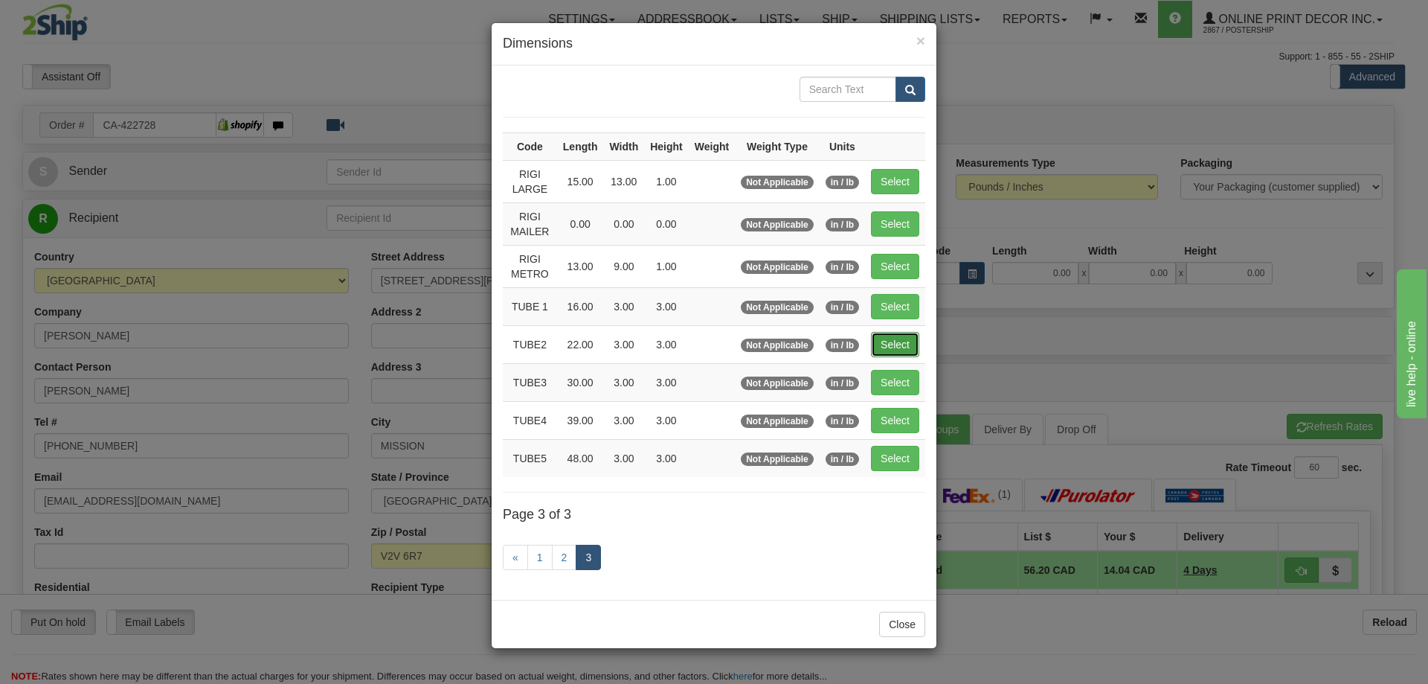
click at [884, 335] on button "Select" at bounding box center [895, 344] width 48 height 25
type input "TUBE2"
type input "22.00"
type input "3.00"
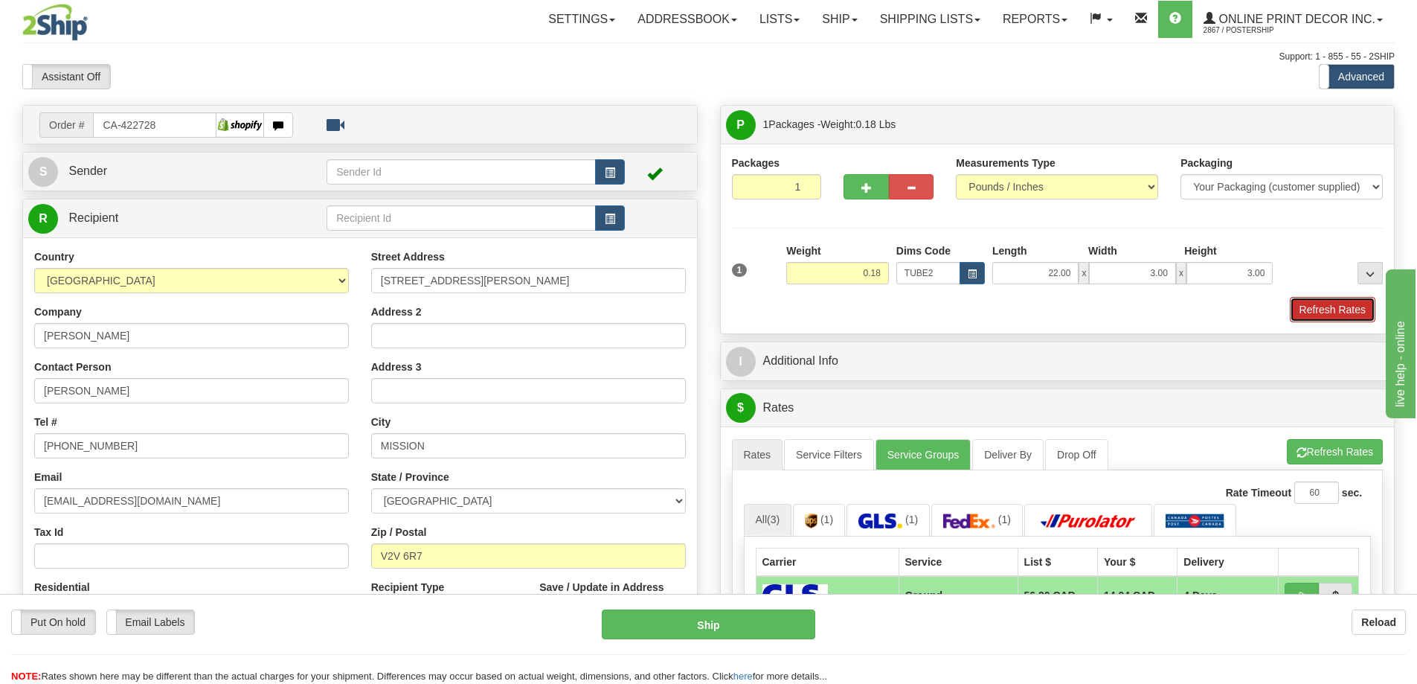
click at [1325, 305] on button "Refresh Rates" at bounding box center [1333, 309] width 86 height 25
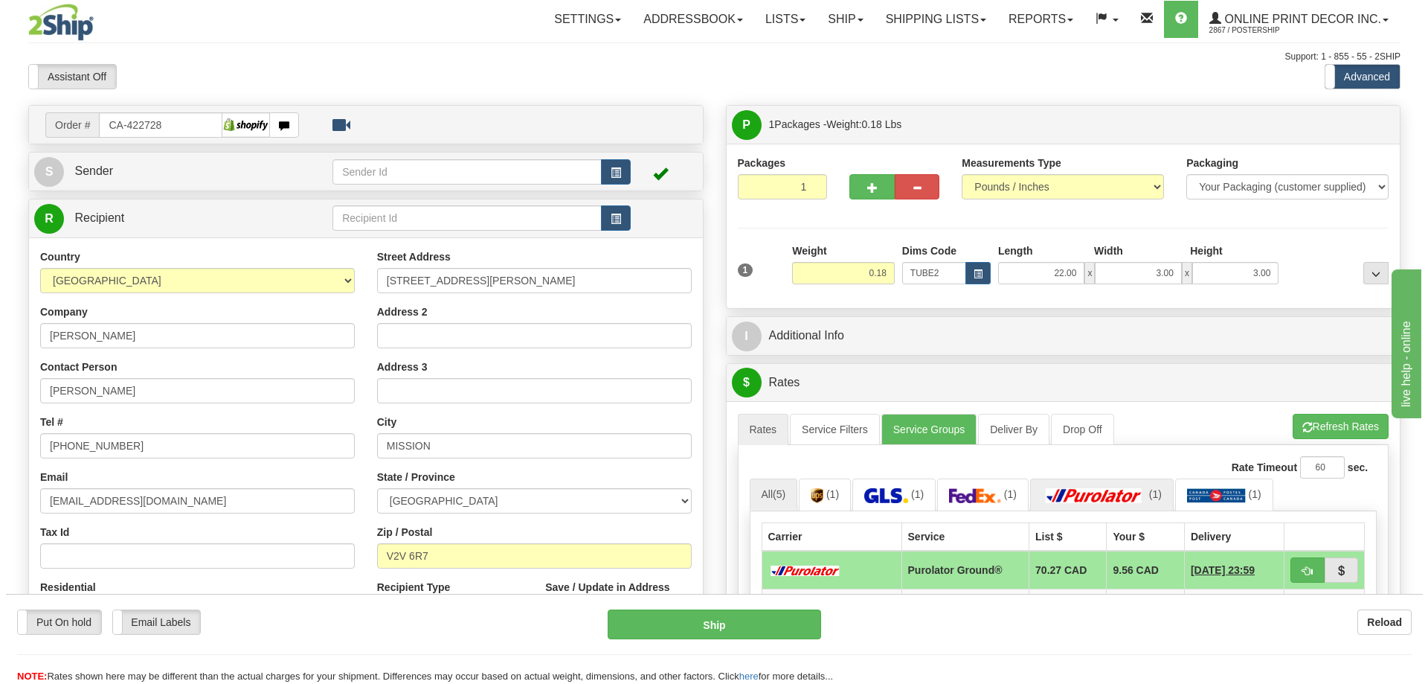
scroll to position [223, 0]
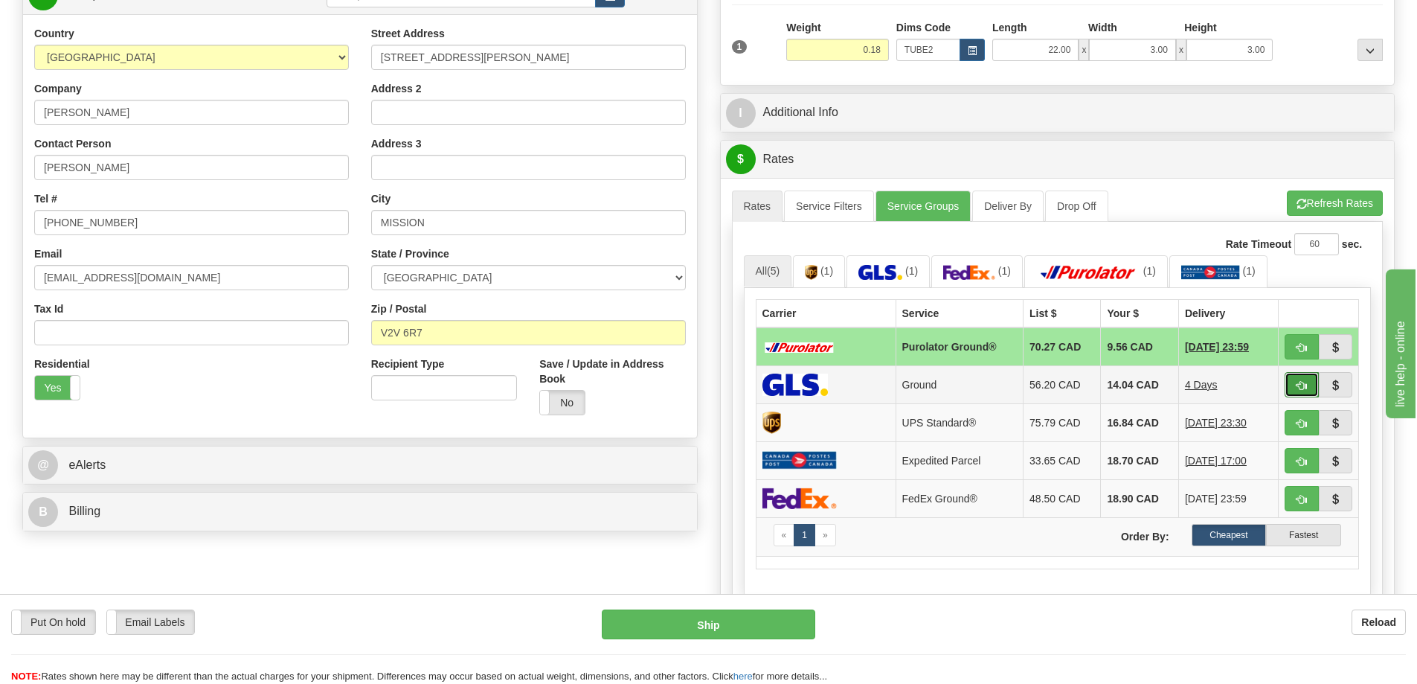
click at [1296, 379] on button "button" at bounding box center [1302, 384] width 34 height 25
type input "1"
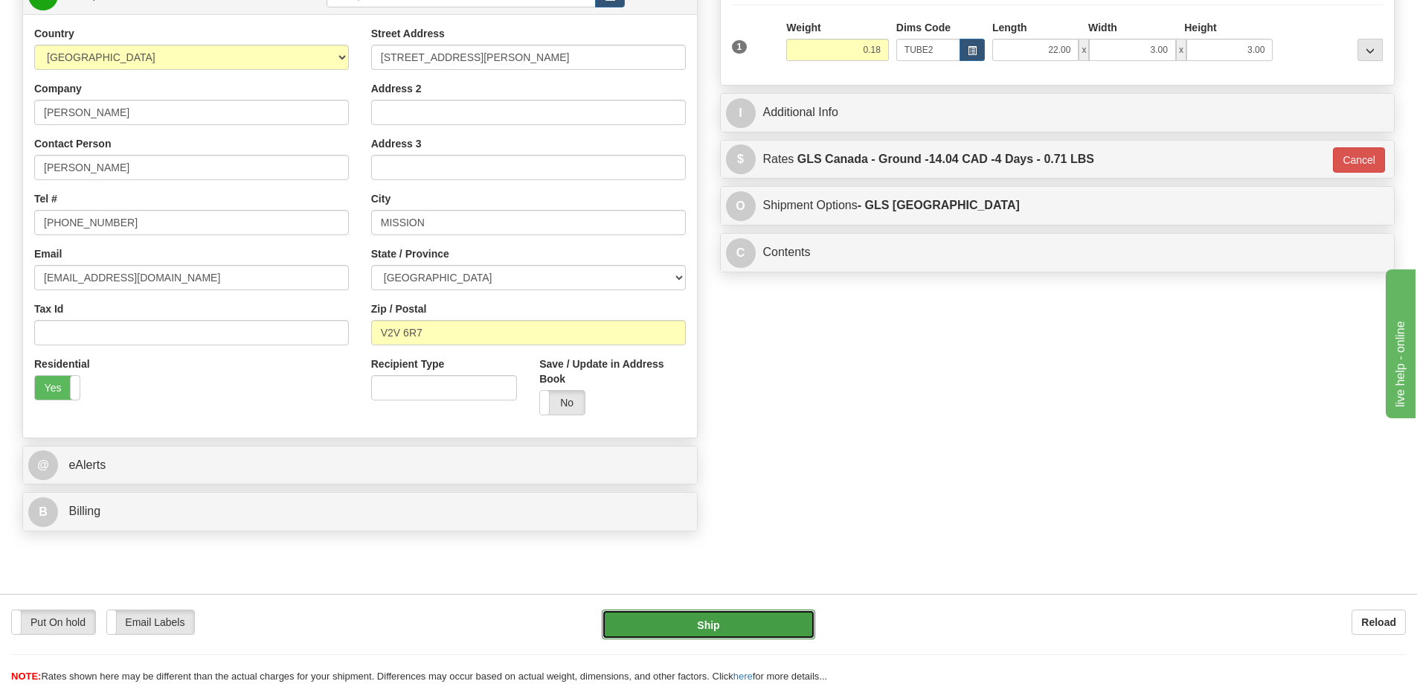
click at [736, 629] on button "Ship" at bounding box center [708, 624] width 213 height 30
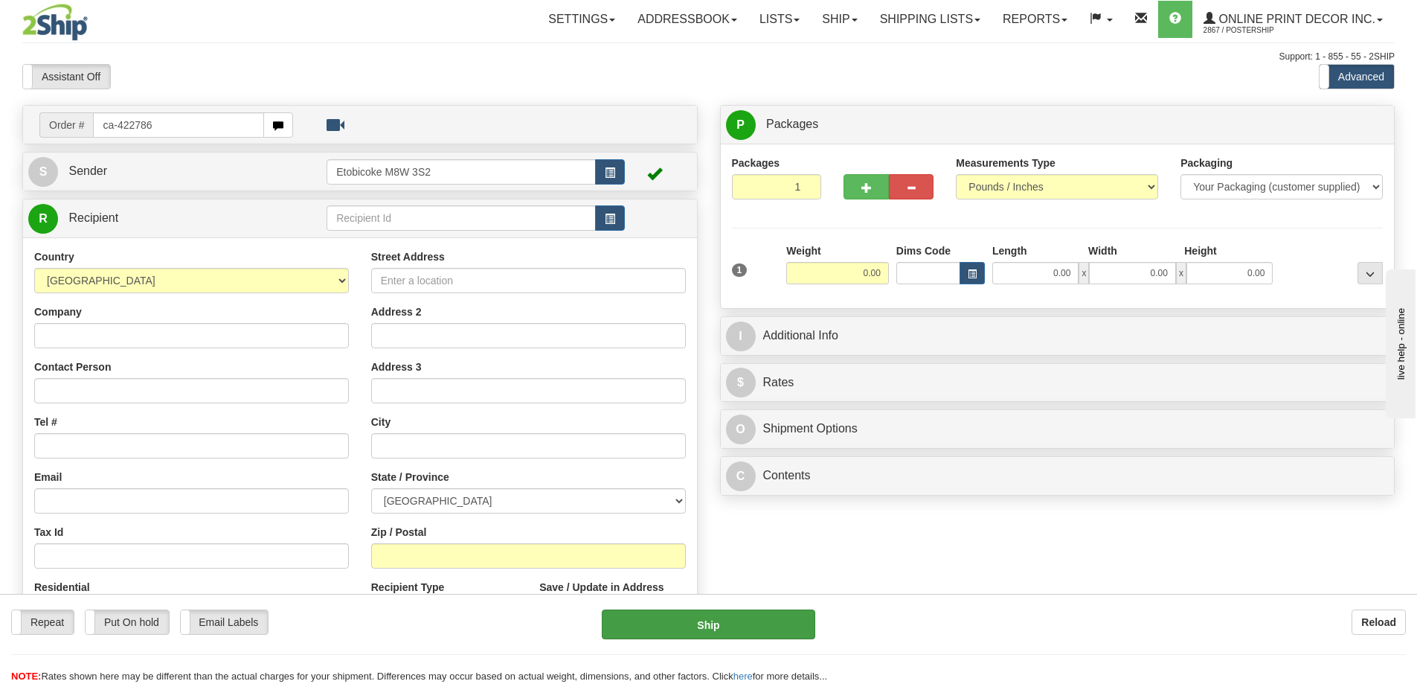
type input "ca-422786"
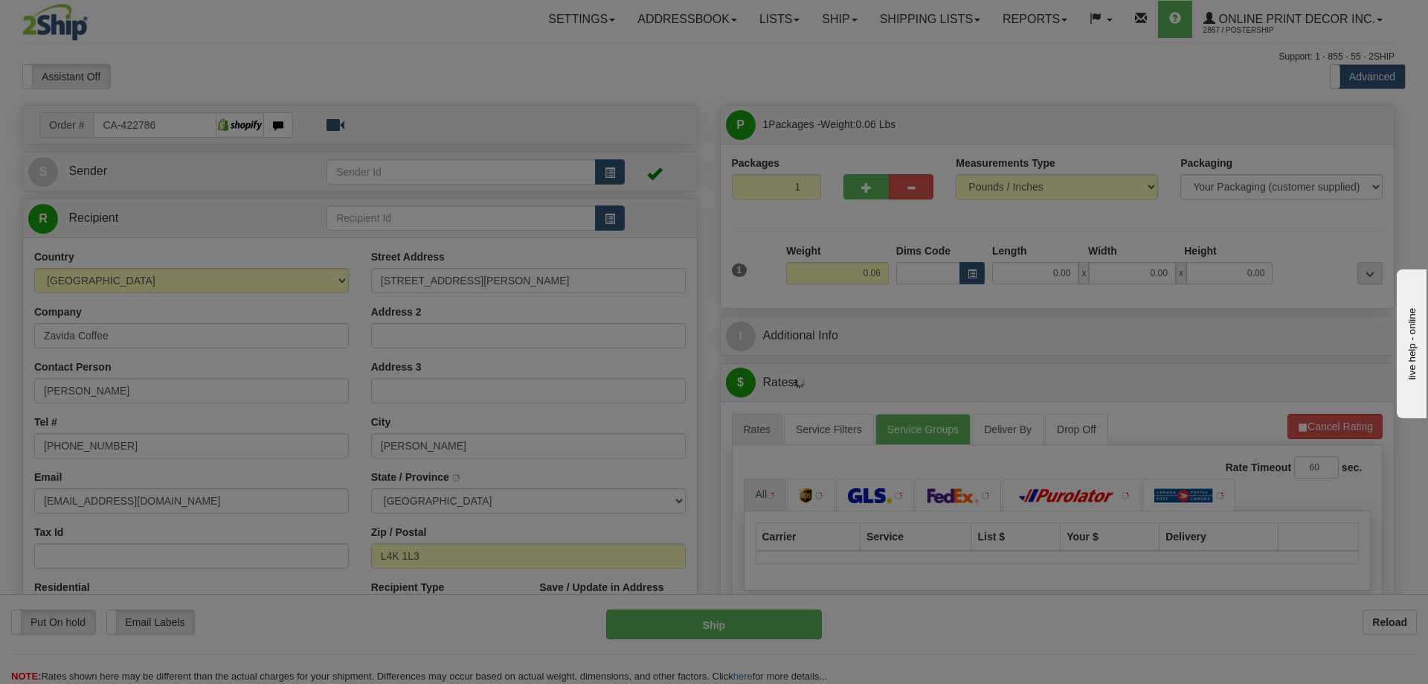
type input "CONCORD"
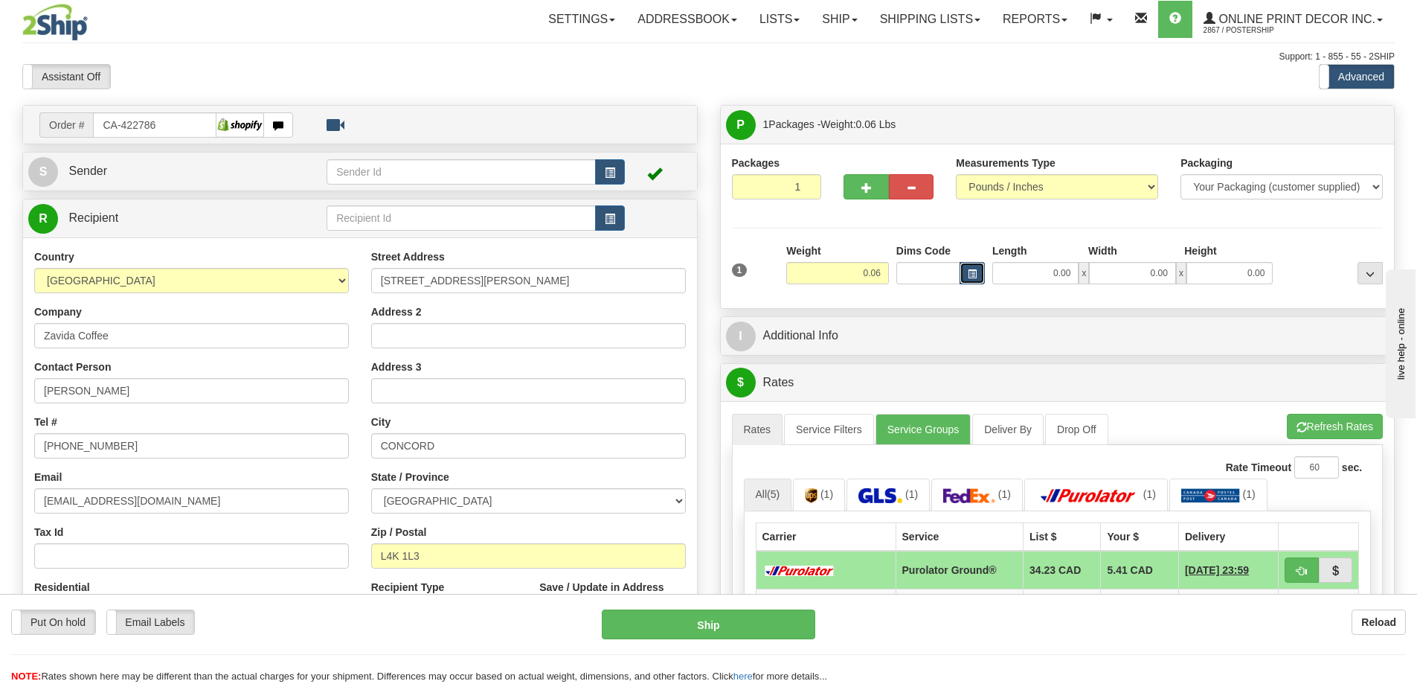
click at [968, 280] on button "button" at bounding box center [972, 273] width 25 height 22
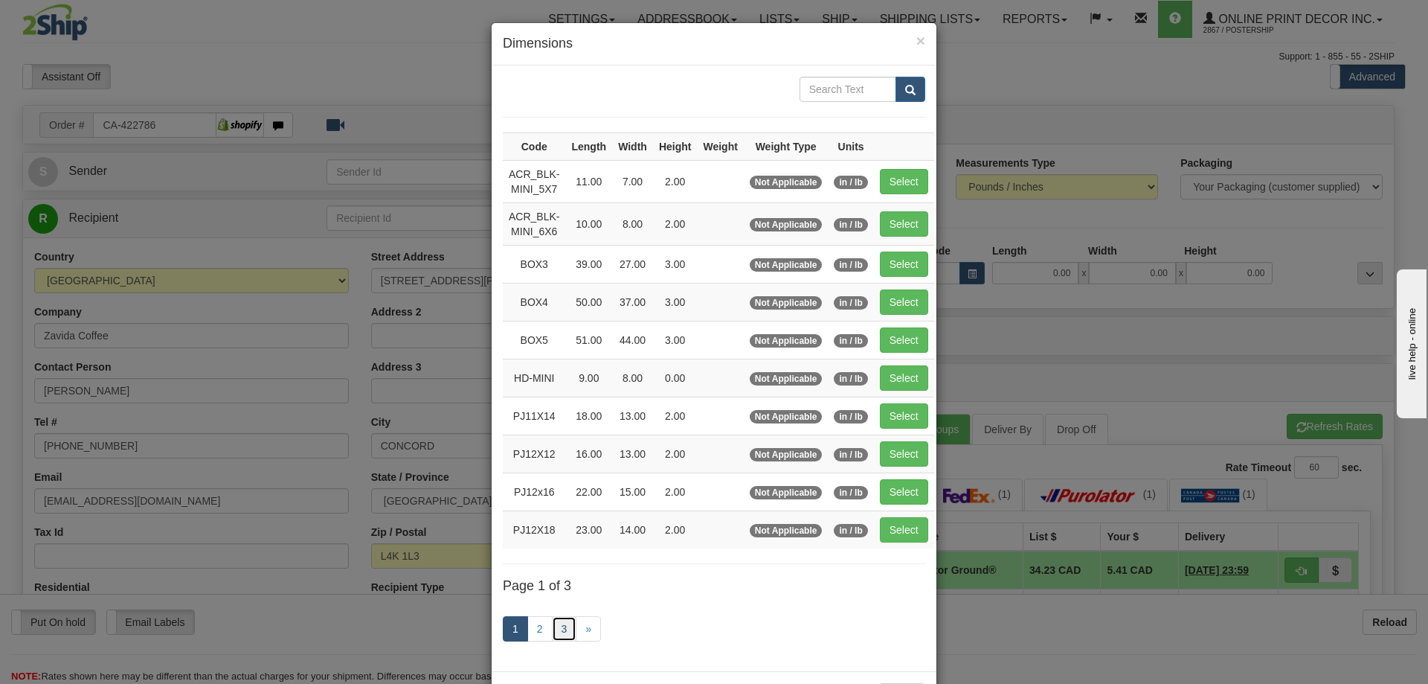
click at [561, 622] on link "3" at bounding box center [564, 628] width 25 height 25
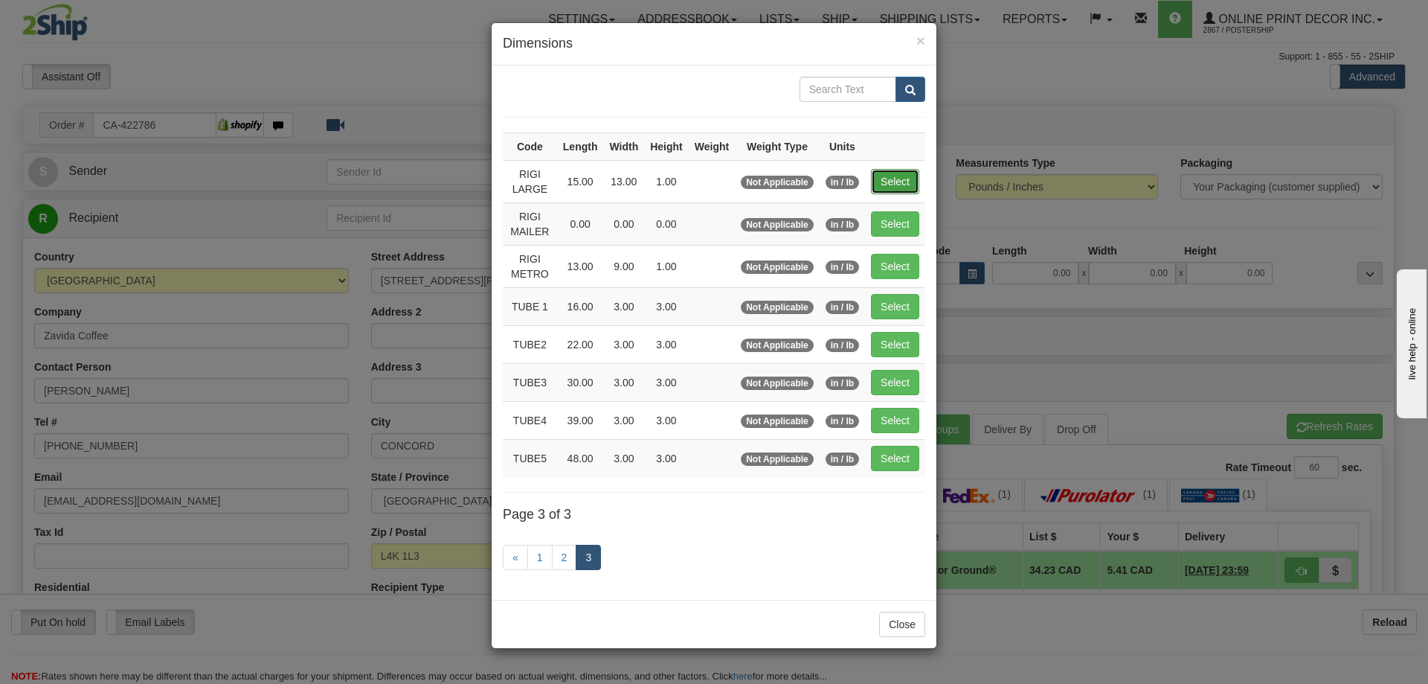
click at [882, 186] on button "Select" at bounding box center [895, 181] width 48 height 25
type input "RIGI LARGE"
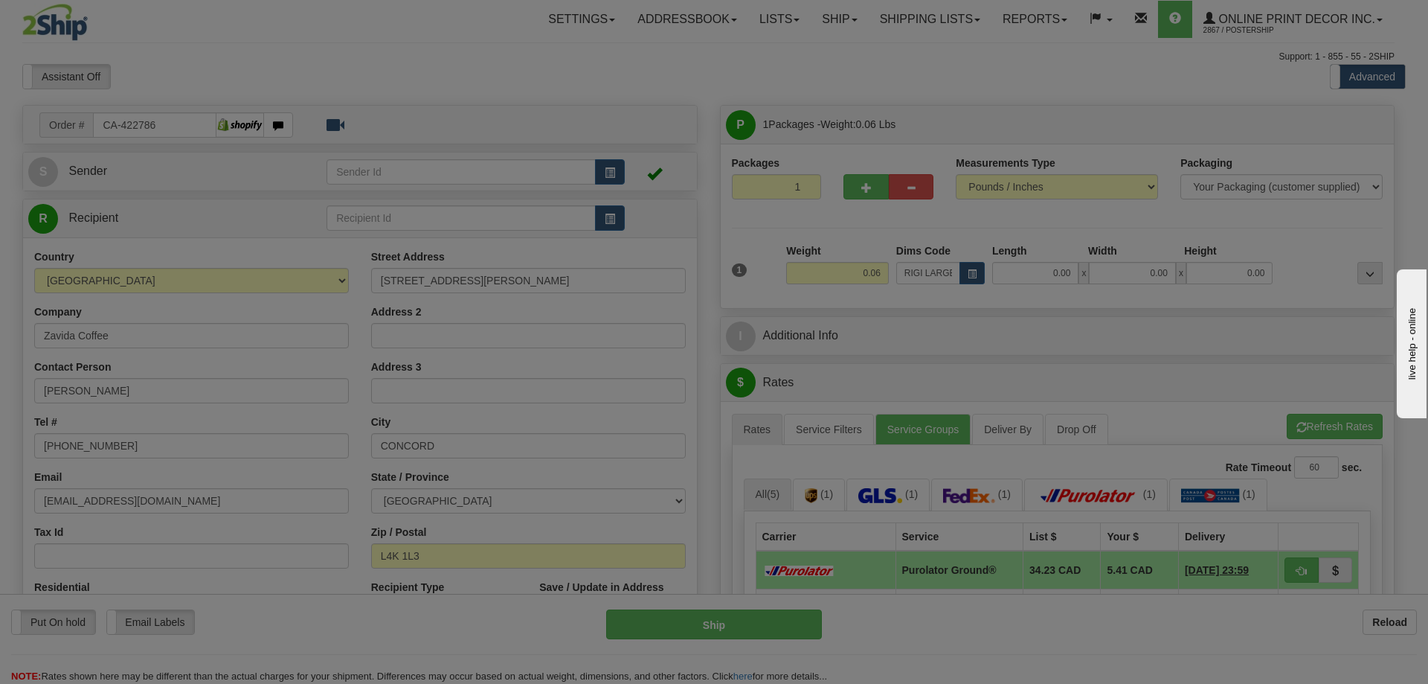
type input "15.00"
type input "13.00"
type input "1.00"
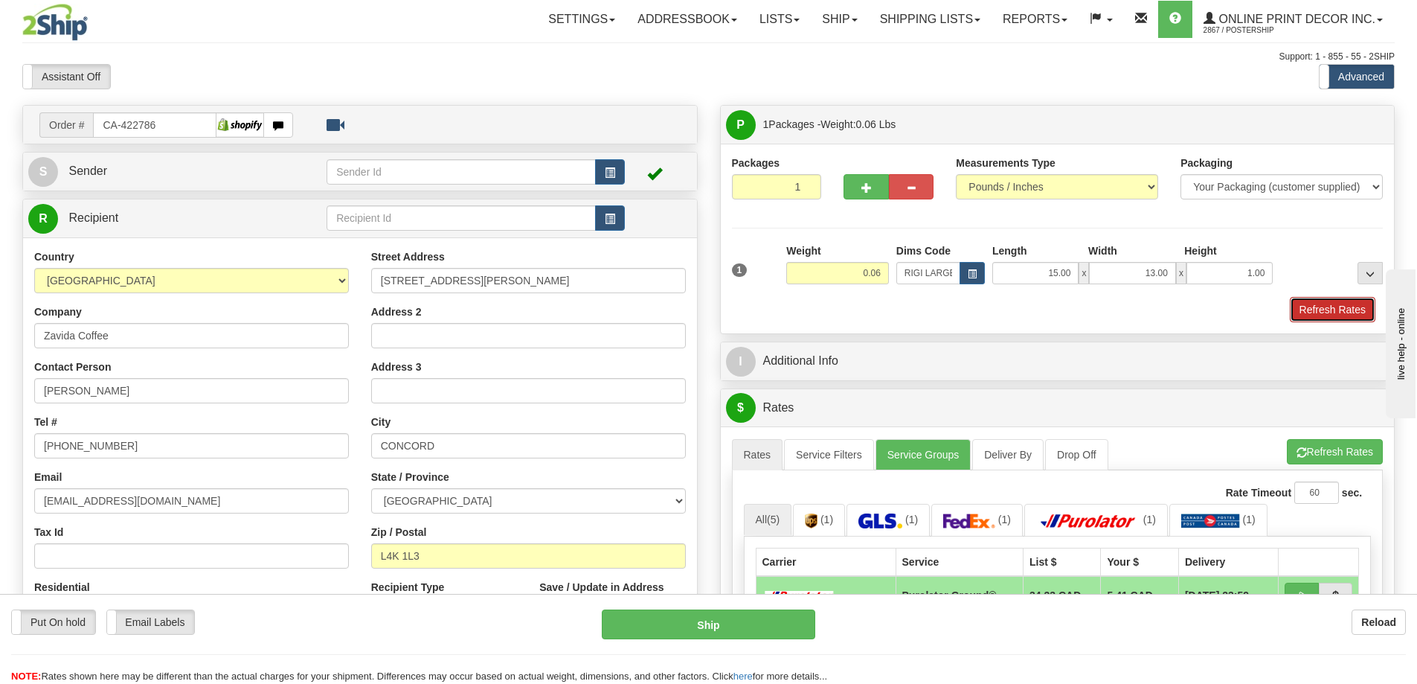
click at [1337, 317] on button "Refresh Rates" at bounding box center [1333, 309] width 86 height 25
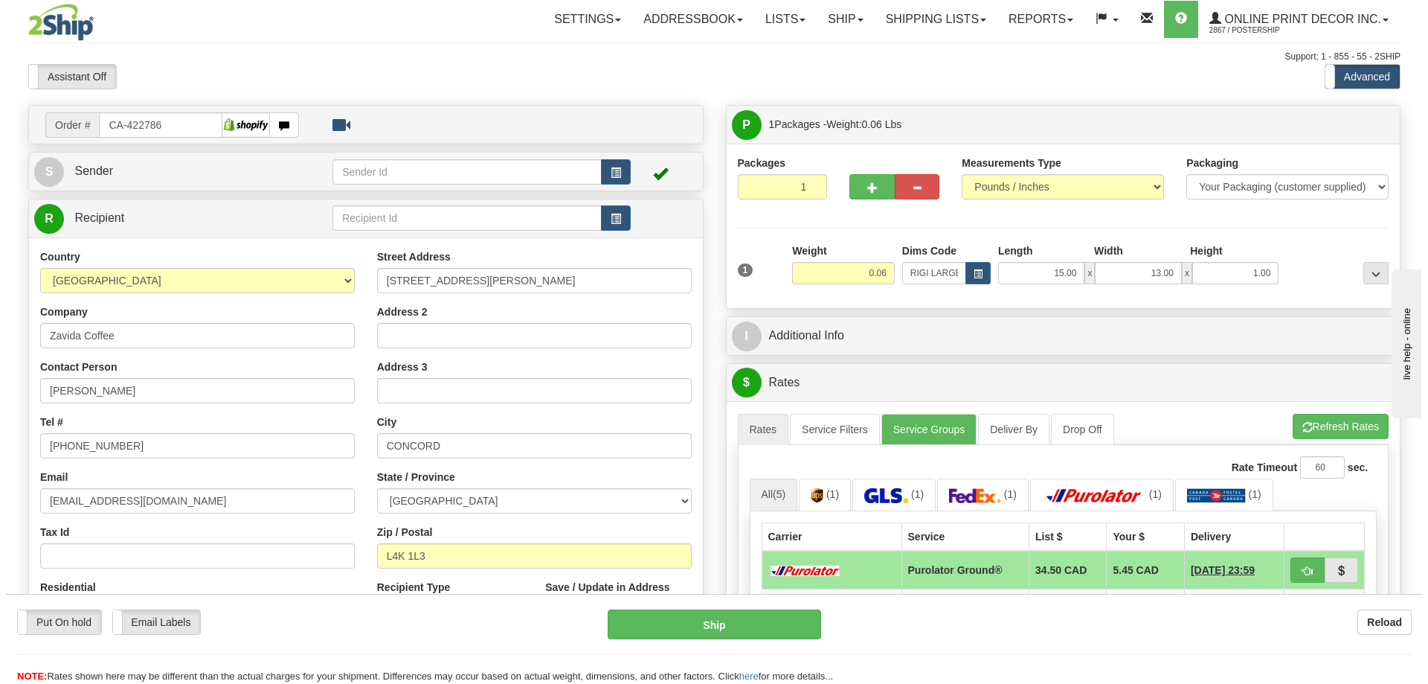
scroll to position [149, 0]
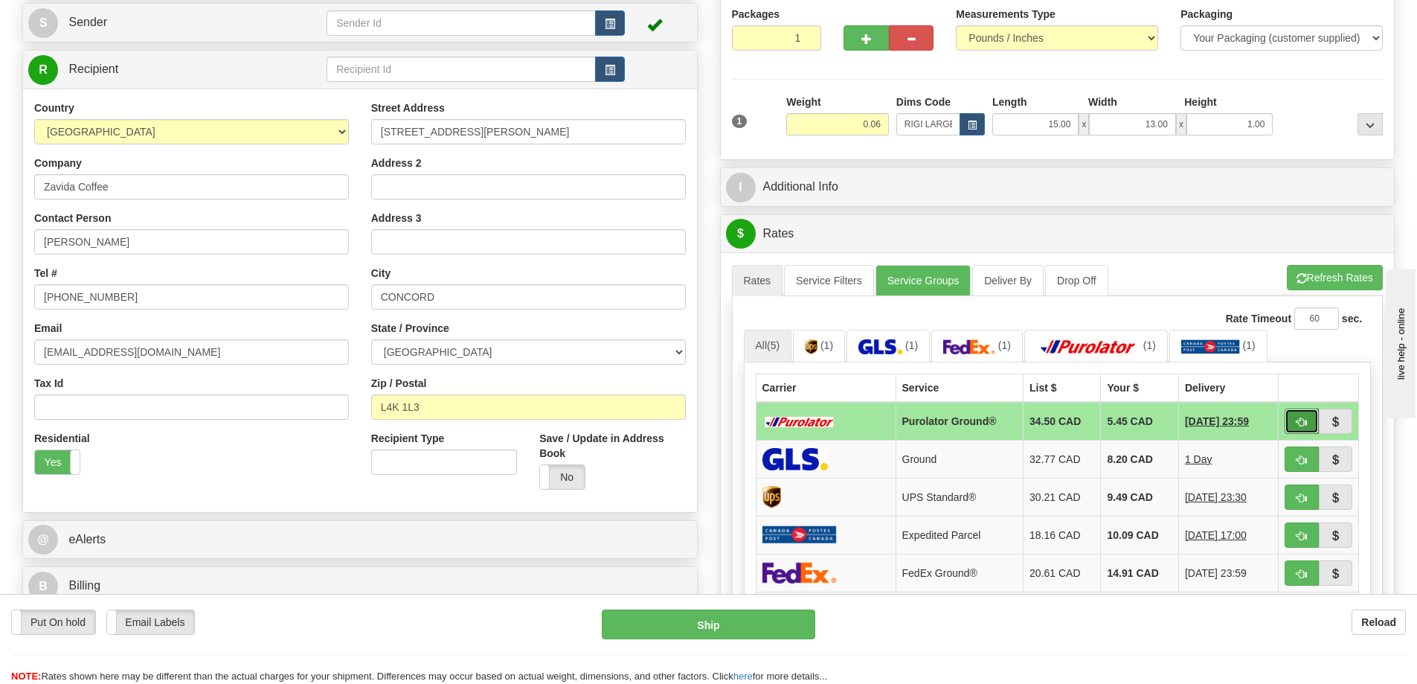
click at [1305, 419] on span "button" at bounding box center [1301, 422] width 10 height 10
type input "260"
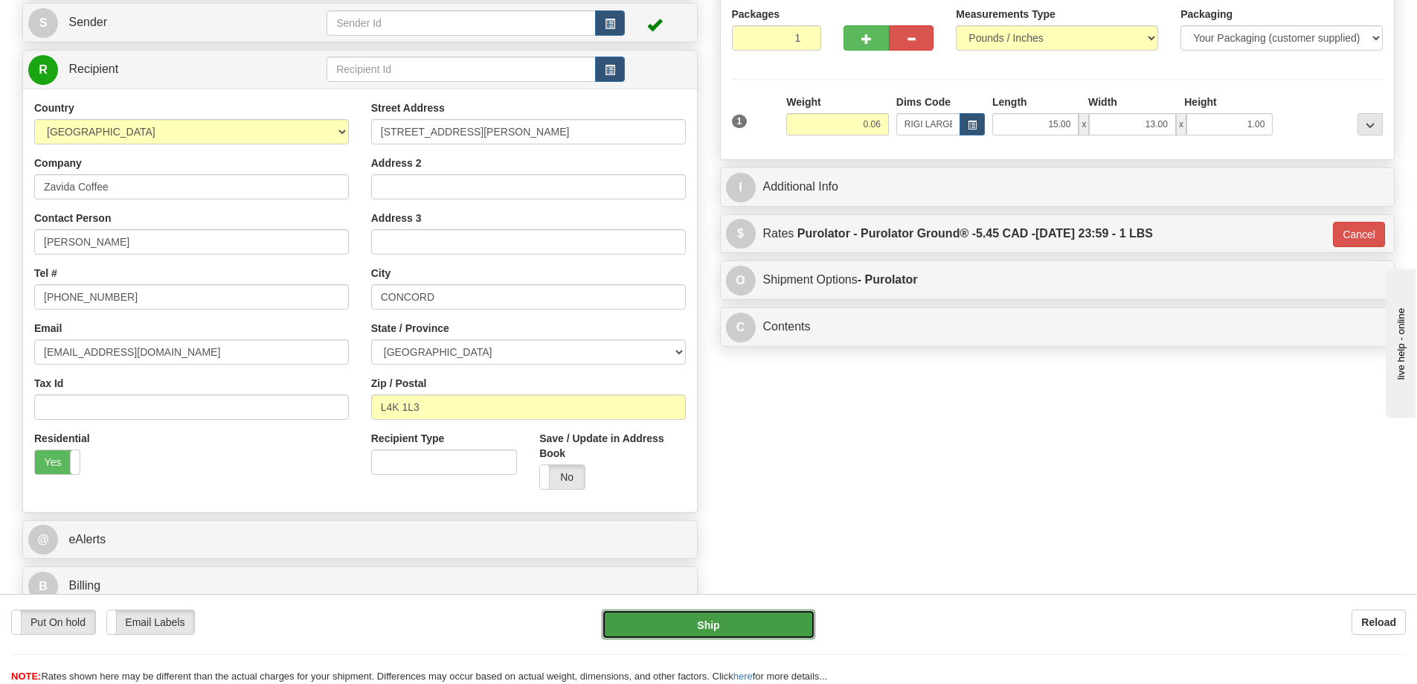
click at [762, 619] on button "Ship" at bounding box center [708, 624] width 213 height 30
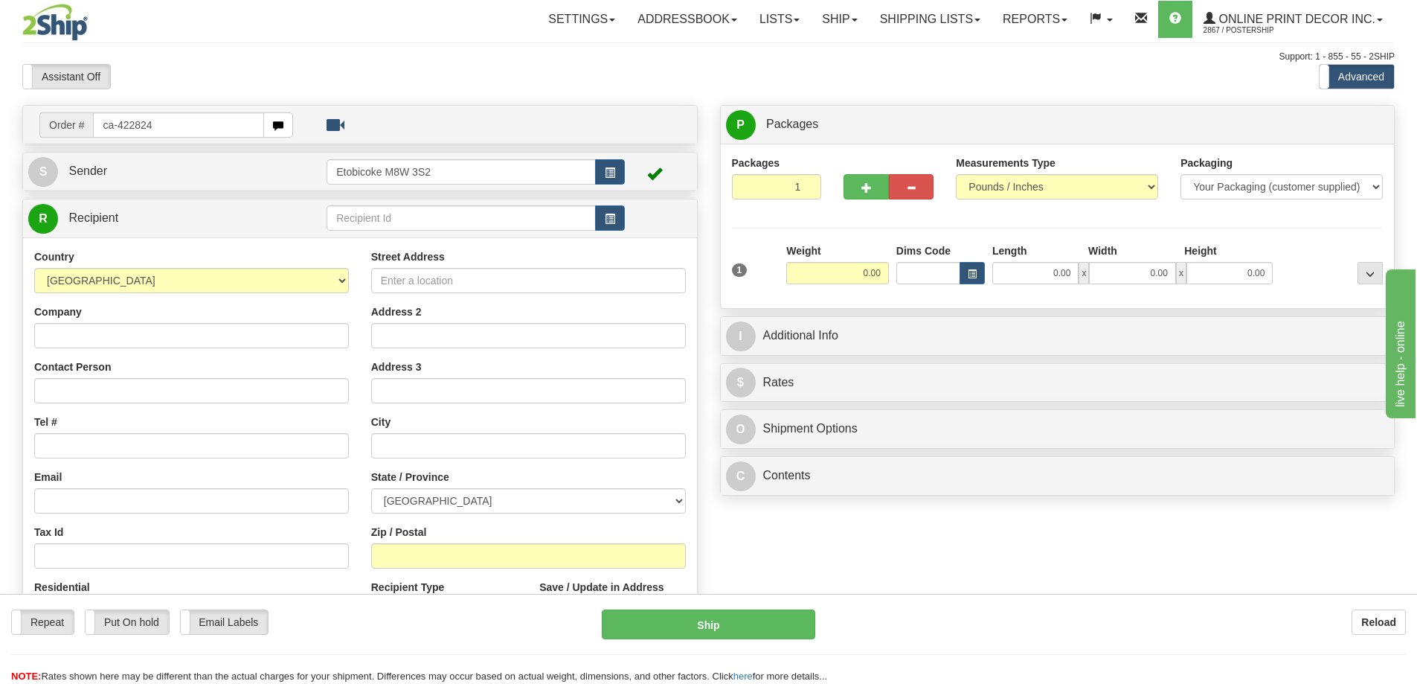
type input "ca-422824"
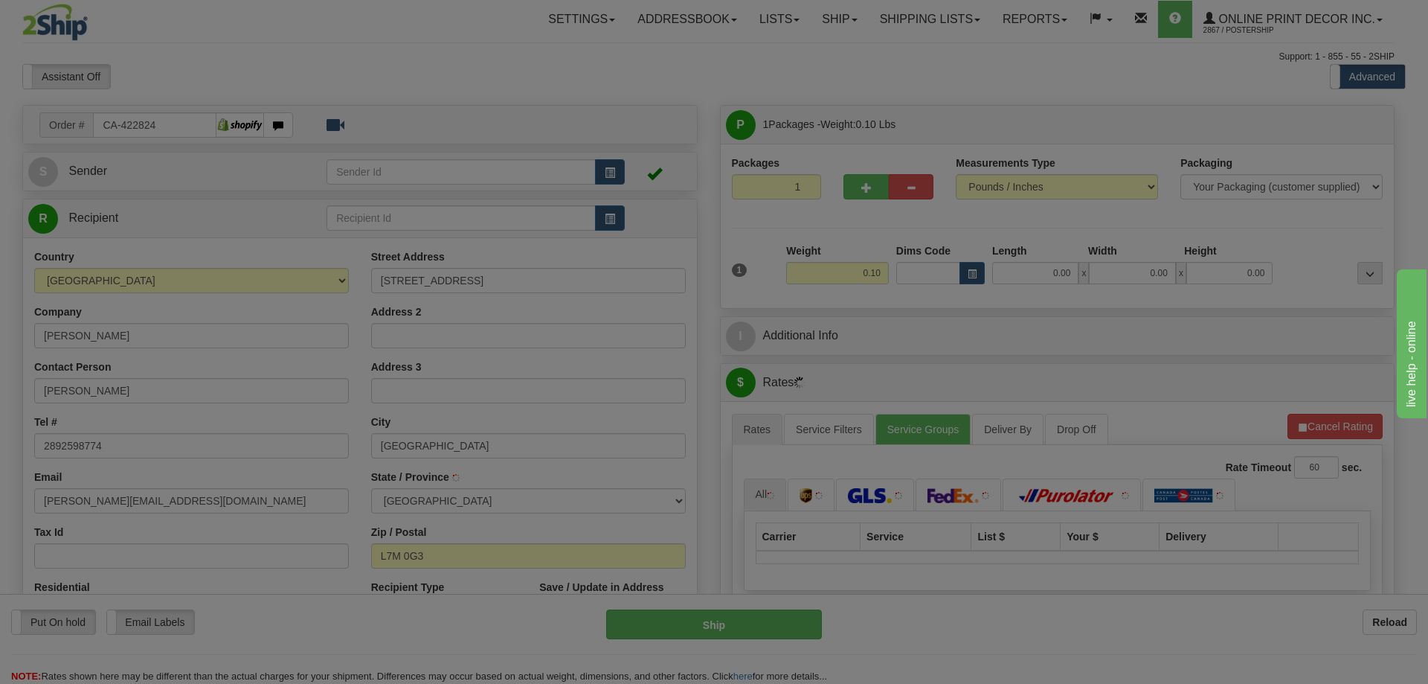
type input "[GEOGRAPHIC_DATA]"
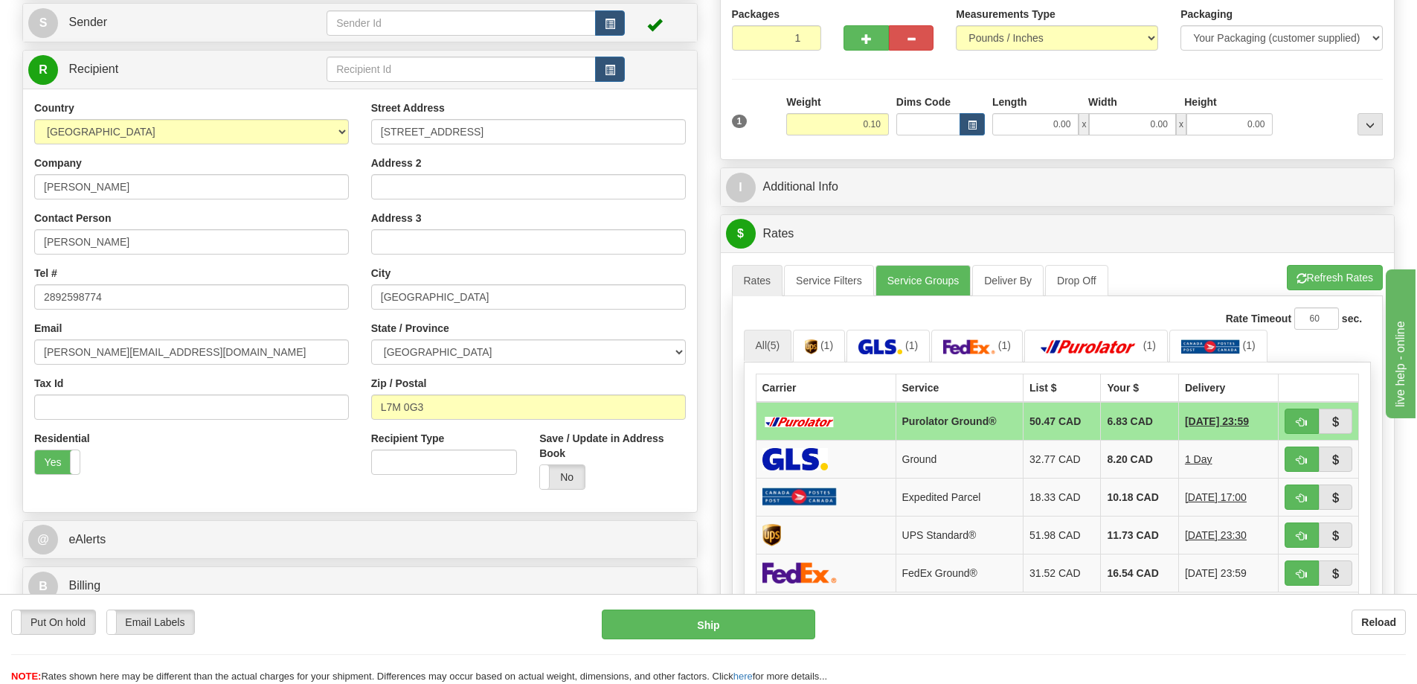
scroll to position [74, 0]
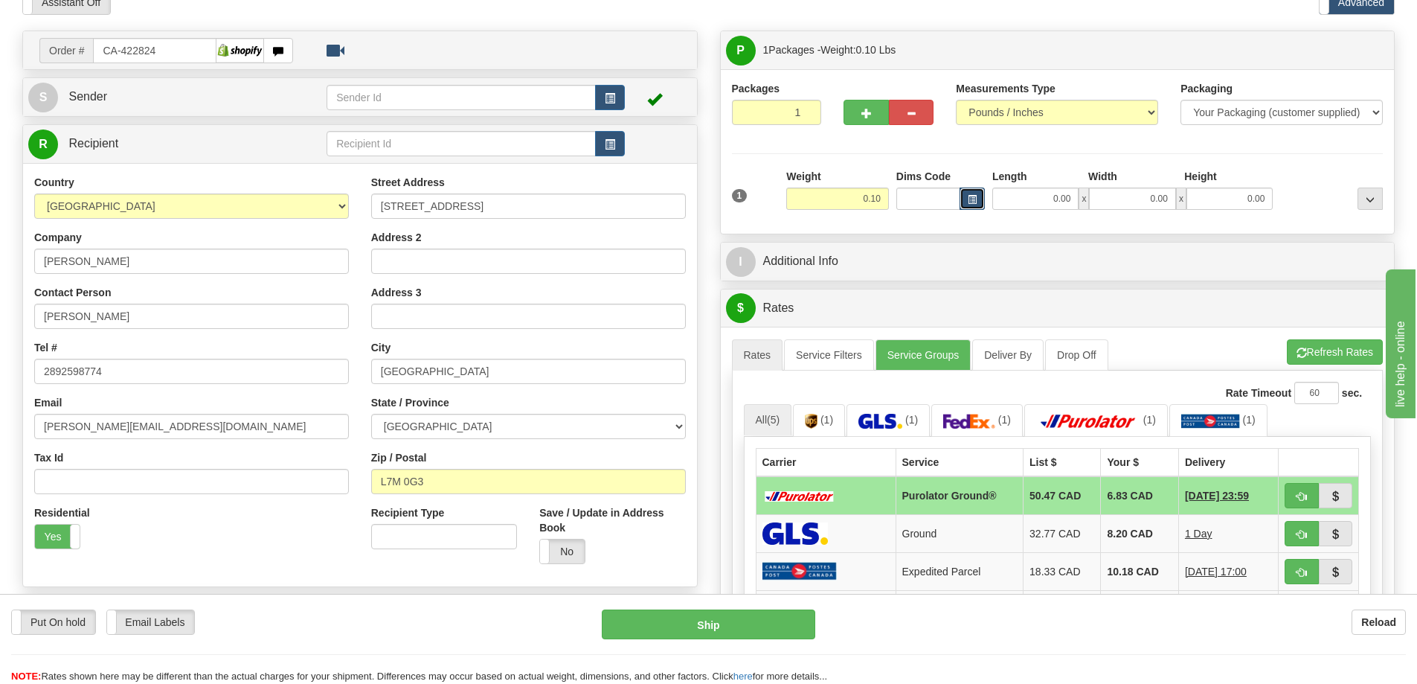
click at [966, 202] on button "button" at bounding box center [972, 198] width 25 height 22
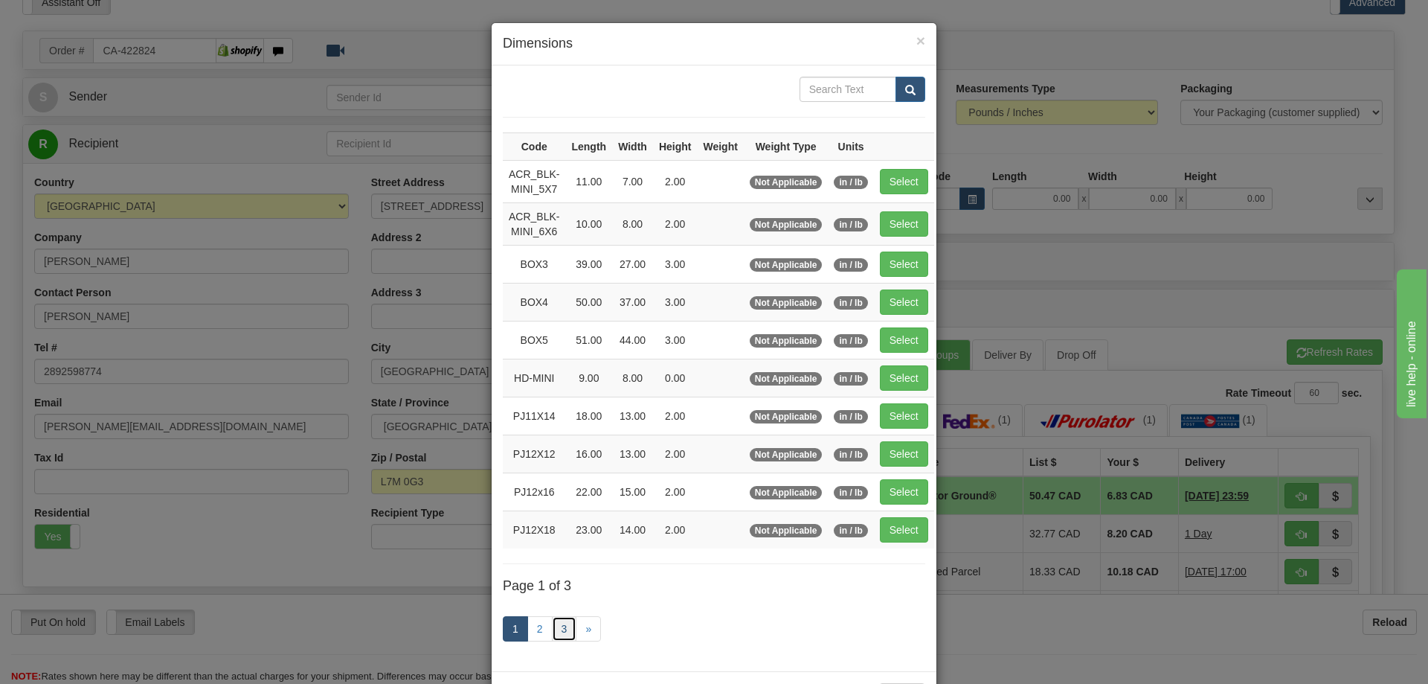
click at [556, 625] on link "3" at bounding box center [564, 628] width 25 height 25
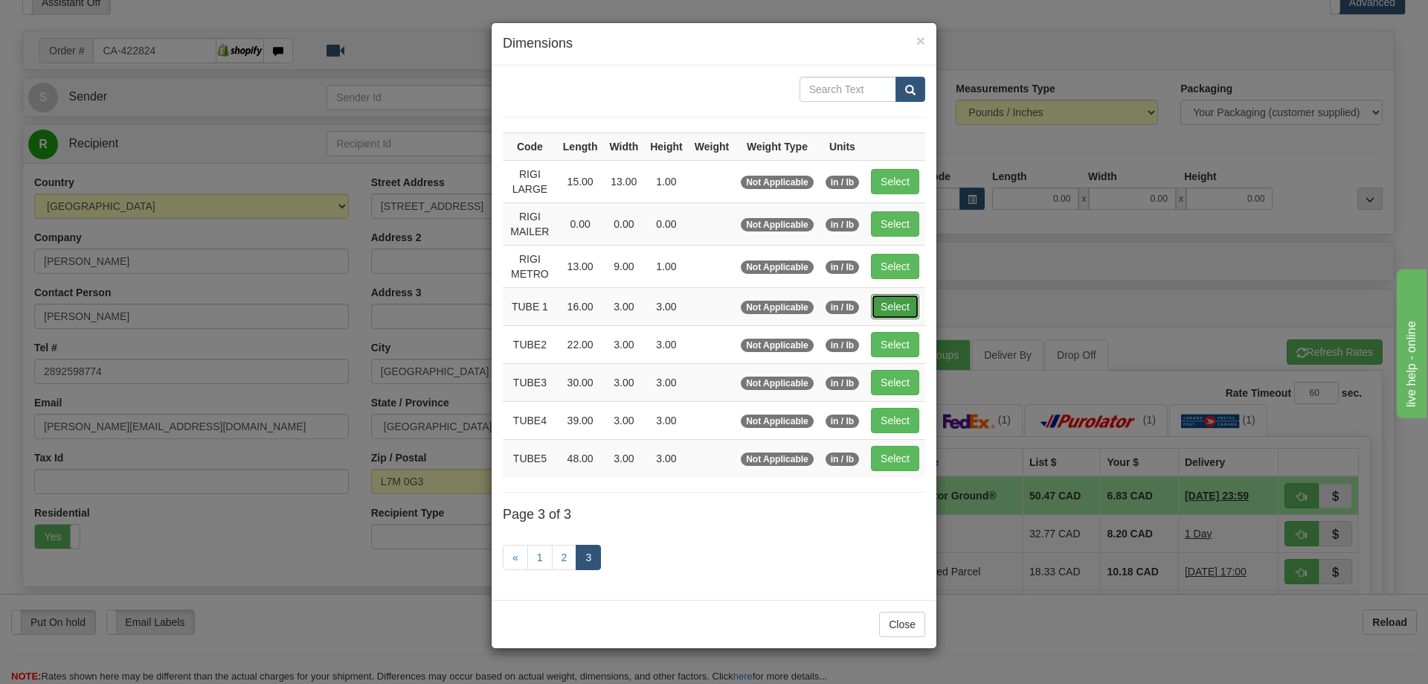
click at [897, 298] on button "Select" at bounding box center [895, 306] width 48 height 25
type input "TUBE 1"
type input "16.00"
type input "3.00"
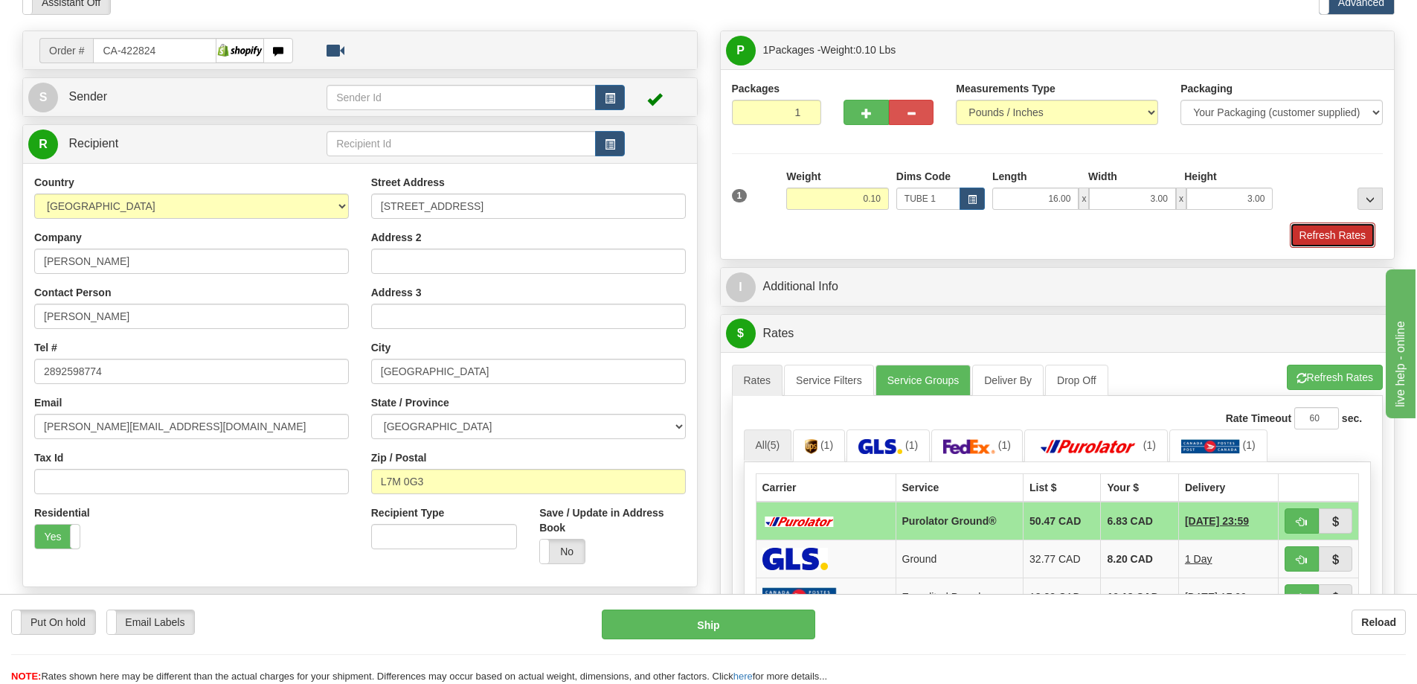
click at [1322, 225] on button "Refresh Rates" at bounding box center [1333, 234] width 86 height 25
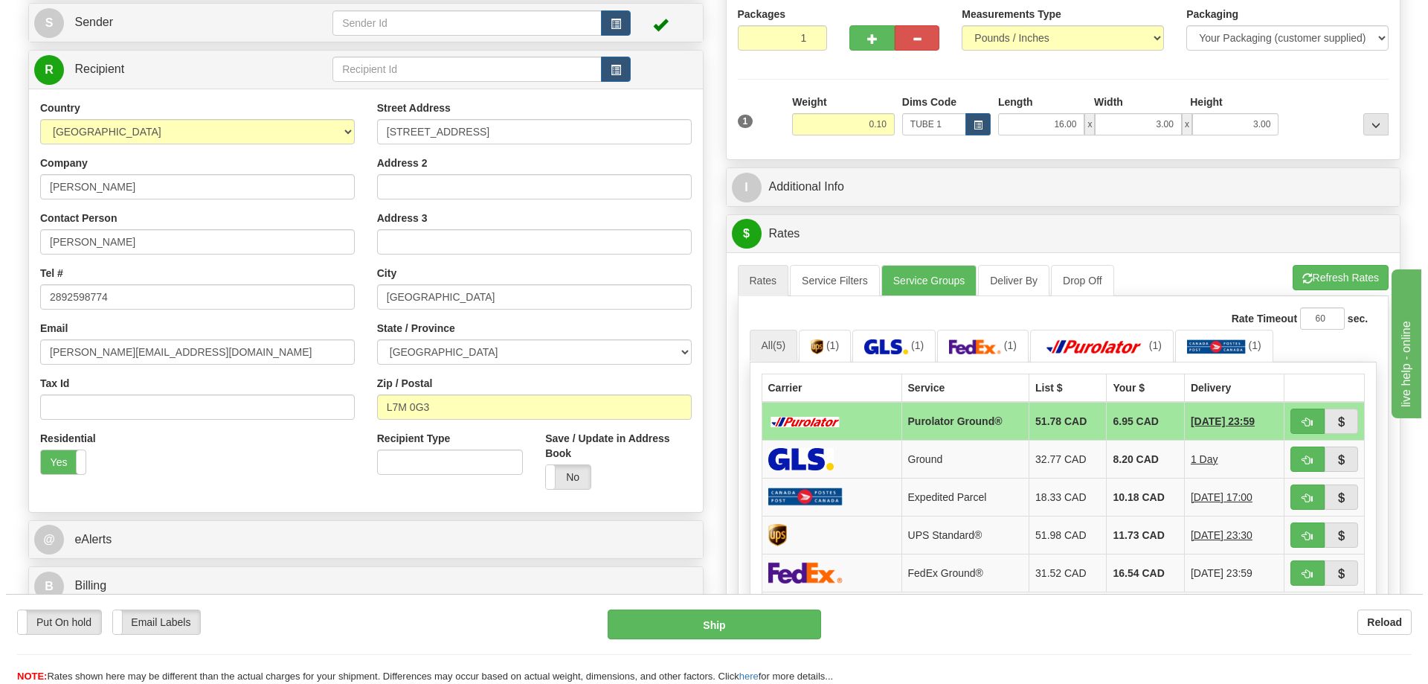
scroll to position [298, 0]
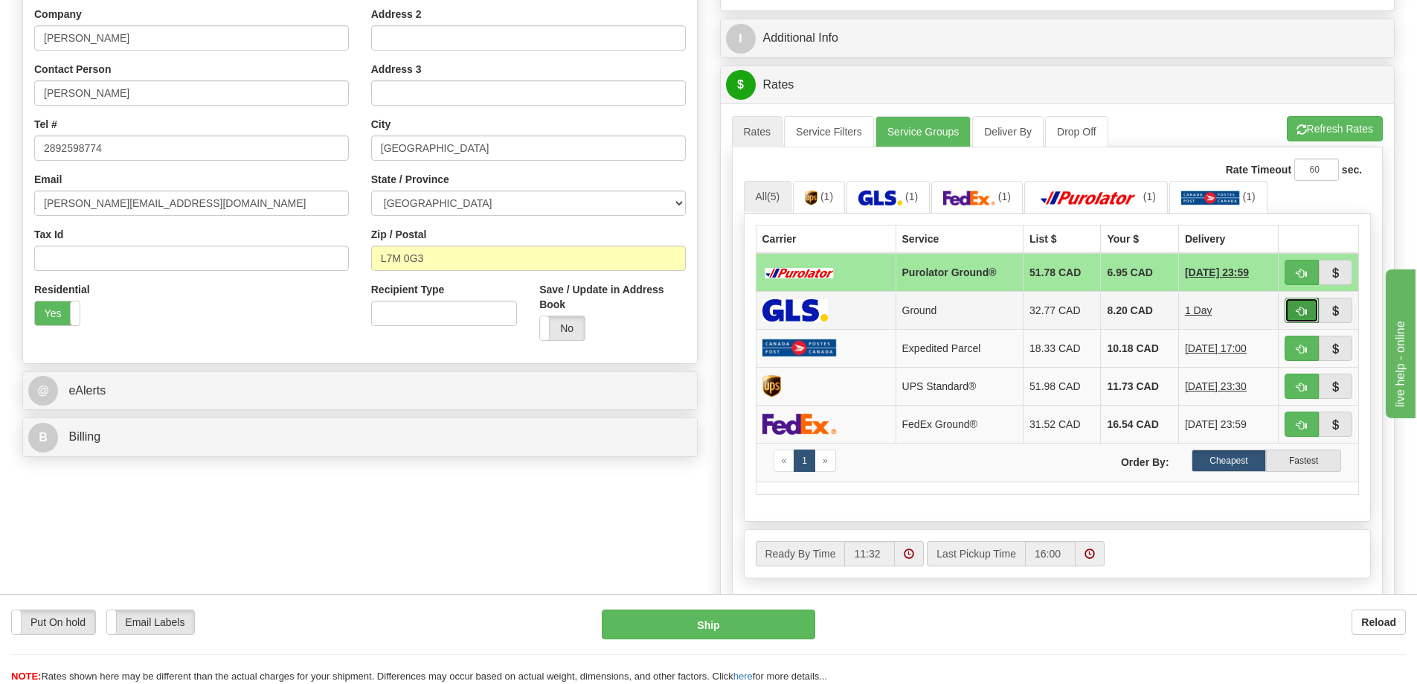
click at [1303, 301] on button "button" at bounding box center [1302, 310] width 34 height 25
type input "1"
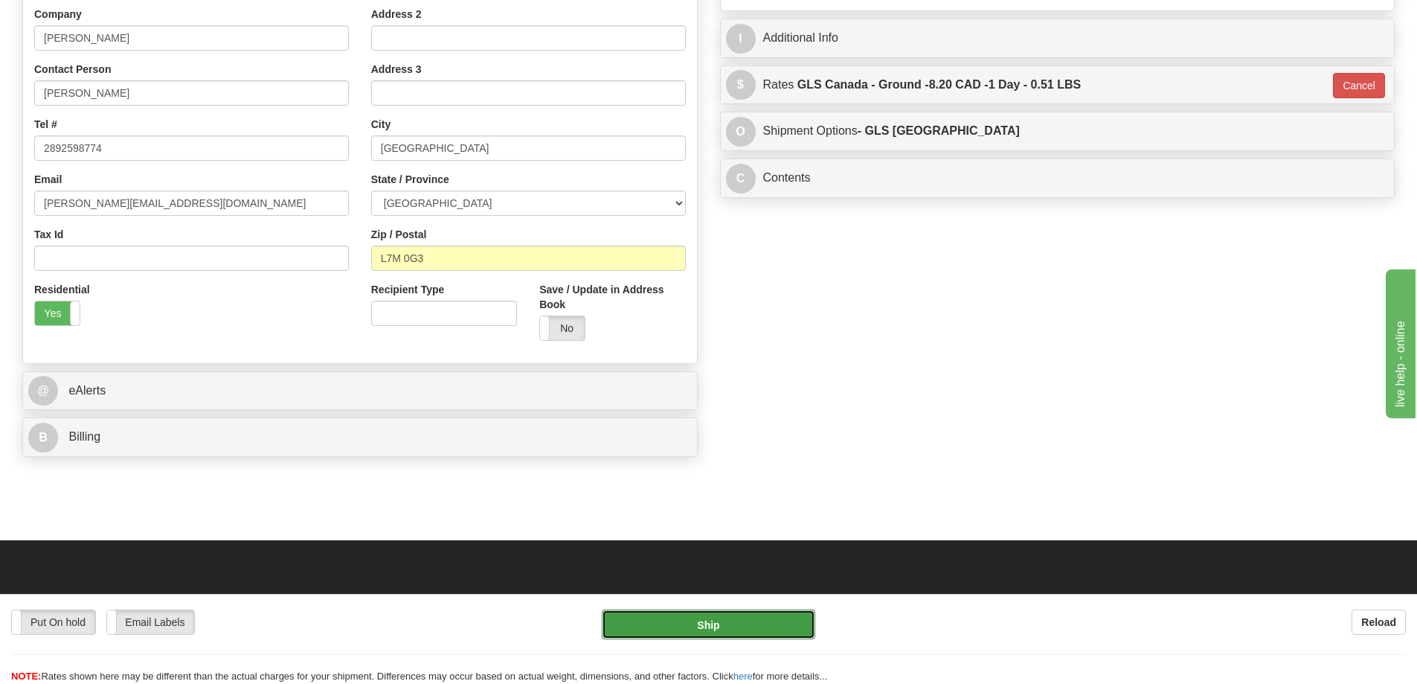
click at [777, 636] on button "Ship" at bounding box center [708, 624] width 213 height 30
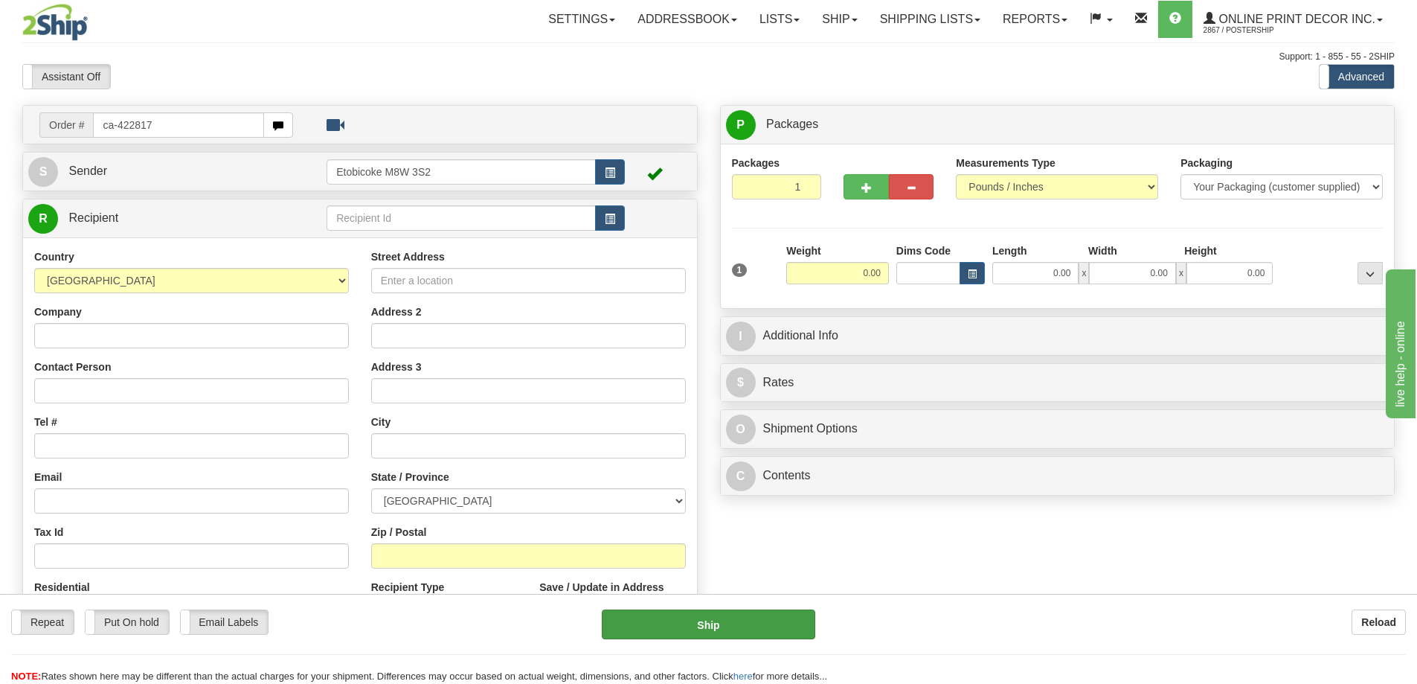
type input "ca-422817"
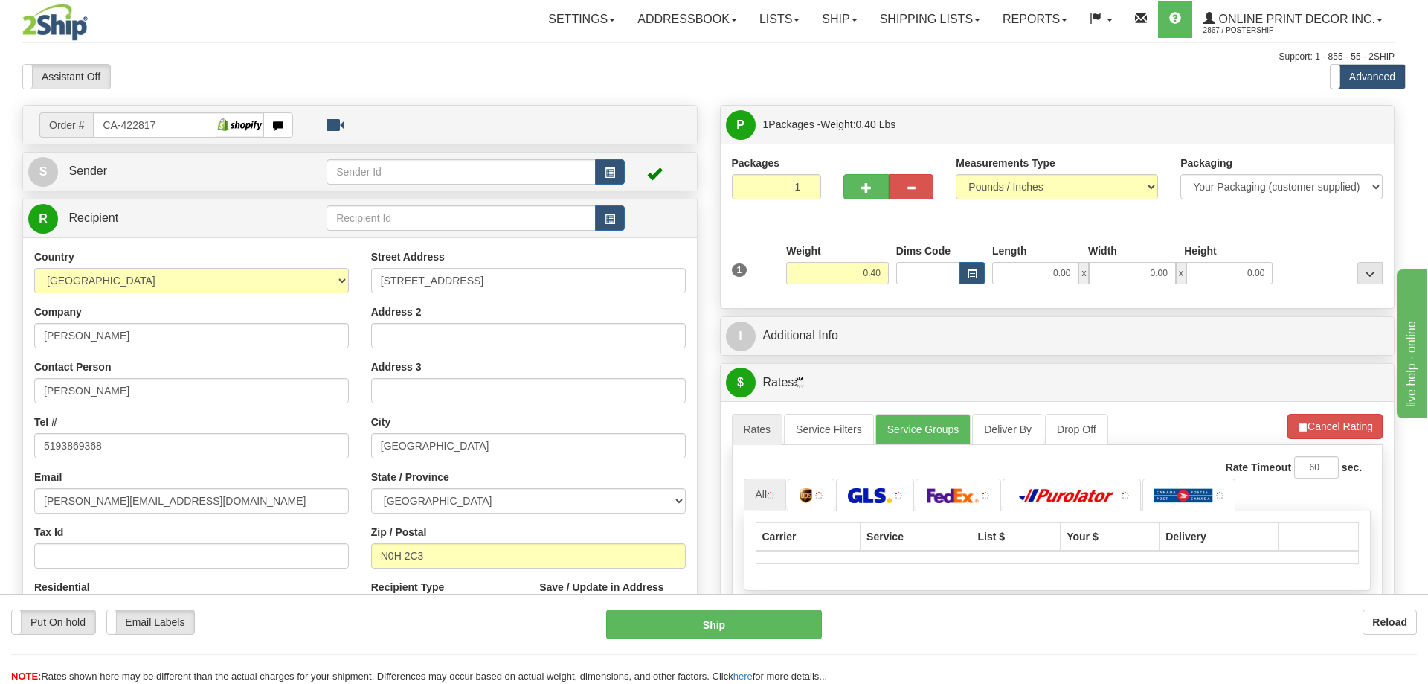
type input "PORT ELGIN"
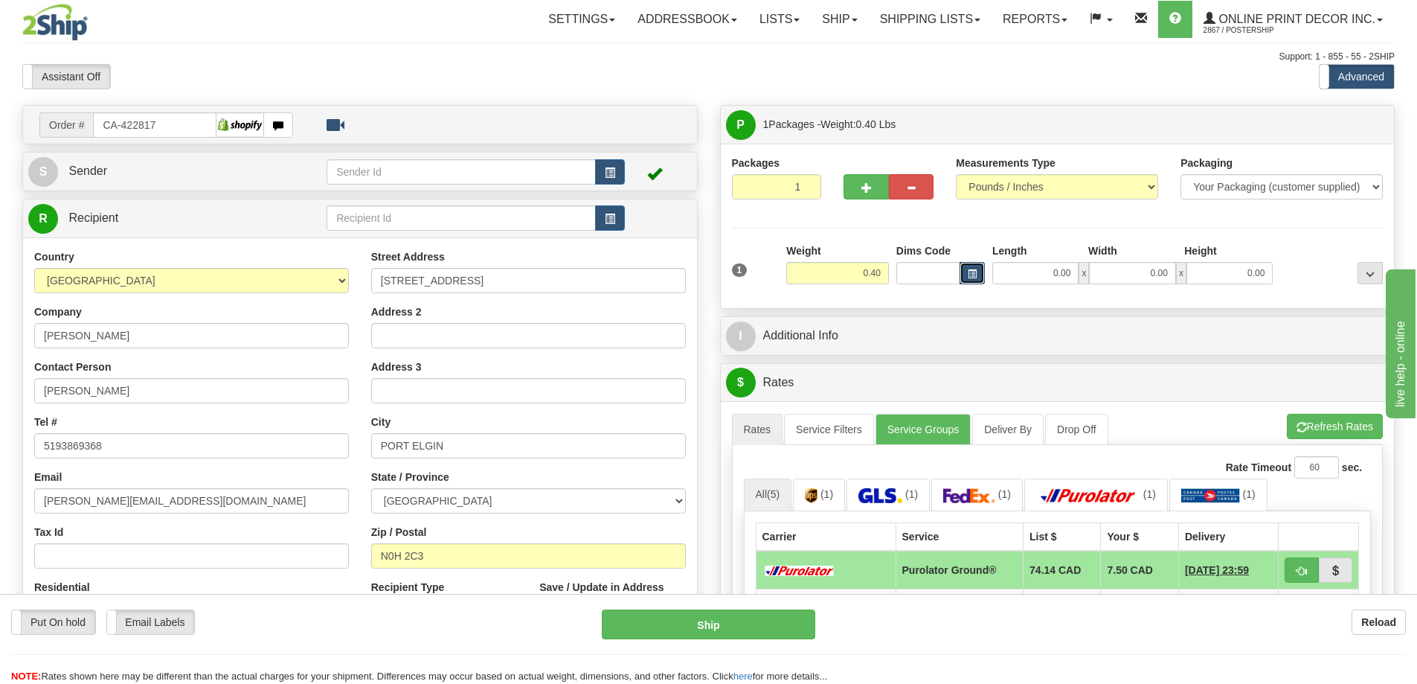
click at [974, 280] on button "button" at bounding box center [972, 273] width 25 height 22
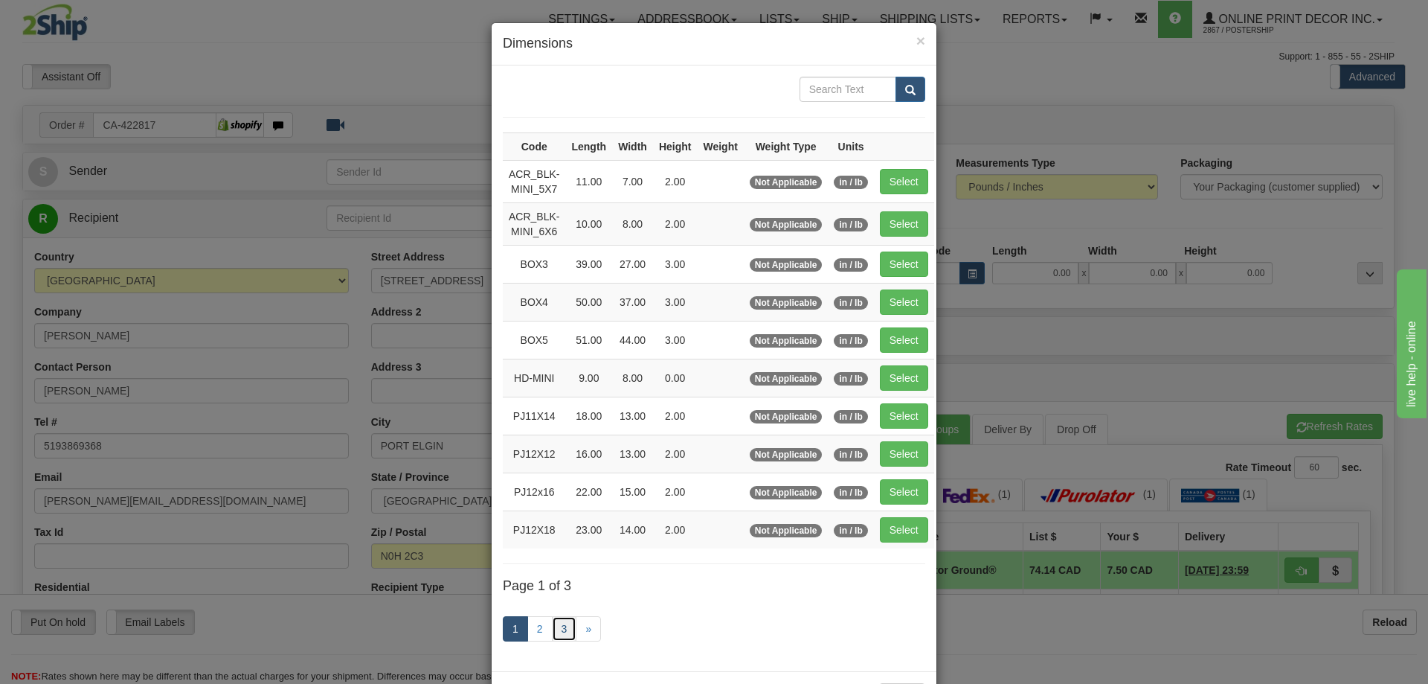
click at [554, 629] on link "3" at bounding box center [564, 628] width 25 height 25
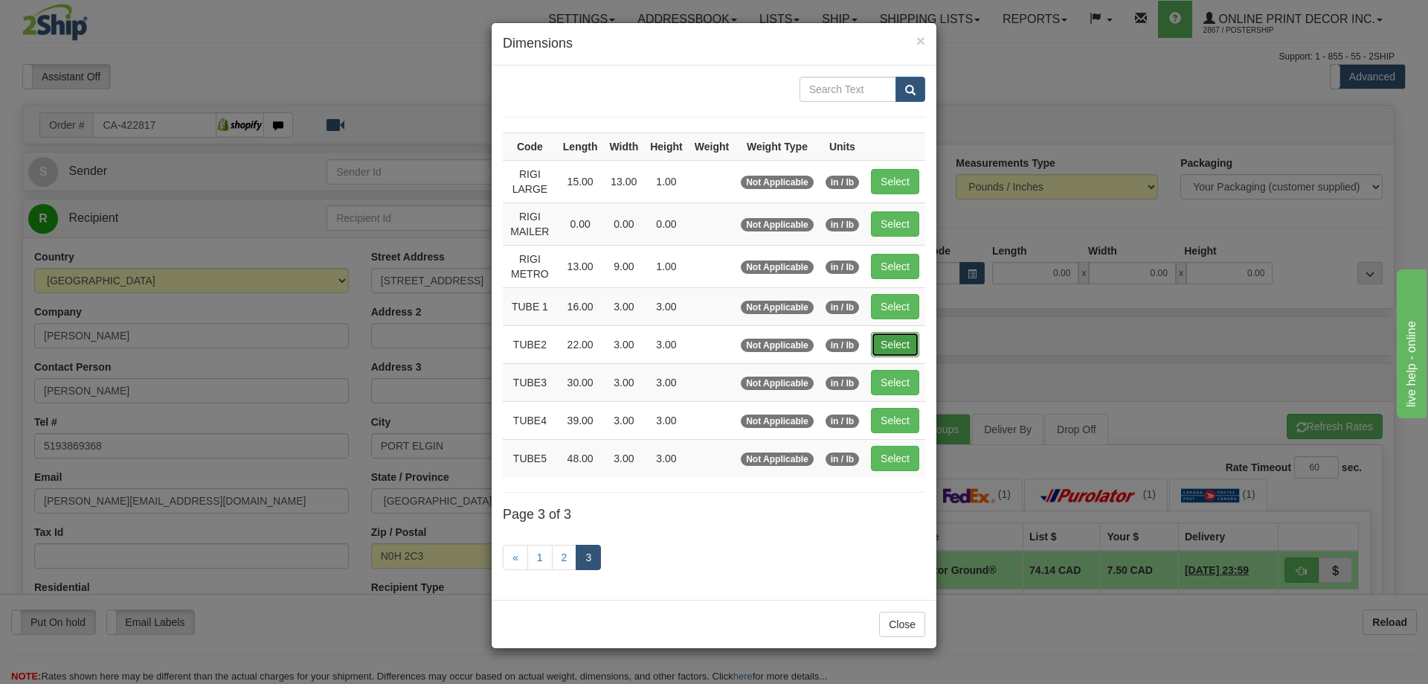
click at [886, 345] on button "Select" at bounding box center [895, 344] width 48 height 25
type input "TUBE2"
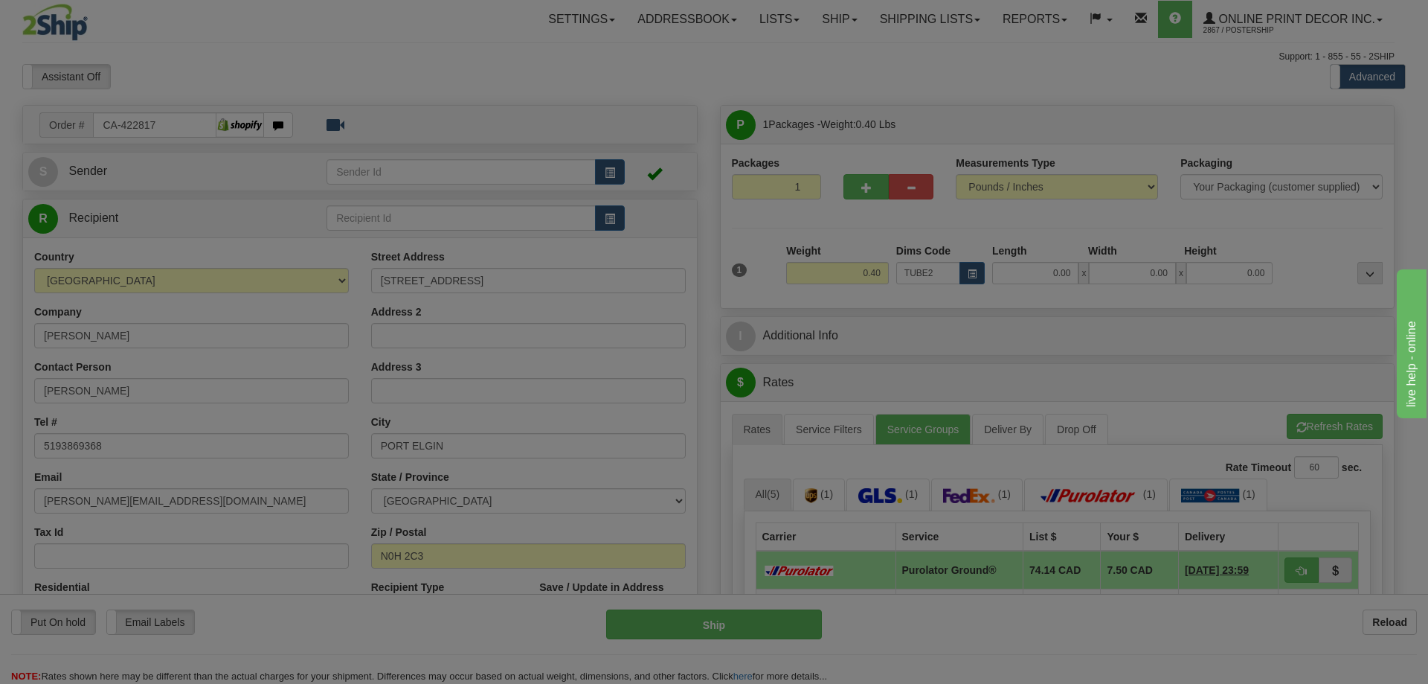
type input "22.00"
type input "3.00"
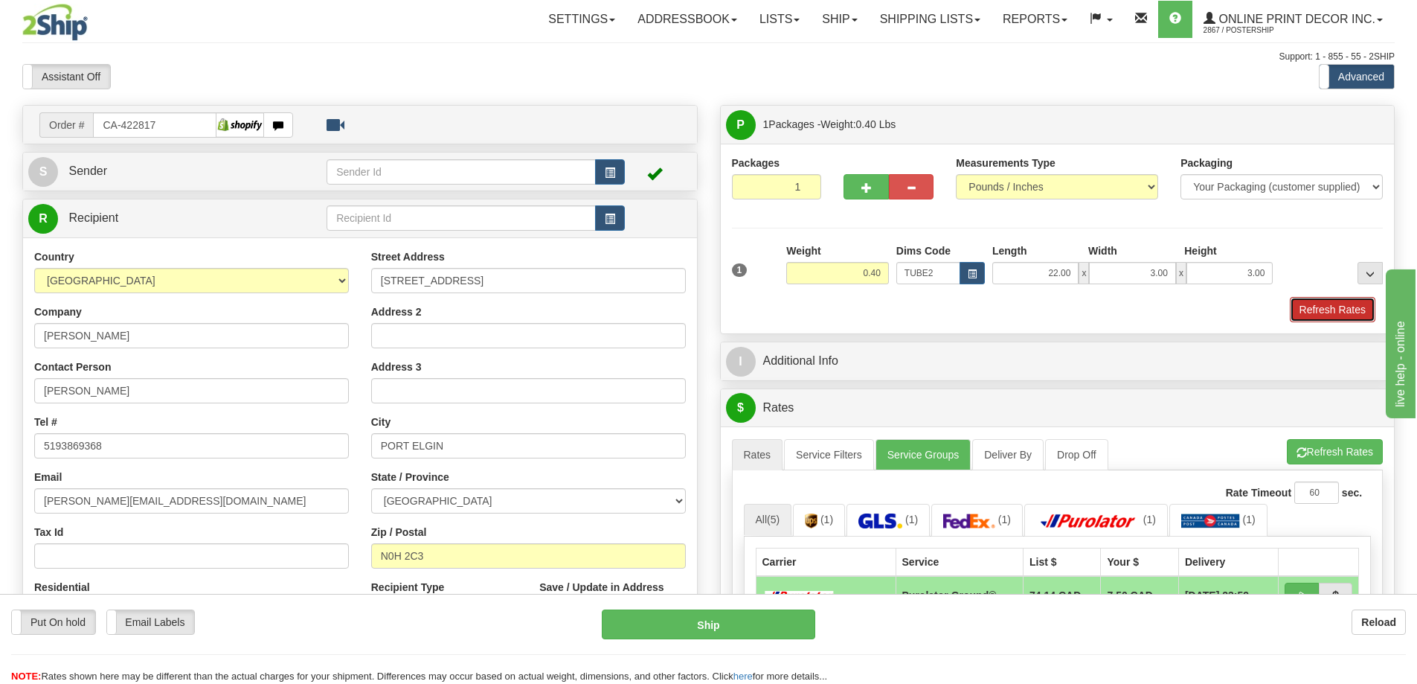
click at [1366, 316] on button "Refresh Rates" at bounding box center [1333, 309] width 86 height 25
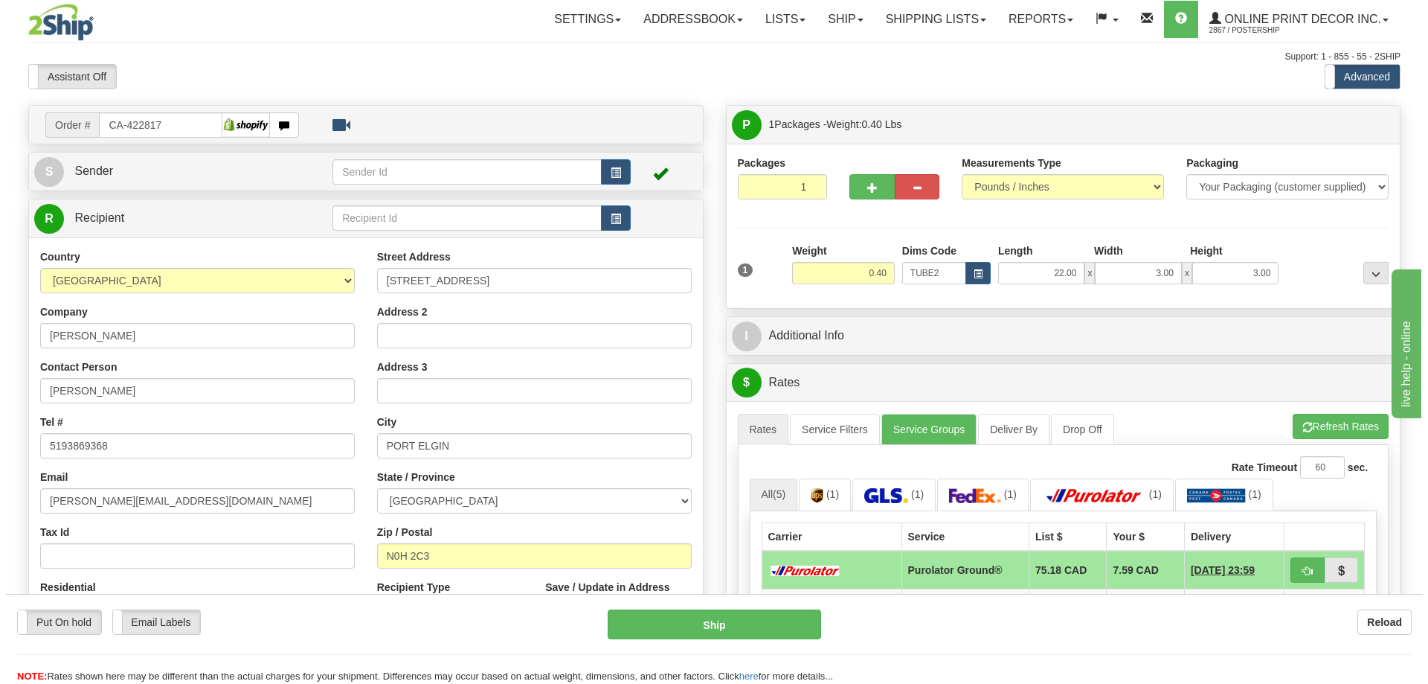
scroll to position [149, 0]
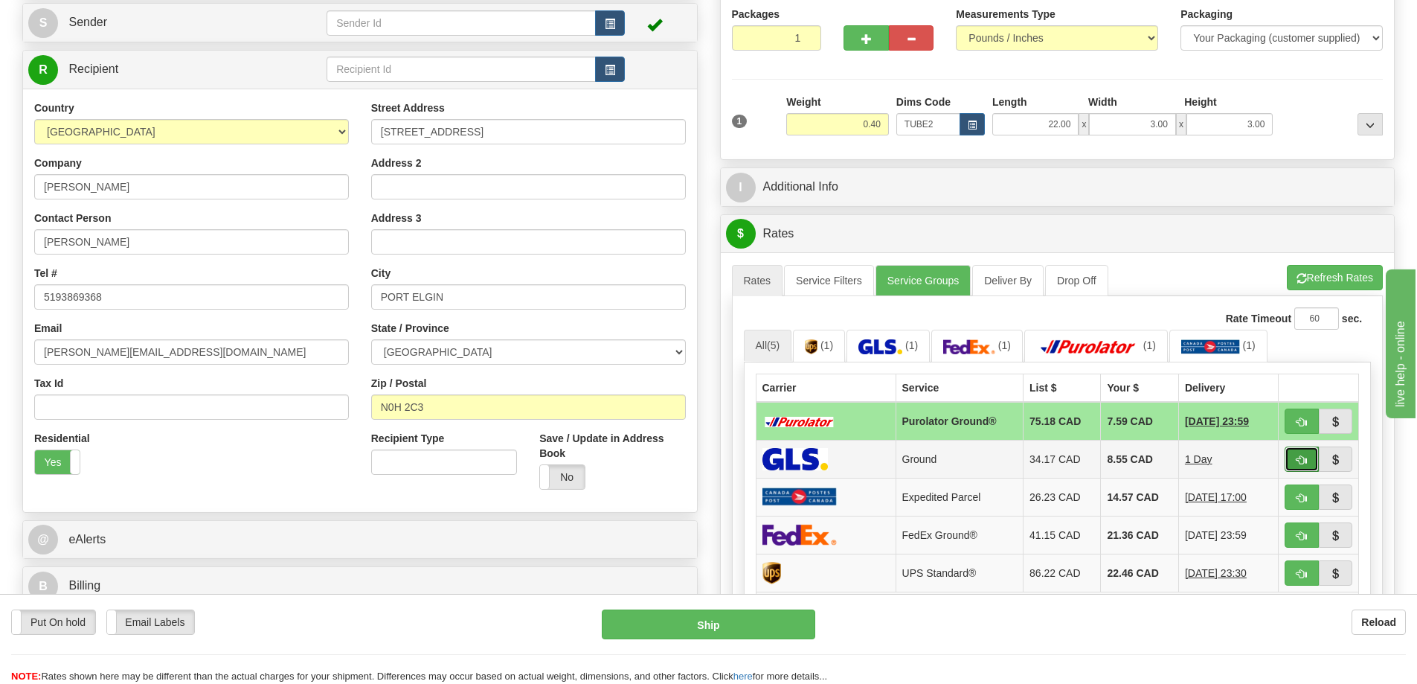
click at [1302, 457] on span "button" at bounding box center [1301, 460] width 10 height 10
type input "1"
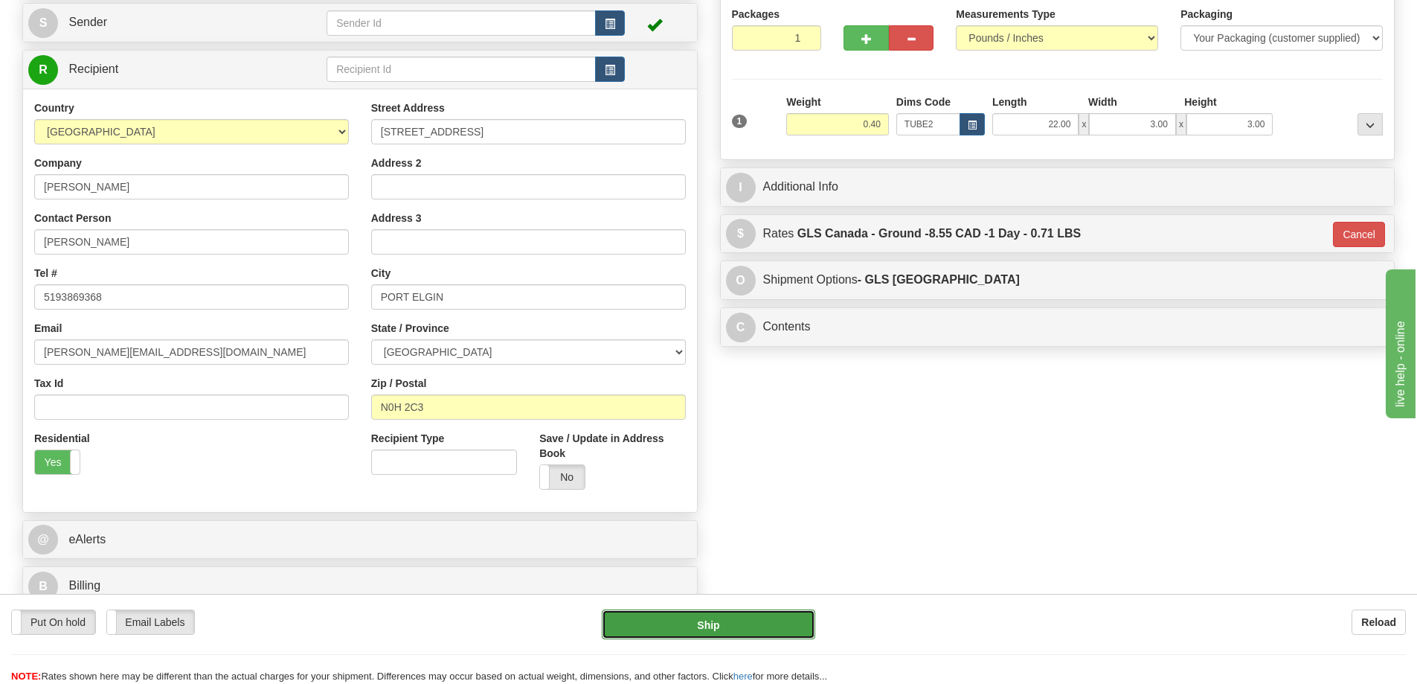
click at [760, 620] on button "Ship" at bounding box center [708, 624] width 213 height 30
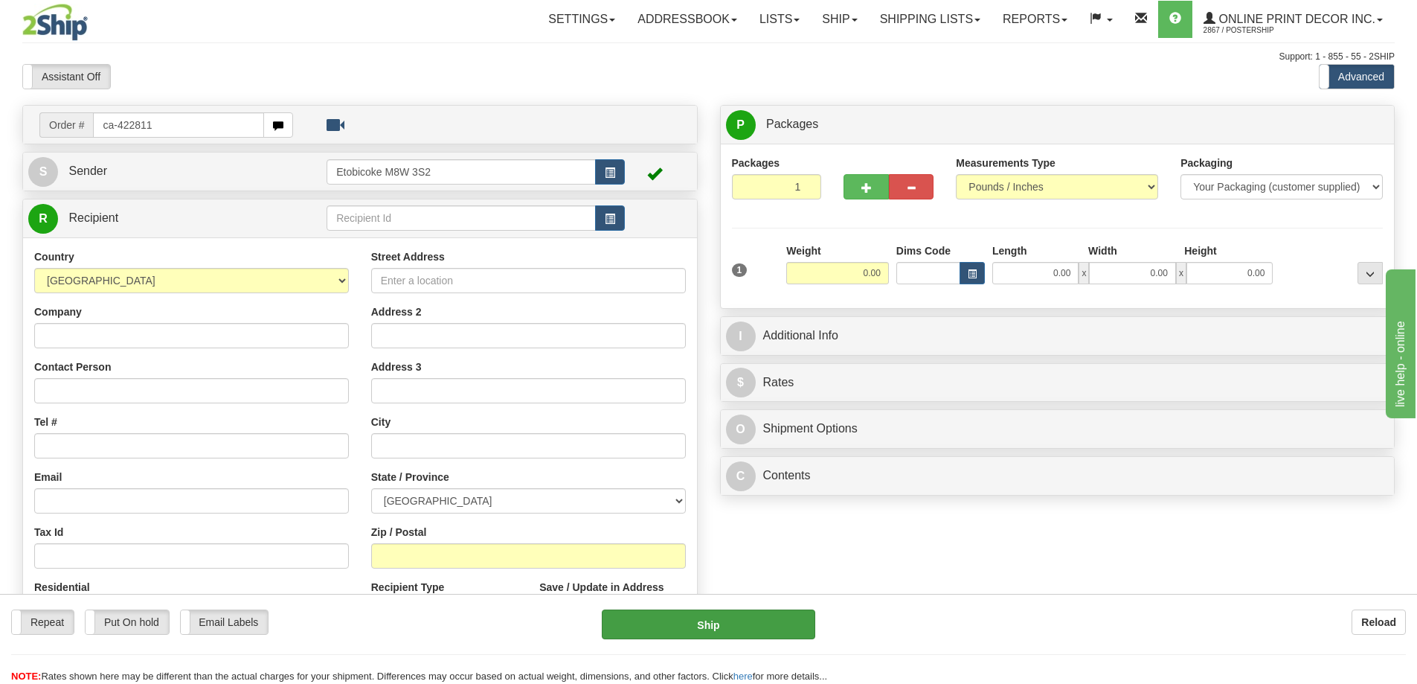
type input "ca-422811"
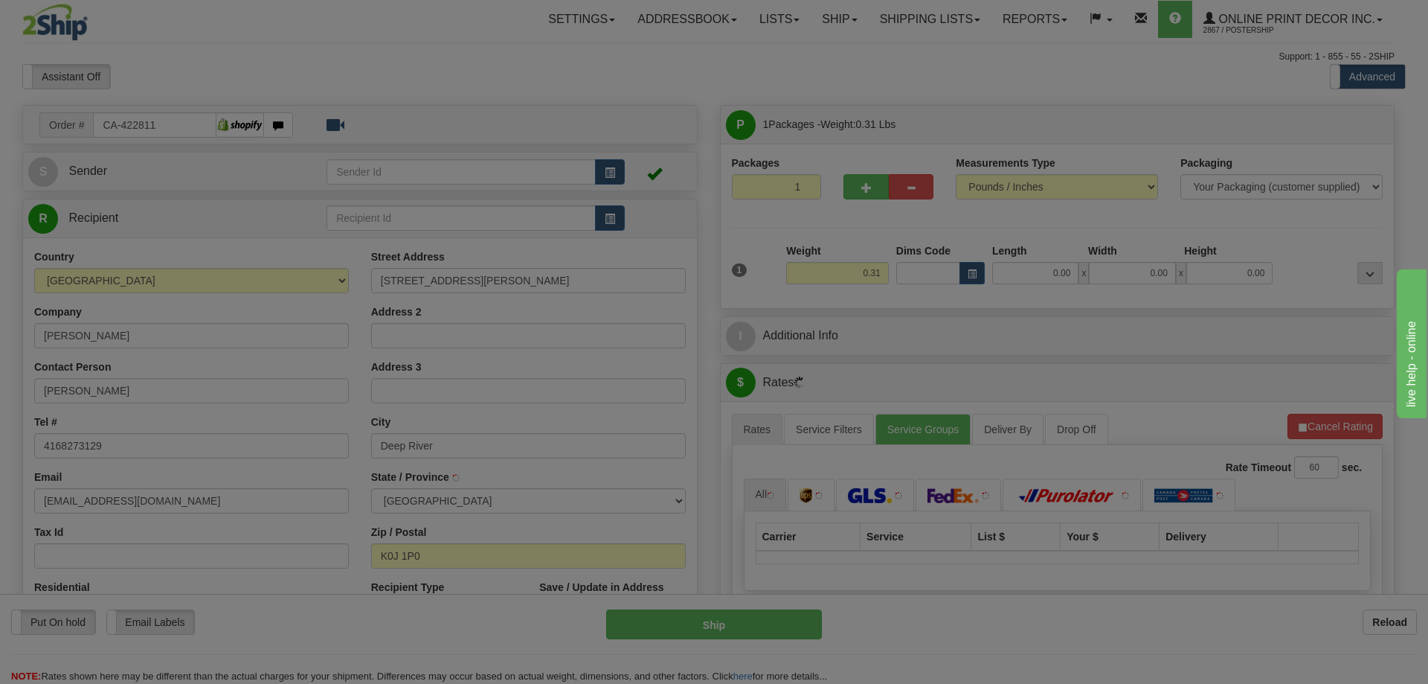
type input "DEEP RIVER"
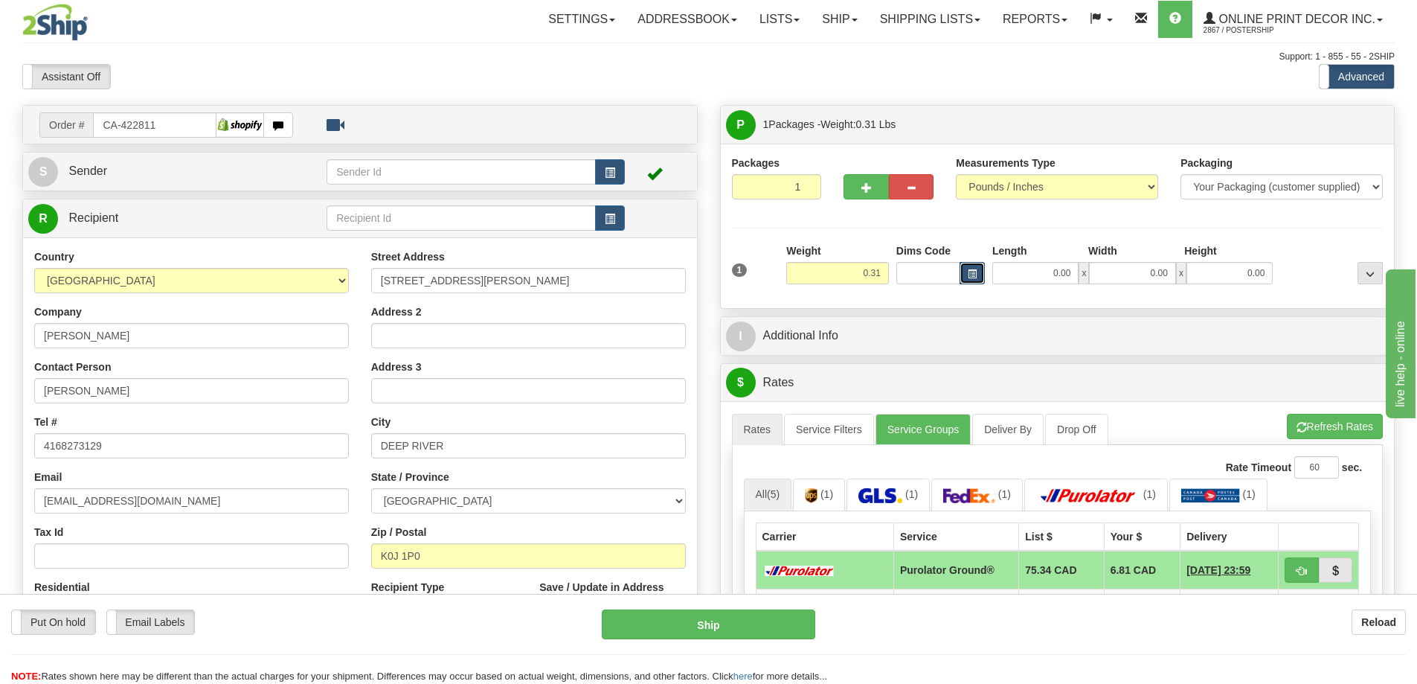
click at [968, 271] on span "button" at bounding box center [972, 274] width 9 height 8
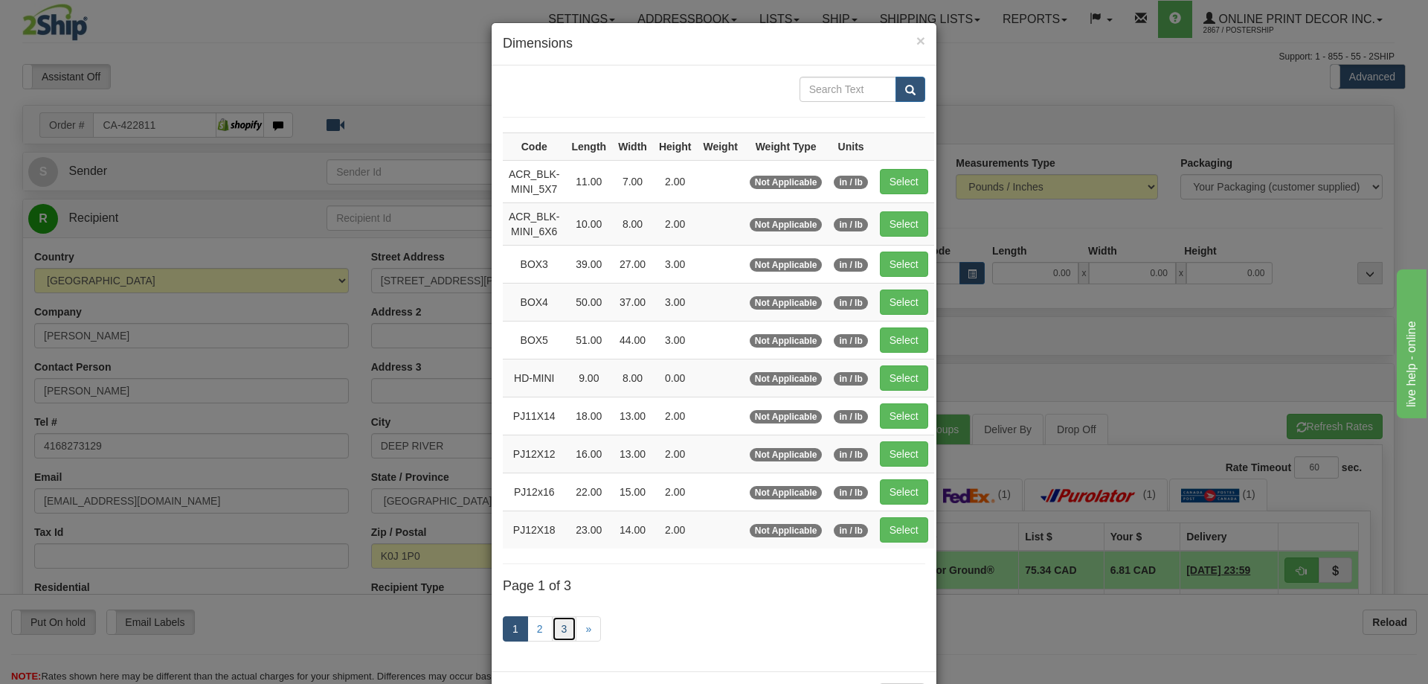
click at [559, 625] on link "3" at bounding box center [564, 628] width 25 height 25
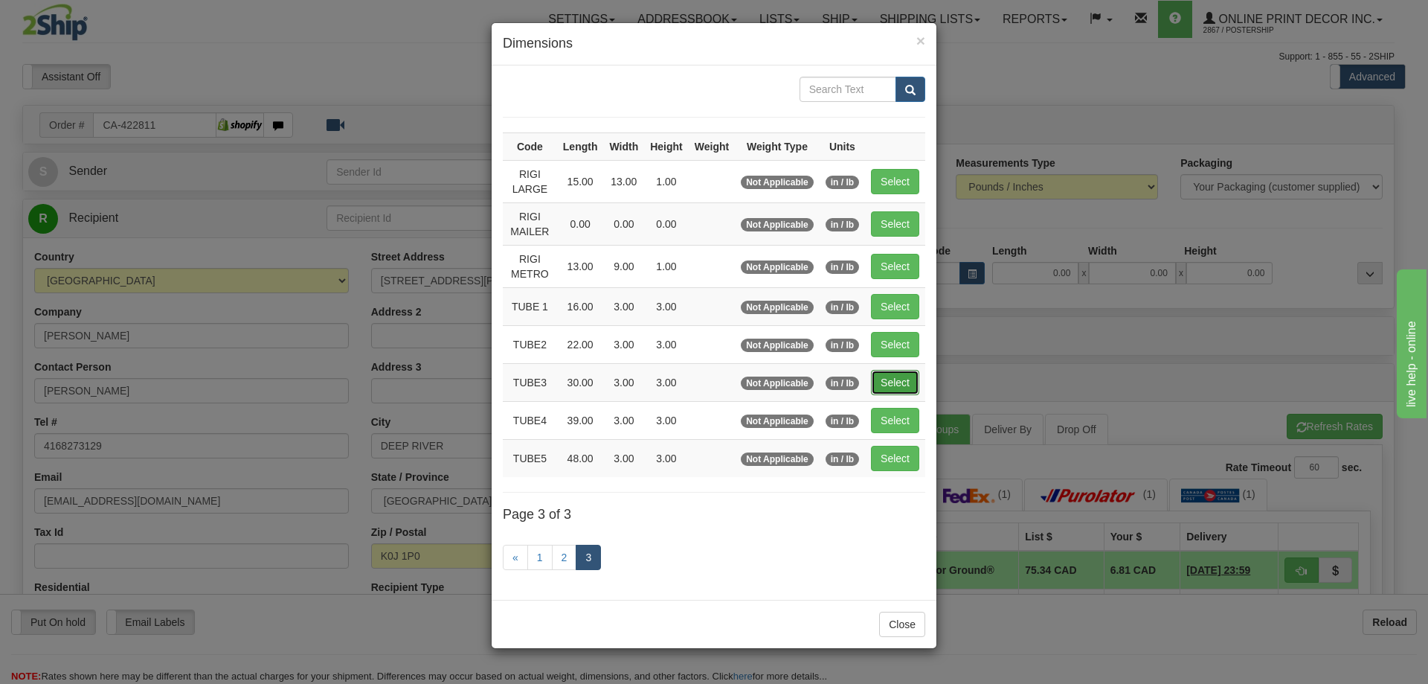
click at [883, 379] on button "Select" at bounding box center [895, 382] width 48 height 25
type input "TUBE3"
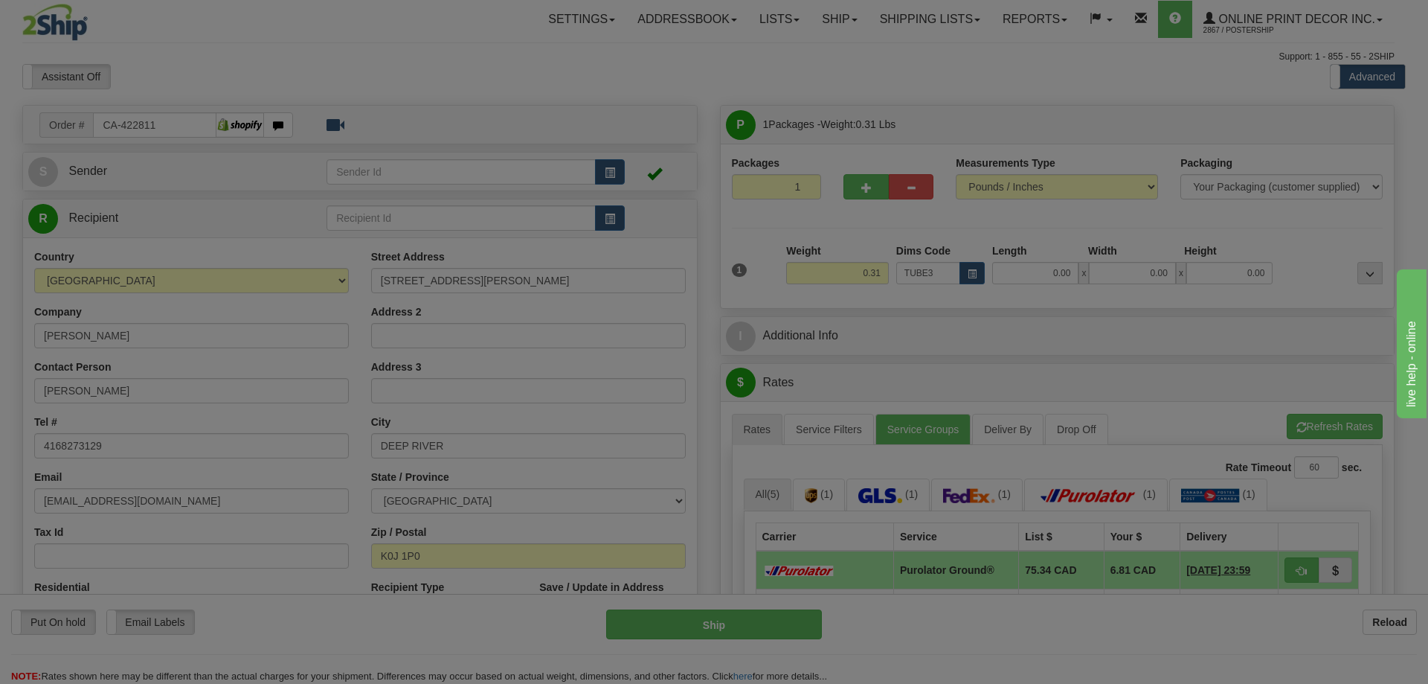
type input "30.00"
type input "3.00"
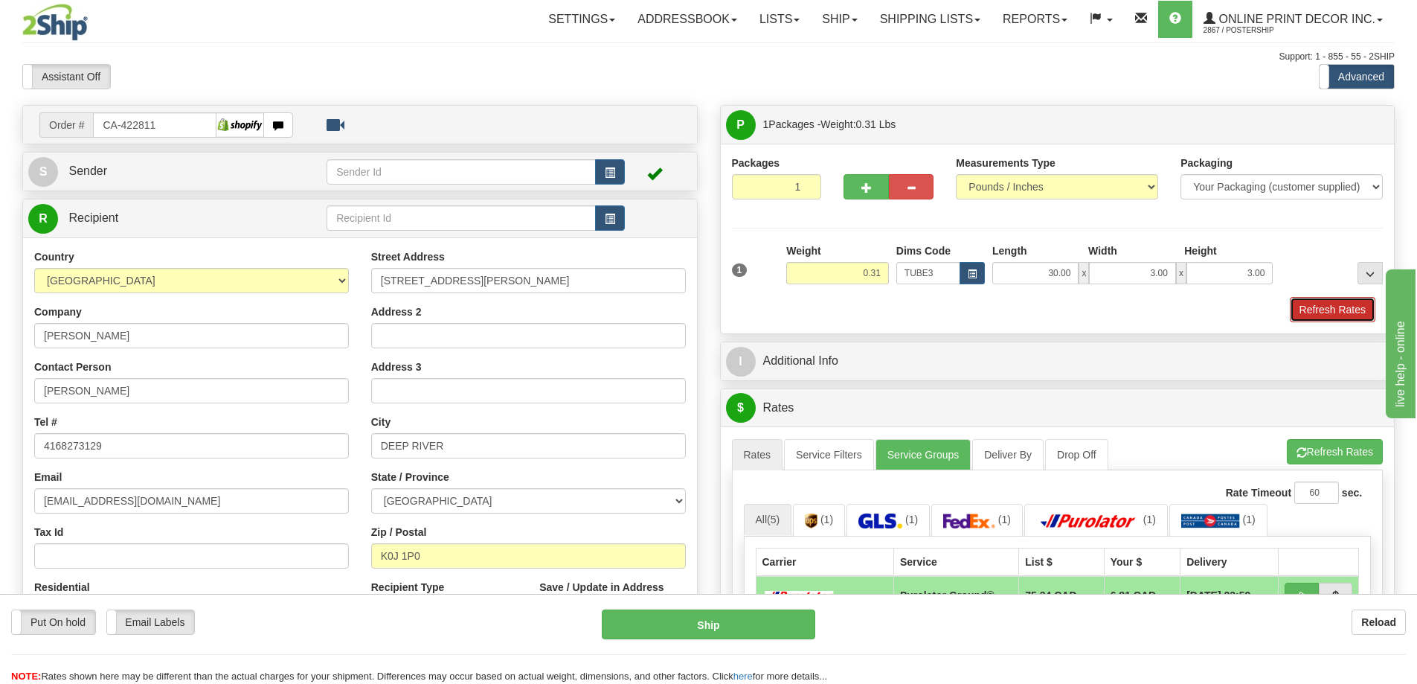
click at [1322, 313] on button "Refresh Rates" at bounding box center [1333, 309] width 86 height 25
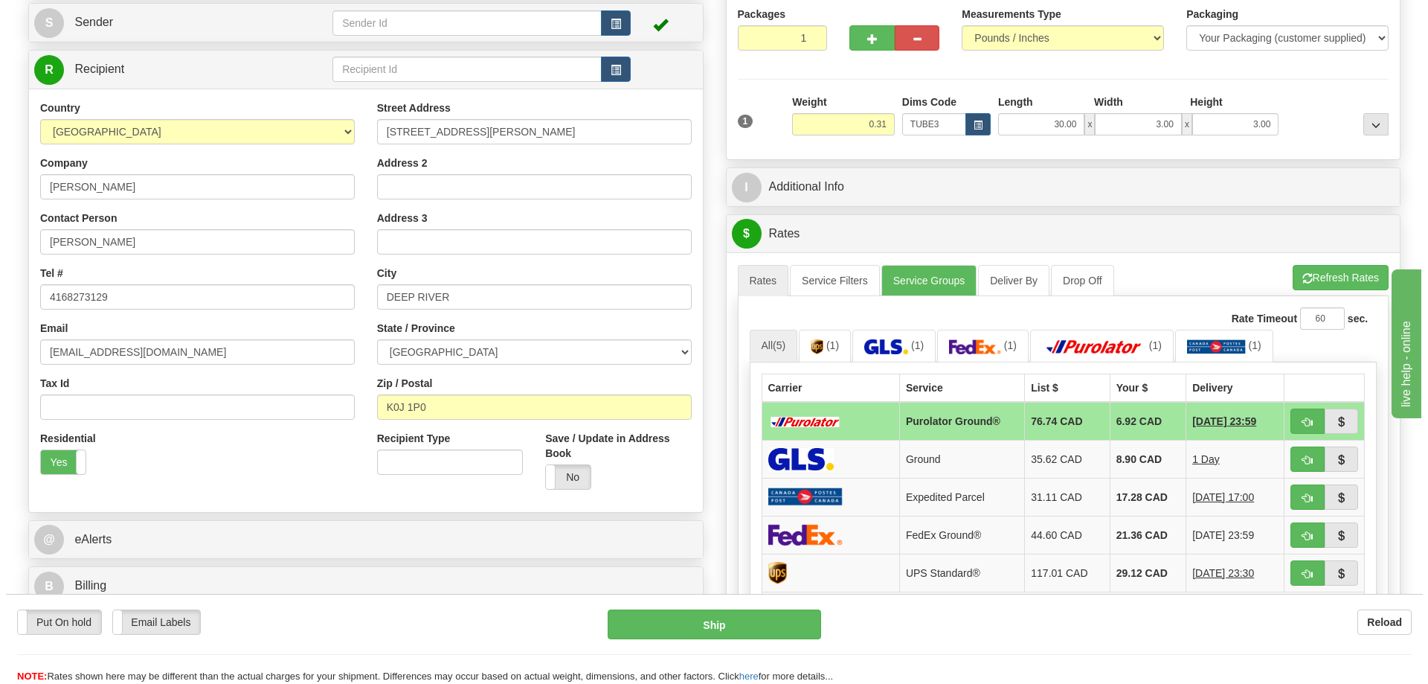
scroll to position [223, 0]
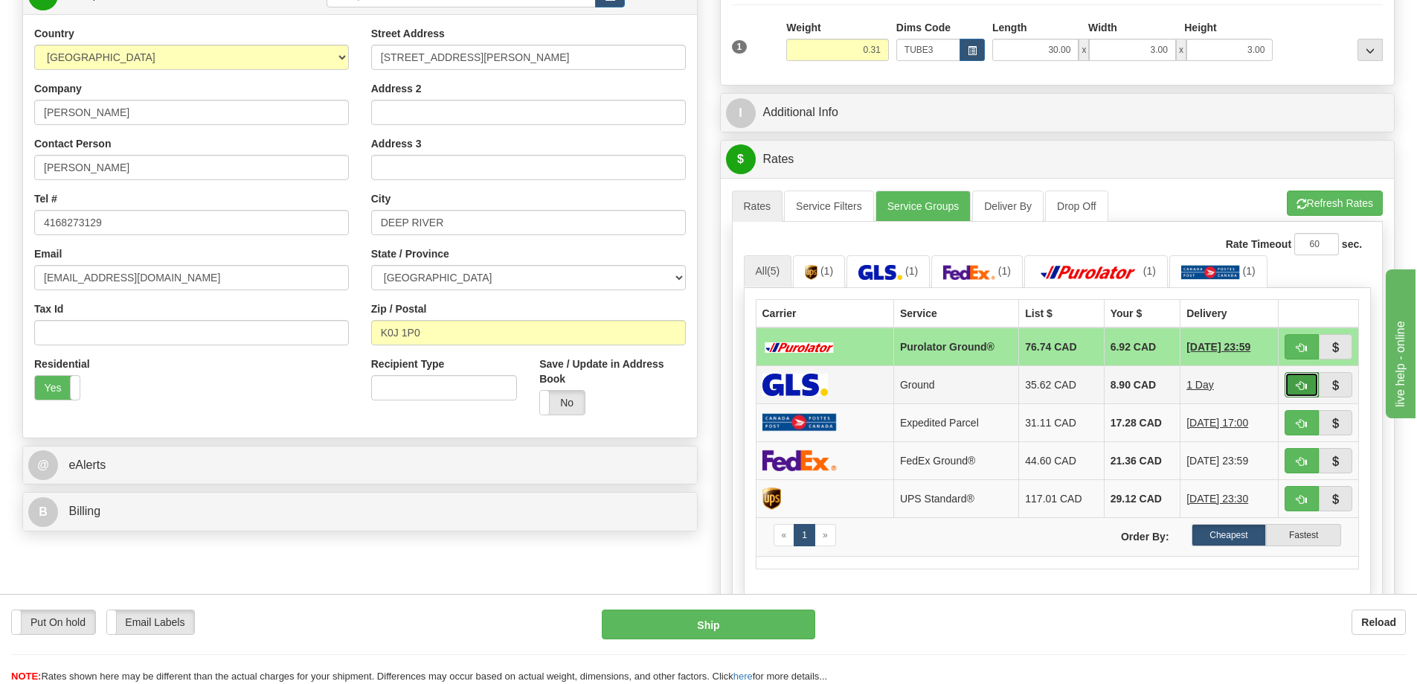
click at [1302, 382] on button "button" at bounding box center [1302, 384] width 34 height 25
type input "1"
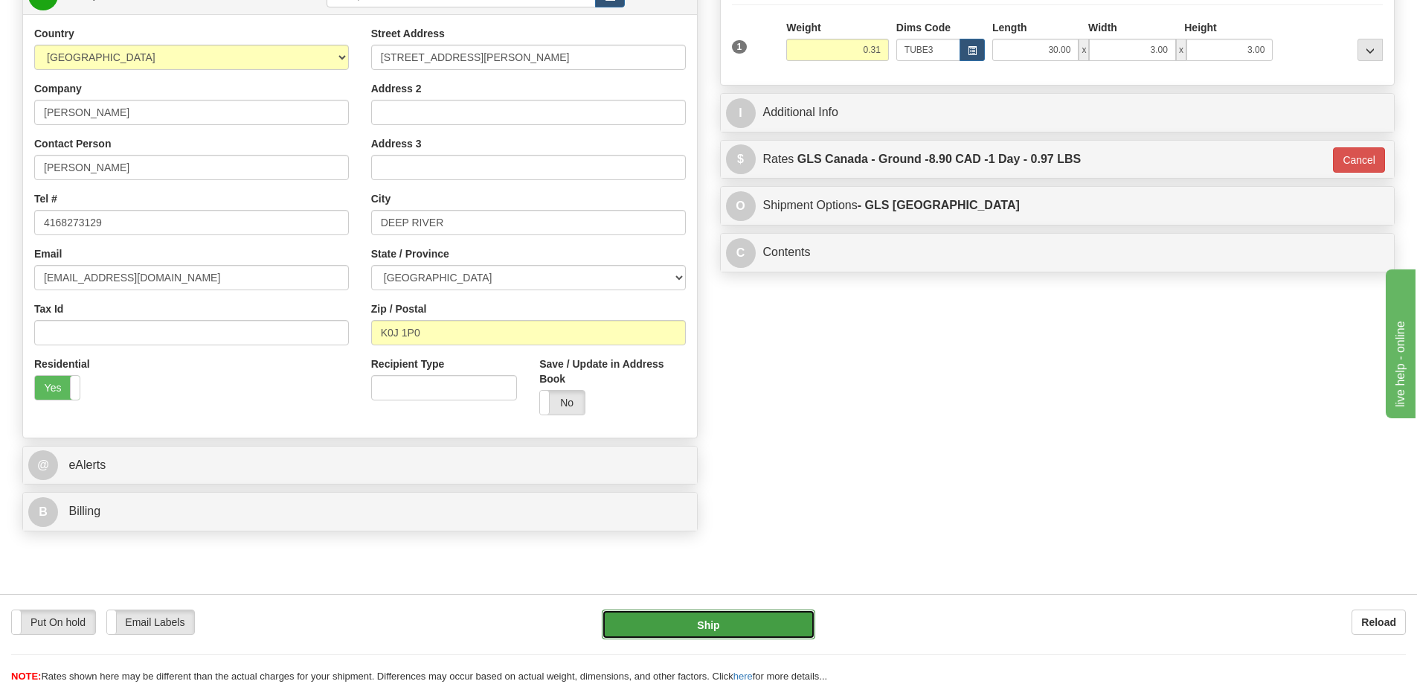
click at [773, 616] on button "Ship" at bounding box center [708, 624] width 213 height 30
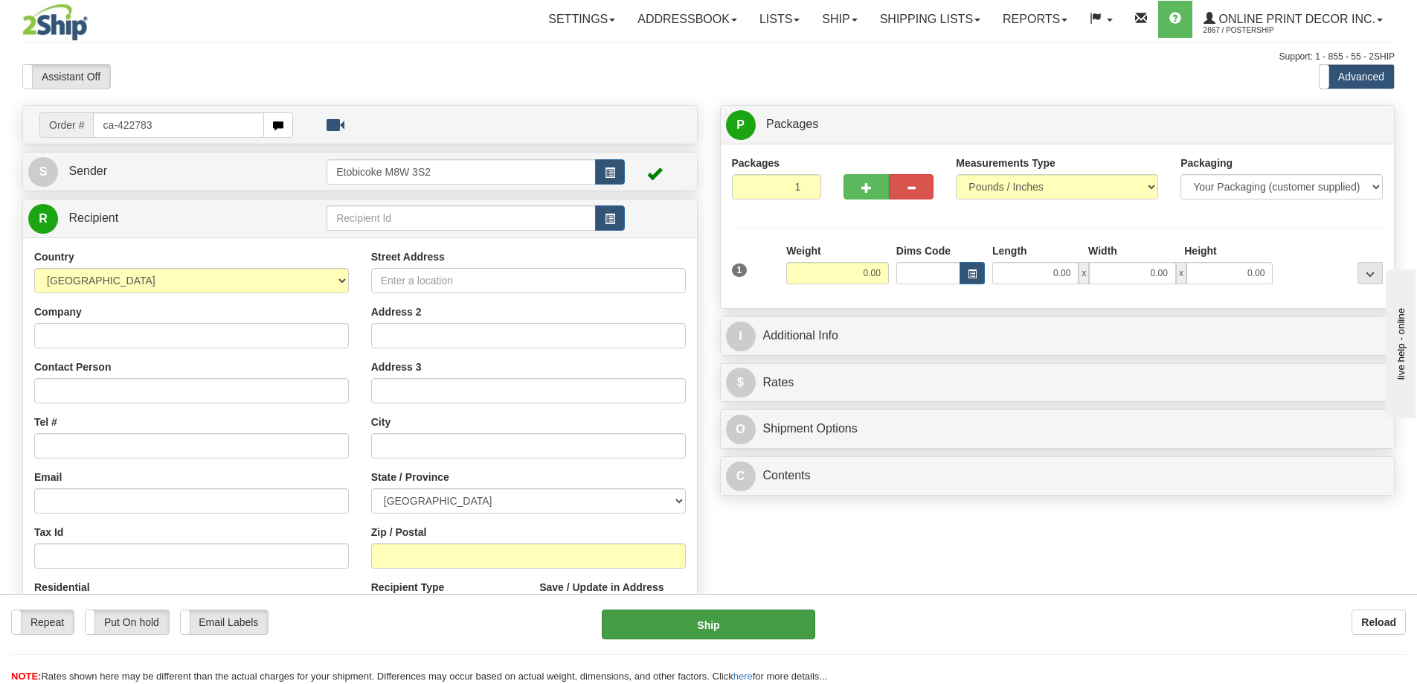
type input "ca-422783"
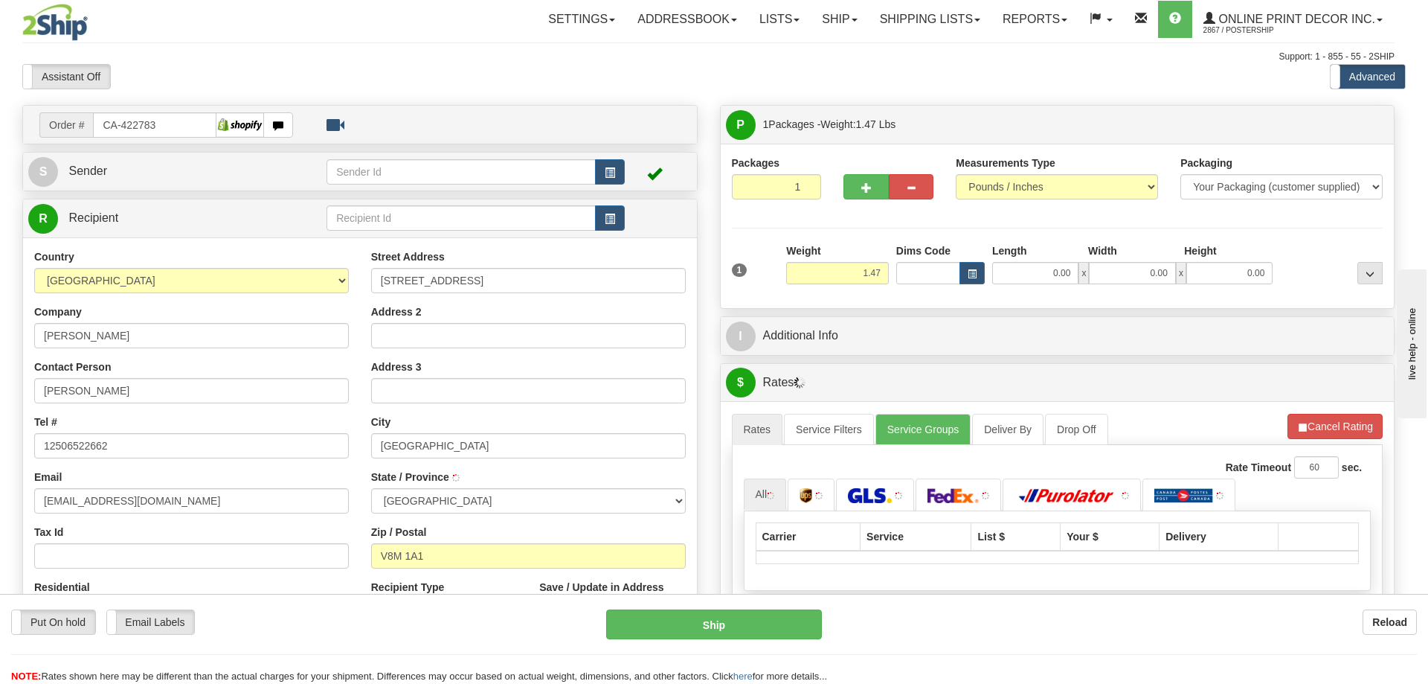
type input "BRENTWOOD BAY"
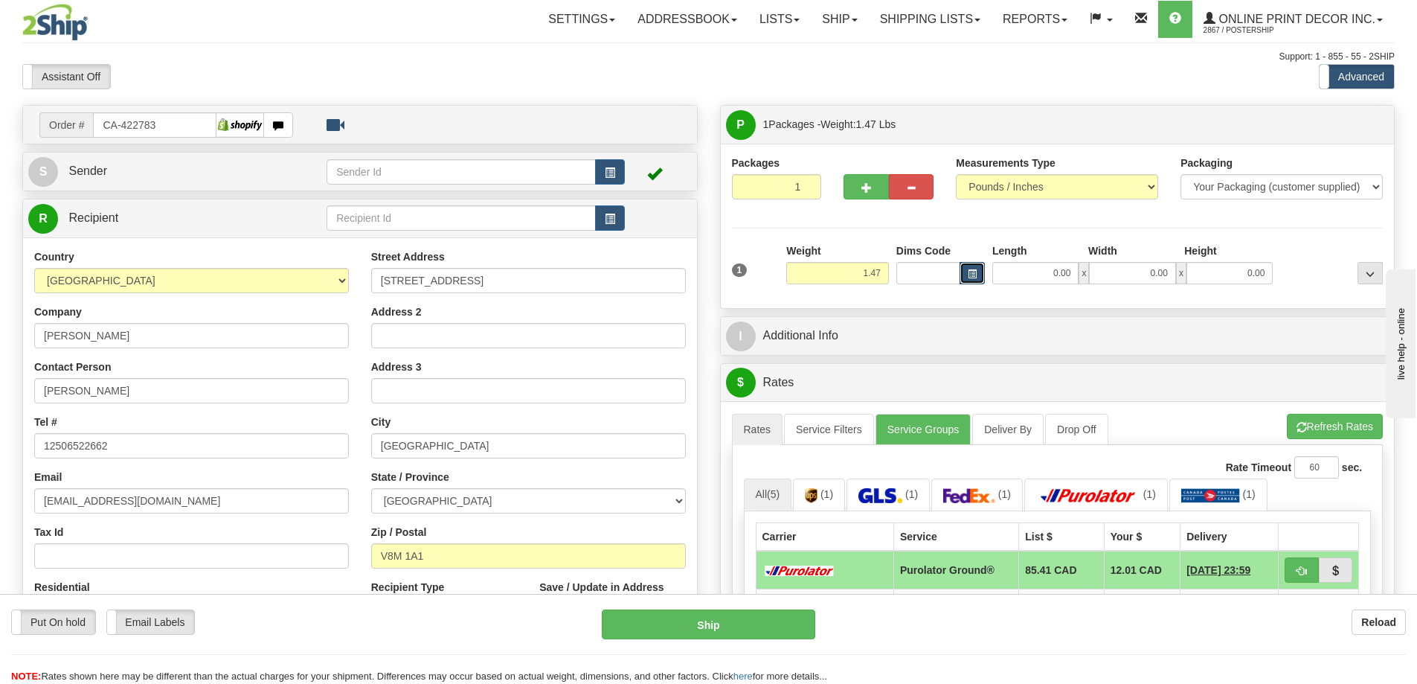
click at [977, 268] on button "button" at bounding box center [972, 273] width 25 height 22
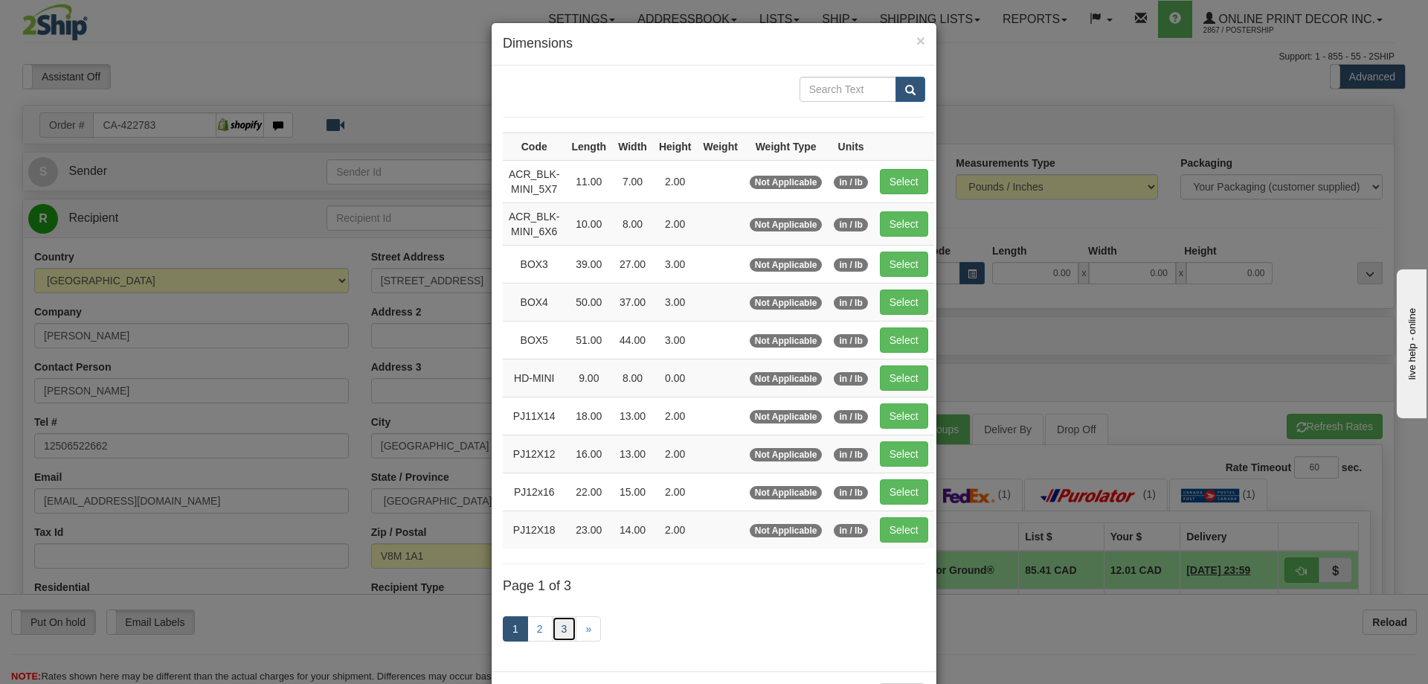
click at [555, 628] on link "3" at bounding box center [564, 628] width 25 height 25
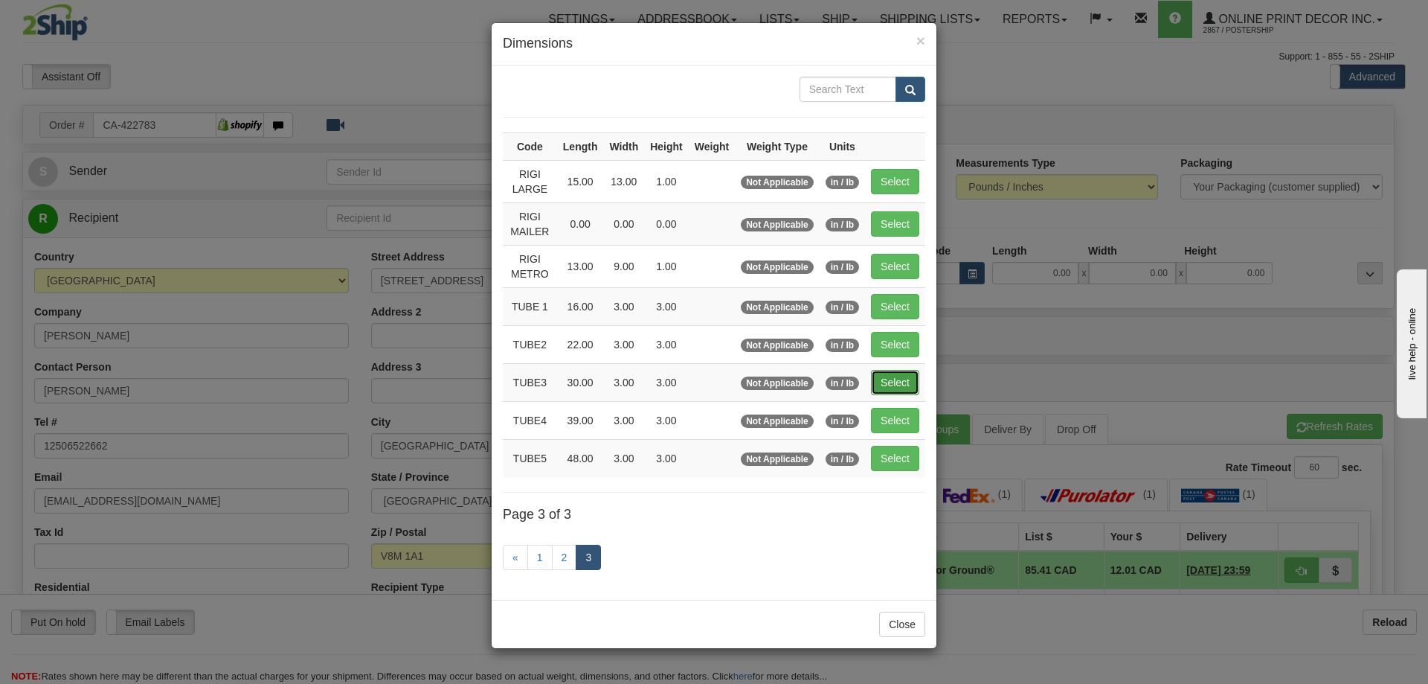
click at [894, 378] on button "Select" at bounding box center [895, 382] width 48 height 25
type input "TUBE3"
type input "30.00"
type input "3.00"
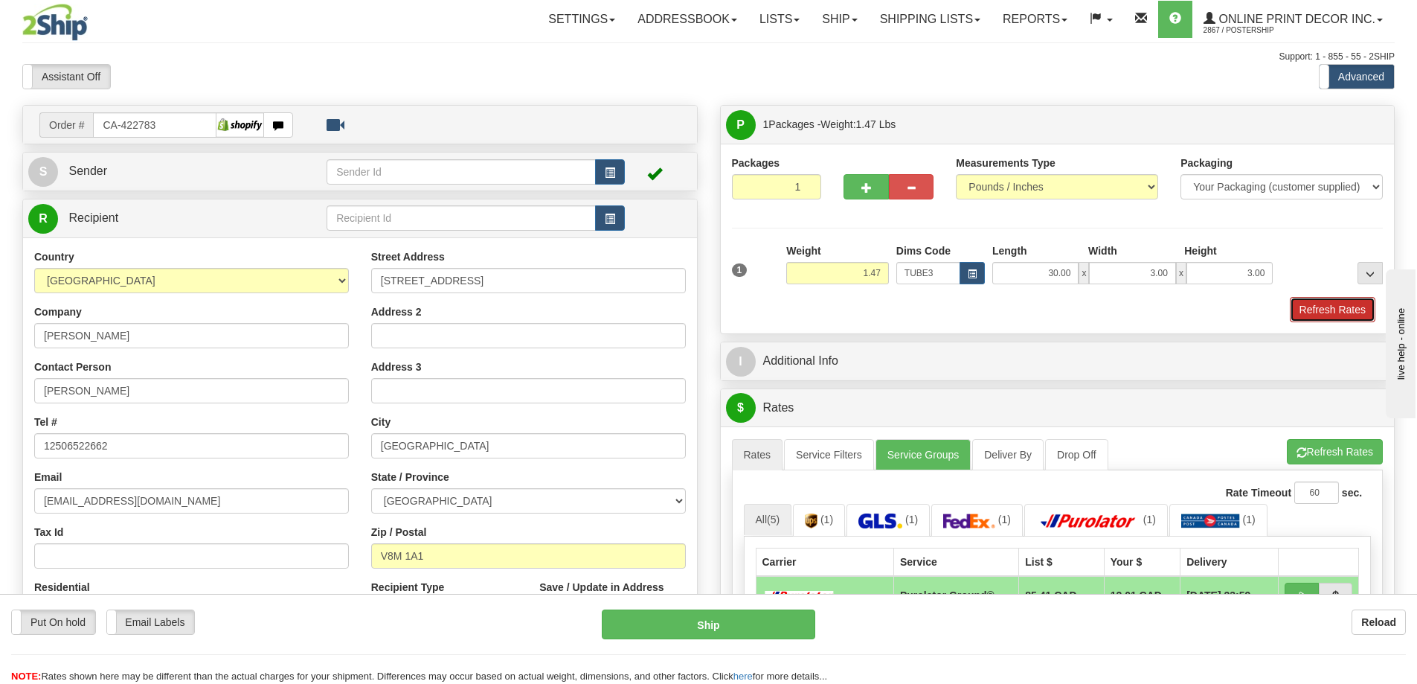
click at [1337, 309] on button "Refresh Rates" at bounding box center [1333, 309] width 86 height 25
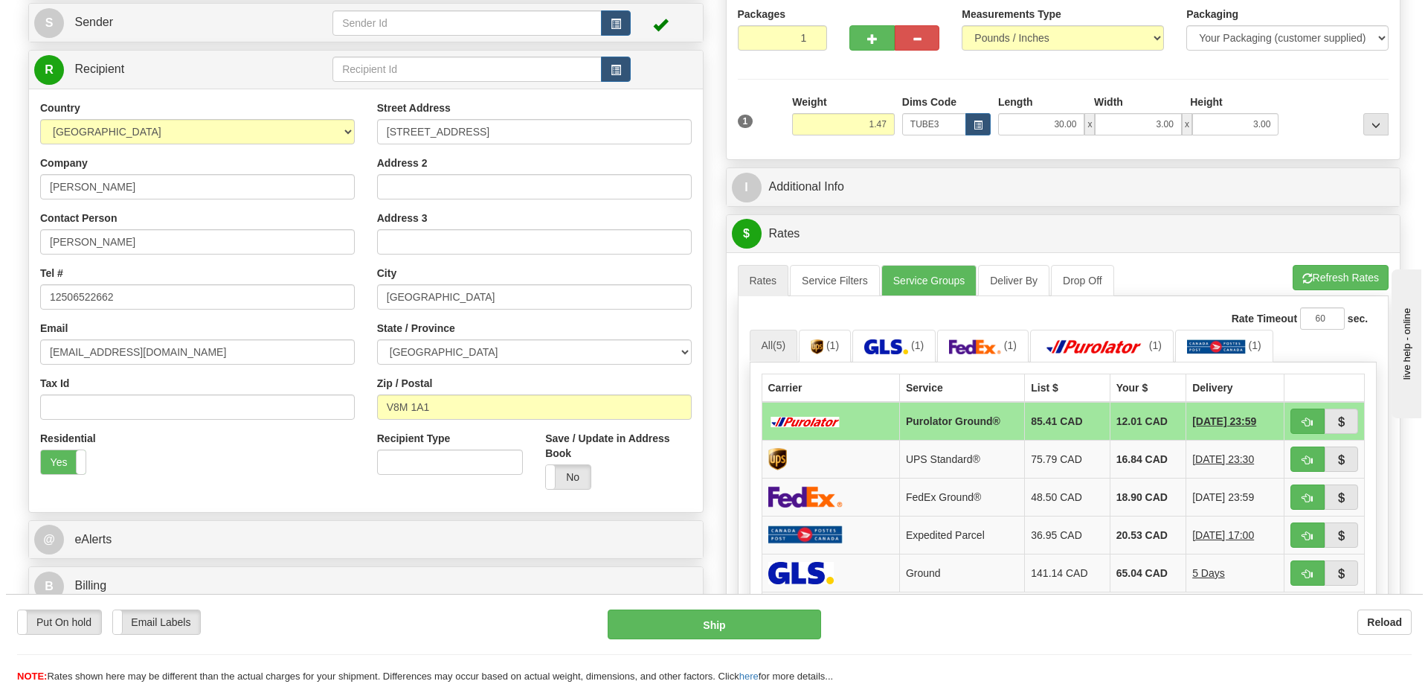
scroll to position [223, 0]
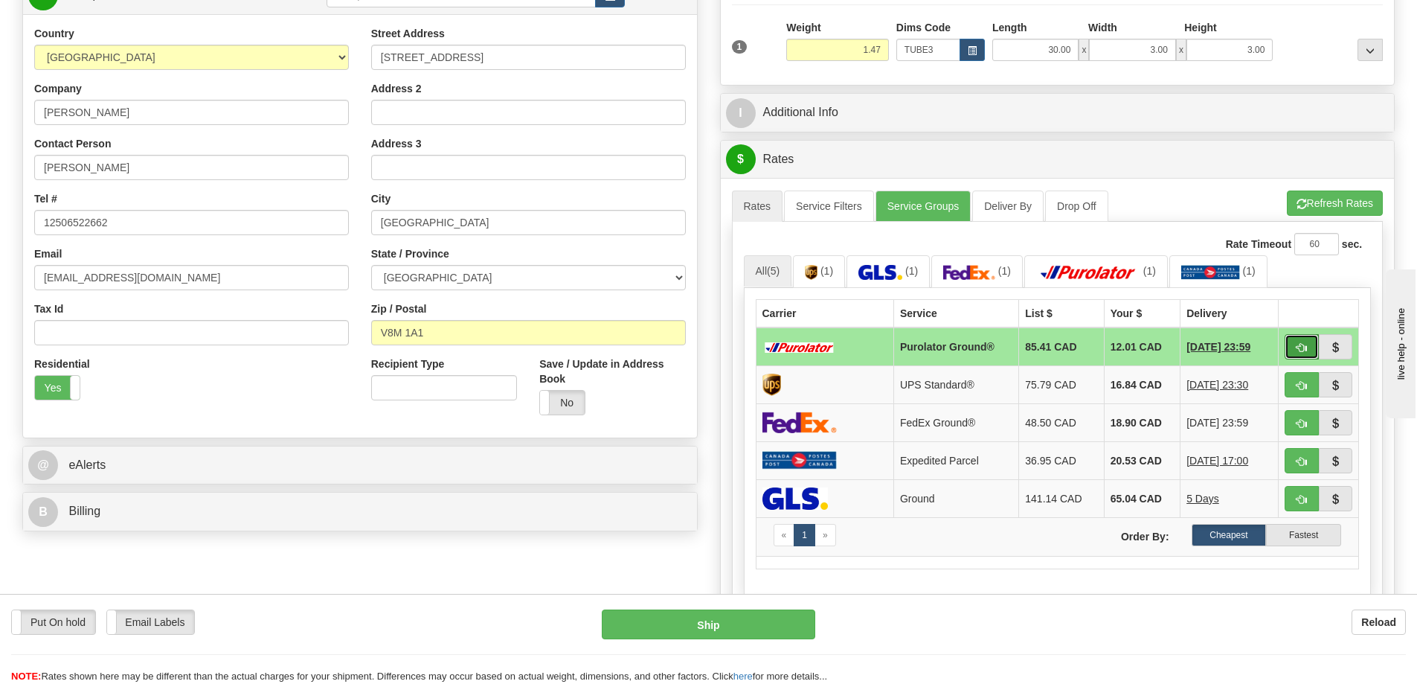
click at [1306, 345] on span "button" at bounding box center [1301, 348] width 10 height 10
type input "260"
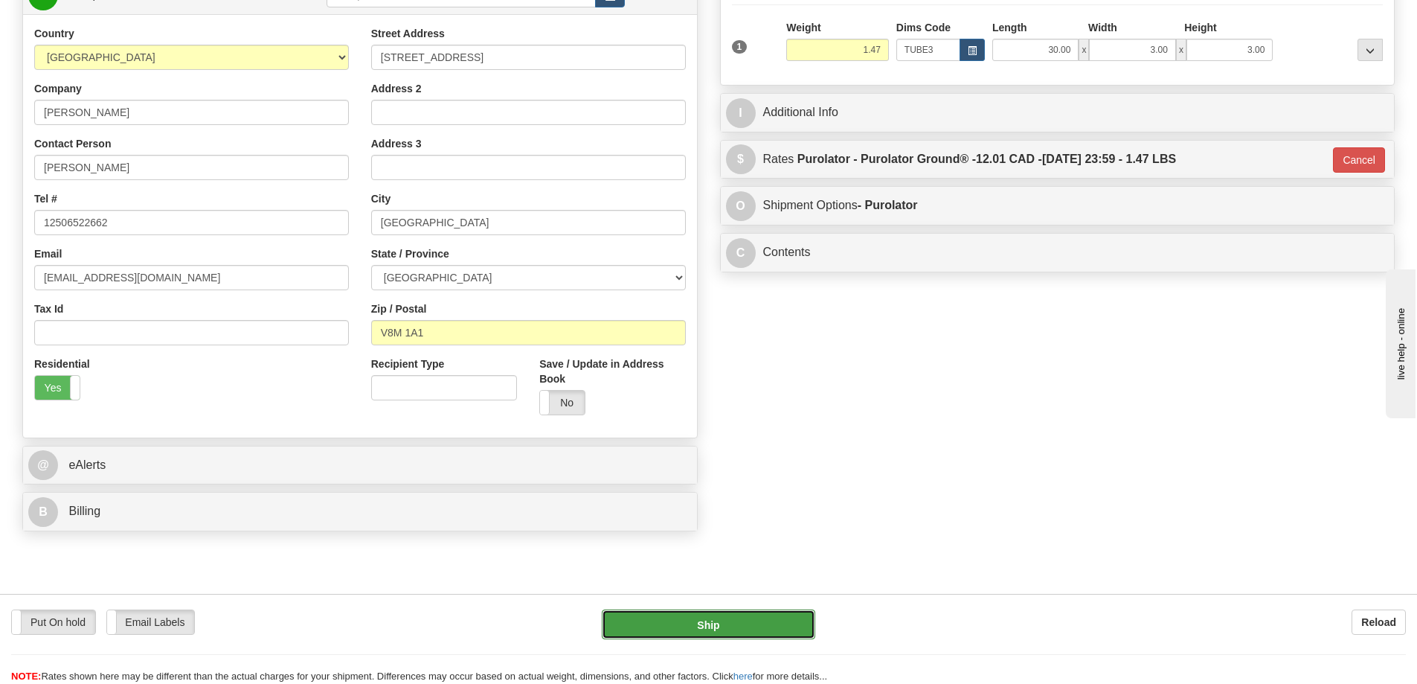
click at [762, 626] on button "Ship" at bounding box center [708, 624] width 213 height 30
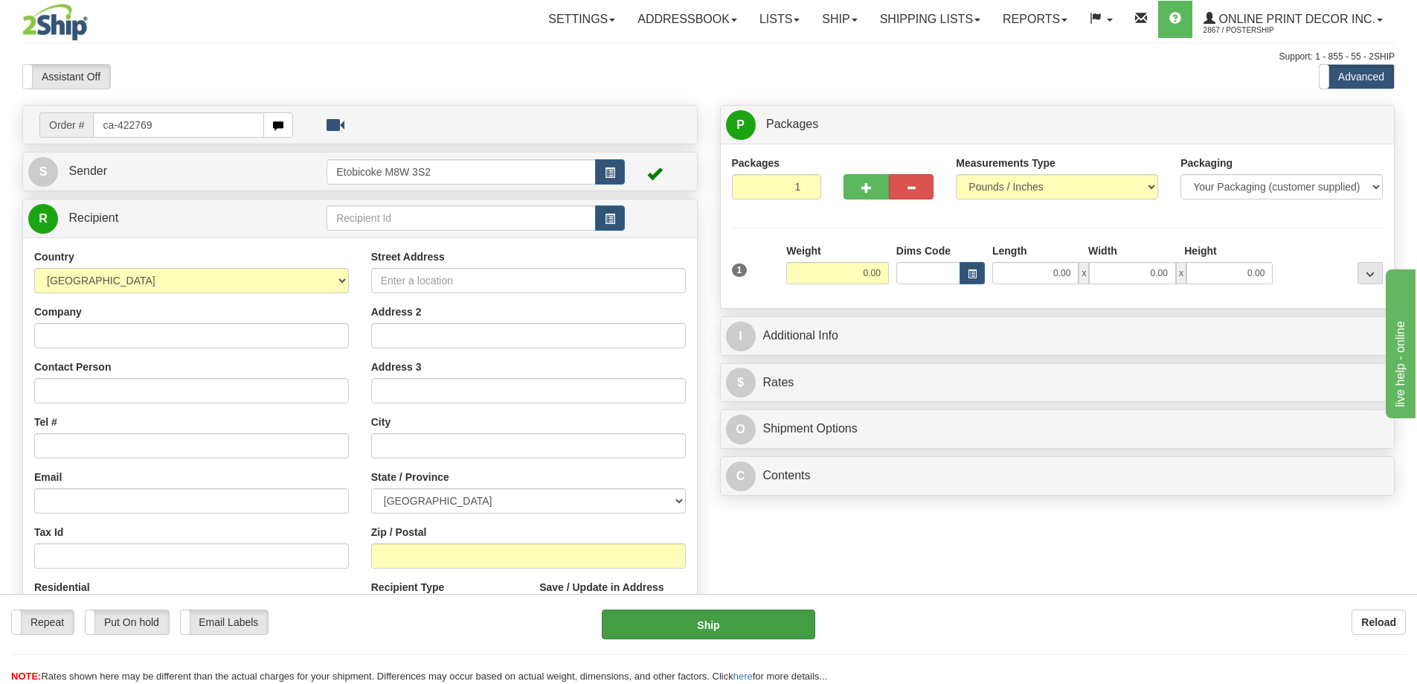
type input "ca-422769"
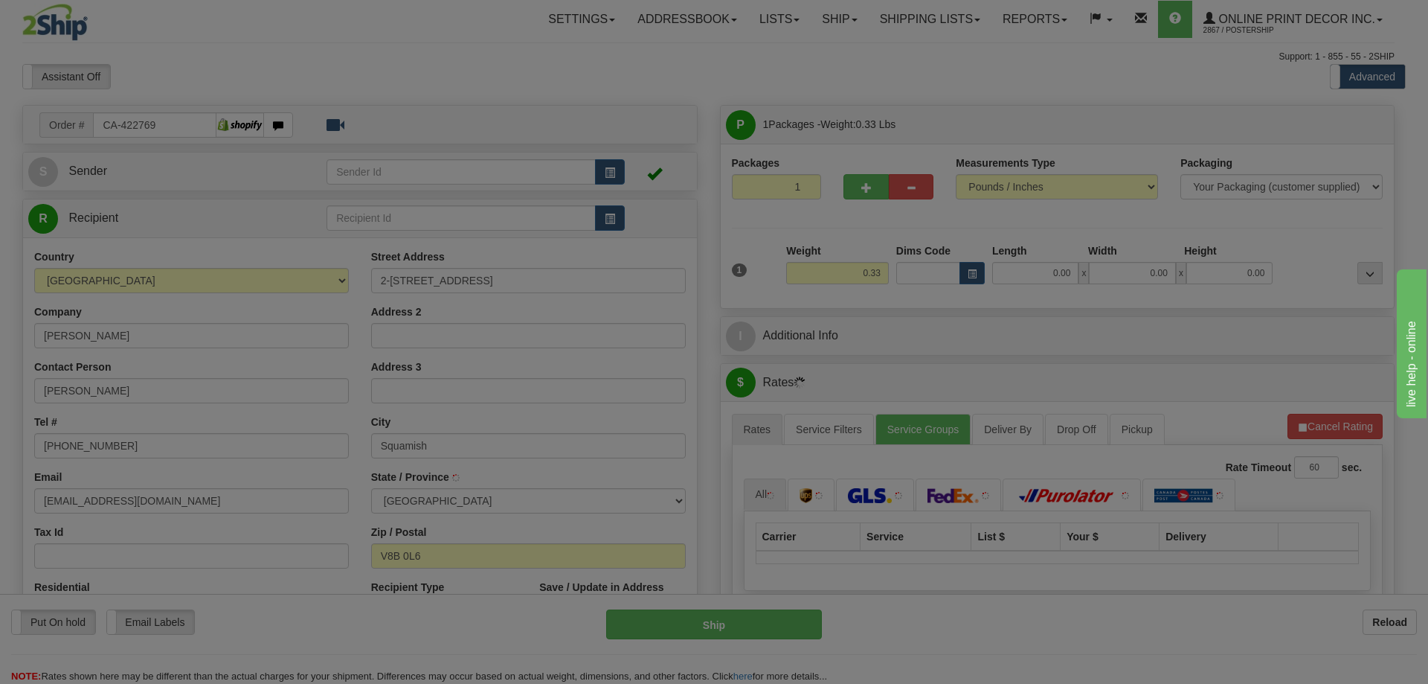
type input "SQUAMISH"
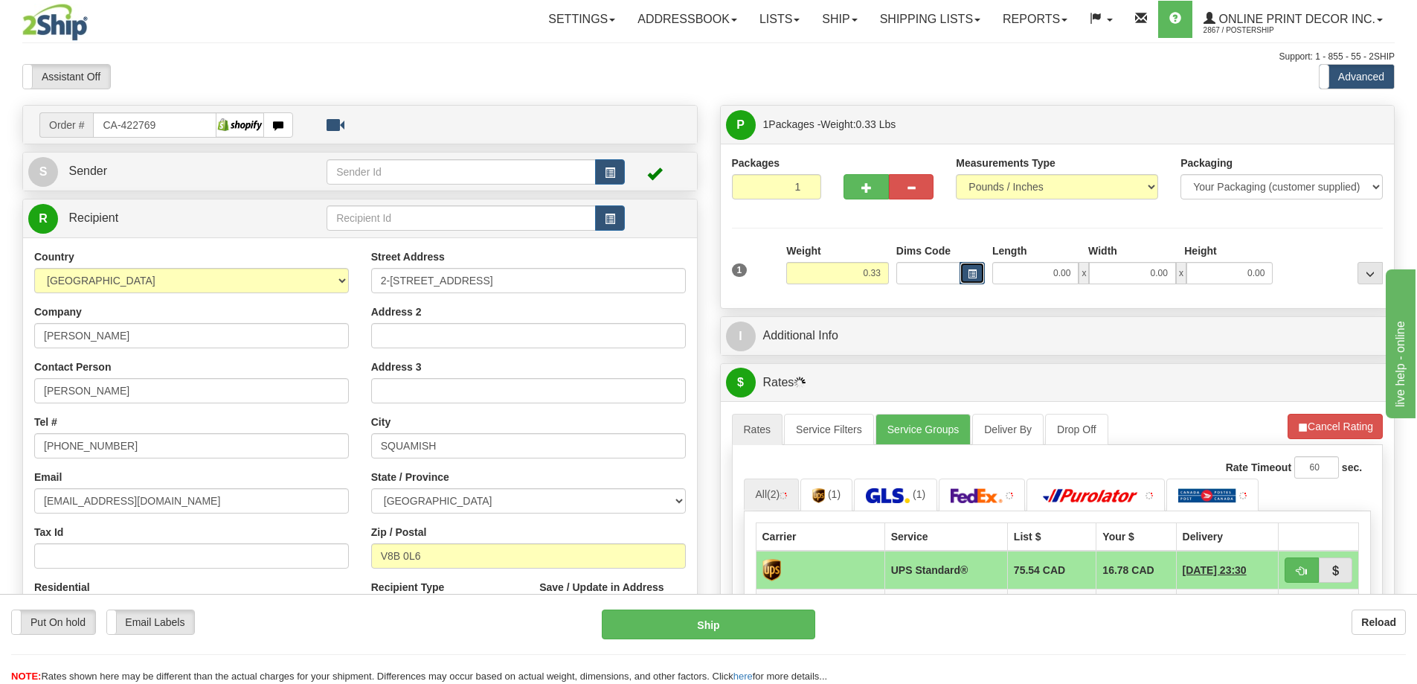
click at [968, 270] on span "button" at bounding box center [972, 274] width 9 height 8
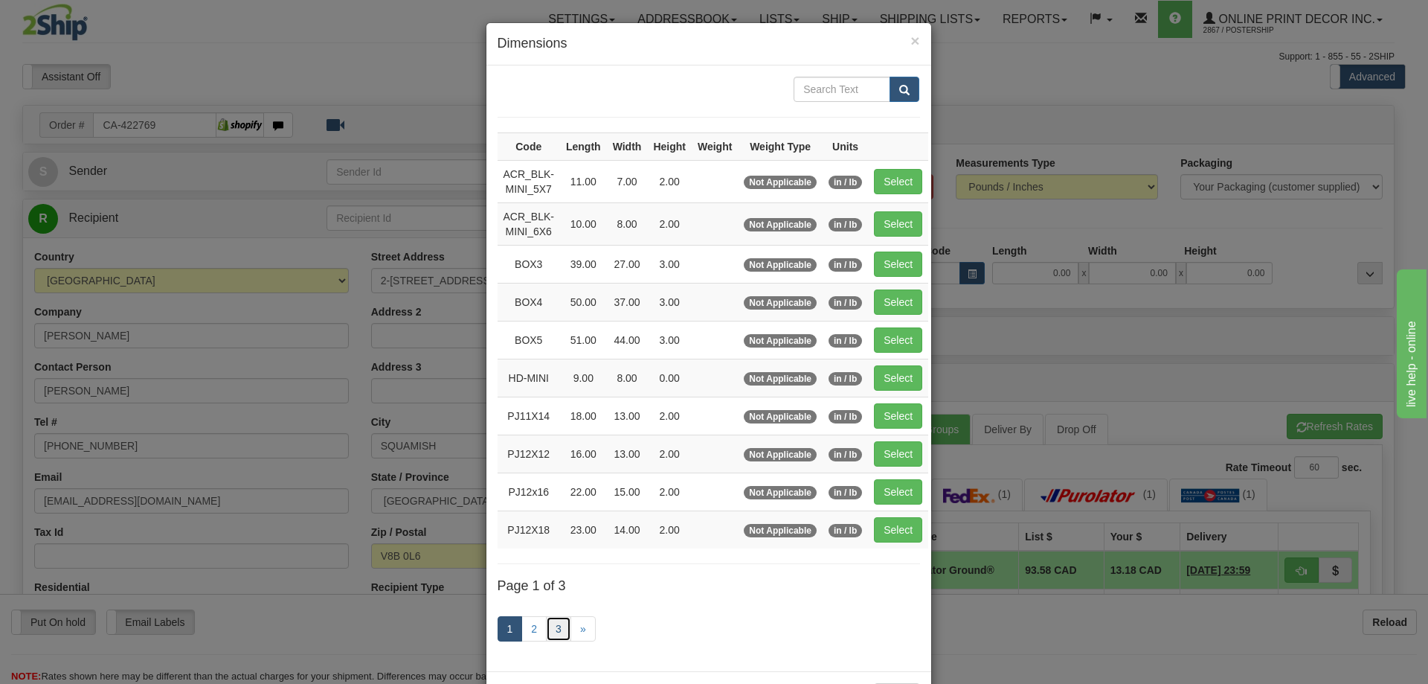
click at [551, 631] on link "3" at bounding box center [558, 628] width 25 height 25
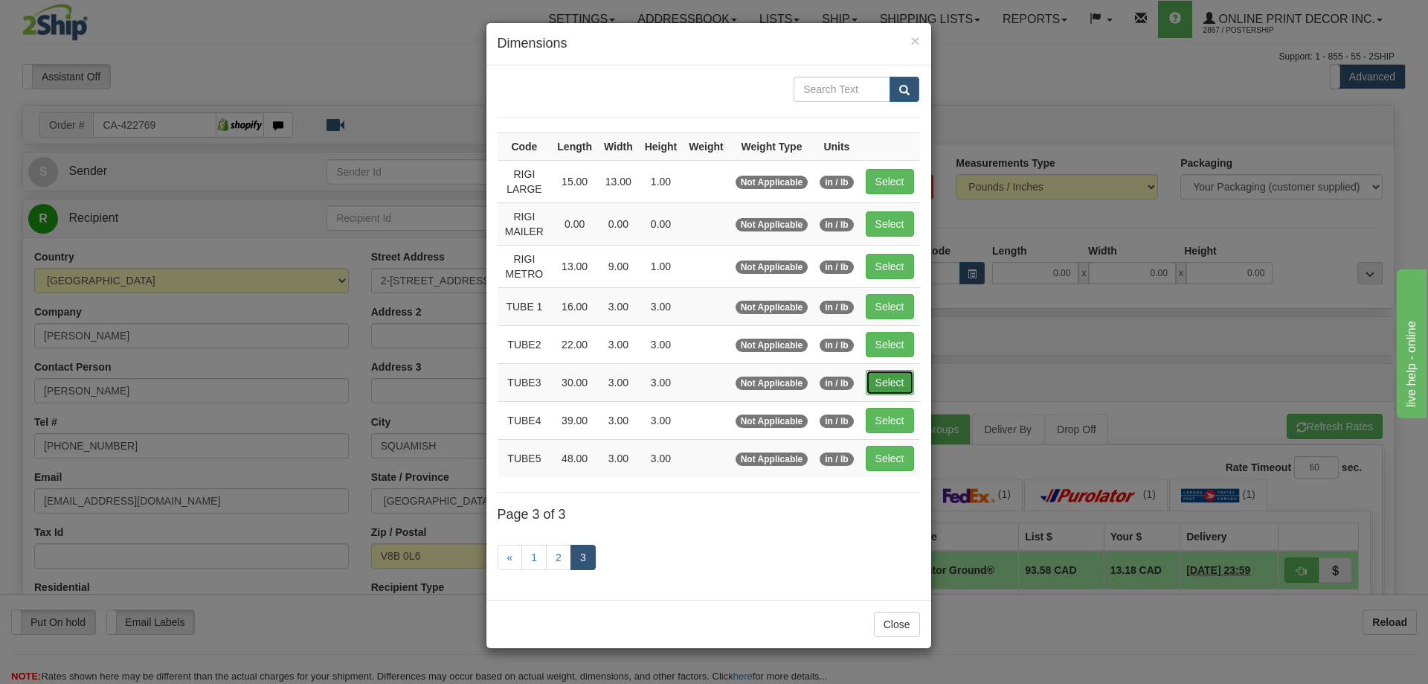
drag, startPoint x: 890, startPoint y: 378, endPoint x: 883, endPoint y: 374, distance: 7.7
click at [883, 374] on button "Select" at bounding box center [890, 382] width 48 height 25
type input "TUBE3"
type input "30.00"
type input "3.00"
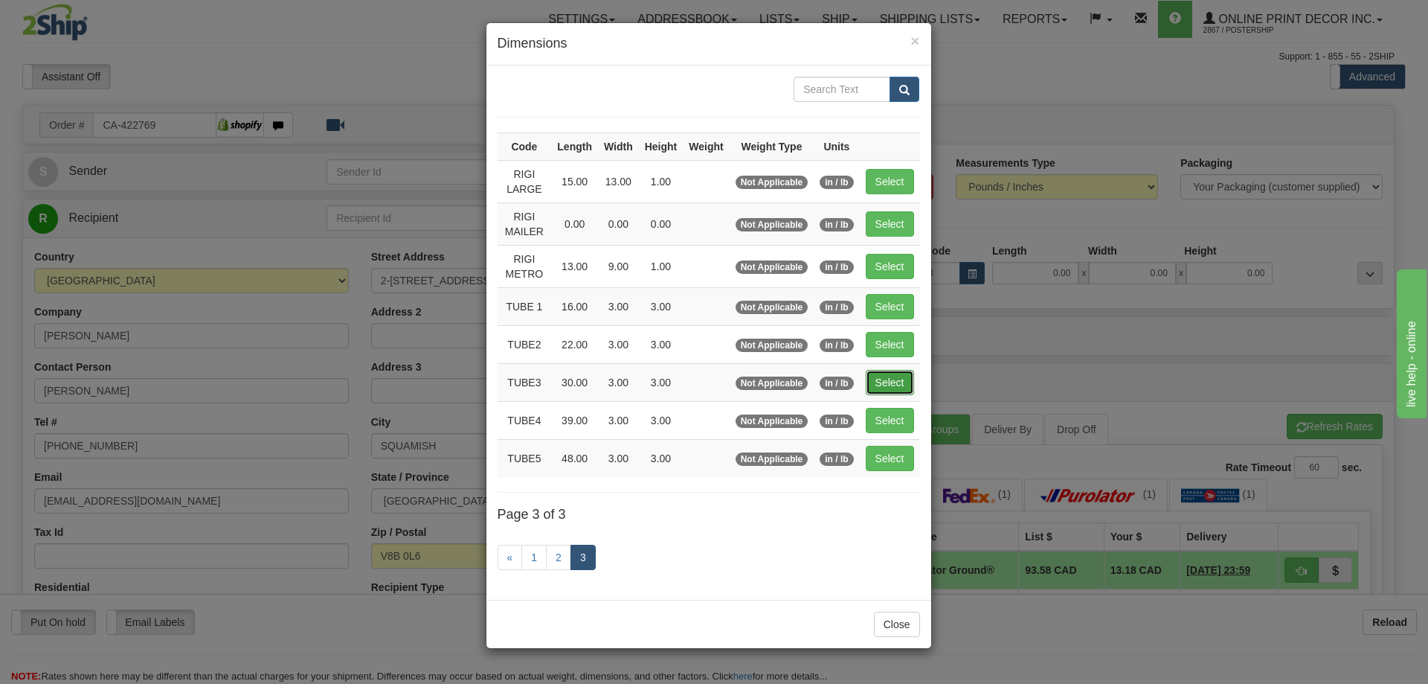
type input "3.00"
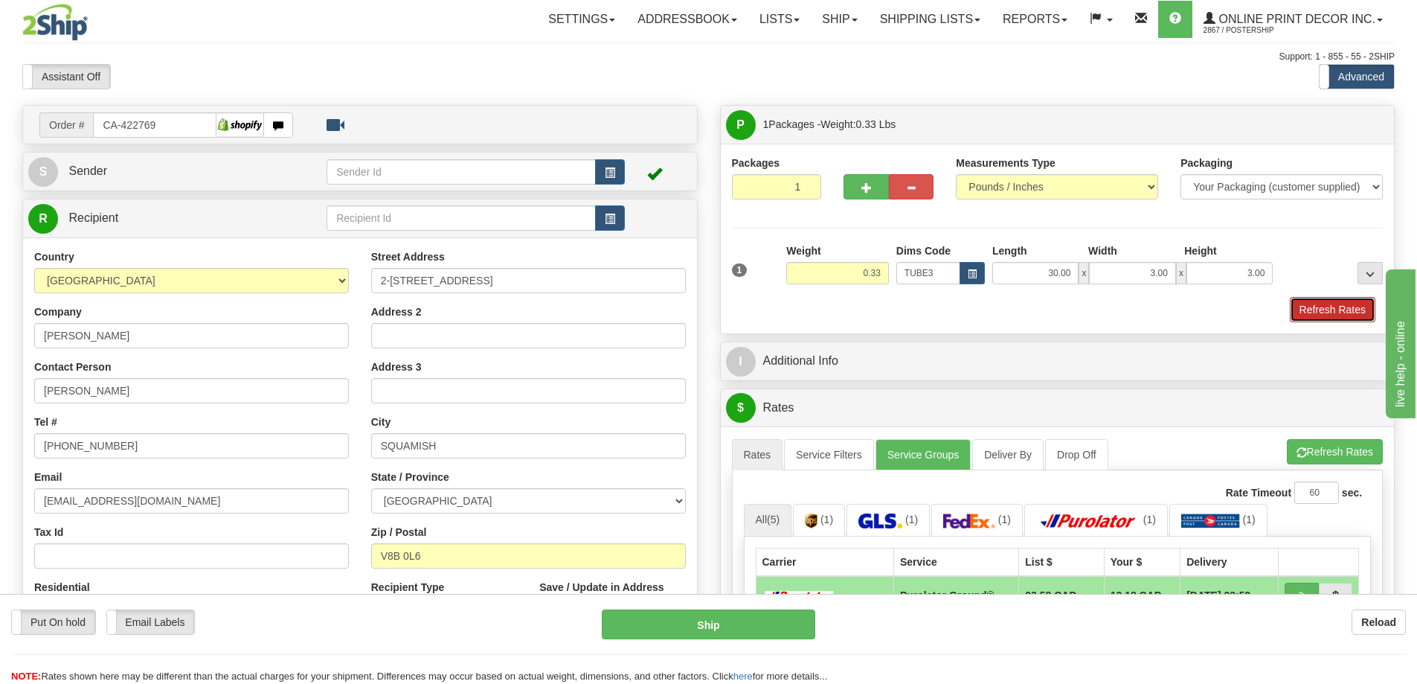
click at [1328, 310] on button "Refresh Rates" at bounding box center [1333, 309] width 86 height 25
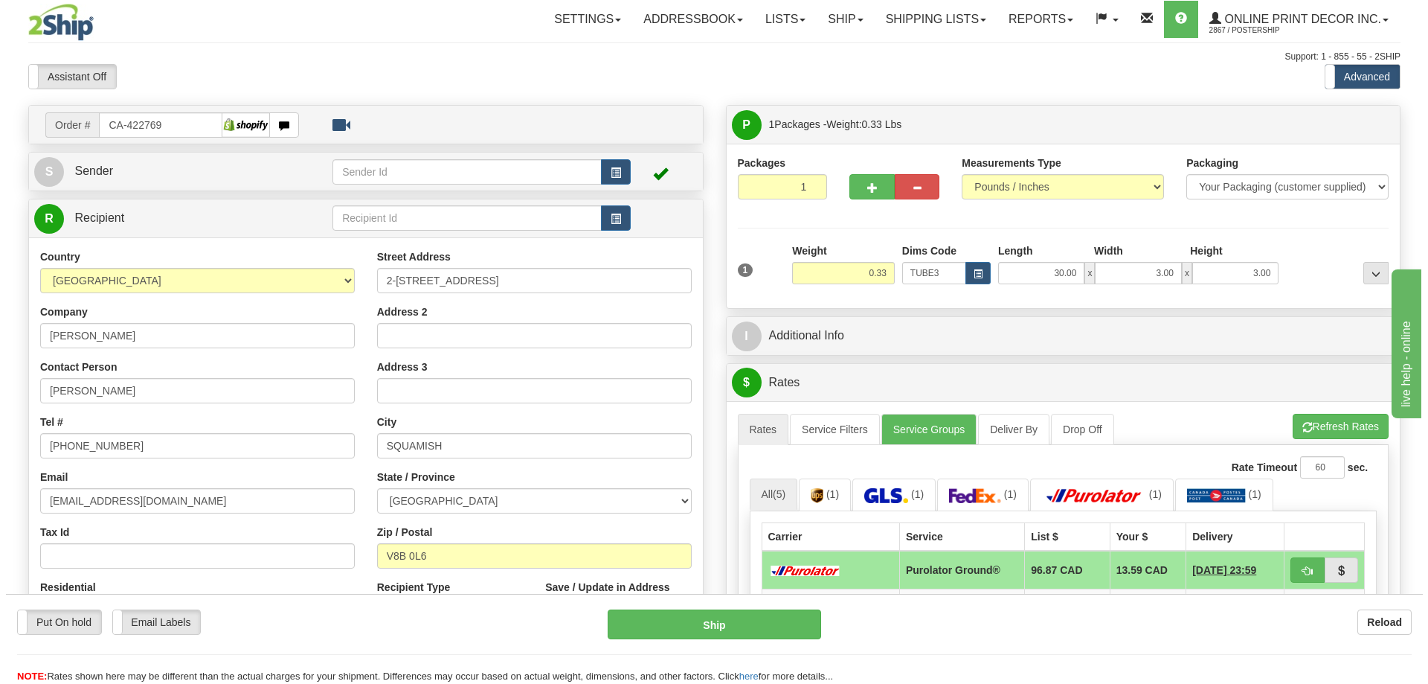
scroll to position [149, 0]
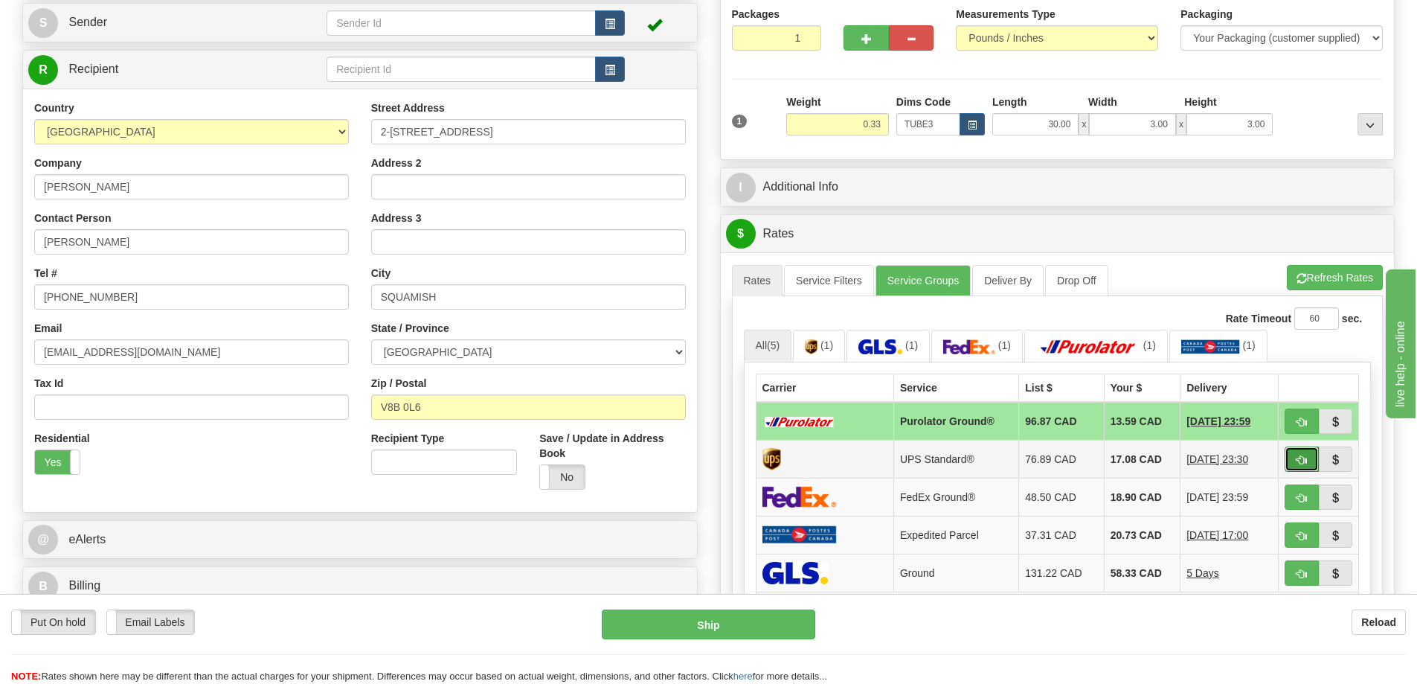
click at [1302, 457] on span "button" at bounding box center [1301, 460] width 10 height 10
type input "11"
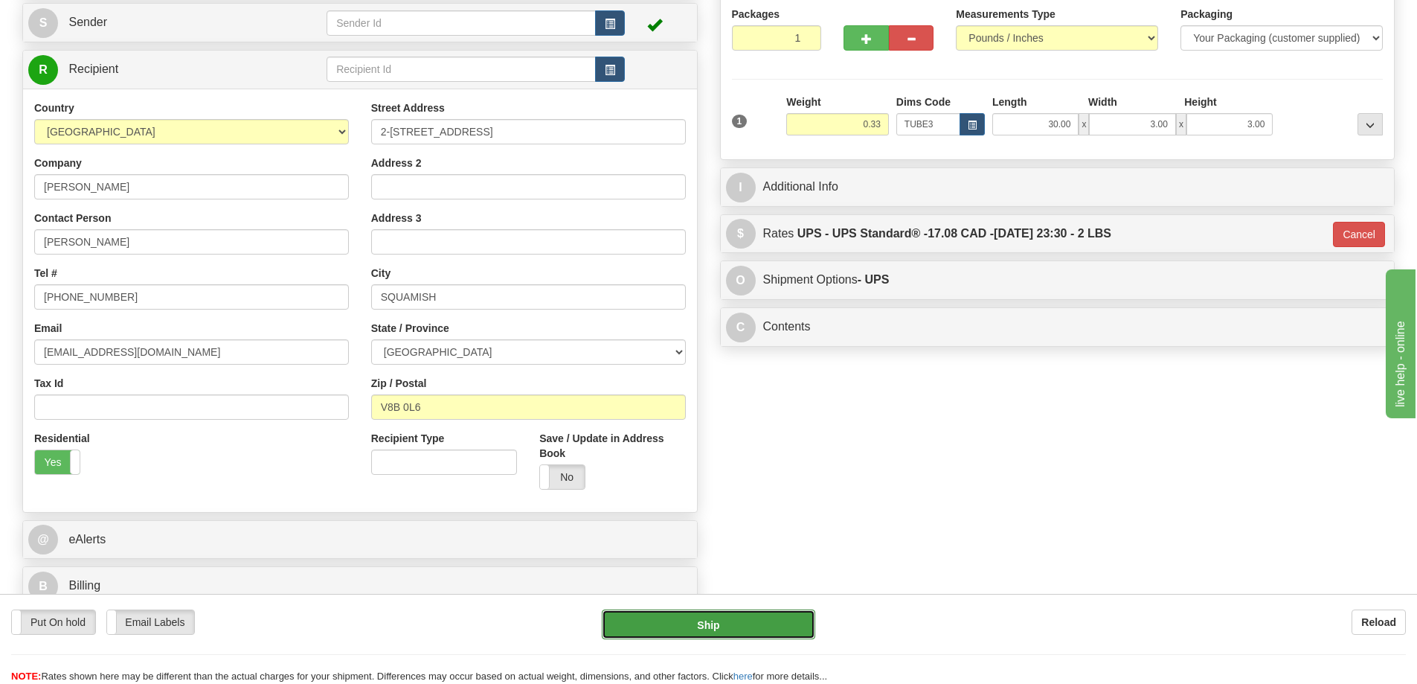
click at [780, 622] on button "Ship" at bounding box center [708, 624] width 213 height 30
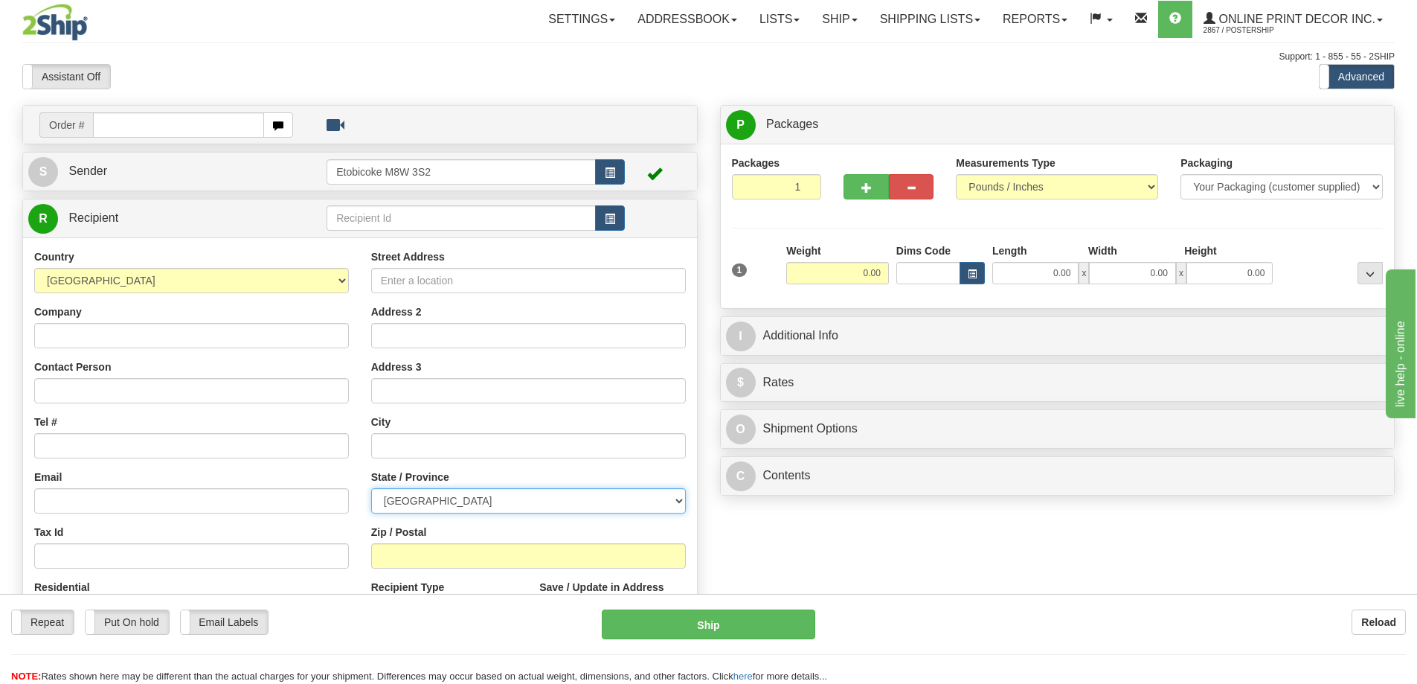
click at [624, 491] on select "ALBERTA BRITISH COLUMBIA MANITOBA NEW BRUNSWICK NEWFOUNDLAND NOVA SCOTIA NUNAVU…" at bounding box center [528, 500] width 315 height 25
click at [884, 528] on div "Order # S Sender" at bounding box center [708, 433] width 1395 height 657
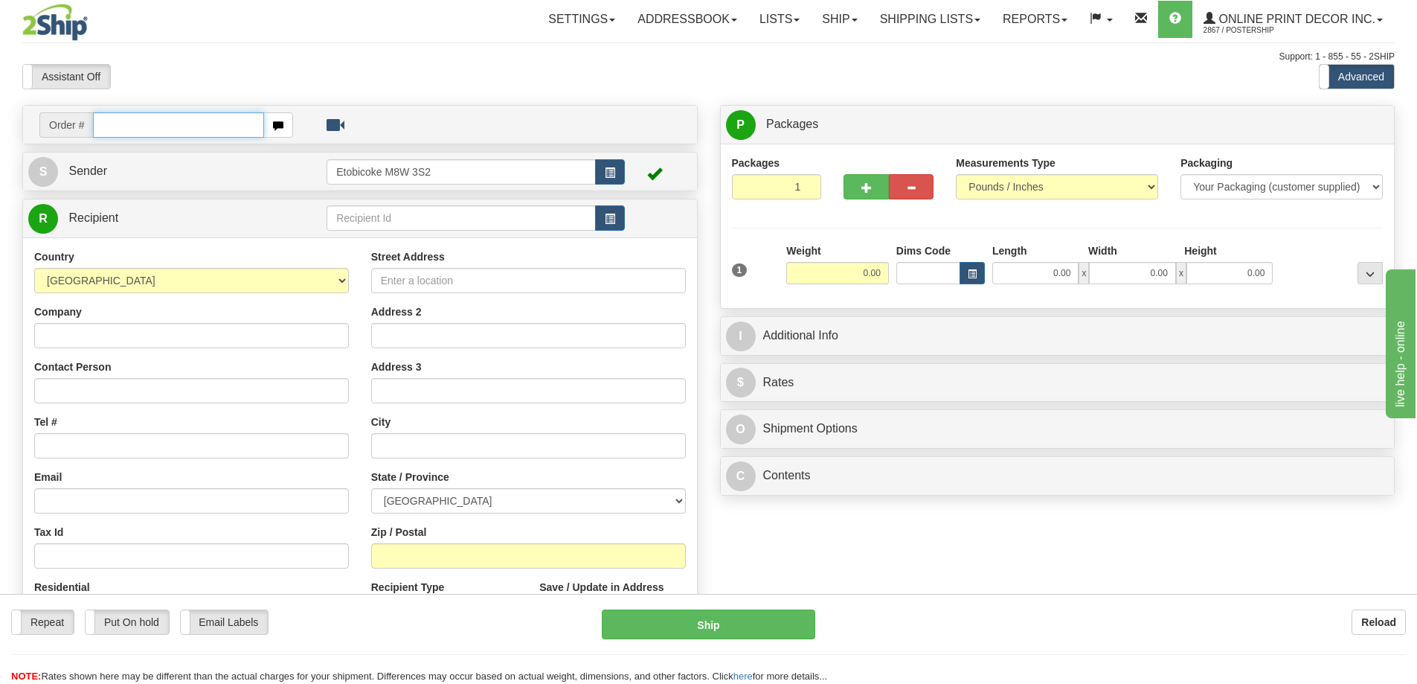
drag, startPoint x: 131, startPoint y: 127, endPoint x: 132, endPoint y: 114, distance: 13.4
click at [132, 115] on input "text" at bounding box center [178, 124] width 171 height 25
type input "OW-2201"
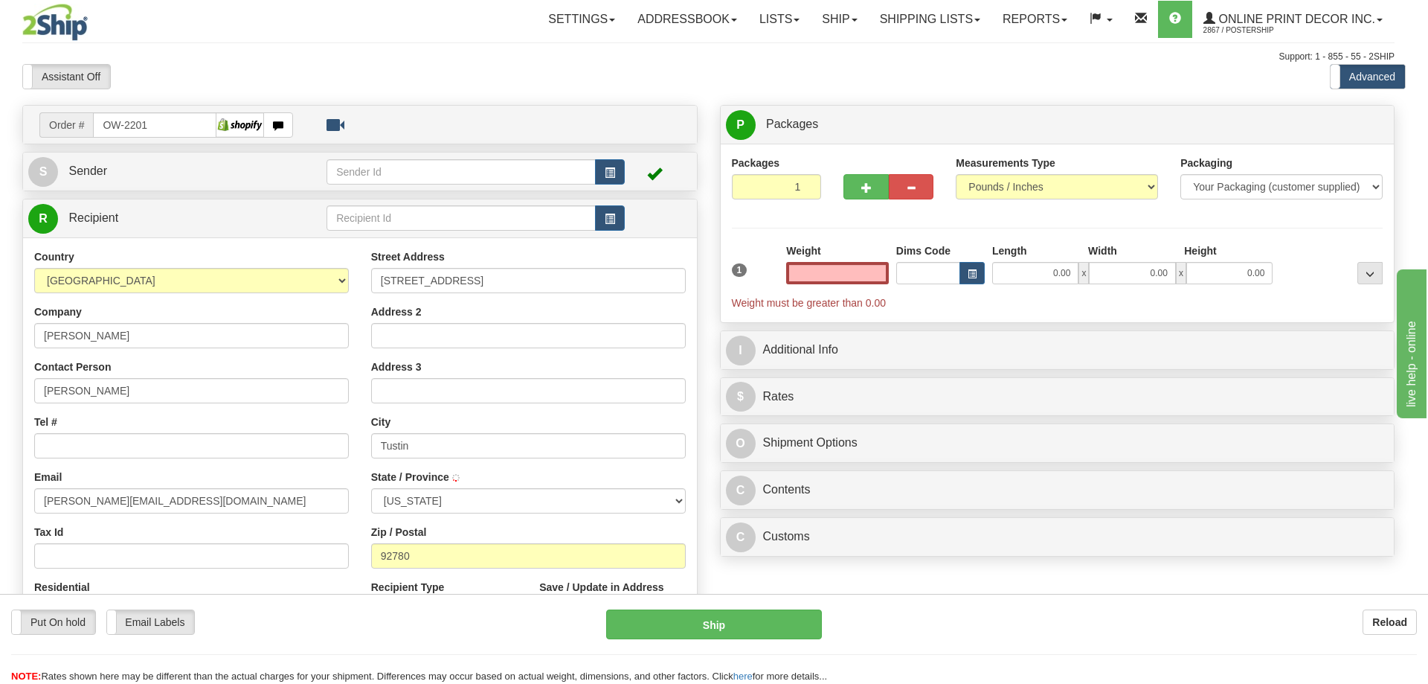
type input "TUSTIN"
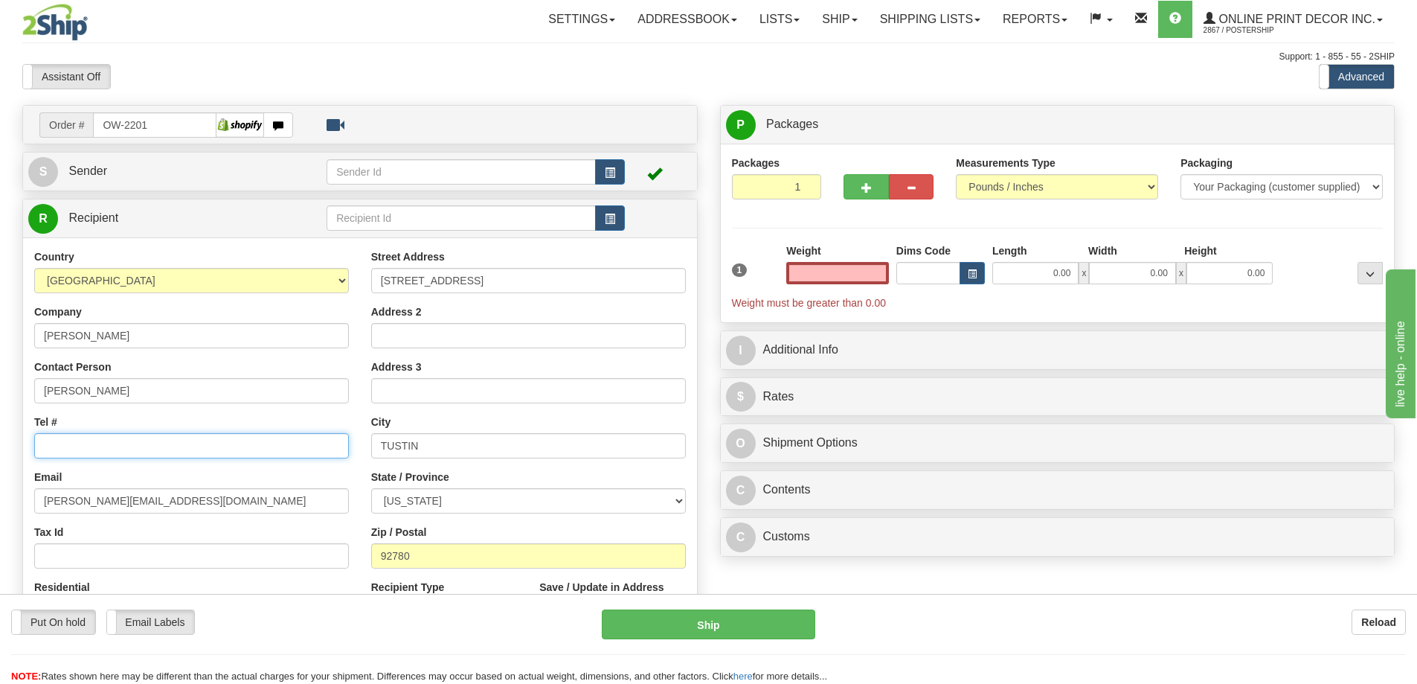
type input "0.00"
click at [89, 446] on input "Tel #" at bounding box center [191, 445] width 315 height 25
type input "18773353312"
click at [855, 274] on input "0.00" at bounding box center [837, 273] width 103 height 22
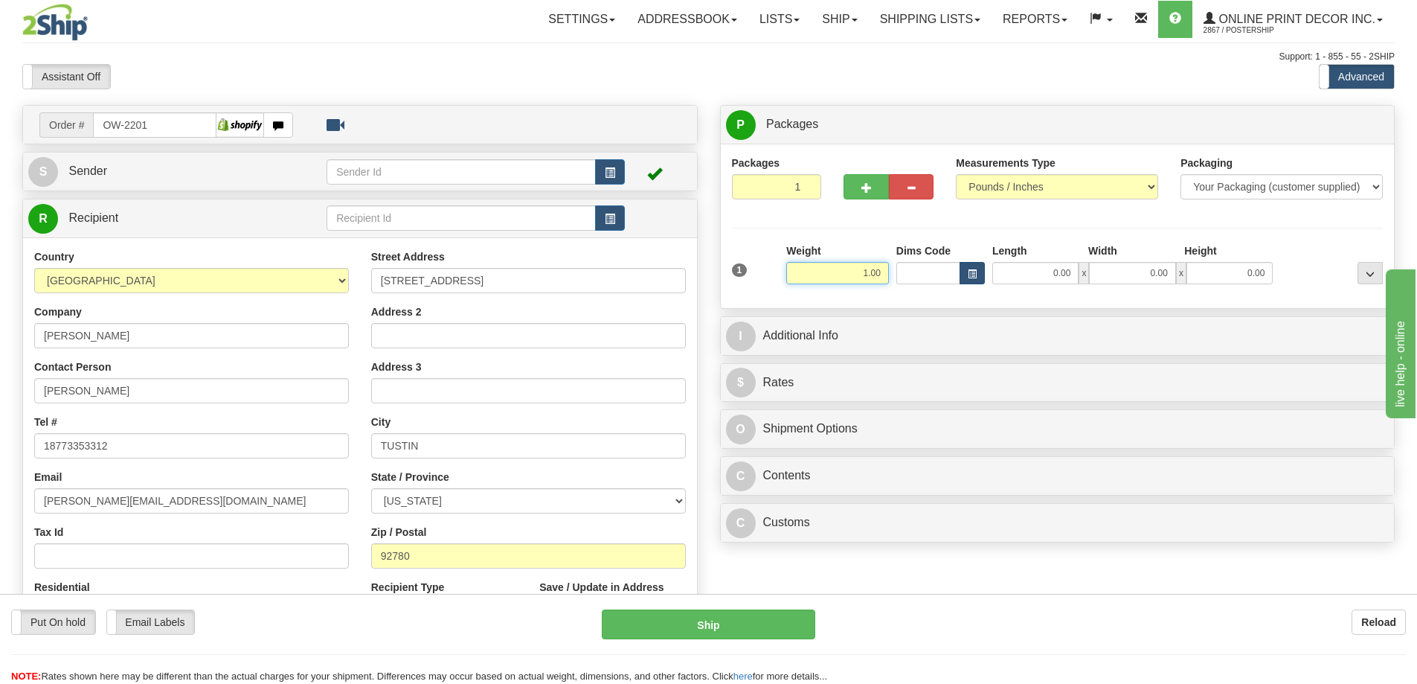
type input "1.00"
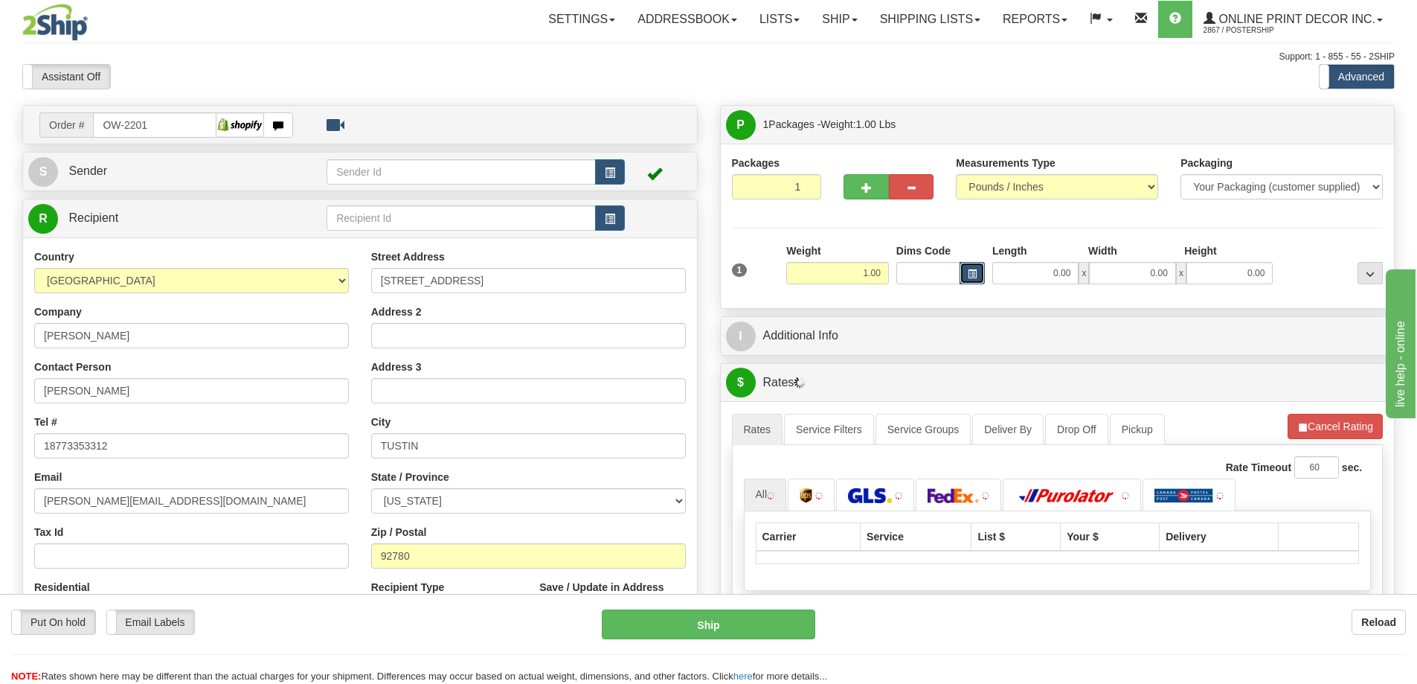
click at [974, 274] on span "button" at bounding box center [972, 274] width 9 height 8
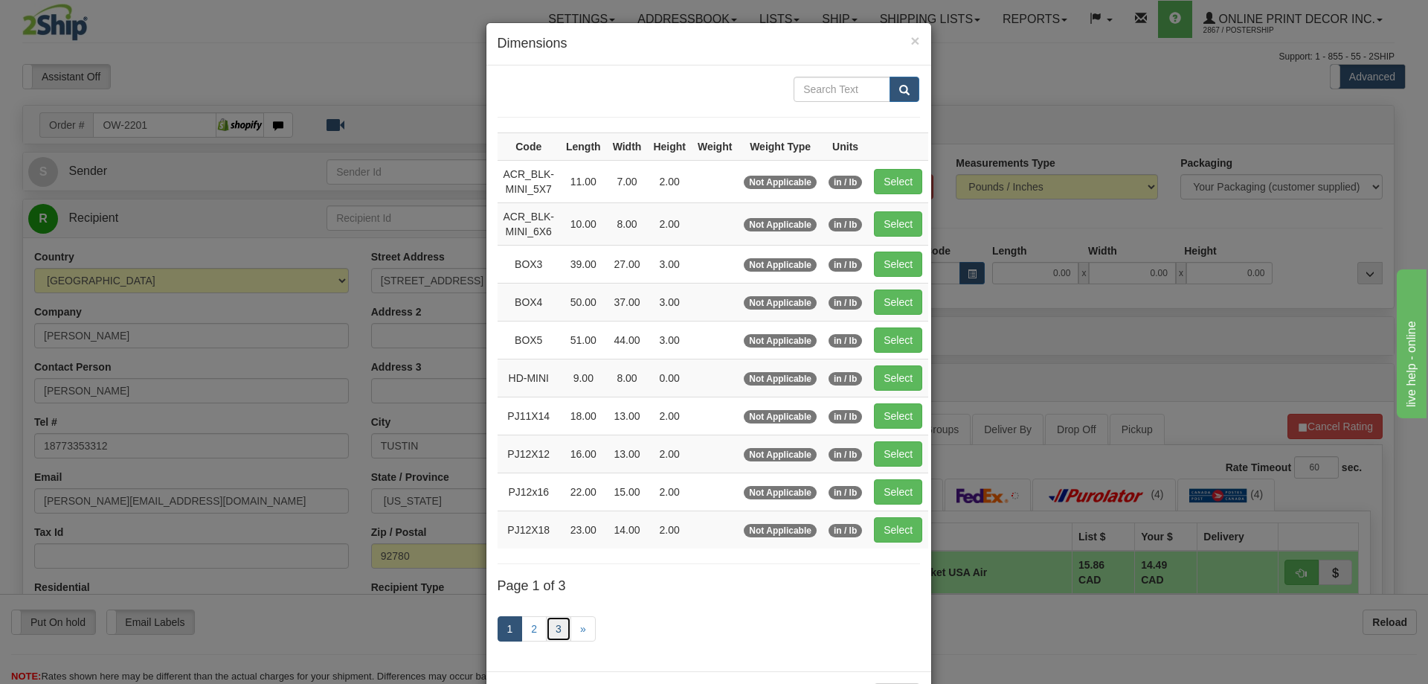
click at [553, 623] on link "3" at bounding box center [558, 628] width 25 height 25
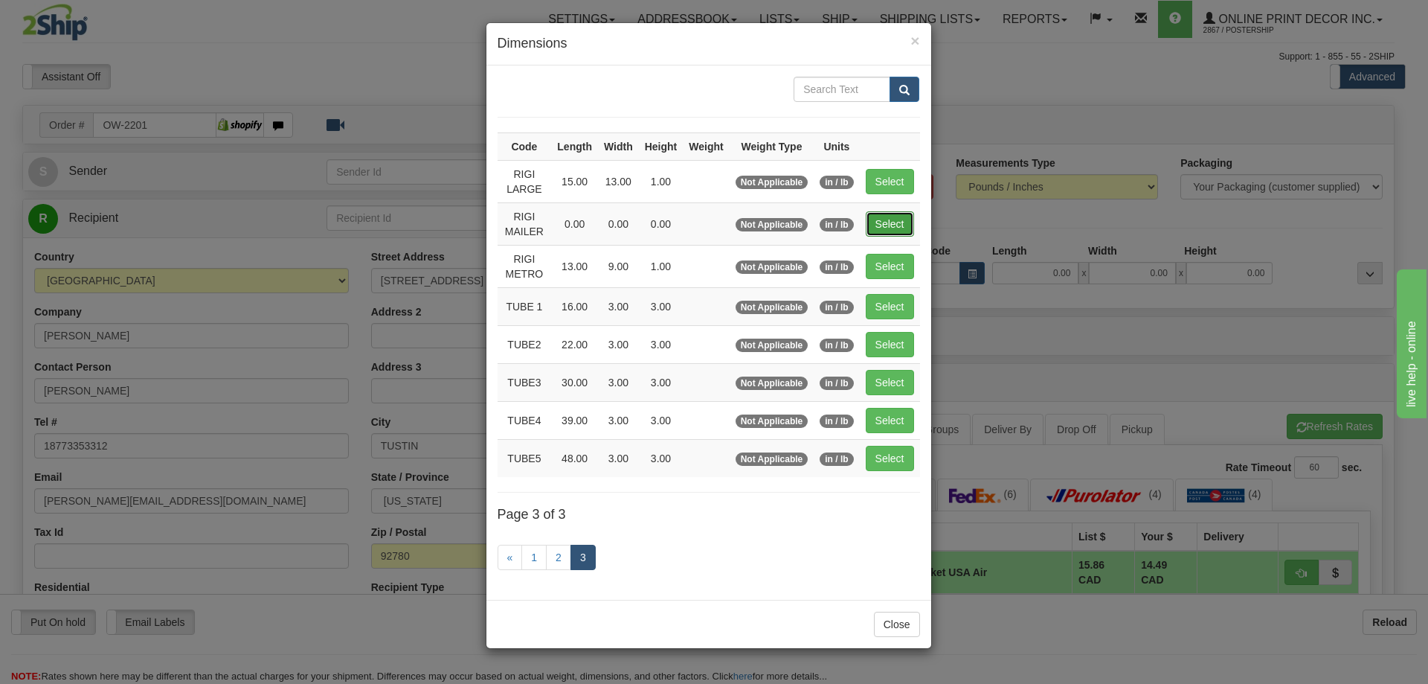
click at [889, 224] on button "Select" at bounding box center [890, 223] width 48 height 25
type input "RIGI MAILER"
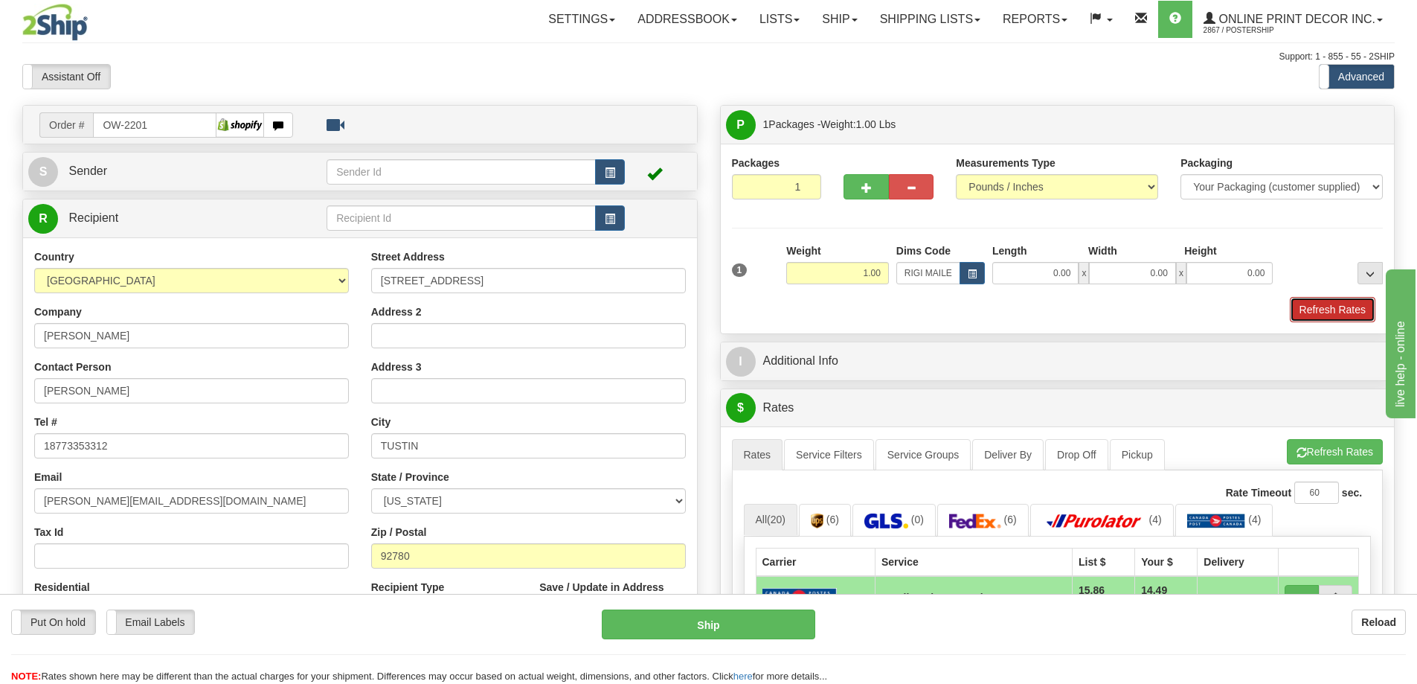
click at [1321, 307] on button "Refresh Rates" at bounding box center [1333, 309] width 86 height 25
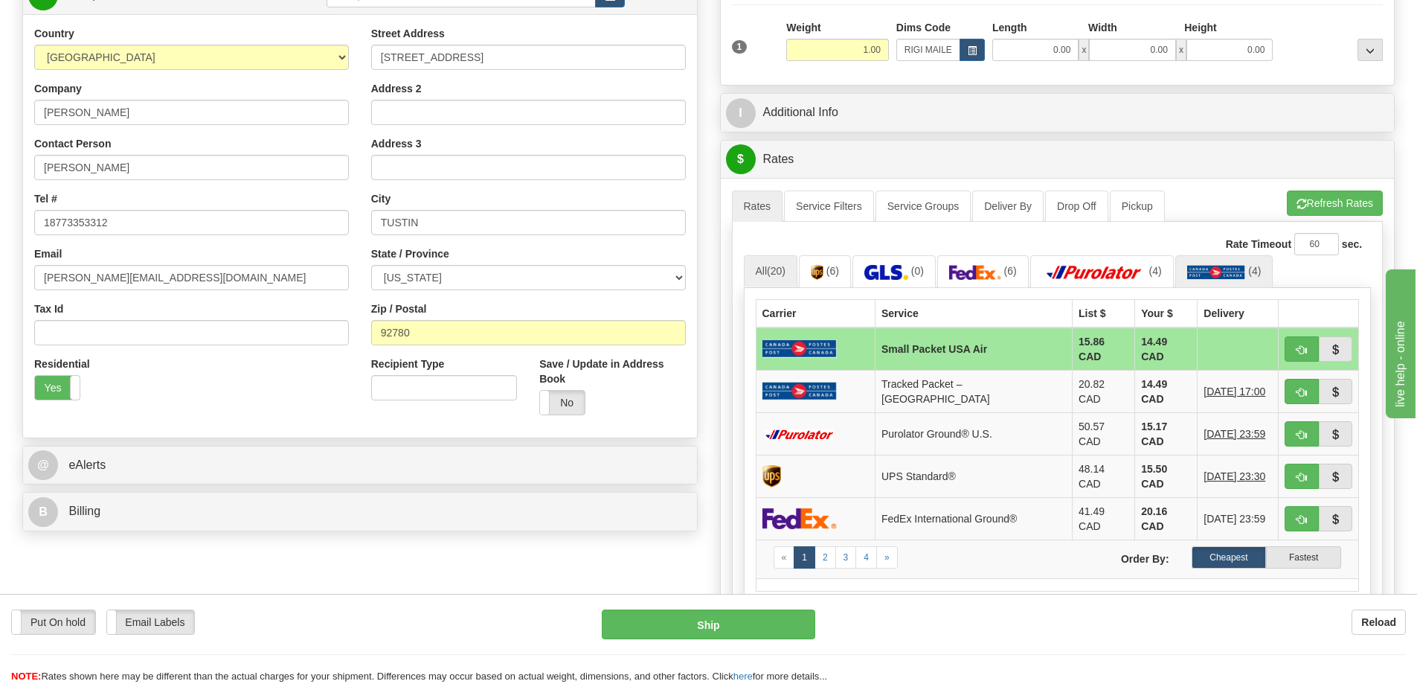
scroll to position [298, 0]
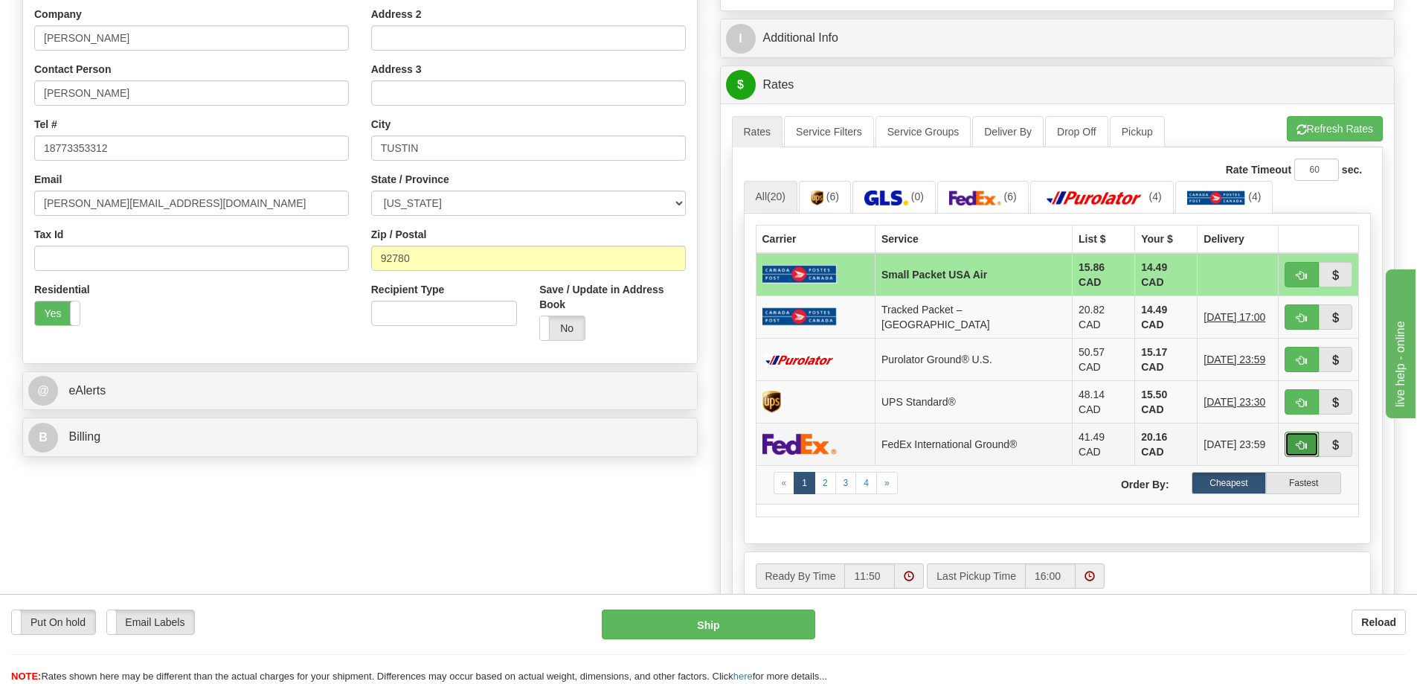
click at [1304, 431] on button "button" at bounding box center [1302, 443] width 34 height 25
type input "92"
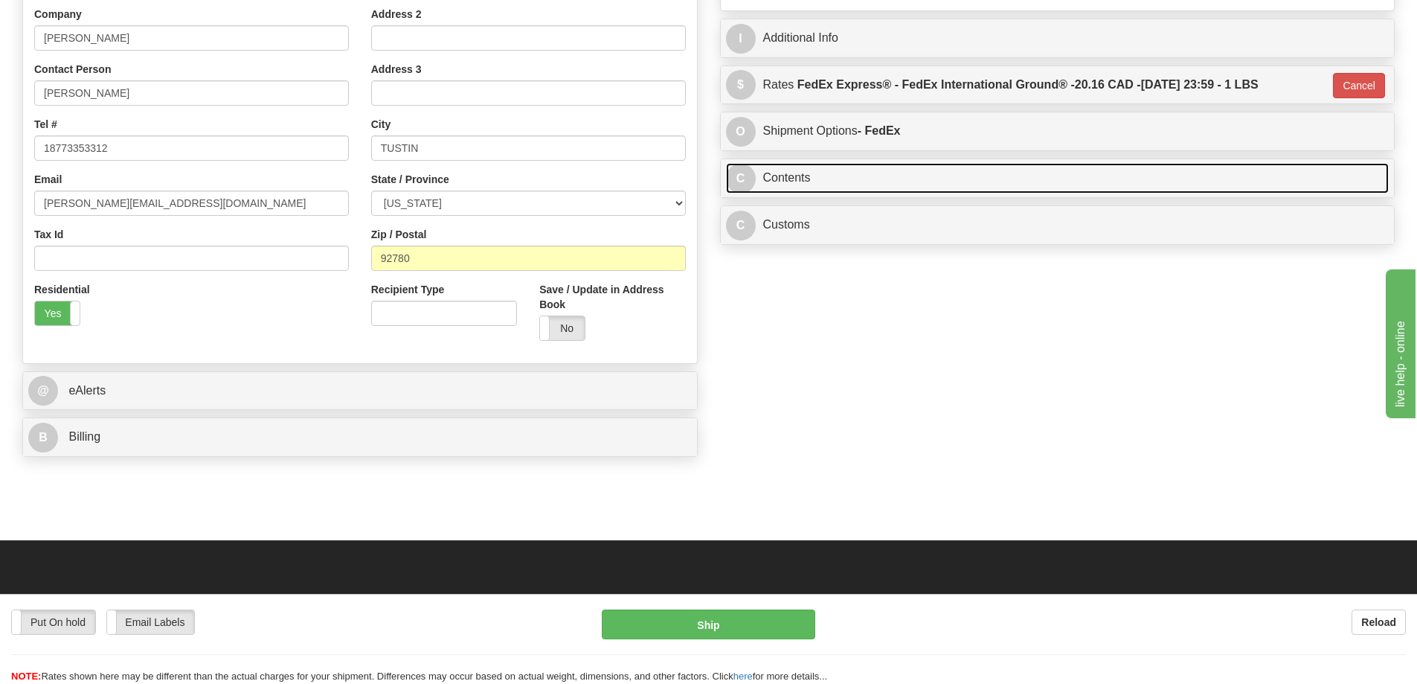
click at [863, 178] on link "C Contents" at bounding box center [1057, 178] width 663 height 30
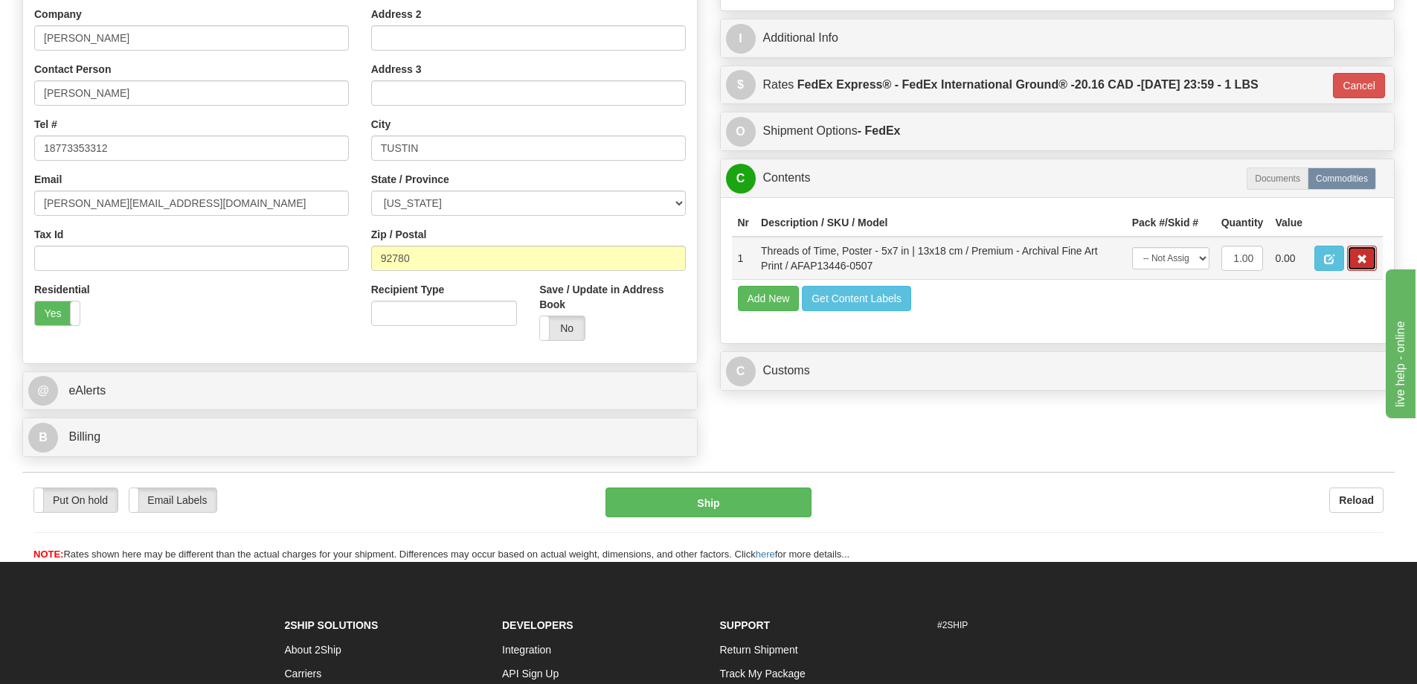
drag, startPoint x: 1367, startPoint y: 257, endPoint x: 1353, endPoint y: 257, distance: 14.2
click at [1364, 257] on button "button" at bounding box center [1362, 257] width 30 height 25
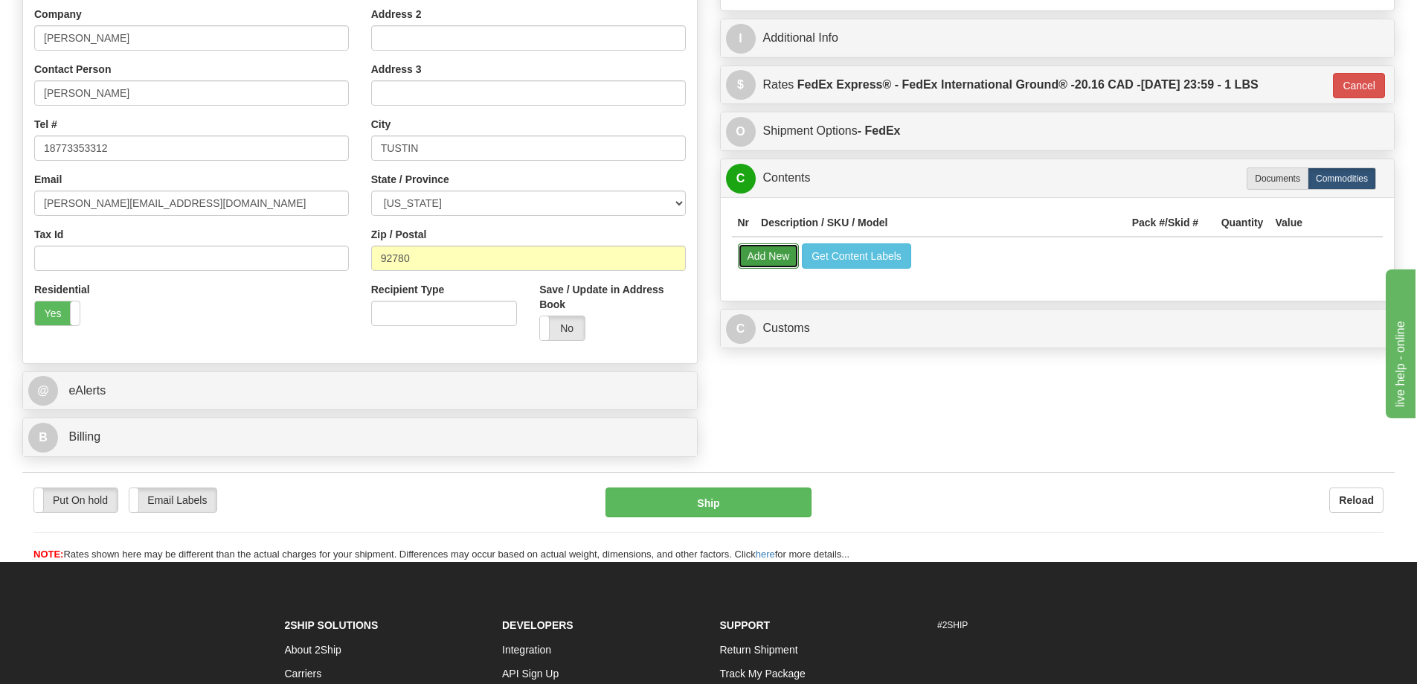
click at [761, 260] on button "Add New" at bounding box center [769, 255] width 62 height 25
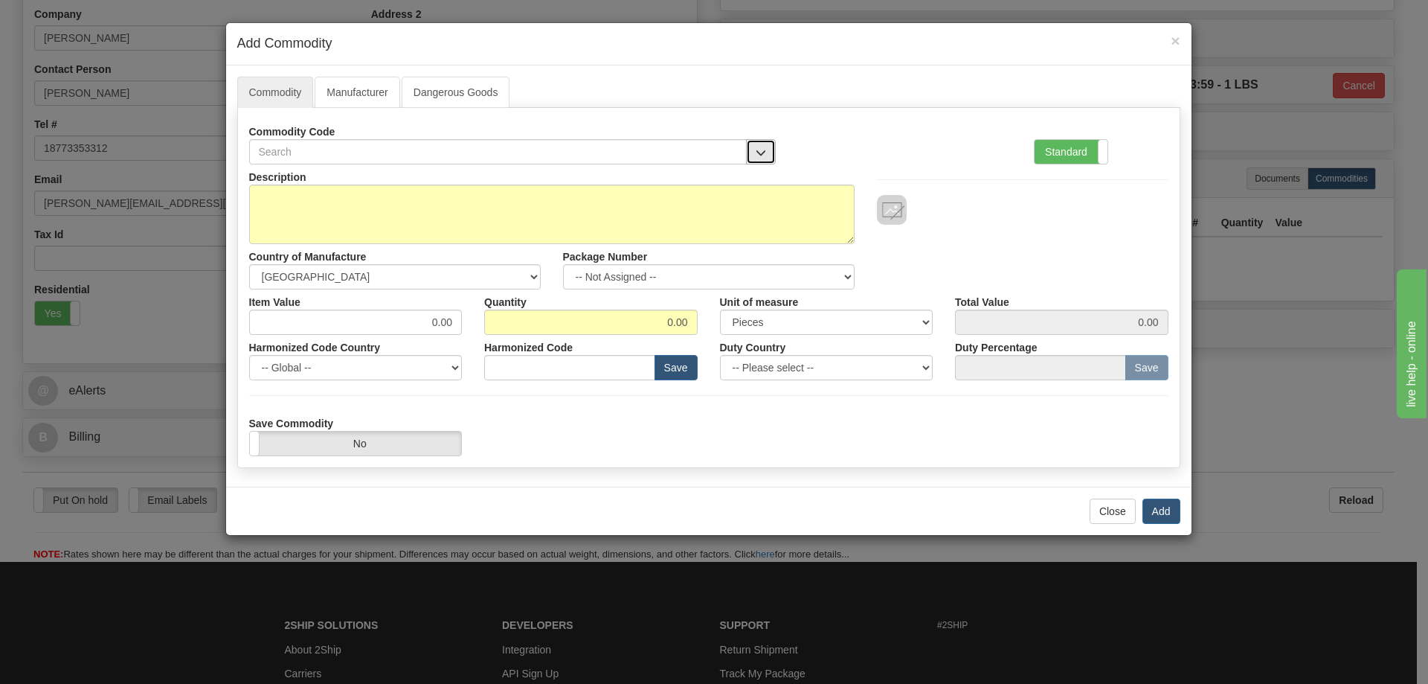
click at [759, 144] on button "button" at bounding box center [761, 151] width 30 height 25
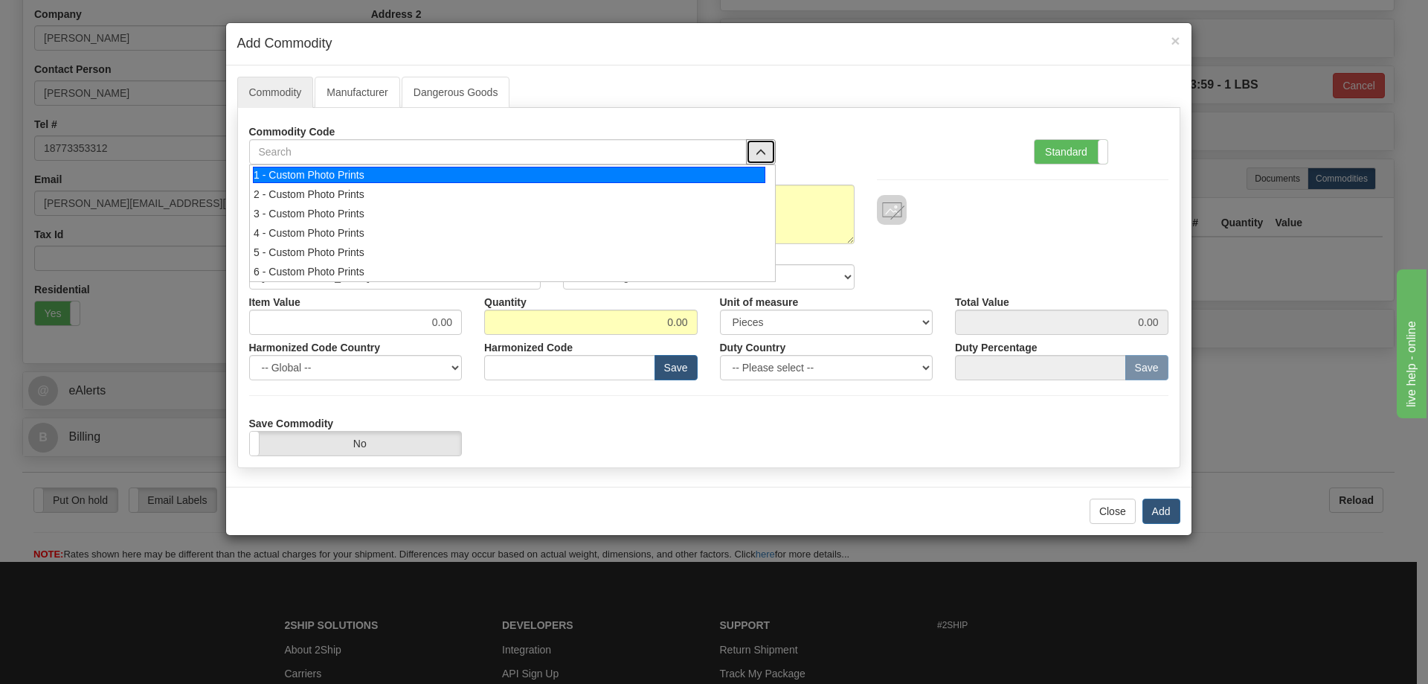
click at [739, 170] on div "1 - Custom Photo Prints" at bounding box center [509, 175] width 512 height 16
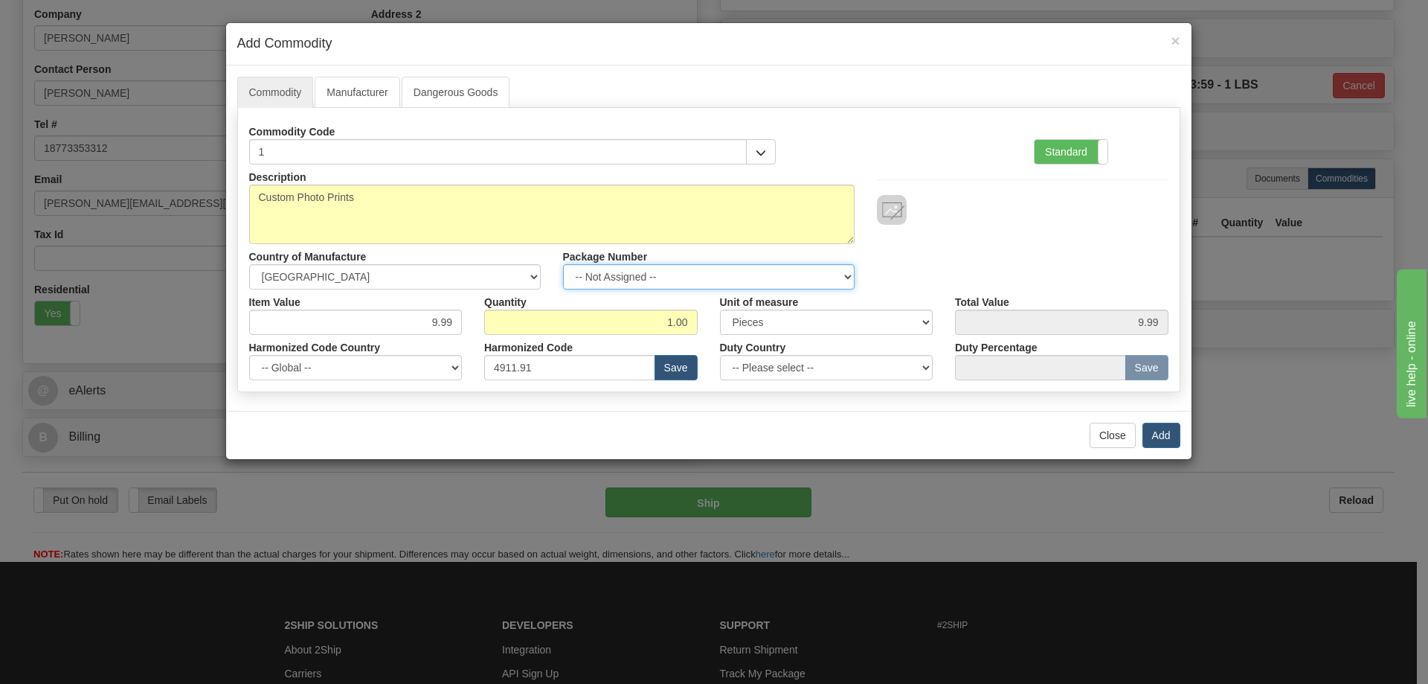
click at [846, 269] on select "-- Not Assigned -- Item 1" at bounding box center [709, 276] width 292 height 25
select select "0"
click at [563, 264] on select "-- Not Assigned -- Item 1" at bounding box center [709, 276] width 292 height 25
click at [1164, 434] on button "Add" at bounding box center [1161, 434] width 38 height 25
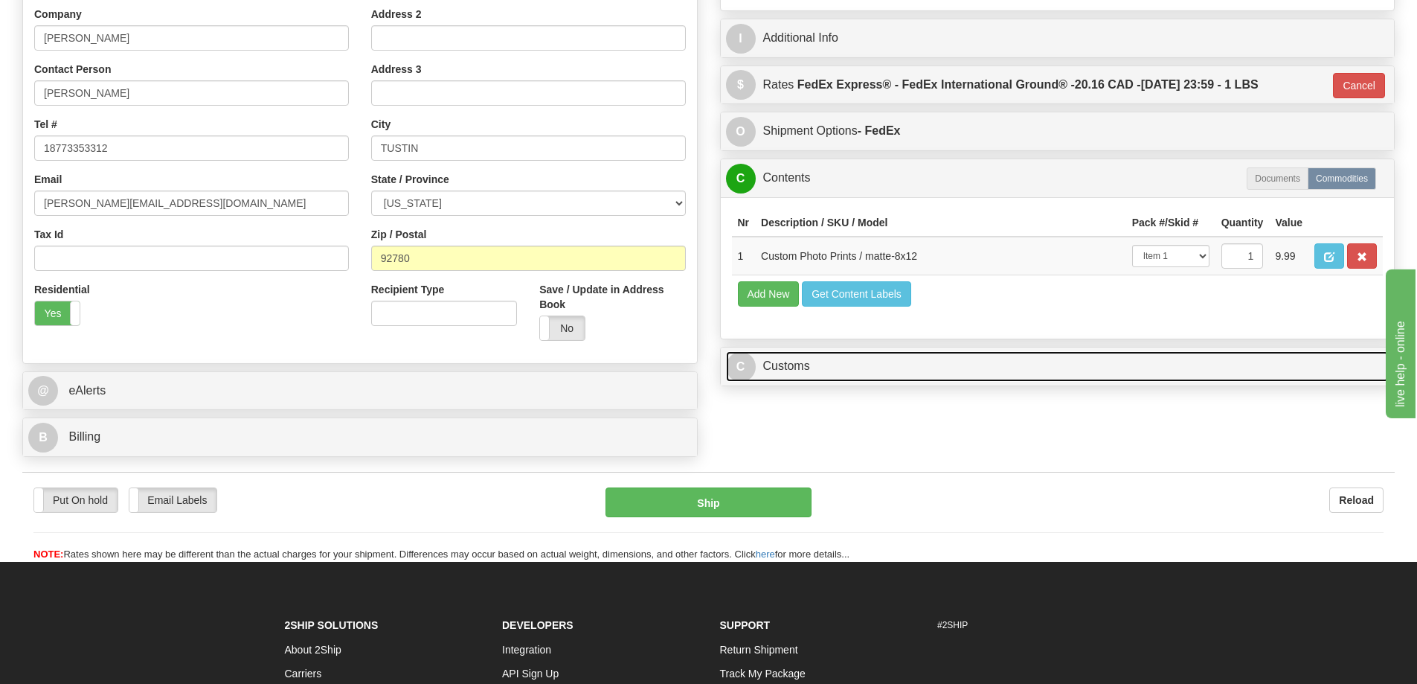
click at [1039, 359] on link "C Customs" at bounding box center [1057, 366] width 663 height 30
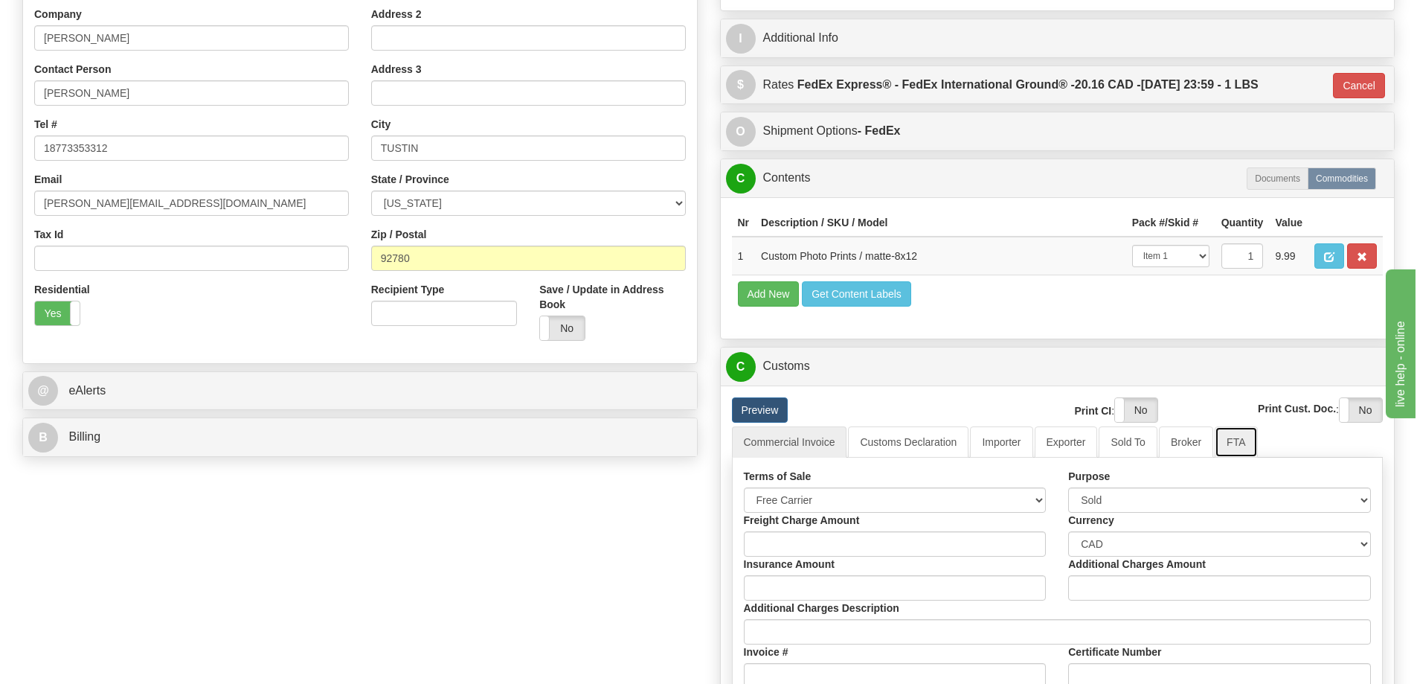
click at [1233, 444] on link "FTA" at bounding box center [1236, 441] width 42 height 31
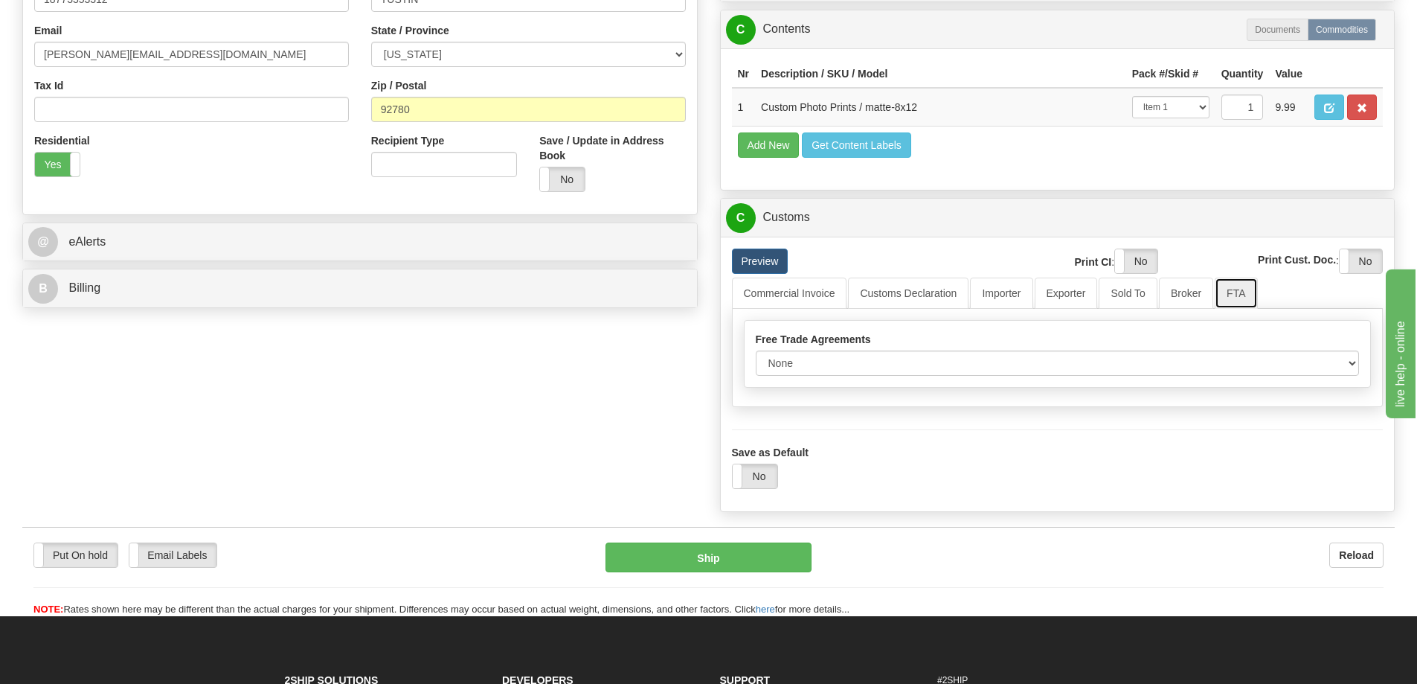
scroll to position [521, 0]
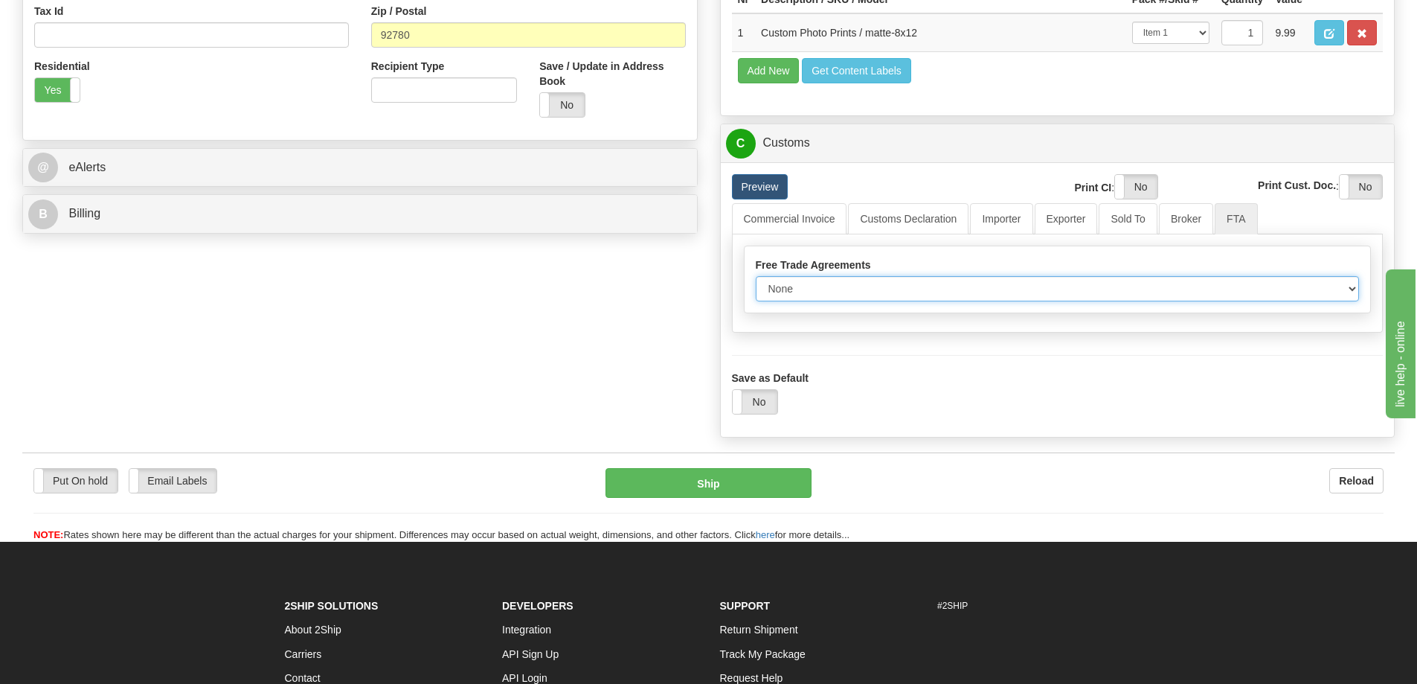
click at [1353, 294] on select "None Other USMCA CETA CUKTCA" at bounding box center [1058, 288] width 604 height 25
select select "1"
click at [756, 281] on select "None Other USMCA CETA CUKTCA" at bounding box center [1058, 288] width 604 height 25
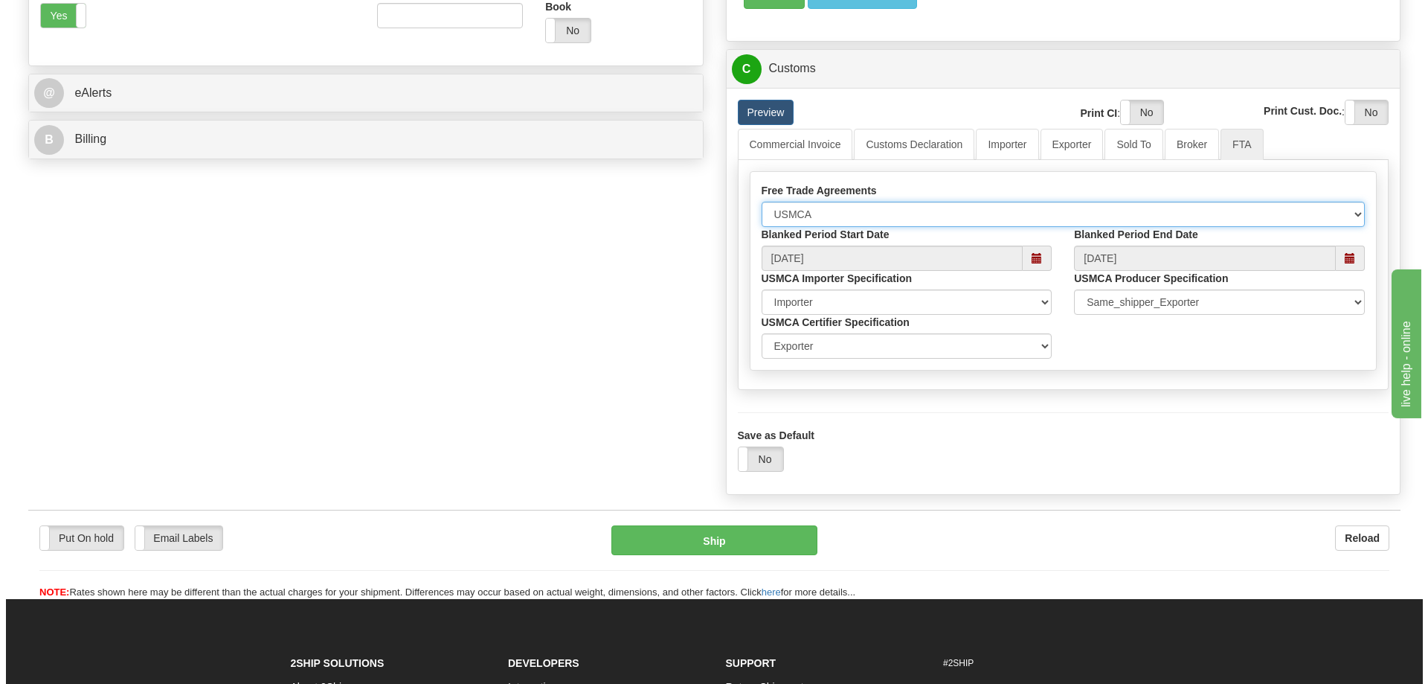
scroll to position [669, 0]
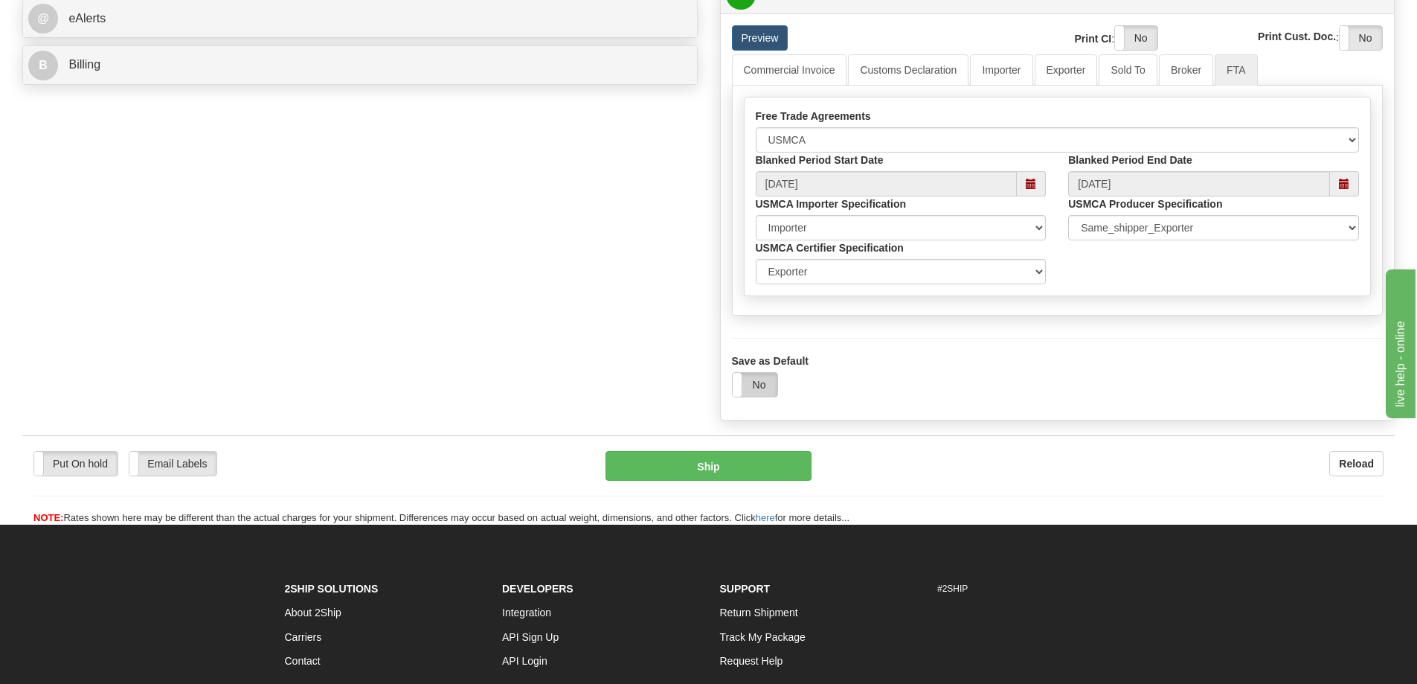
click at [761, 389] on label "No" at bounding box center [755, 385] width 45 height 24
click at [741, 469] on button "Ship" at bounding box center [708, 466] width 206 height 30
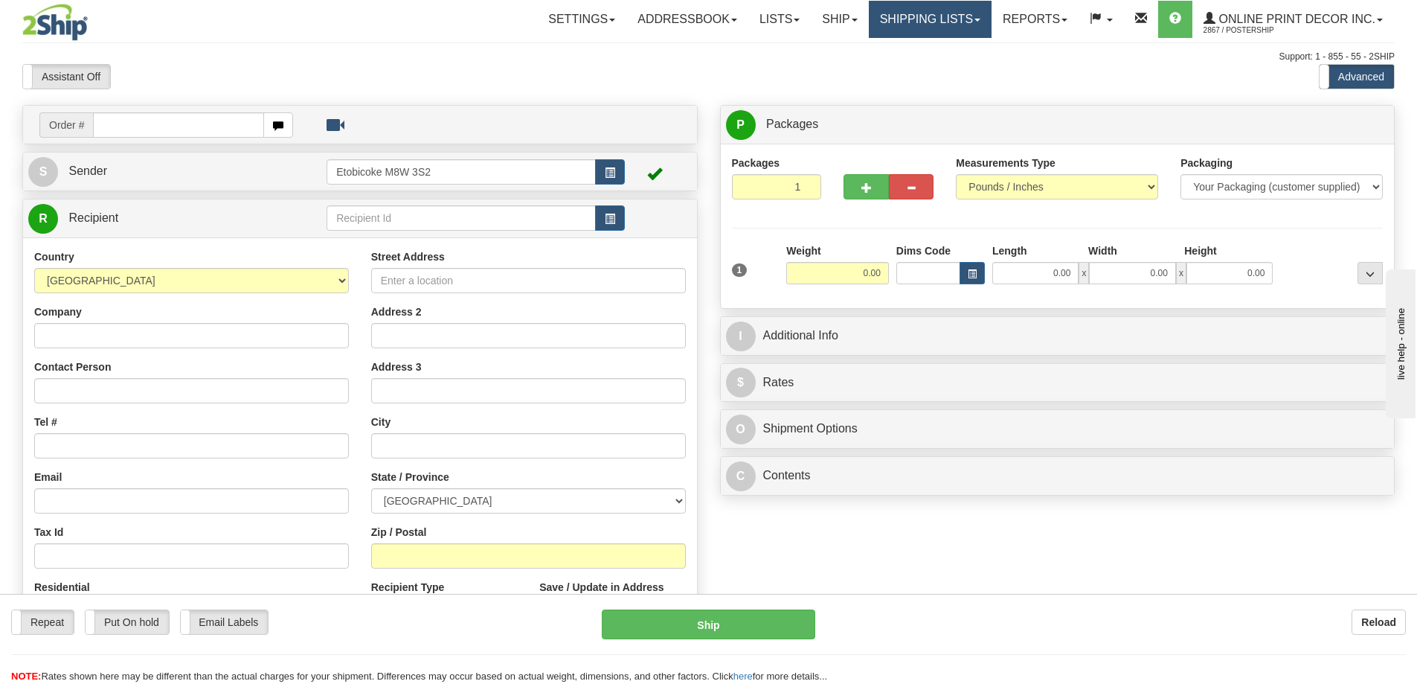
click at [928, 15] on link "Shipping lists" at bounding box center [930, 19] width 123 height 37
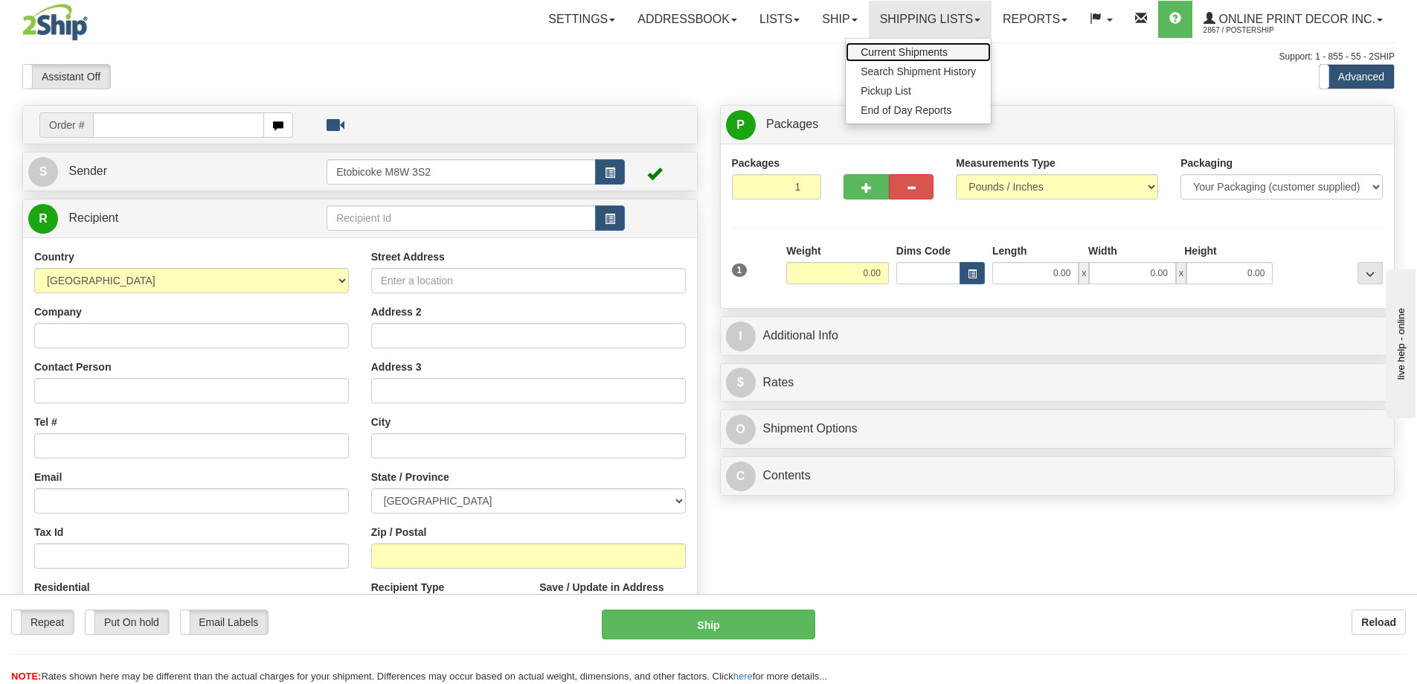
click at [901, 49] on span "Current Shipments" at bounding box center [904, 52] width 87 height 12
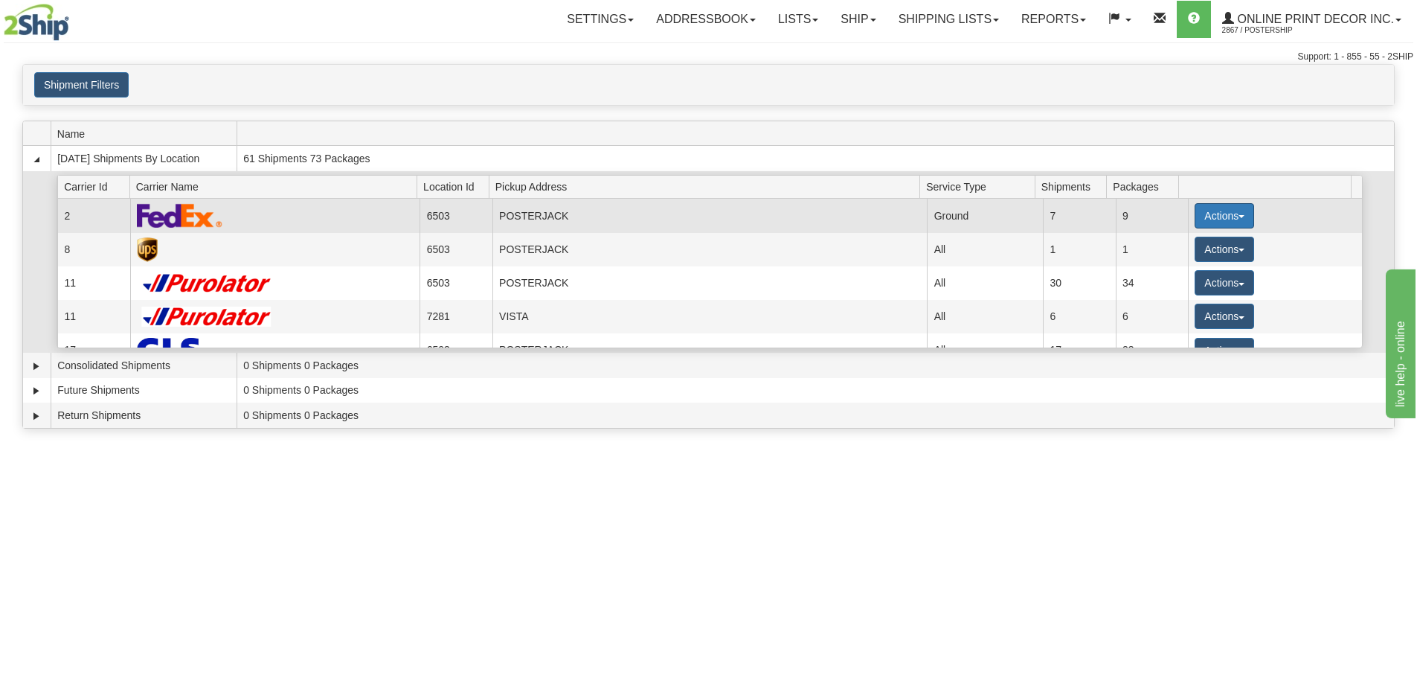
click at [1223, 214] on button "Actions" at bounding box center [1225, 215] width 60 height 25
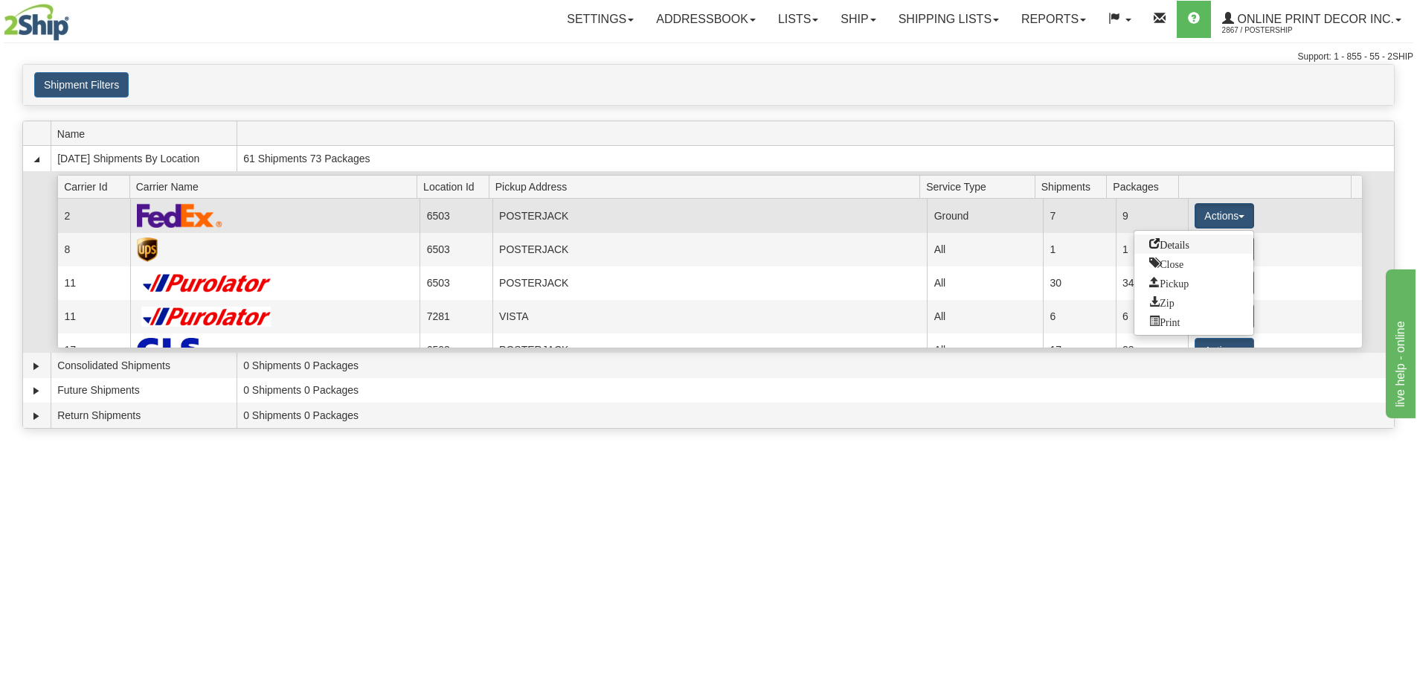
click at [1166, 249] on link "Details" at bounding box center [1193, 243] width 119 height 19
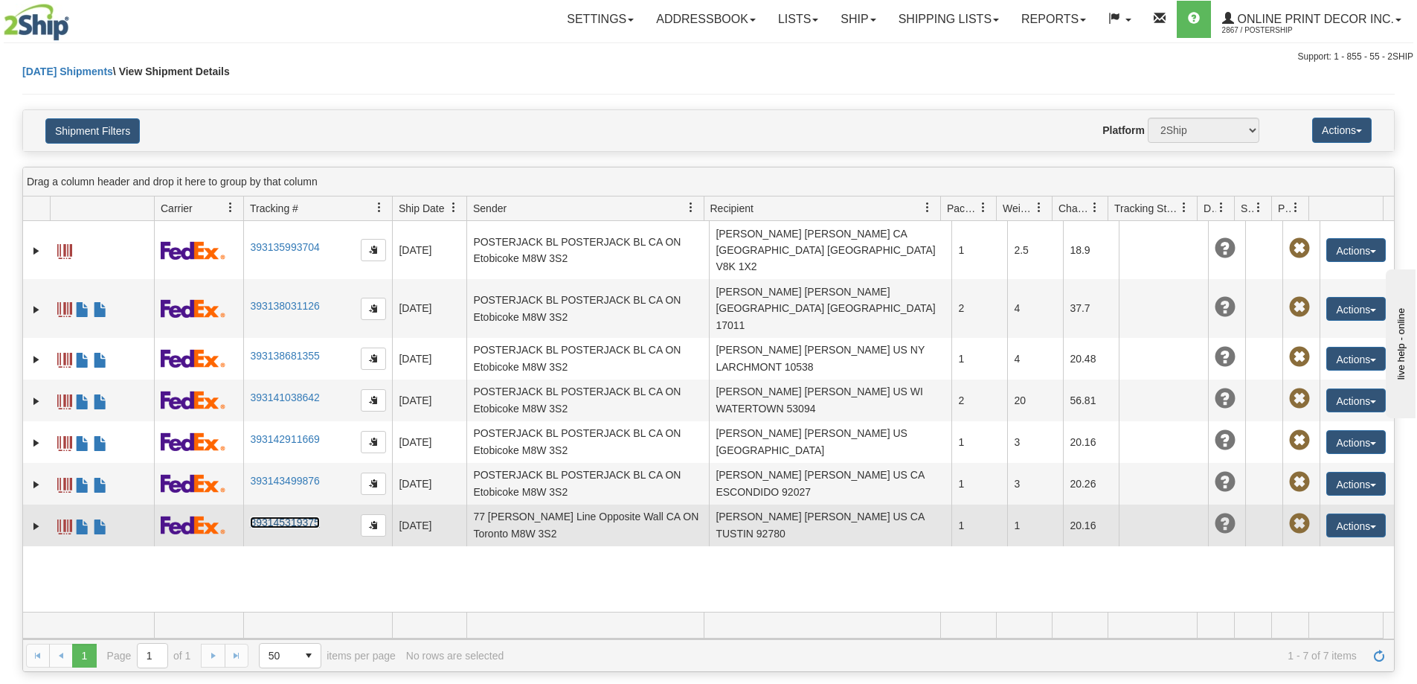
click at [288, 516] on link "393145319375" at bounding box center [284, 522] width 69 height 12
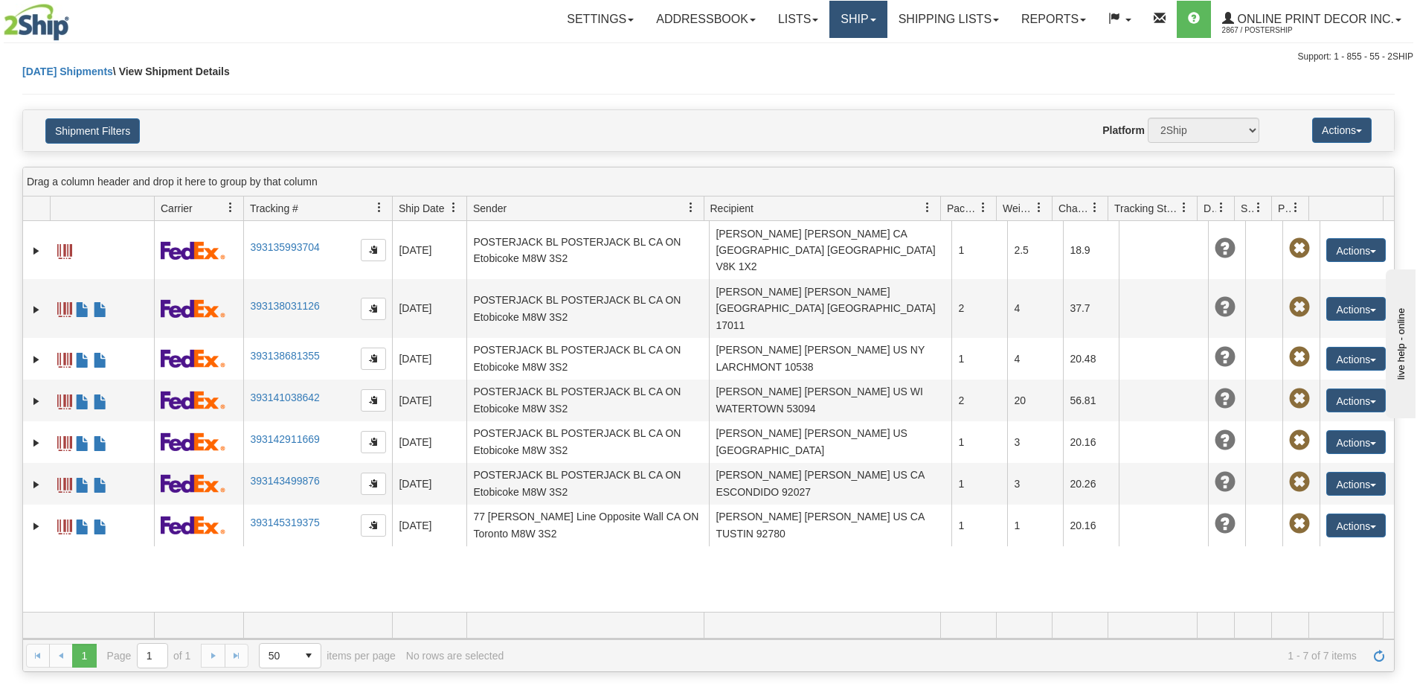
click at [872, 25] on link "Ship" at bounding box center [857, 19] width 57 height 37
click at [821, 48] on span "Ship Screen" at bounding box center [795, 52] width 57 height 12
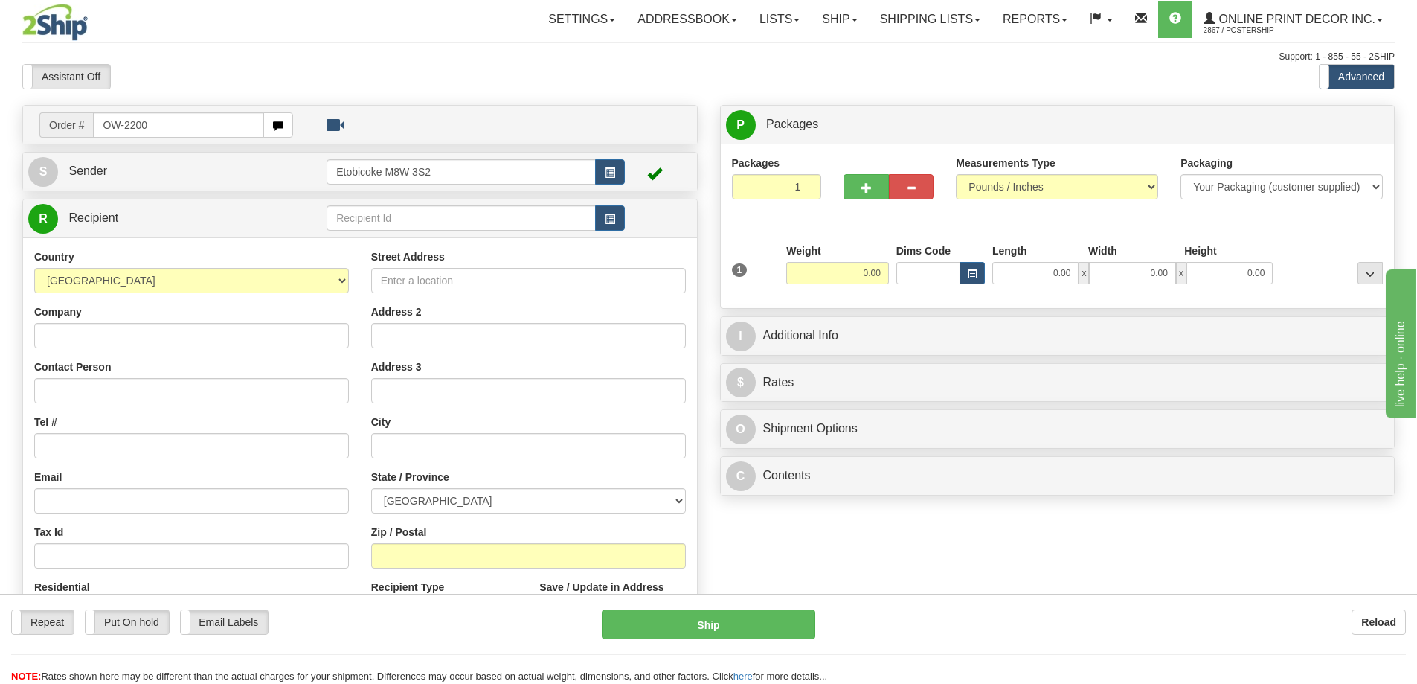
type input "OW-2200"
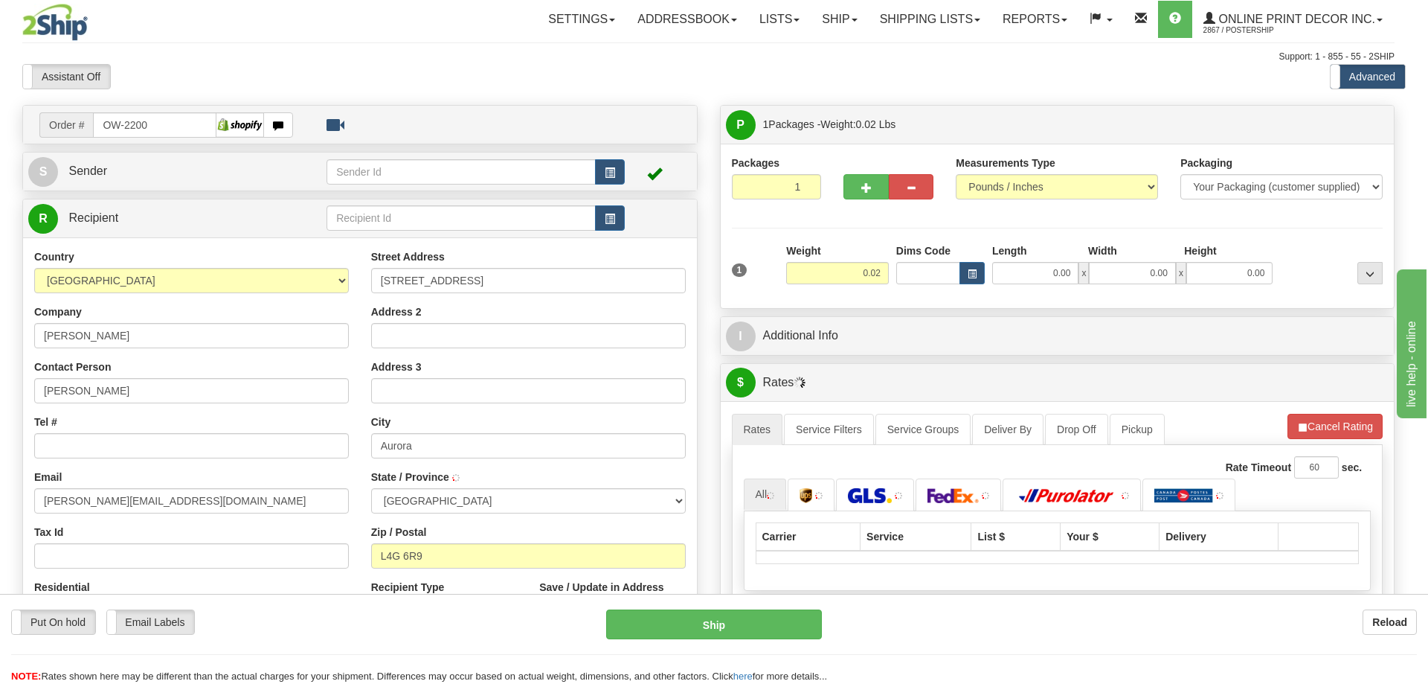
type input "AURORA"
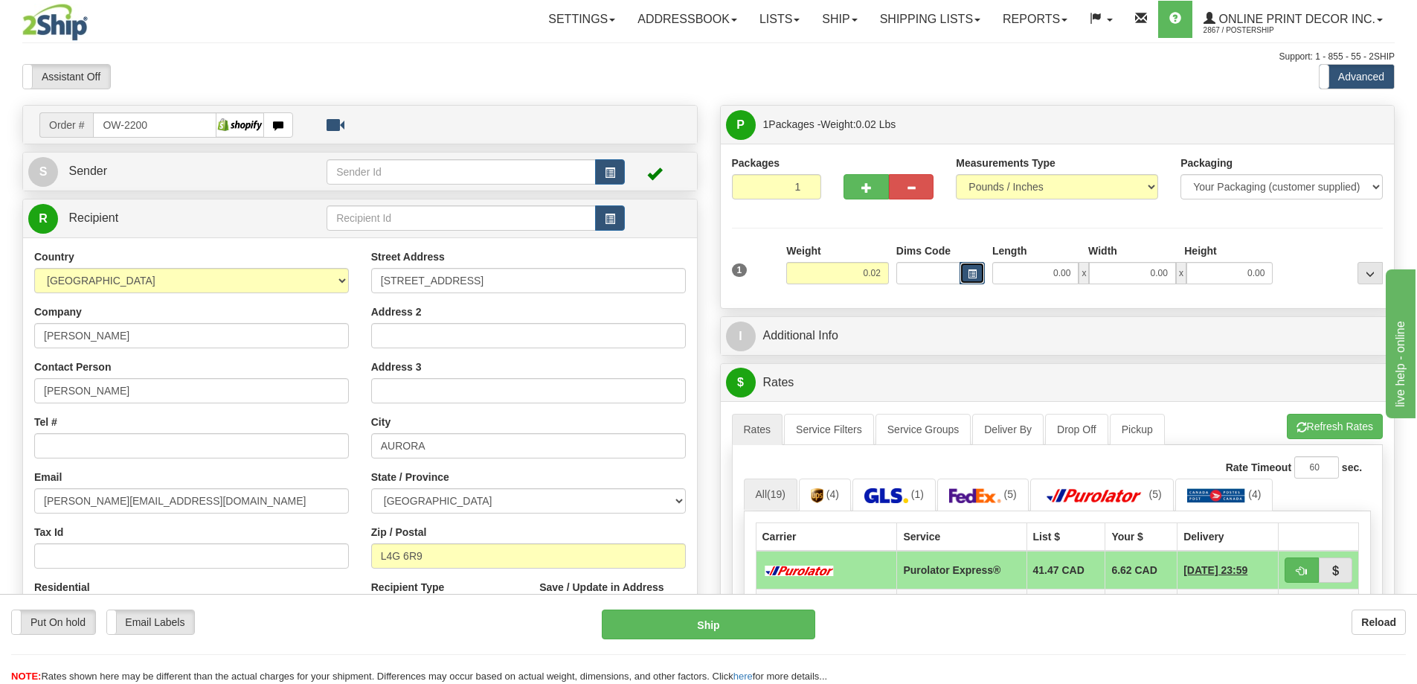
click at [980, 266] on button "button" at bounding box center [972, 273] width 25 height 22
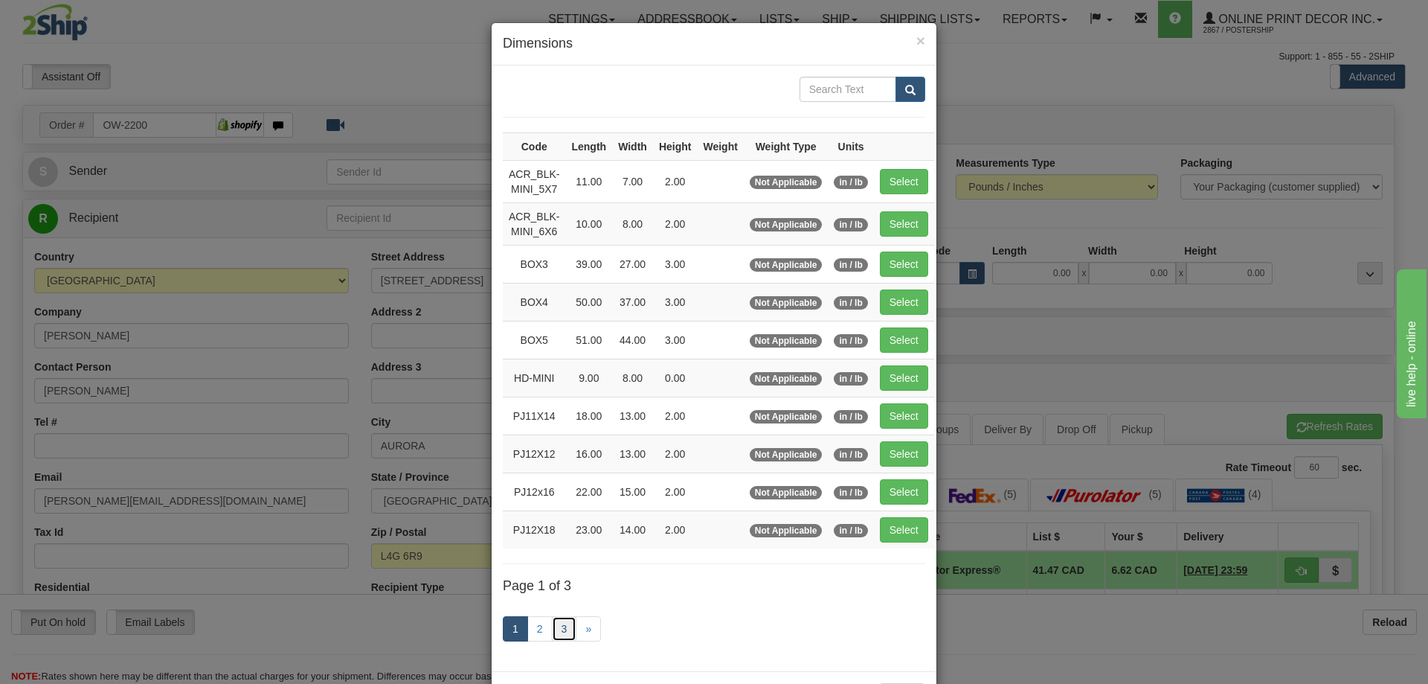
click at [559, 629] on link "3" at bounding box center [564, 628] width 25 height 25
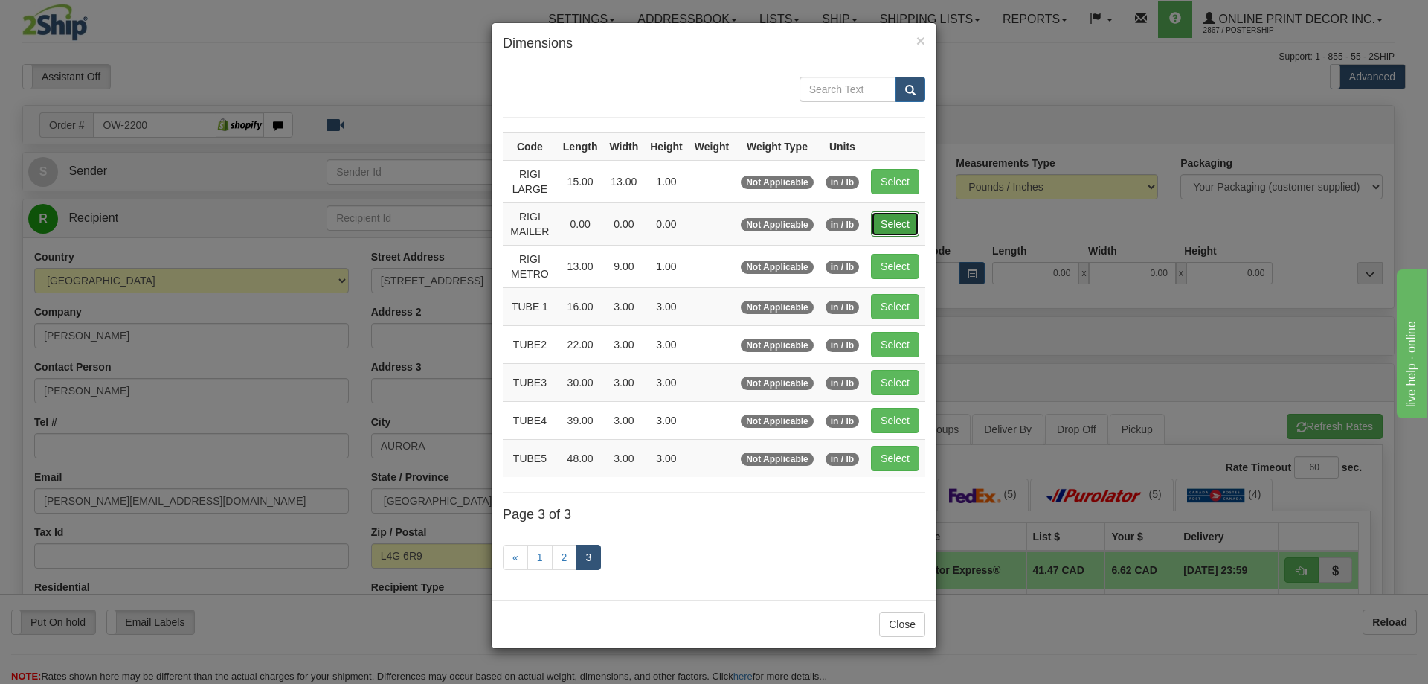
click at [899, 221] on button "Select" at bounding box center [895, 223] width 48 height 25
type input "RIGI MAILER"
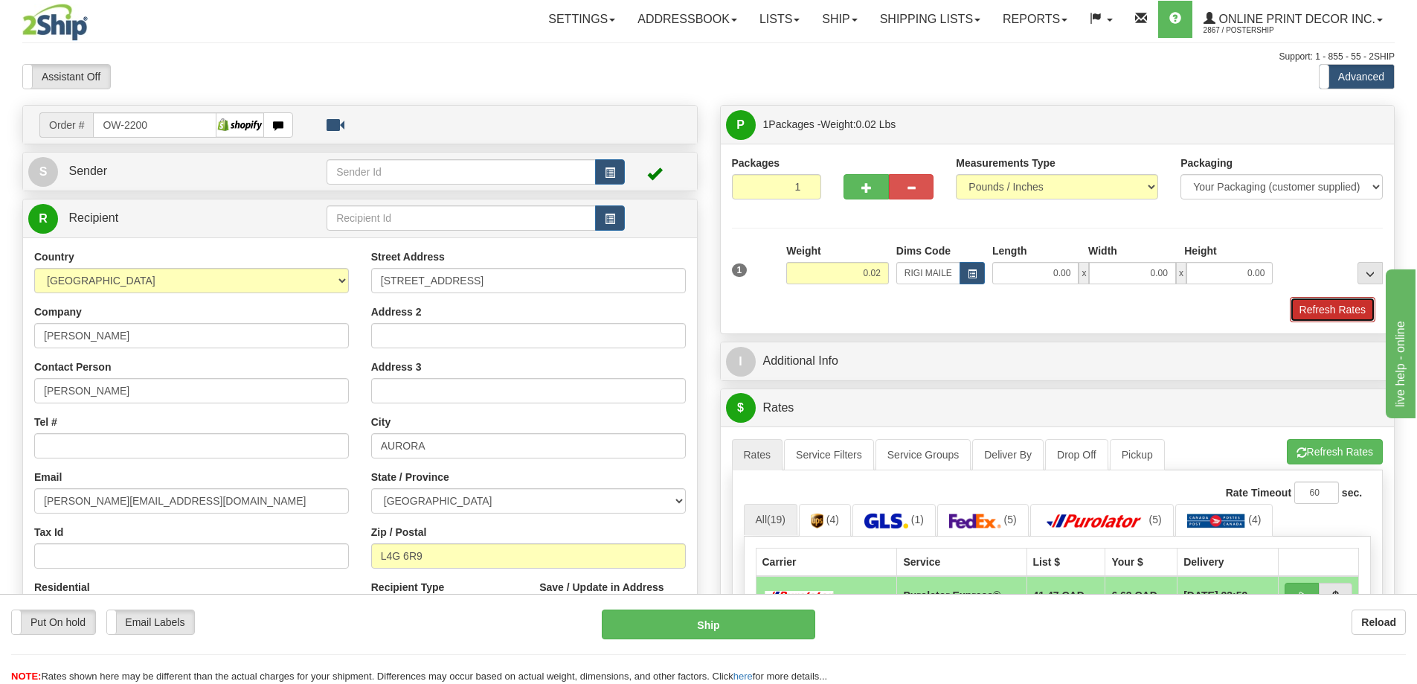
click at [1342, 308] on button "Refresh Rates" at bounding box center [1333, 309] width 86 height 25
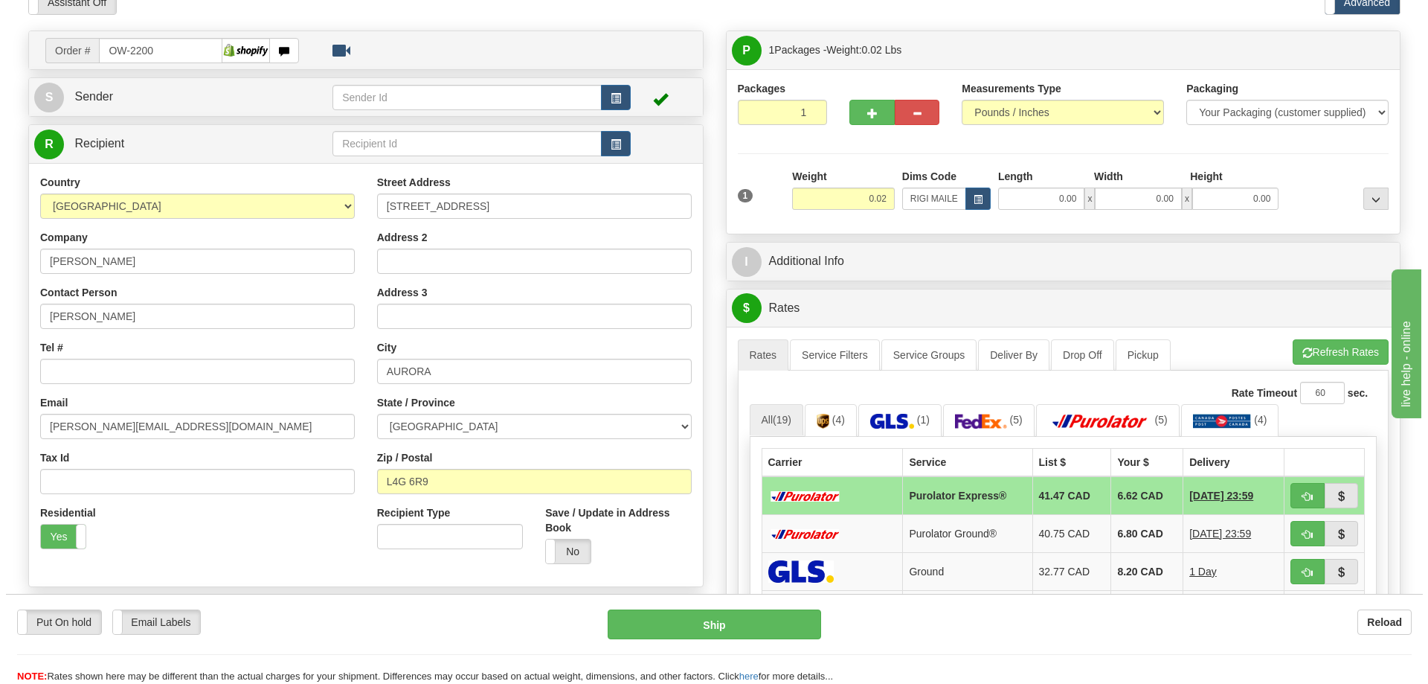
scroll to position [149, 0]
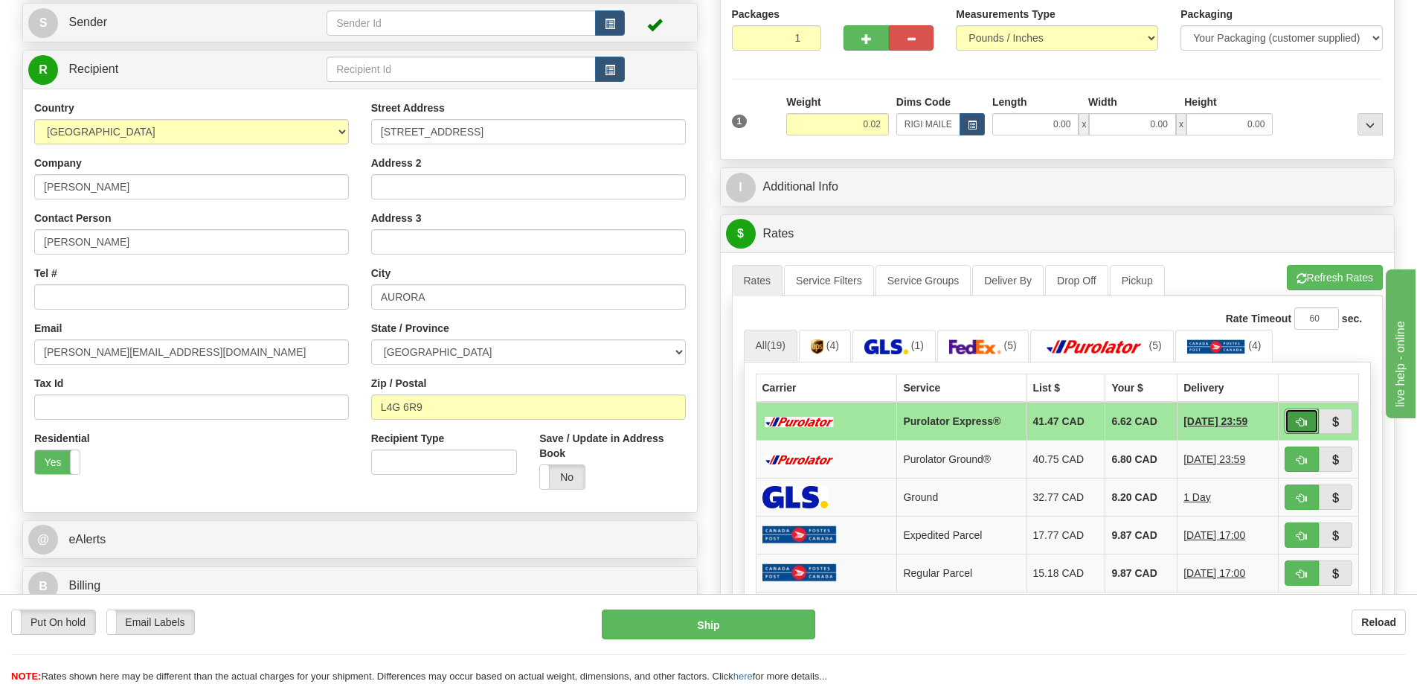
click at [1304, 422] on span "button" at bounding box center [1301, 422] width 10 height 10
type input "202"
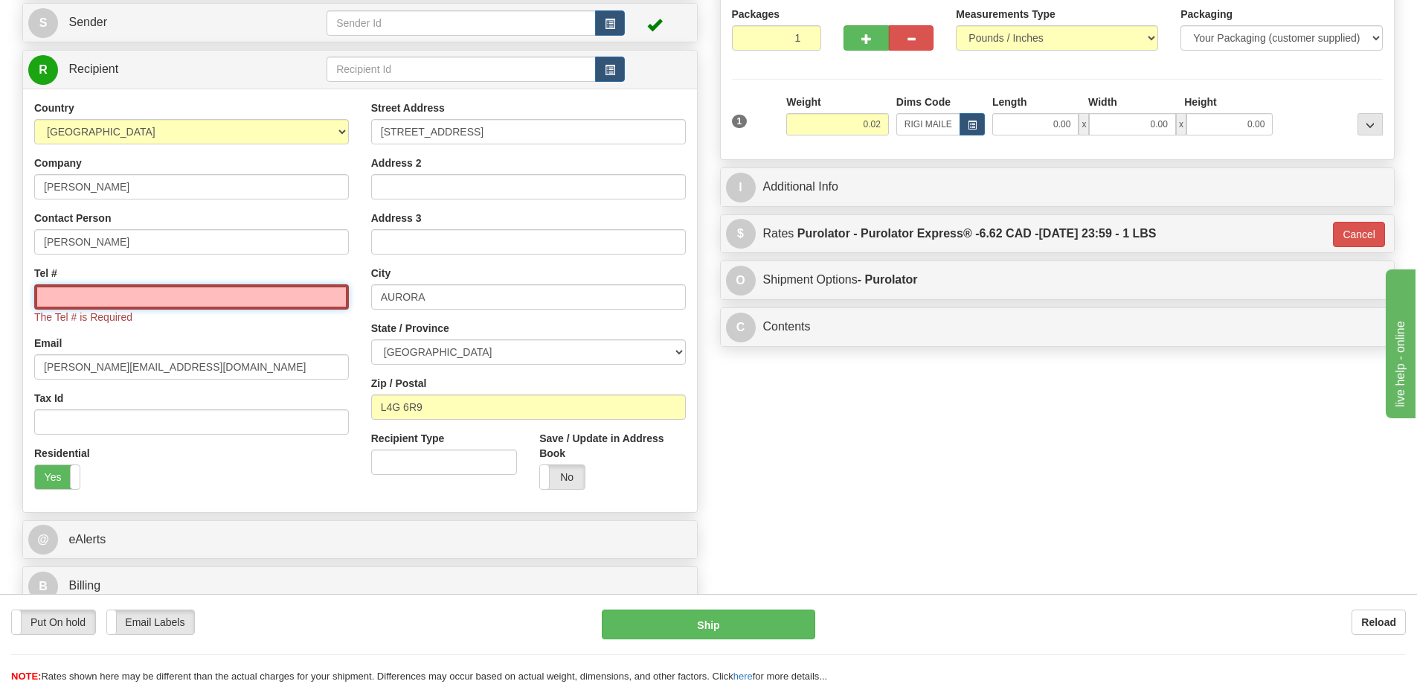
click at [199, 296] on input "Tel #" at bounding box center [191, 296] width 315 height 25
type input "18773353312"
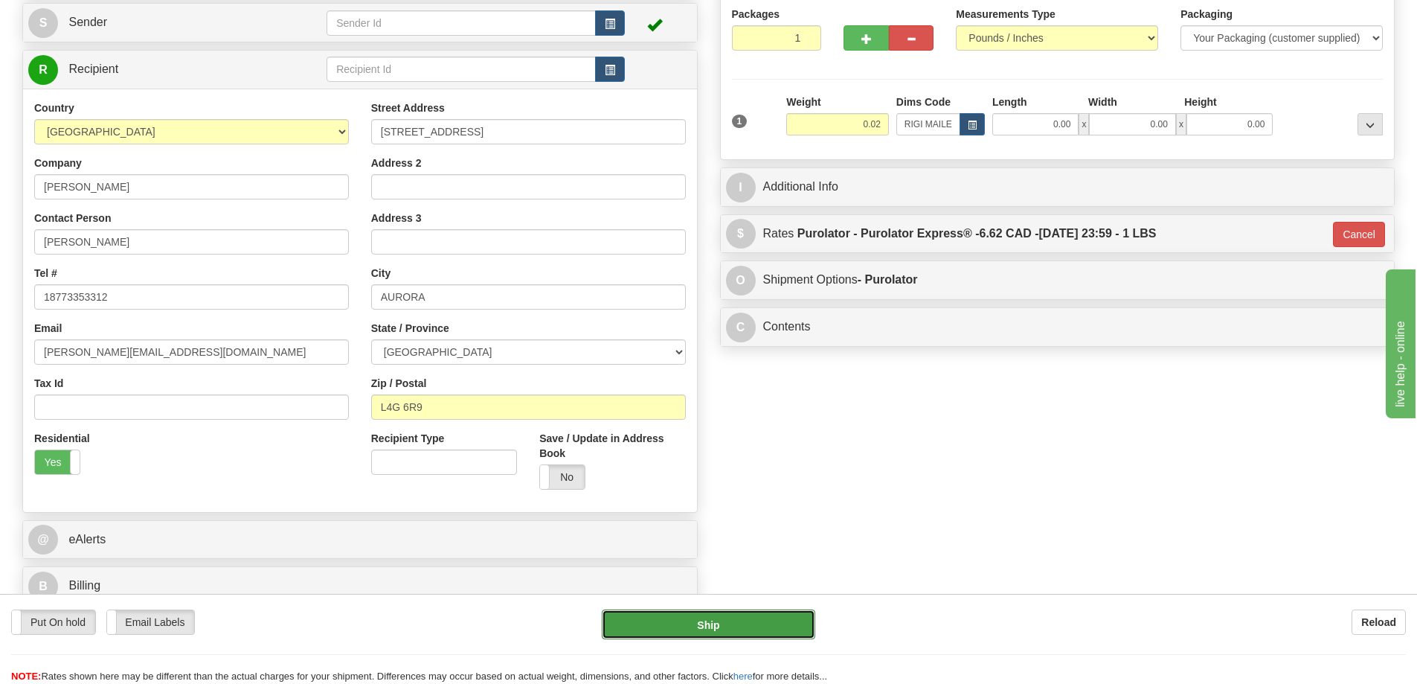
click at [644, 611] on button "Ship" at bounding box center [708, 624] width 213 height 30
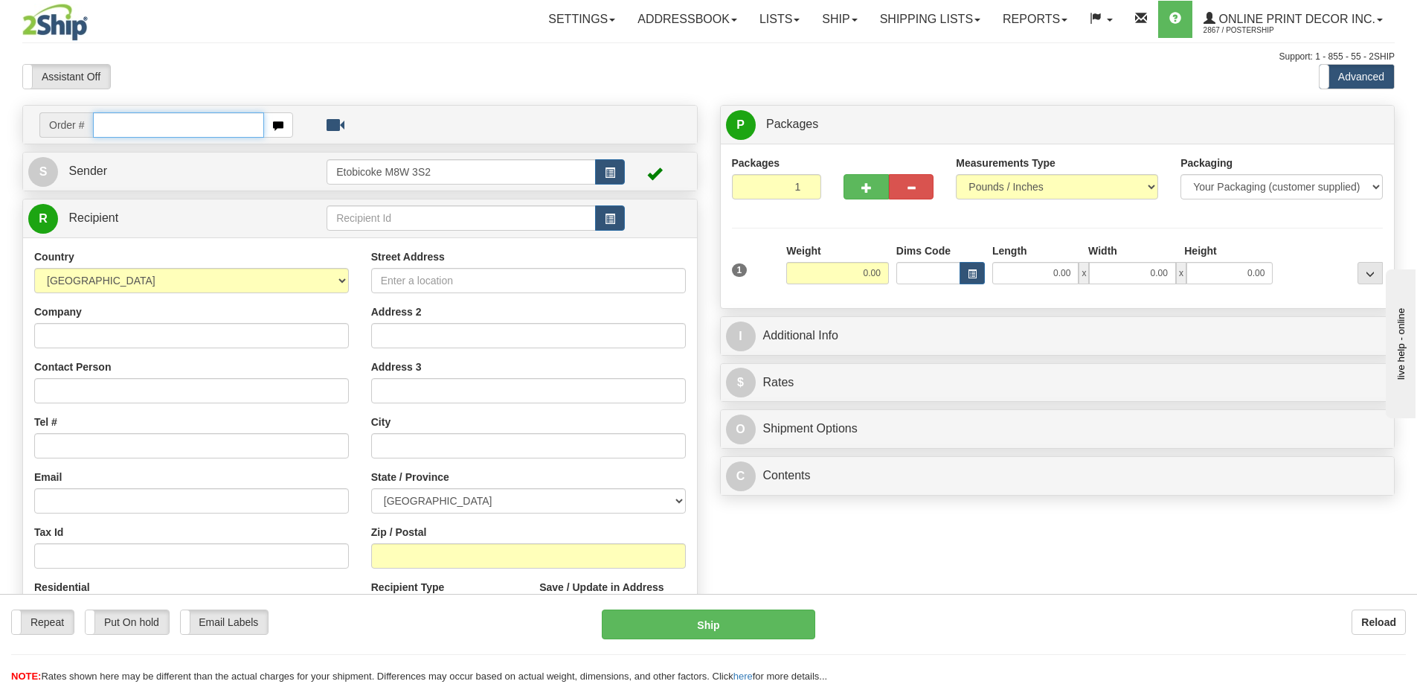
click at [189, 126] on input "text" at bounding box center [178, 124] width 171 height 25
type input "us-56015"
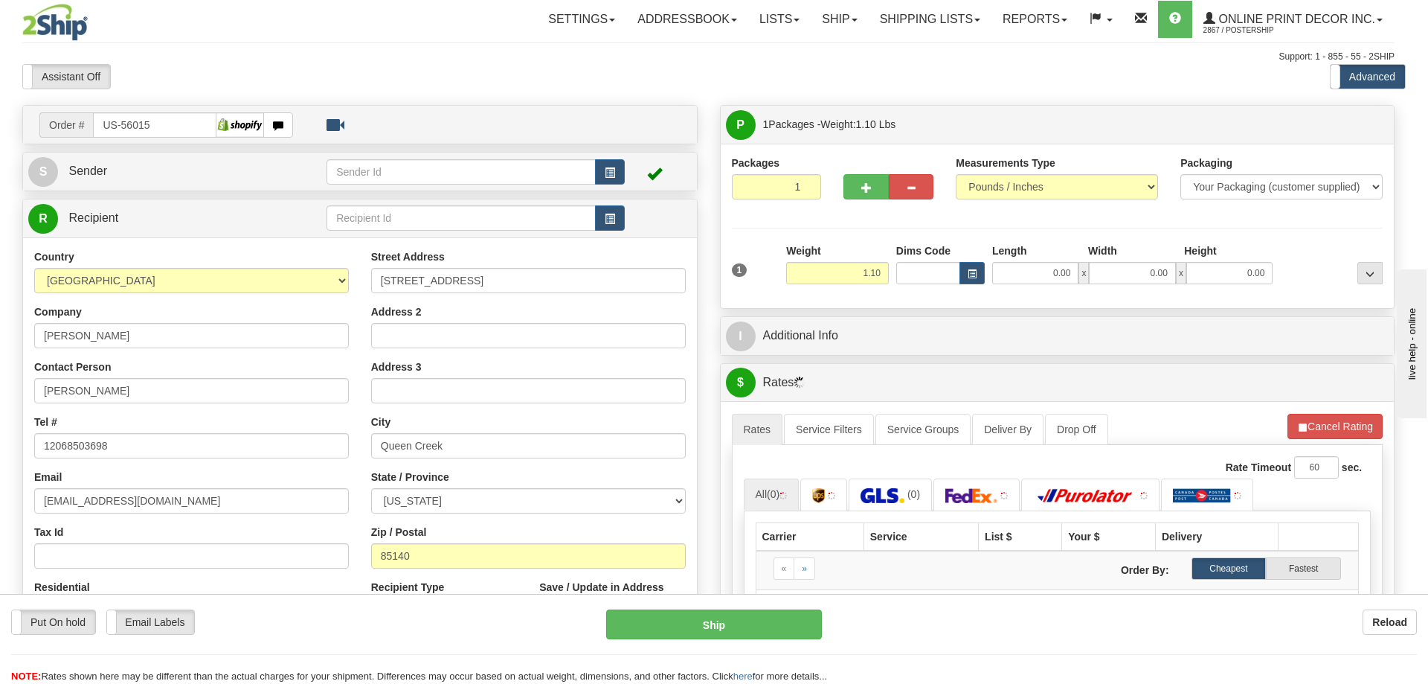
type input "[GEOGRAPHIC_DATA]"
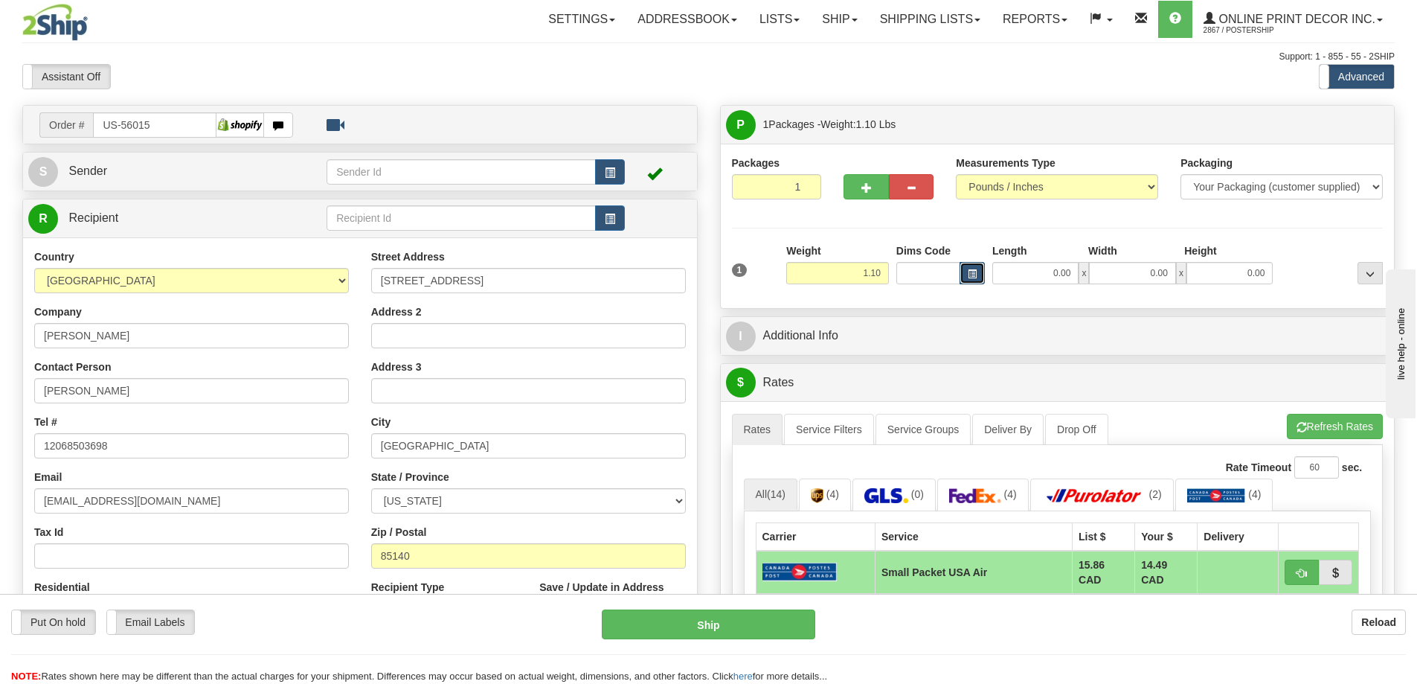
click at [972, 277] on span "button" at bounding box center [972, 274] width 9 height 8
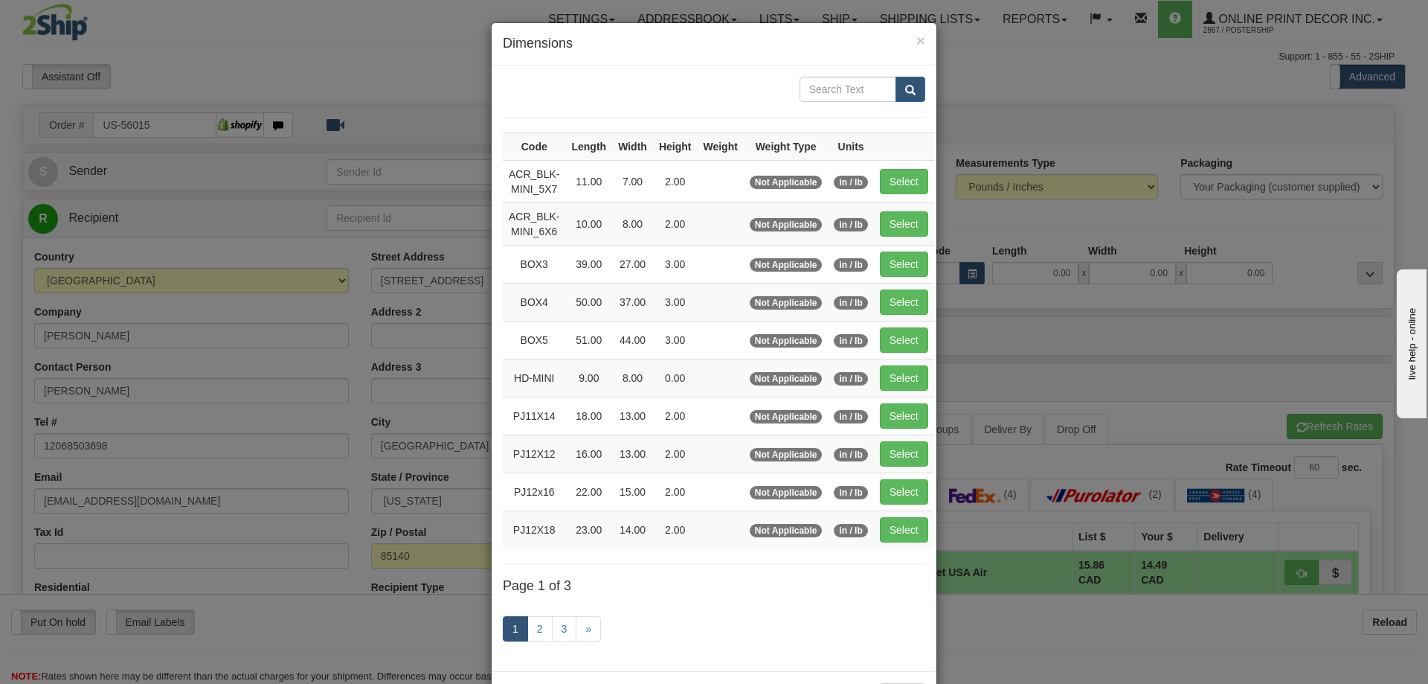
click at [560, 614] on div "1 2 3 »" at bounding box center [714, 630] width 422 height 59
click at [559, 627] on link "3" at bounding box center [564, 628] width 25 height 25
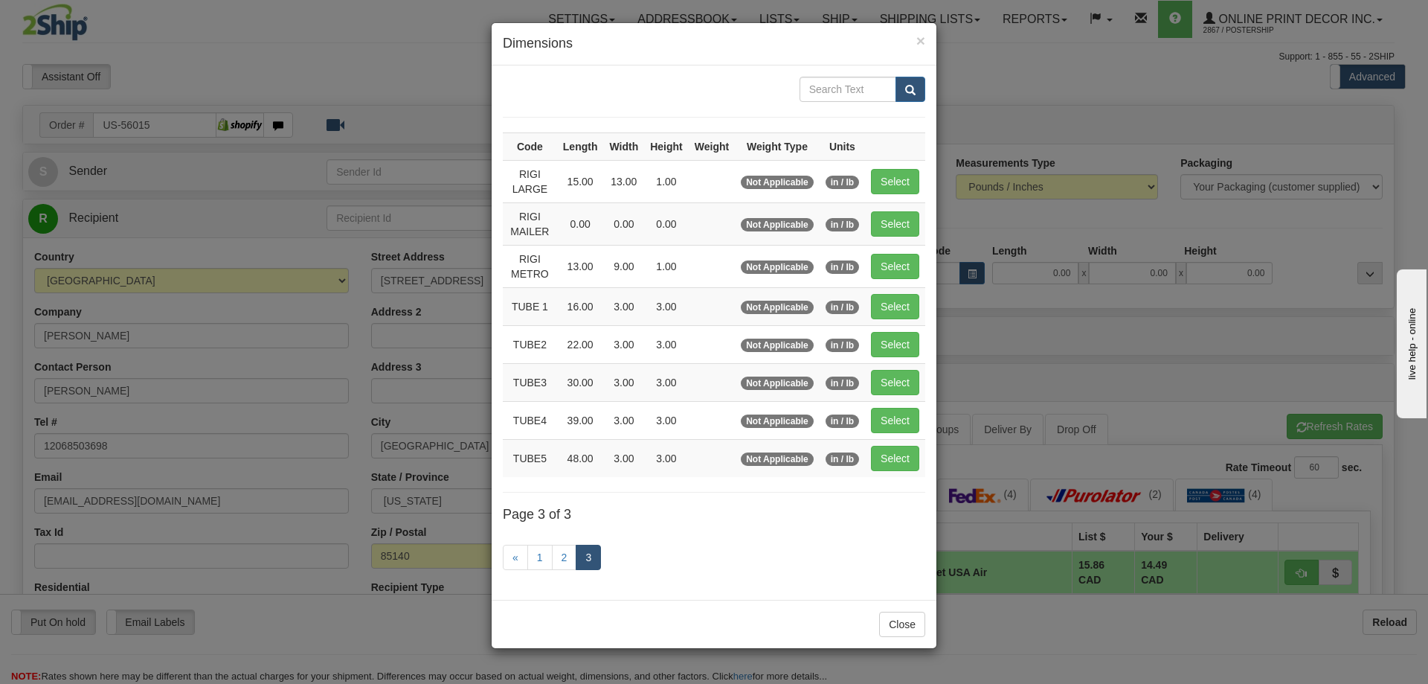
click at [919, 291] on td "Select" at bounding box center [895, 306] width 60 height 38
click at [904, 304] on button "Select" at bounding box center [895, 306] width 48 height 25
type input "TUBE 1"
type input "16.00"
type input "3.00"
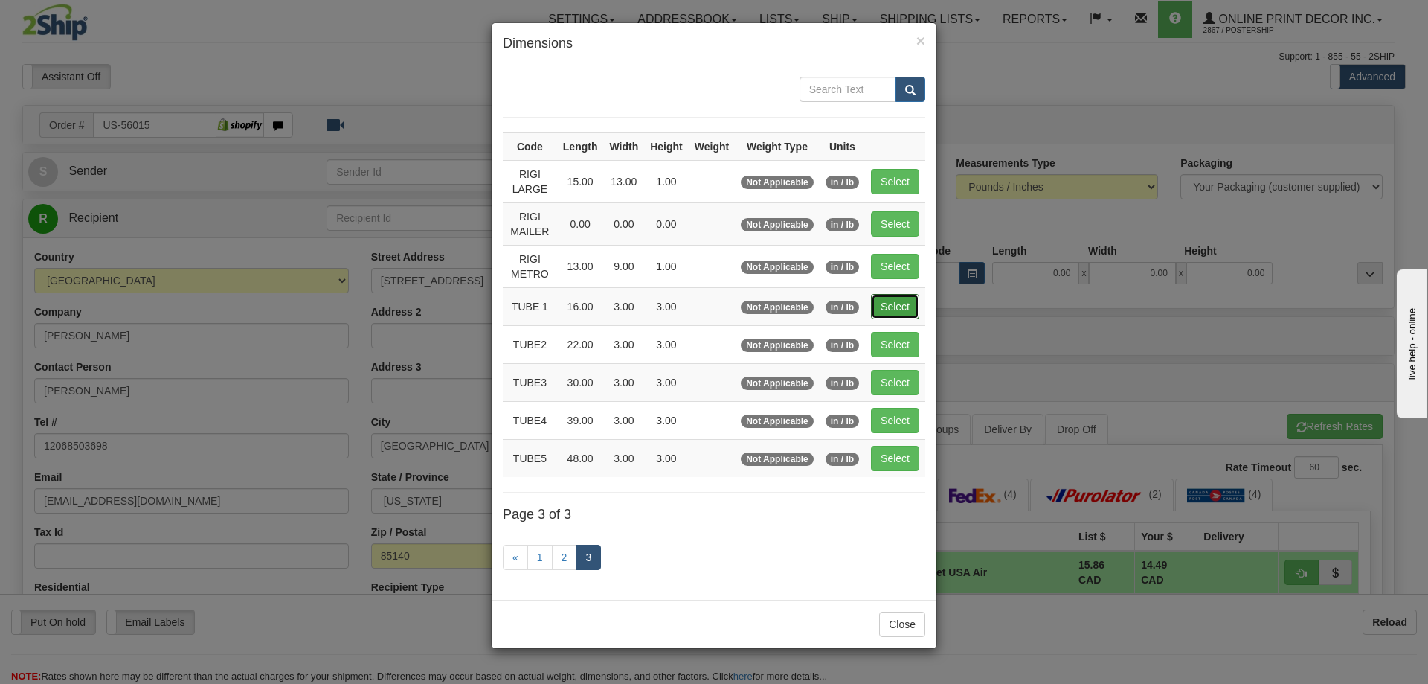
type input "3.00"
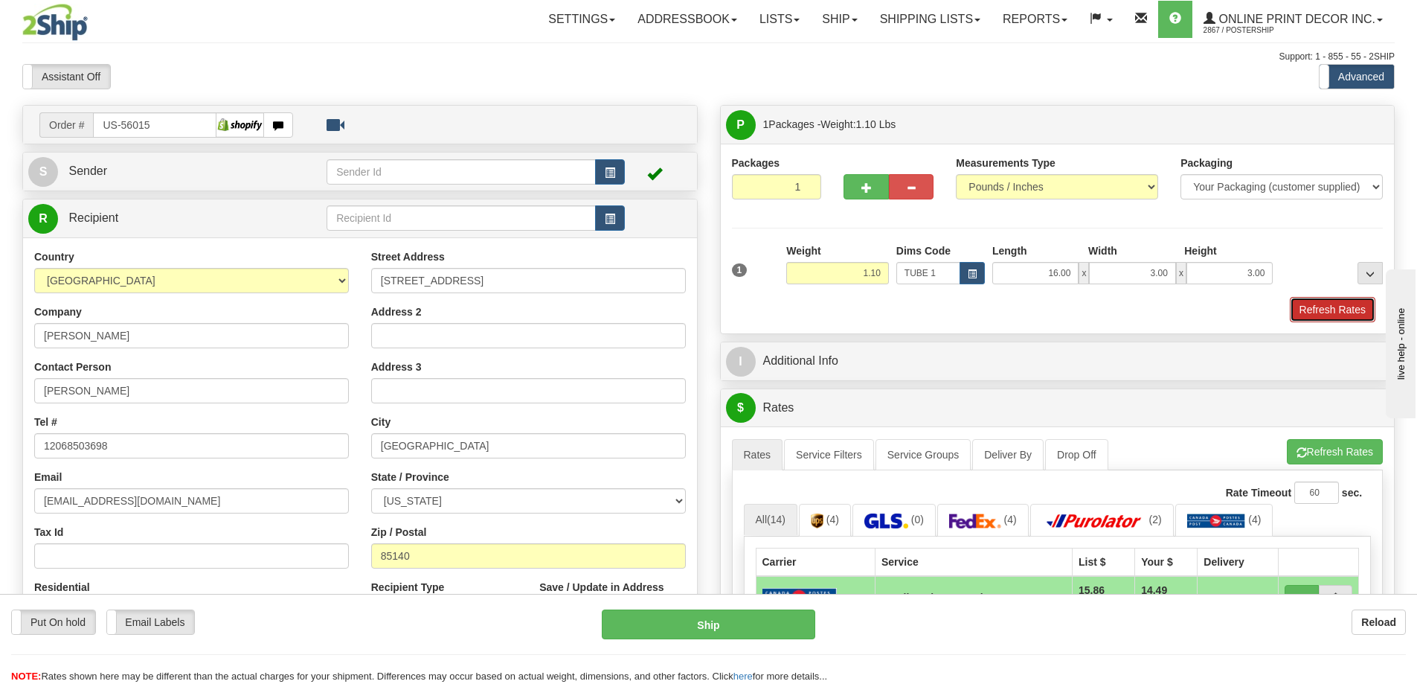
click at [1348, 301] on button "Refresh Rates" at bounding box center [1333, 309] width 86 height 25
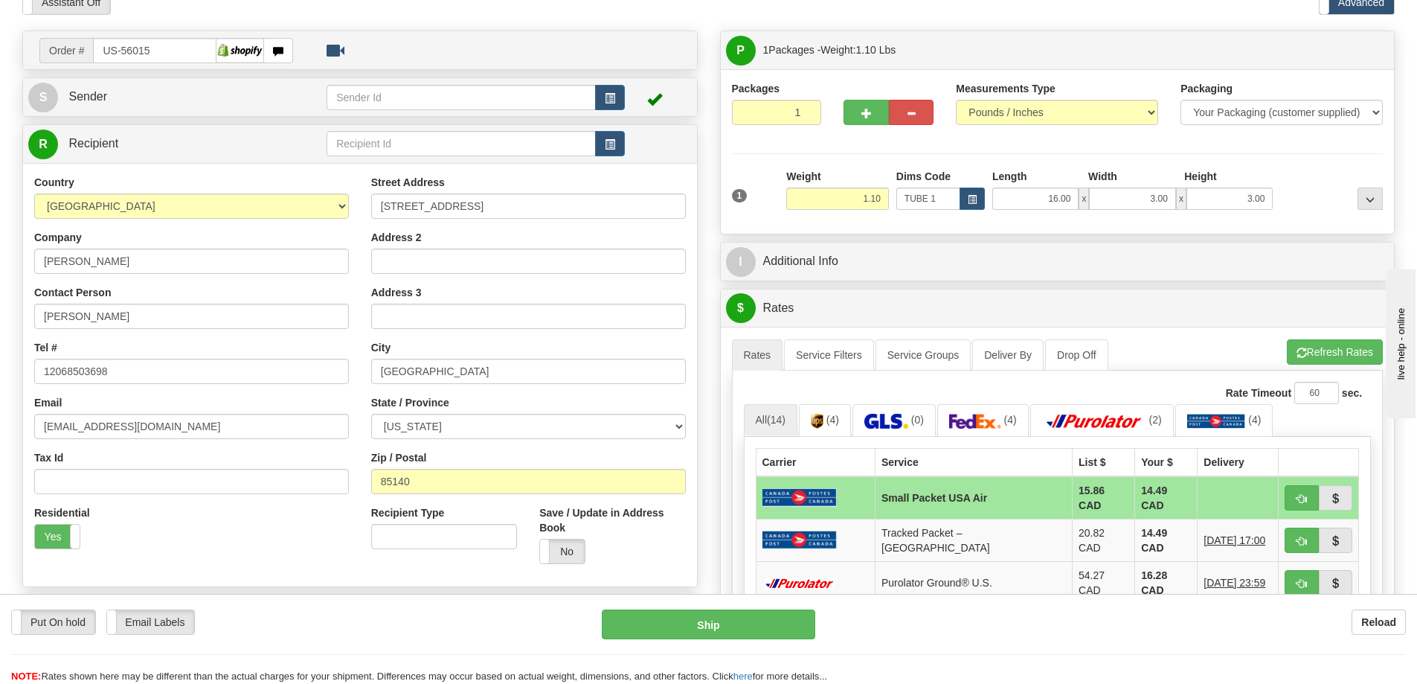
scroll to position [223, 0]
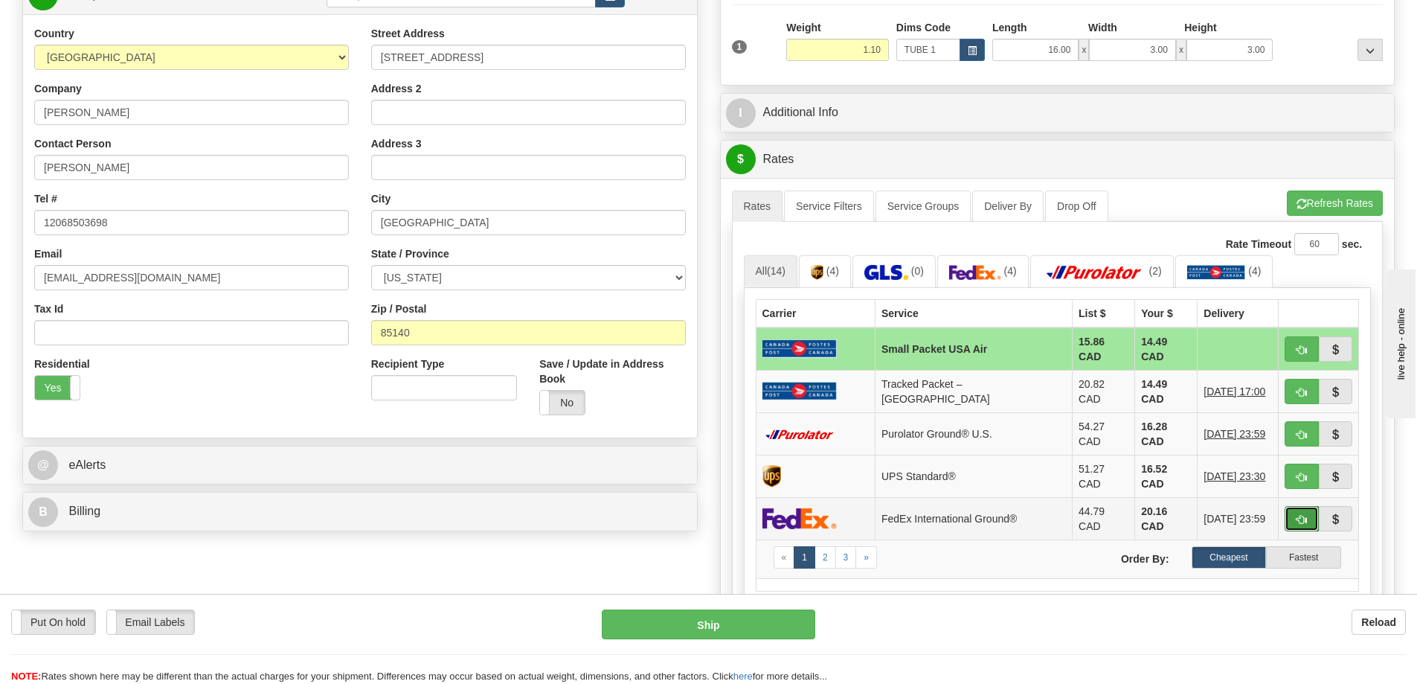
click at [1302, 515] on span "button" at bounding box center [1301, 520] width 10 height 10
type input "92"
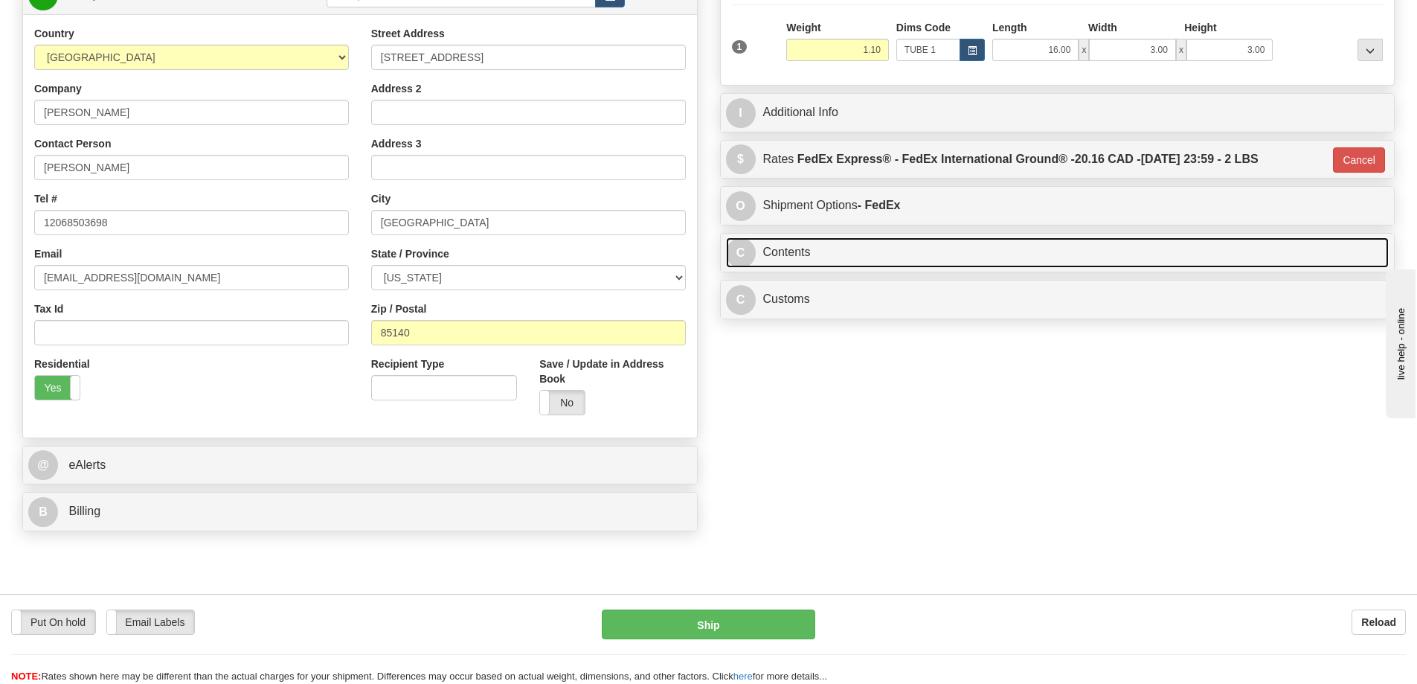
click at [834, 256] on link "C Contents" at bounding box center [1057, 252] width 663 height 30
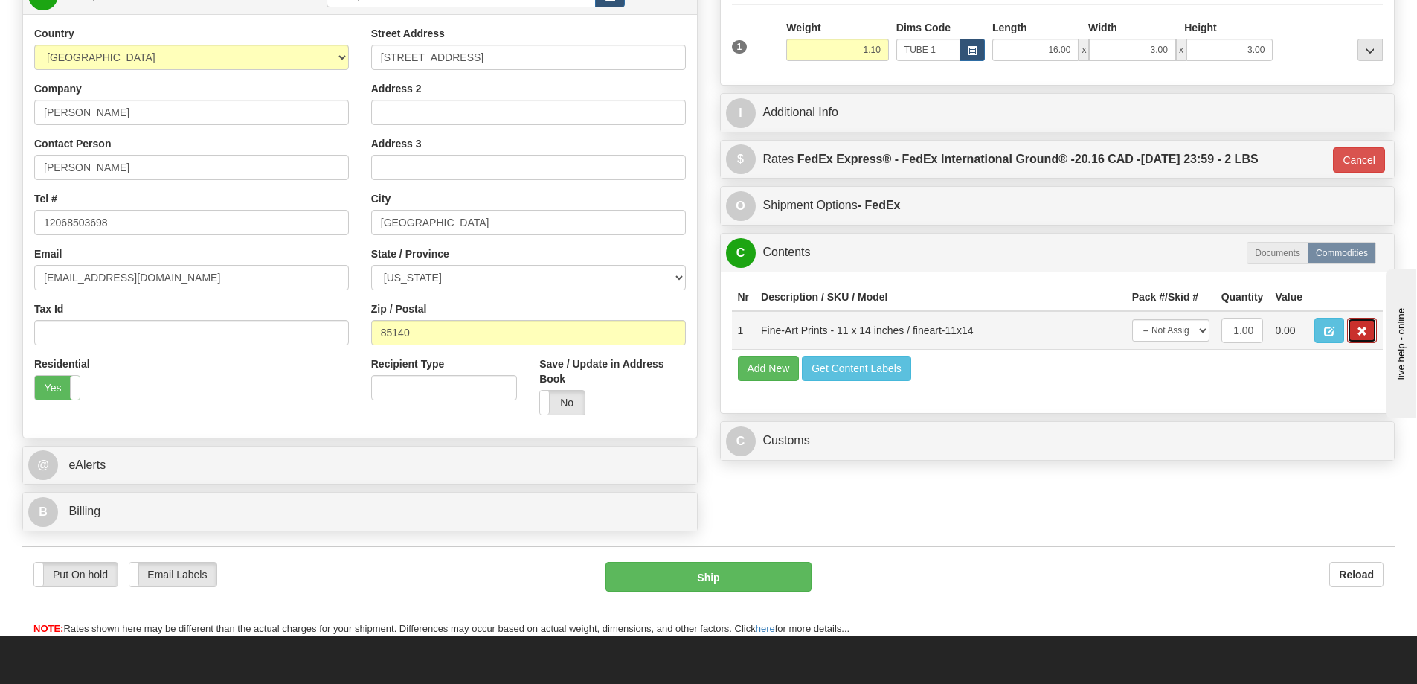
click at [1363, 332] on span "button" at bounding box center [1362, 332] width 10 height 10
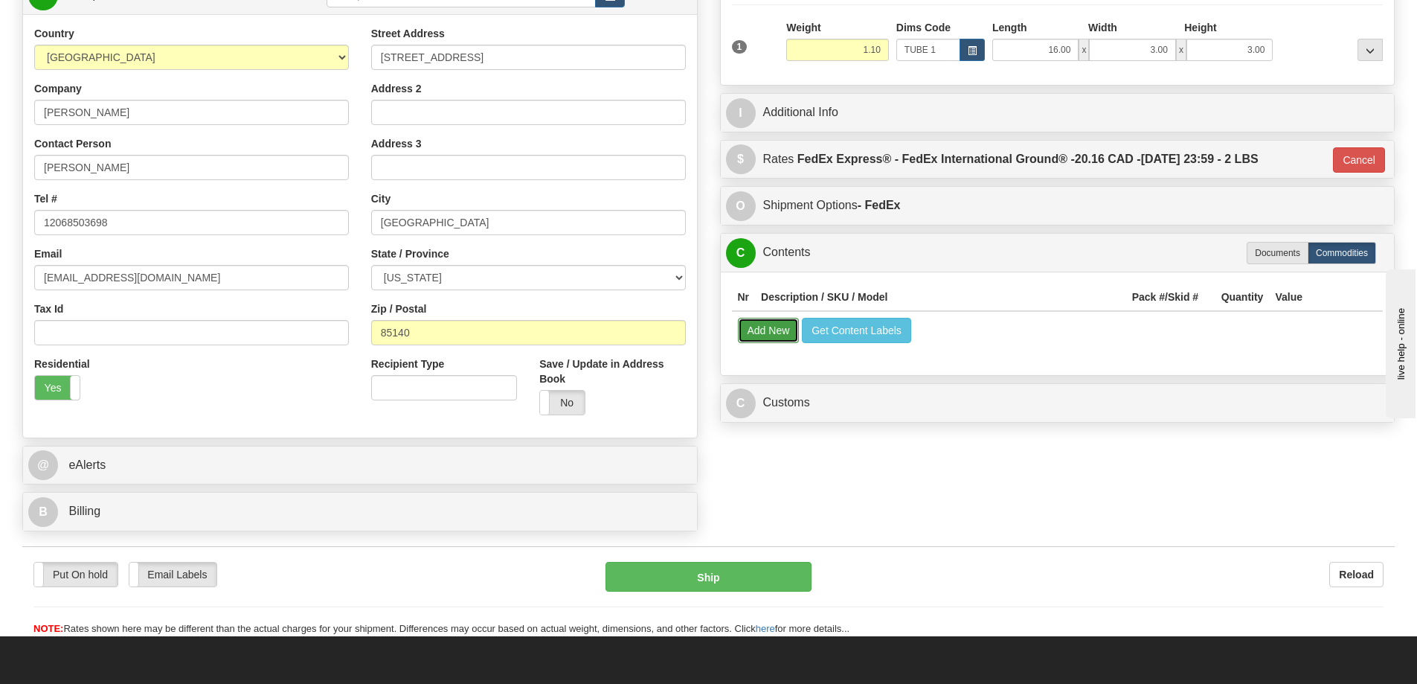
click at [750, 335] on button "Add New" at bounding box center [769, 330] width 62 height 25
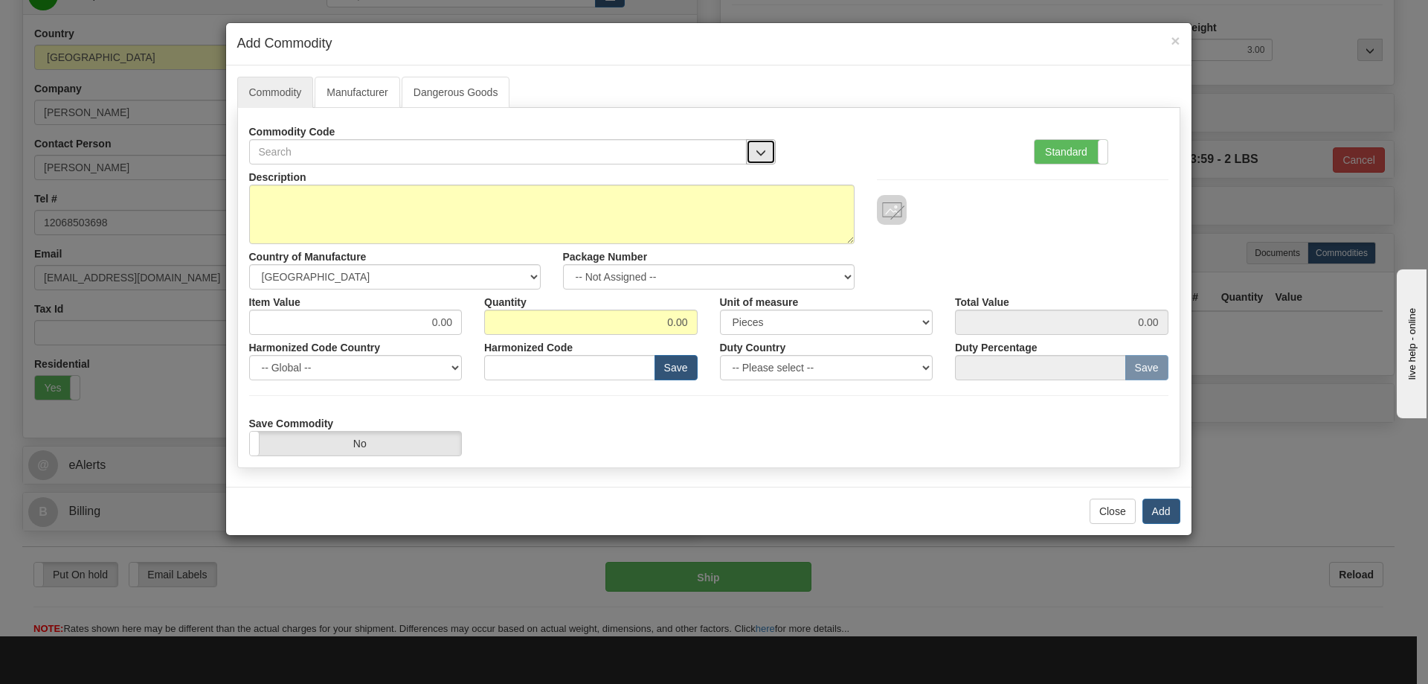
click at [759, 146] on button "button" at bounding box center [761, 151] width 30 height 25
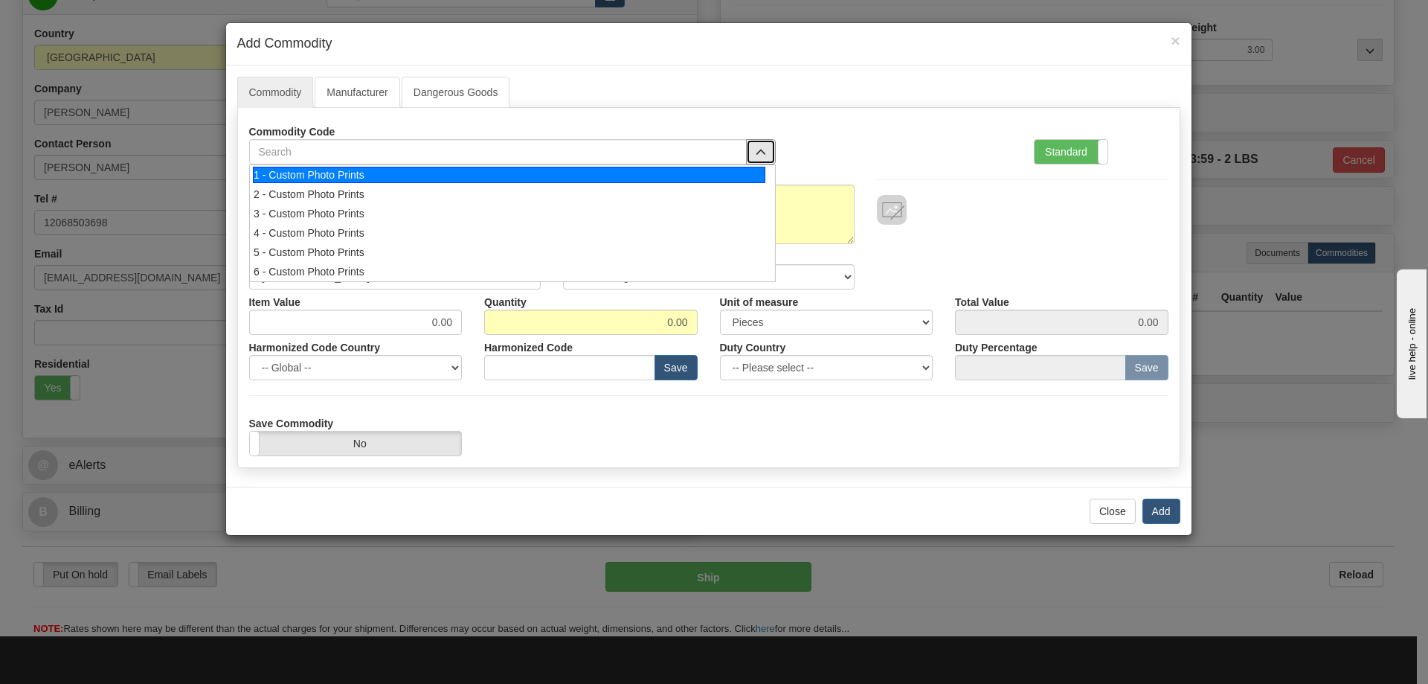
click at [739, 172] on div "1 - Custom Photo Prints" at bounding box center [509, 175] width 512 height 16
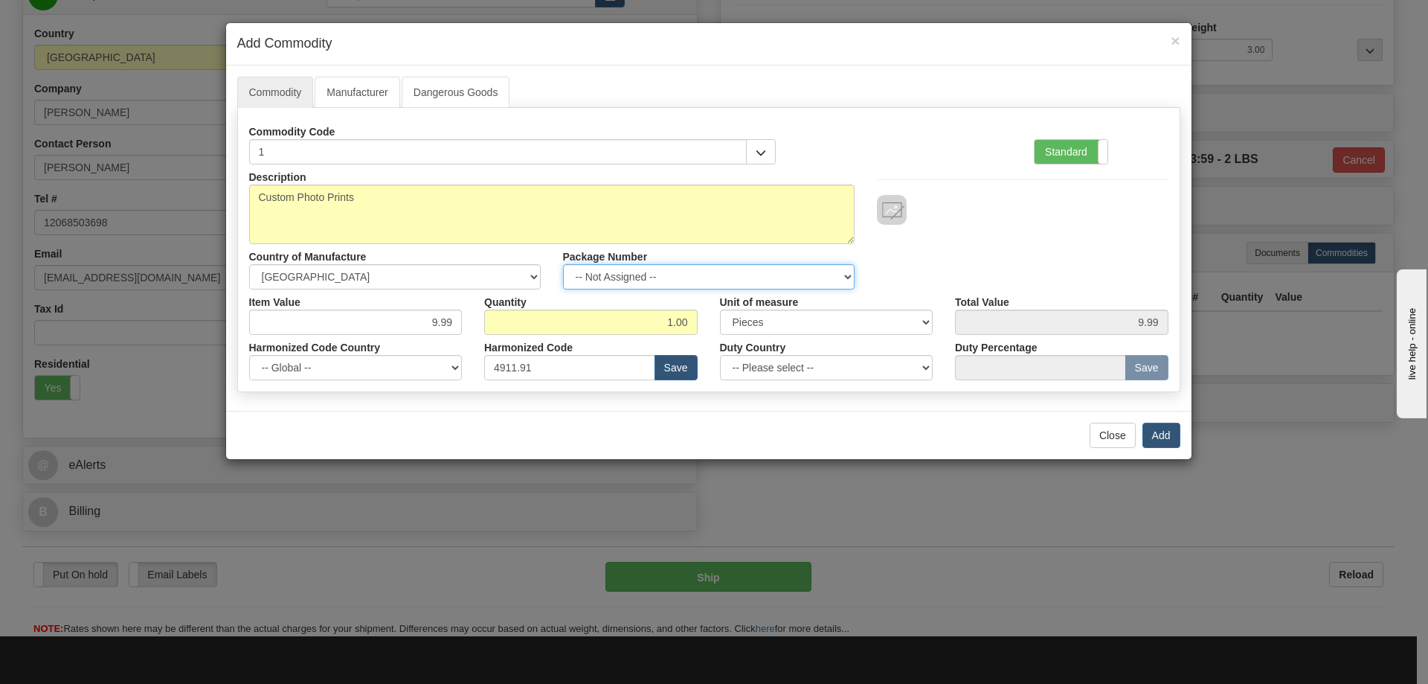
click at [839, 271] on select "-- Not Assigned -- Item 1" at bounding box center [709, 276] width 292 height 25
select select "0"
click at [563, 264] on select "-- Not Assigned -- Item 1" at bounding box center [709, 276] width 292 height 25
click at [1169, 437] on button "Add" at bounding box center [1161, 434] width 38 height 25
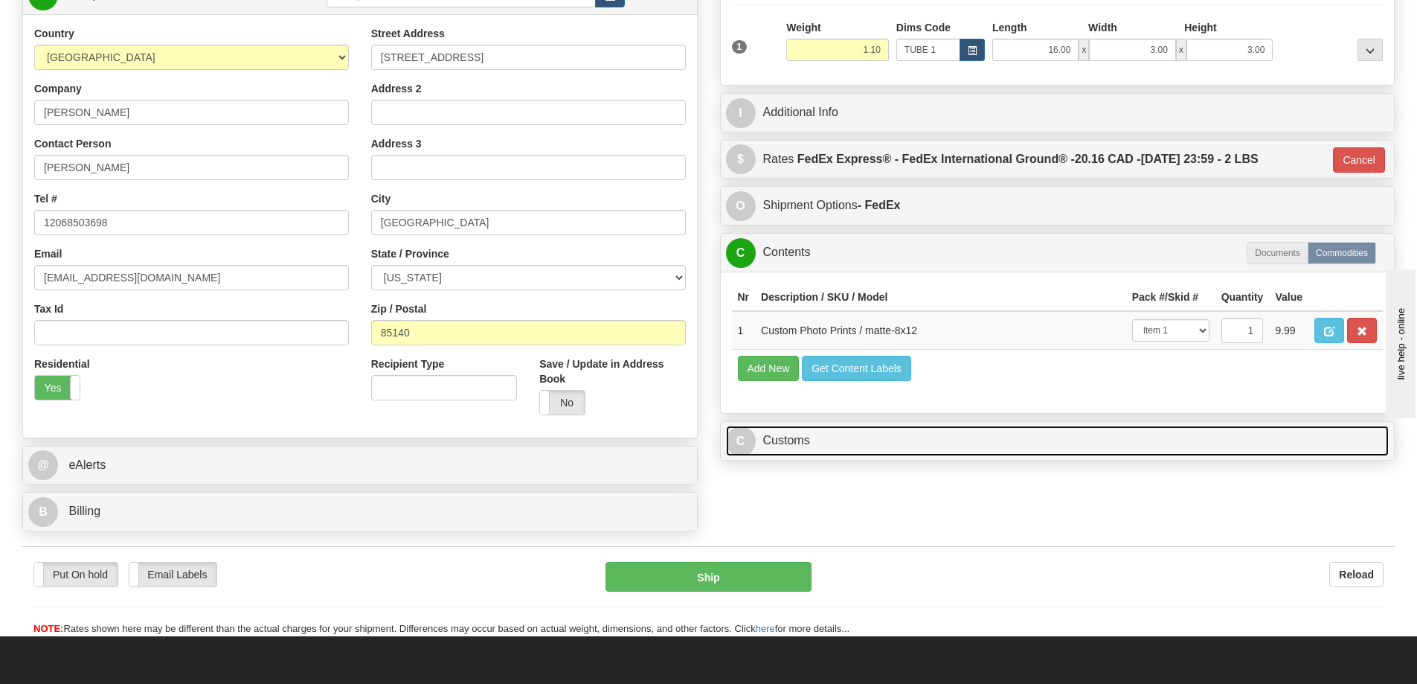
click at [1000, 445] on link "C Customs" at bounding box center [1057, 440] width 663 height 30
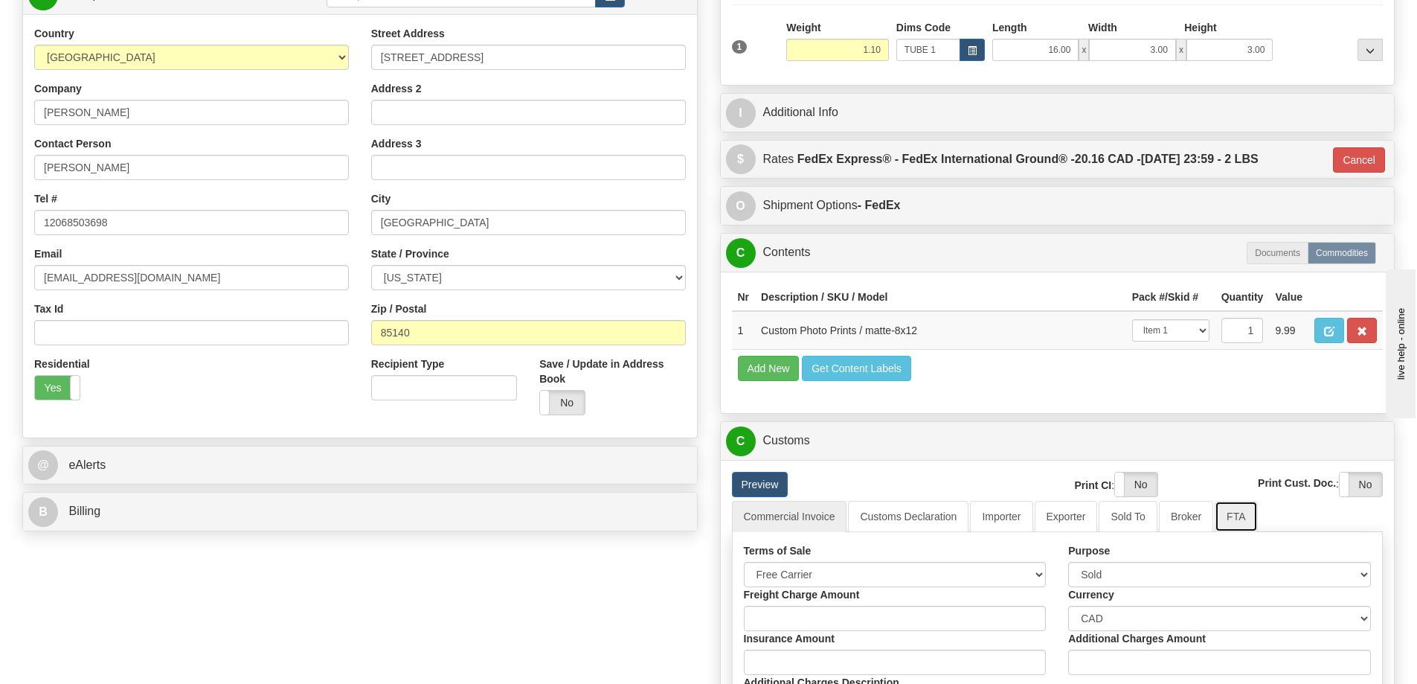
click at [1237, 518] on link "FTA" at bounding box center [1236, 516] width 42 height 31
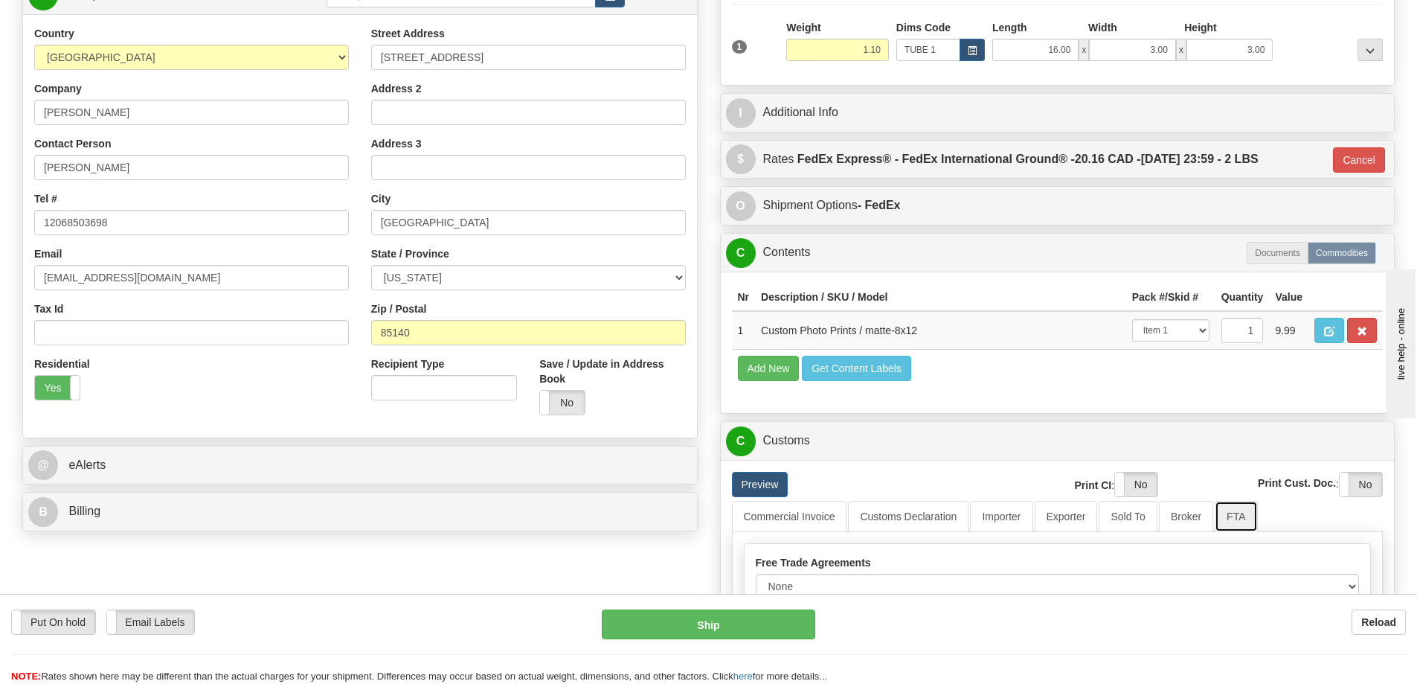
scroll to position [446, 0]
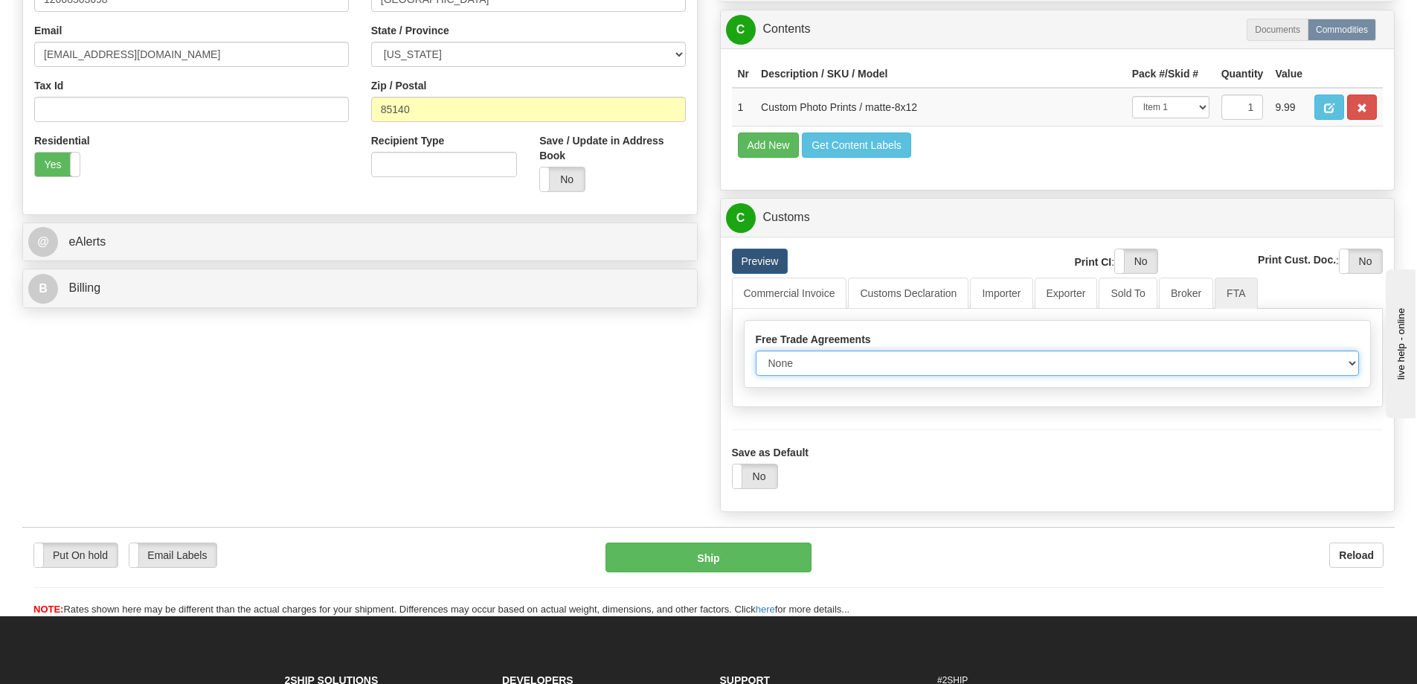
click at [1350, 364] on select "None Other USMCA CETA CUKTCA" at bounding box center [1058, 362] width 604 height 25
select select "1"
click at [756, 356] on select "None Other USMCA CETA CUKTCA" at bounding box center [1058, 362] width 604 height 25
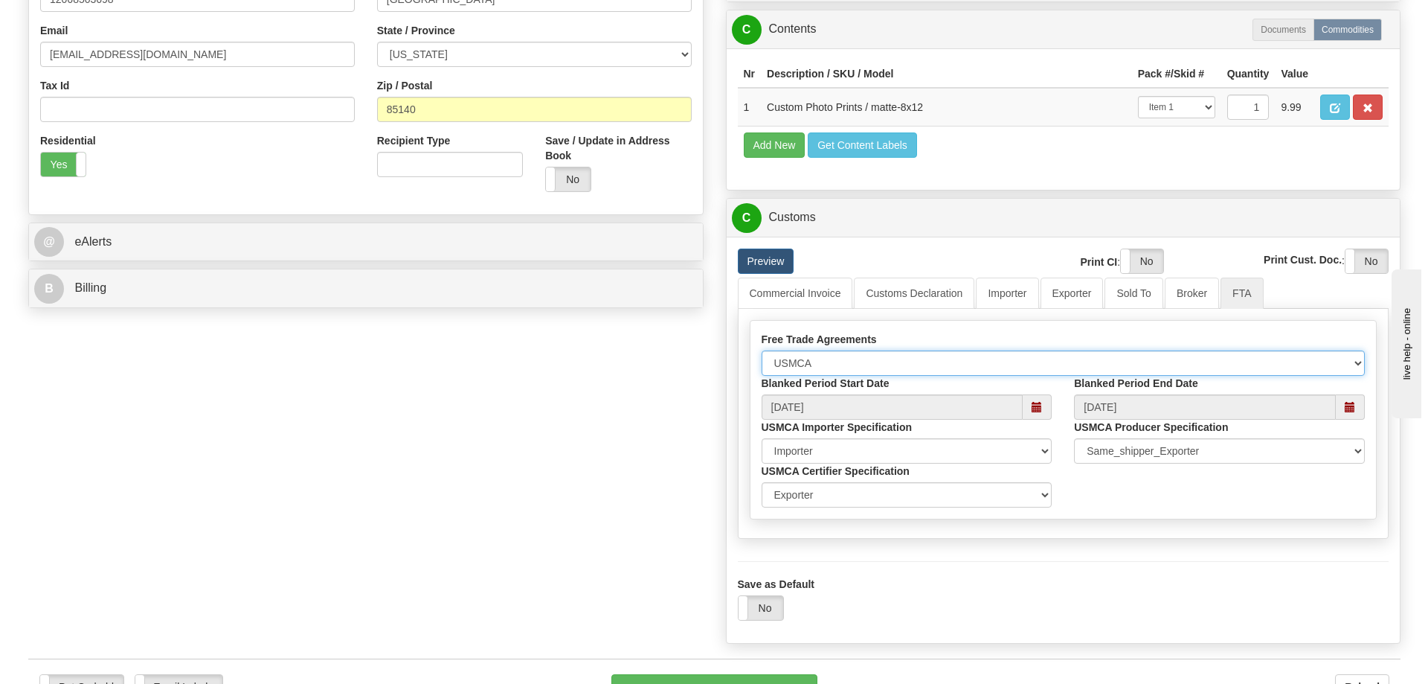
scroll to position [595, 0]
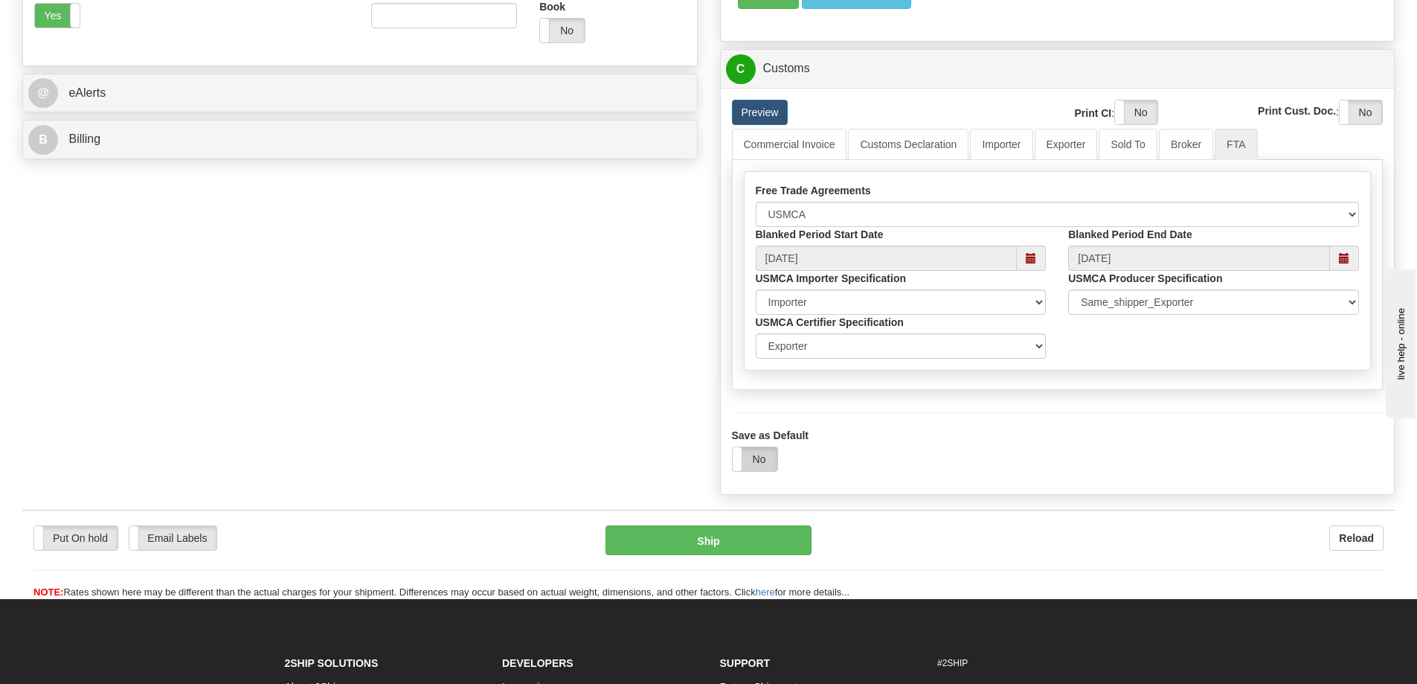
click at [762, 466] on label "No" at bounding box center [755, 459] width 45 height 24
click at [780, 538] on button "Ship" at bounding box center [708, 540] width 206 height 30
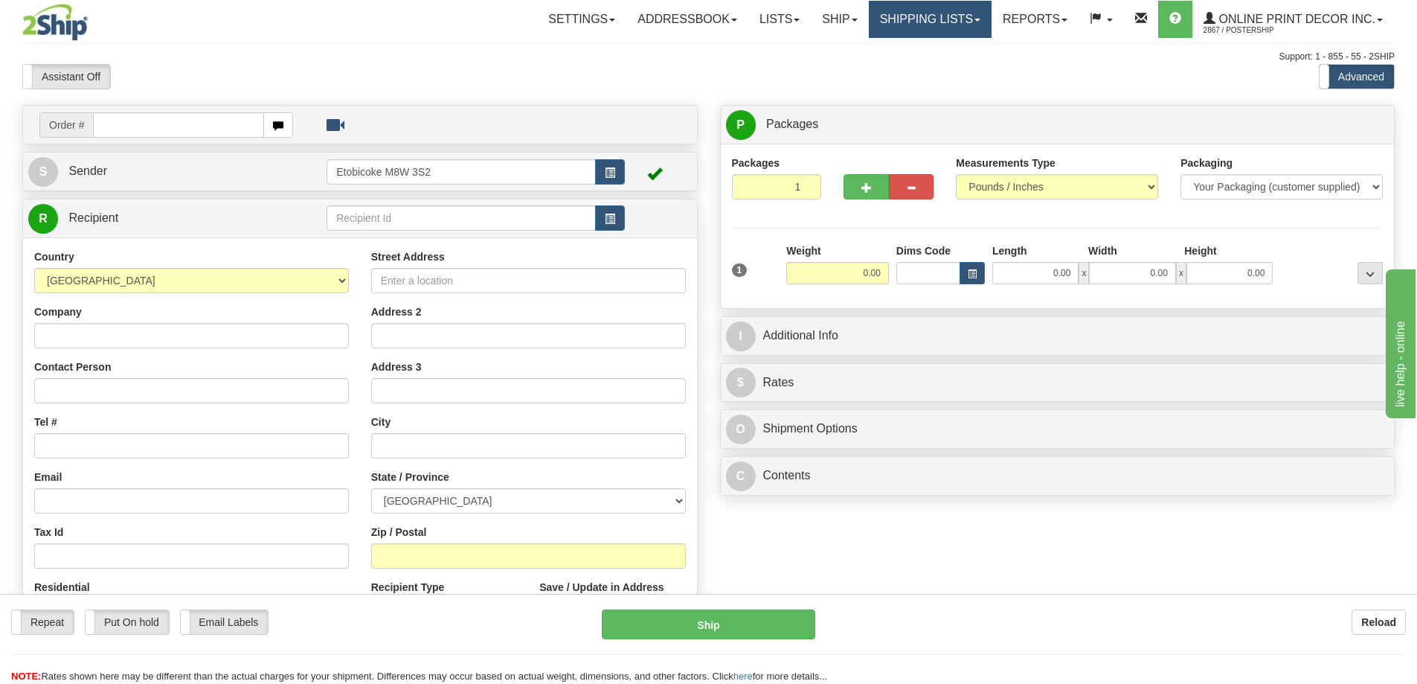
click at [917, 10] on link "Shipping lists" at bounding box center [930, 19] width 123 height 37
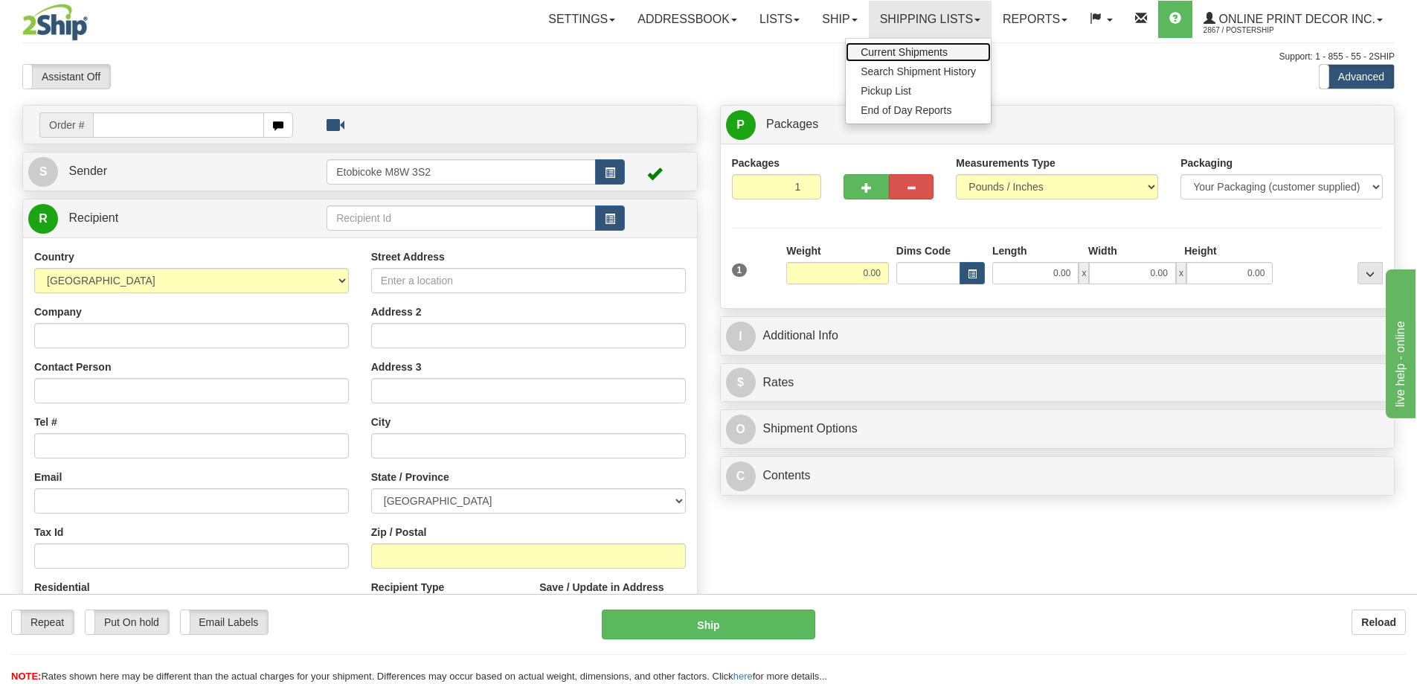
click at [904, 48] on span "Current Shipments" at bounding box center [904, 52] width 87 height 12
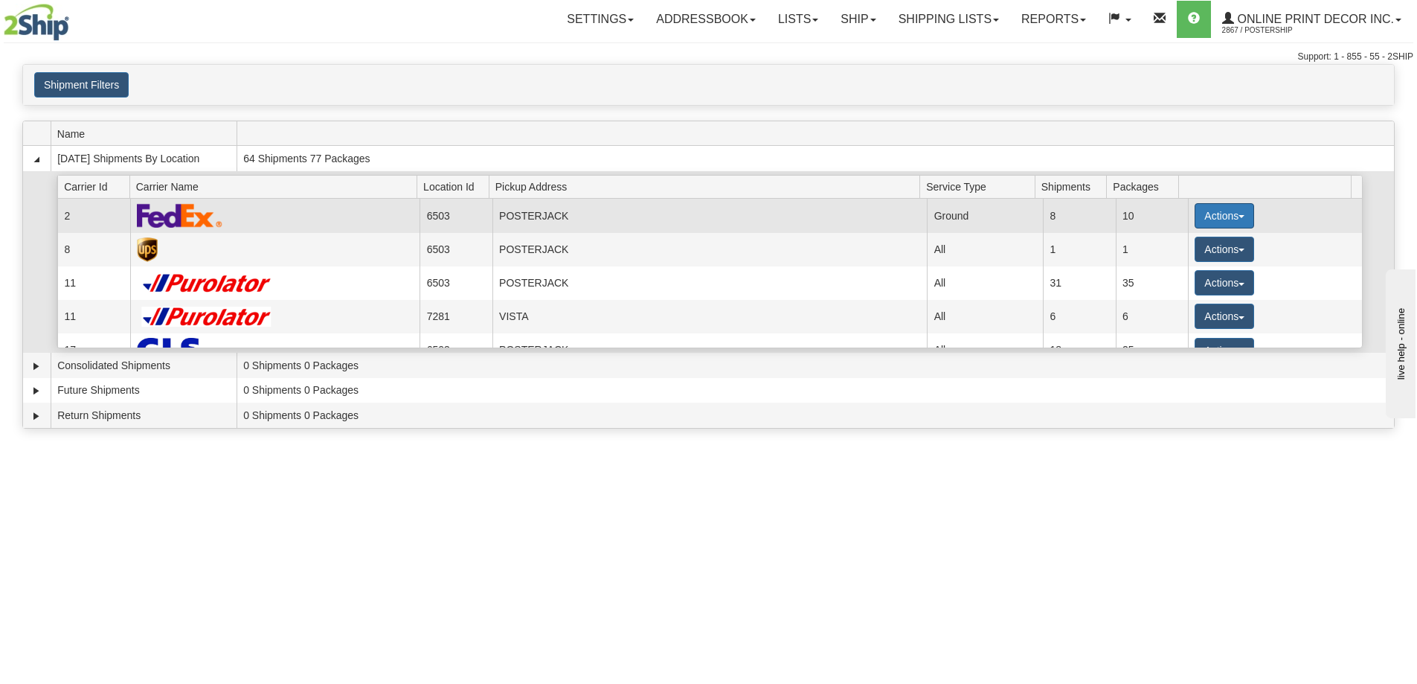
click at [1227, 211] on button "Actions" at bounding box center [1225, 215] width 60 height 25
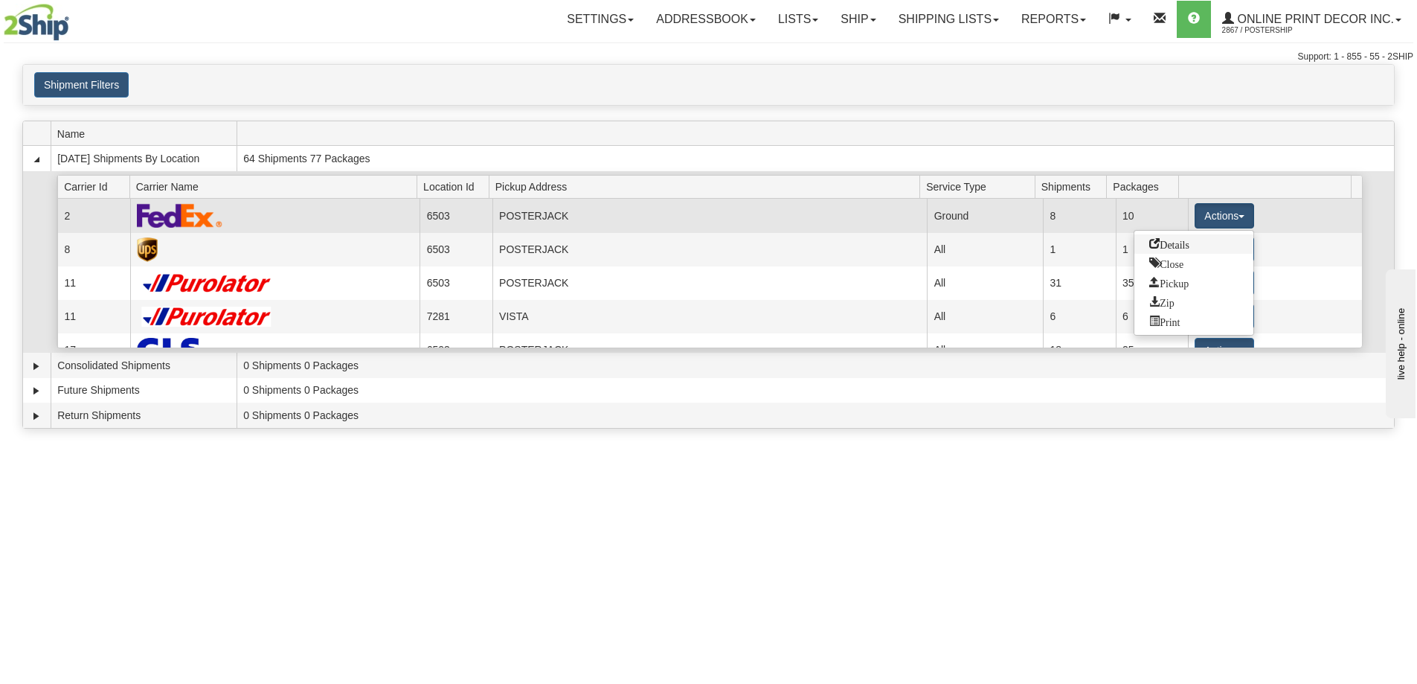
click at [1163, 245] on span "Details" at bounding box center [1169, 243] width 40 height 10
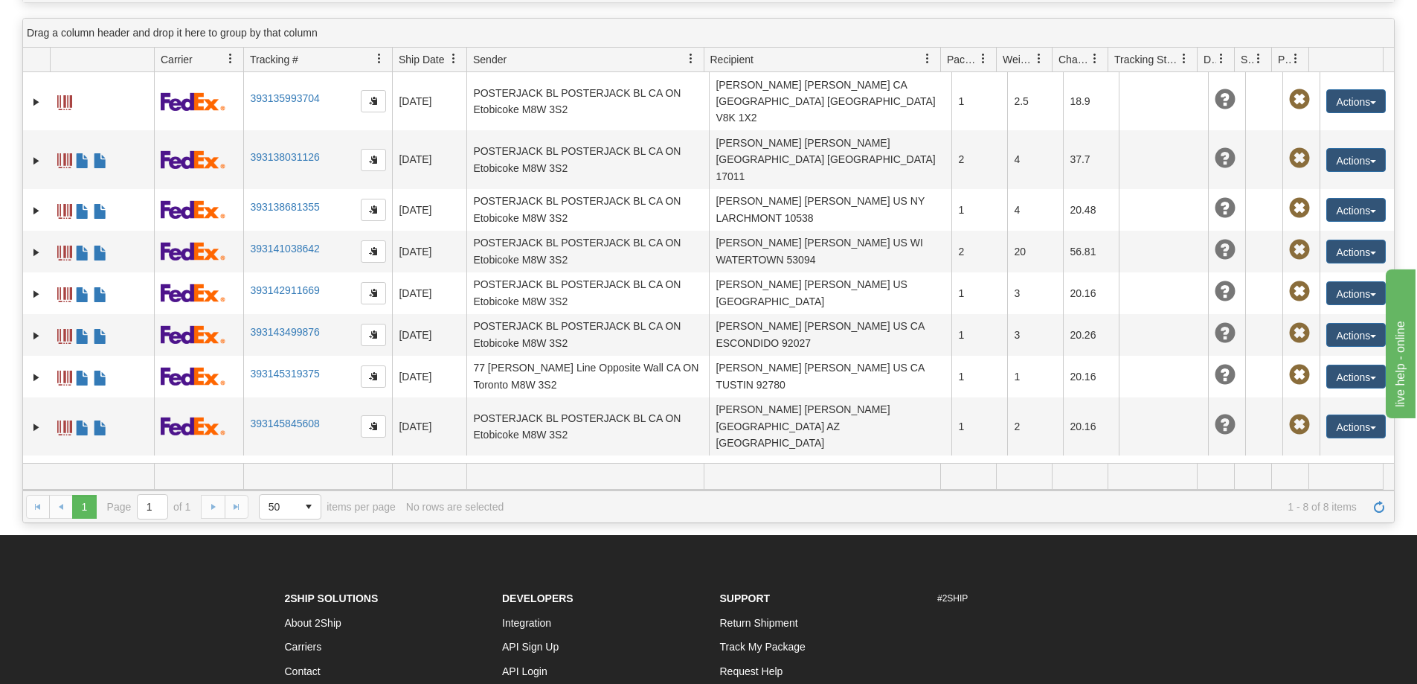
scroll to position [223, 0]
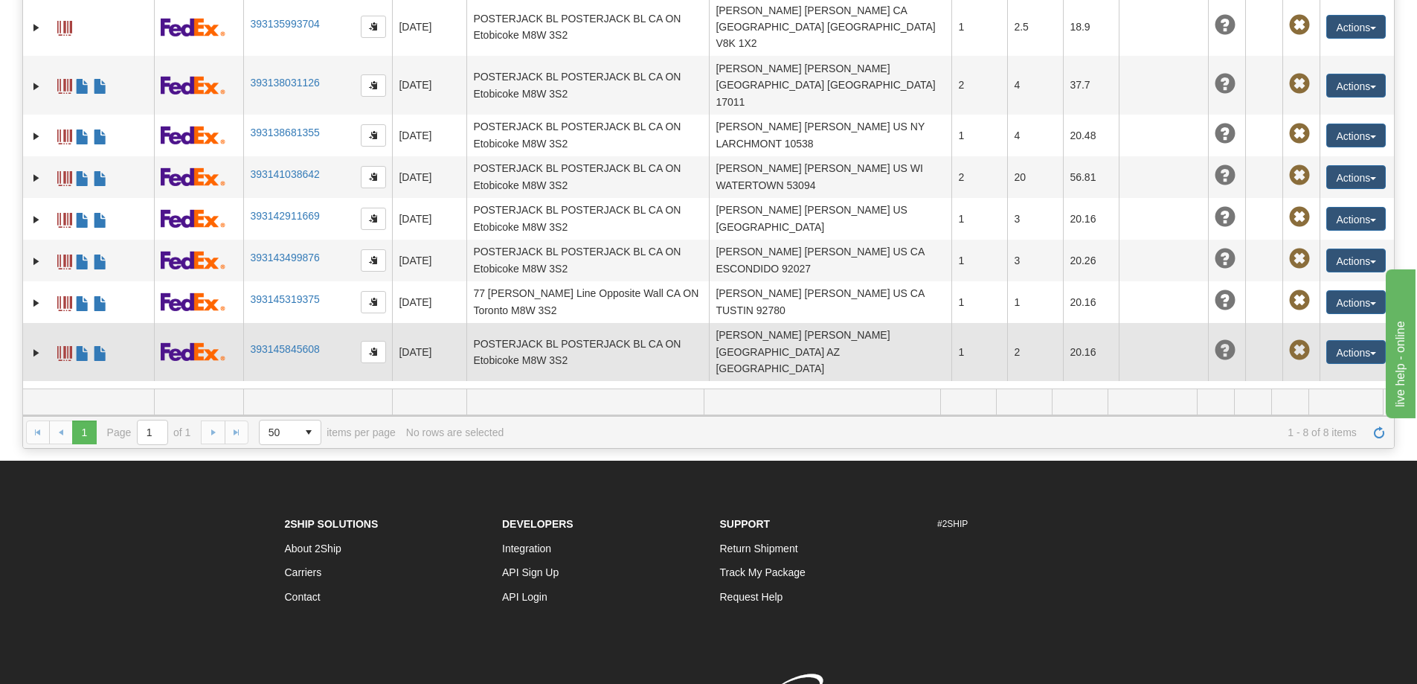
click at [288, 323] on td "393145845608" at bounding box center [317, 352] width 149 height 58
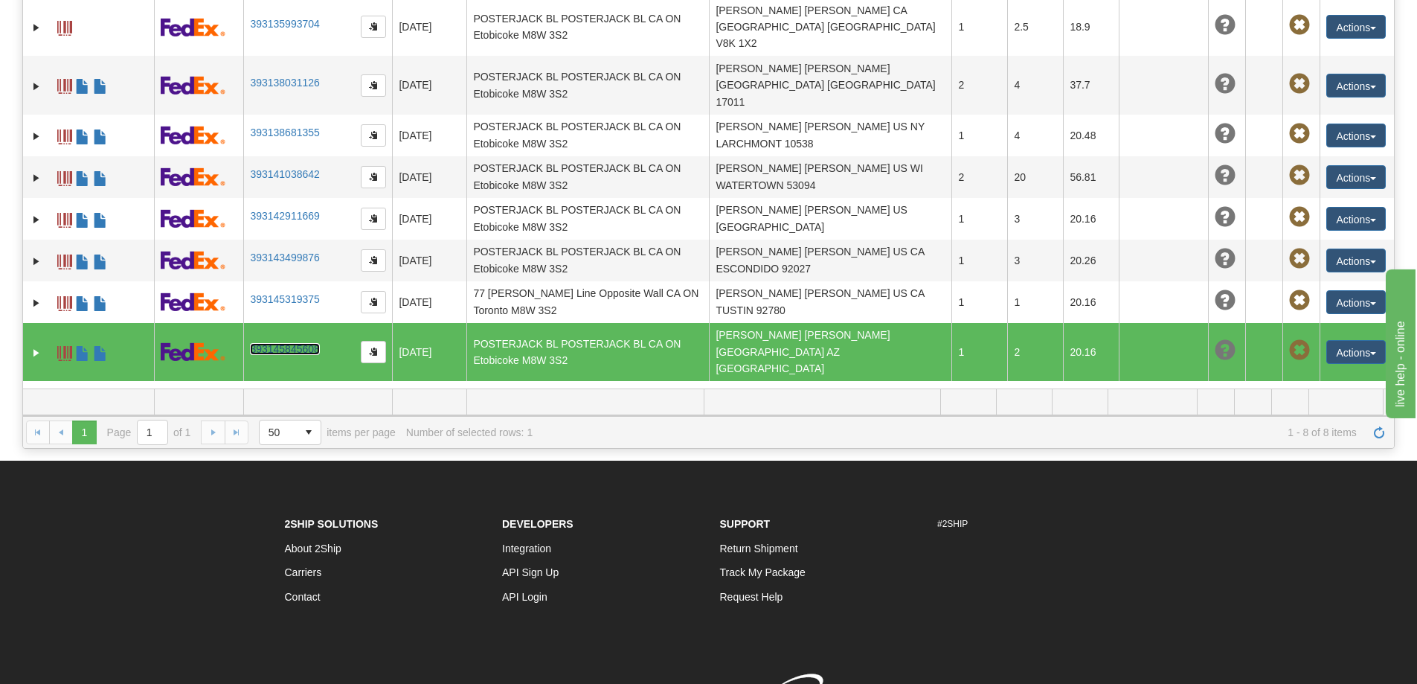
click at [289, 343] on link "393145845608" at bounding box center [284, 349] width 69 height 12
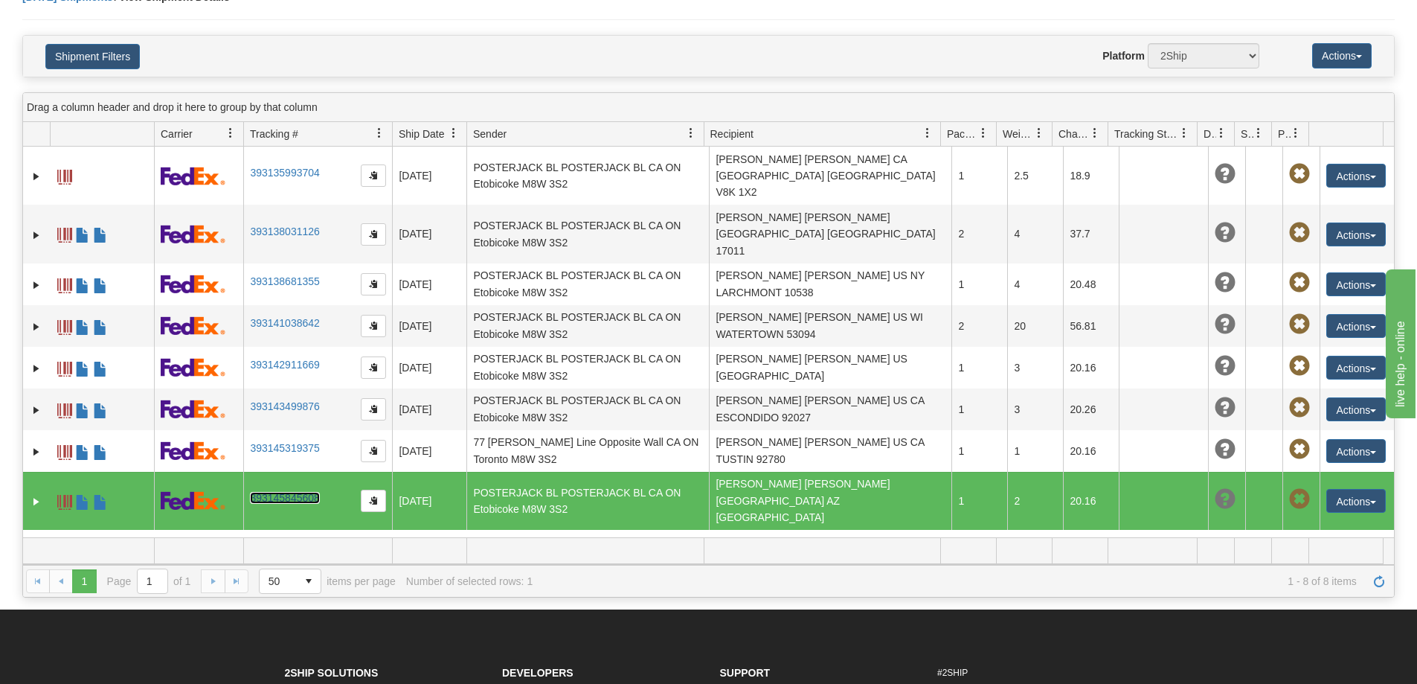
scroll to position [0, 0]
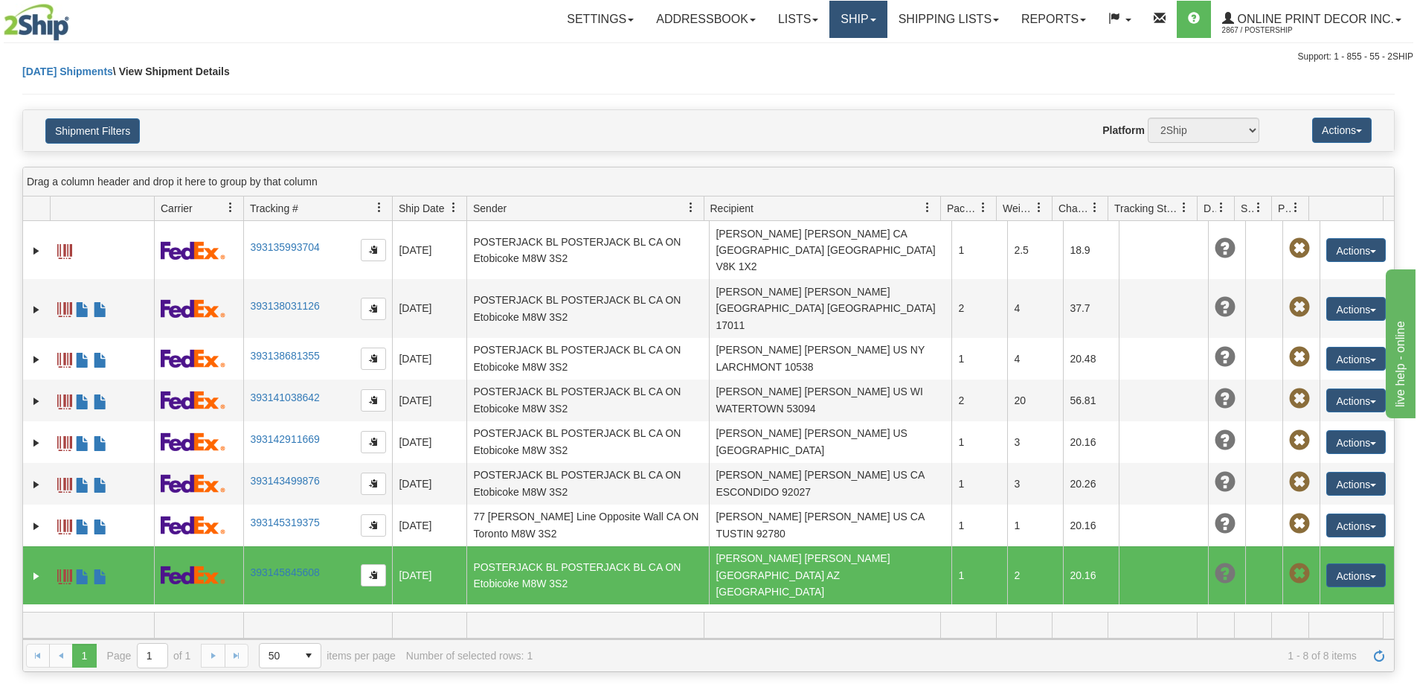
click at [854, 16] on link "Ship" at bounding box center [857, 19] width 57 height 37
click at [799, 52] on span "Ship Screen" at bounding box center [795, 52] width 57 height 12
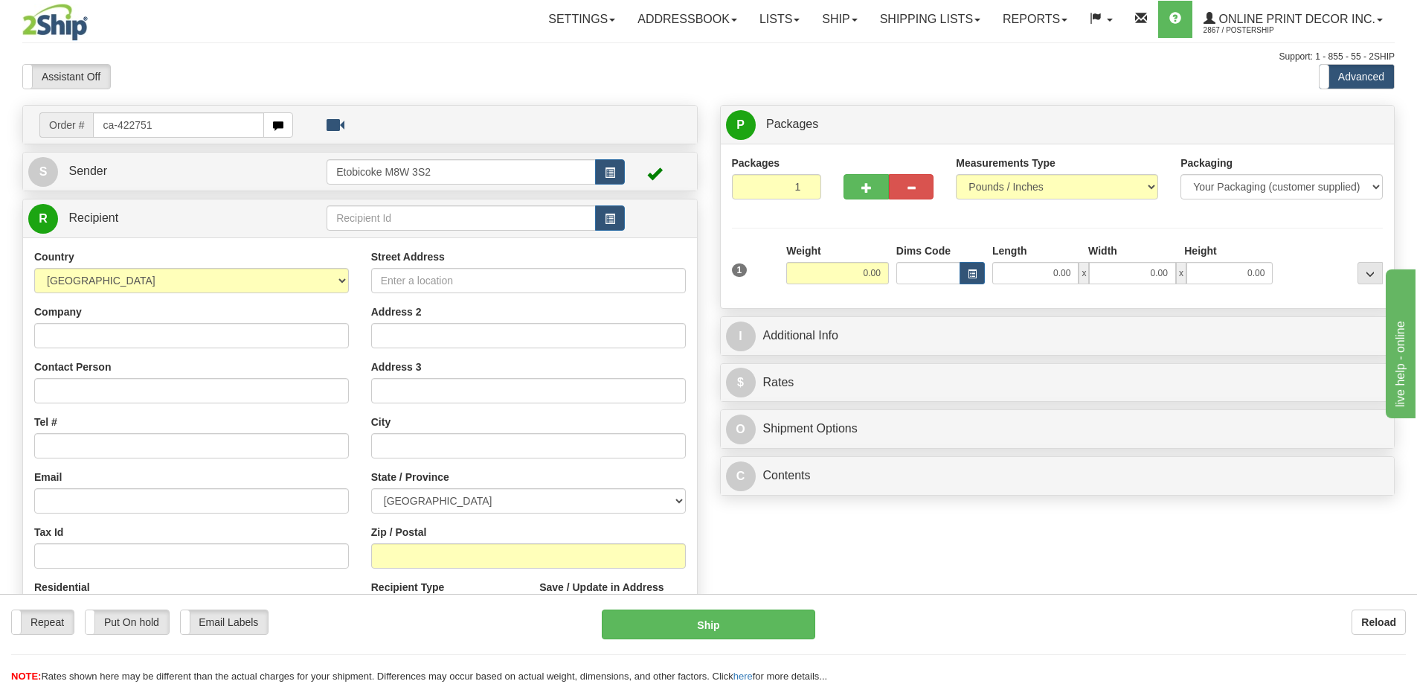
type input "ca-422751"
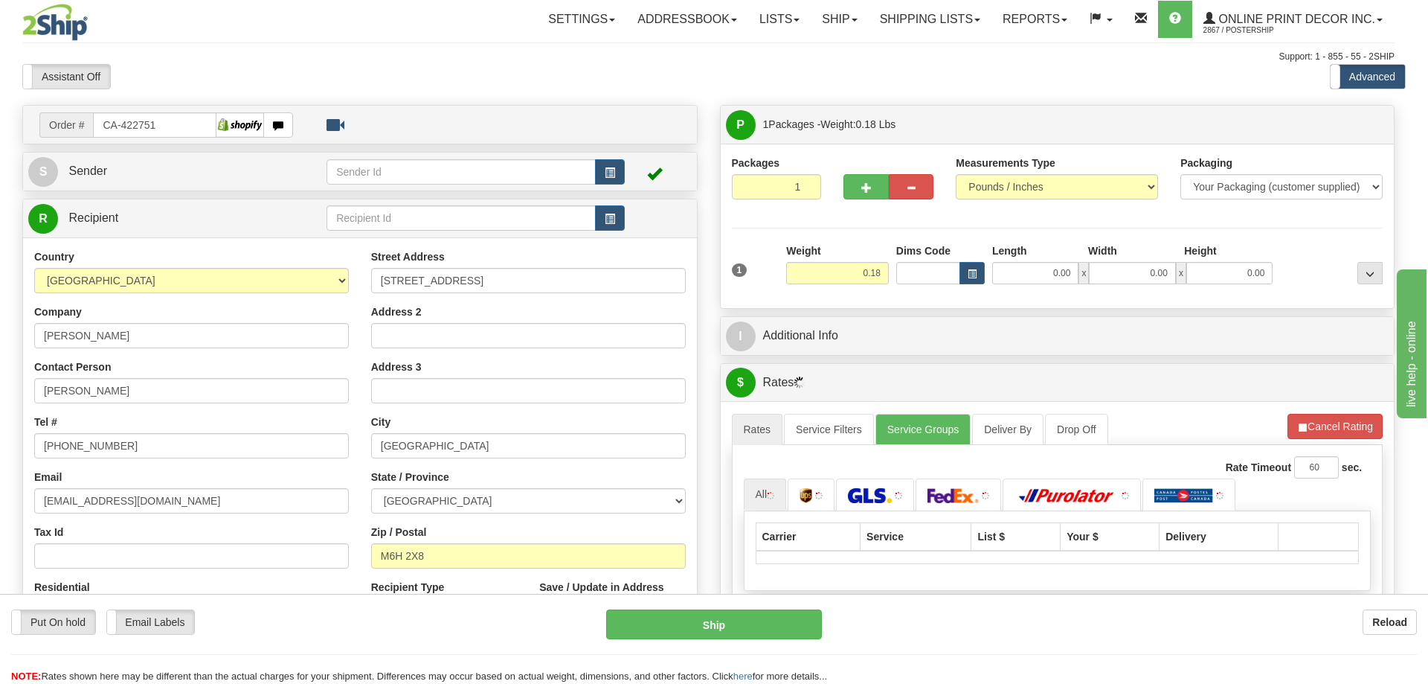
type input "[GEOGRAPHIC_DATA]"
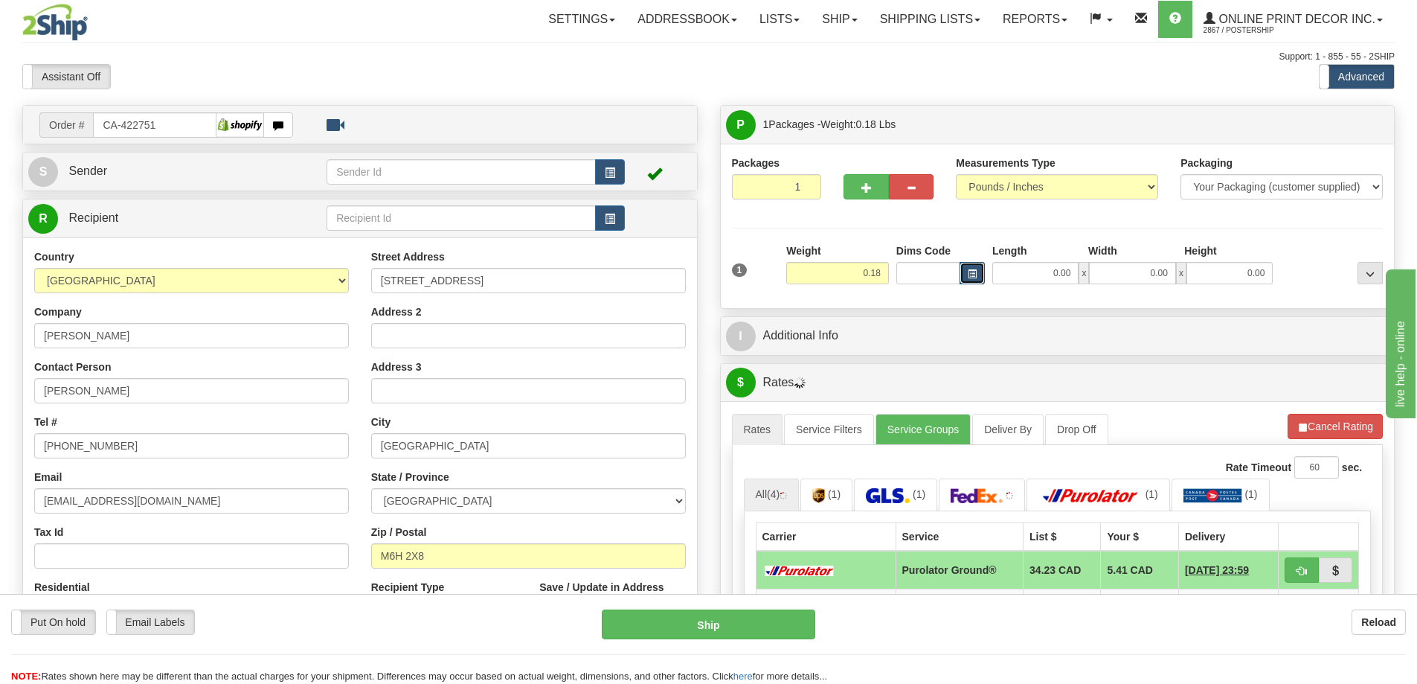
click at [967, 269] on button "button" at bounding box center [972, 273] width 25 height 22
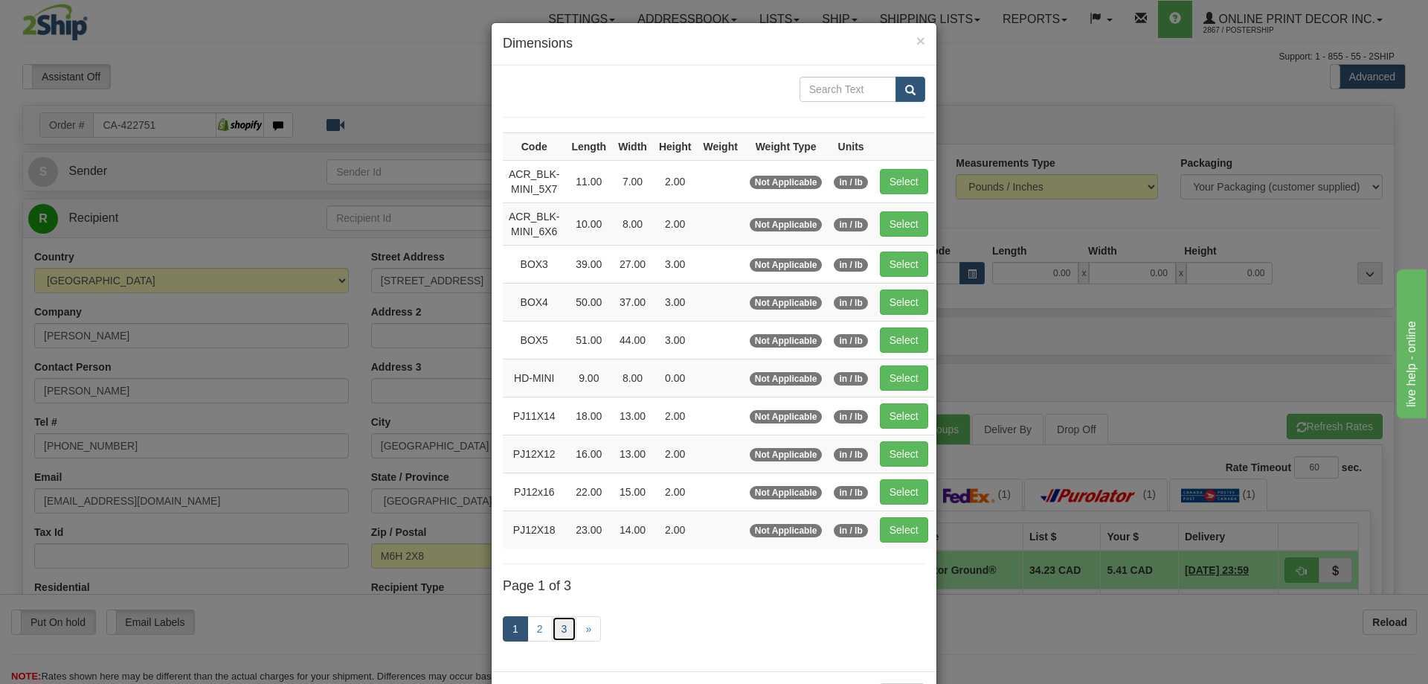
click at [559, 633] on link "3" at bounding box center [564, 628] width 25 height 25
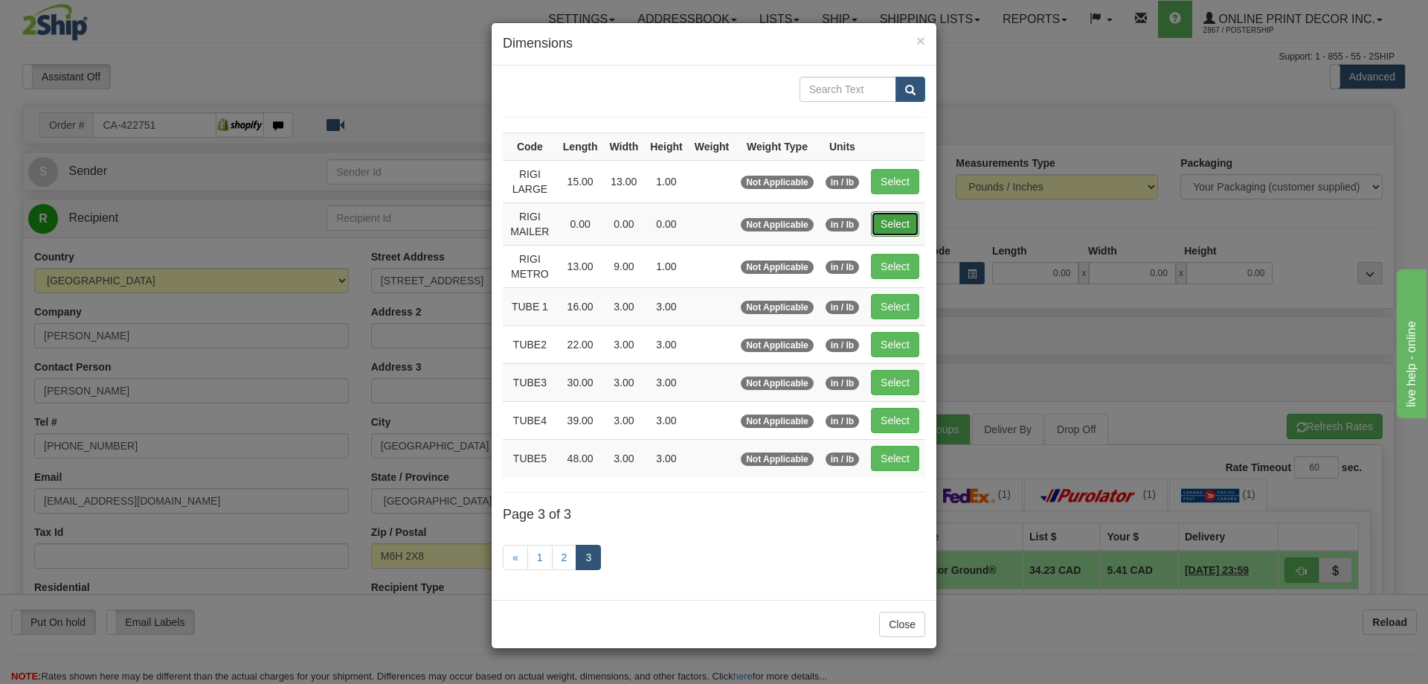
click at [900, 222] on button "Select" at bounding box center [895, 223] width 48 height 25
type input "RIGI MAILER"
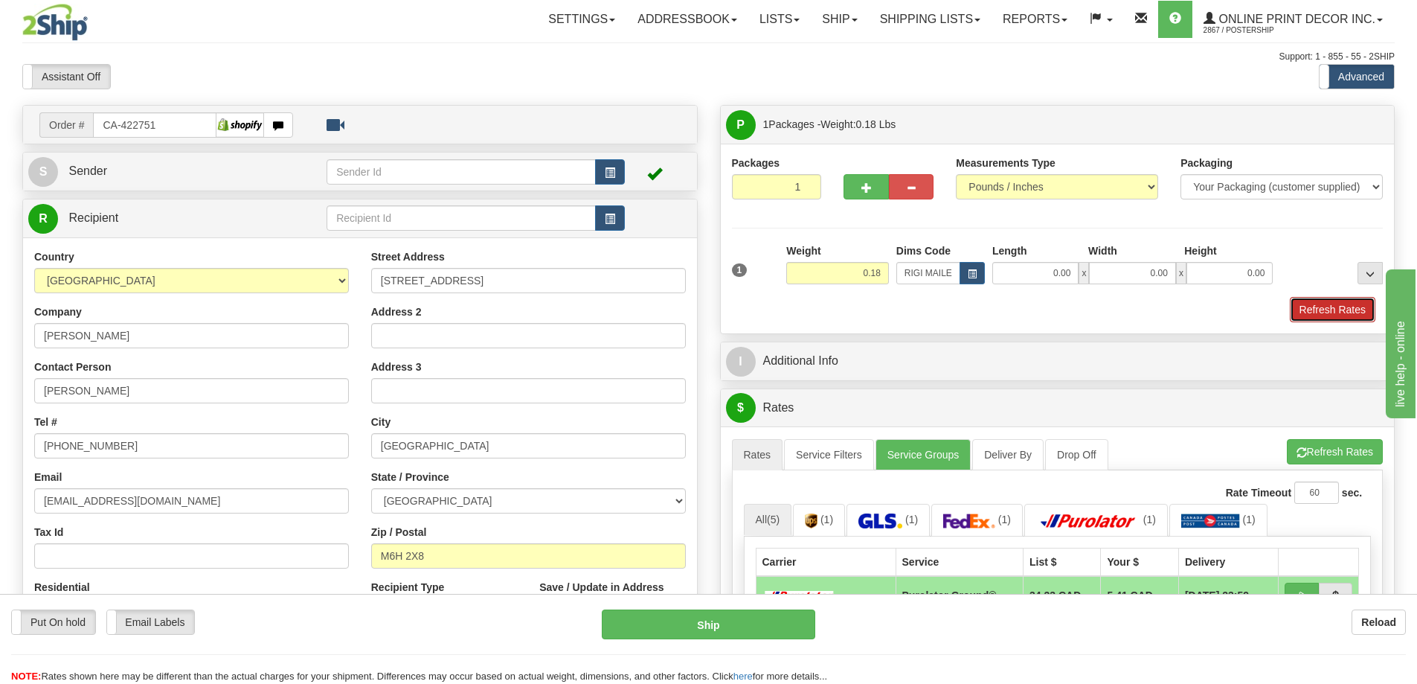
click at [1348, 304] on button "Refresh Rates" at bounding box center [1333, 309] width 86 height 25
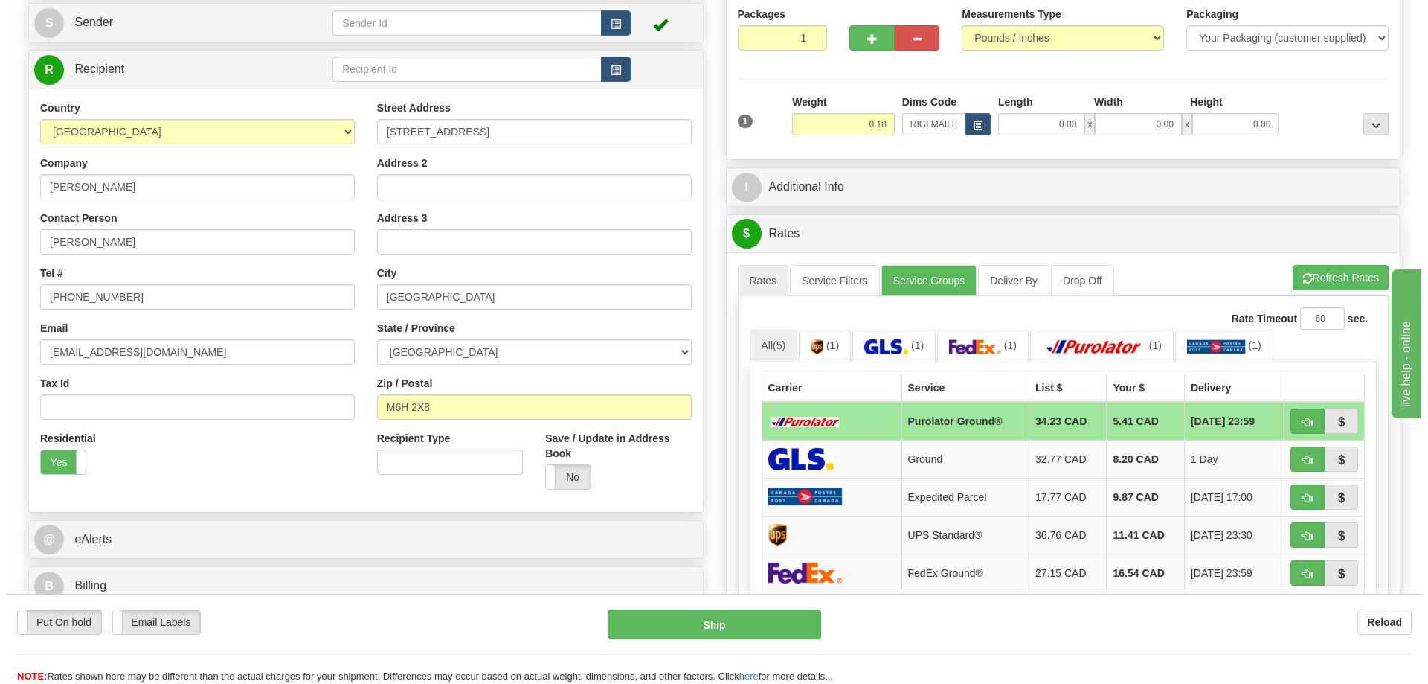
scroll to position [223, 0]
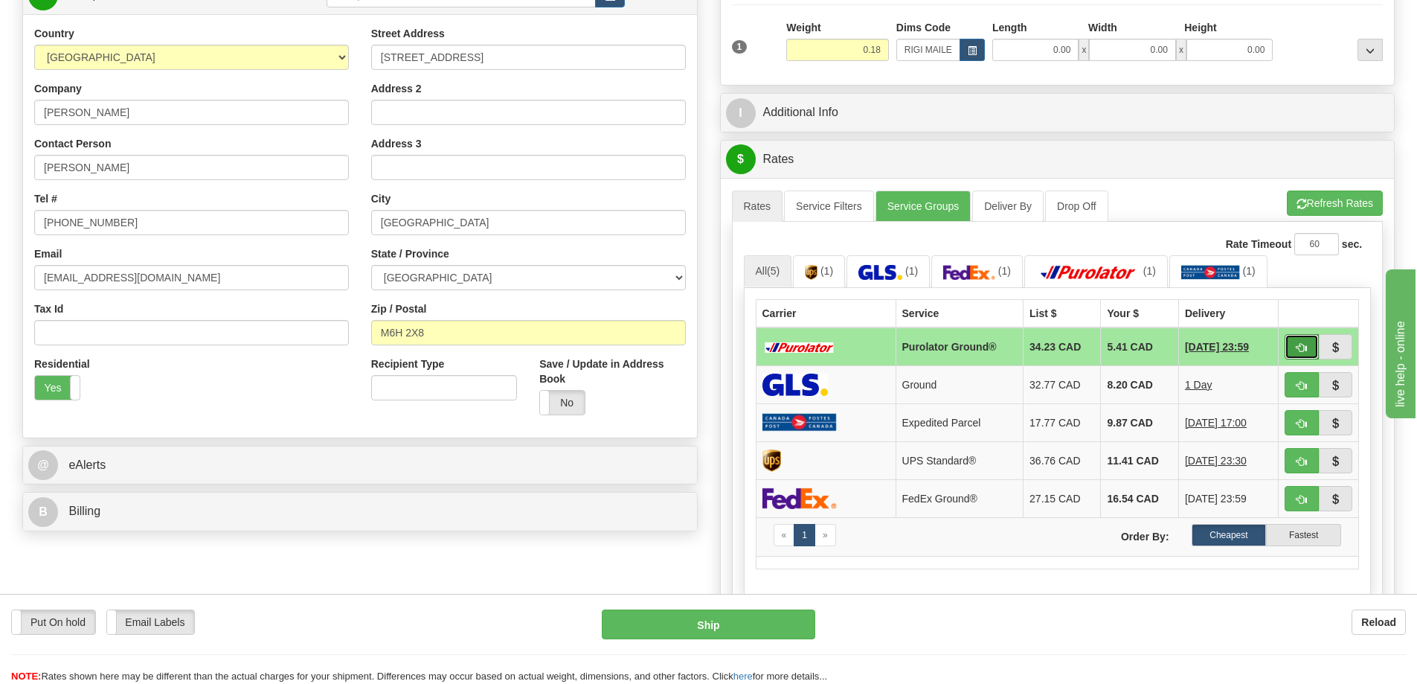
click at [1299, 347] on span "button" at bounding box center [1301, 348] width 10 height 10
type input "260"
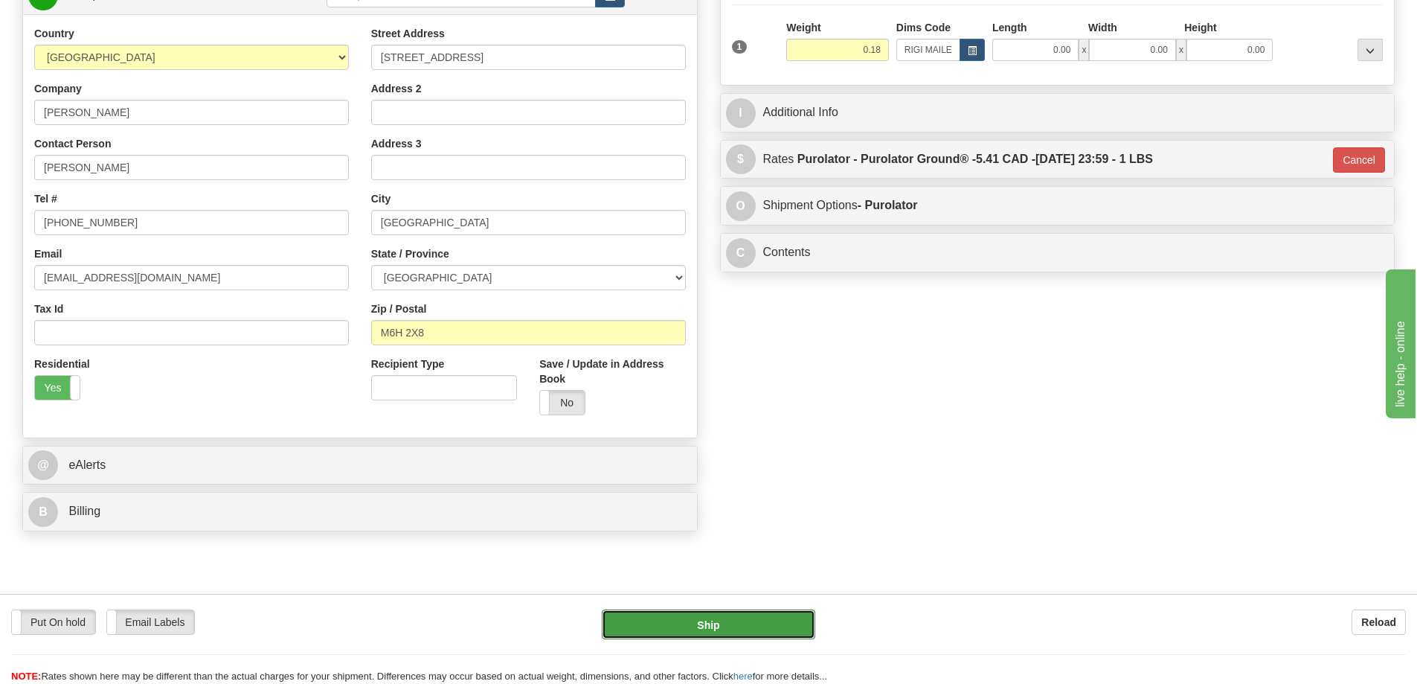
click at [789, 613] on button "Ship" at bounding box center [708, 624] width 213 height 30
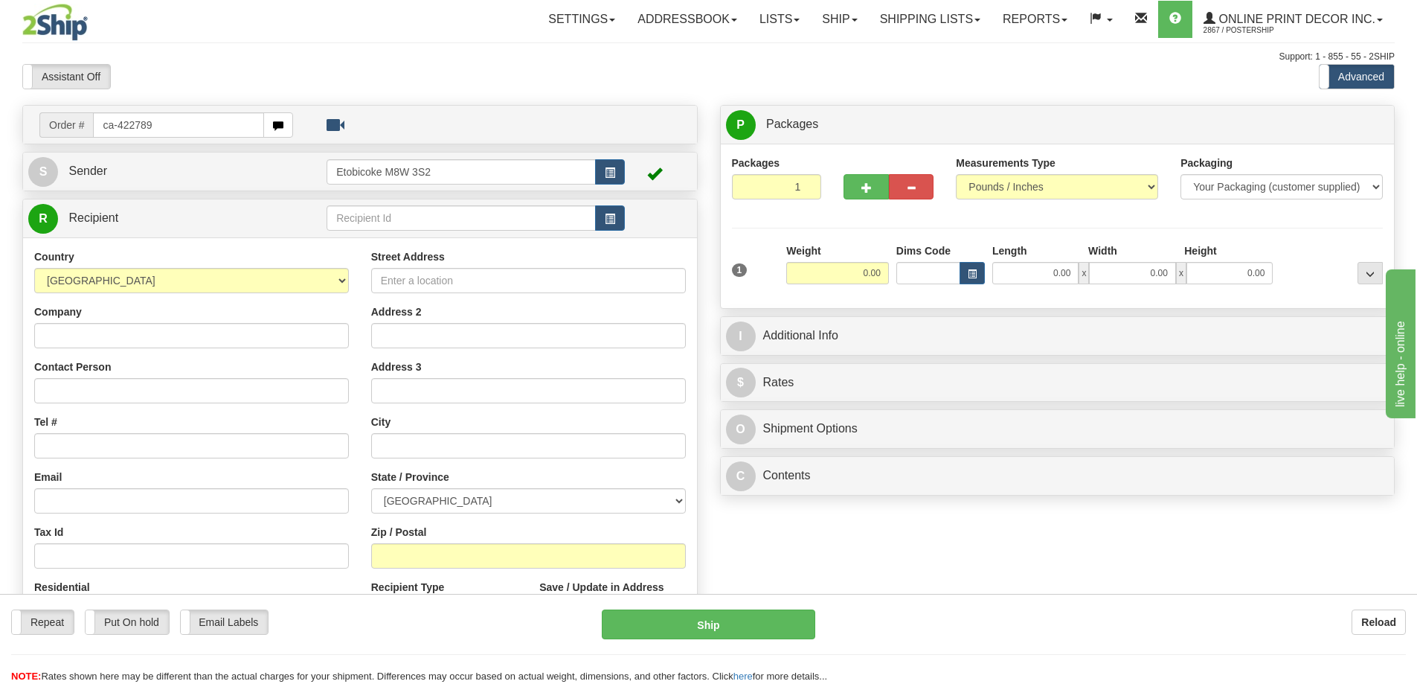
type input "ca-422789"
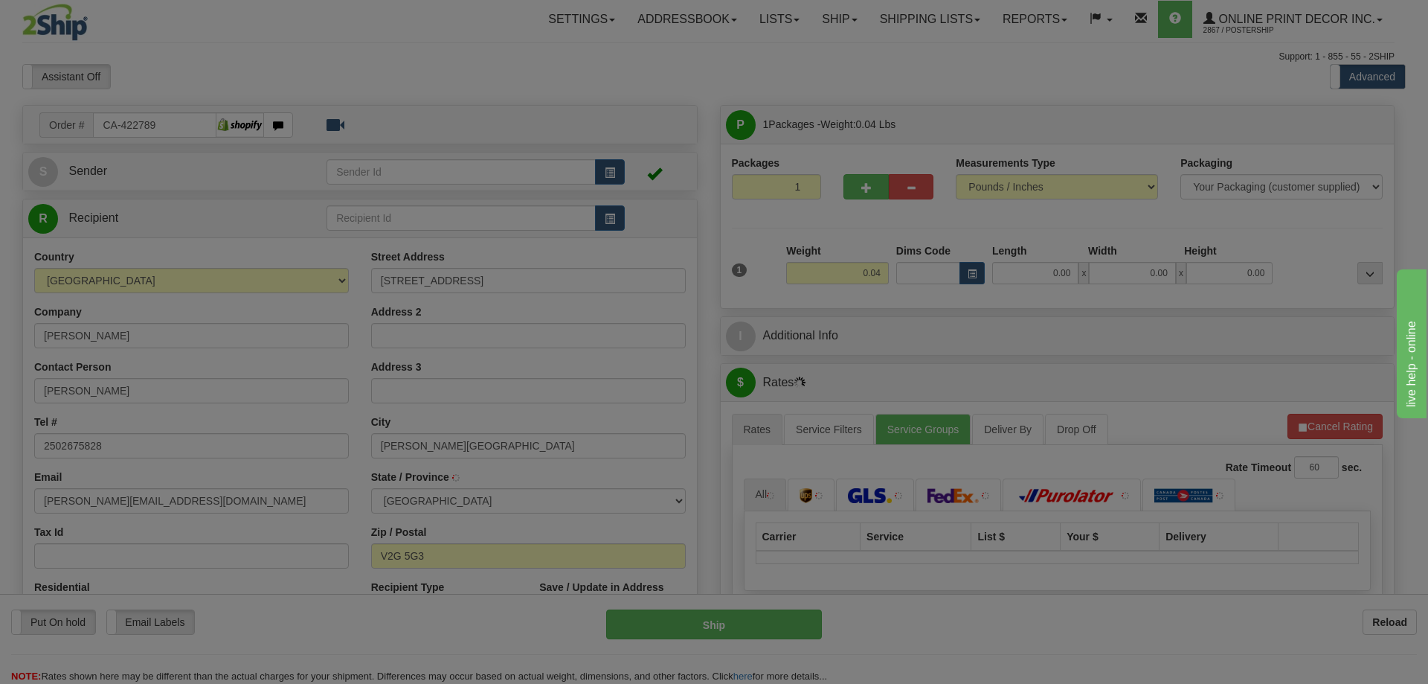
type input "[PERSON_NAME] LAKE"
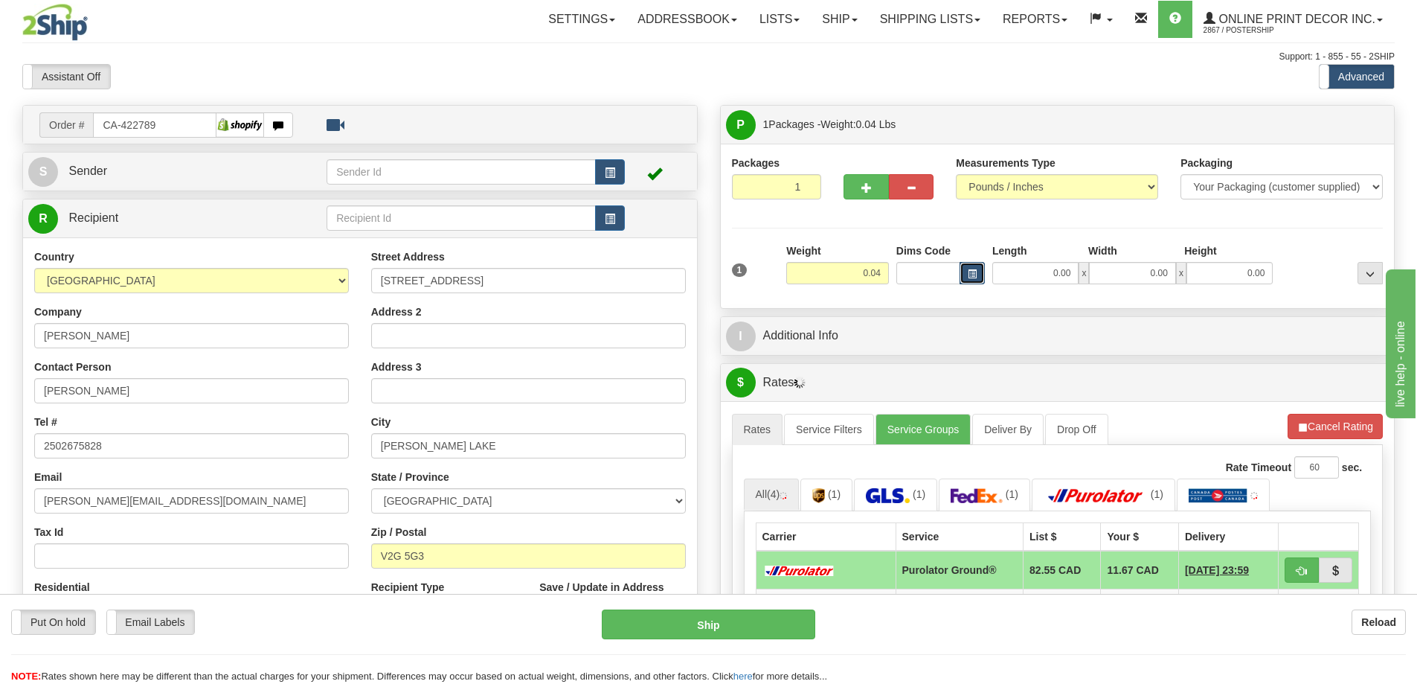
click at [970, 271] on span "button" at bounding box center [972, 274] width 9 height 8
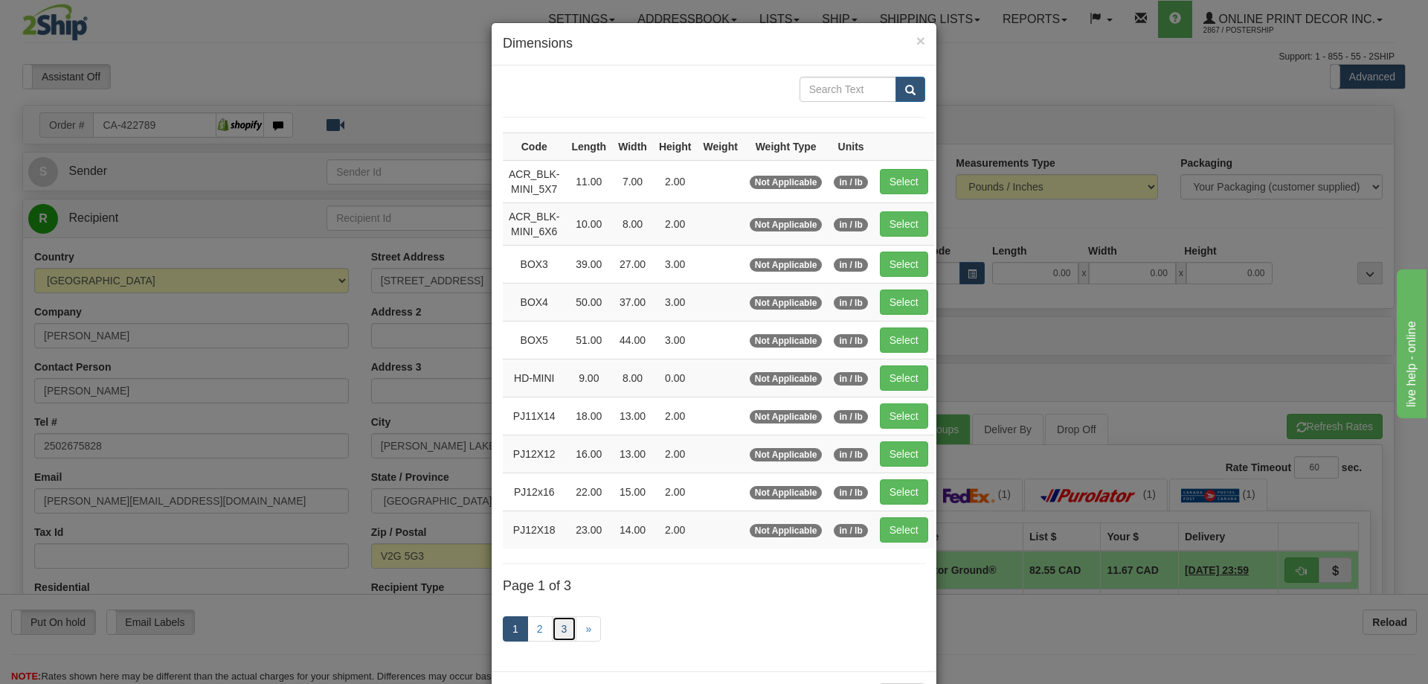
drag, startPoint x: 559, startPoint y: 634, endPoint x: 576, endPoint y: 613, distance: 27.1
click at [560, 634] on link "3" at bounding box center [564, 628] width 25 height 25
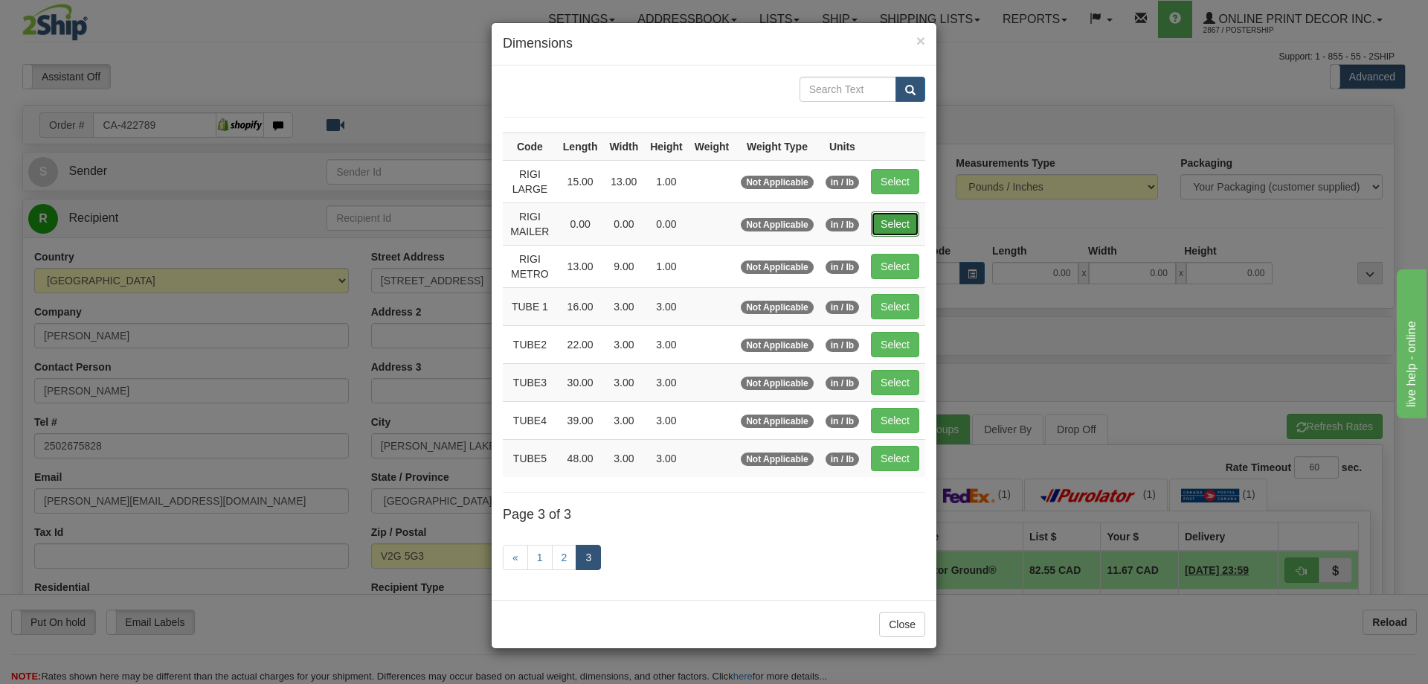
click at [900, 216] on button "Select" at bounding box center [895, 223] width 48 height 25
type input "RIGI MAILER"
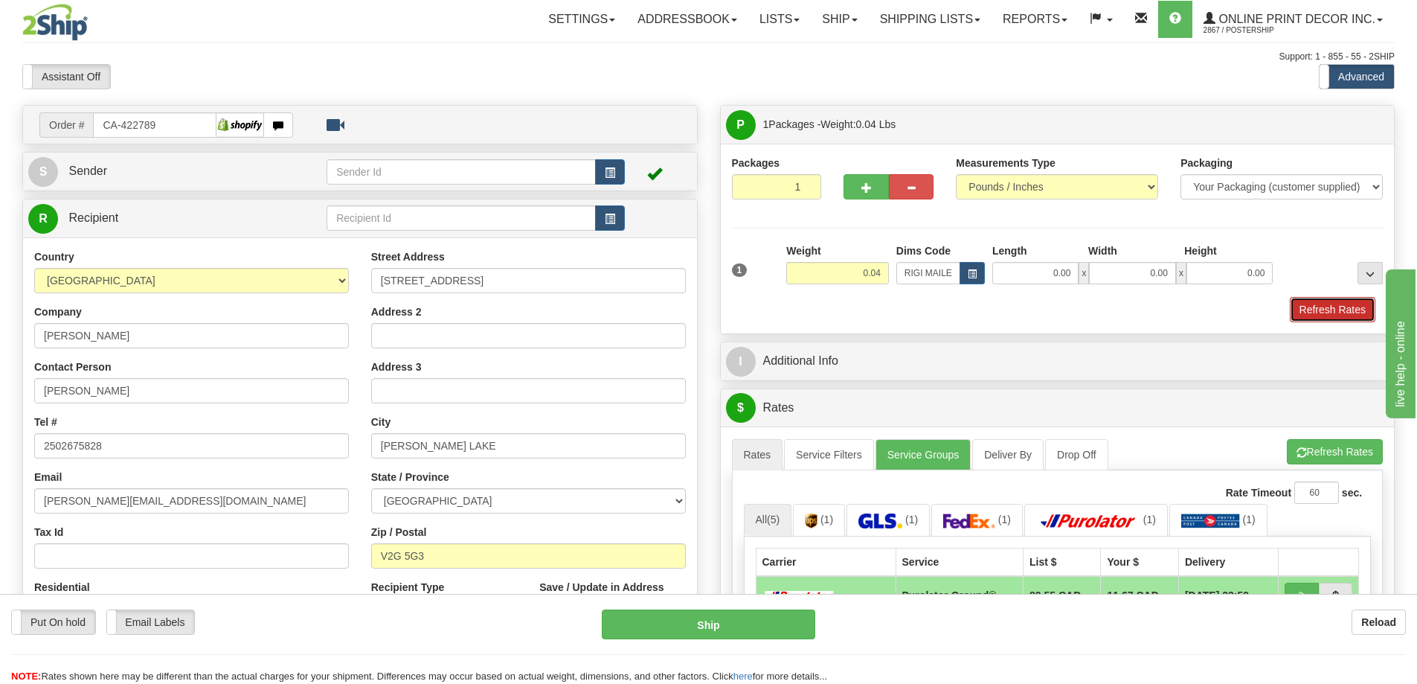
click at [1328, 305] on button "Refresh Rates" at bounding box center [1333, 309] width 86 height 25
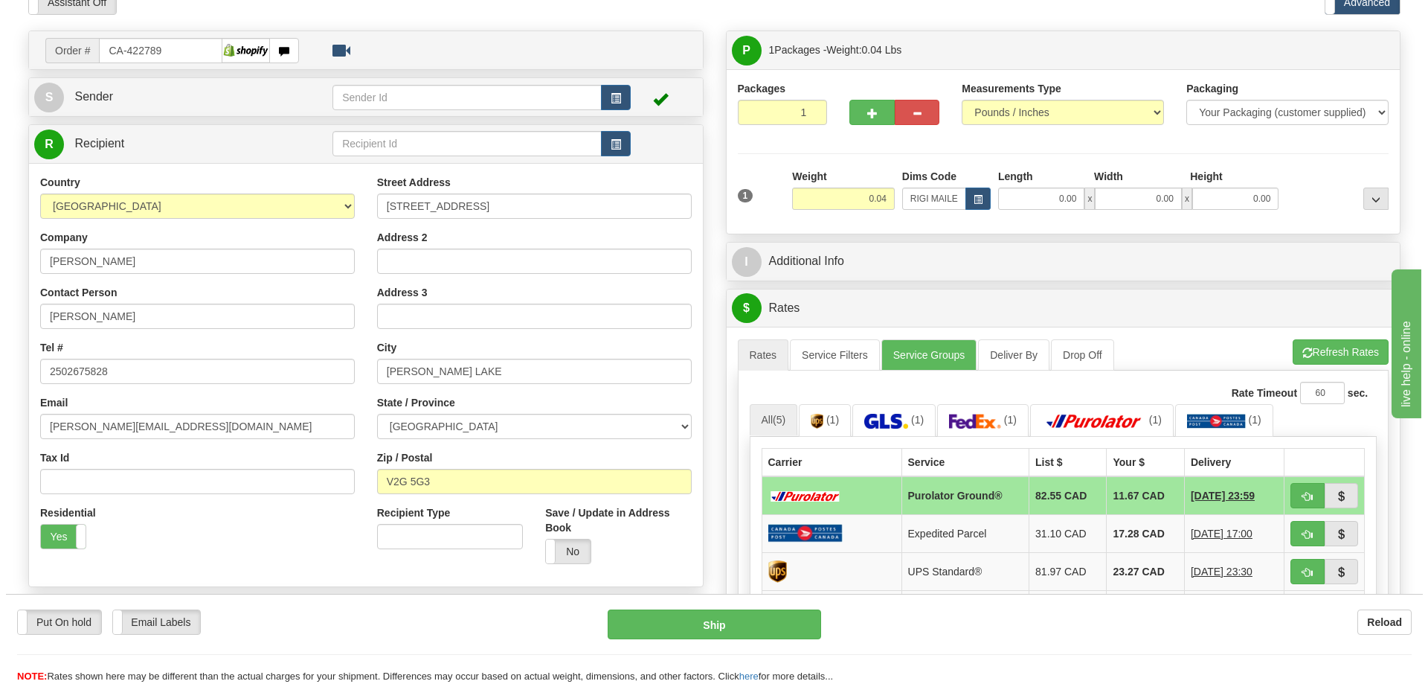
scroll to position [149, 0]
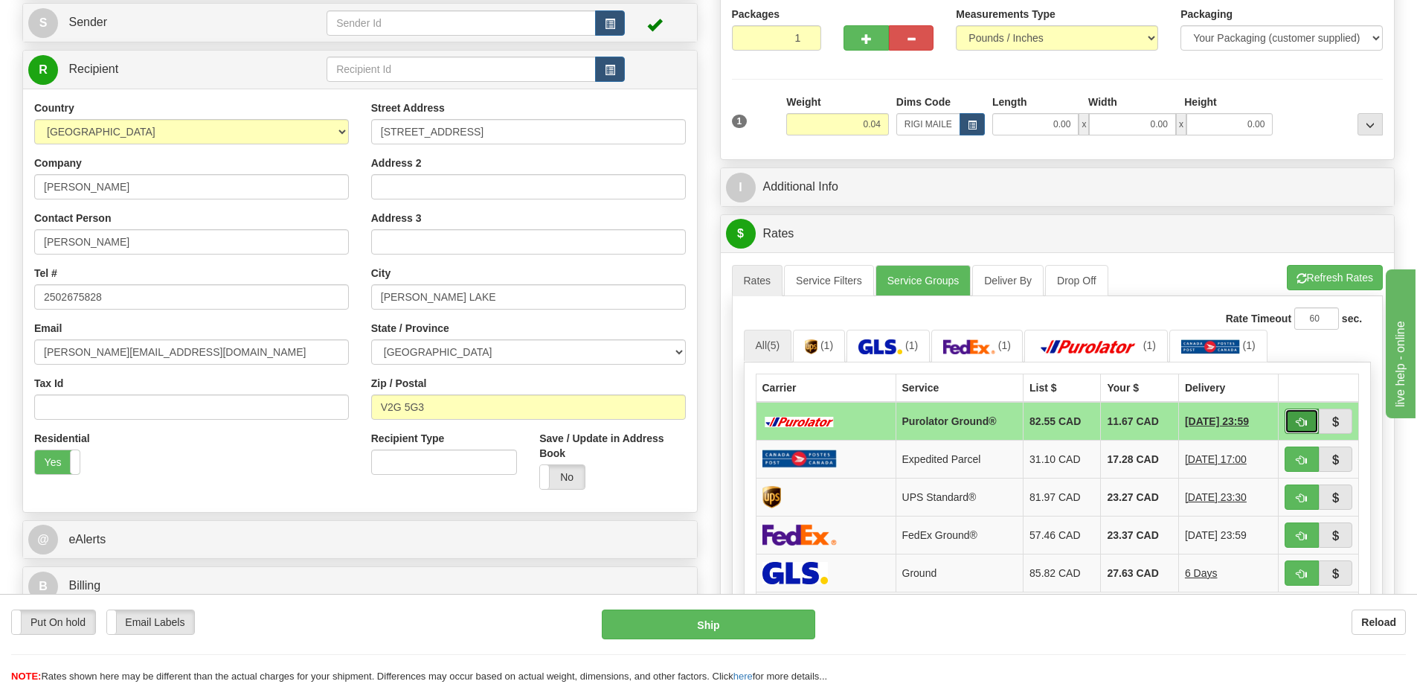
click at [1303, 420] on span "button" at bounding box center [1301, 422] width 10 height 10
type input "260"
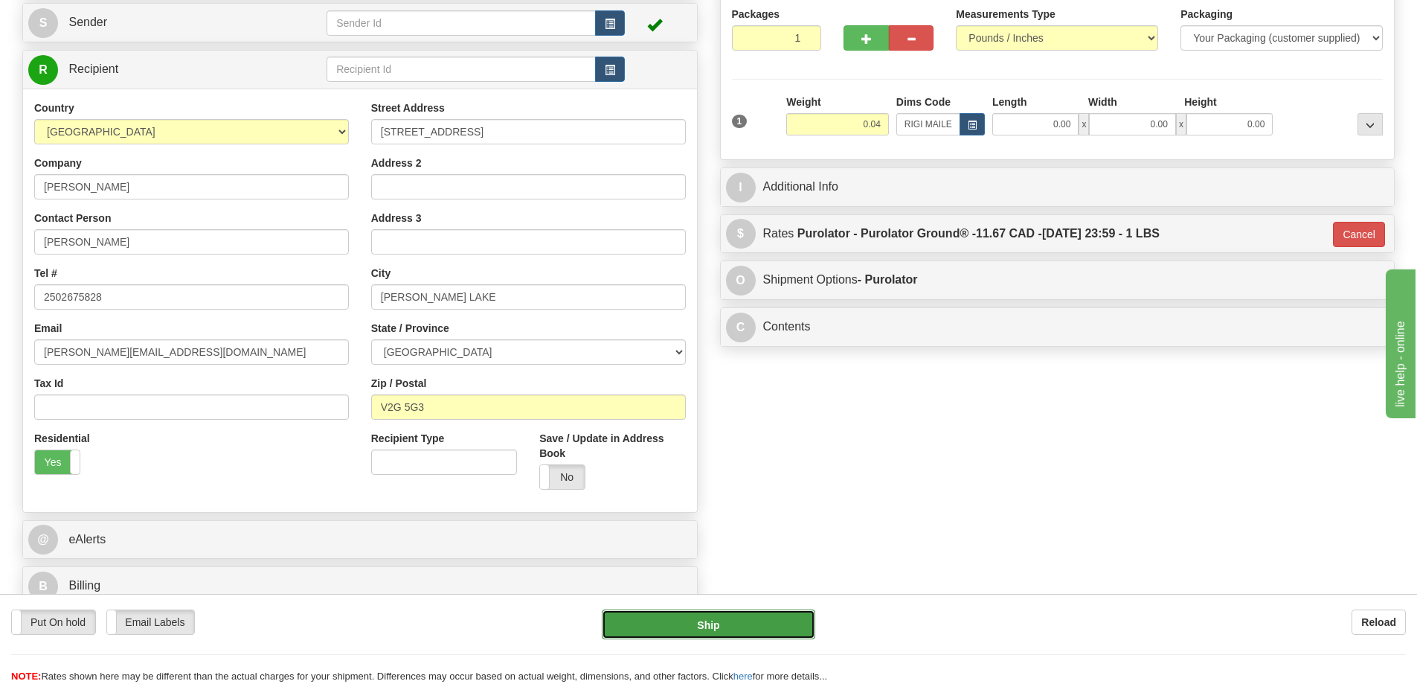
click at [760, 615] on button "Ship" at bounding box center [708, 624] width 213 height 30
